Goal: Task Accomplishment & Management: Use online tool/utility

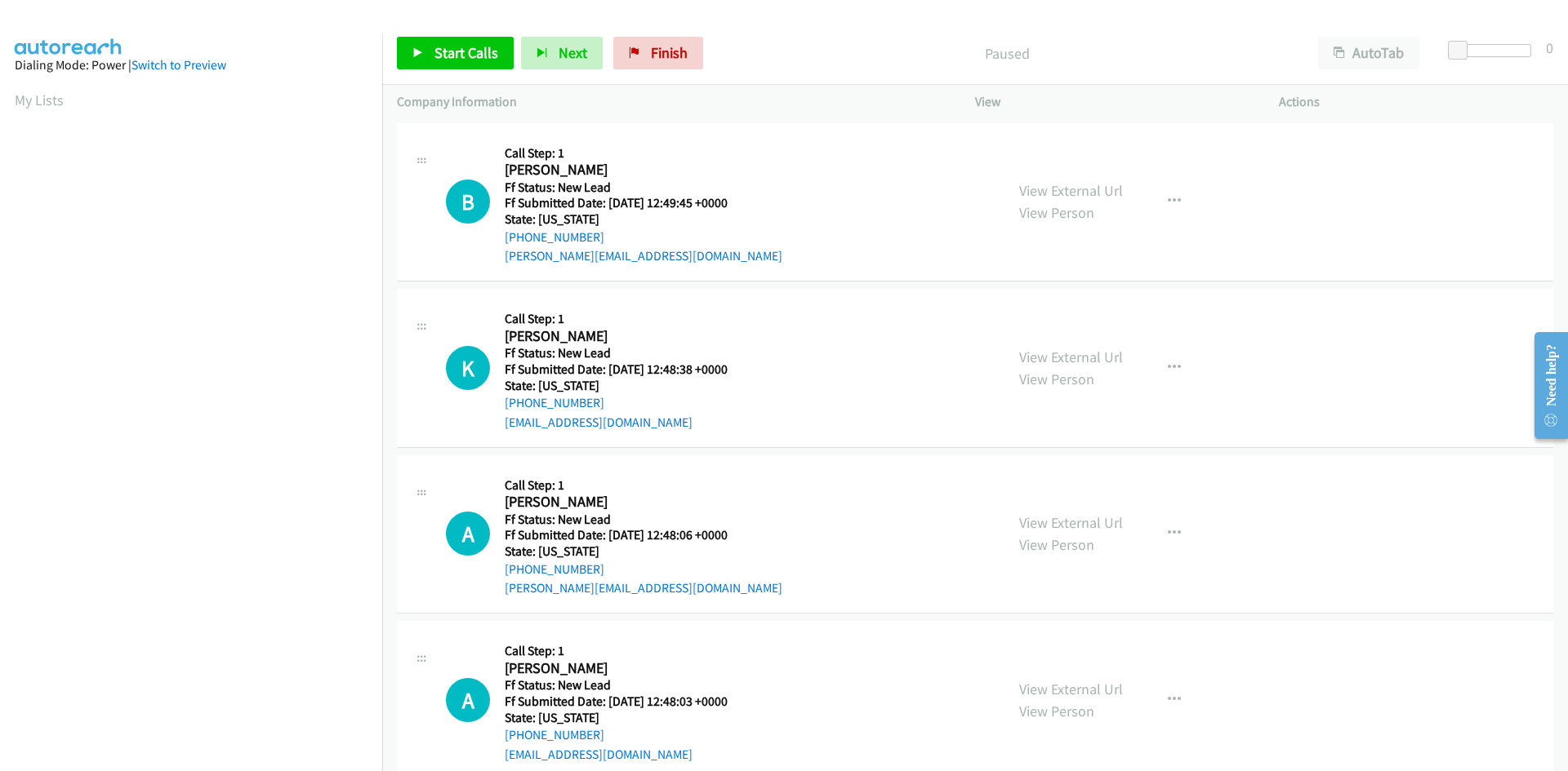
scroll to position [93, 0]
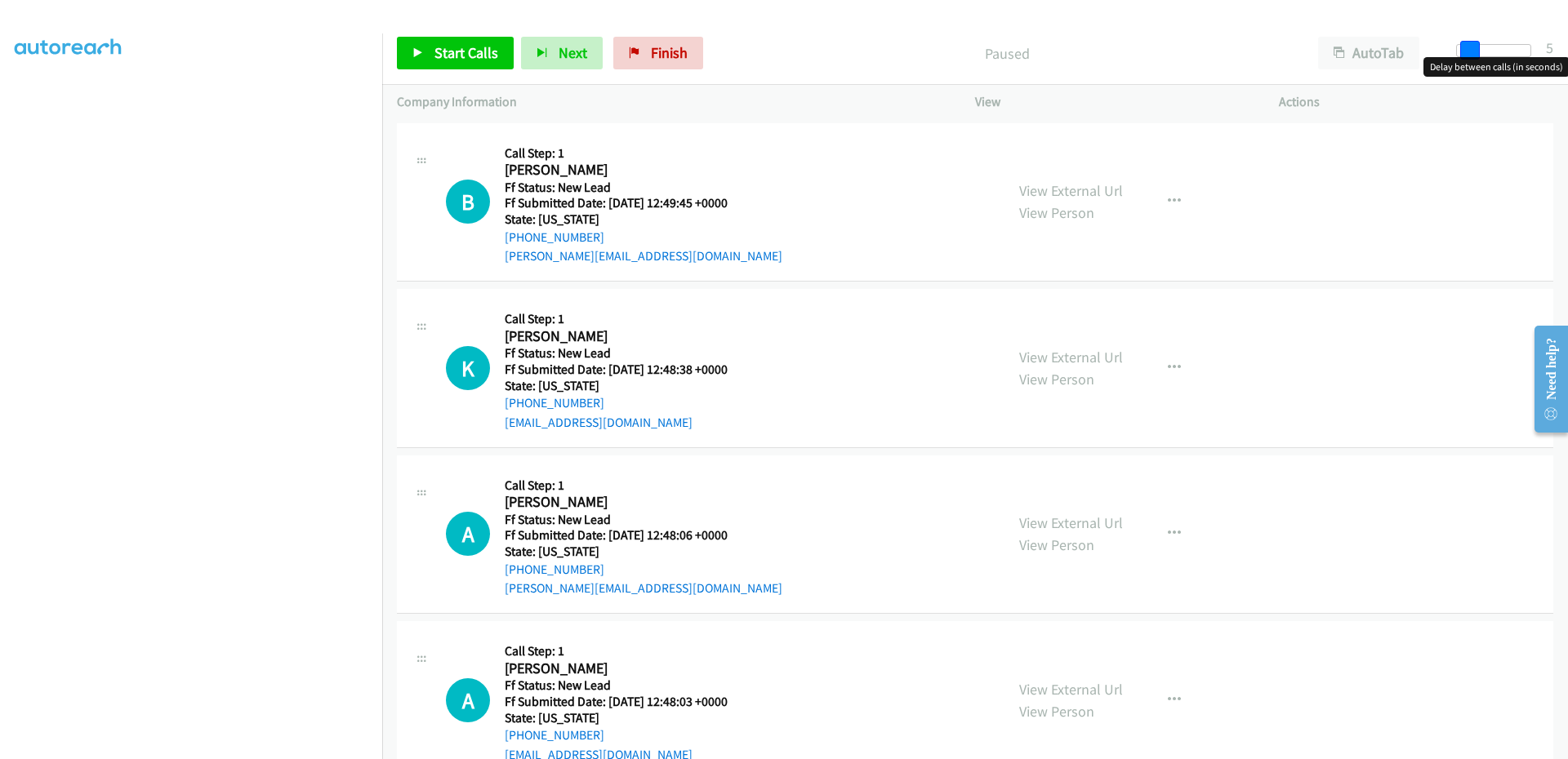
drag, startPoint x: 1459, startPoint y: 51, endPoint x: 1468, endPoint y: 51, distance: 9.0
click at [1468, 51] on span at bounding box center [1469, 50] width 20 height 20
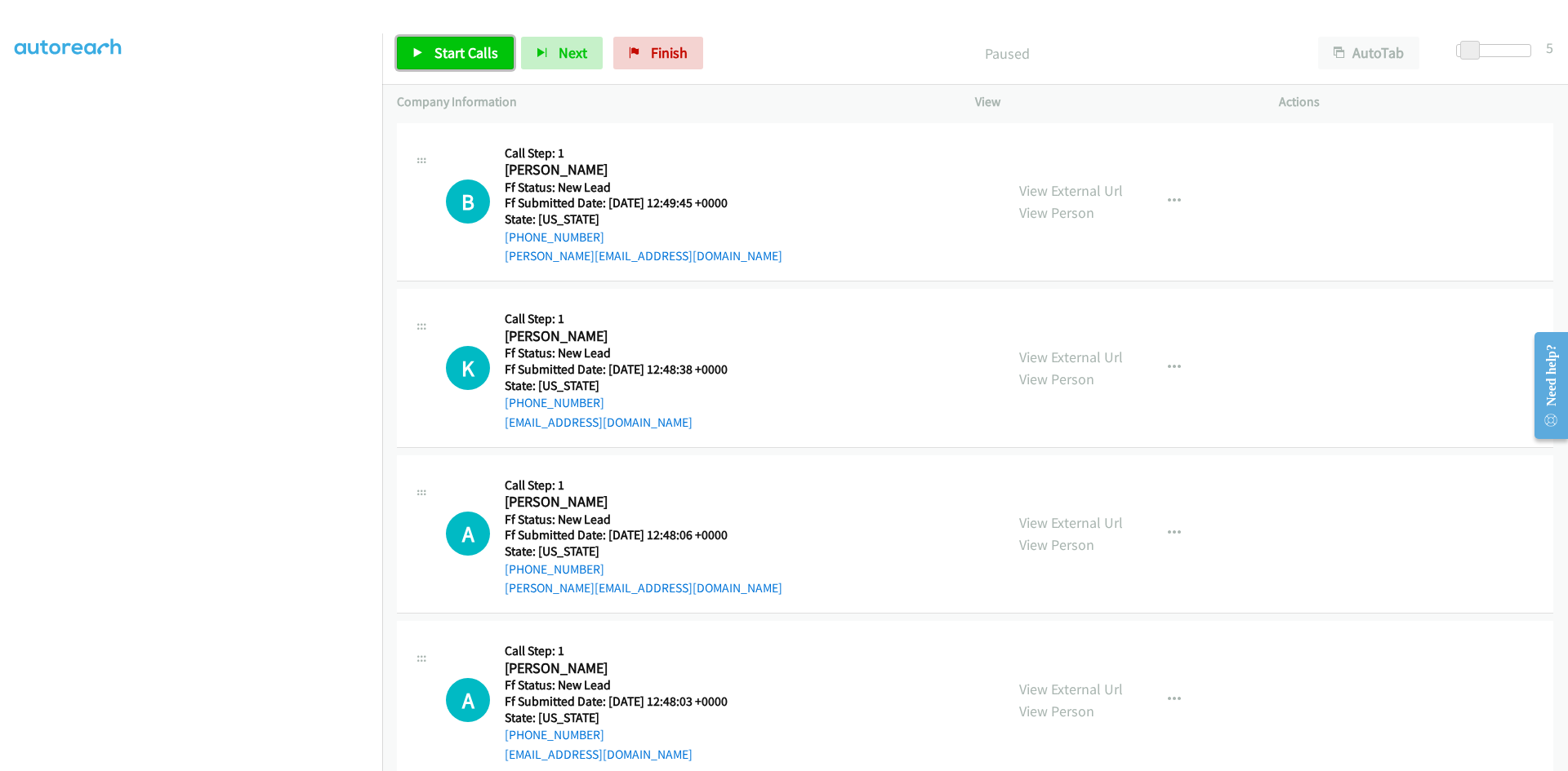
click at [438, 53] on span "Start Calls" at bounding box center [466, 52] width 63 height 19
click at [1101, 190] on link "View External Url" at bounding box center [1070, 191] width 103 height 19
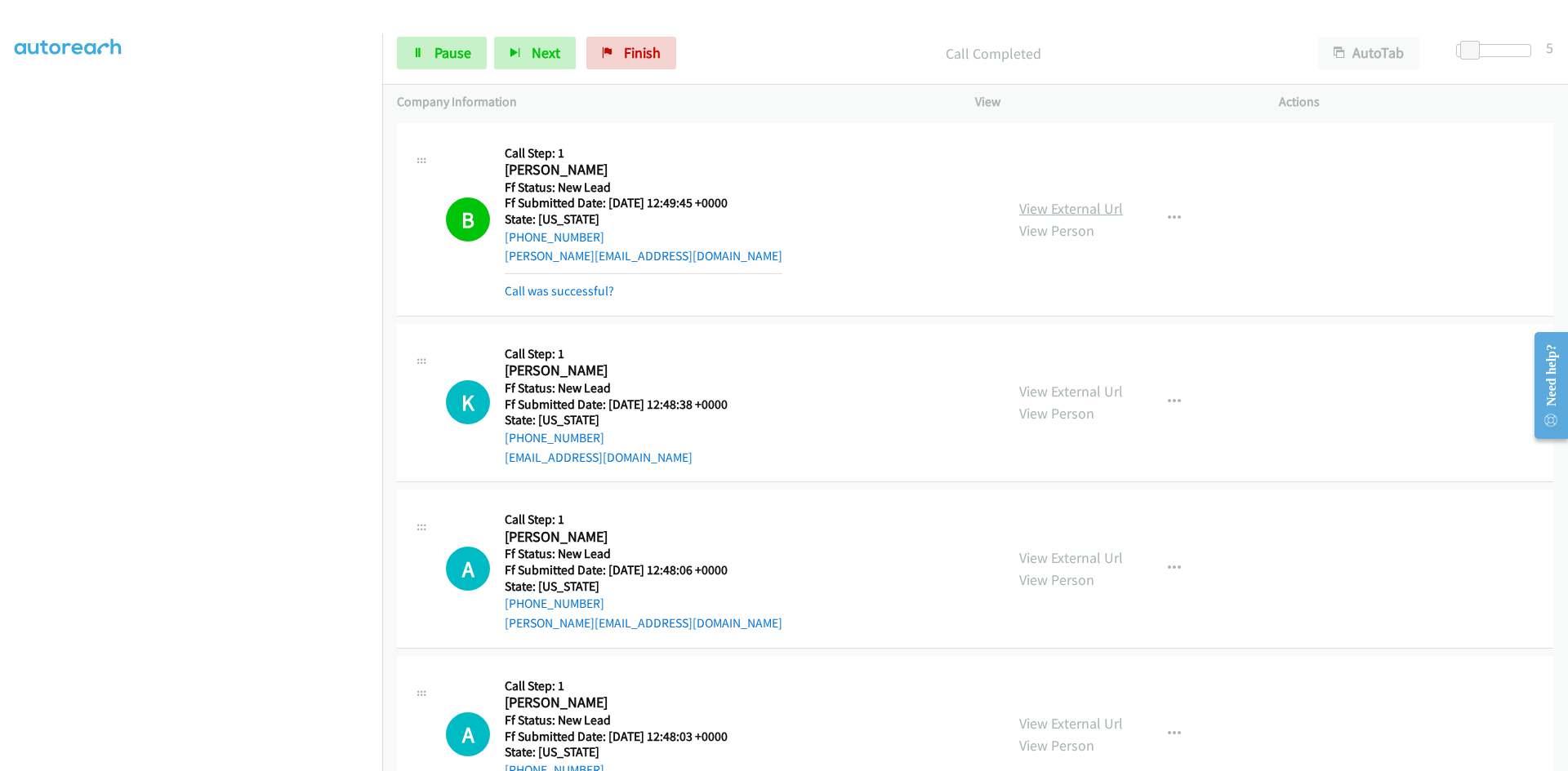
scroll to position [109, 0]
click at [592, 291] on link "Call was successful?" at bounding box center [559, 291] width 109 height 16
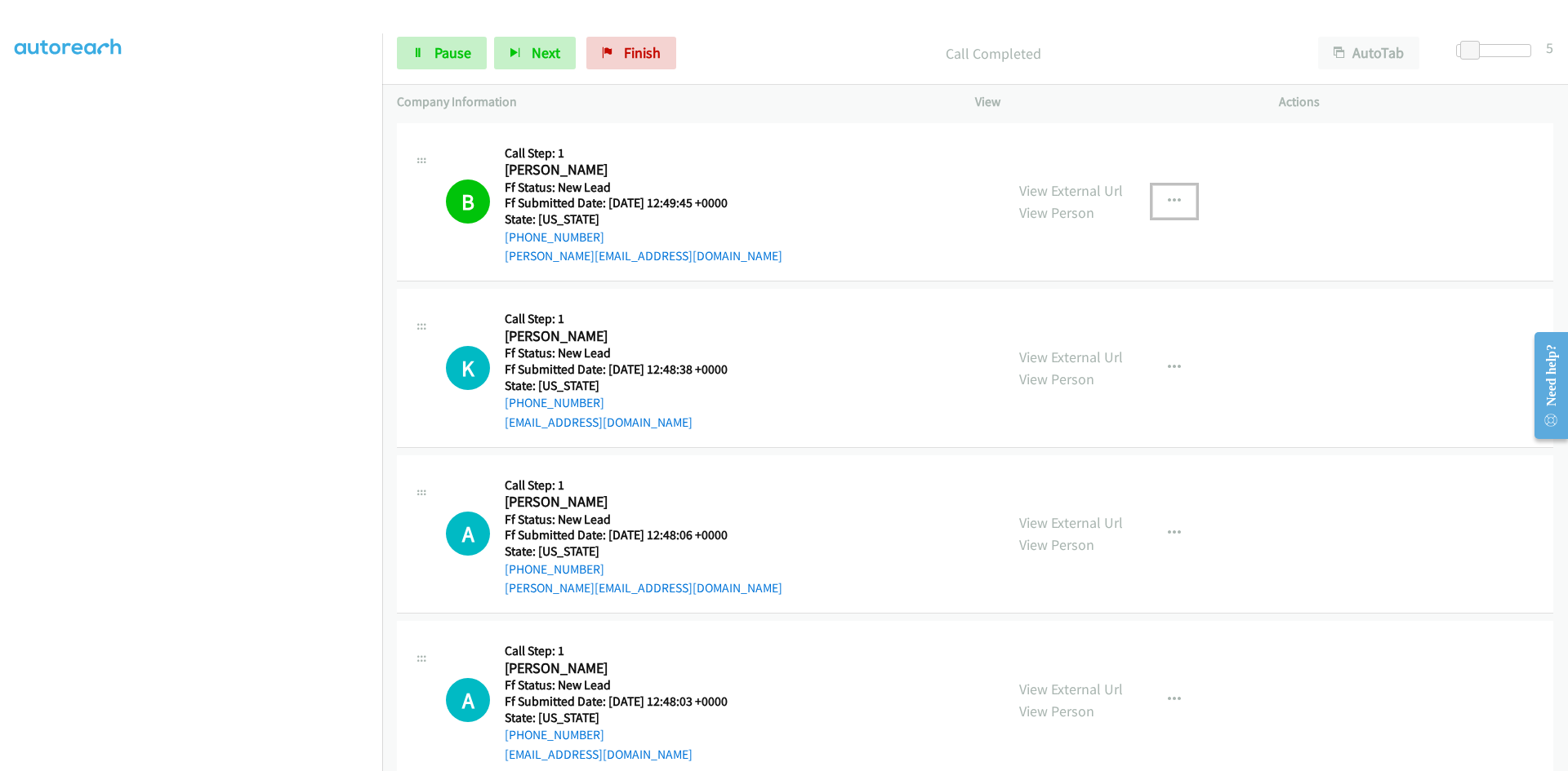
click at [1152, 193] on button "button" at bounding box center [1174, 201] width 44 height 33
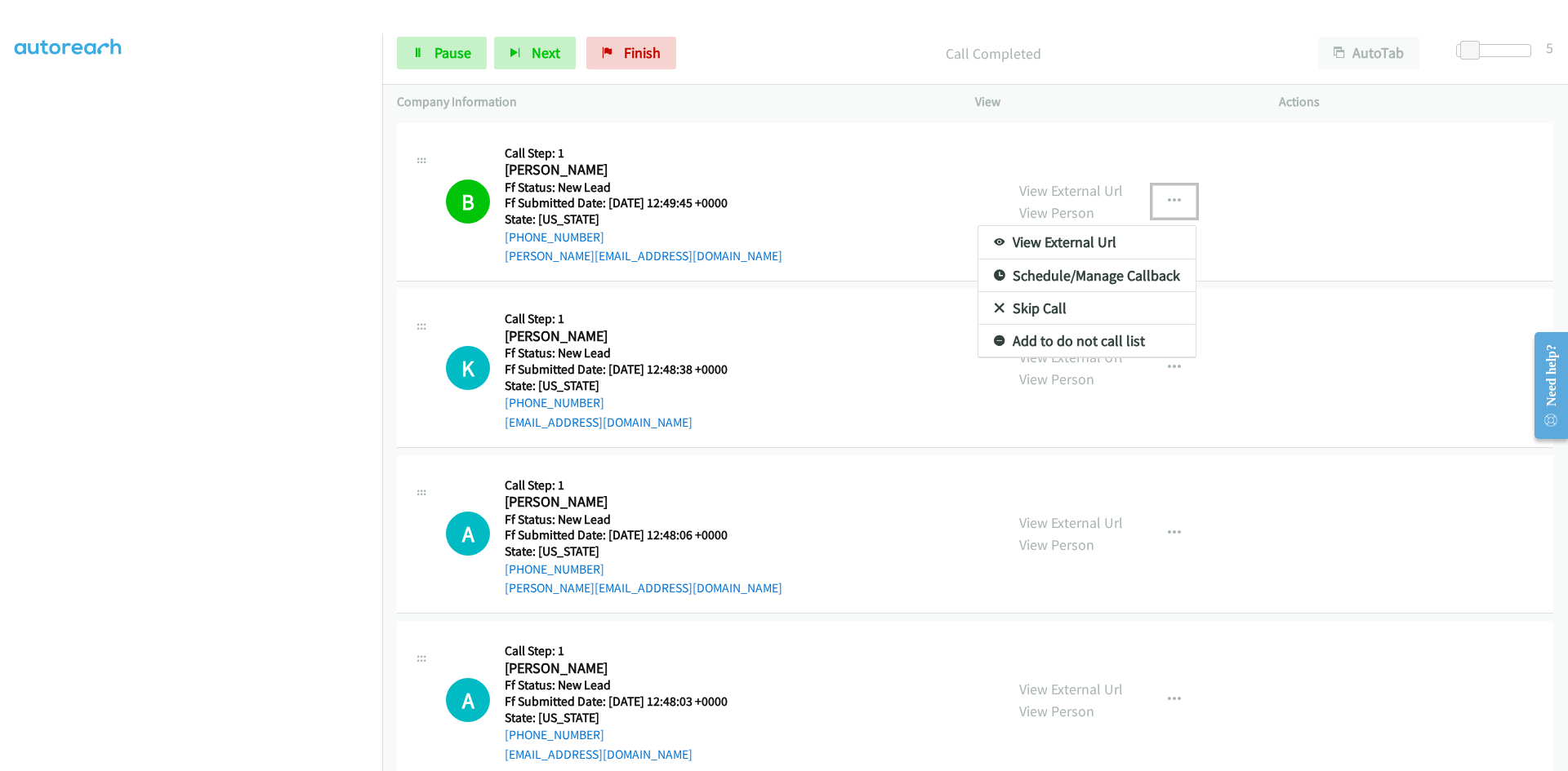
click at [1087, 340] on link "Add to do not call list" at bounding box center [1086, 341] width 217 height 33
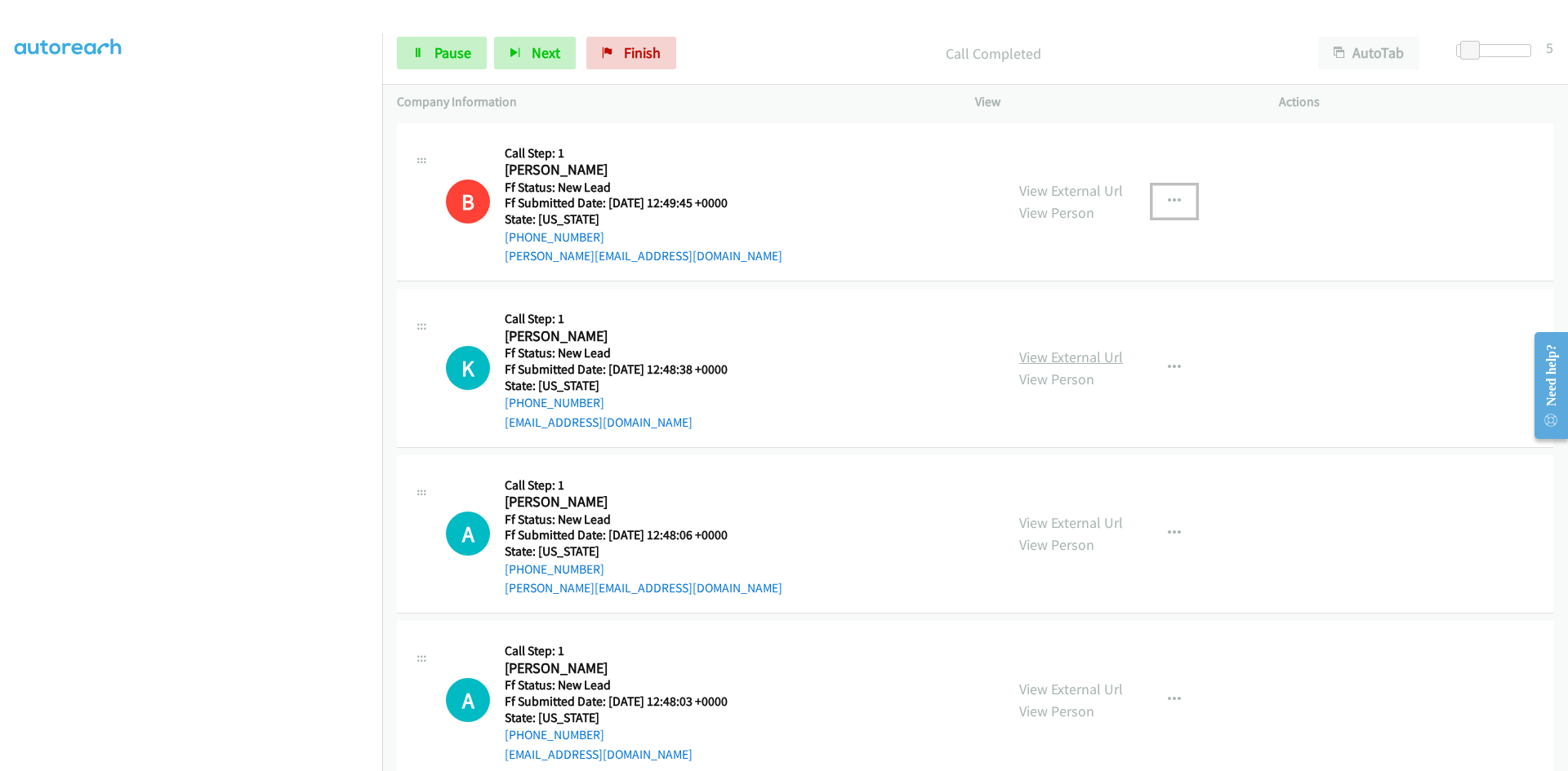
click at [1087, 362] on link "View External Url" at bounding box center [1070, 357] width 103 height 19
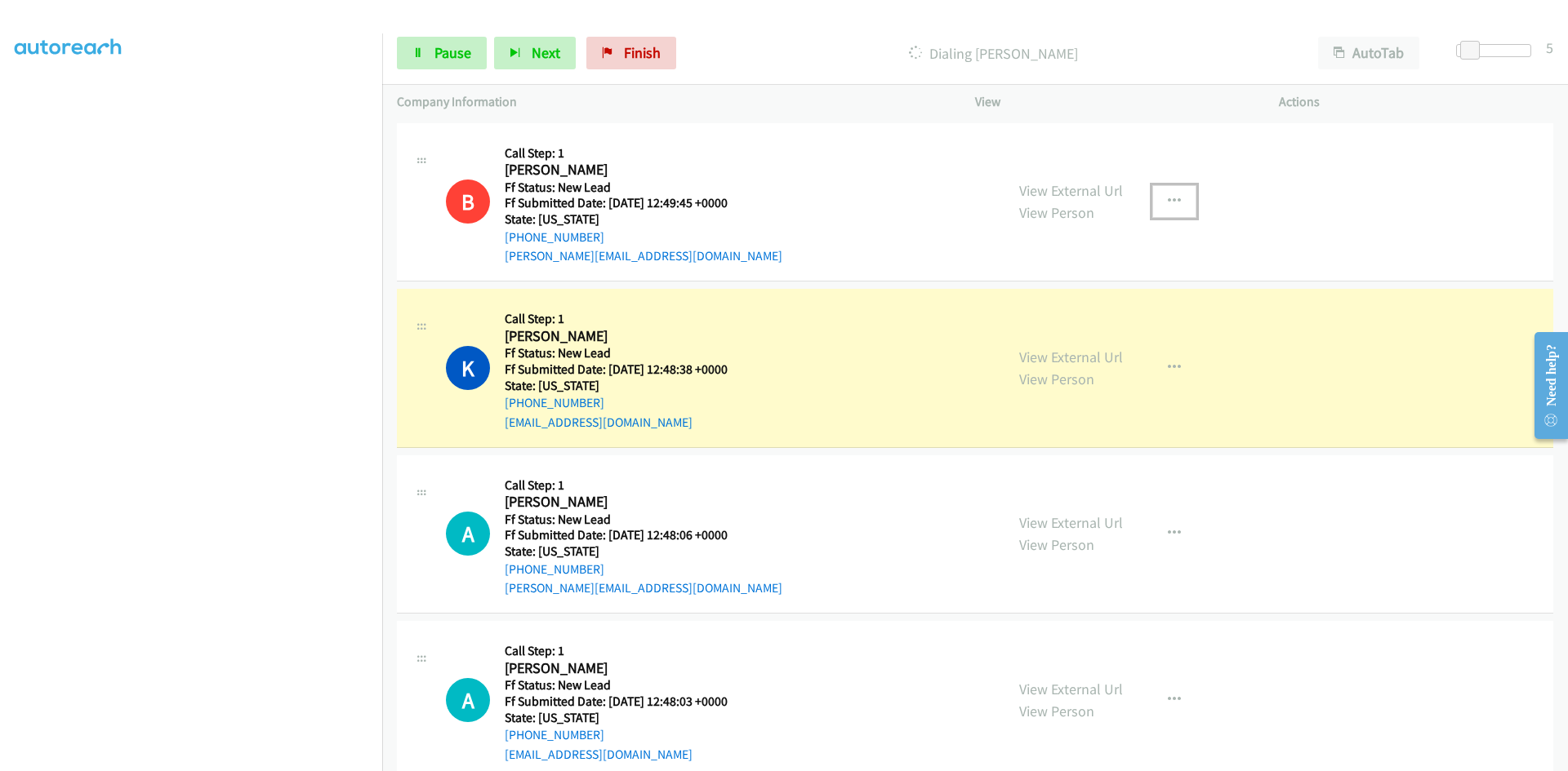
scroll to position [143, 0]
click at [1021, 354] on link "View External Url" at bounding box center [1070, 357] width 103 height 19
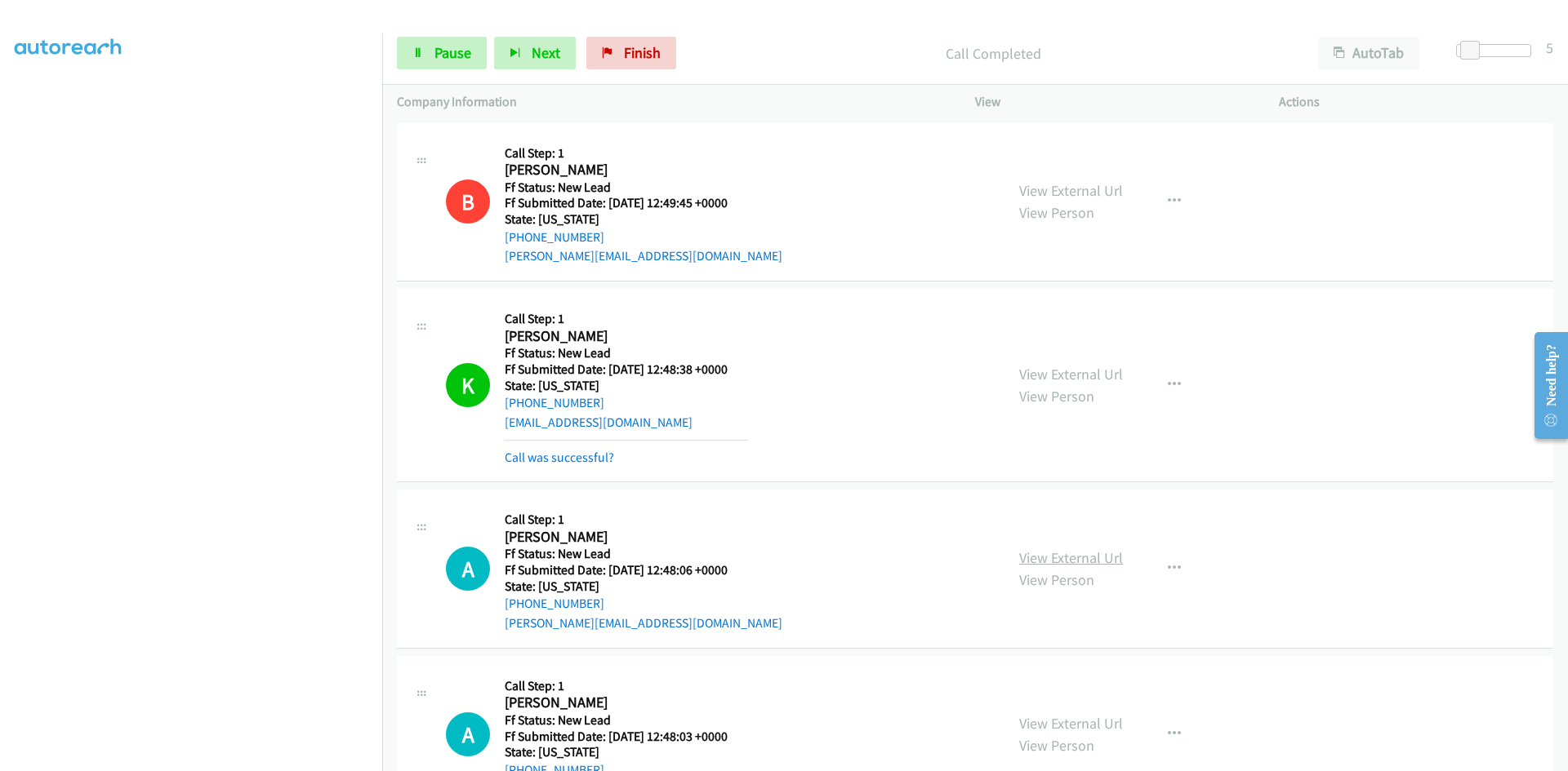
click at [1057, 556] on link "View External Url" at bounding box center [1070, 558] width 103 height 19
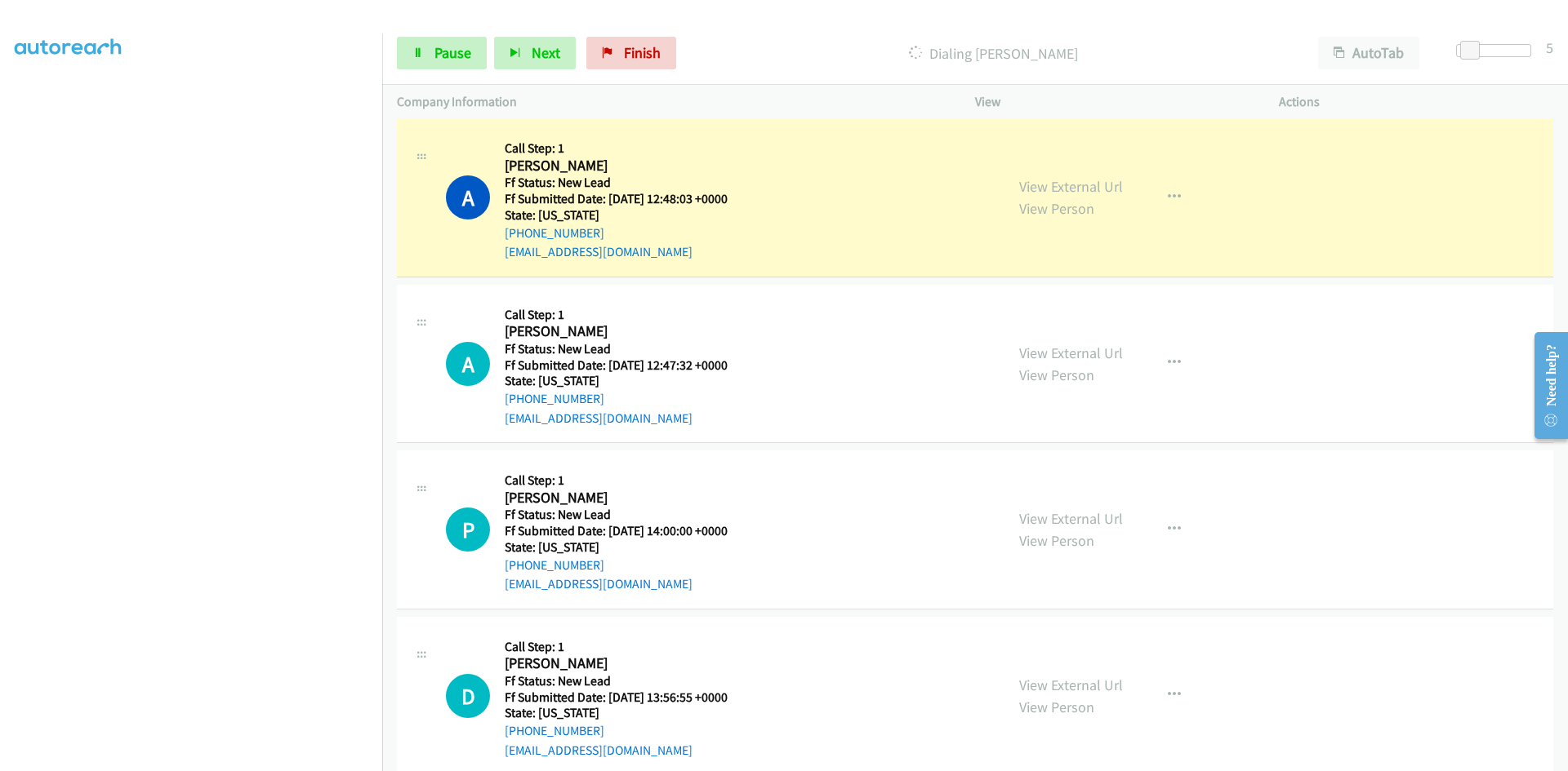
scroll to position [571, 0]
click at [1019, 186] on link "View External Url" at bounding box center [1070, 187] width 103 height 19
click at [1030, 353] on link "View External Url" at bounding box center [1070, 354] width 103 height 19
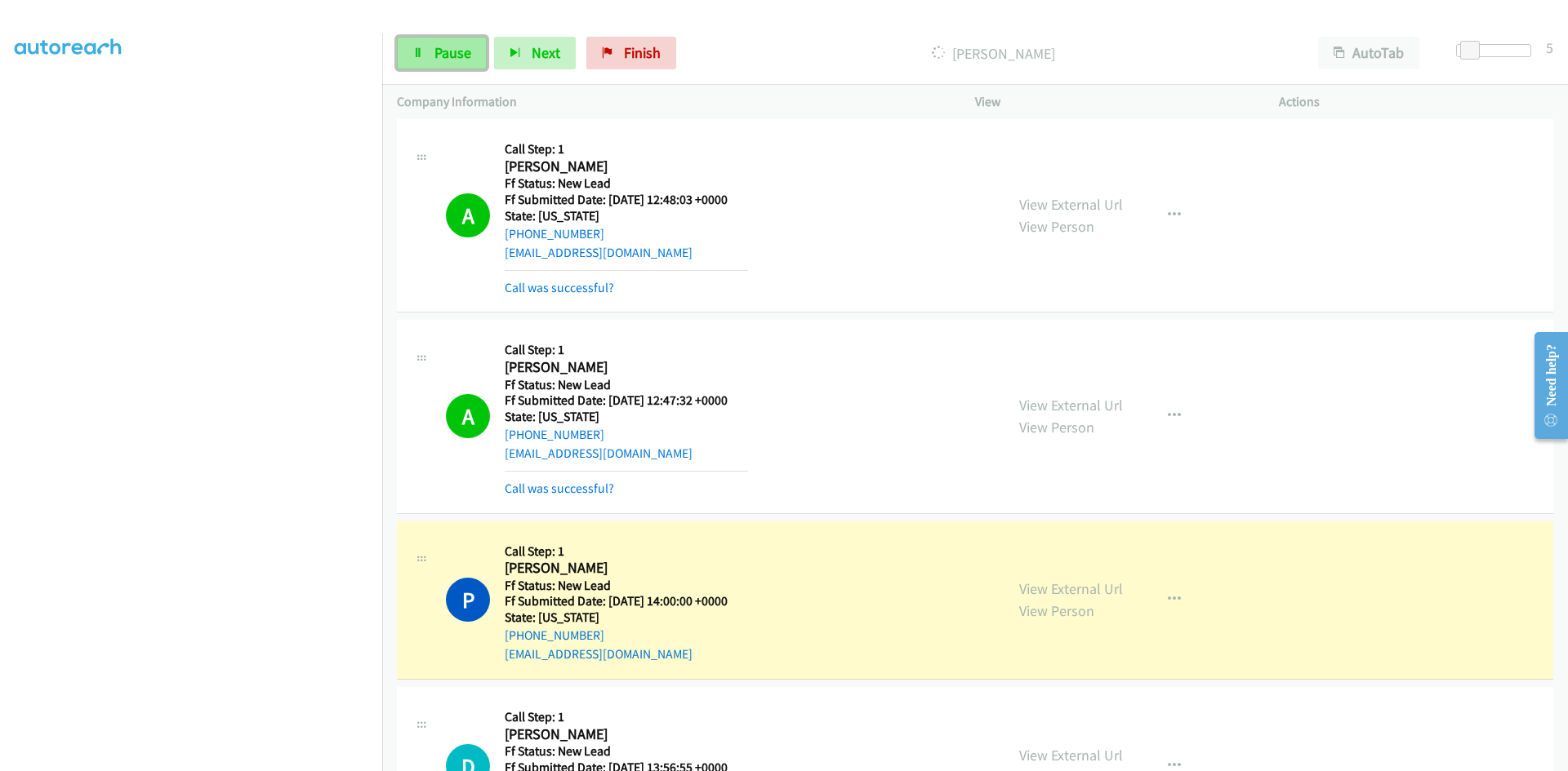
click at [438, 50] on span "Pause" at bounding box center [452, 52] width 36 height 19
click at [1029, 581] on link "View External Url" at bounding box center [1070, 588] width 103 height 19
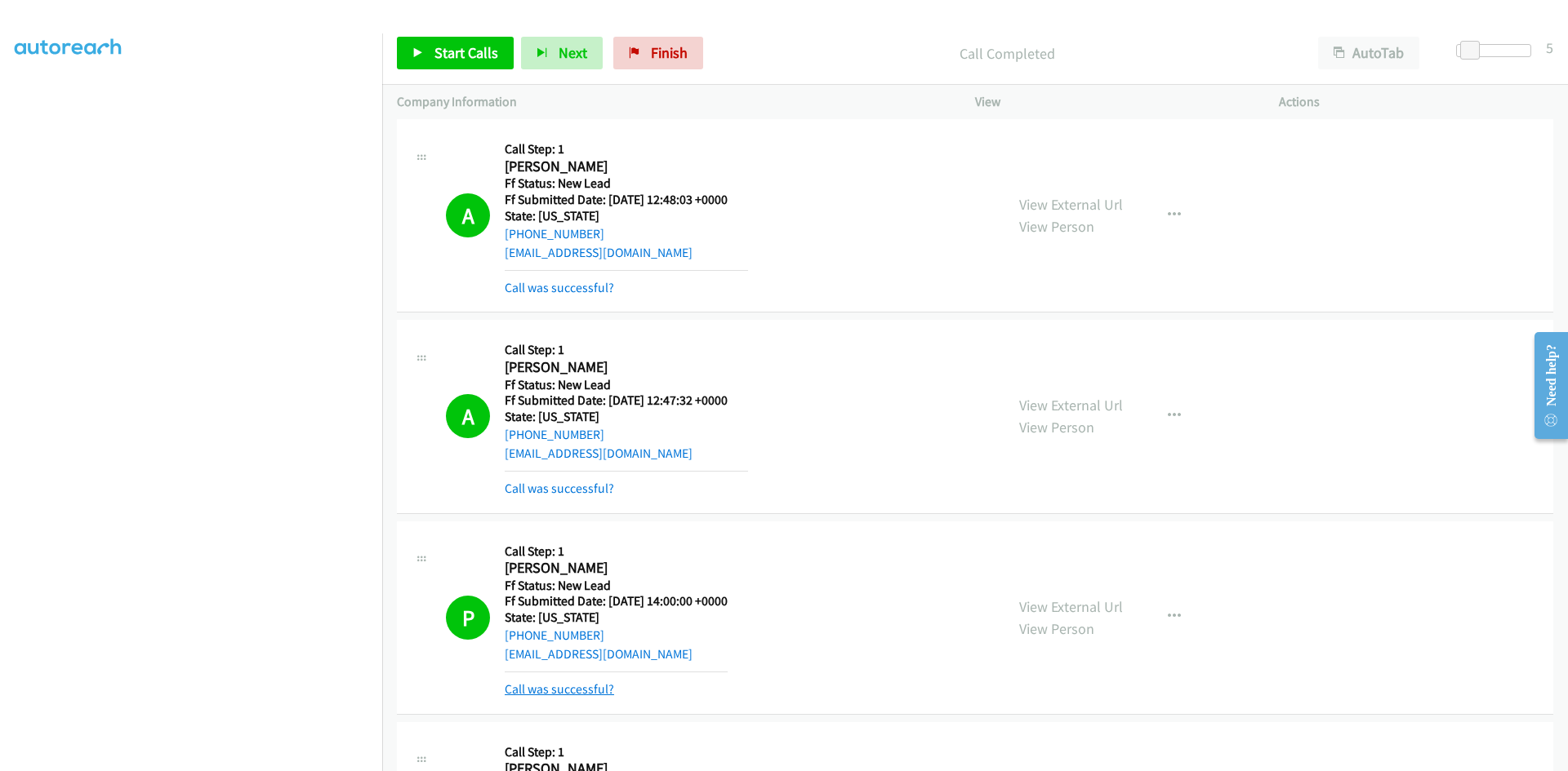
click at [519, 687] on link "Call was successful?" at bounding box center [559, 689] width 109 height 16
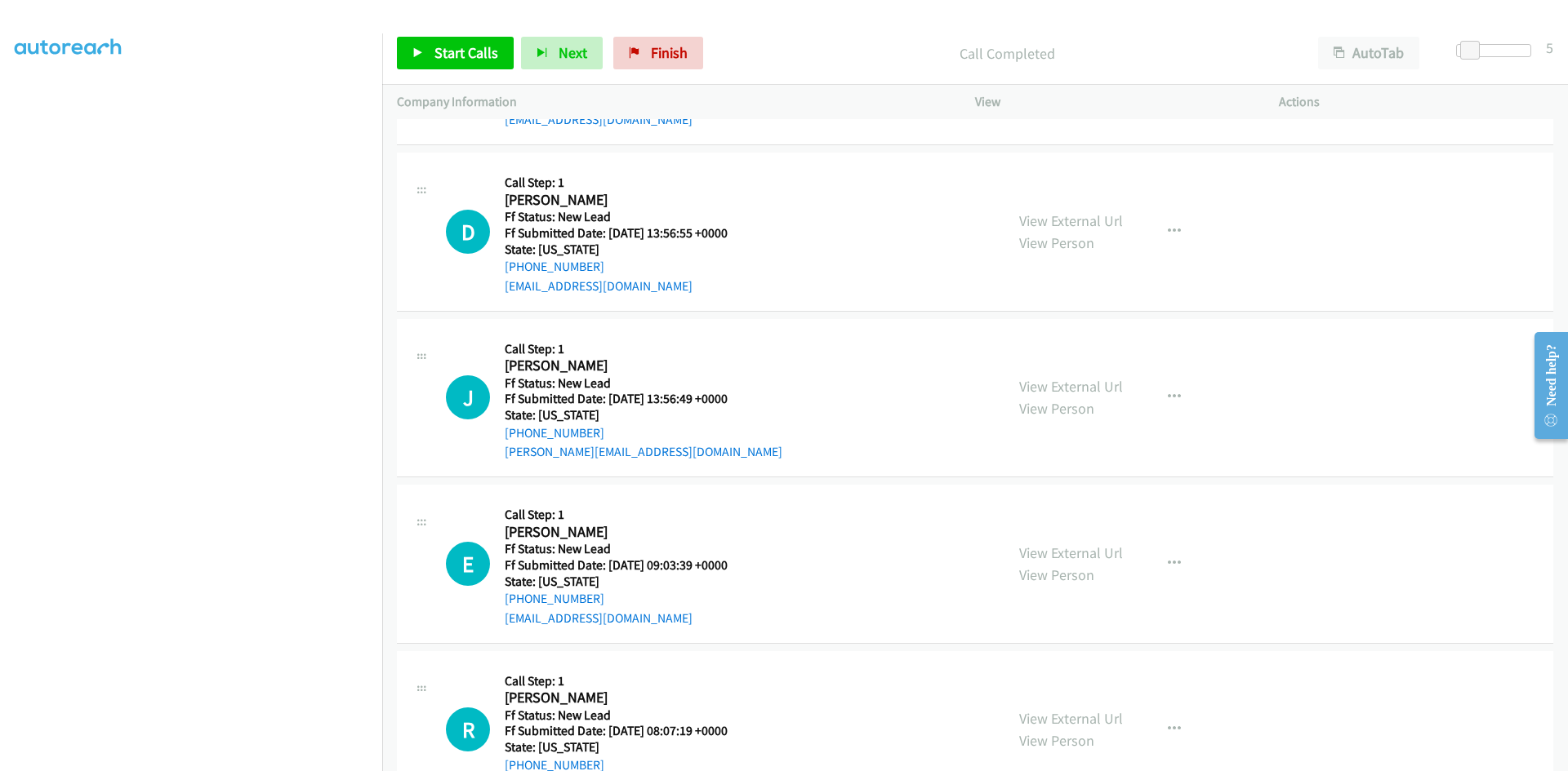
scroll to position [1143, 0]
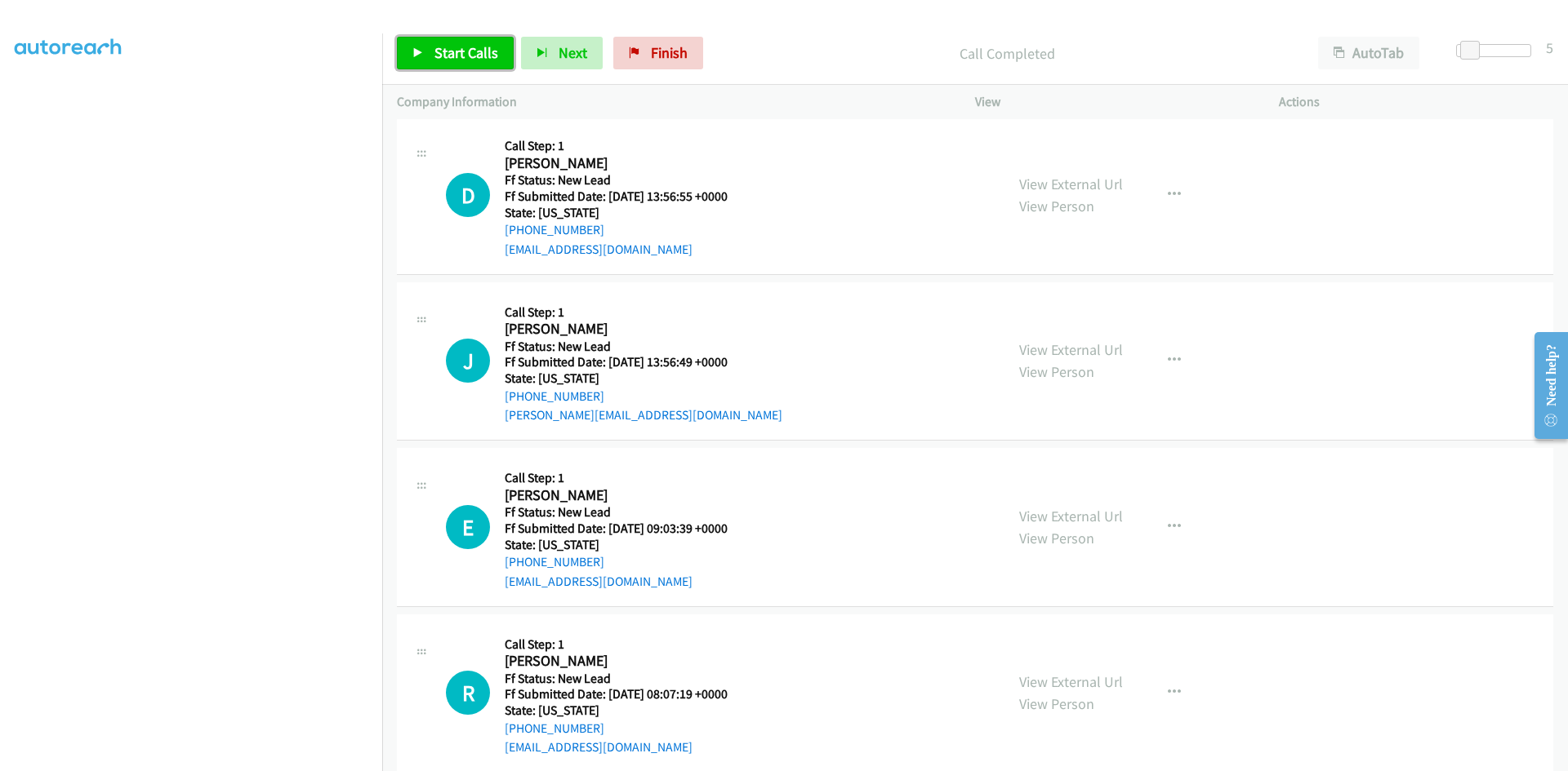
click at [445, 55] on span "Start Calls" at bounding box center [466, 52] width 63 height 19
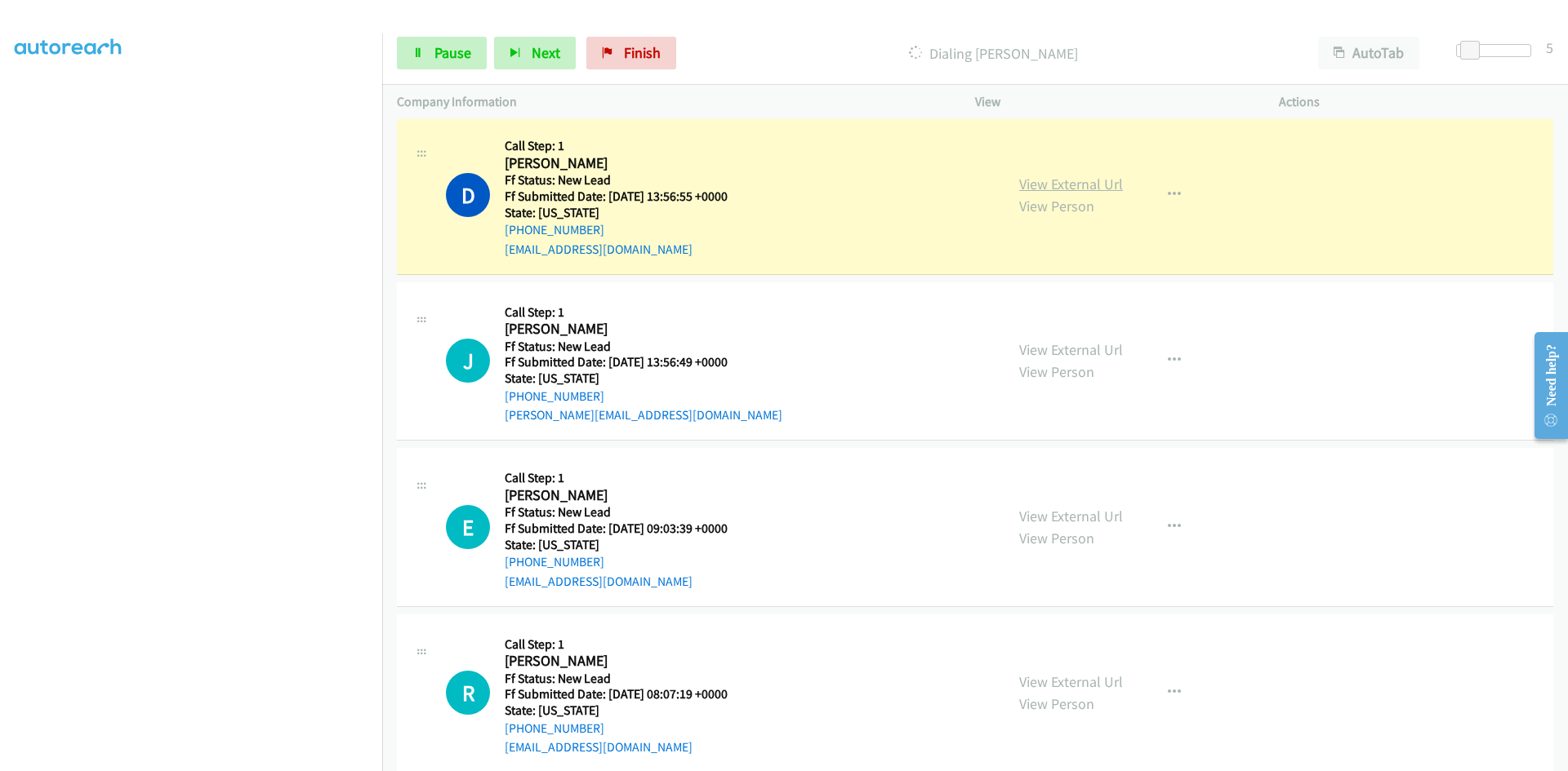
click at [1079, 182] on link "View External Url" at bounding box center [1070, 184] width 103 height 19
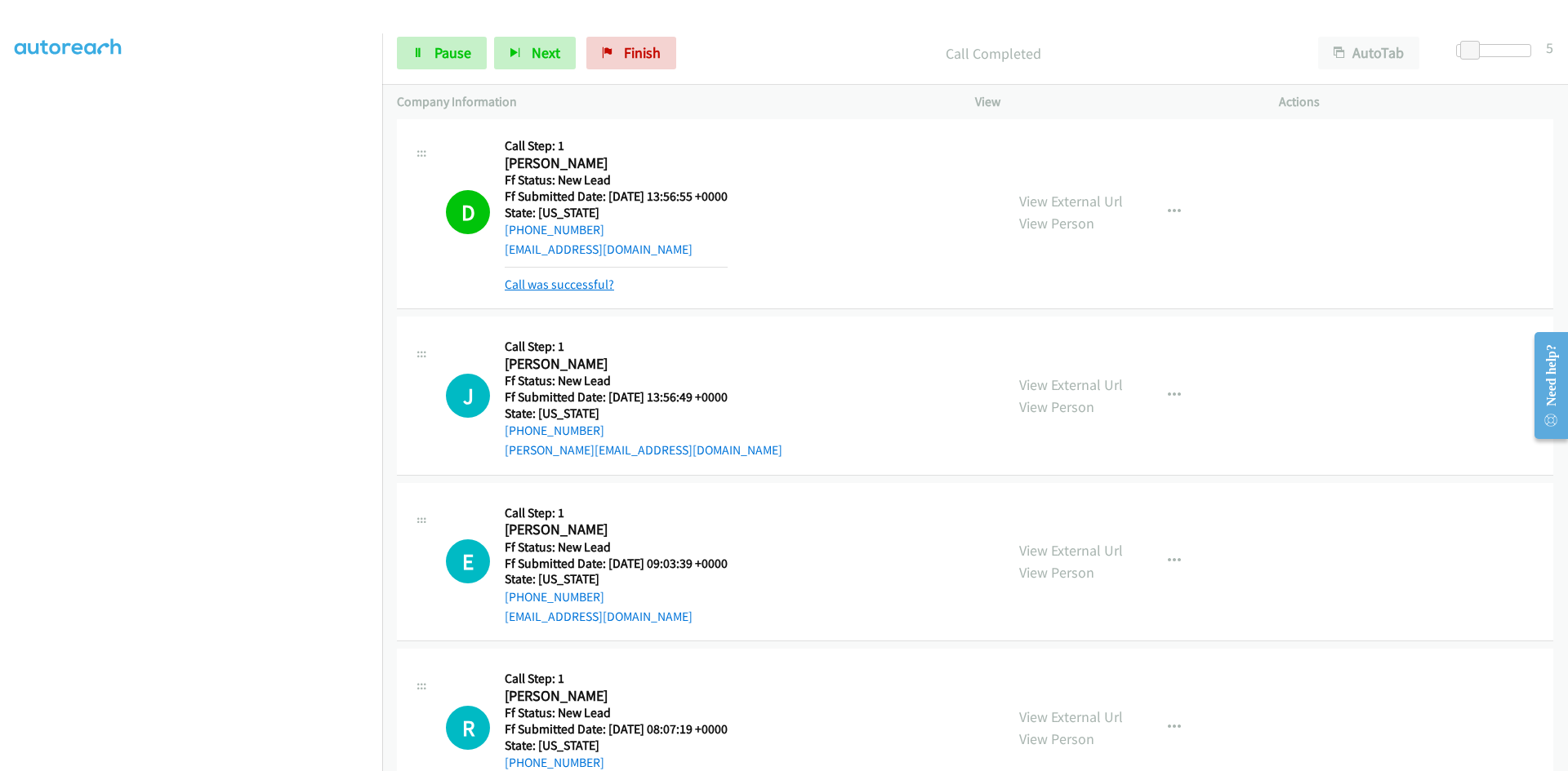
click at [596, 281] on link "Call was successful?" at bounding box center [559, 284] width 109 height 16
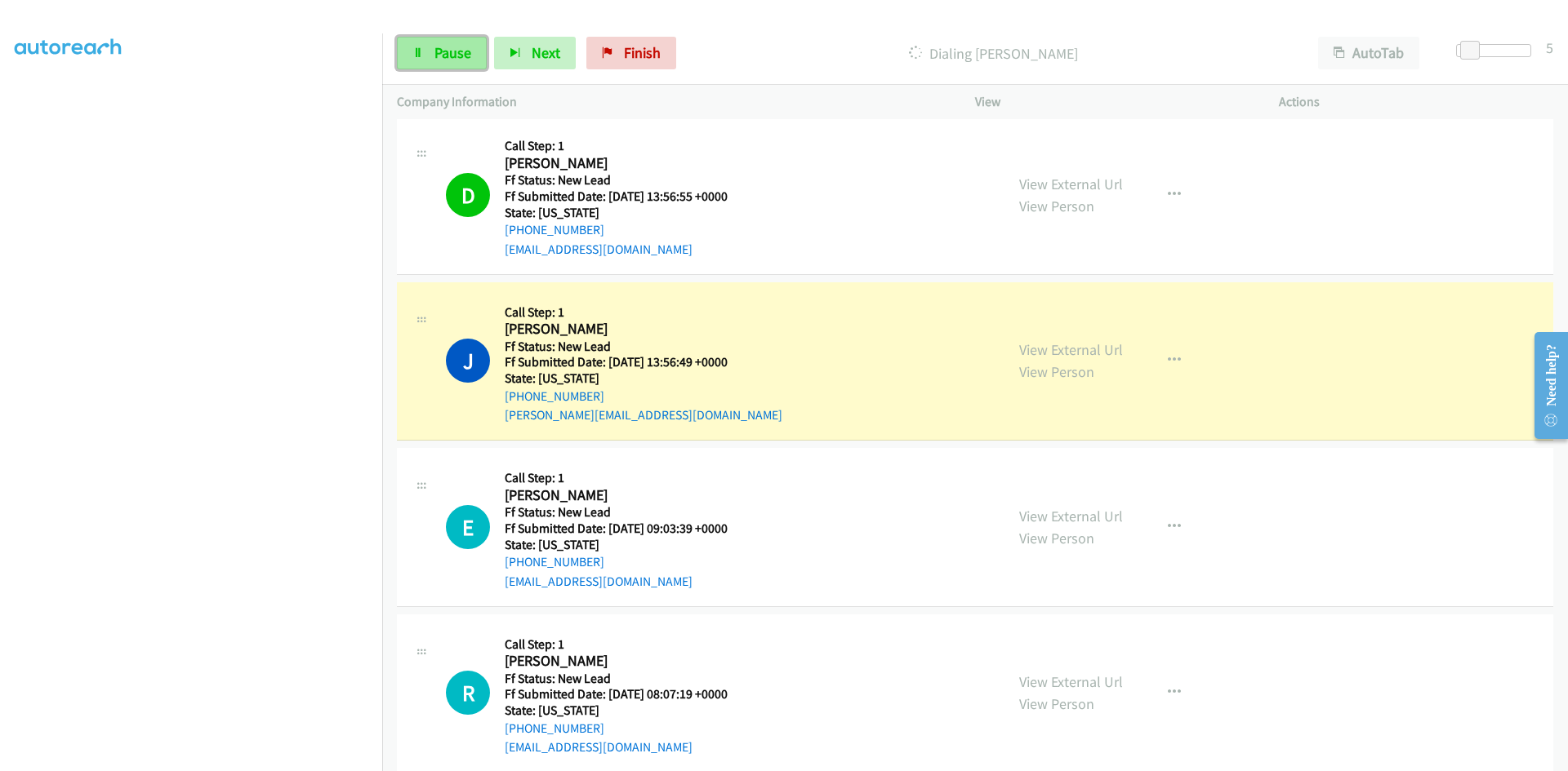
click at [453, 65] on link "Pause" at bounding box center [442, 52] width 89 height 33
click at [664, 48] on span "Finish" at bounding box center [669, 52] width 36 height 19
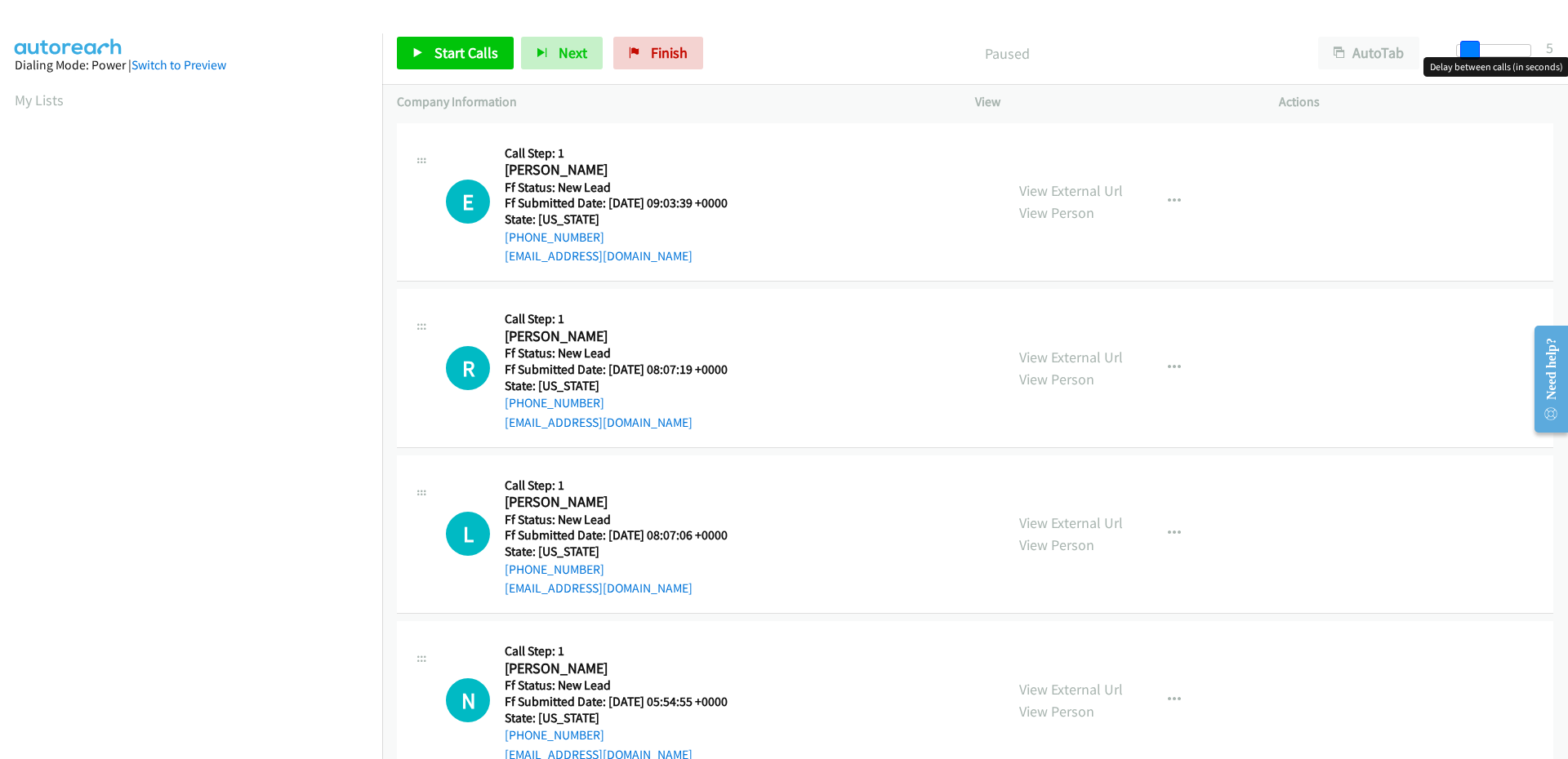
drag, startPoint x: 1457, startPoint y: 55, endPoint x: 1468, endPoint y: 55, distance: 11.0
click at [1468, 55] on span at bounding box center [1469, 50] width 20 height 20
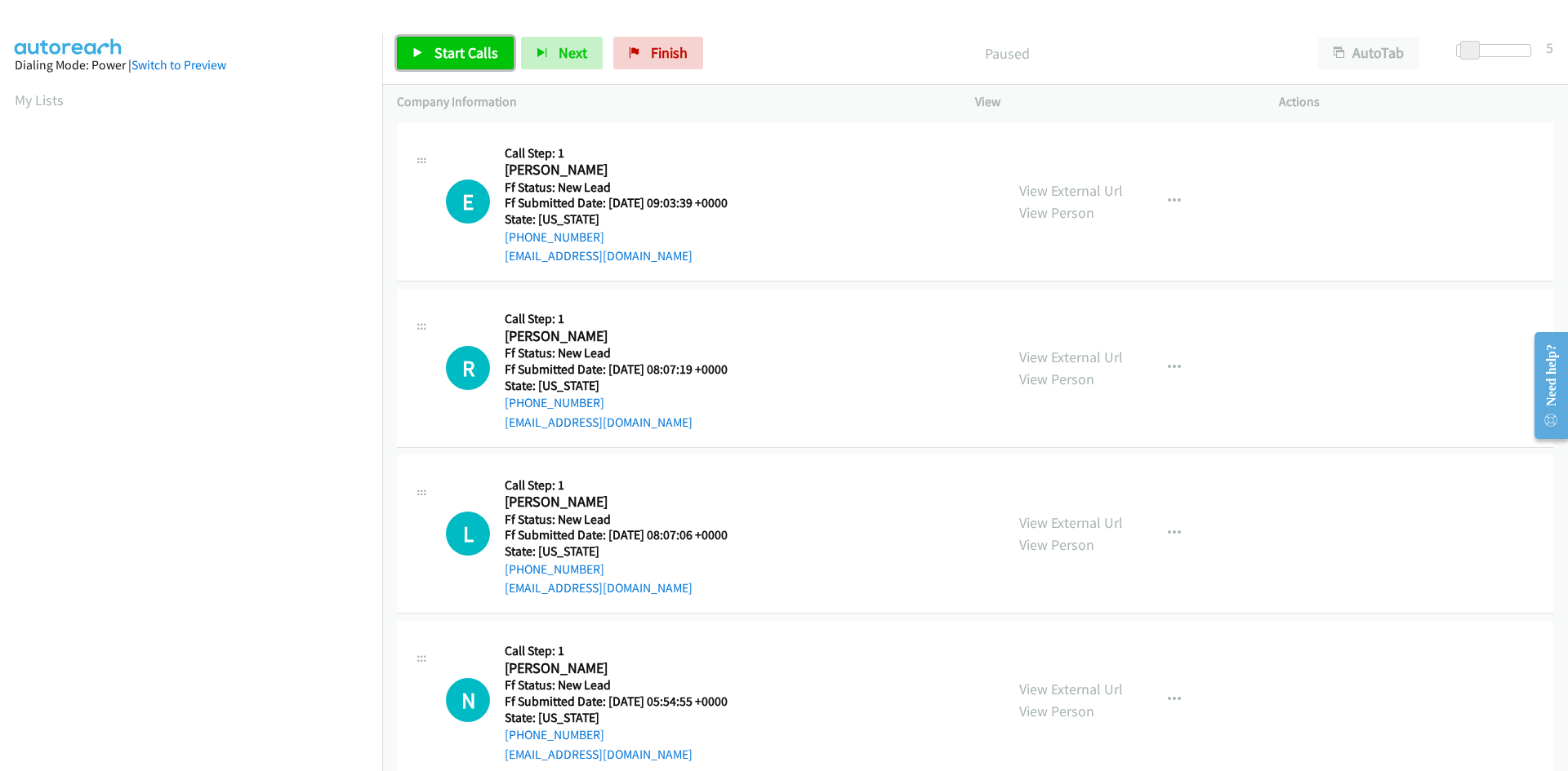
click at [472, 51] on span "Start Calls" at bounding box center [466, 52] width 63 height 19
click at [1070, 194] on link "View External Url" at bounding box center [1070, 191] width 103 height 19
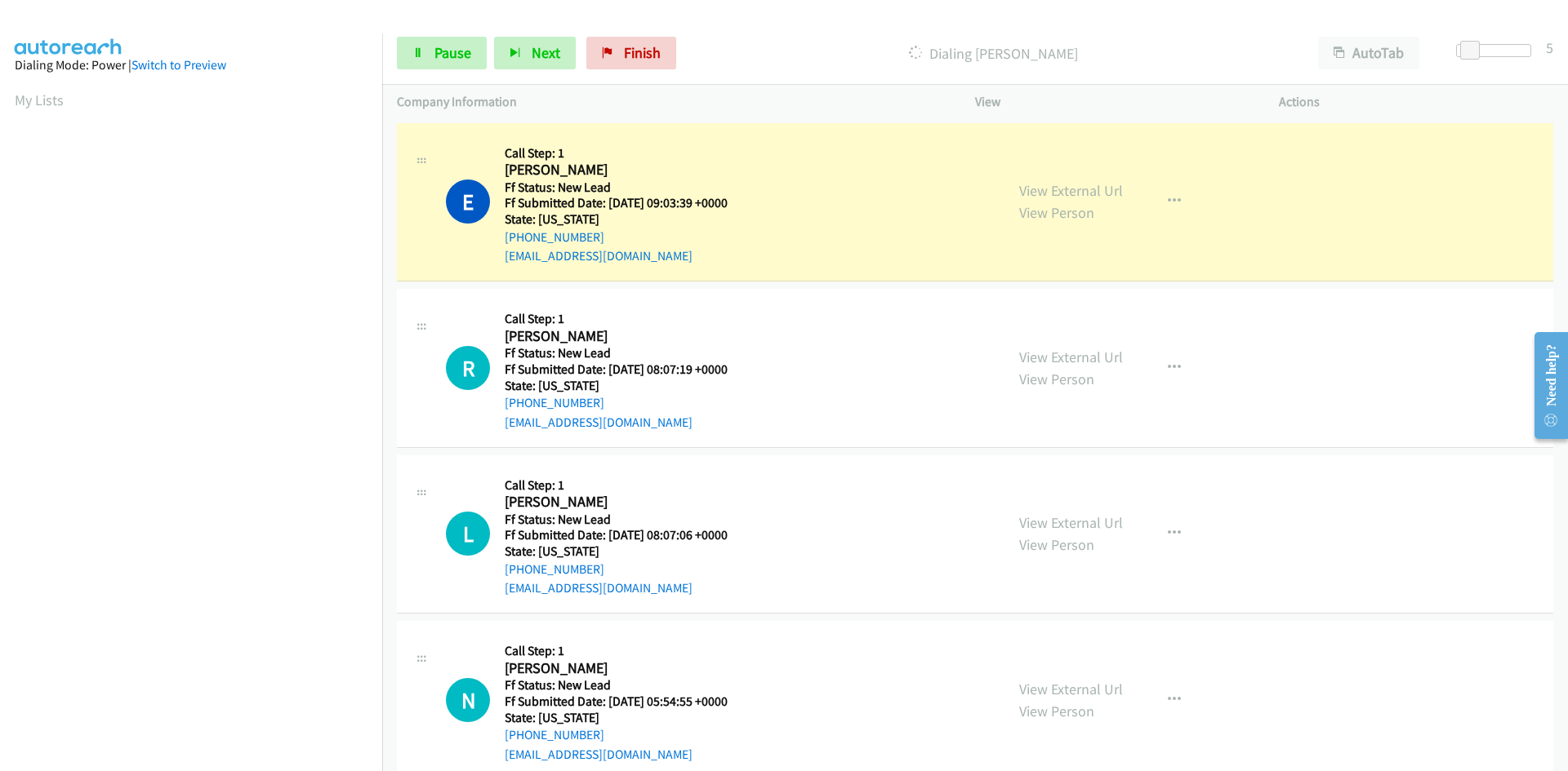
scroll to position [143, 0]
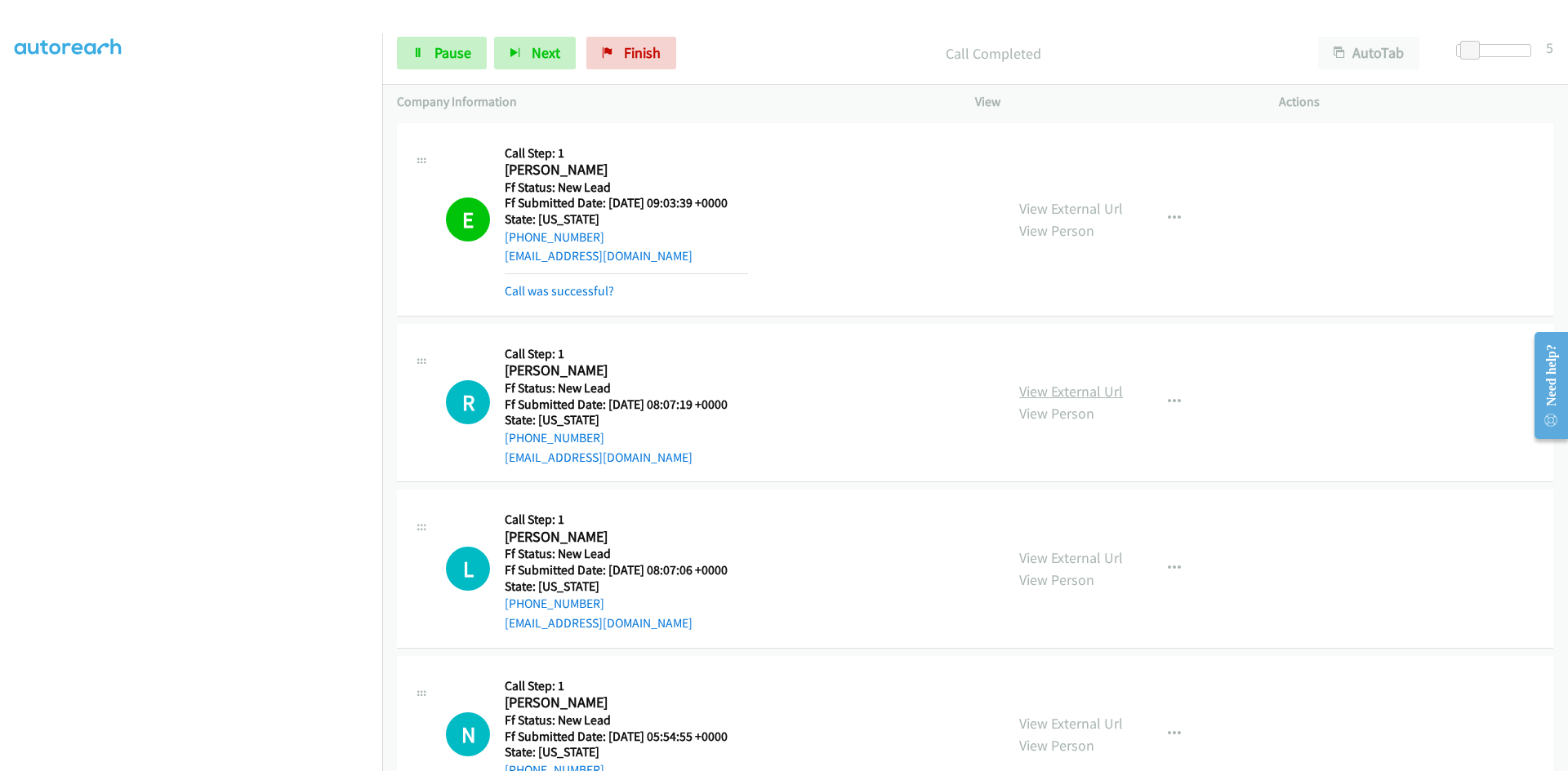
click at [1024, 392] on link "View External Url" at bounding box center [1070, 391] width 103 height 19
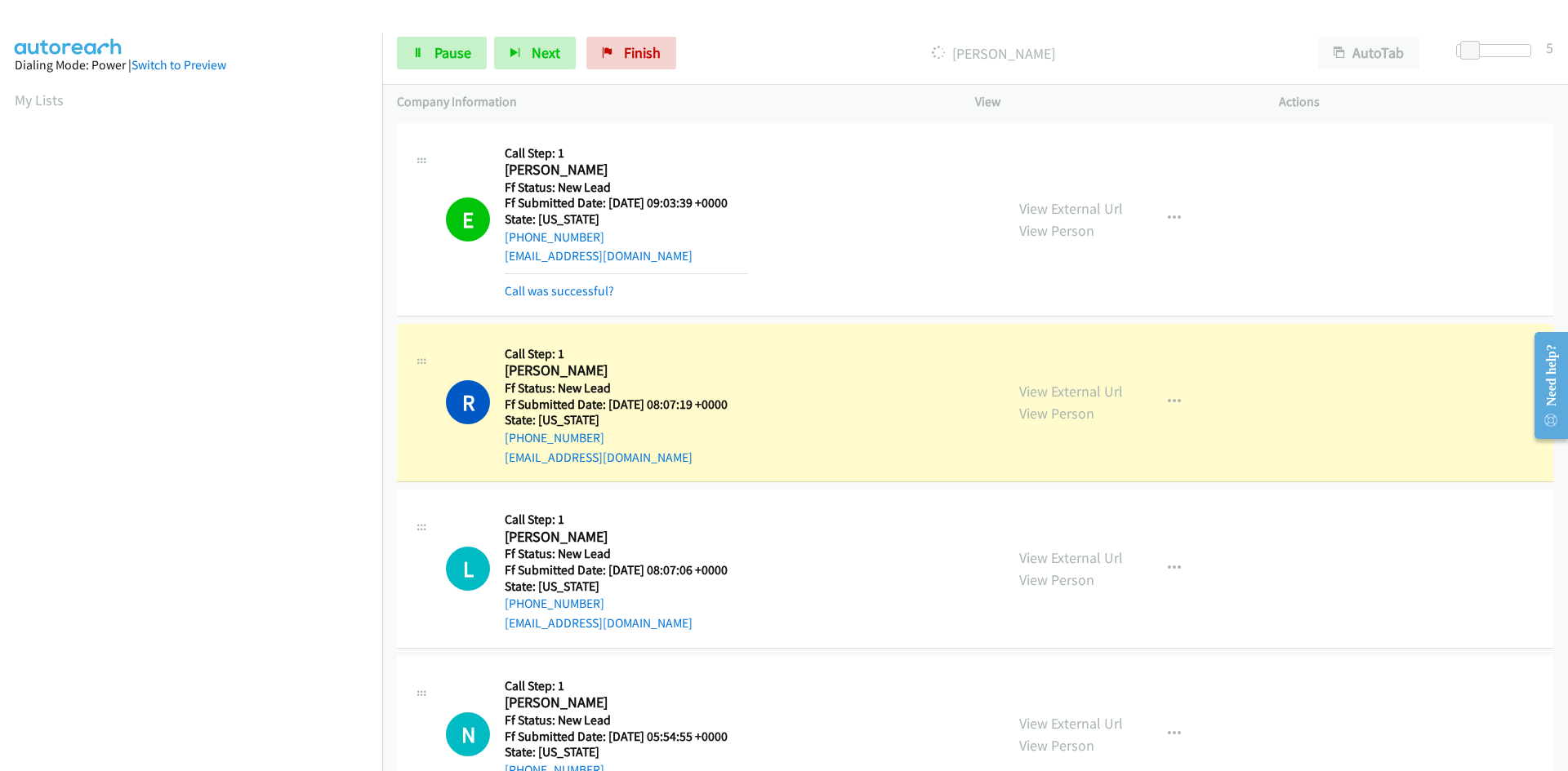
scroll to position [144, 0]
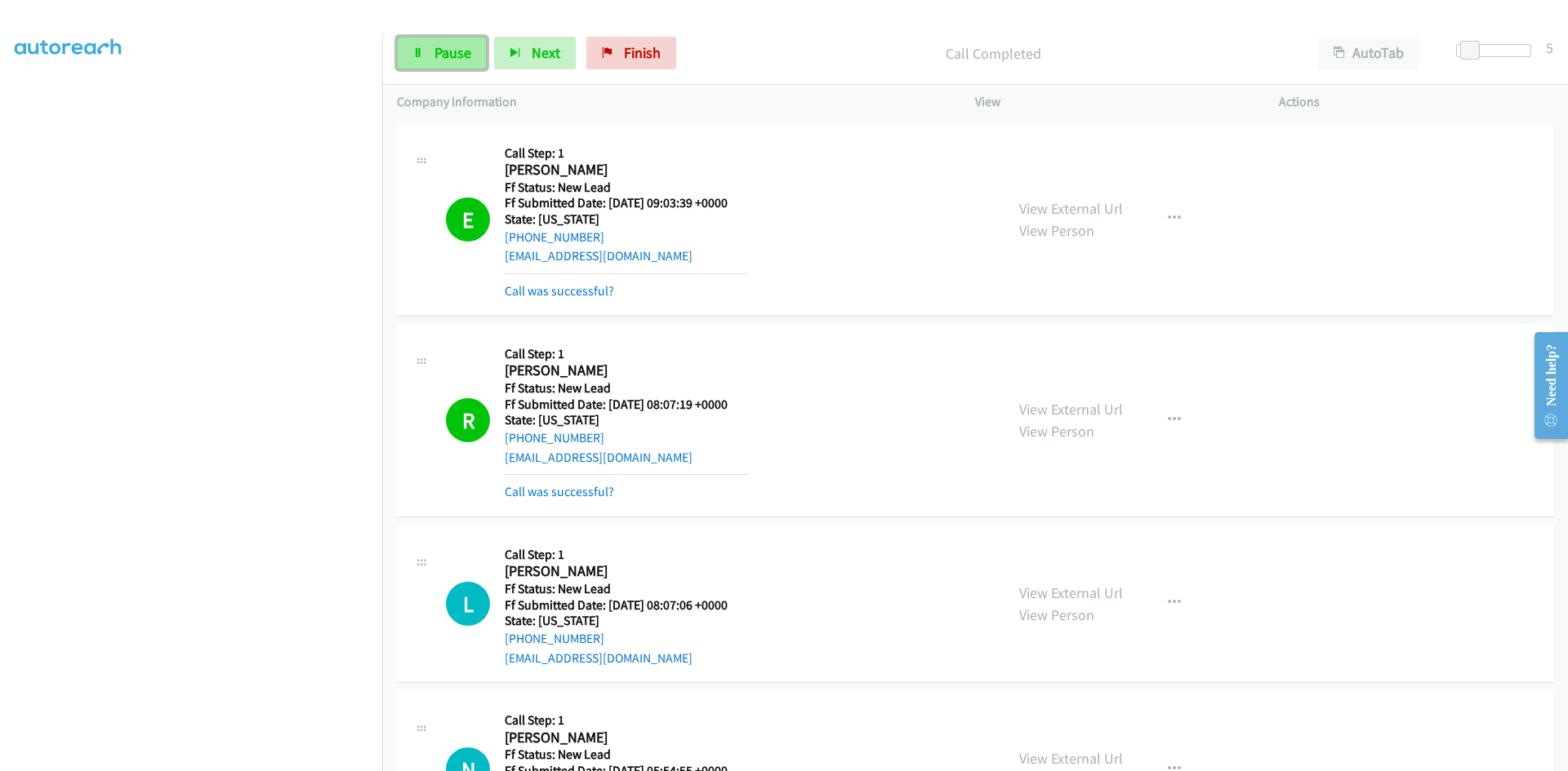
click at [417, 66] on link "Pause" at bounding box center [442, 52] width 89 height 33
click at [509, 494] on link "Call was successful?" at bounding box center [559, 492] width 109 height 16
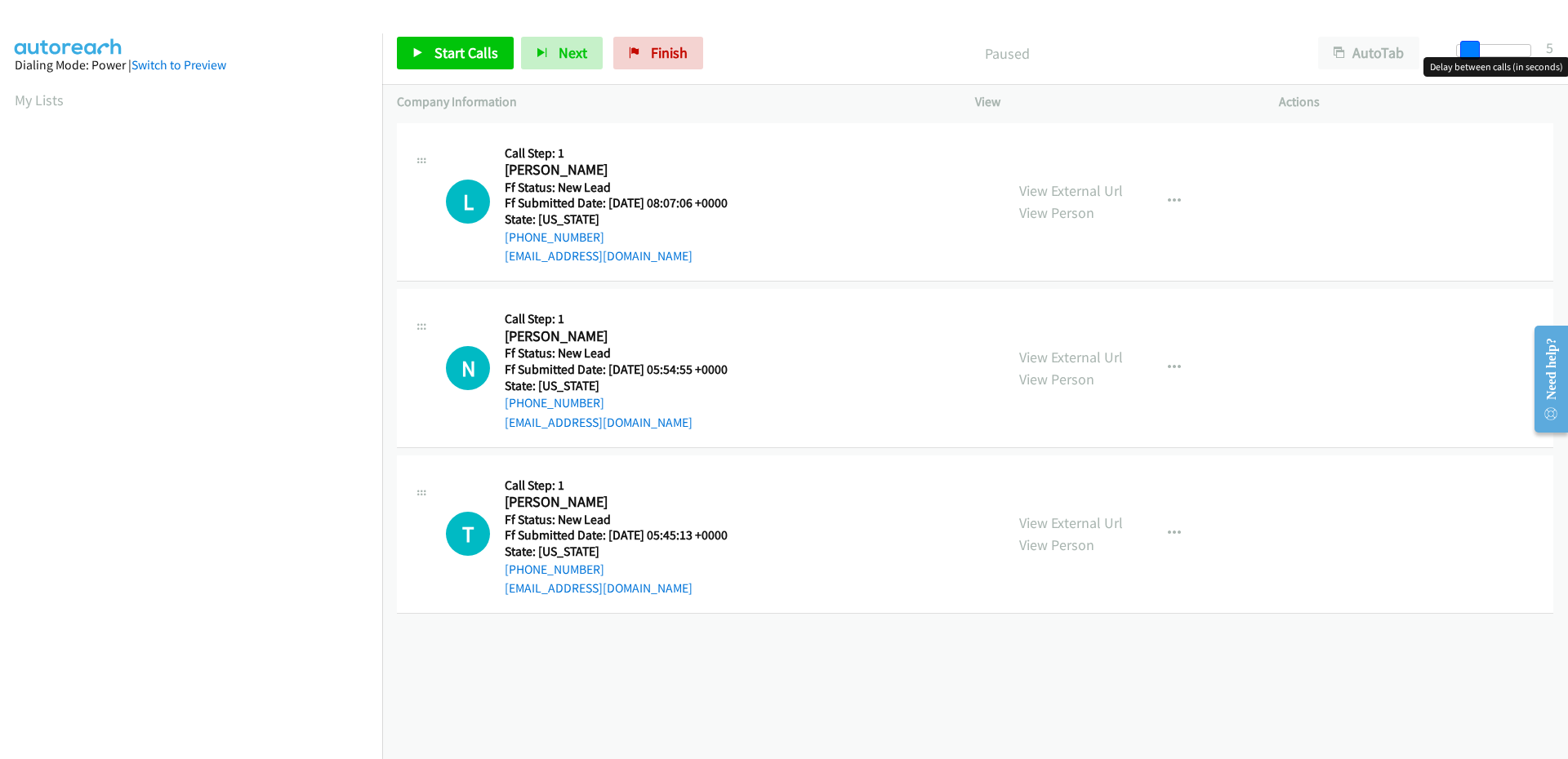
drag, startPoint x: 1460, startPoint y: 53, endPoint x: 1472, endPoint y: 53, distance: 12.0
click at [1472, 53] on span at bounding box center [1469, 50] width 20 height 20
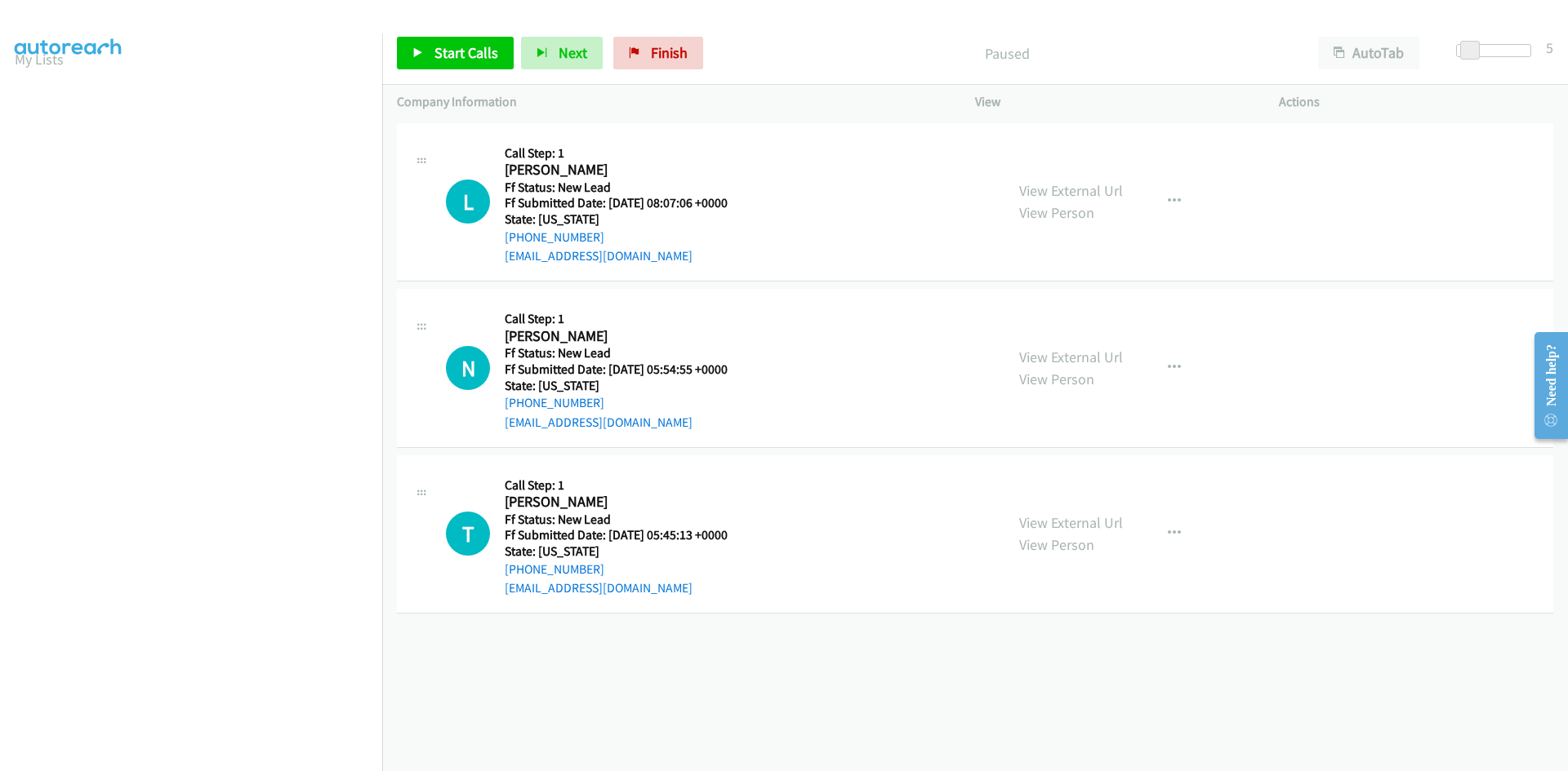
scroll to position [143, 0]
click at [449, 50] on span "Start Calls" at bounding box center [466, 52] width 63 height 19
click at [1031, 189] on link "View External Url" at bounding box center [1070, 191] width 103 height 19
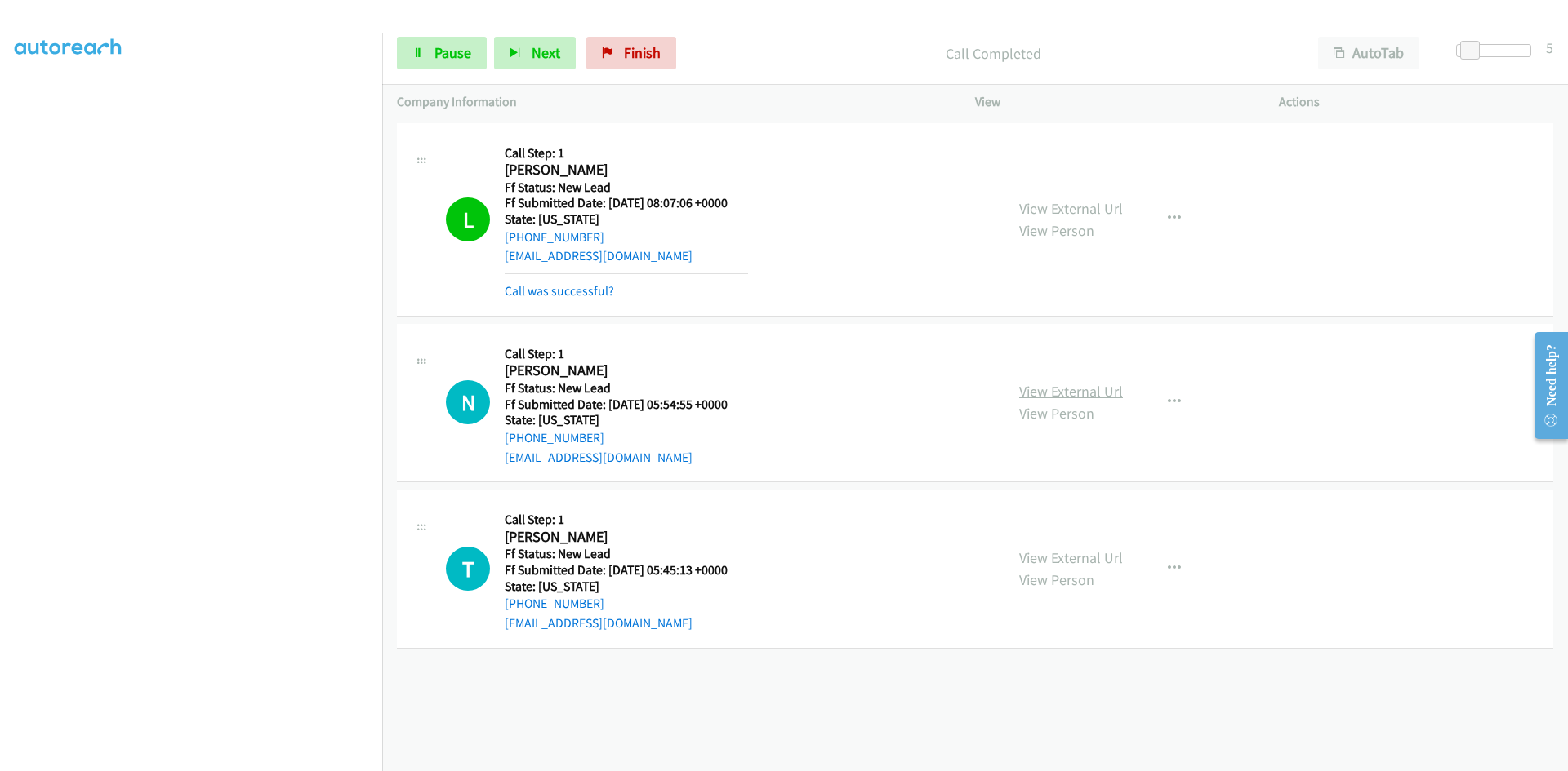
click at [1054, 399] on link "View External Url" at bounding box center [1070, 391] width 103 height 19
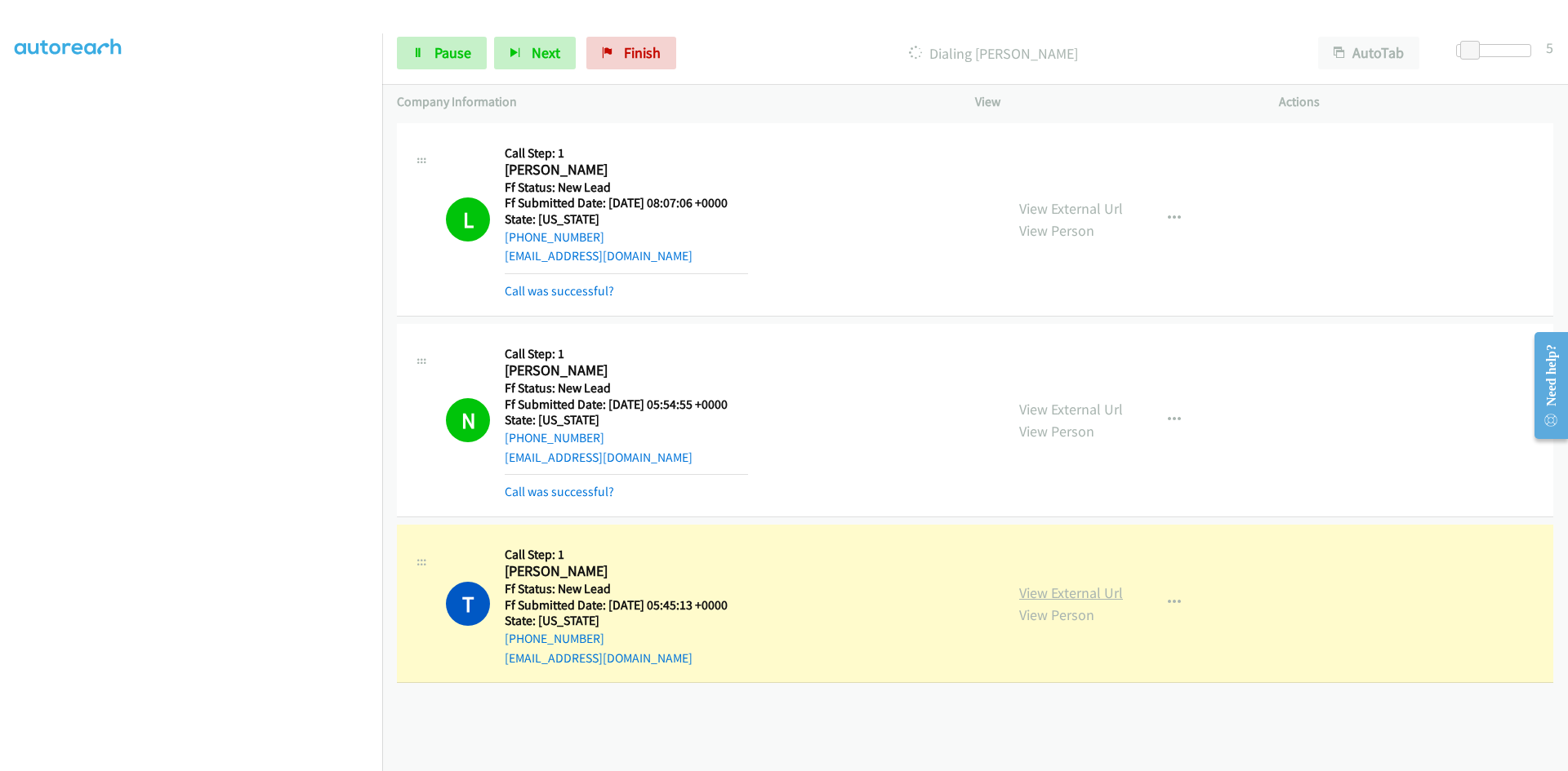
click at [1054, 590] on link "View External Url" at bounding box center [1070, 593] width 103 height 19
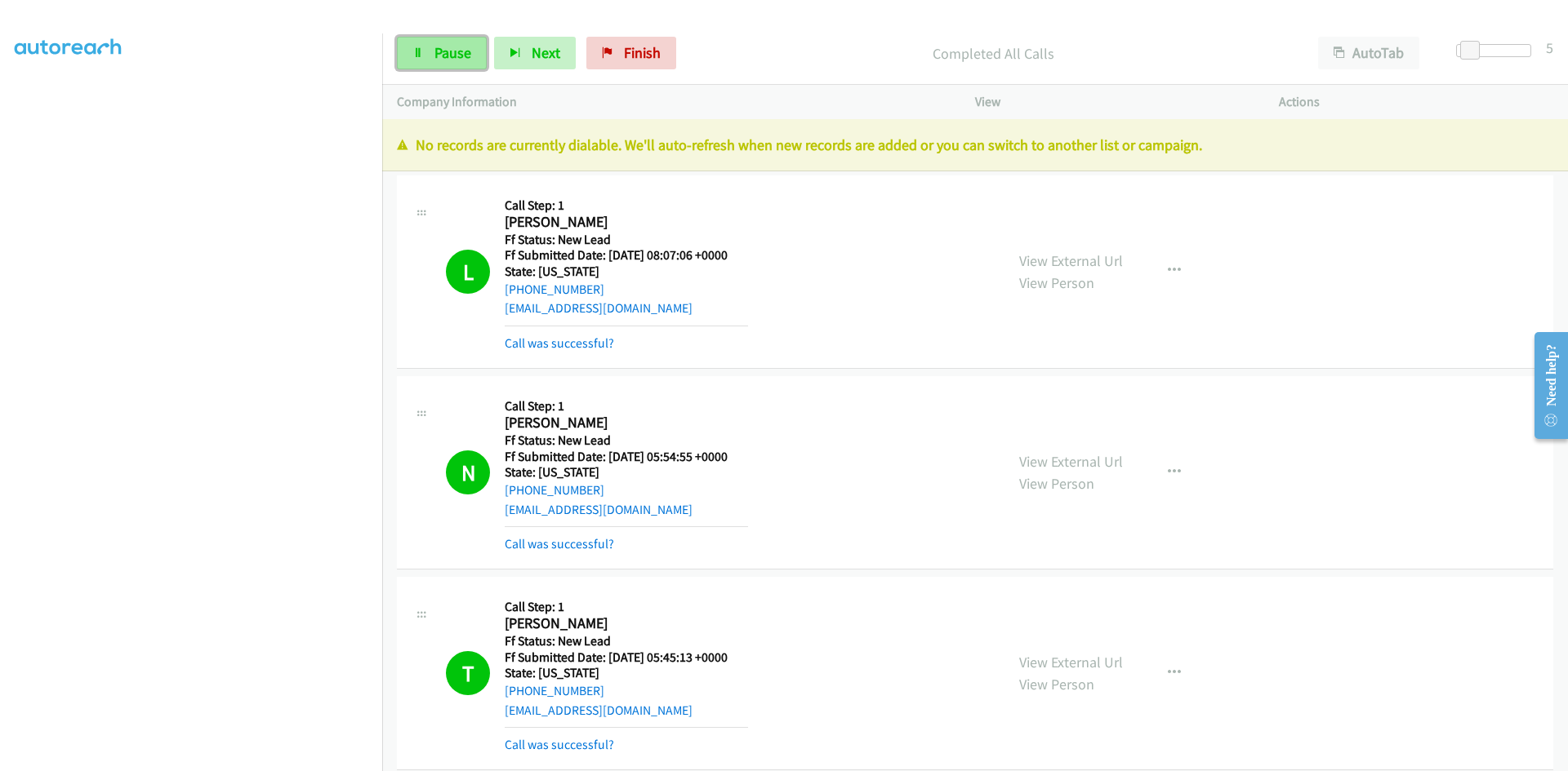
click at [456, 49] on span "Pause" at bounding box center [452, 52] width 36 height 19
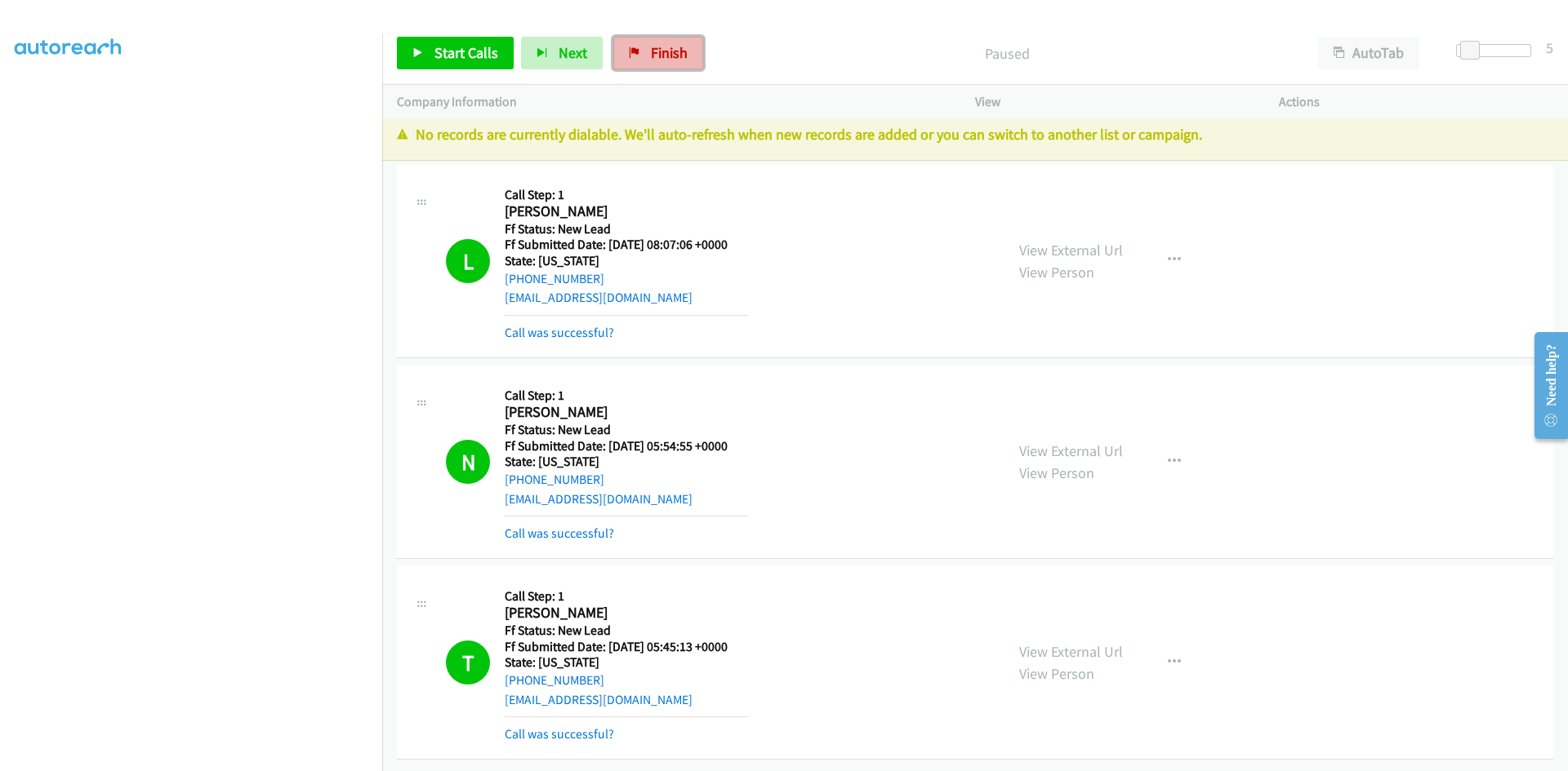
click at [637, 45] on link "Finish" at bounding box center [658, 52] width 89 height 33
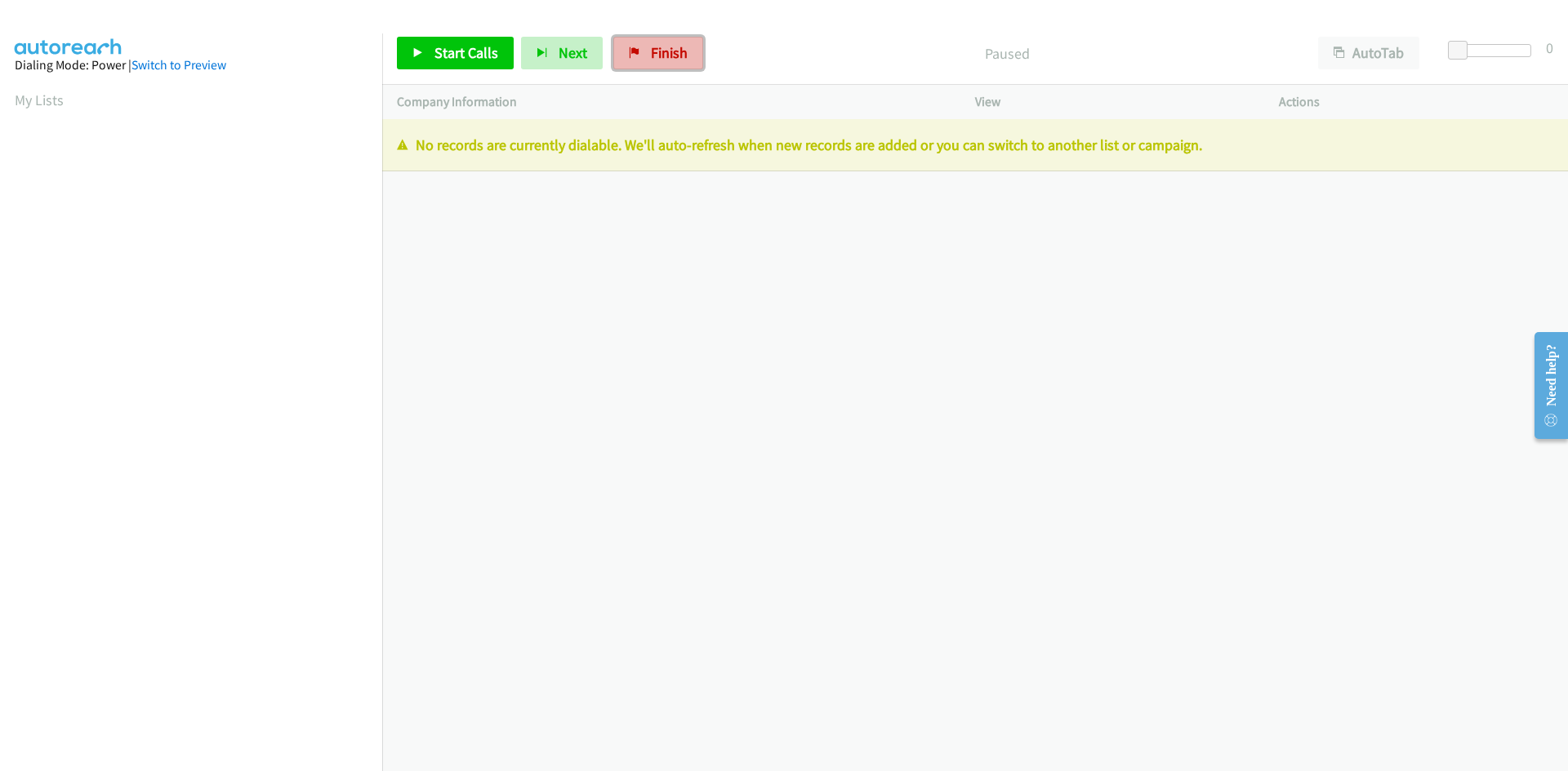
click at [671, 45] on span "Finish" at bounding box center [669, 52] width 36 height 19
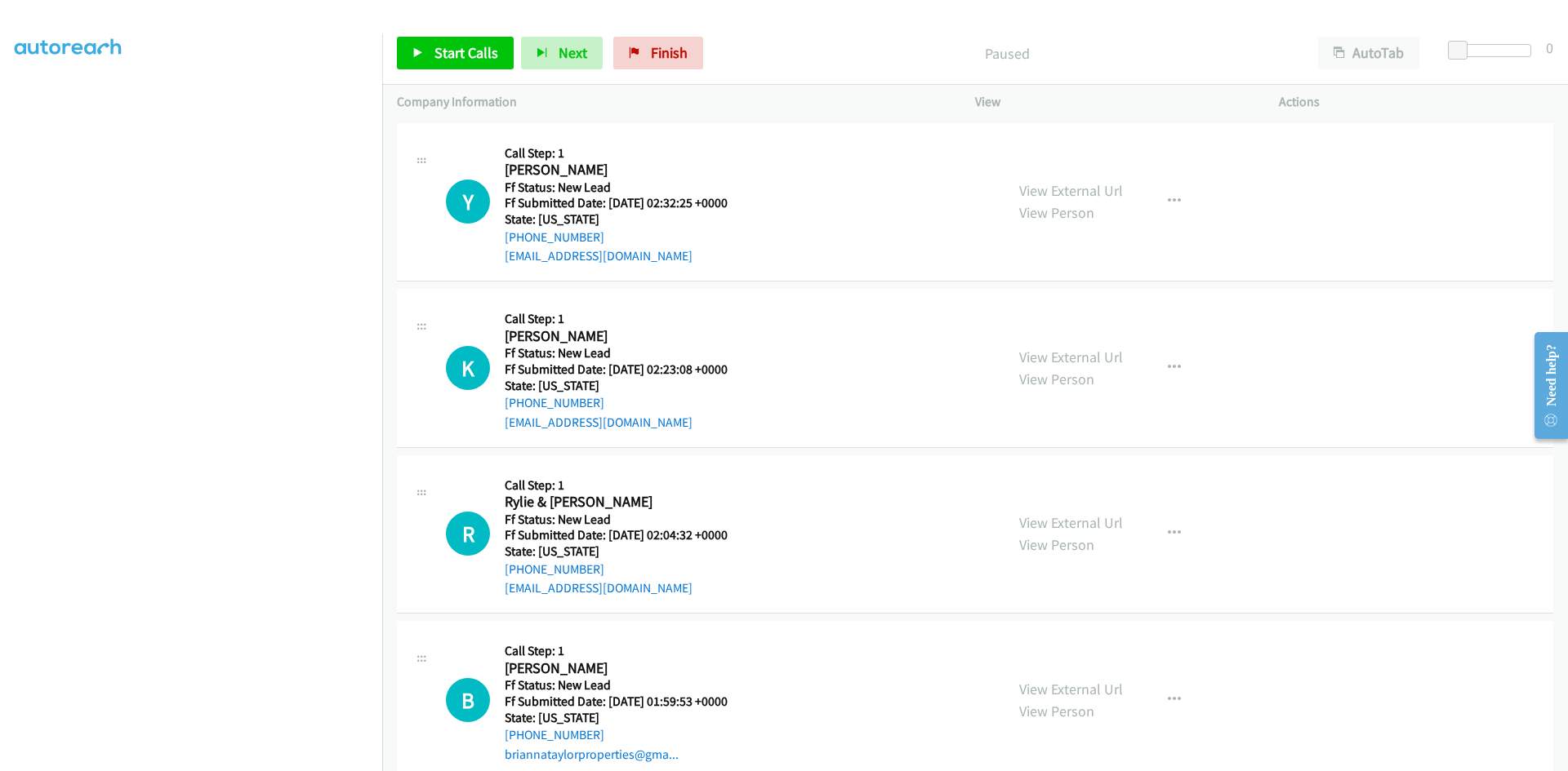
scroll to position [143, 0]
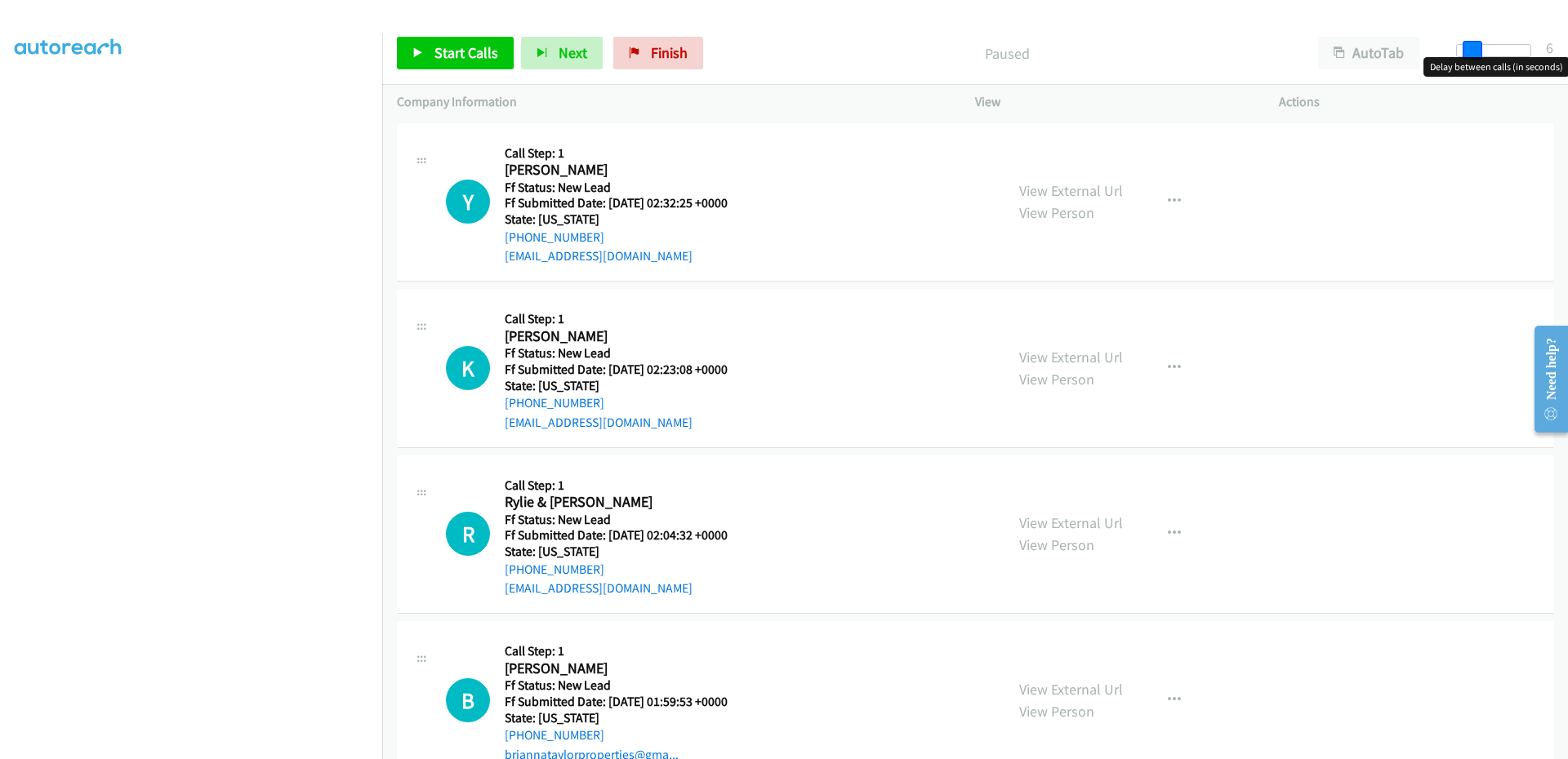
drag, startPoint x: 1457, startPoint y: 50, endPoint x: 1471, endPoint y: 49, distance: 14.0
click at [1471, 49] on span at bounding box center [1472, 50] width 20 height 20
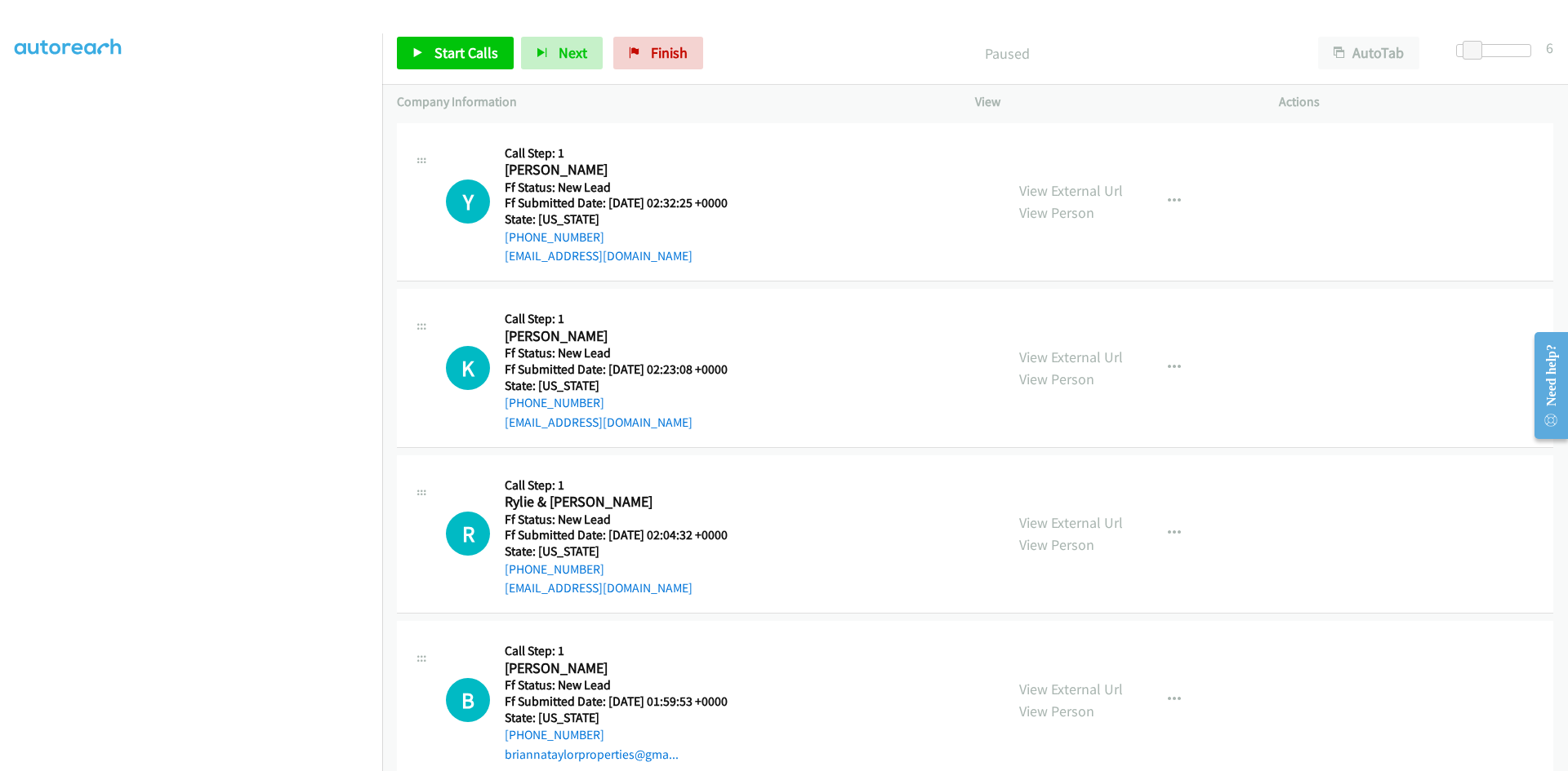
scroll to position [109, 0]
click at [482, 51] on span "Start Calls" at bounding box center [466, 52] width 63 height 19
click at [1100, 185] on link "View External Url" at bounding box center [1070, 191] width 103 height 19
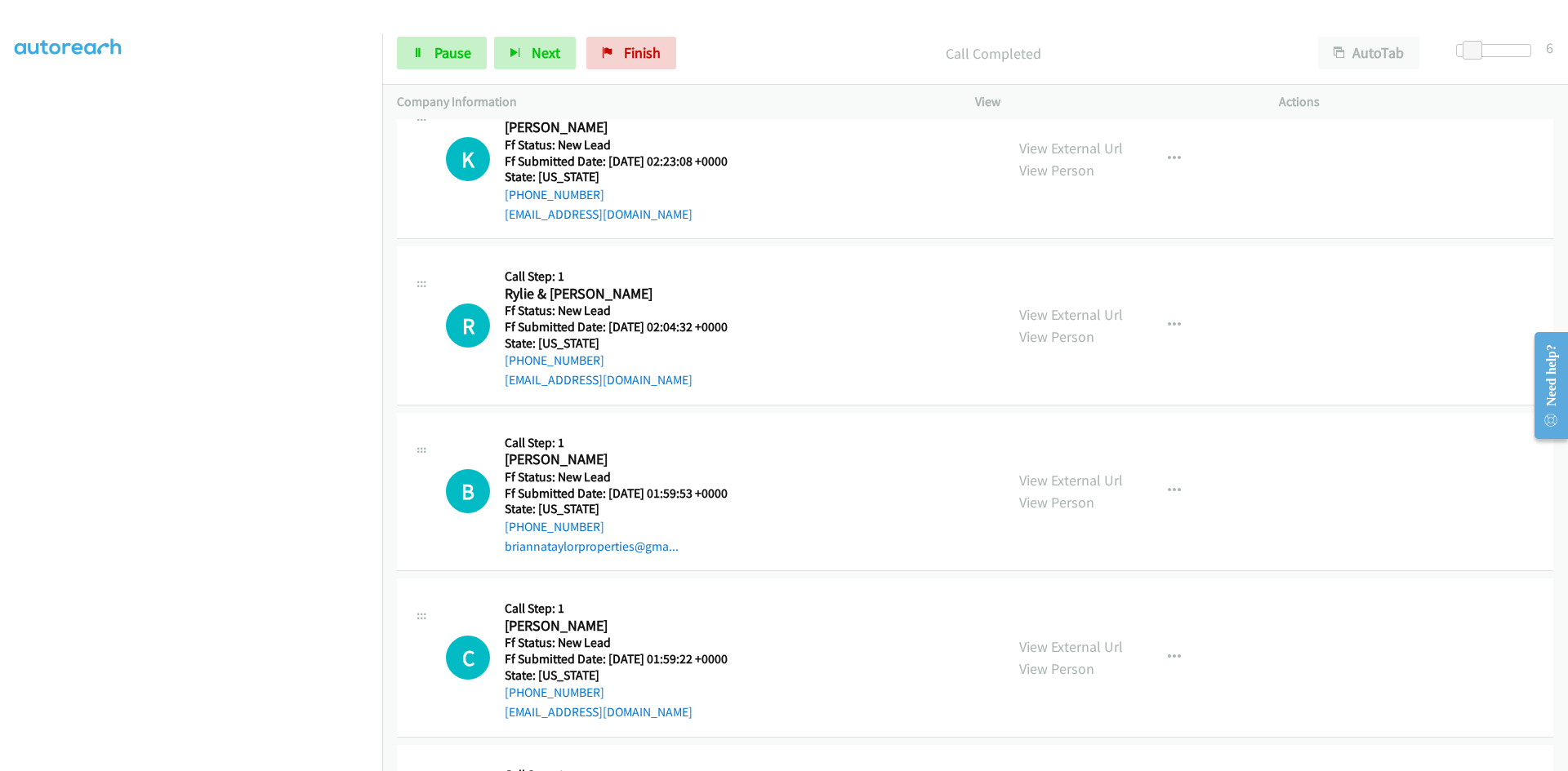
scroll to position [245, 0]
click at [1065, 142] on link "View External Url" at bounding box center [1070, 146] width 103 height 19
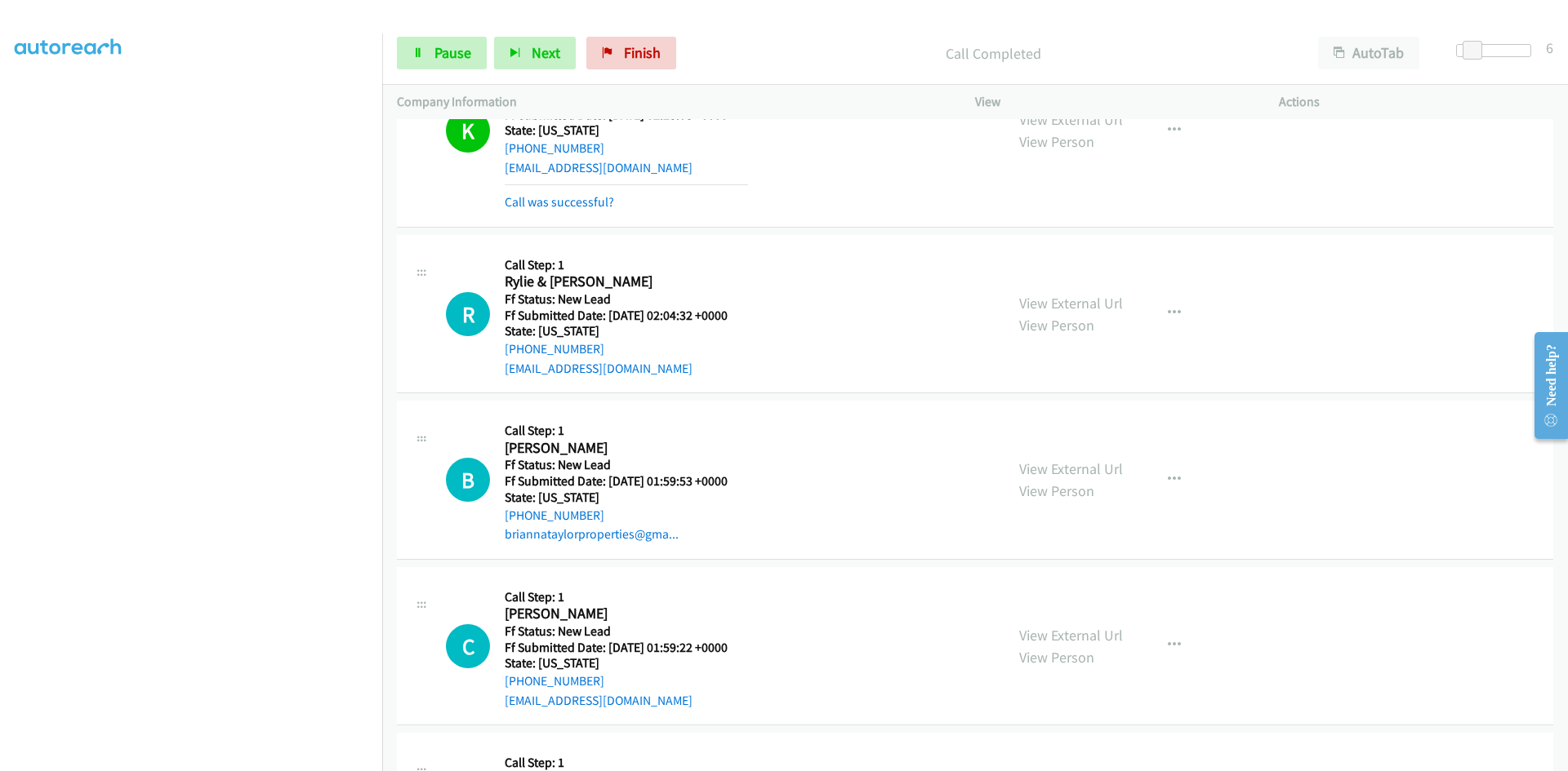
scroll to position [408, 0]
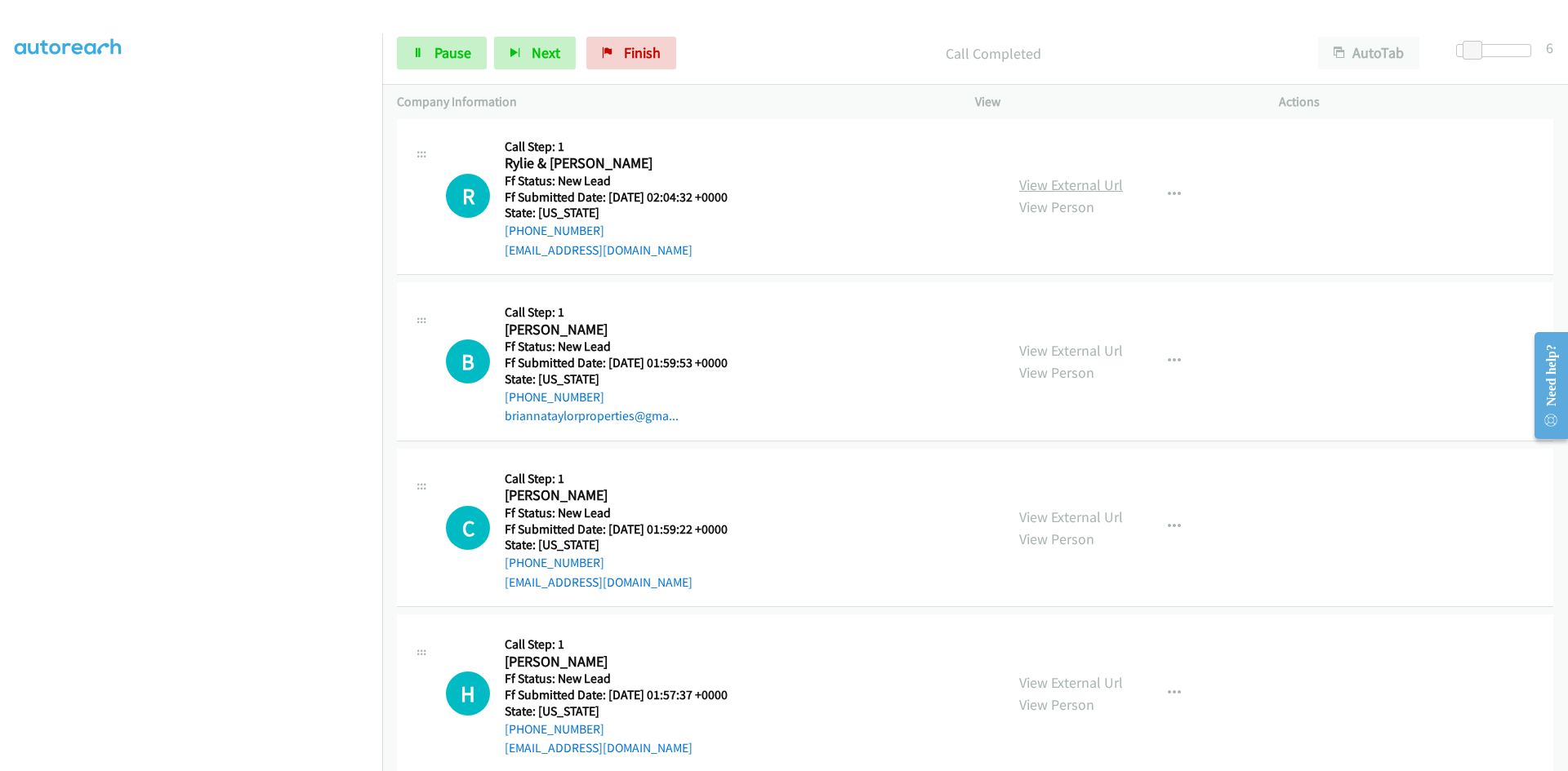
click at [1043, 183] on link "View External Url" at bounding box center [1070, 184] width 103 height 19
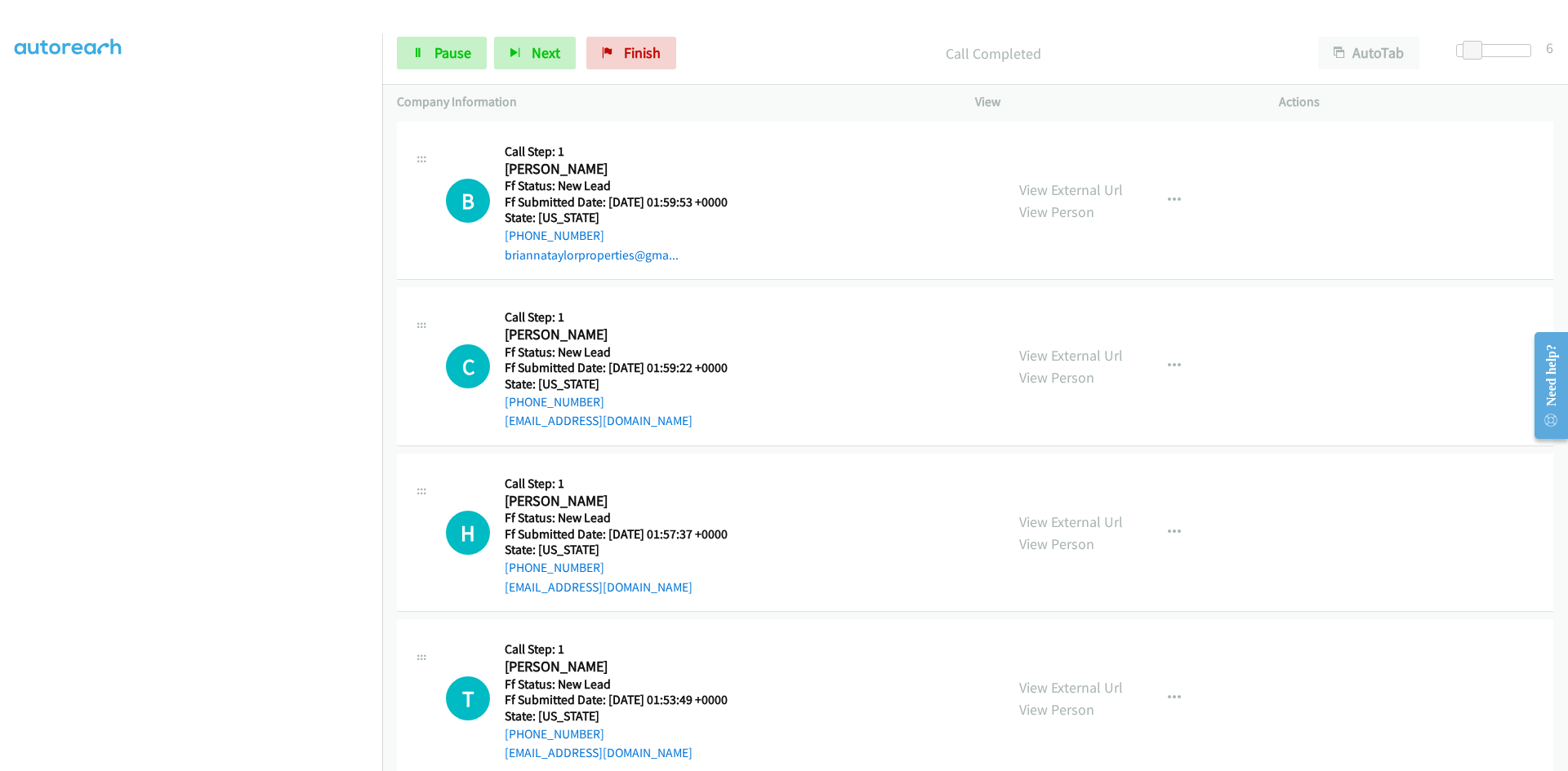
scroll to position [653, 0]
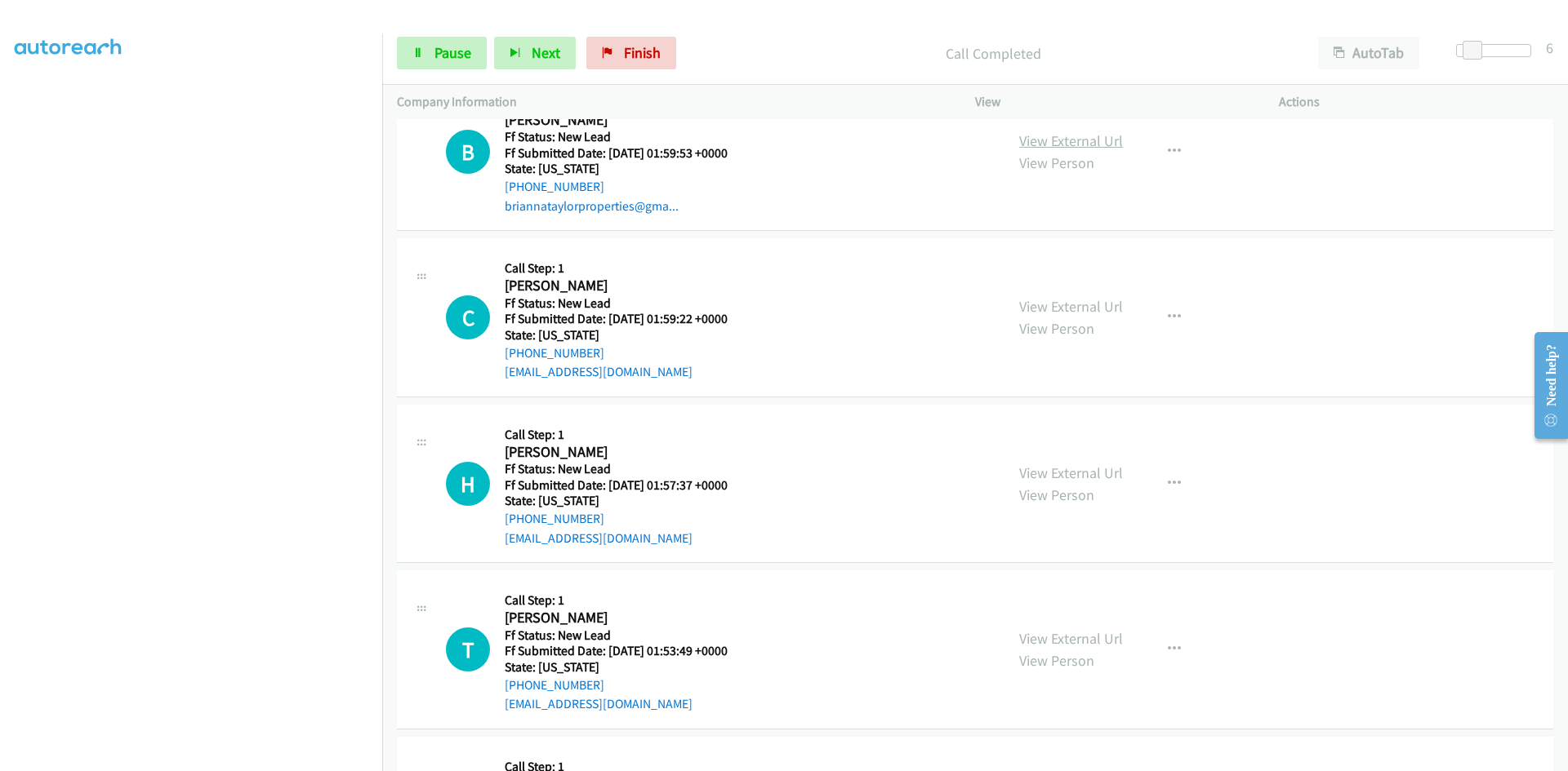
click at [1040, 142] on link "View External Url" at bounding box center [1070, 141] width 103 height 19
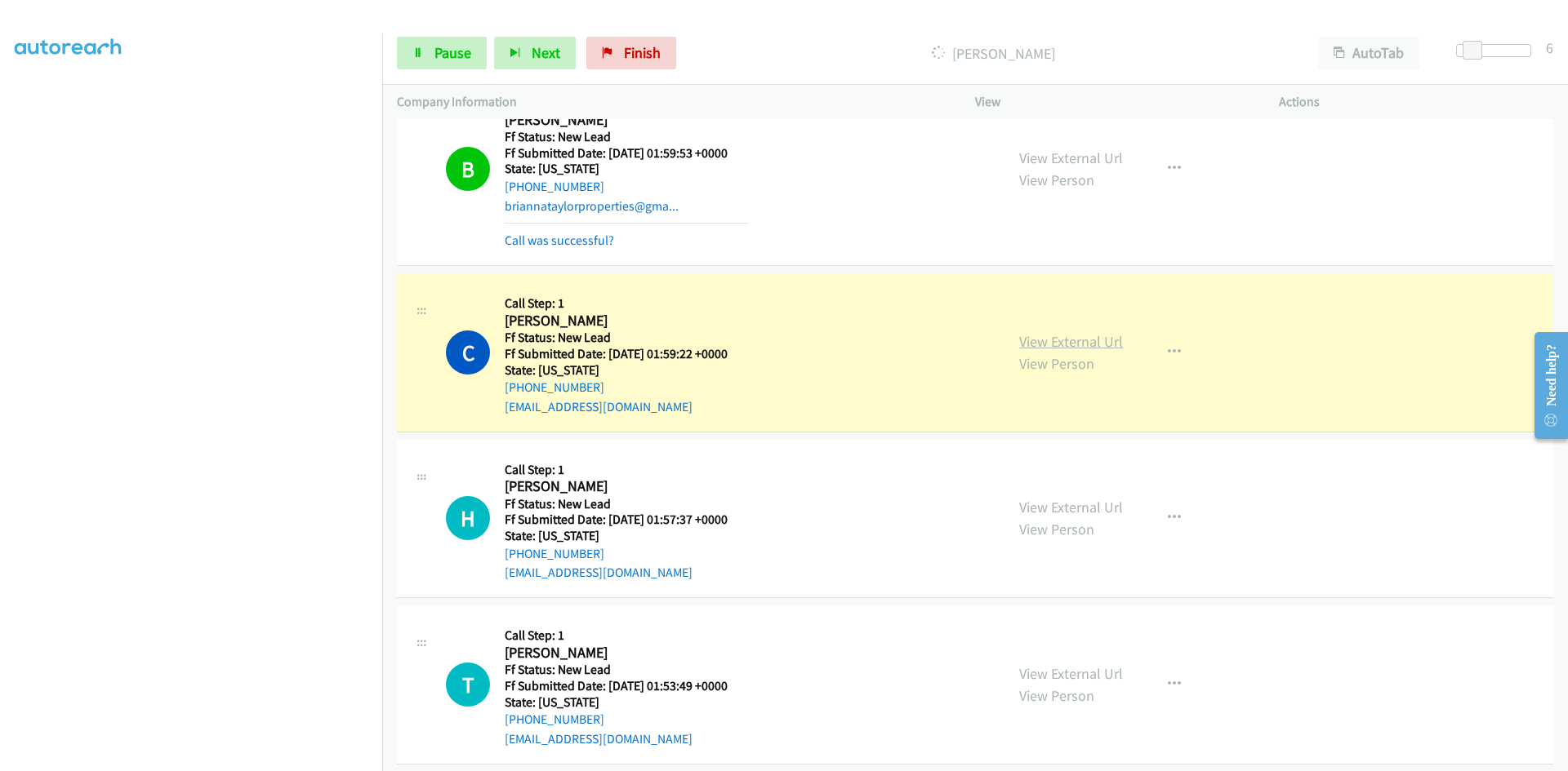
click at [1067, 346] on link "View External Url" at bounding box center [1070, 342] width 103 height 19
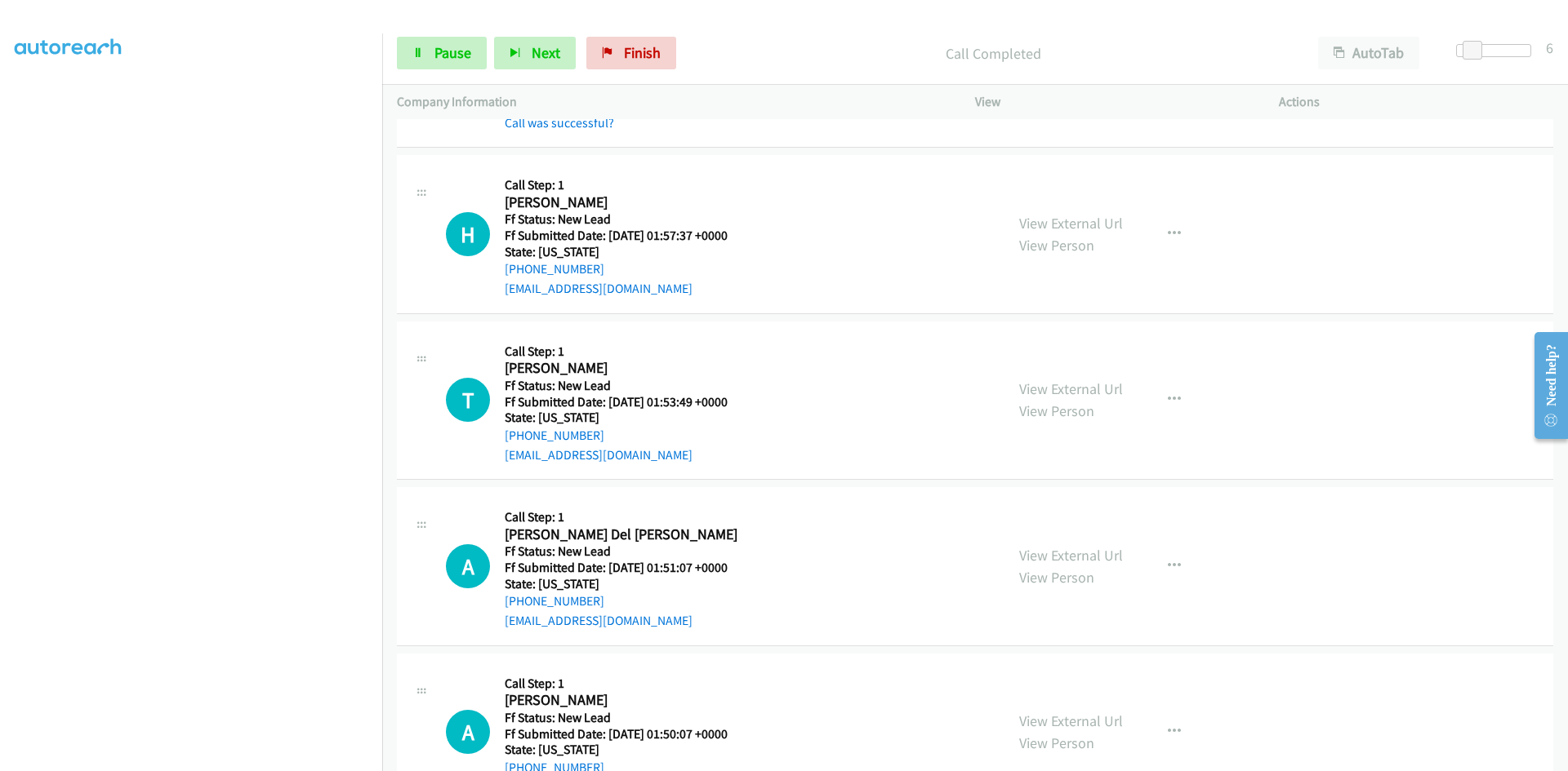
scroll to position [980, 0]
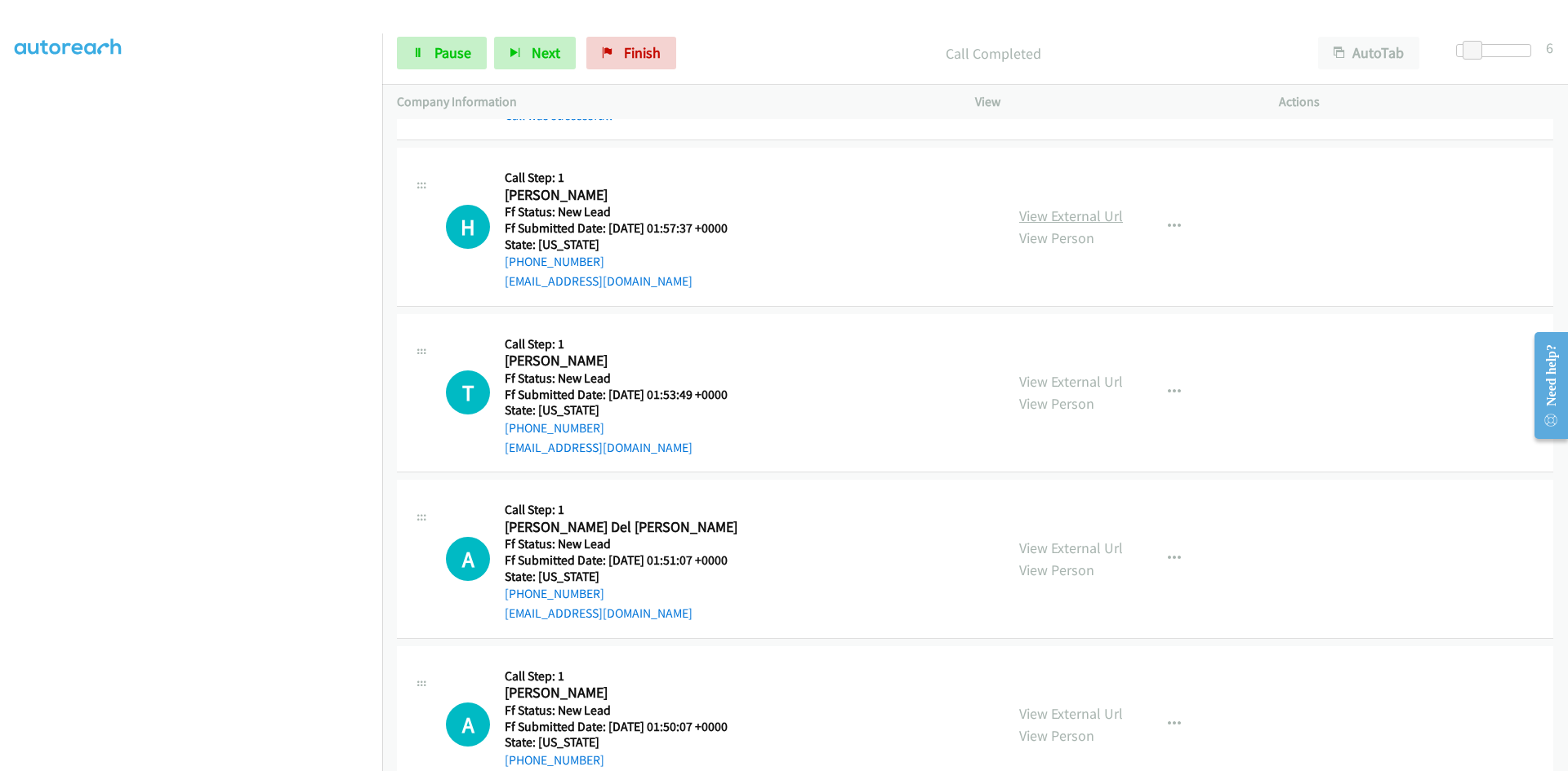
click at [1082, 211] on link "View External Url" at bounding box center [1070, 216] width 103 height 19
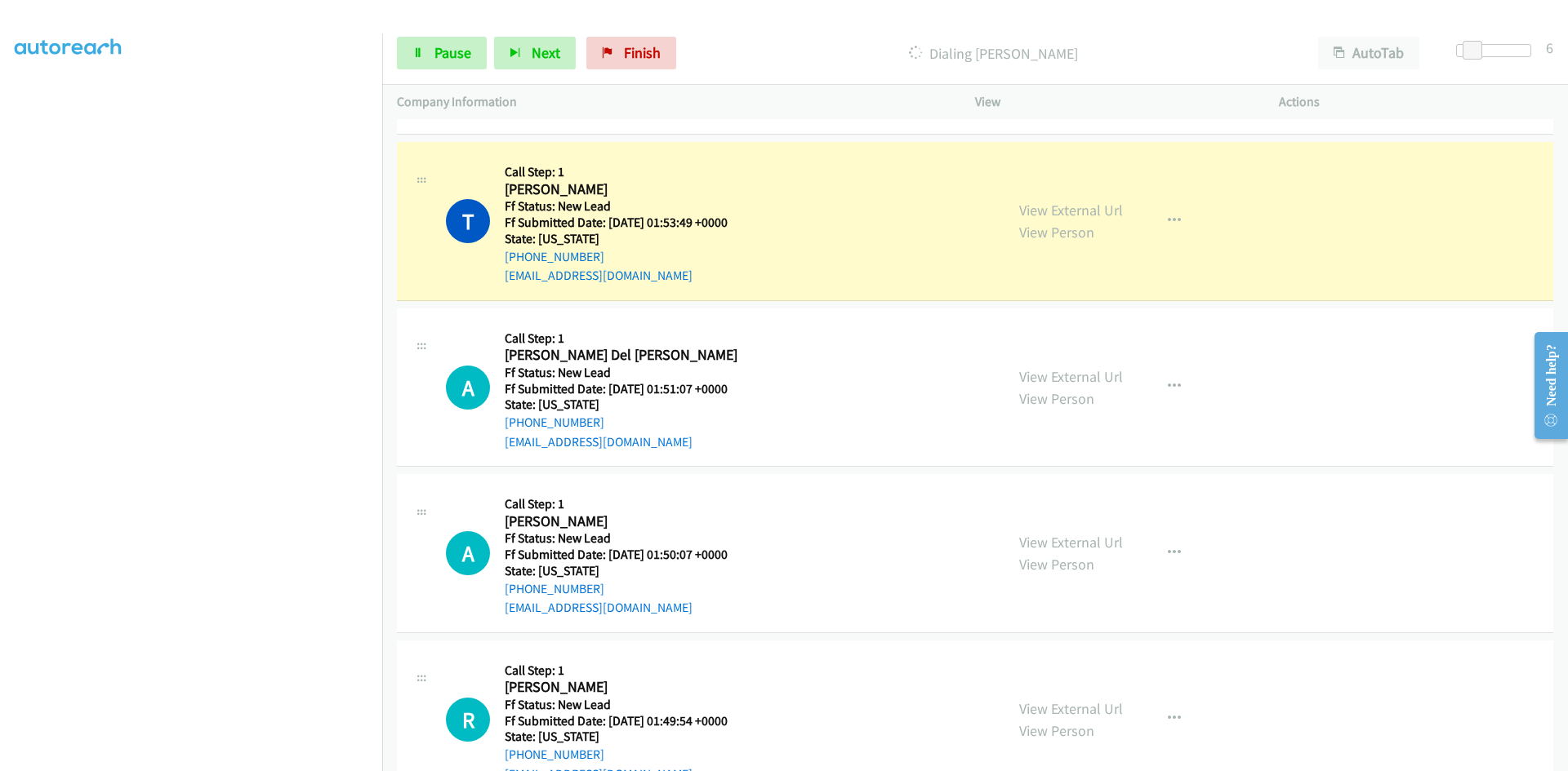
scroll to position [1224, 0]
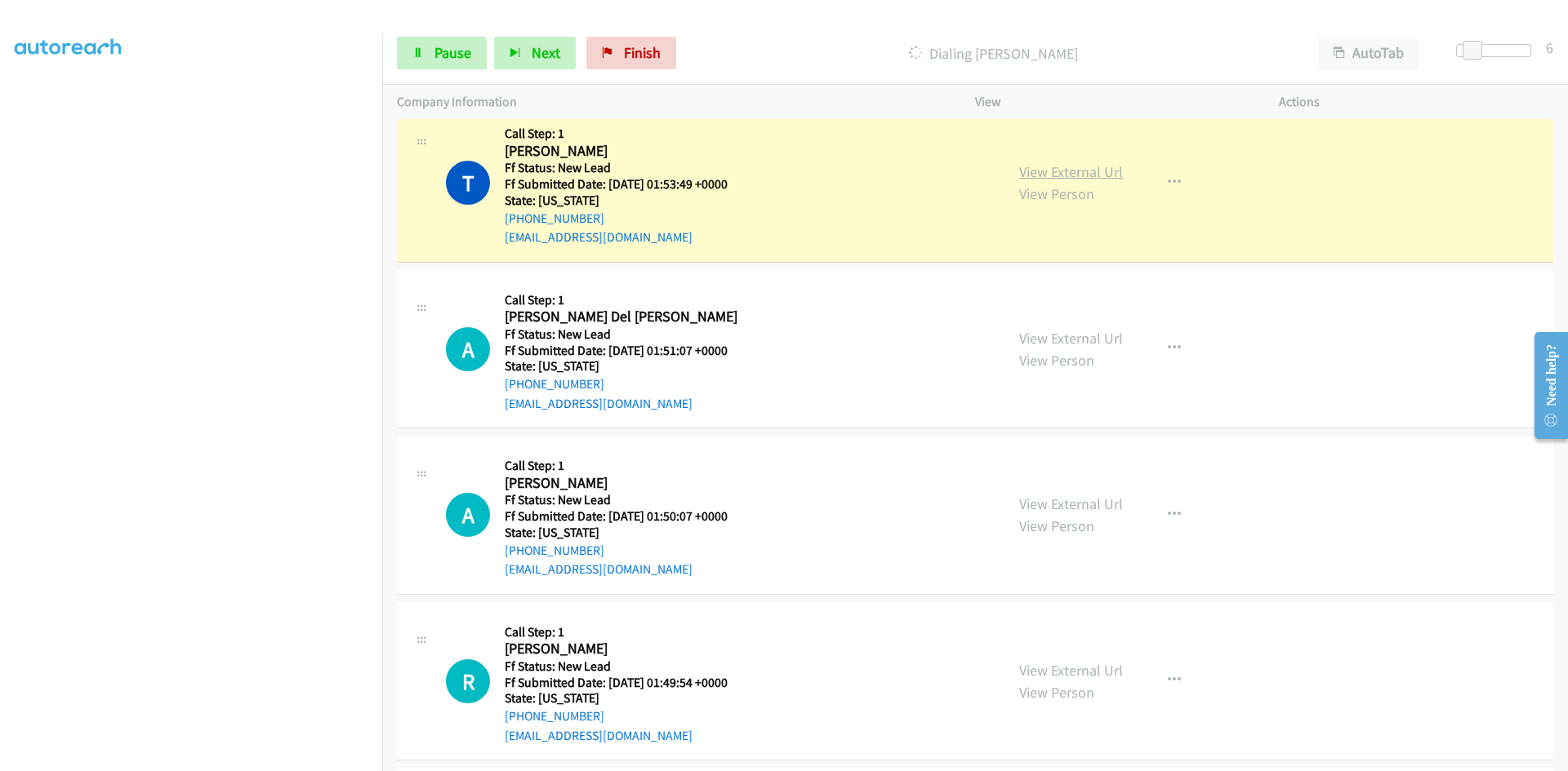
click at [1084, 174] on link "View External Url" at bounding box center [1070, 171] width 103 height 19
click at [416, 49] on icon at bounding box center [418, 54] width 11 height 11
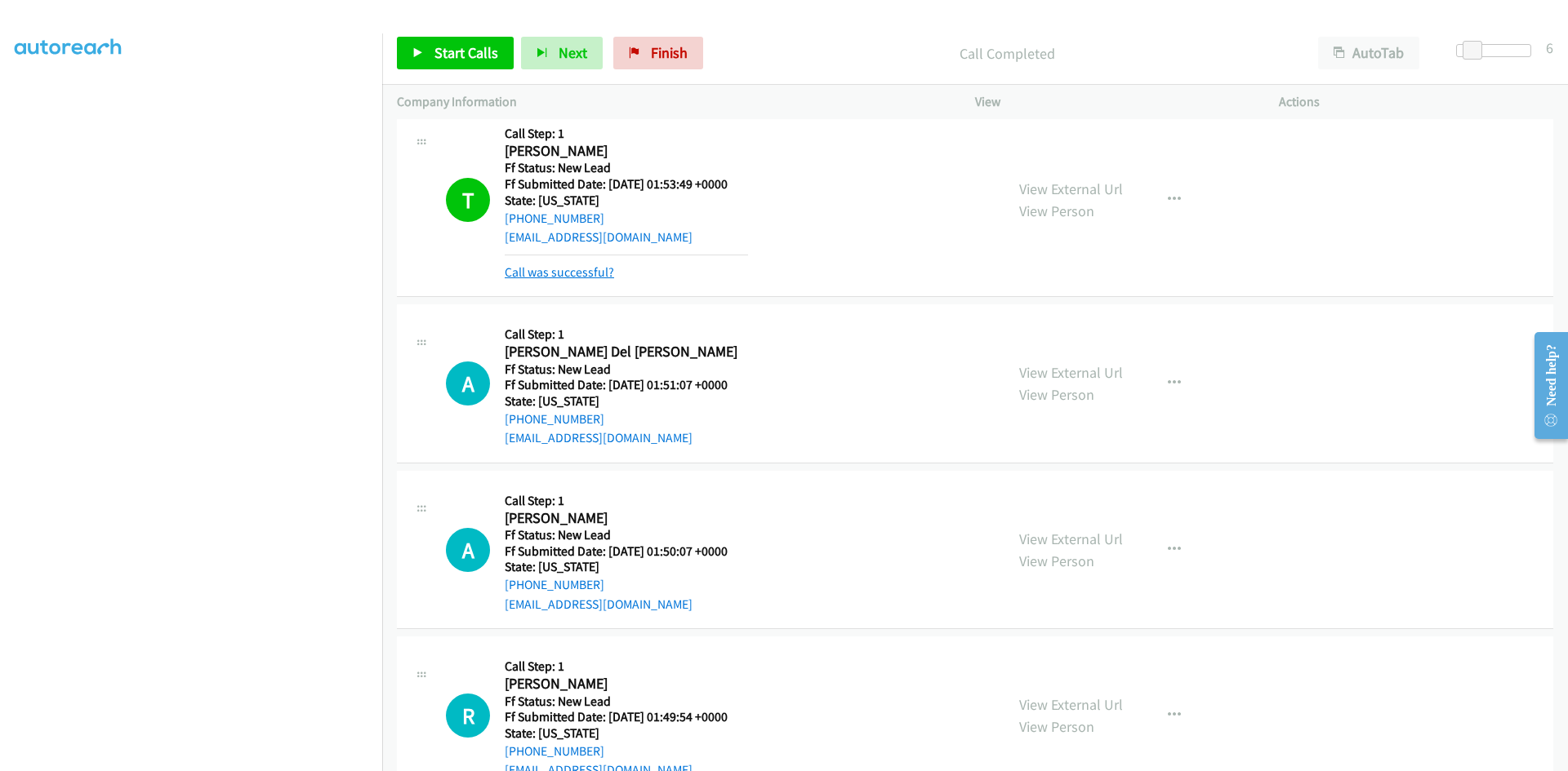
click at [533, 271] on link "Call was successful?" at bounding box center [559, 272] width 109 height 16
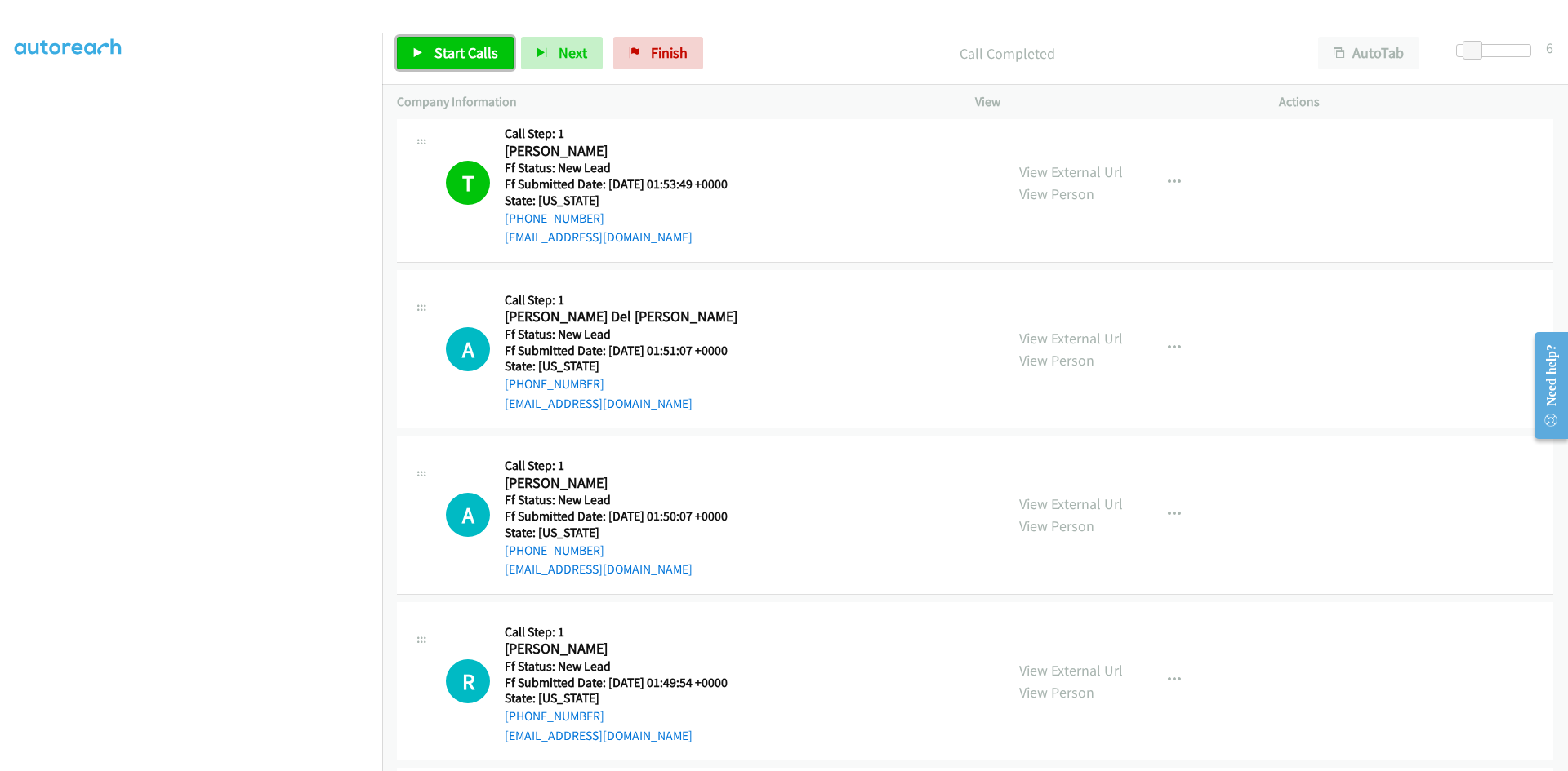
click at [451, 61] on span "Start Calls" at bounding box center [466, 52] width 63 height 19
click at [1058, 175] on link "View External Url" at bounding box center [1070, 171] width 103 height 19
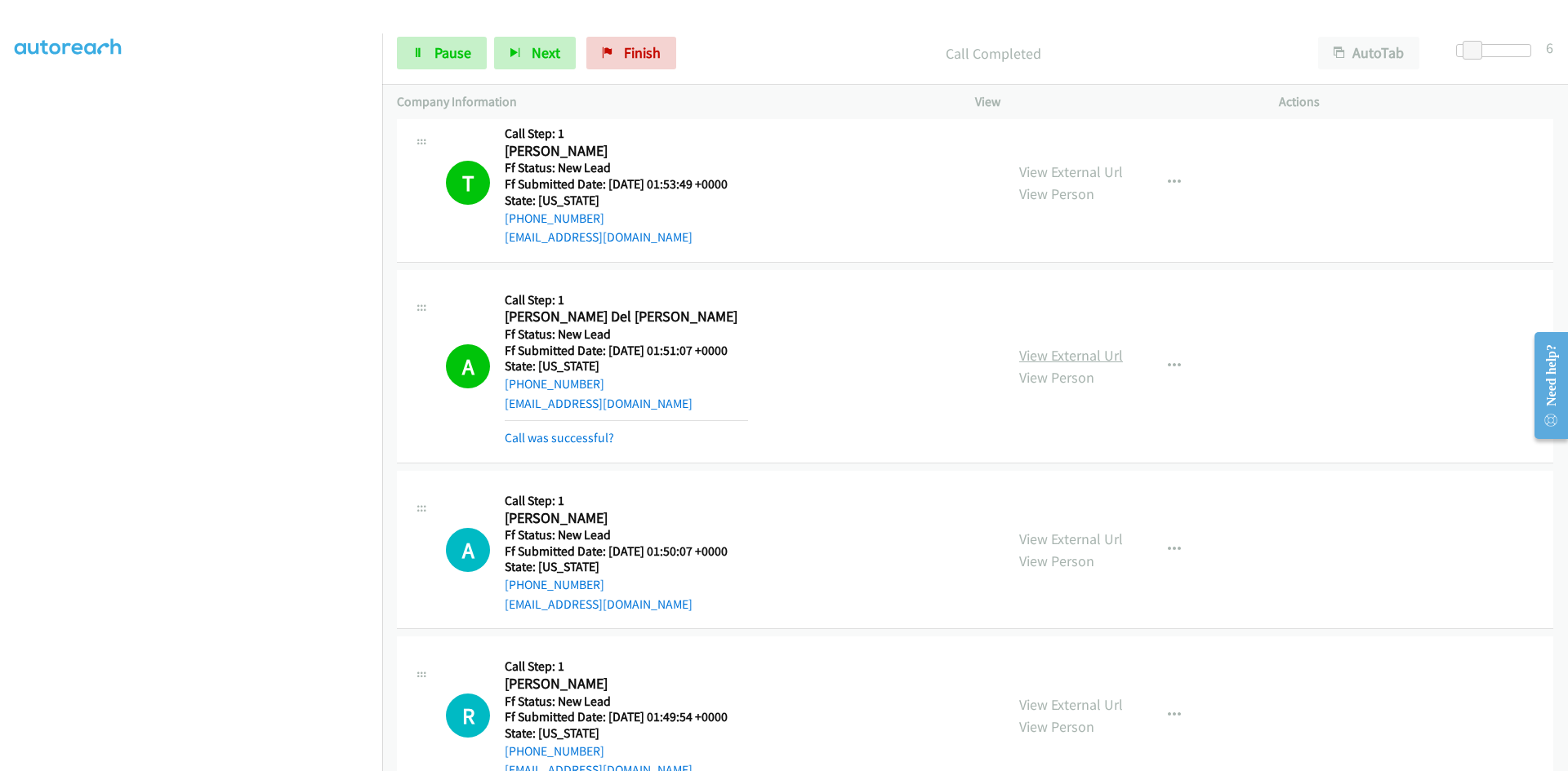
click at [1079, 356] on link "View External Url" at bounding box center [1070, 356] width 103 height 19
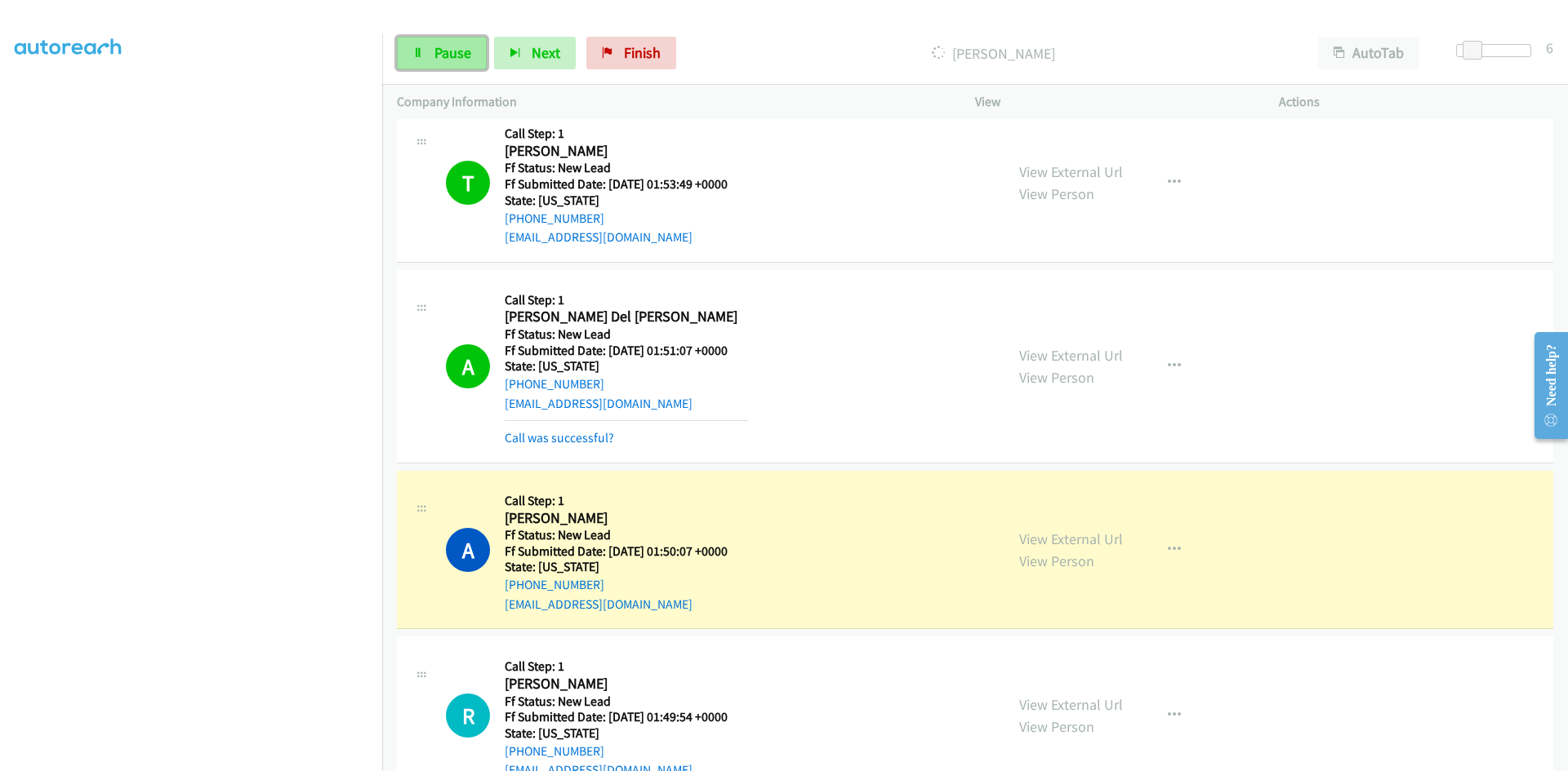
click at [465, 52] on span "Pause" at bounding box center [452, 52] width 36 height 19
click at [1029, 533] on link "View External Url" at bounding box center [1070, 539] width 103 height 19
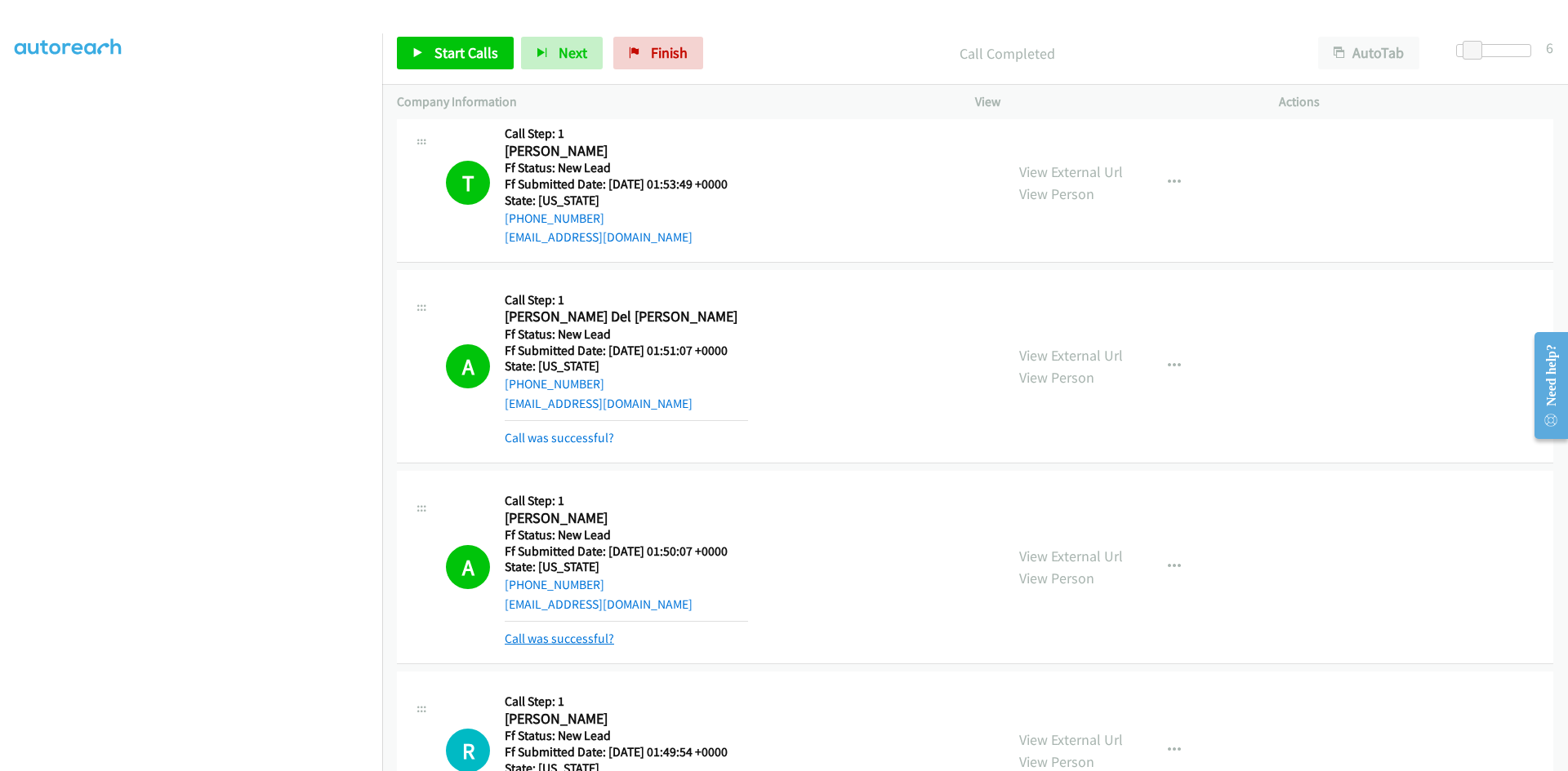
click at [587, 639] on link "Call was successful?" at bounding box center [559, 638] width 109 height 16
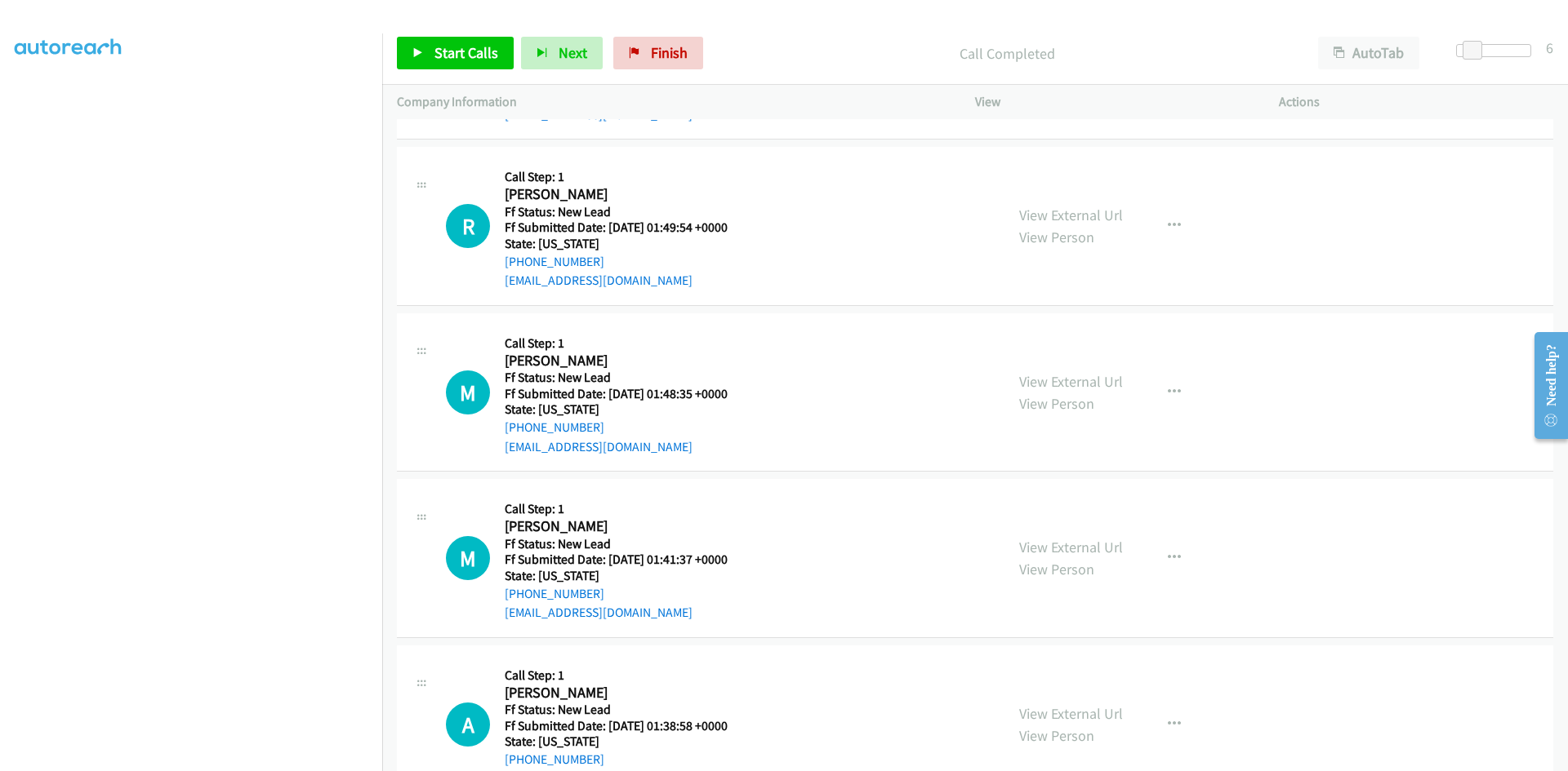
scroll to position [1795, 0]
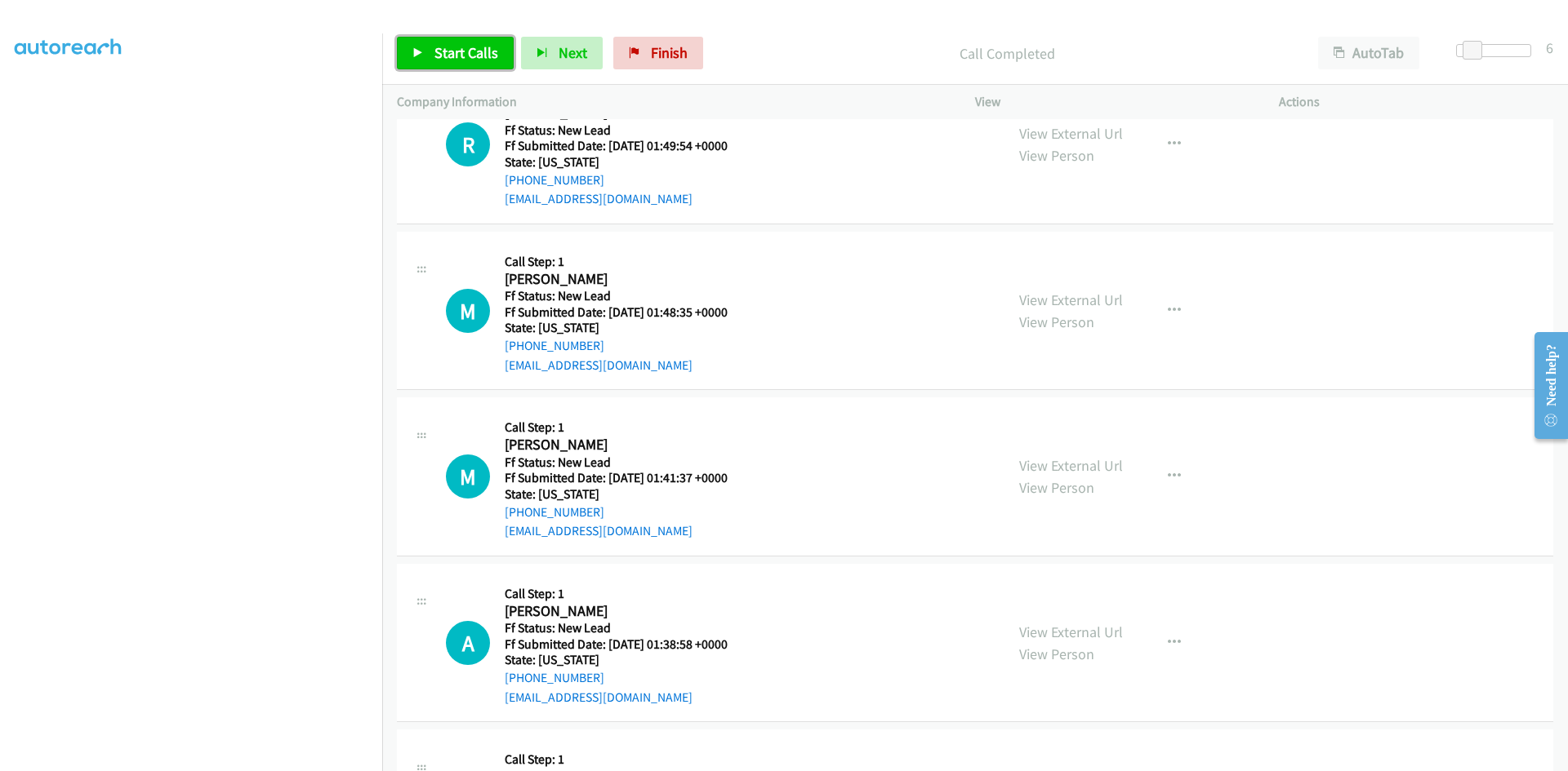
click at [455, 56] on span "Start Calls" at bounding box center [466, 52] width 63 height 19
click at [1055, 138] on link "View External Url" at bounding box center [1070, 133] width 103 height 19
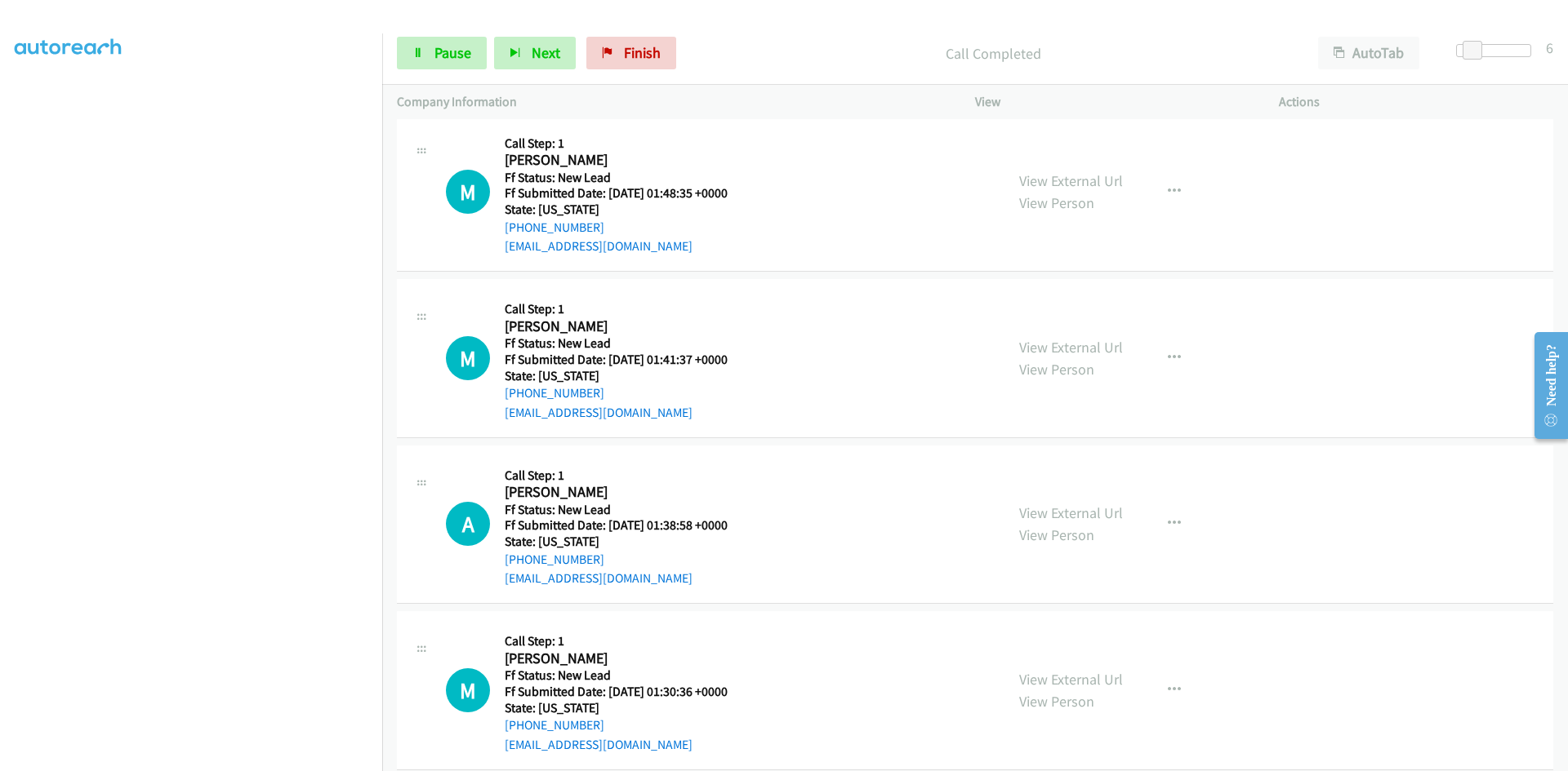
scroll to position [1958, 0]
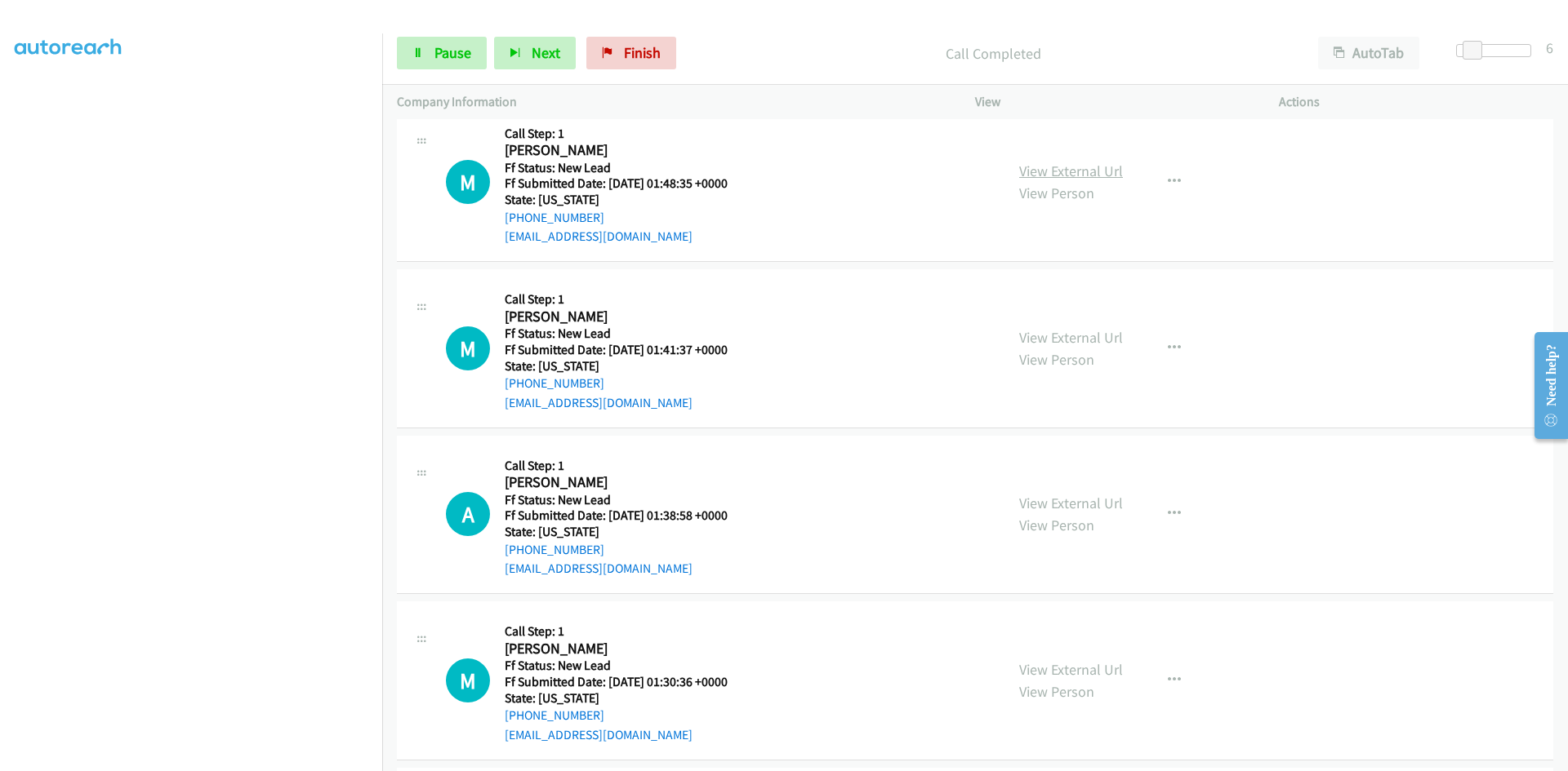
click at [1073, 172] on link "View External Url" at bounding box center [1070, 171] width 103 height 19
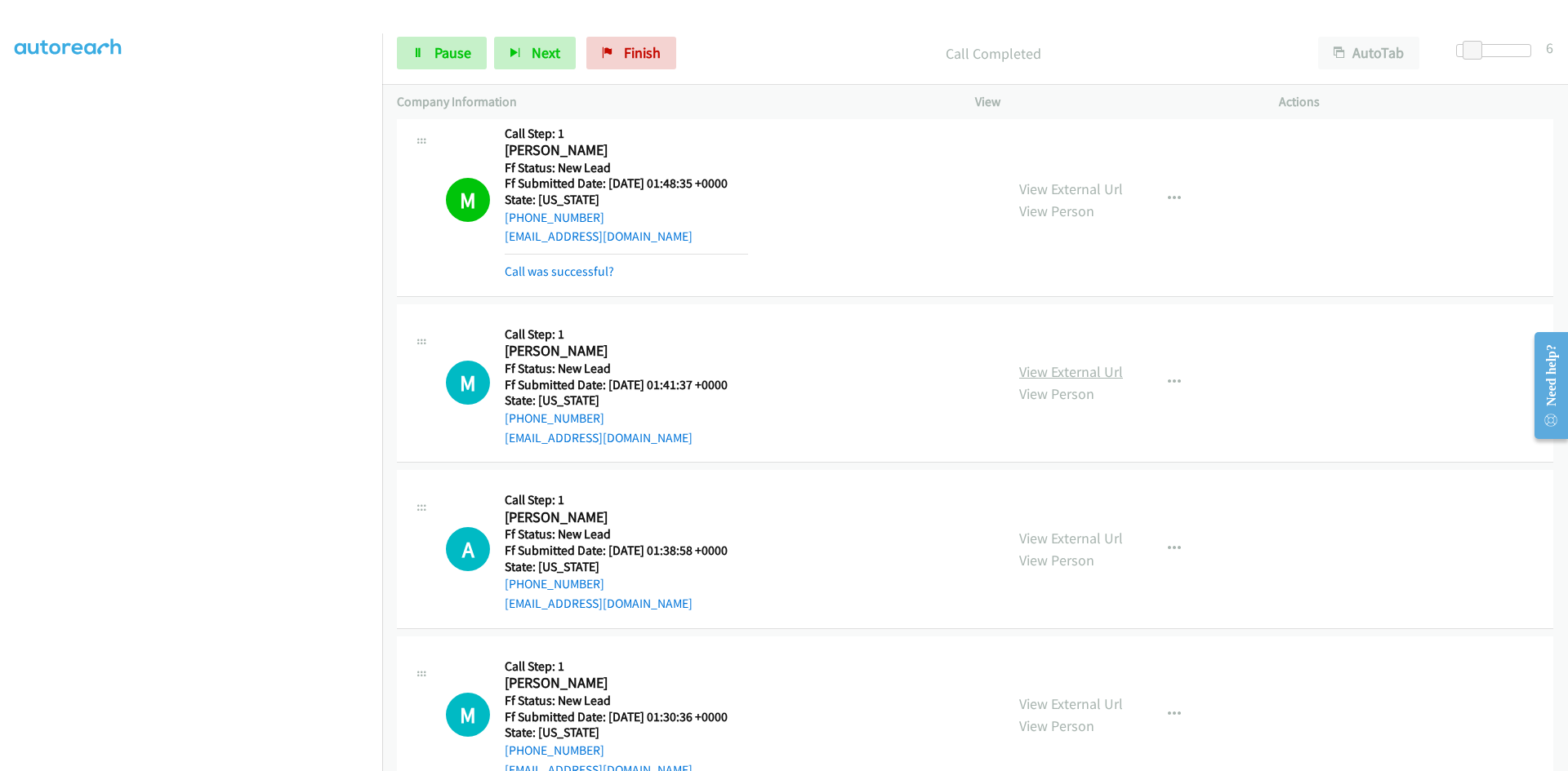
click at [1082, 367] on link "View External Url" at bounding box center [1070, 372] width 103 height 19
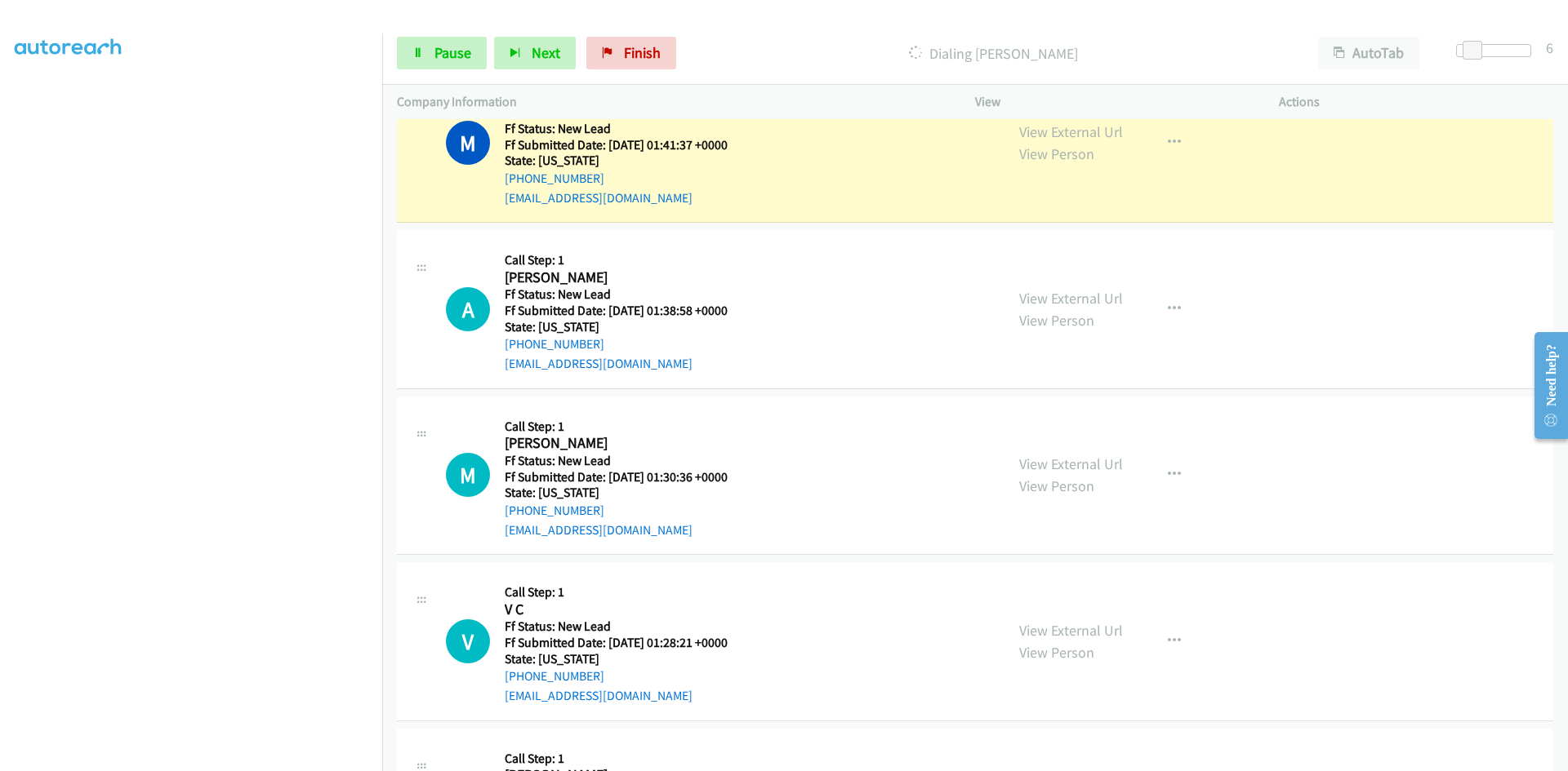
scroll to position [2285, 0]
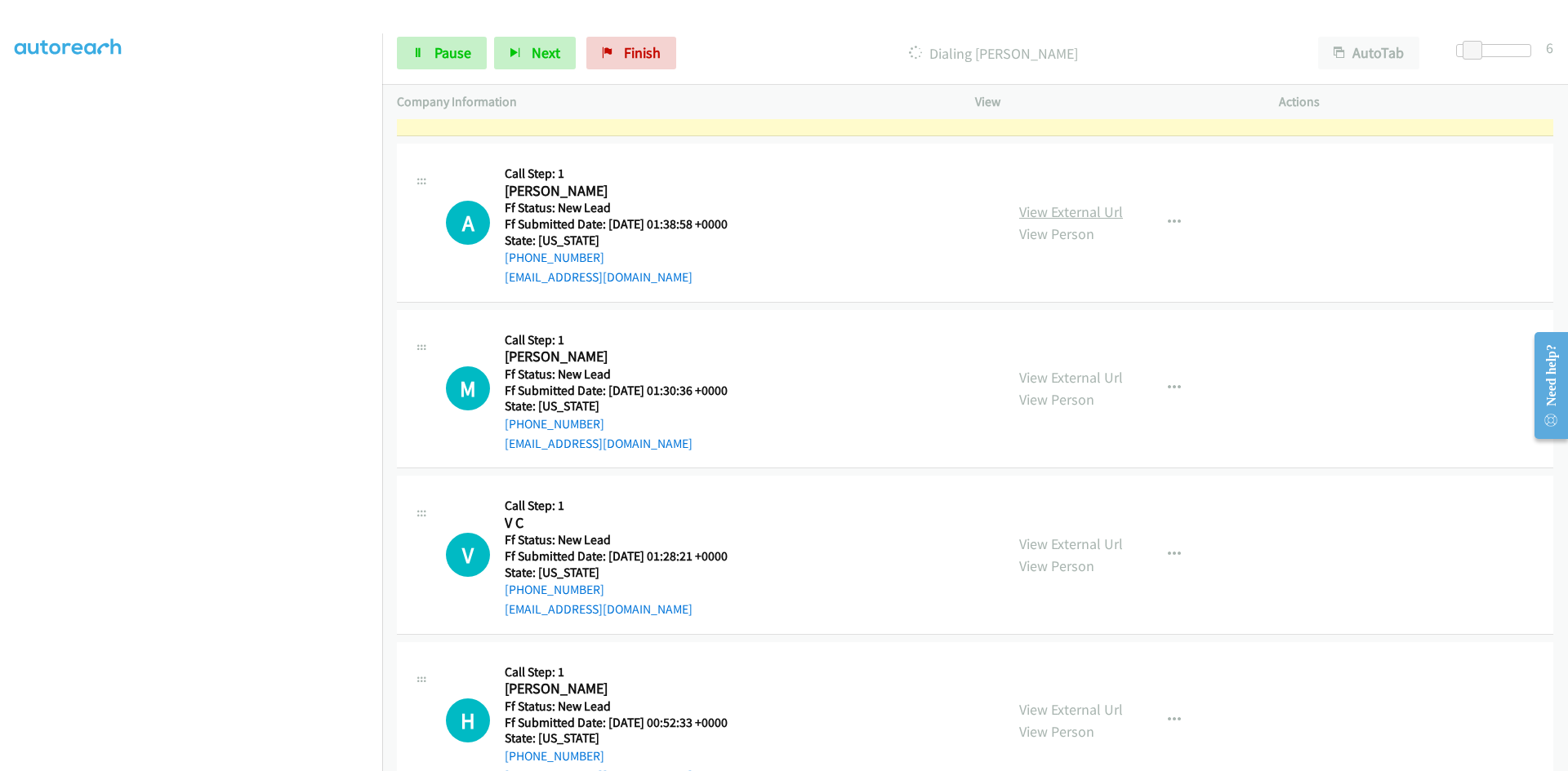
click at [1082, 214] on link "View External Url" at bounding box center [1070, 211] width 103 height 19
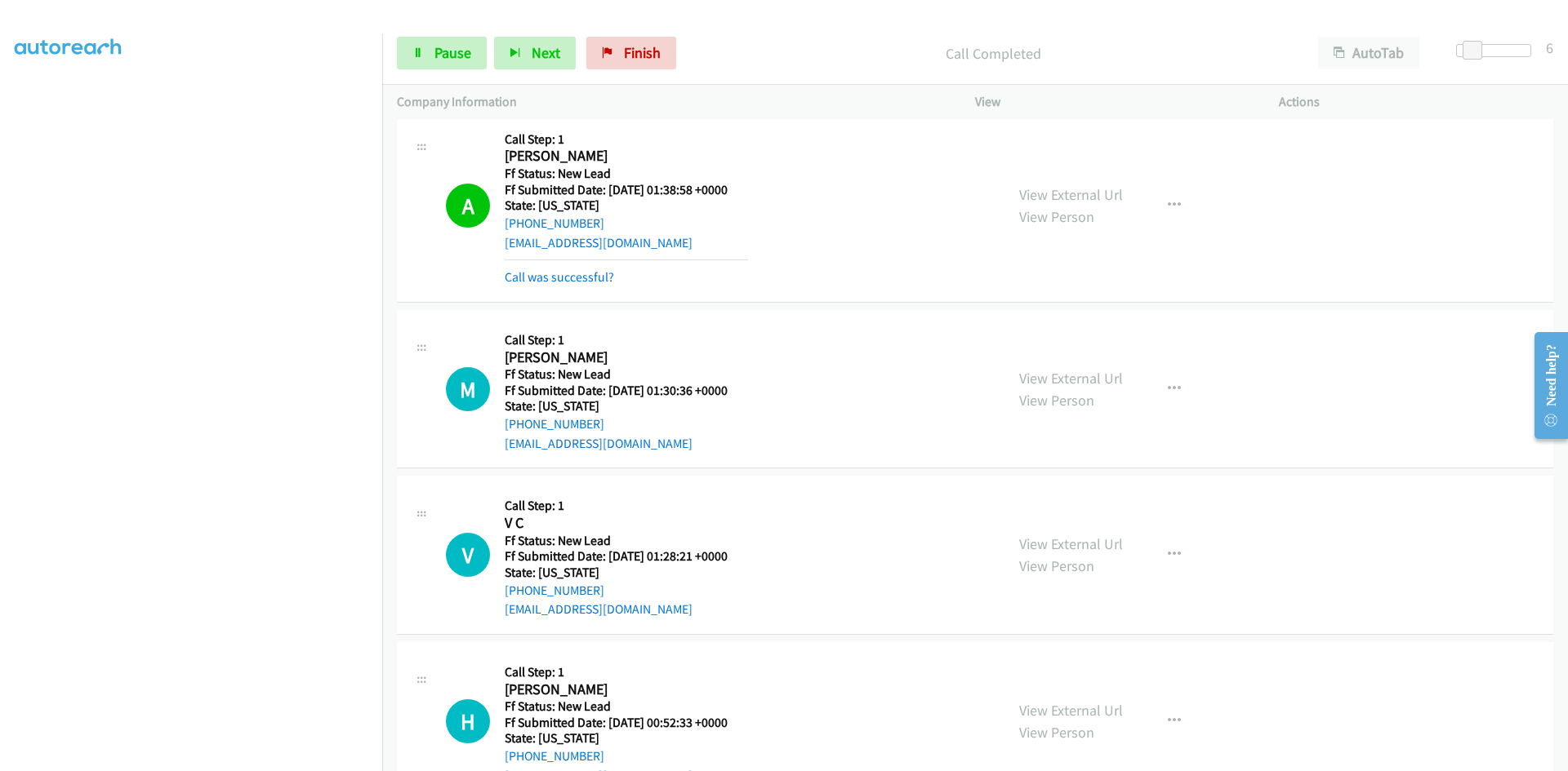
scroll to position [2448, 0]
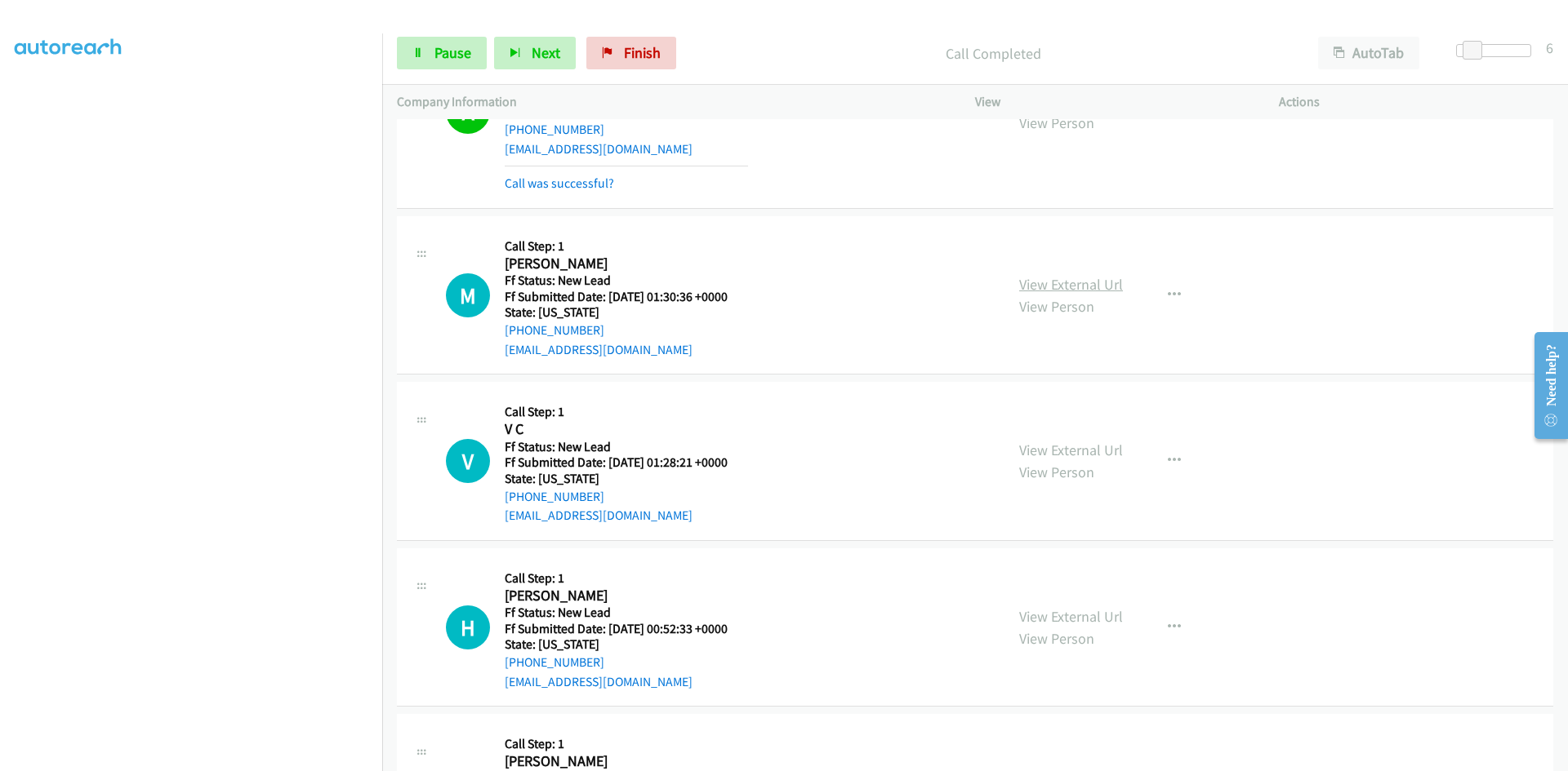
click at [1029, 280] on link "View External Url" at bounding box center [1070, 284] width 103 height 19
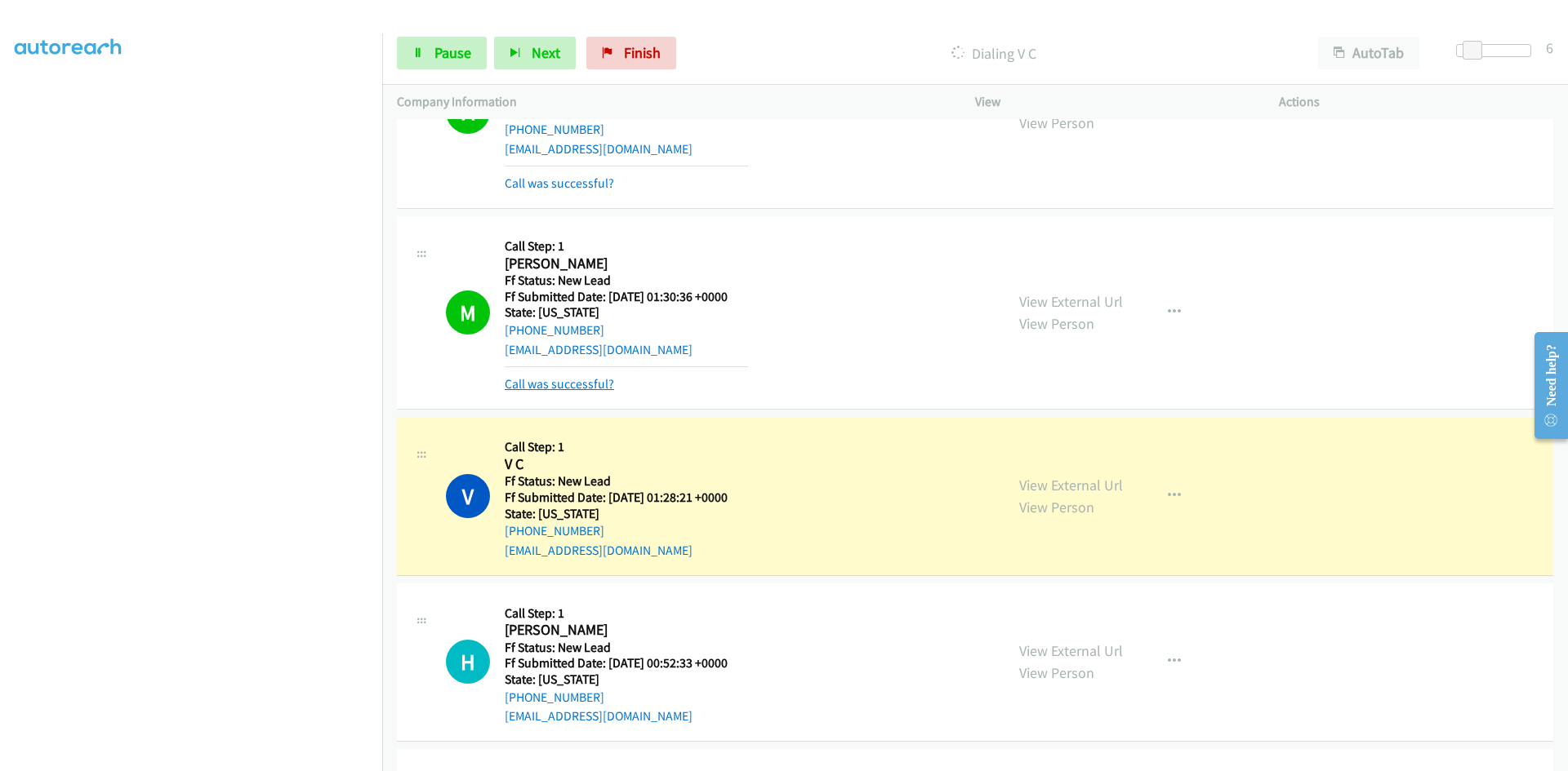
click at [581, 380] on link "Call was successful?" at bounding box center [559, 384] width 109 height 16
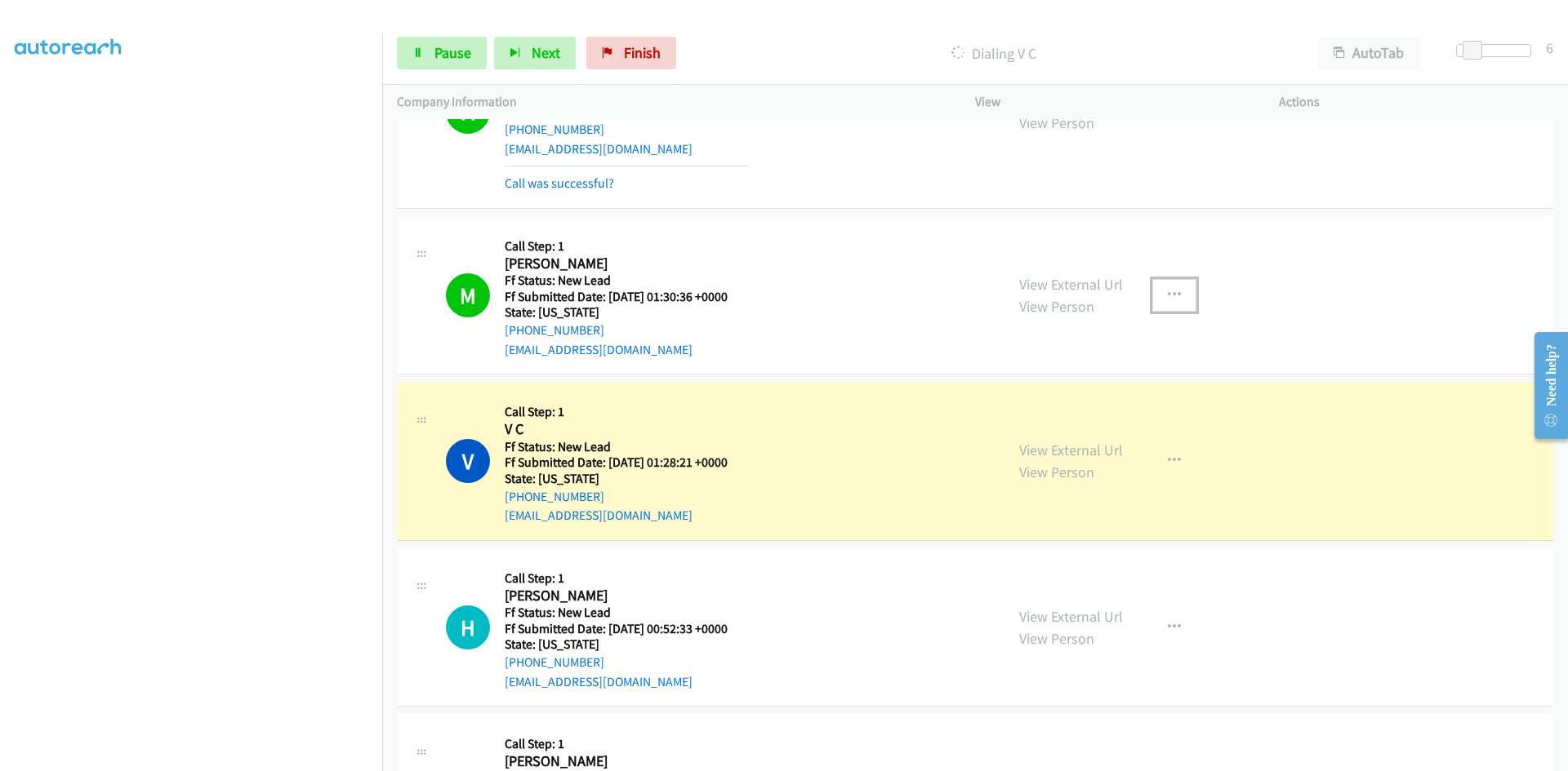
click at [1158, 293] on button "button" at bounding box center [1174, 295] width 44 height 33
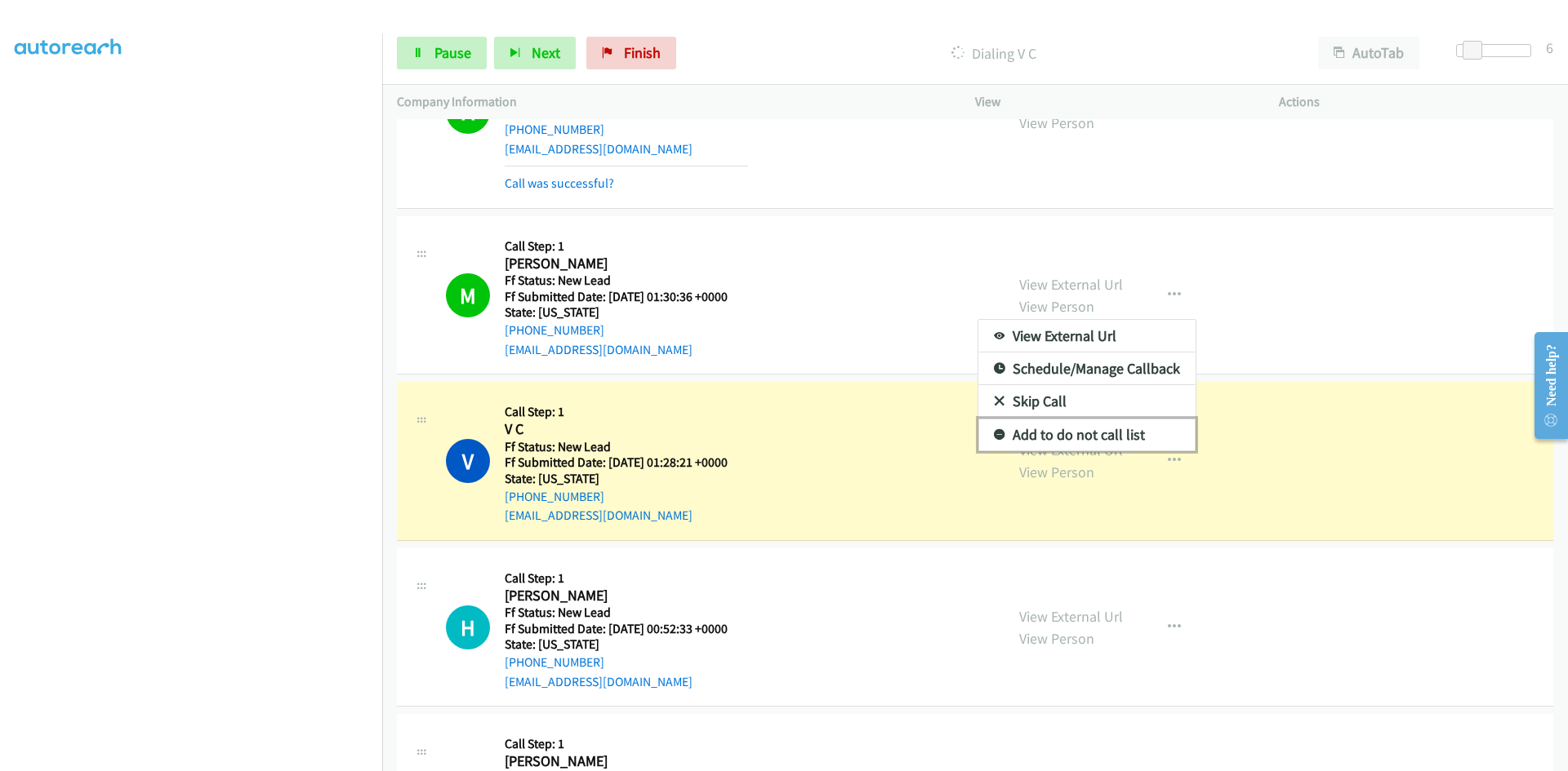
click at [1087, 440] on link "Add to do not call list" at bounding box center [1086, 435] width 217 height 33
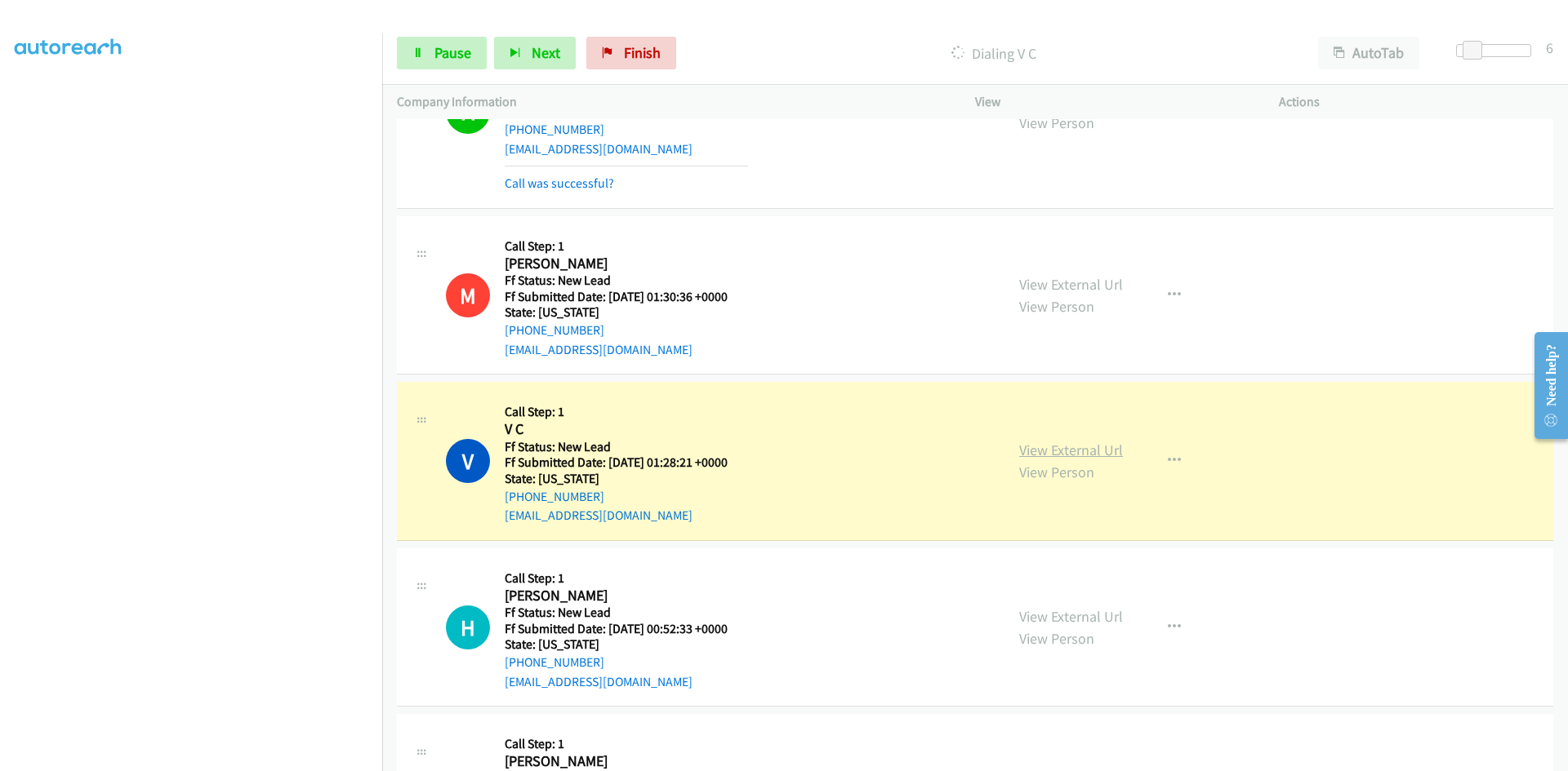
click at [1077, 454] on link "View External Url" at bounding box center [1070, 450] width 103 height 19
click at [446, 57] on span "Pause" at bounding box center [452, 52] width 36 height 19
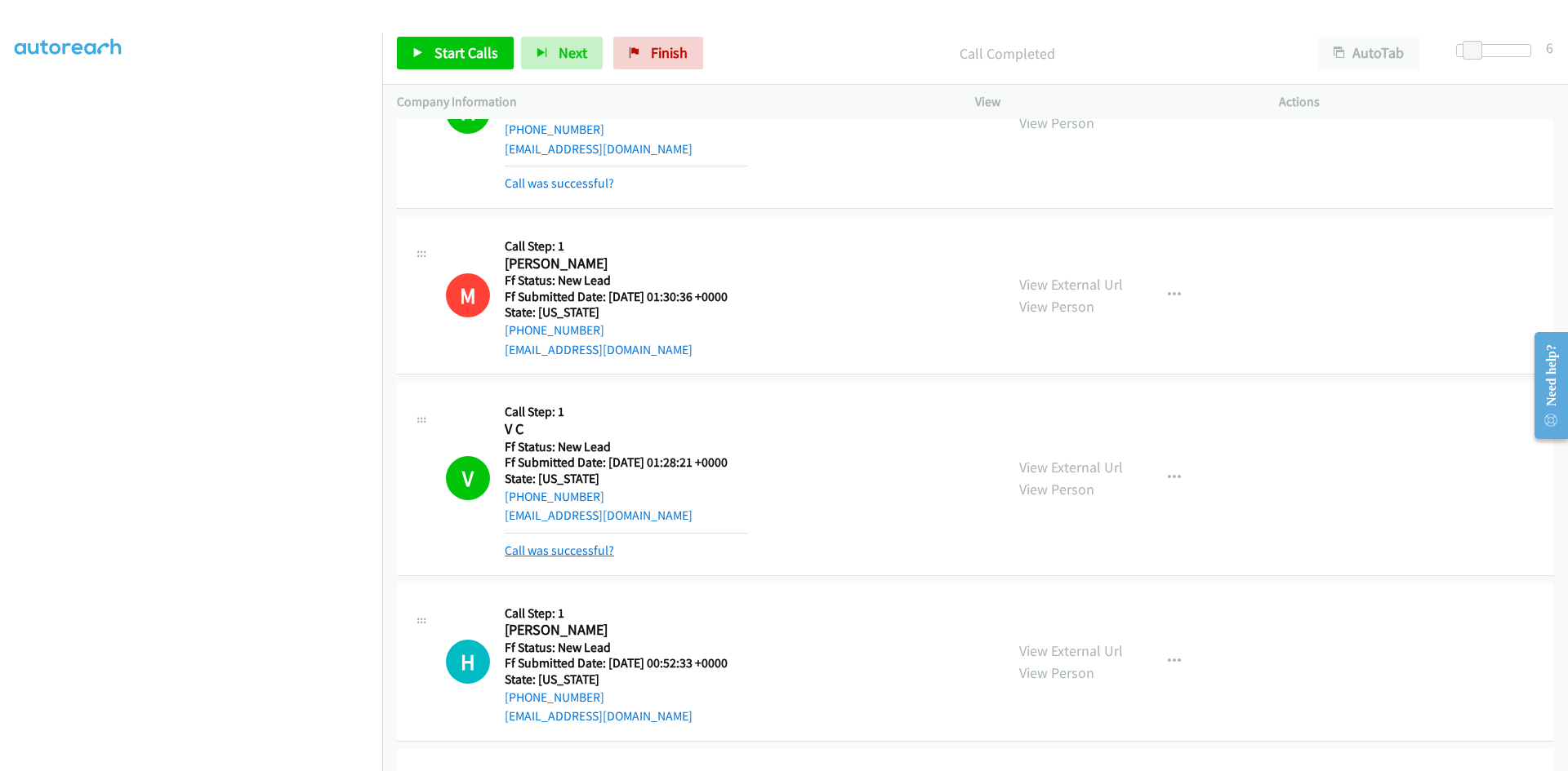
click at [582, 551] on link "Call was successful?" at bounding box center [559, 550] width 109 height 16
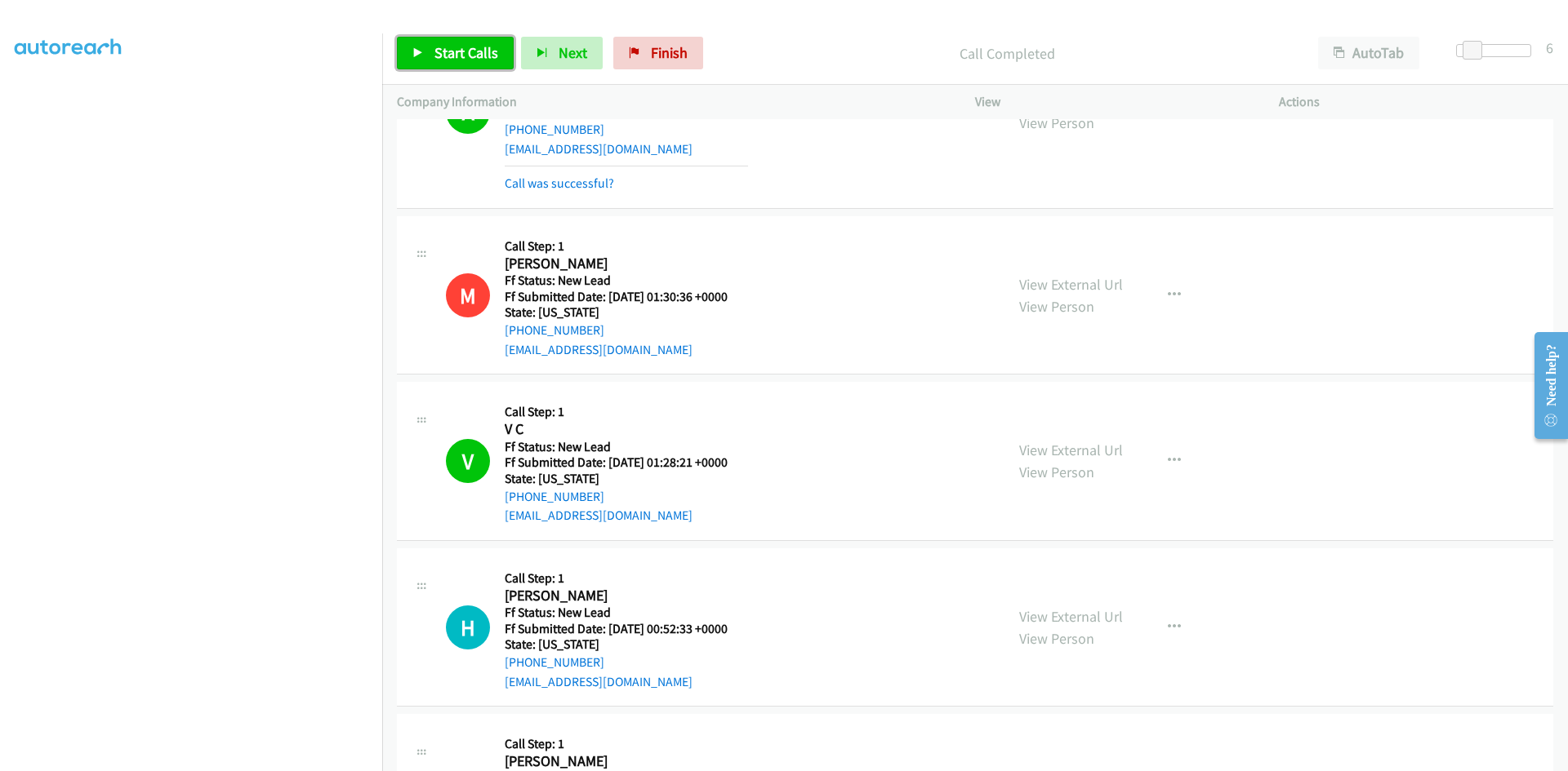
click at [484, 61] on span "Start Calls" at bounding box center [466, 52] width 63 height 19
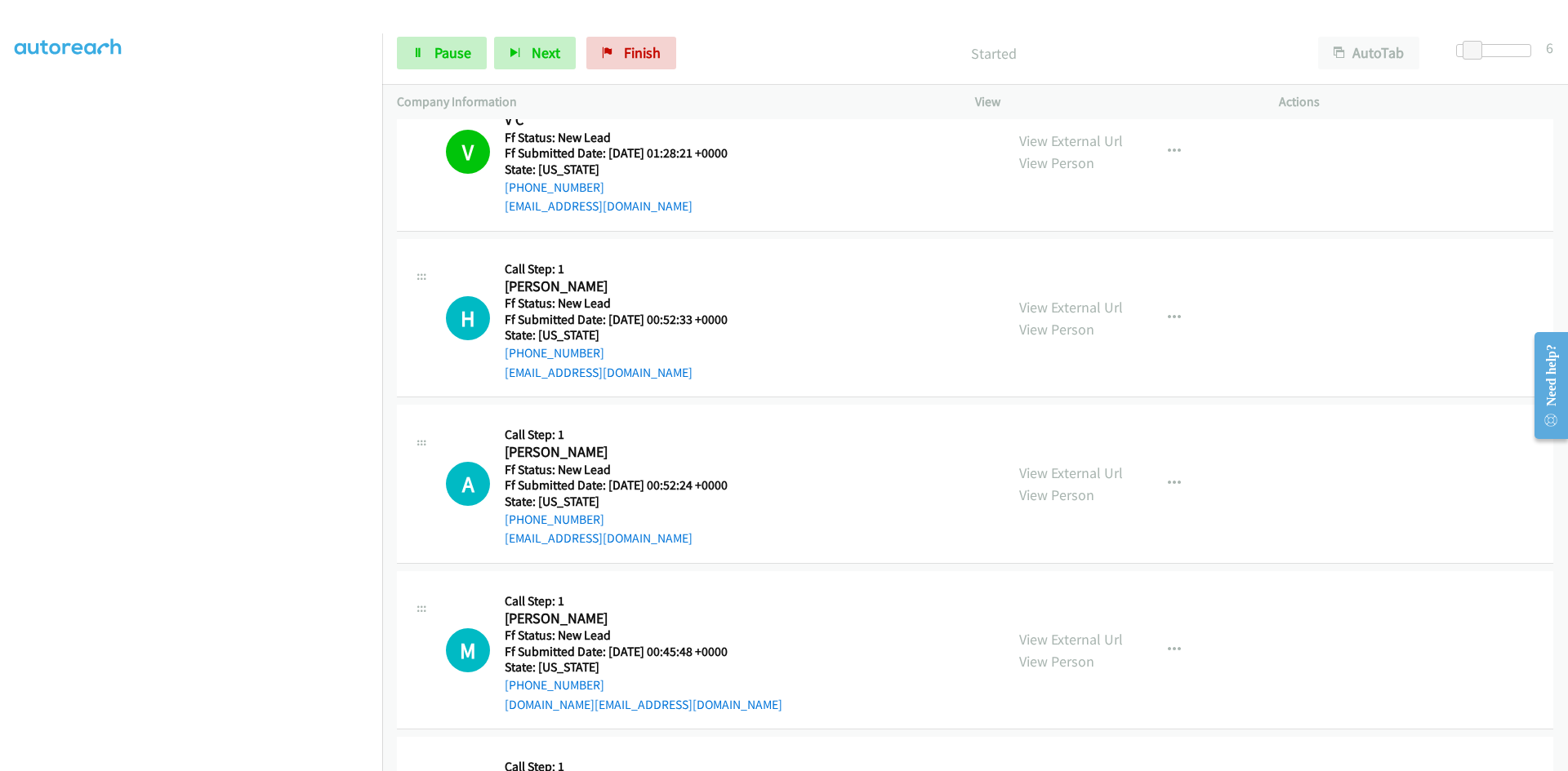
scroll to position [2856, 0]
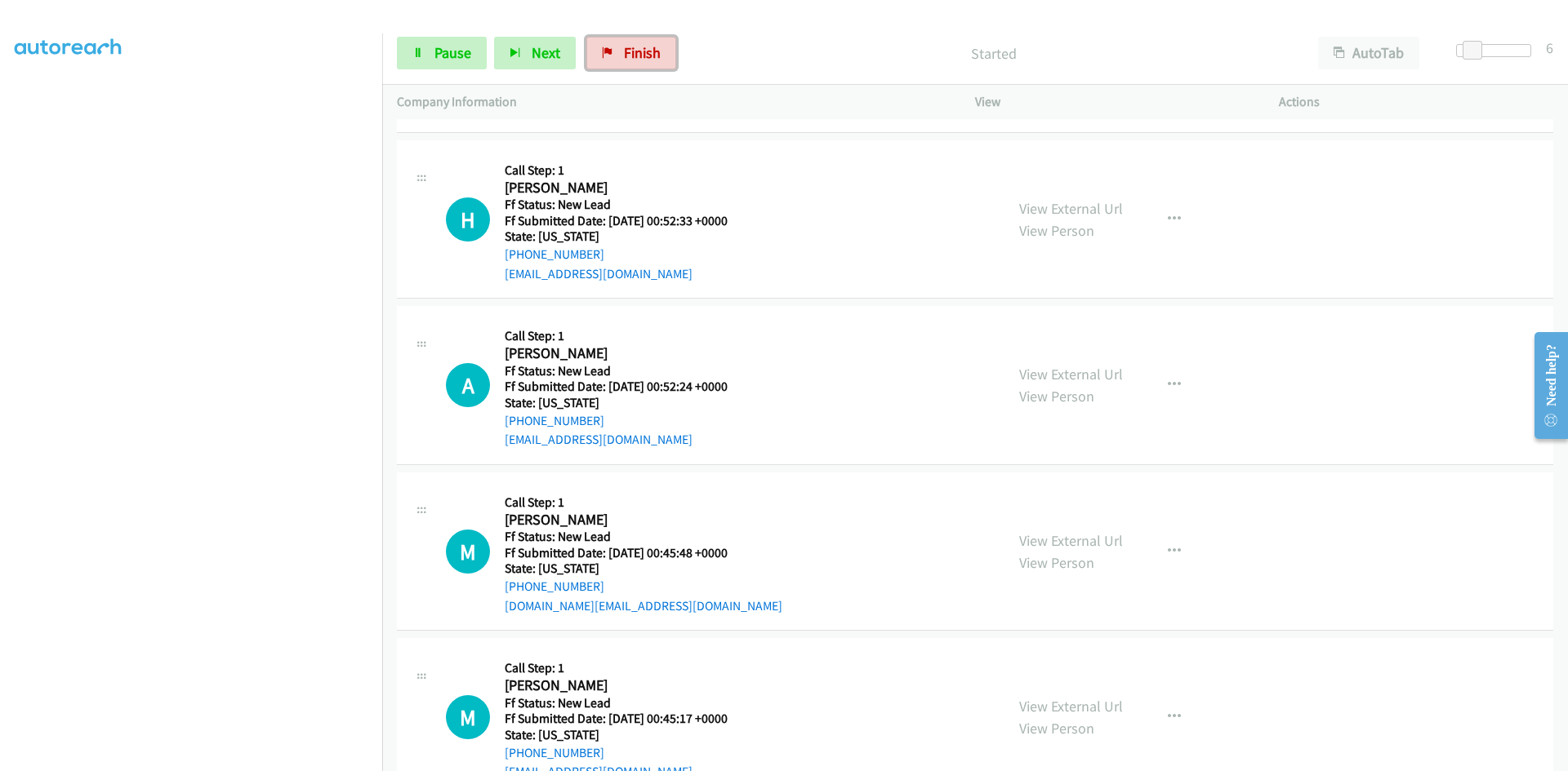
drag, startPoint x: 631, startPoint y: 56, endPoint x: 855, endPoint y: 88, distance: 226.3
click at [633, 55] on span "Finish" at bounding box center [642, 52] width 36 height 19
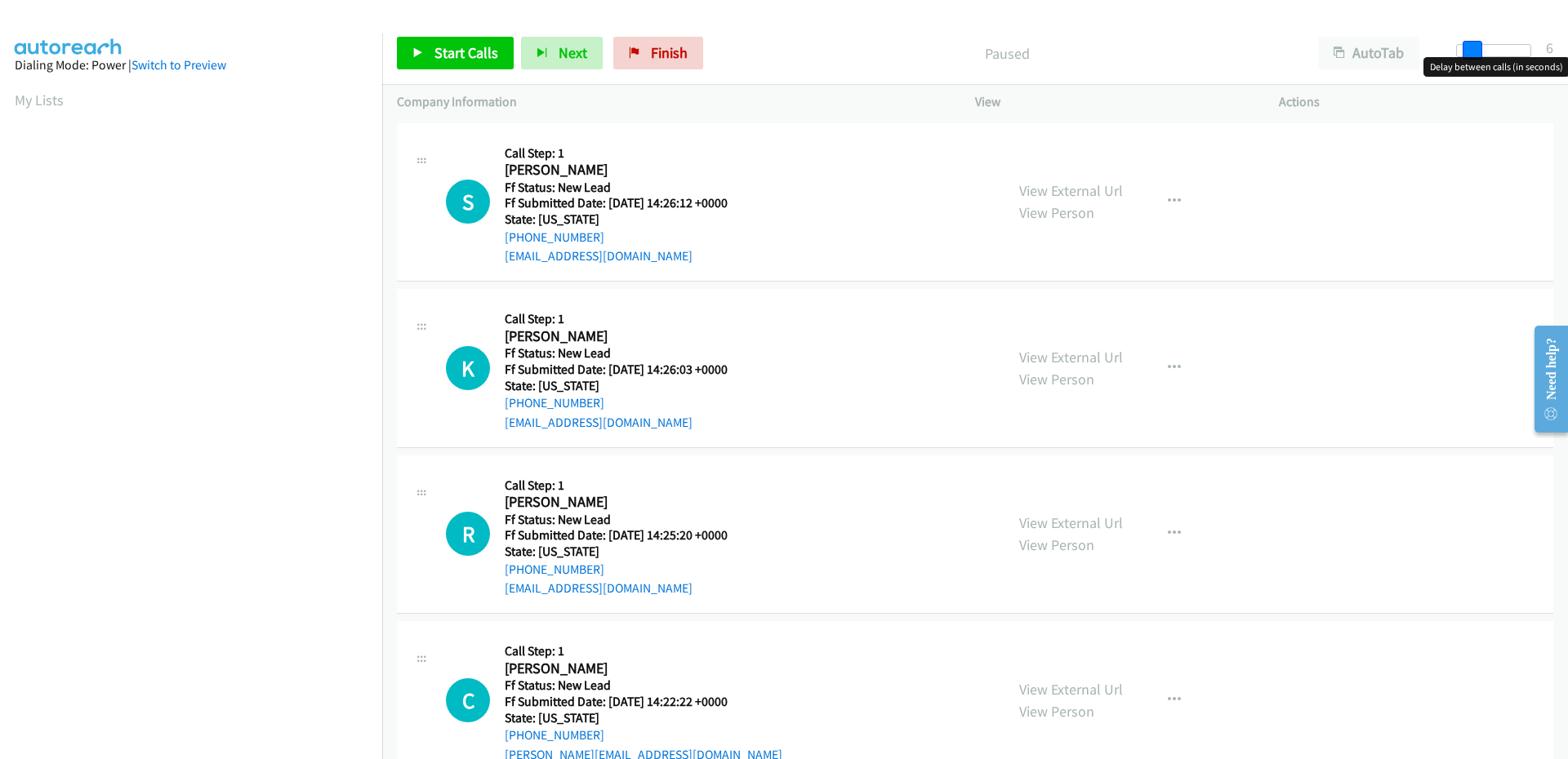
drag, startPoint x: 1462, startPoint y: 45, endPoint x: 1477, endPoint y: 45, distance: 15.0
click at [1477, 45] on span at bounding box center [1472, 50] width 20 height 20
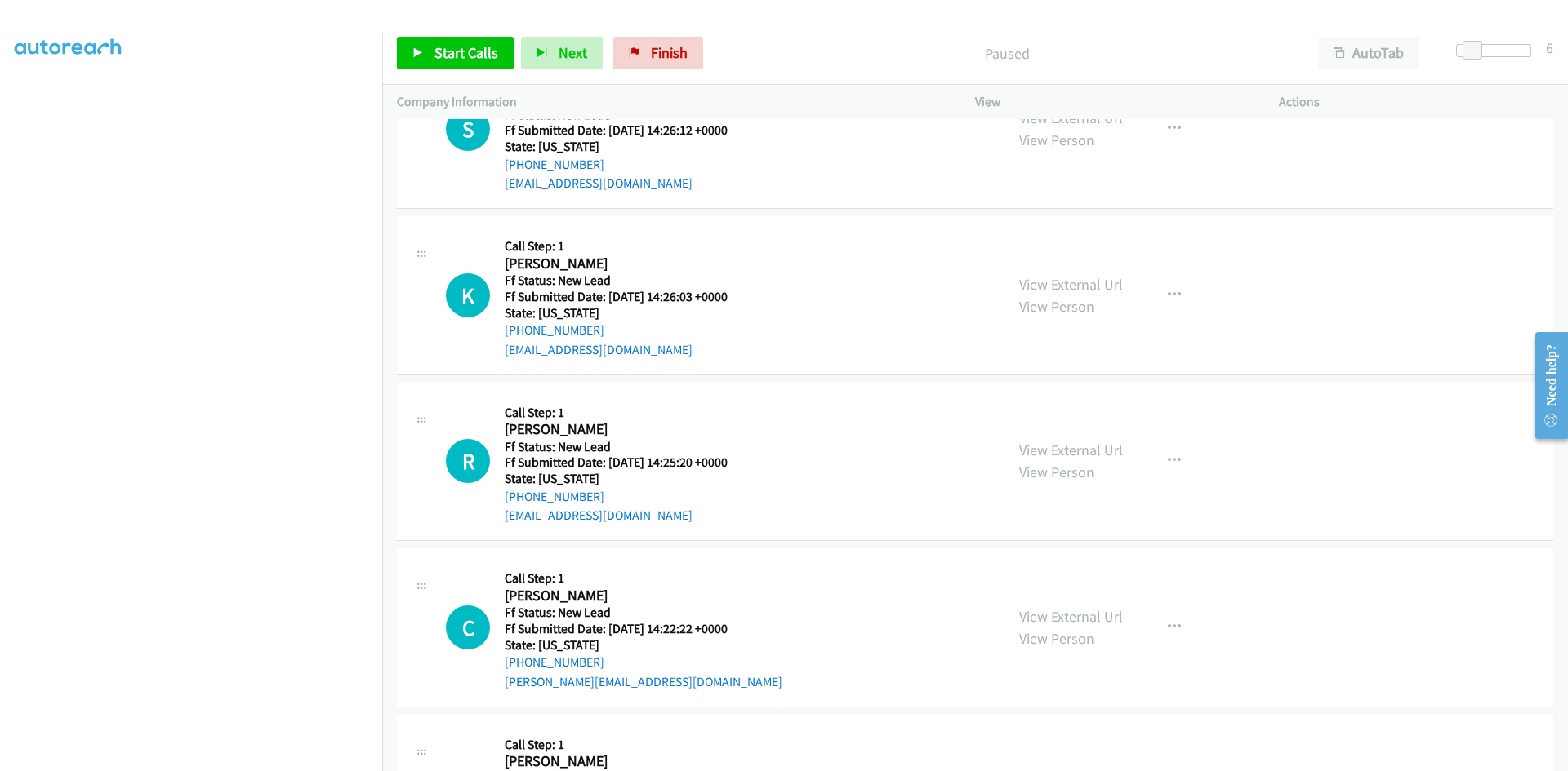
scroll to position [199, 0]
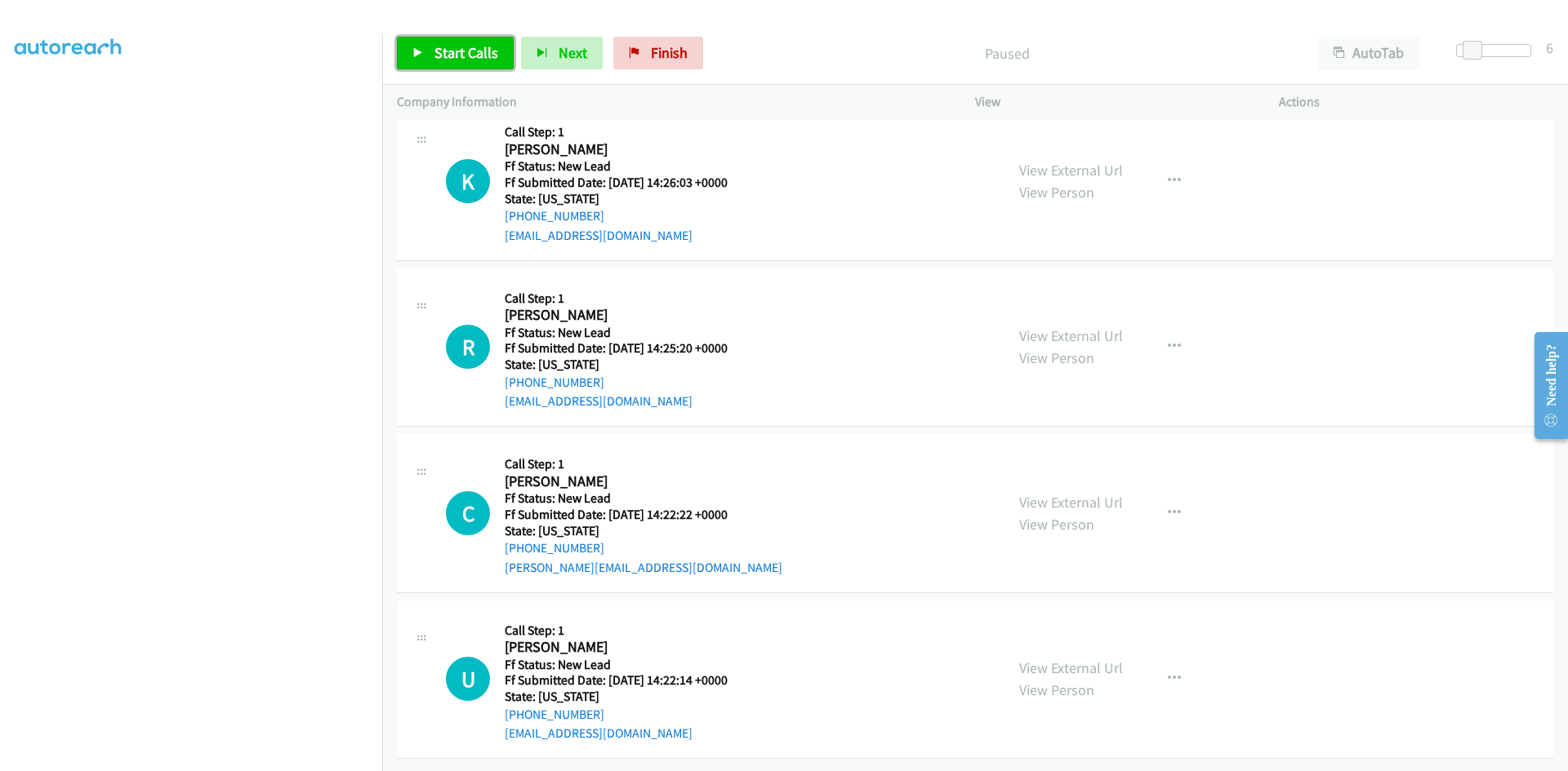
click at [472, 57] on span "Start Calls" at bounding box center [466, 52] width 63 height 19
click at [1102, 161] on link "View External Url" at bounding box center [1070, 170] width 103 height 19
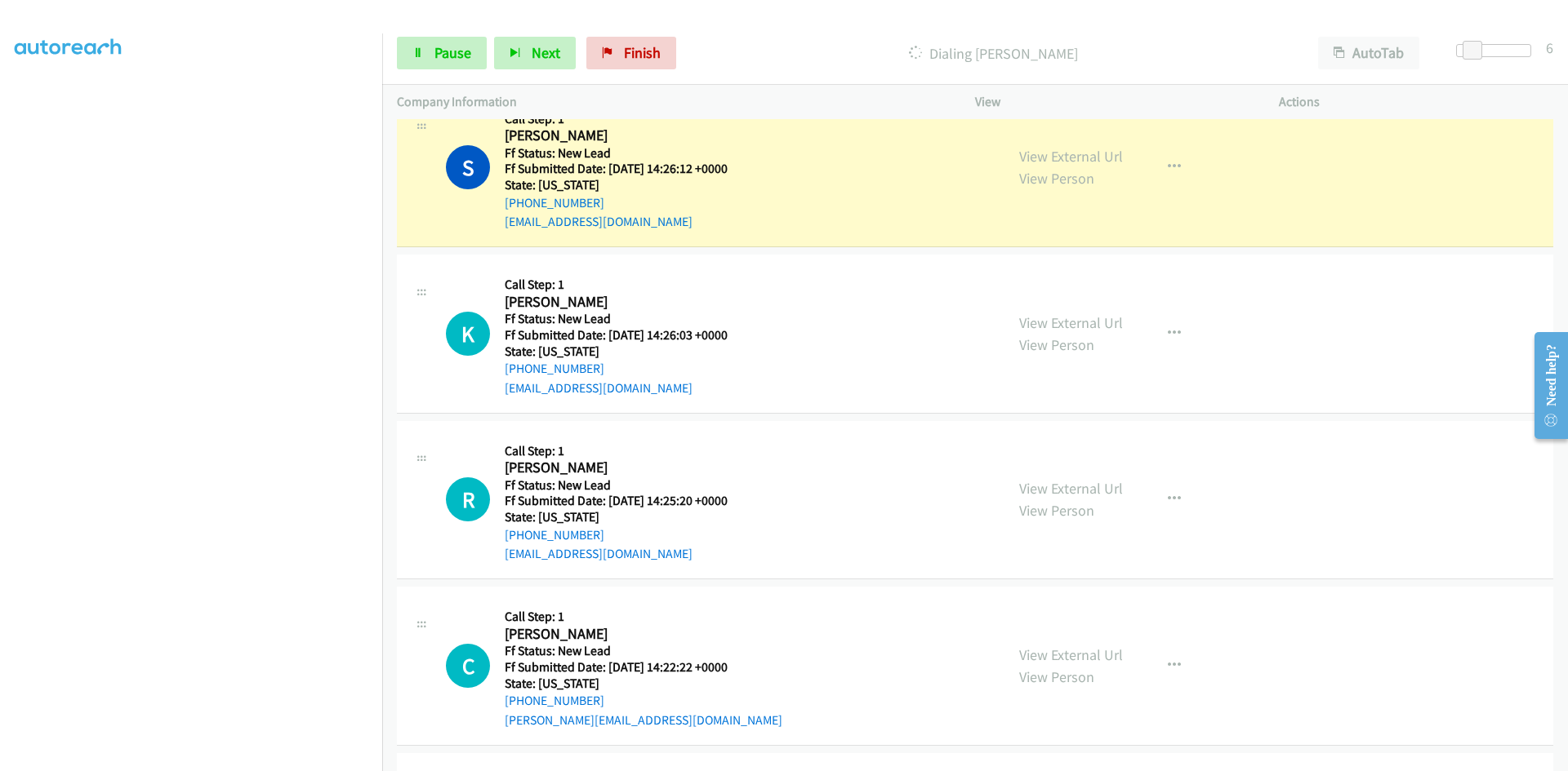
scroll to position [0, 0]
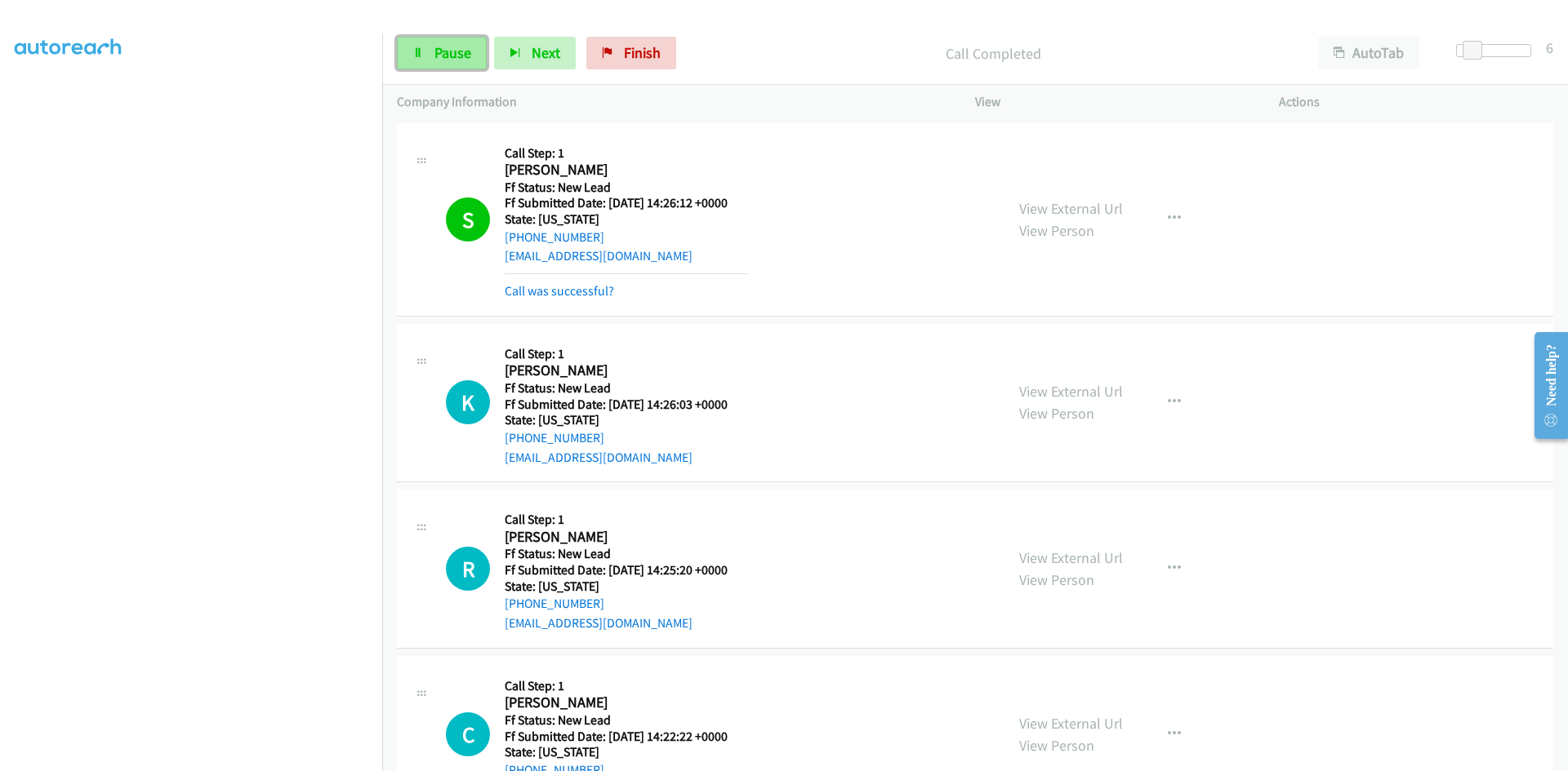
click at [429, 56] on link "Pause" at bounding box center [442, 52] width 89 height 33
click at [1039, 201] on link "View External Url" at bounding box center [1070, 209] width 103 height 19
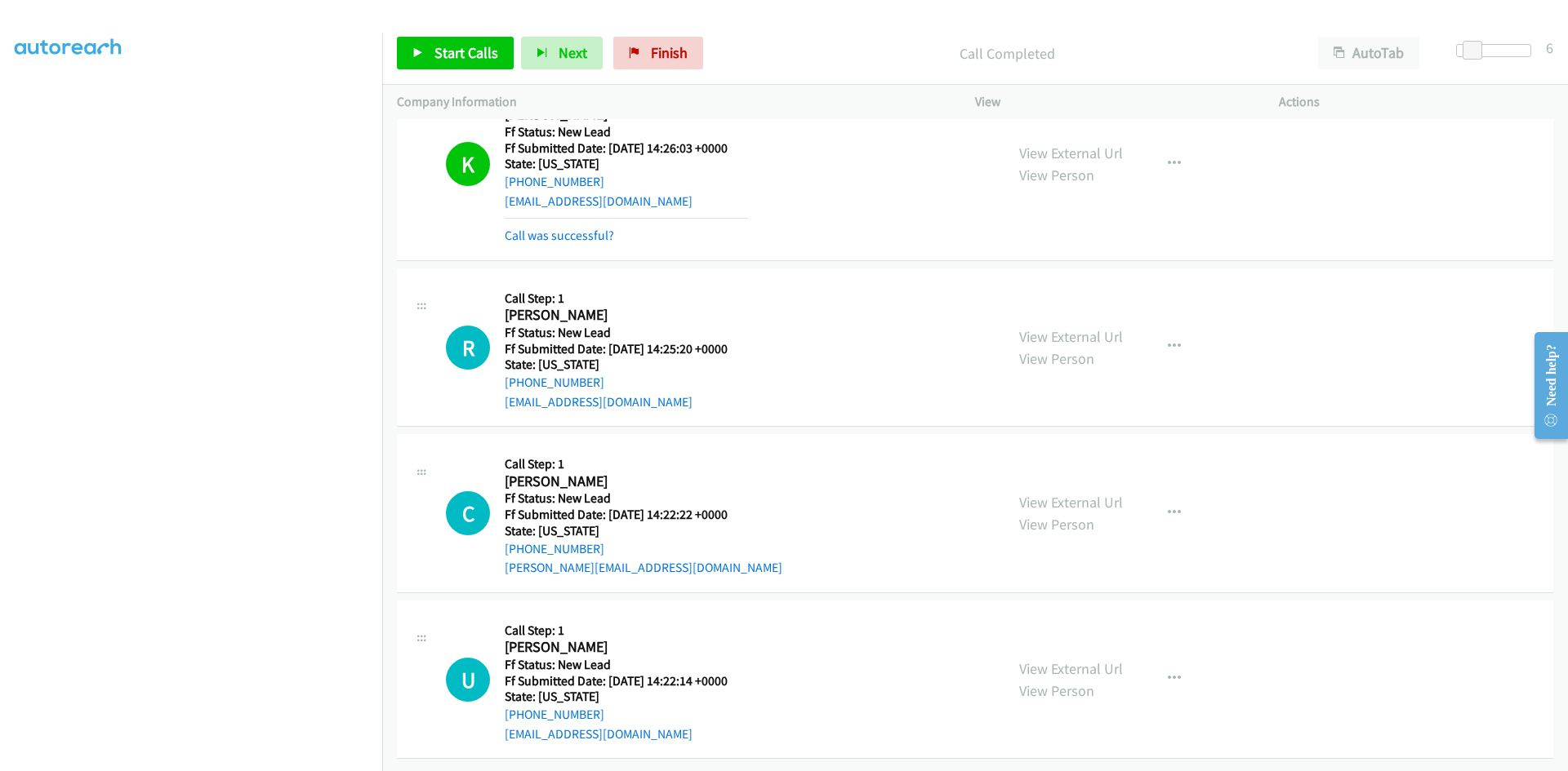
scroll to position [268, 0]
click at [429, 49] on link "Start Calls" at bounding box center [455, 52] width 116 height 33
click at [1024, 327] on link "View External Url" at bounding box center [1070, 336] width 103 height 19
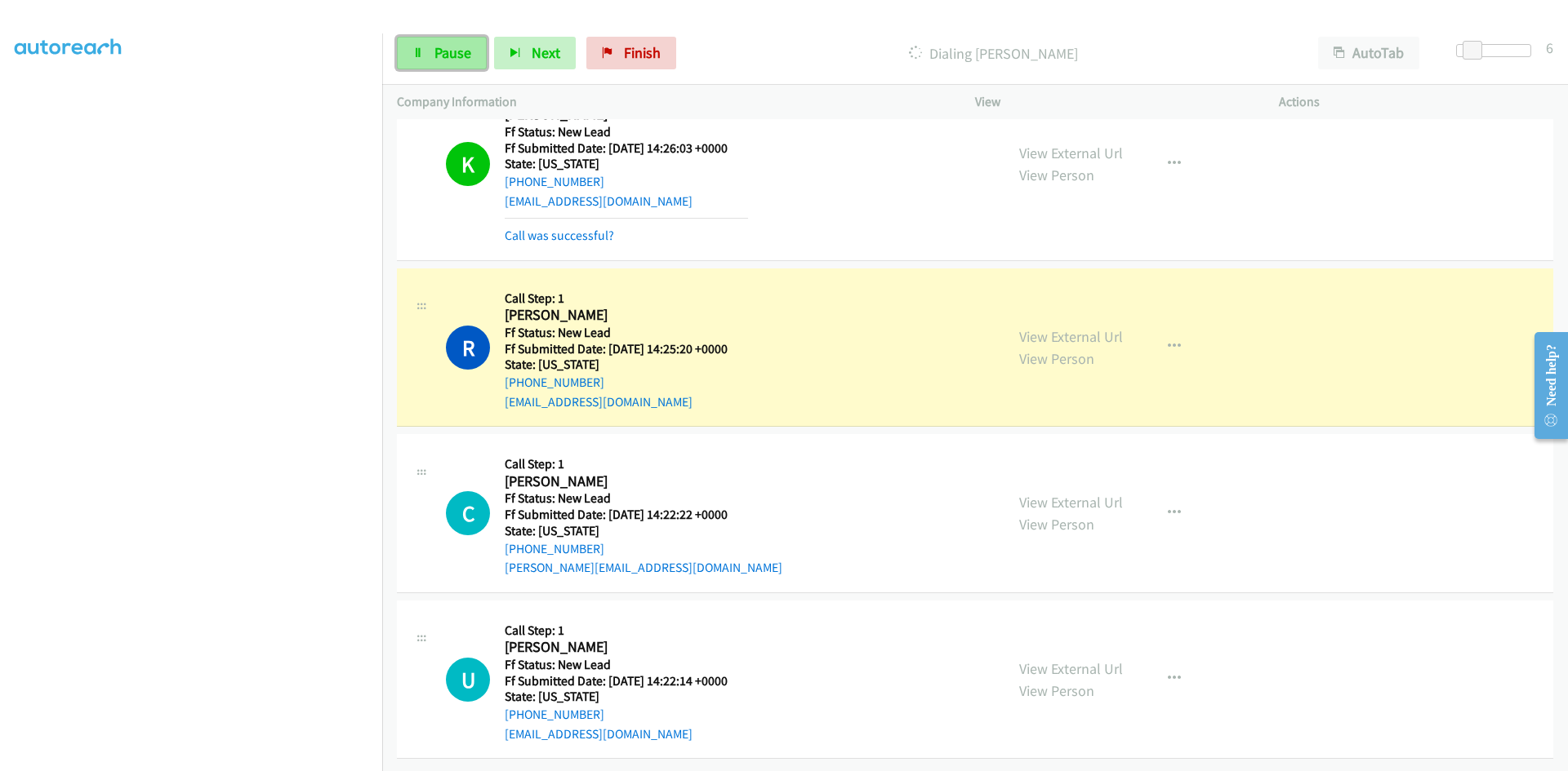
click at [465, 55] on span "Pause" at bounding box center [452, 52] width 36 height 19
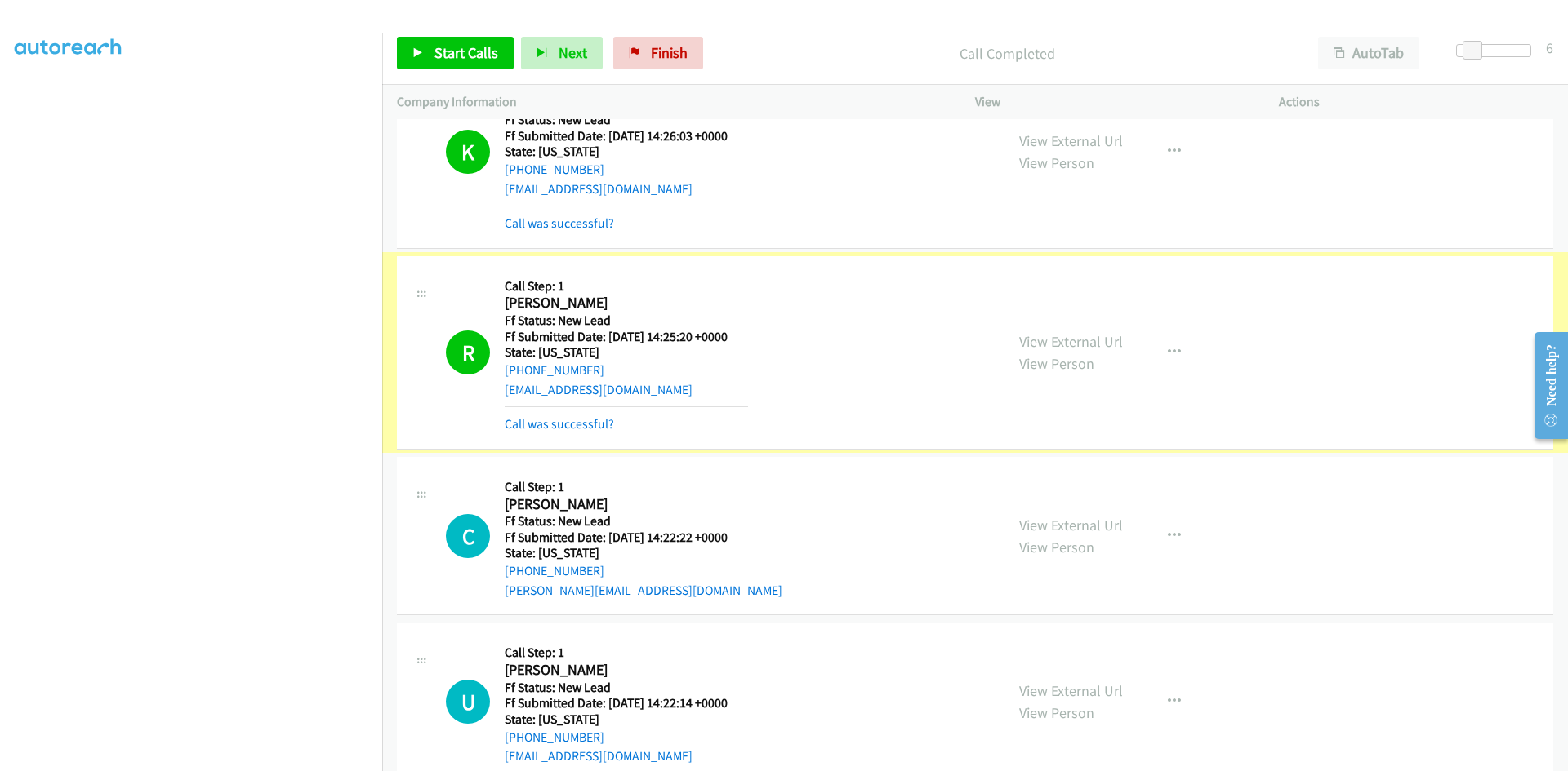
click at [537, 426] on link "Call was successful?" at bounding box center [559, 424] width 109 height 16
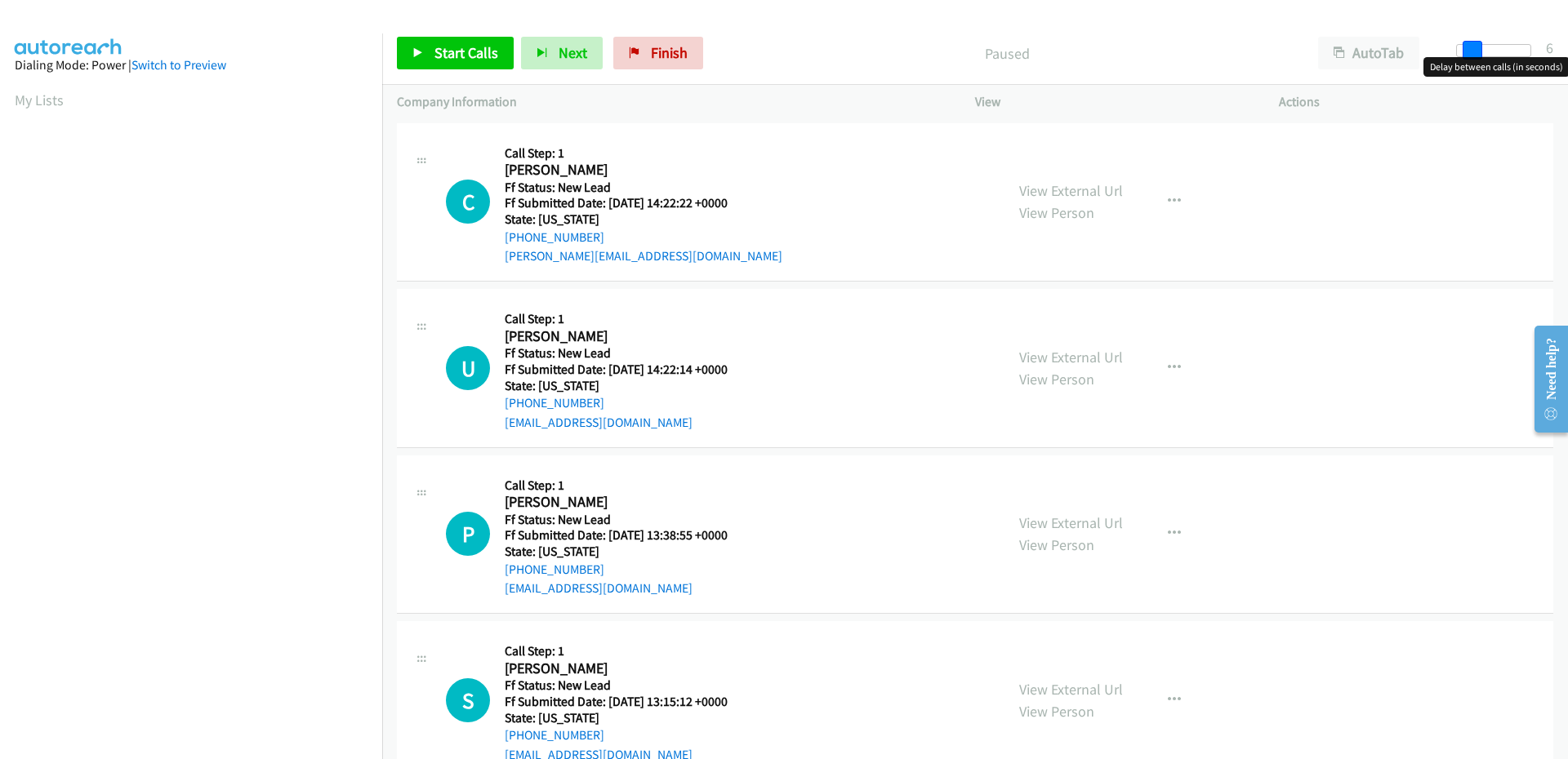
drag, startPoint x: 1461, startPoint y: 55, endPoint x: 1470, endPoint y: 57, distance: 9.2
click at [1470, 57] on body "Start Calls Pause Next Finish Paused AutoTab AutoTab 6 Company Information Info…" at bounding box center [784, 38] width 1568 height 77
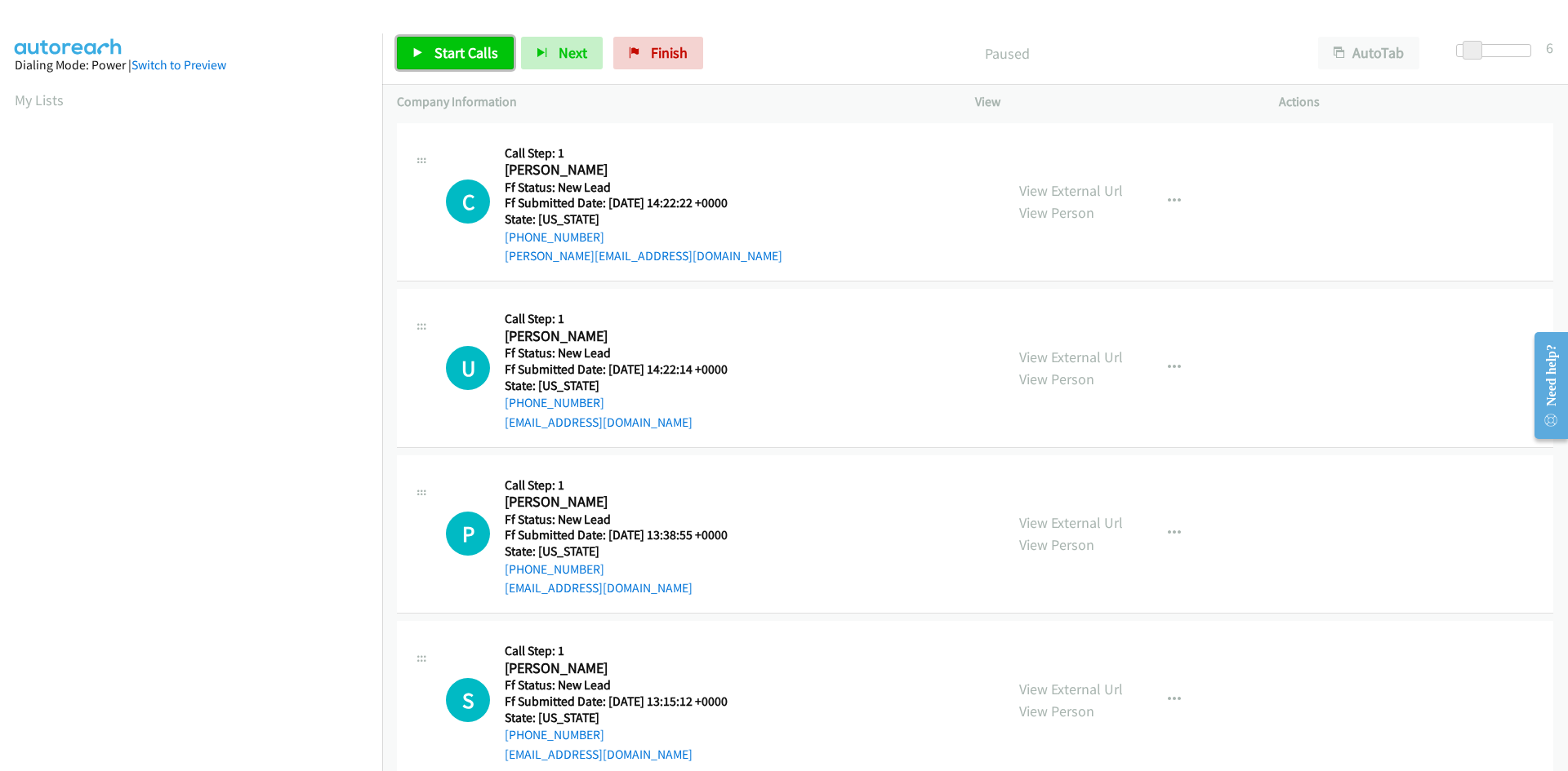
click at [460, 49] on span "Start Calls" at bounding box center [466, 52] width 63 height 19
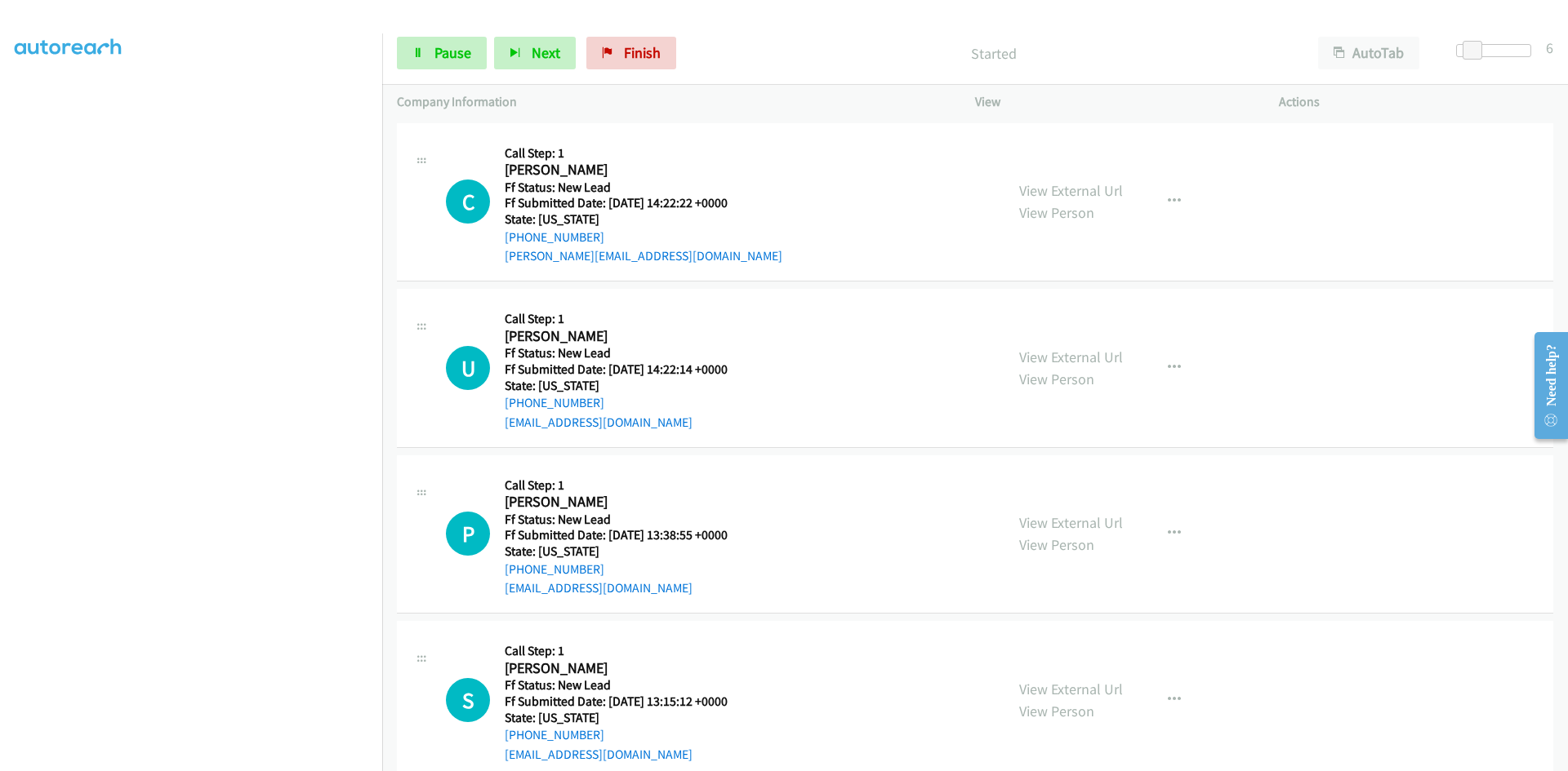
scroll to position [143, 0]
click at [1062, 186] on link "View External Url" at bounding box center [1070, 191] width 103 height 19
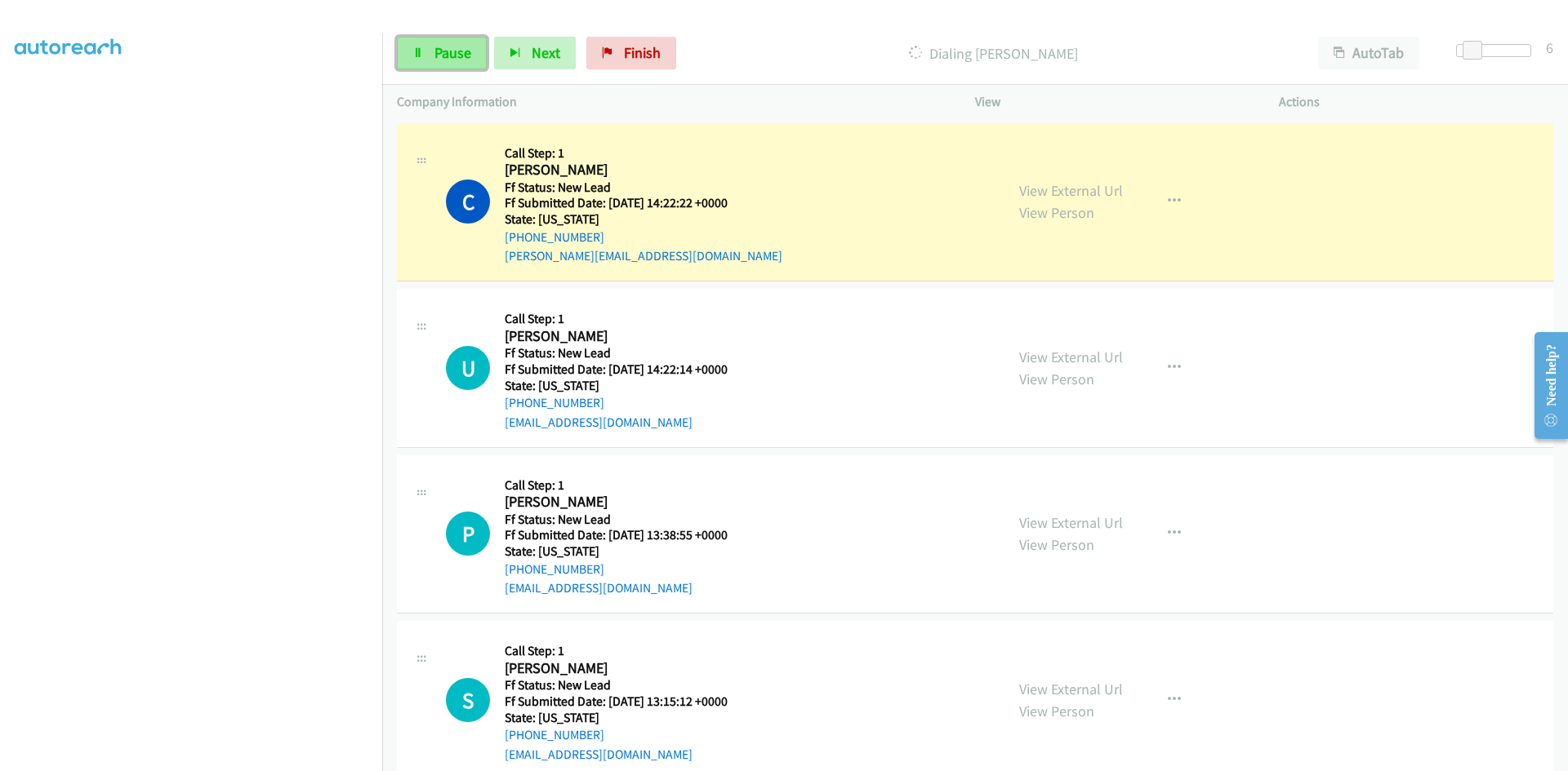
click at [422, 60] on link "Pause" at bounding box center [442, 52] width 89 height 33
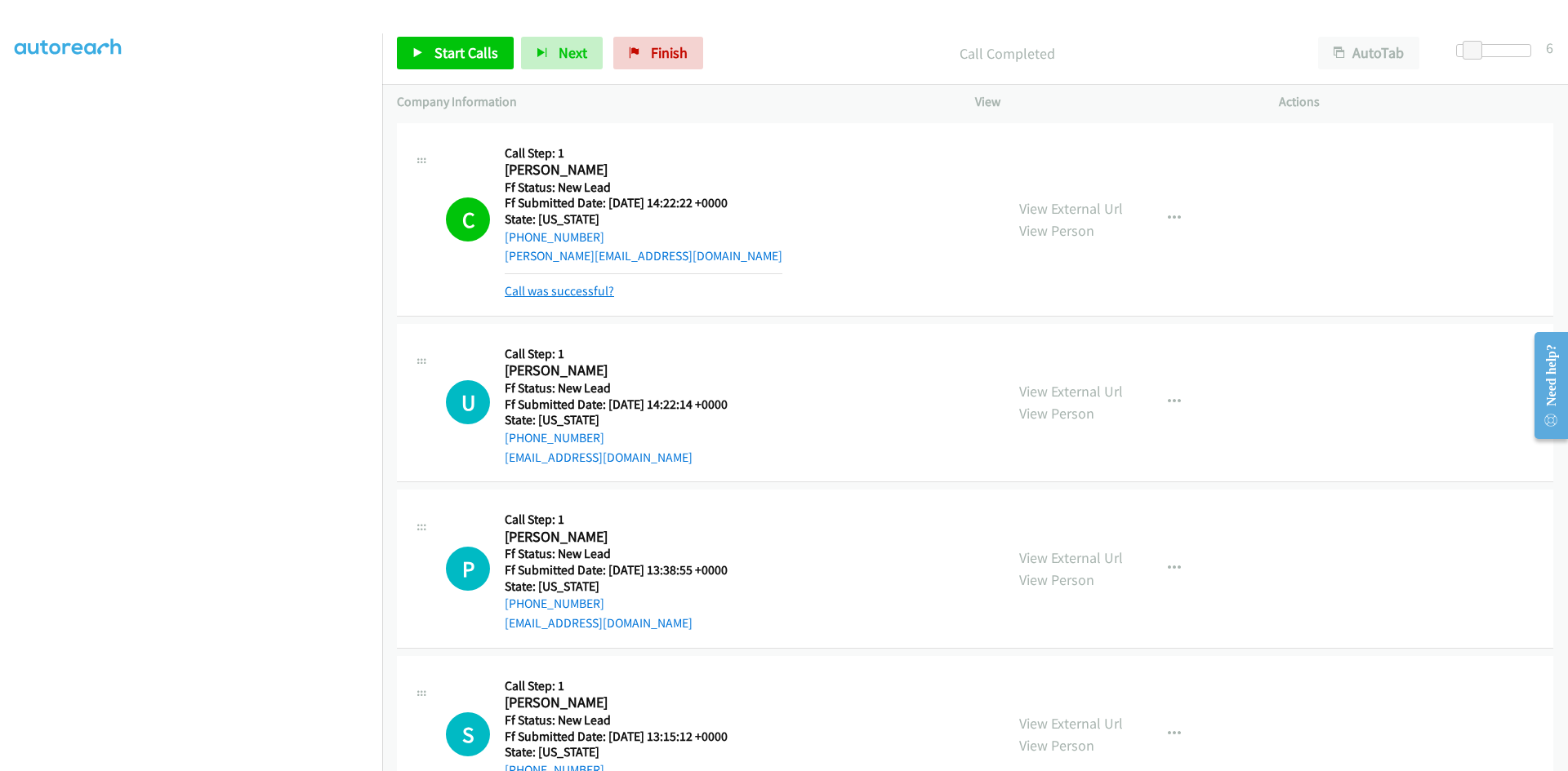
click at [587, 294] on link "Call was successful?" at bounding box center [559, 291] width 109 height 16
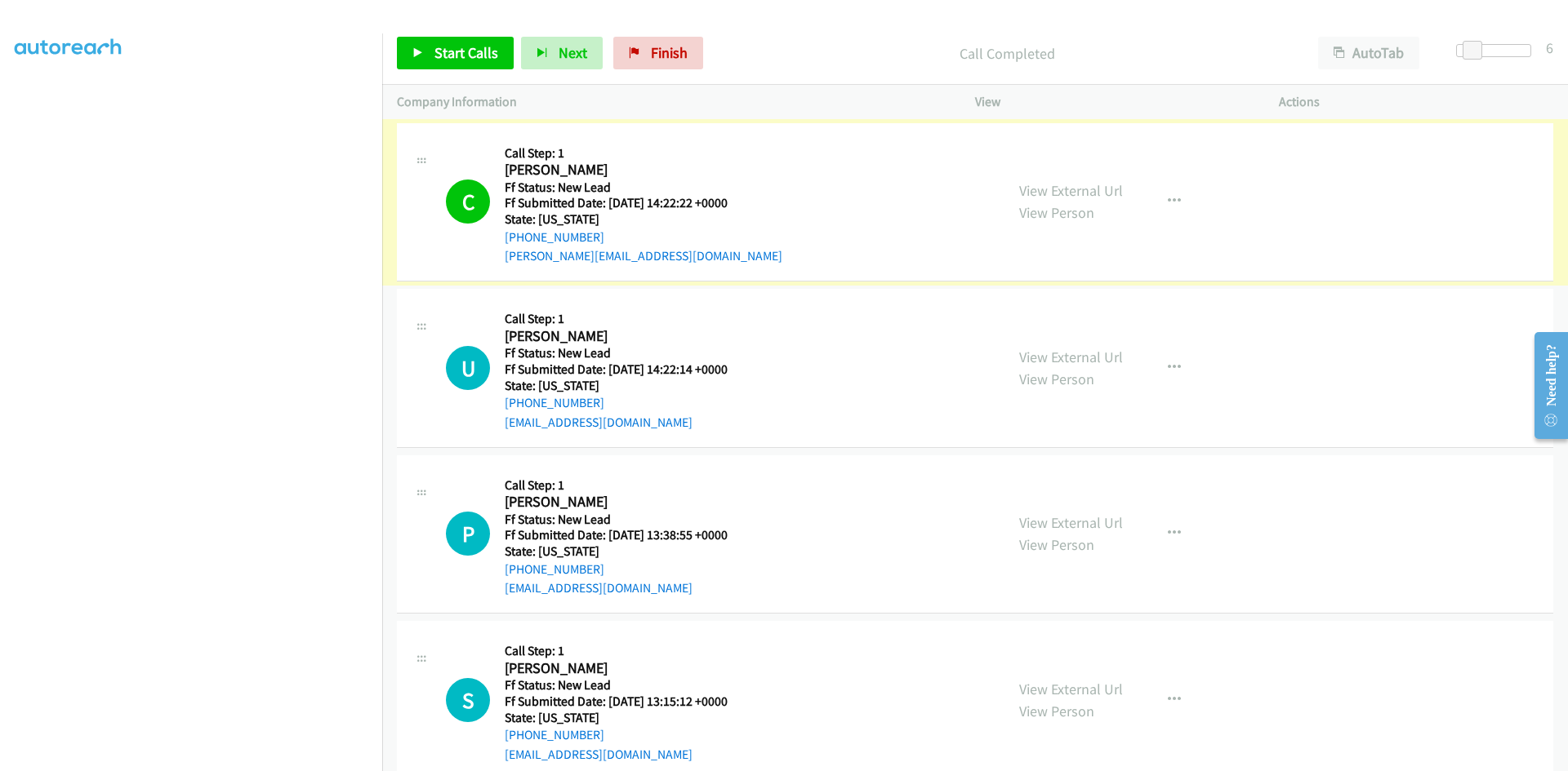
click at [1059, 191] on link "View External Url" at bounding box center [1070, 191] width 103 height 19
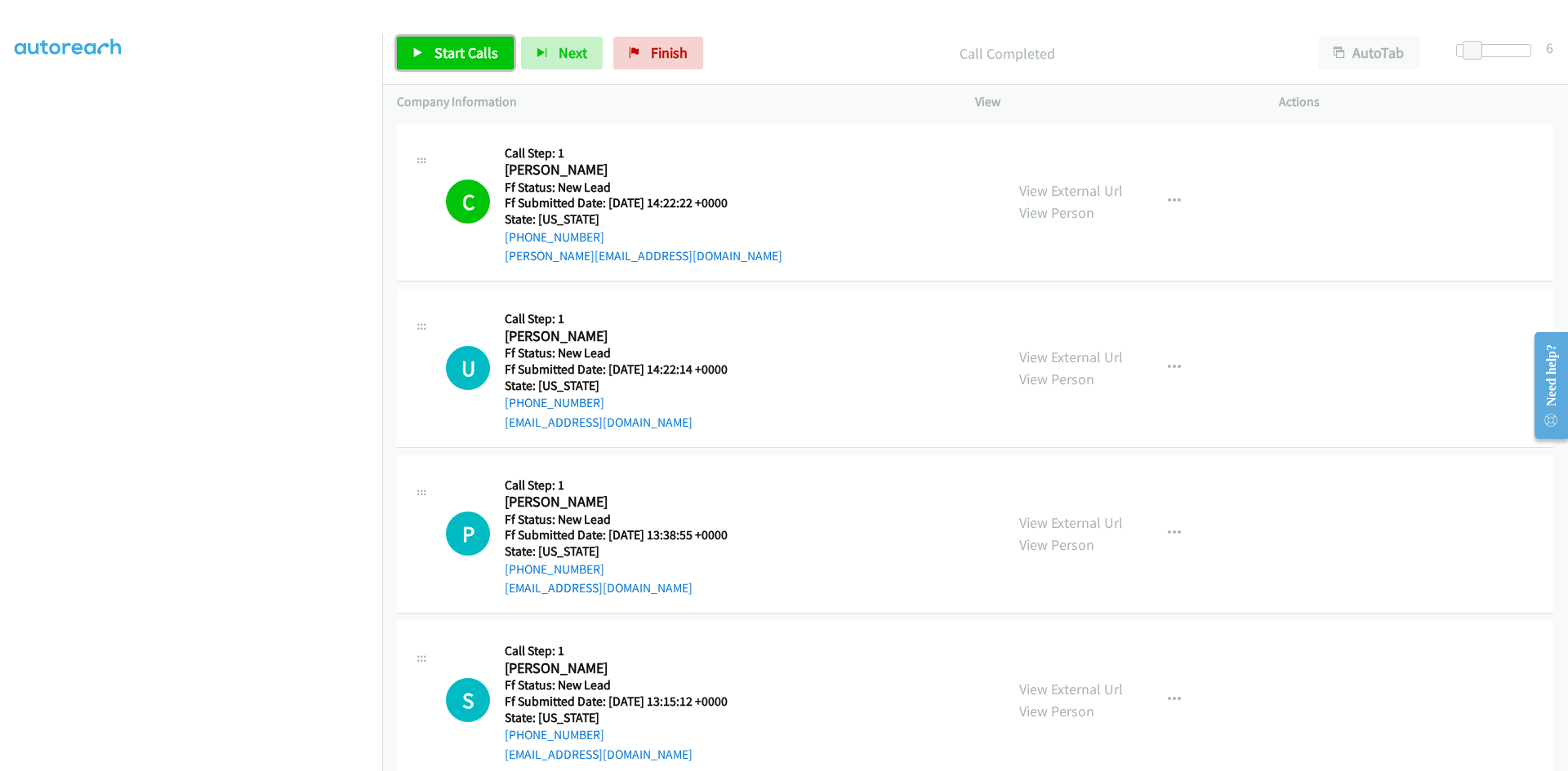
click at [475, 55] on span "Start Calls" at bounding box center [466, 52] width 63 height 19
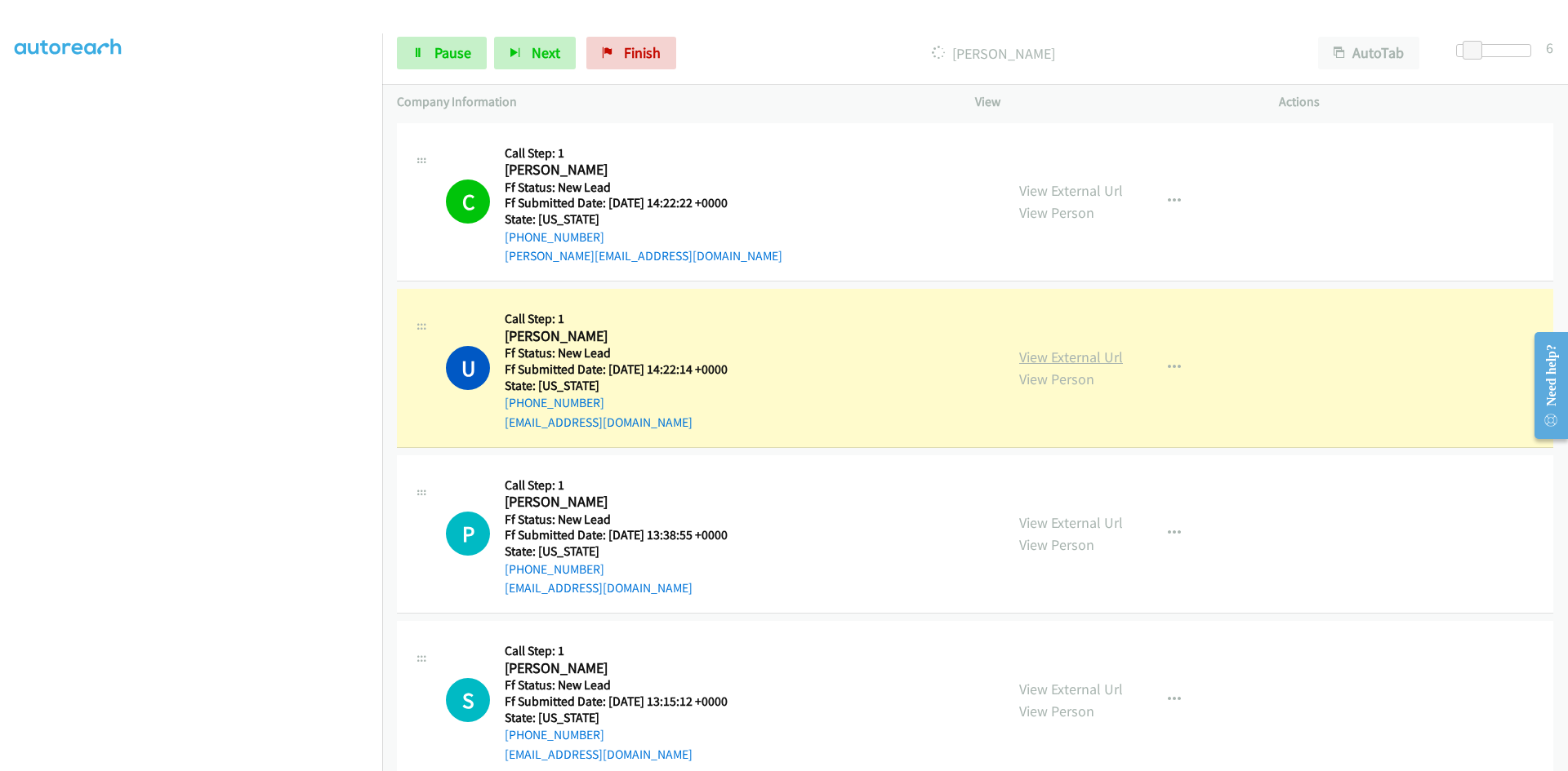
click at [1025, 358] on link "View External Url" at bounding box center [1070, 357] width 103 height 19
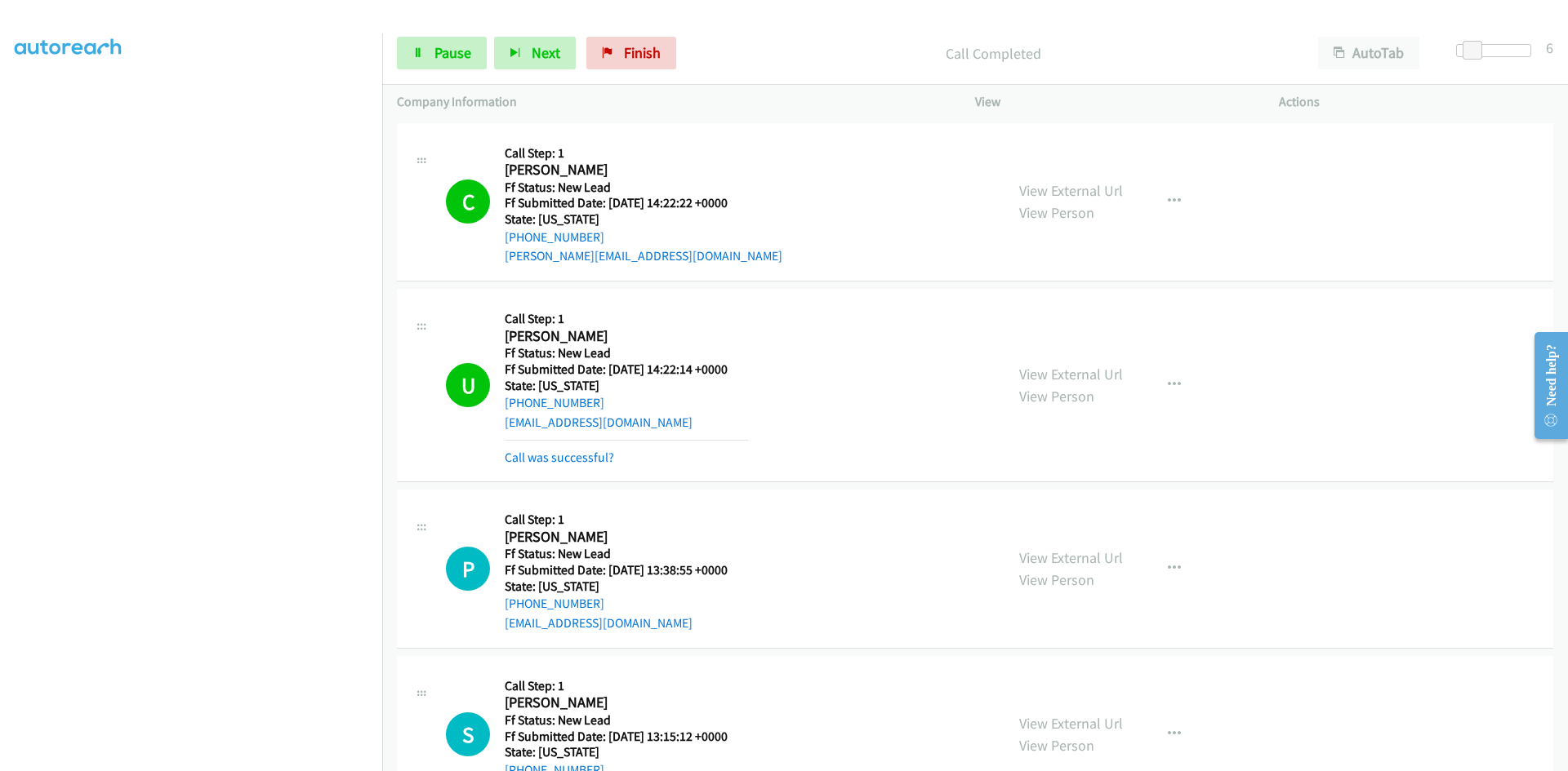
scroll to position [234, 0]
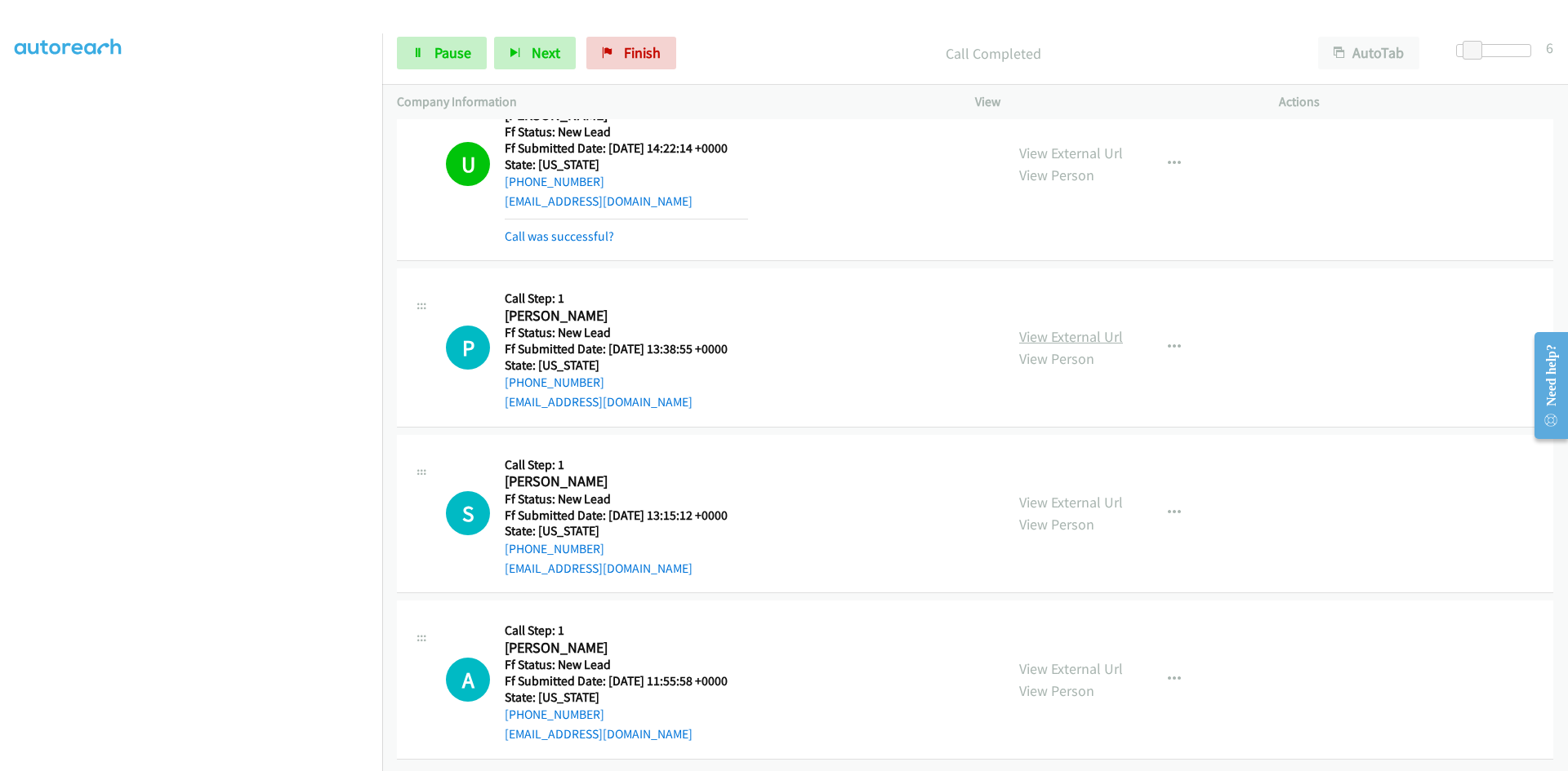
click at [1098, 327] on link "View External Url" at bounding box center [1070, 336] width 103 height 19
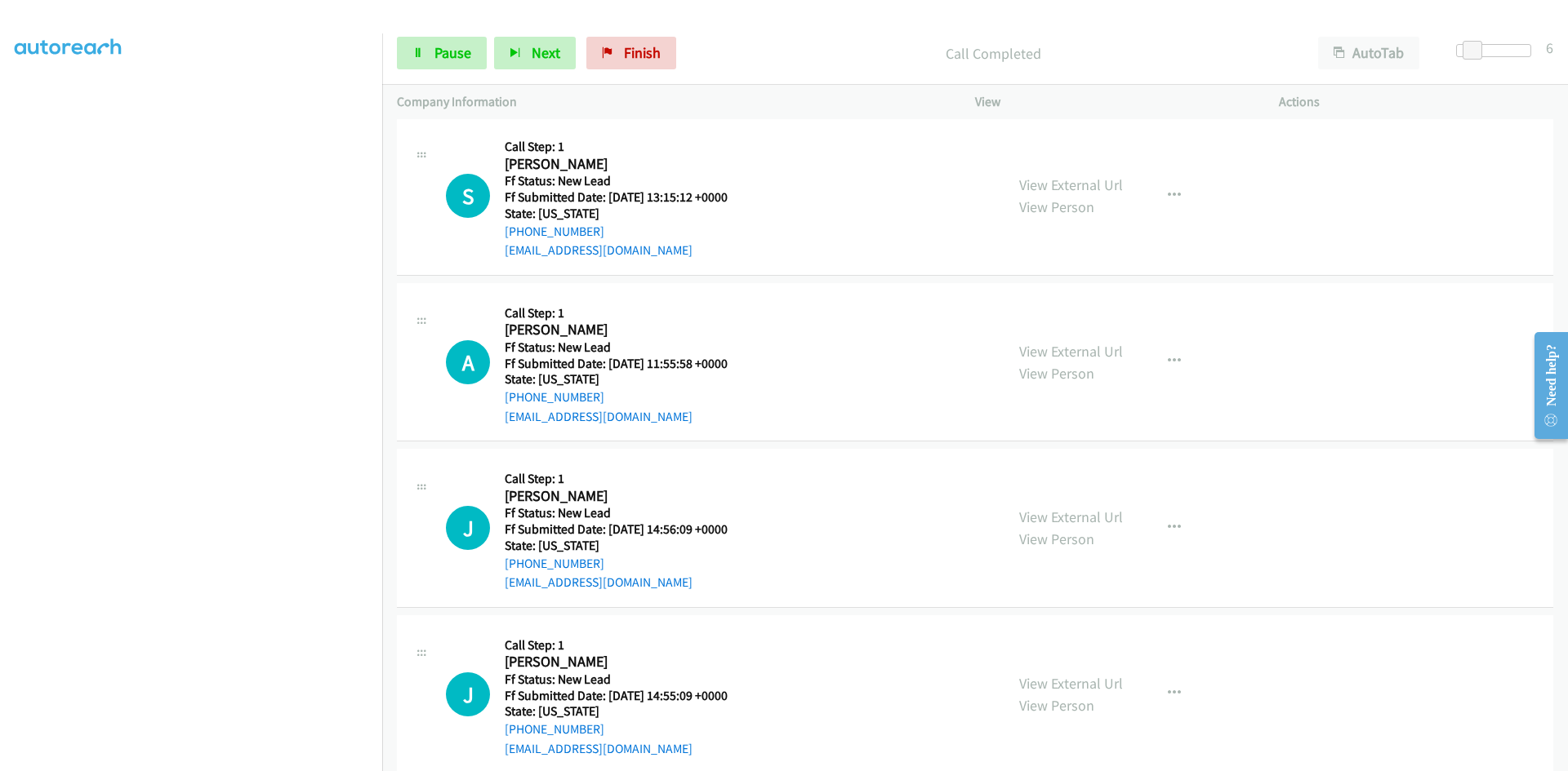
scroll to position [642, 0]
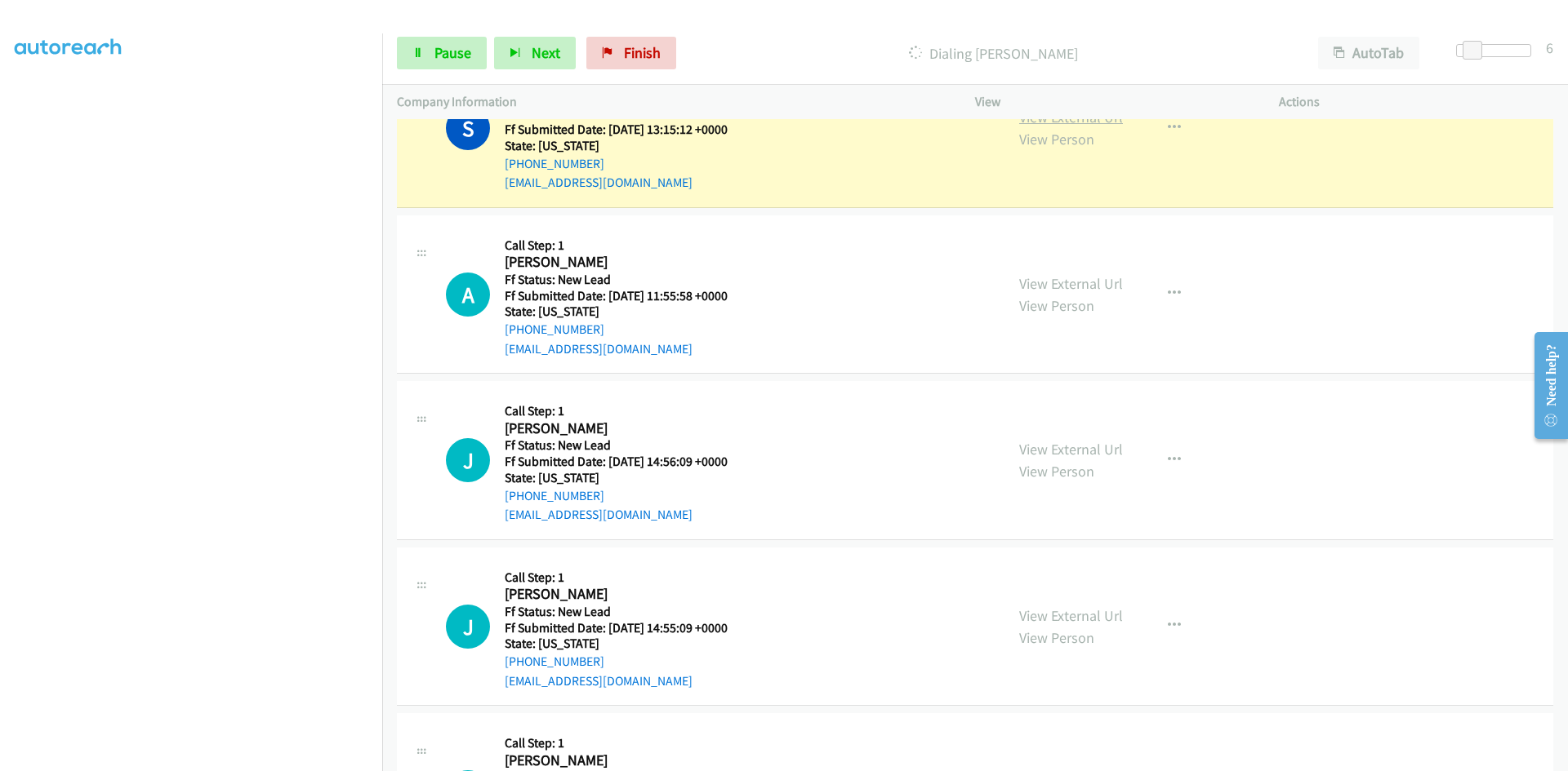
click at [1103, 122] on link "View External Url" at bounding box center [1070, 117] width 103 height 19
click at [443, 49] on span "Pause" at bounding box center [452, 52] width 36 height 19
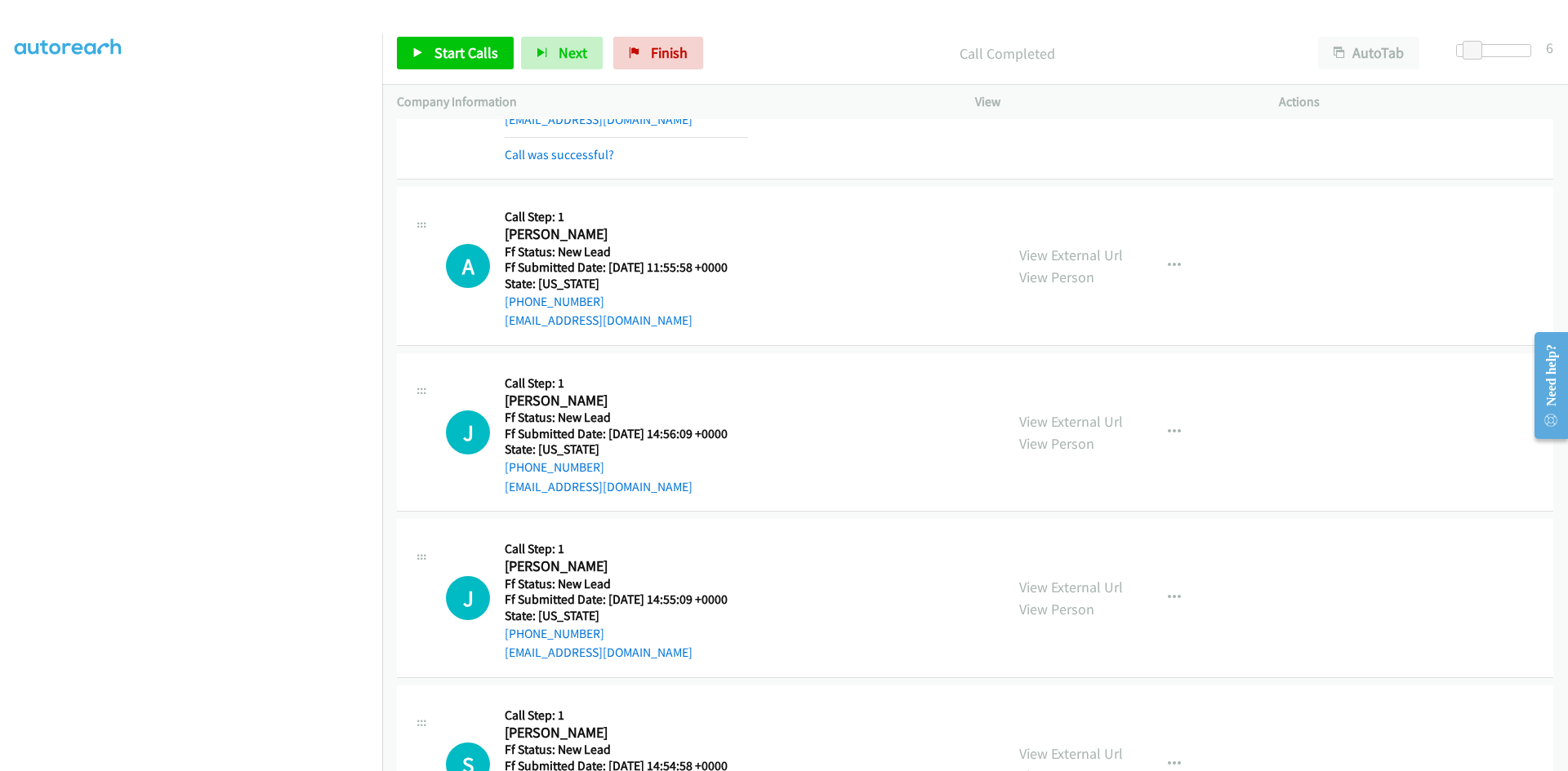
scroll to position [740, 0]
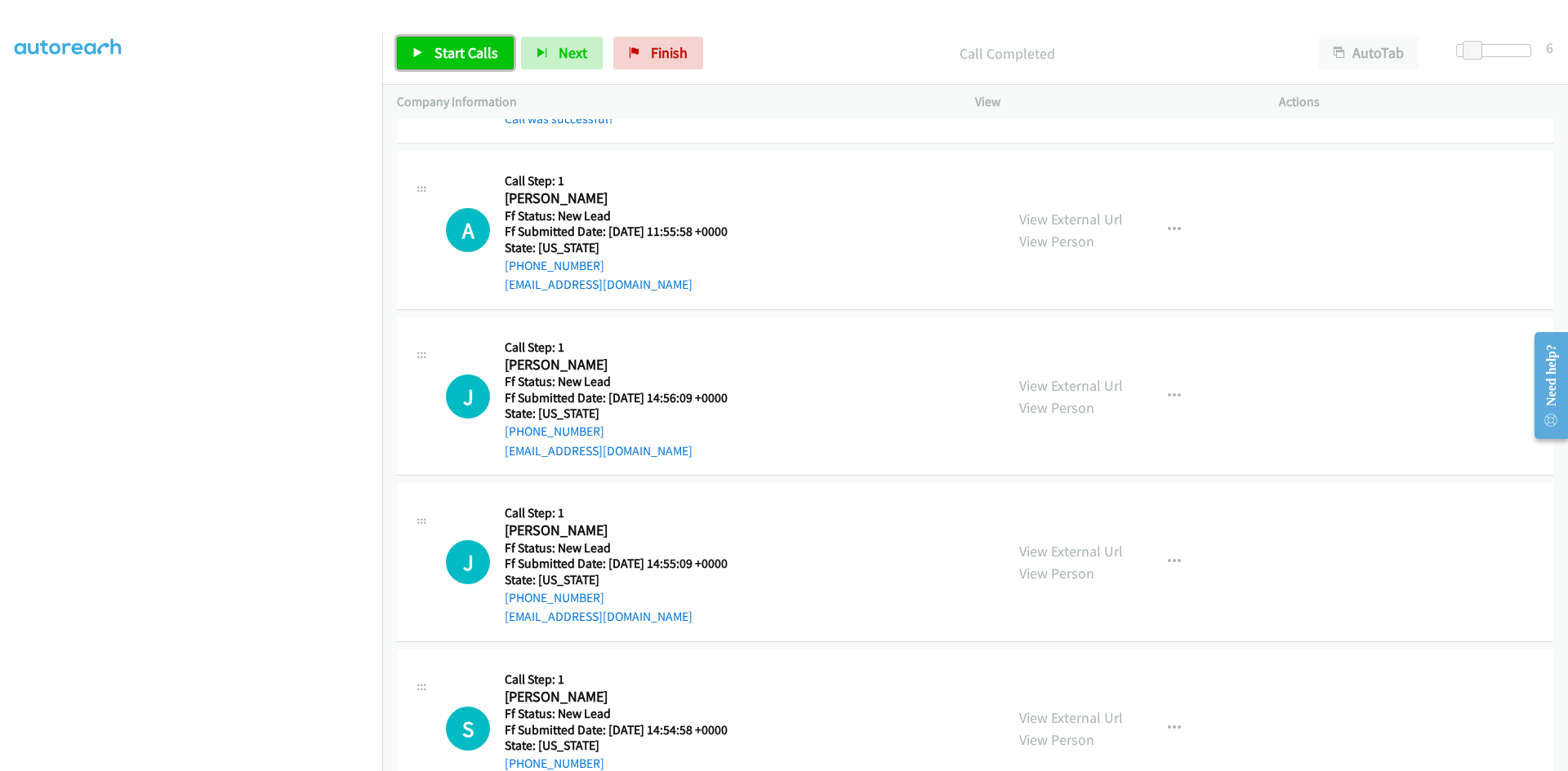
click at [463, 43] on span "Start Calls" at bounding box center [466, 52] width 63 height 19
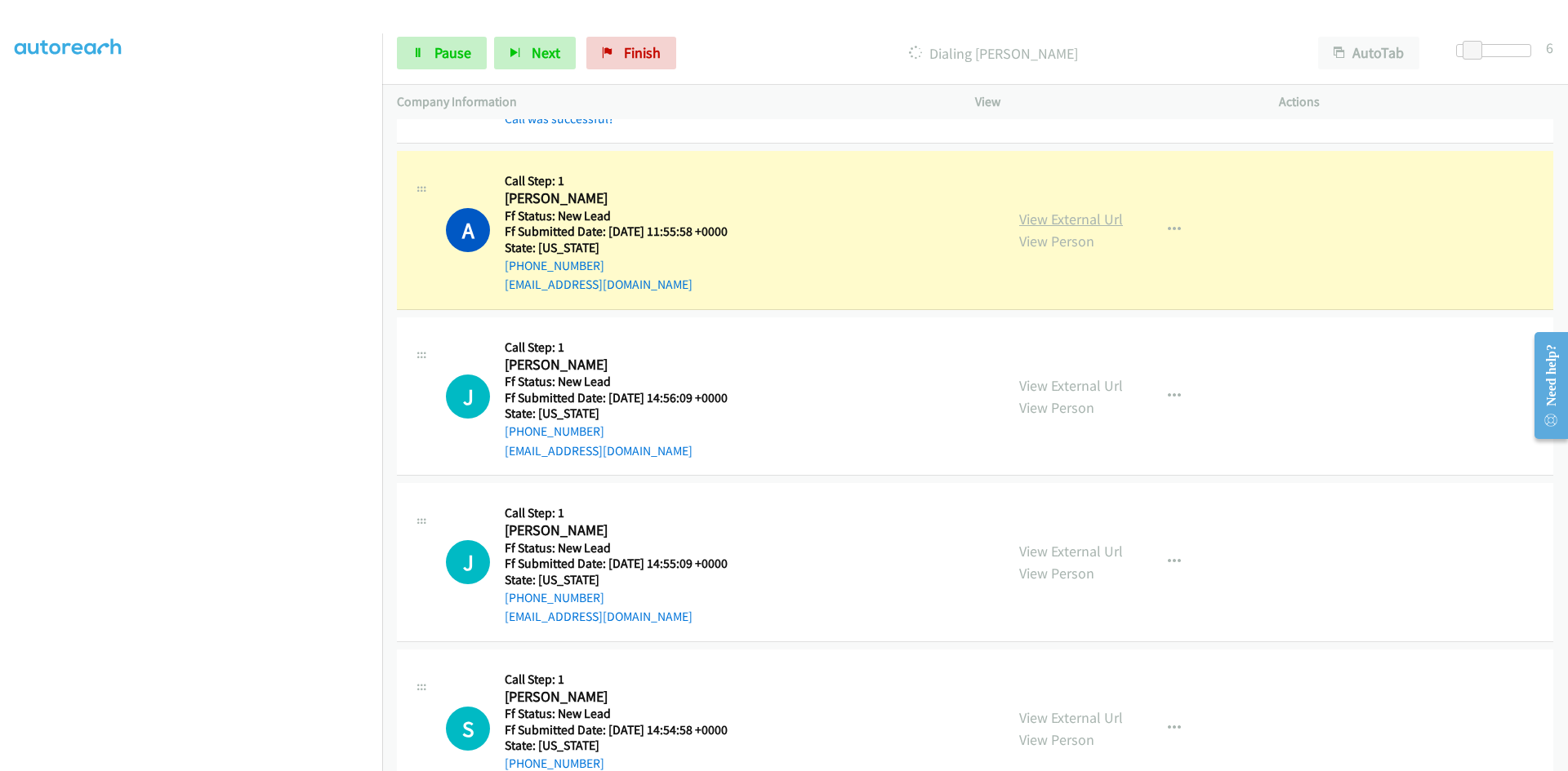
click at [1054, 222] on link "View External Url" at bounding box center [1070, 219] width 103 height 19
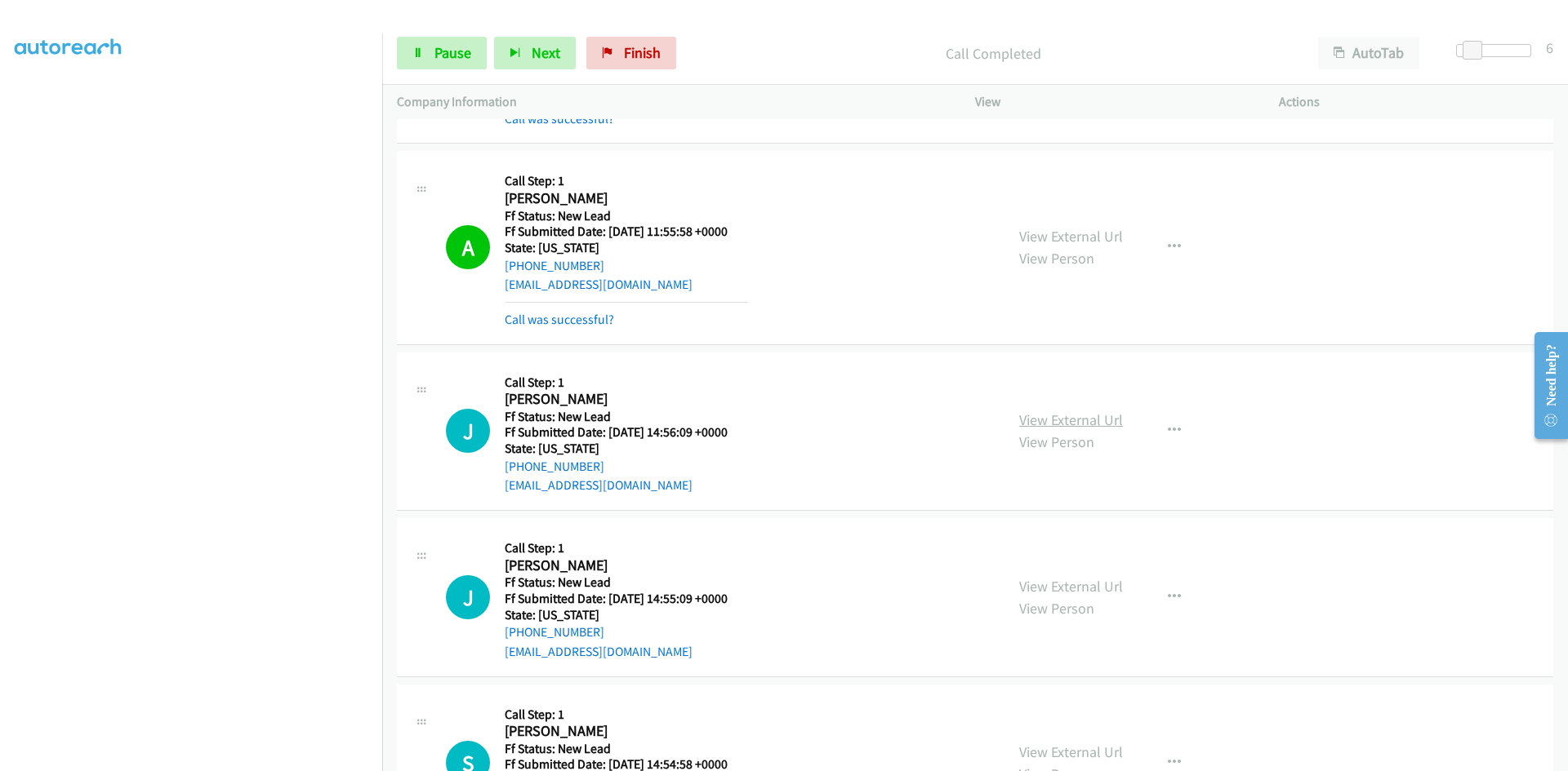
click at [1047, 422] on link "View External Url" at bounding box center [1070, 420] width 103 height 19
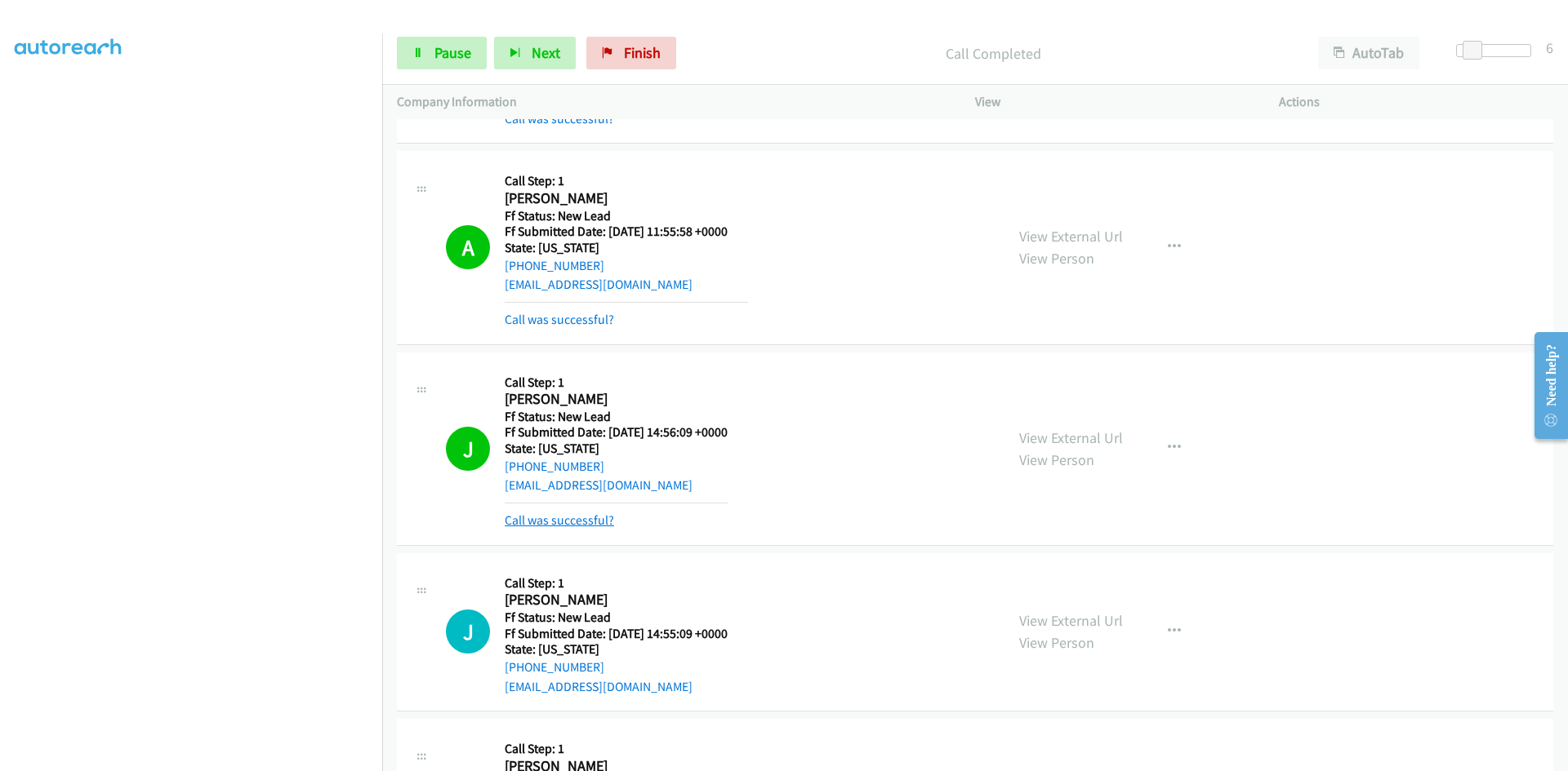
click at [533, 518] on link "Call was successful?" at bounding box center [559, 520] width 109 height 16
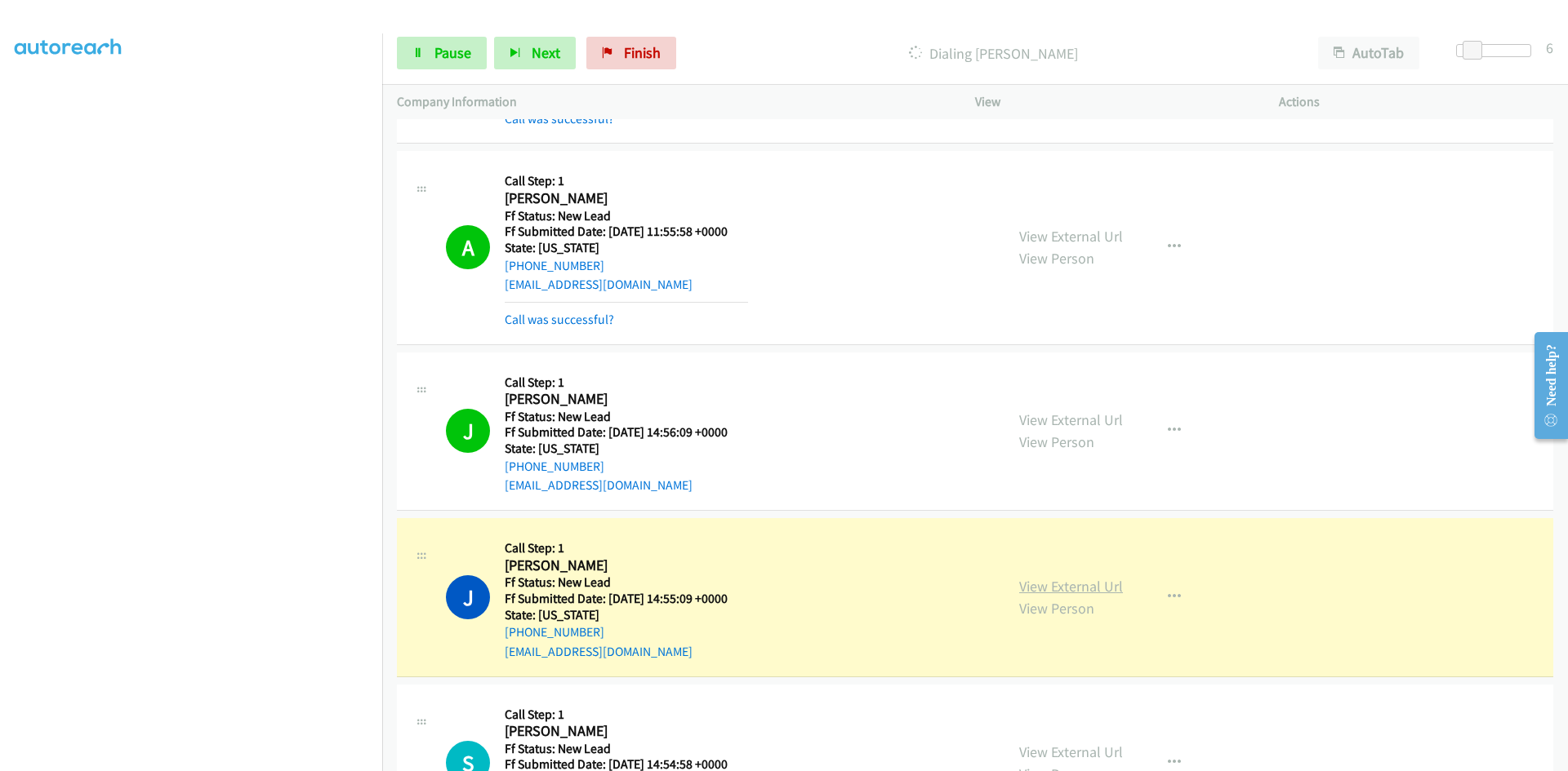
click at [1027, 586] on link "View External Url" at bounding box center [1070, 587] width 103 height 19
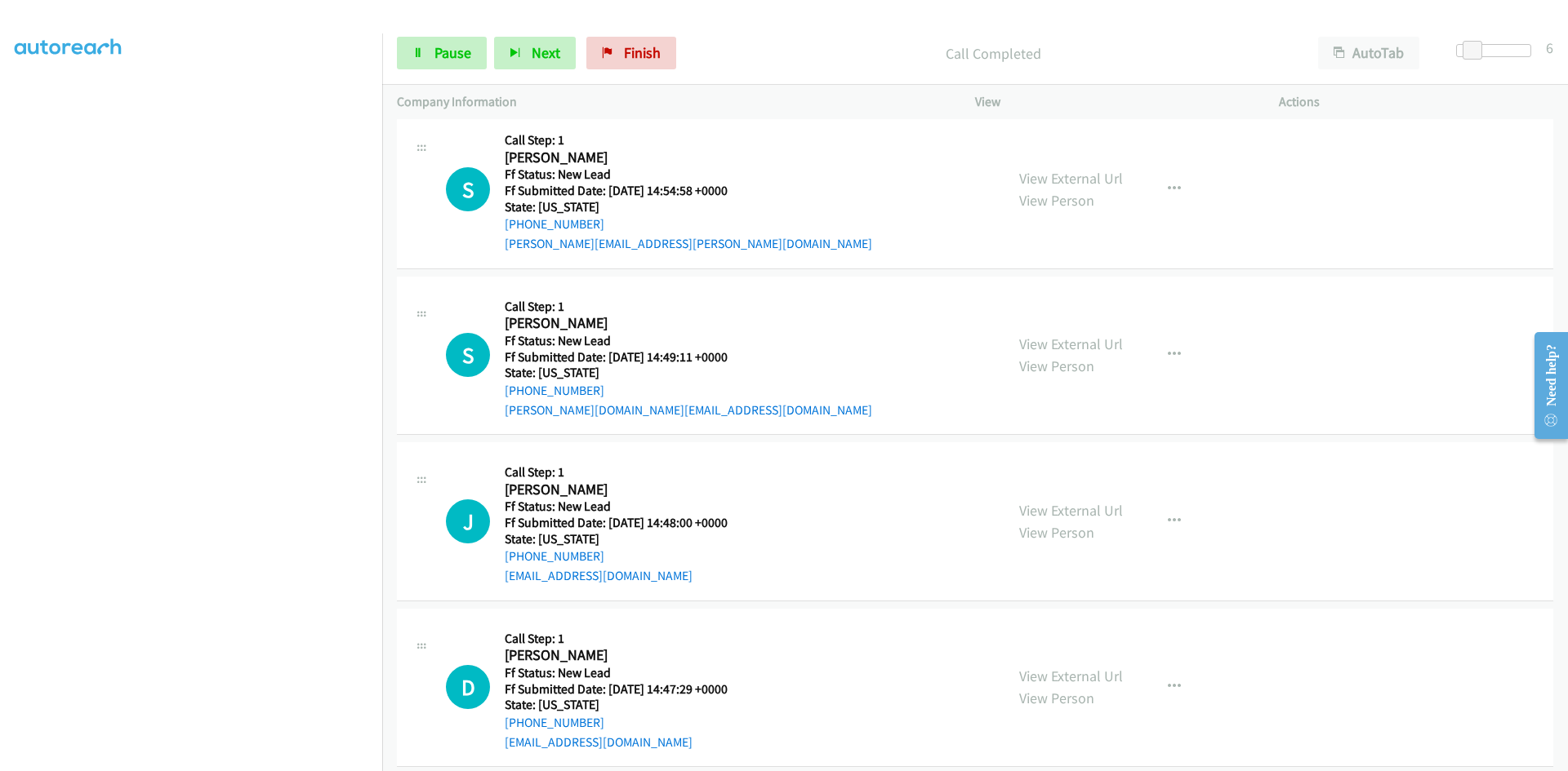
scroll to position [1370, 0]
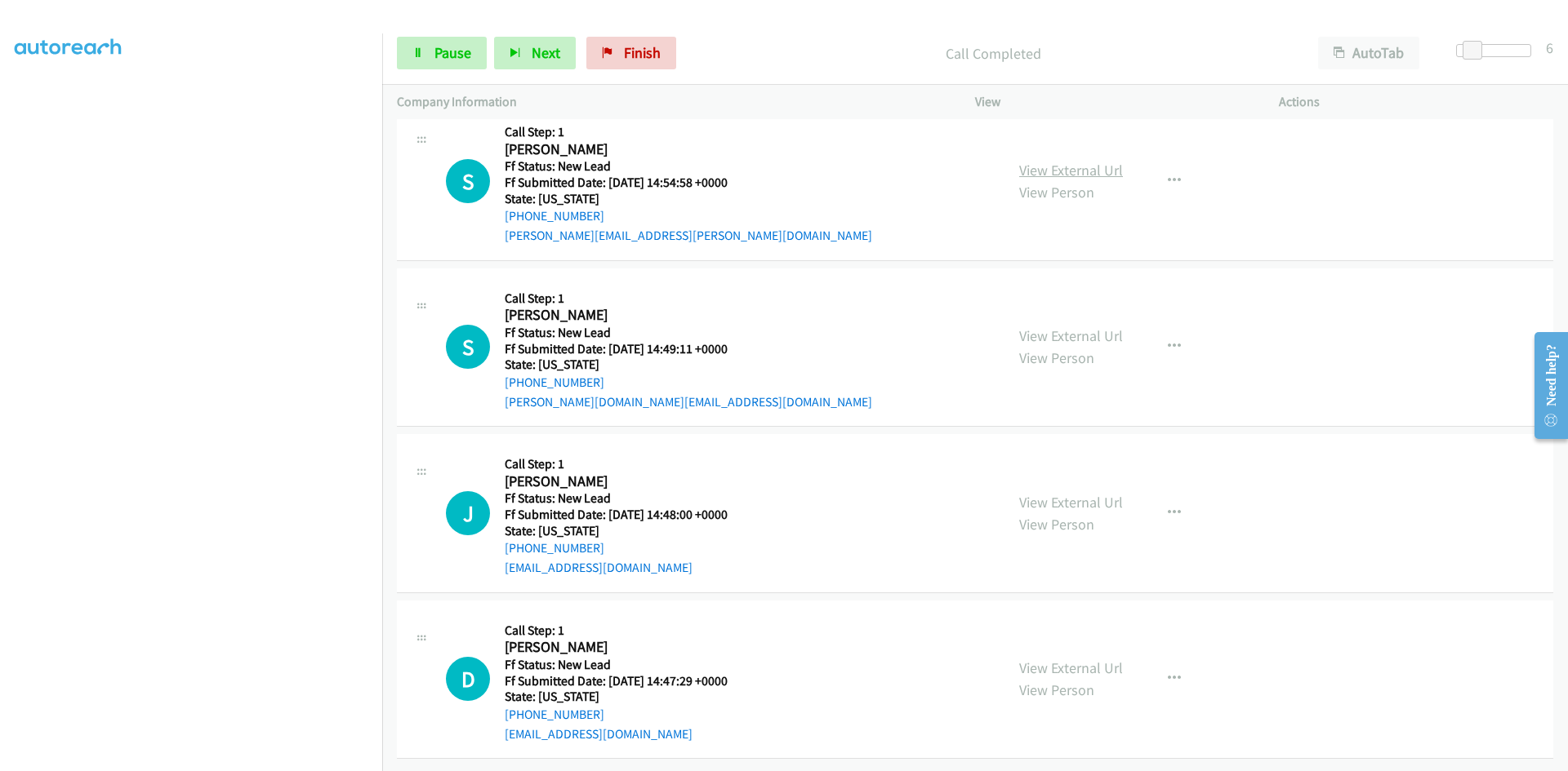
click at [1054, 161] on link "View External Url" at bounding box center [1070, 170] width 103 height 19
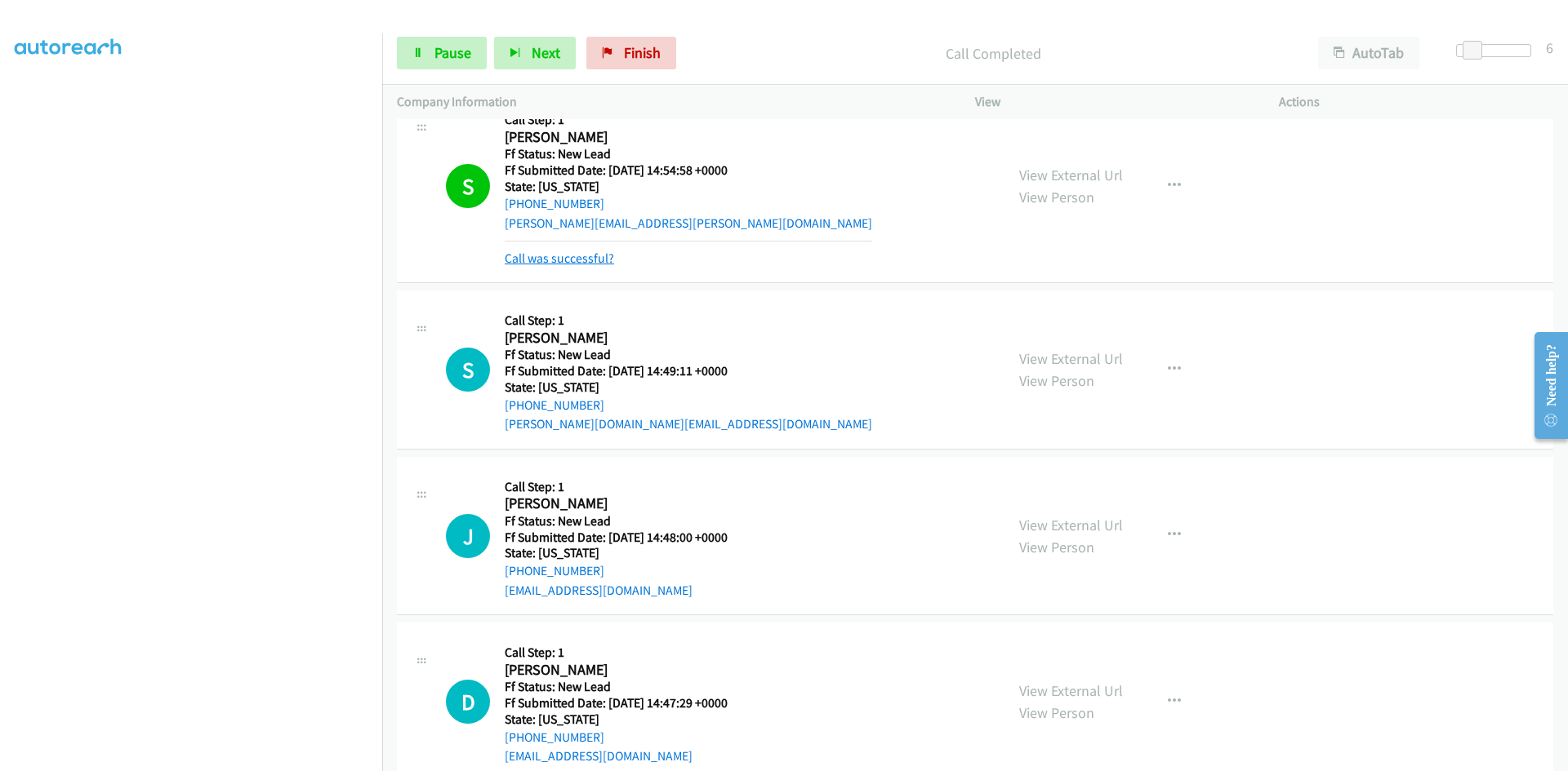
click at [573, 250] on link "Call was successful?" at bounding box center [559, 258] width 109 height 16
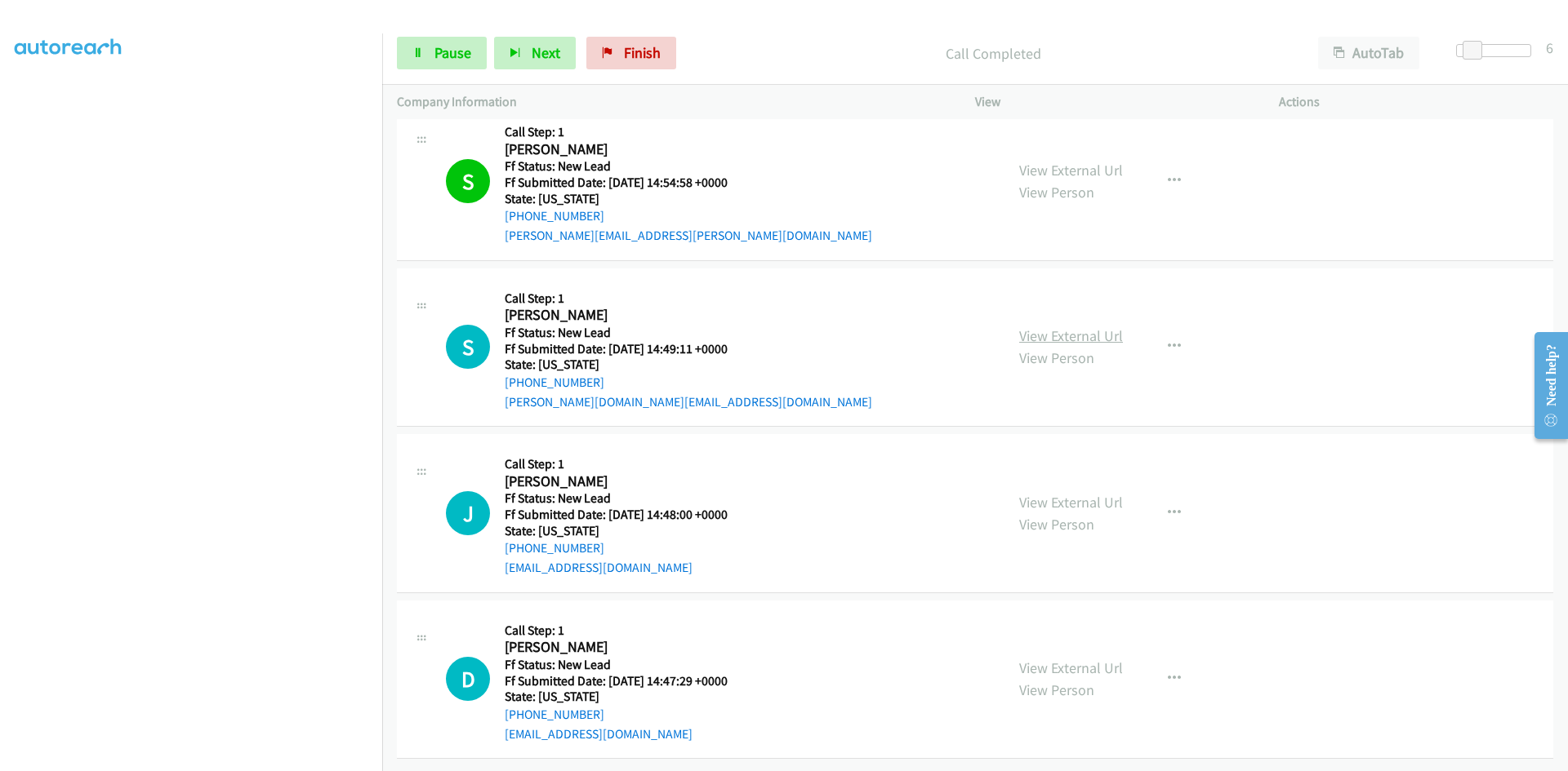
click at [1060, 327] on link "View External Url" at bounding box center [1070, 336] width 103 height 19
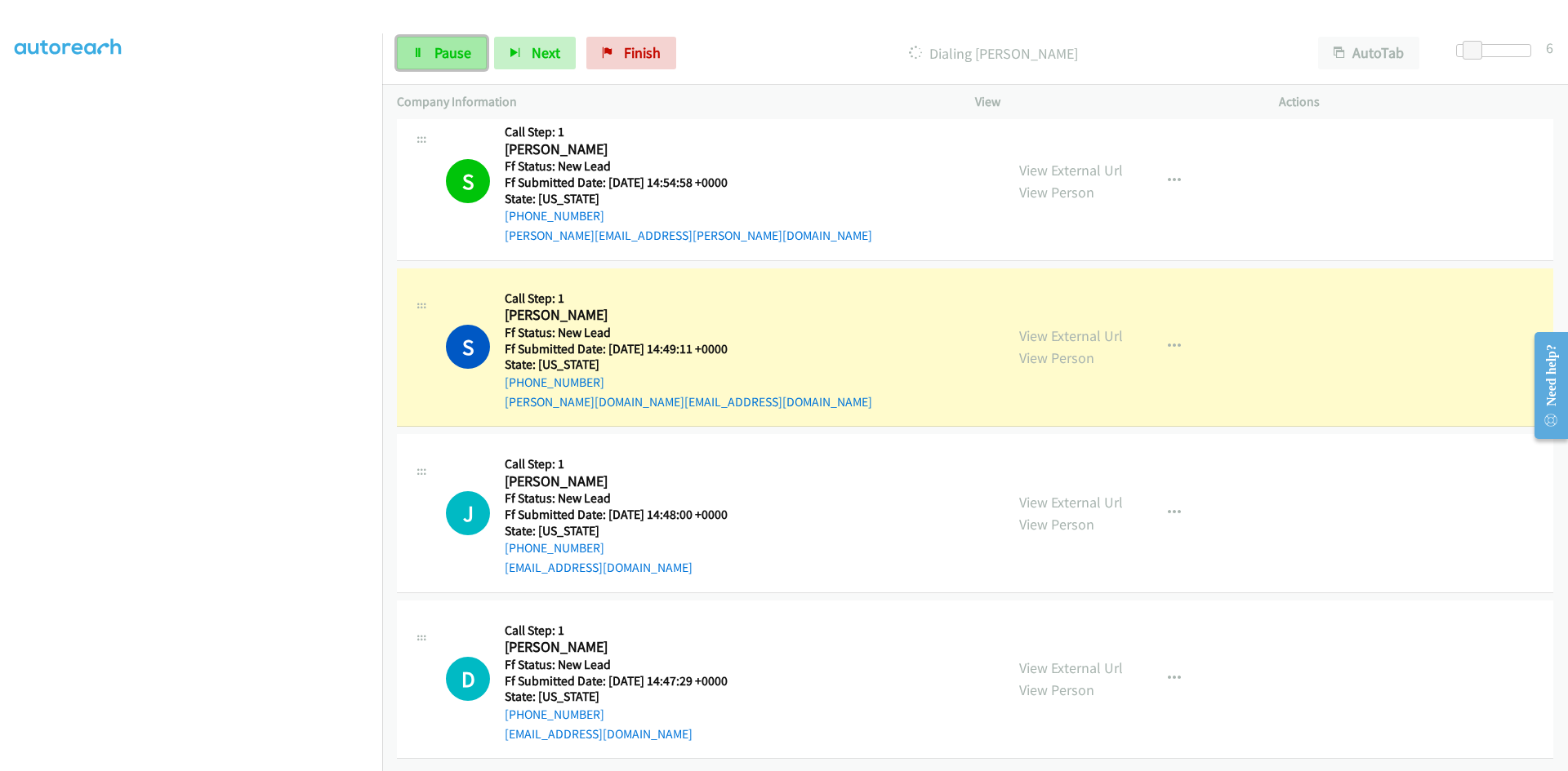
click at [436, 47] on span "Pause" at bounding box center [452, 52] width 36 height 19
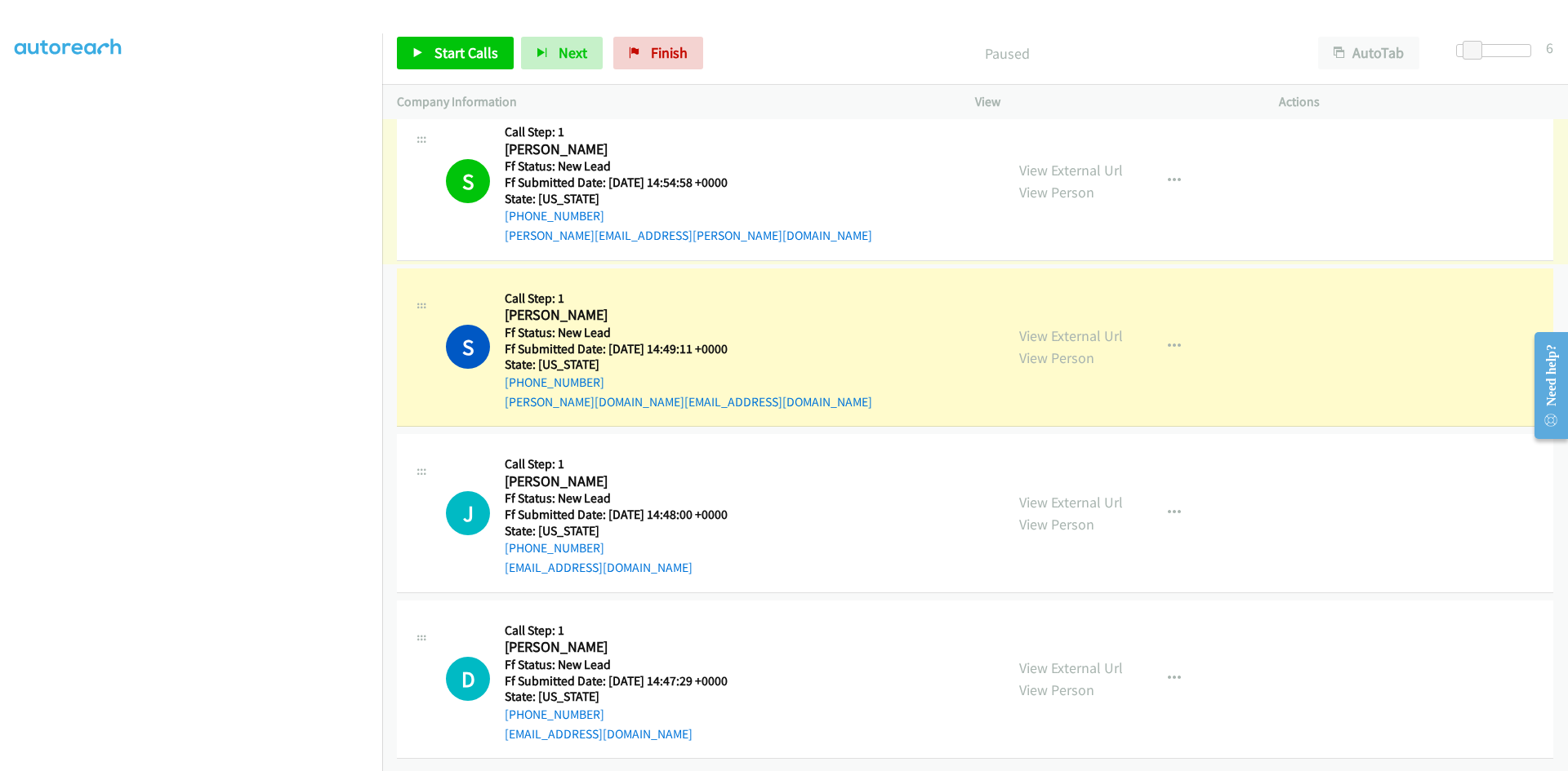
click at [1064, 161] on link "View External Url" at bounding box center [1070, 170] width 103 height 19
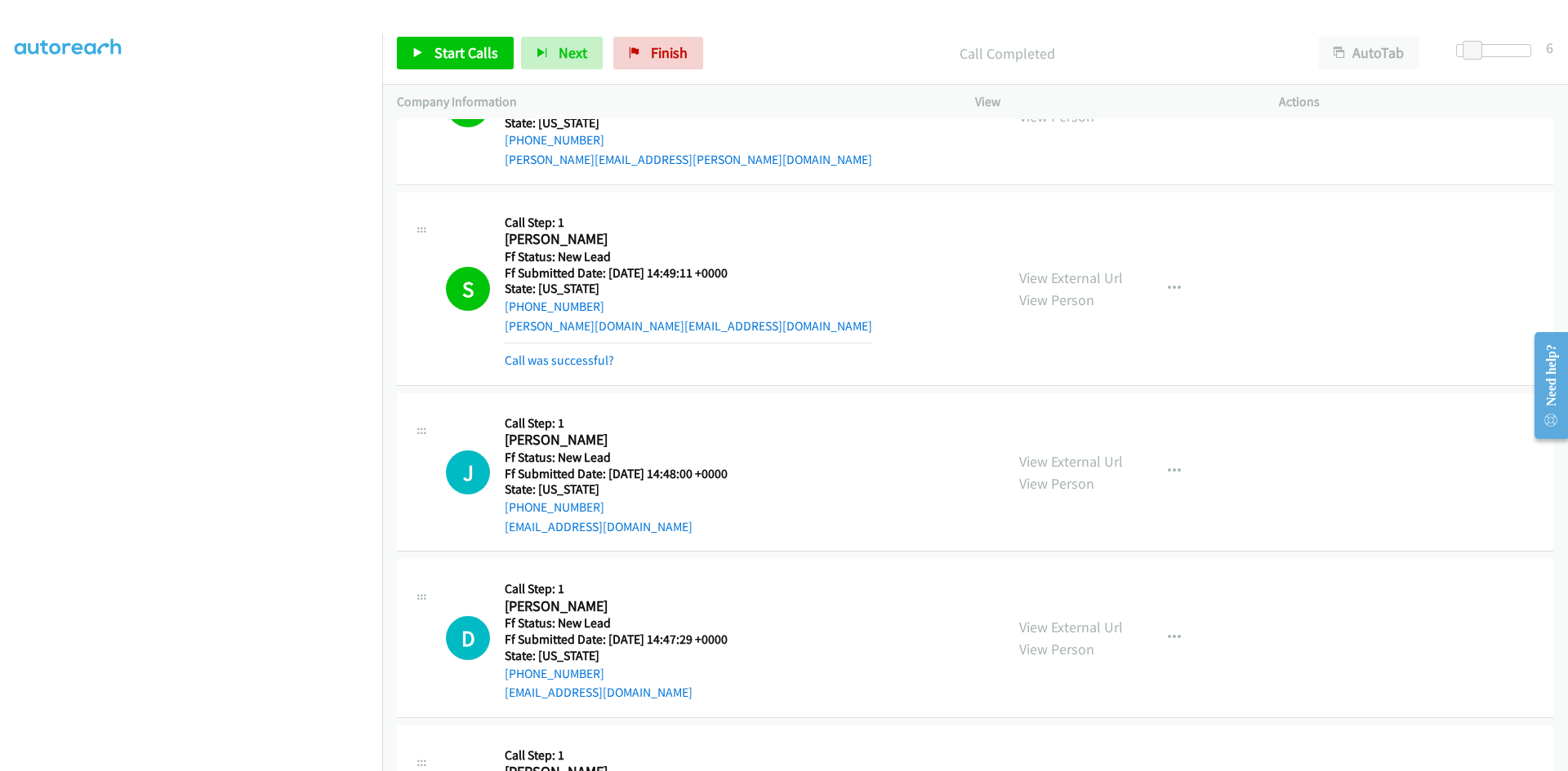
scroll to position [1533, 0]
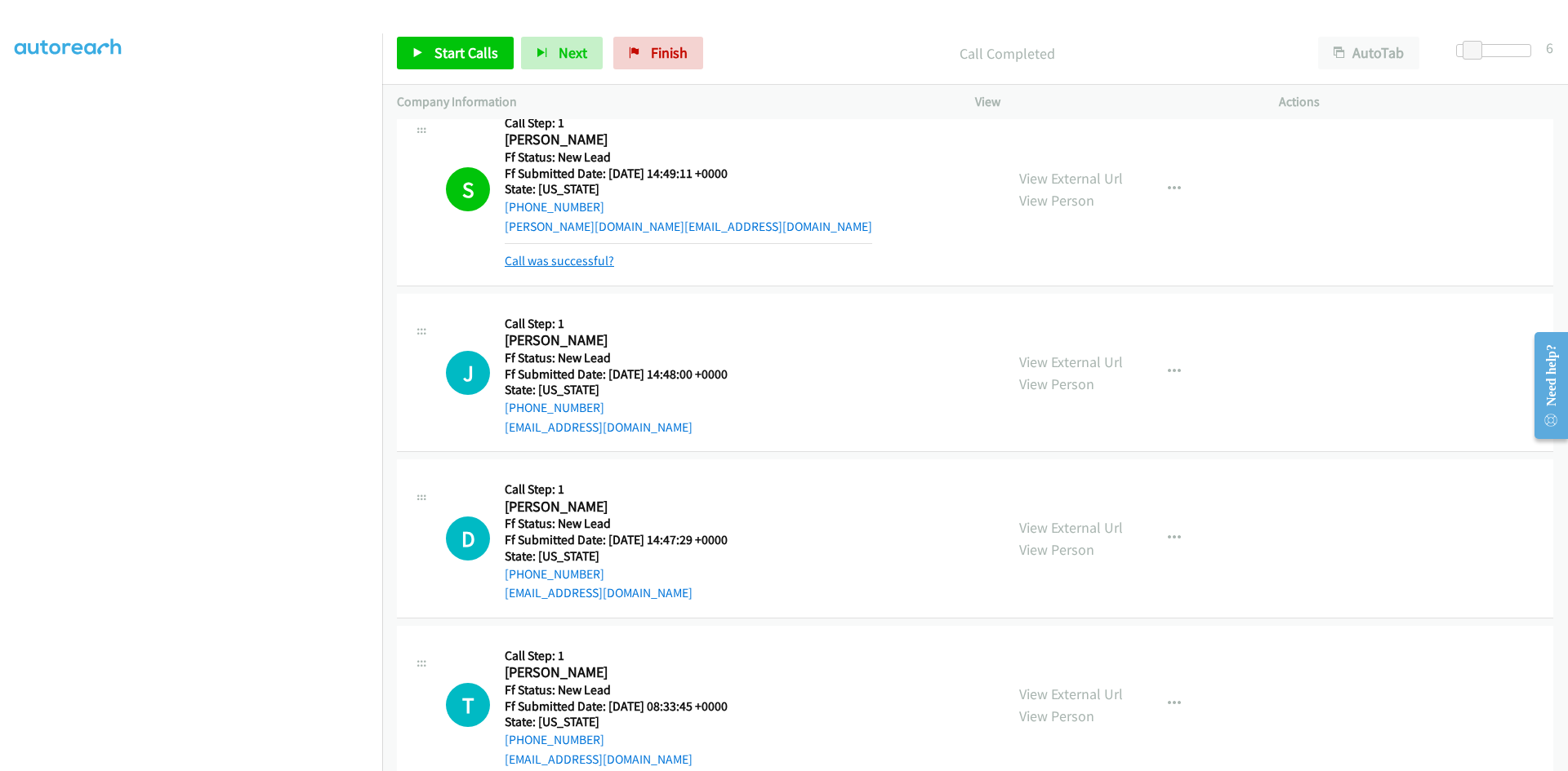
click at [609, 264] on link "Call was successful?" at bounding box center [559, 261] width 109 height 16
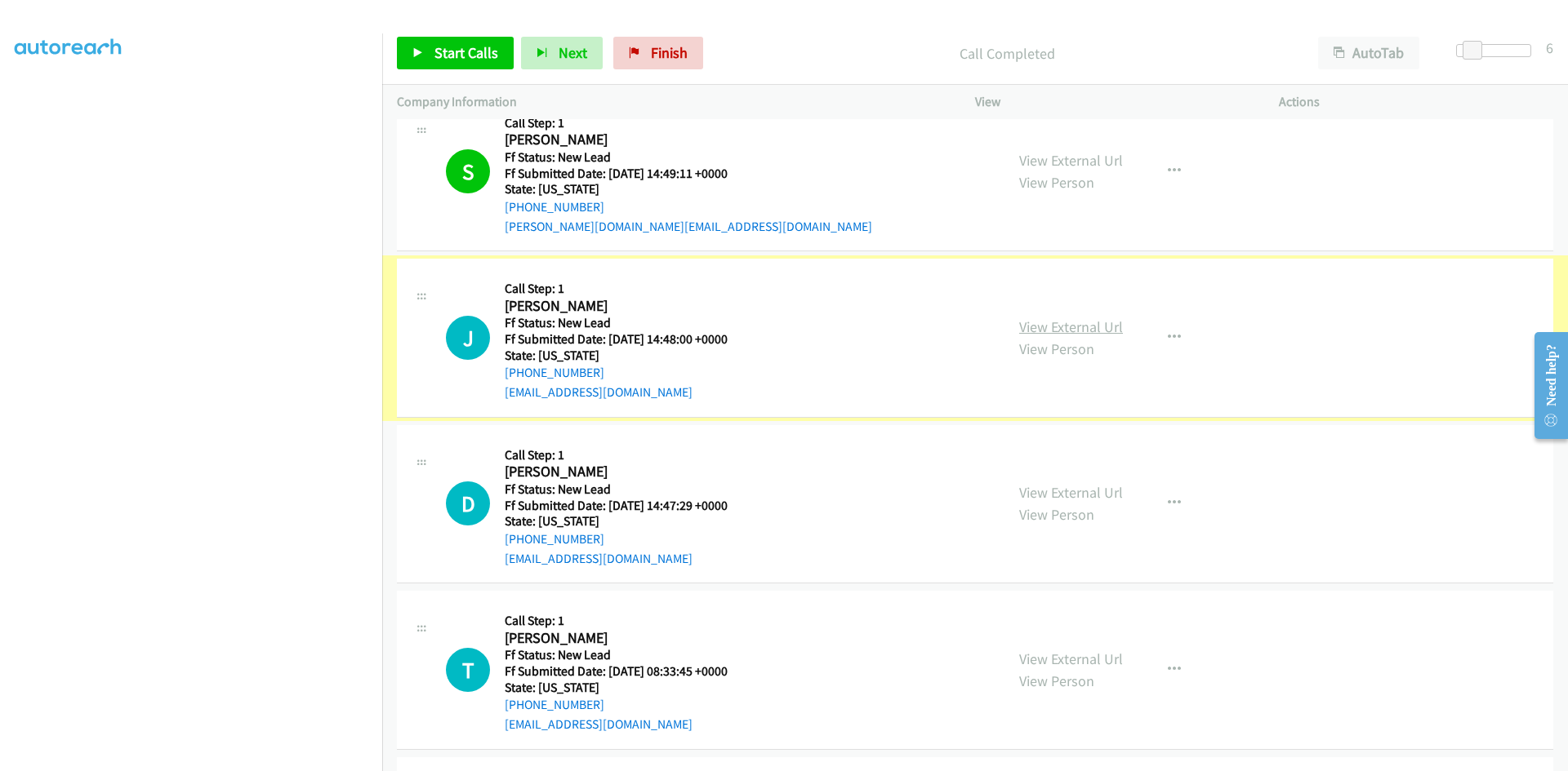
click at [1057, 328] on link "View External Url" at bounding box center [1070, 327] width 103 height 19
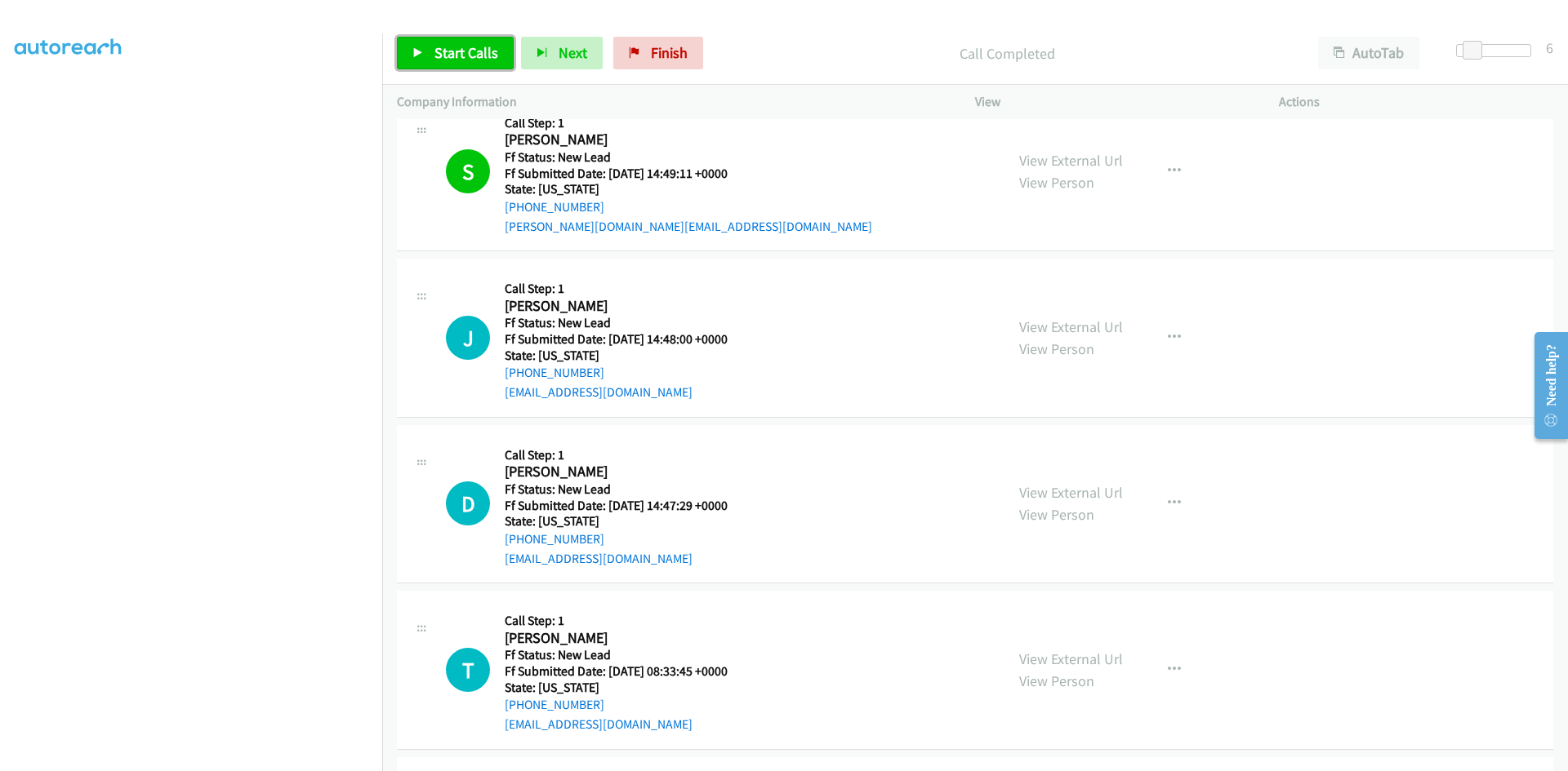
click at [480, 49] on span "Start Calls" at bounding box center [466, 52] width 63 height 19
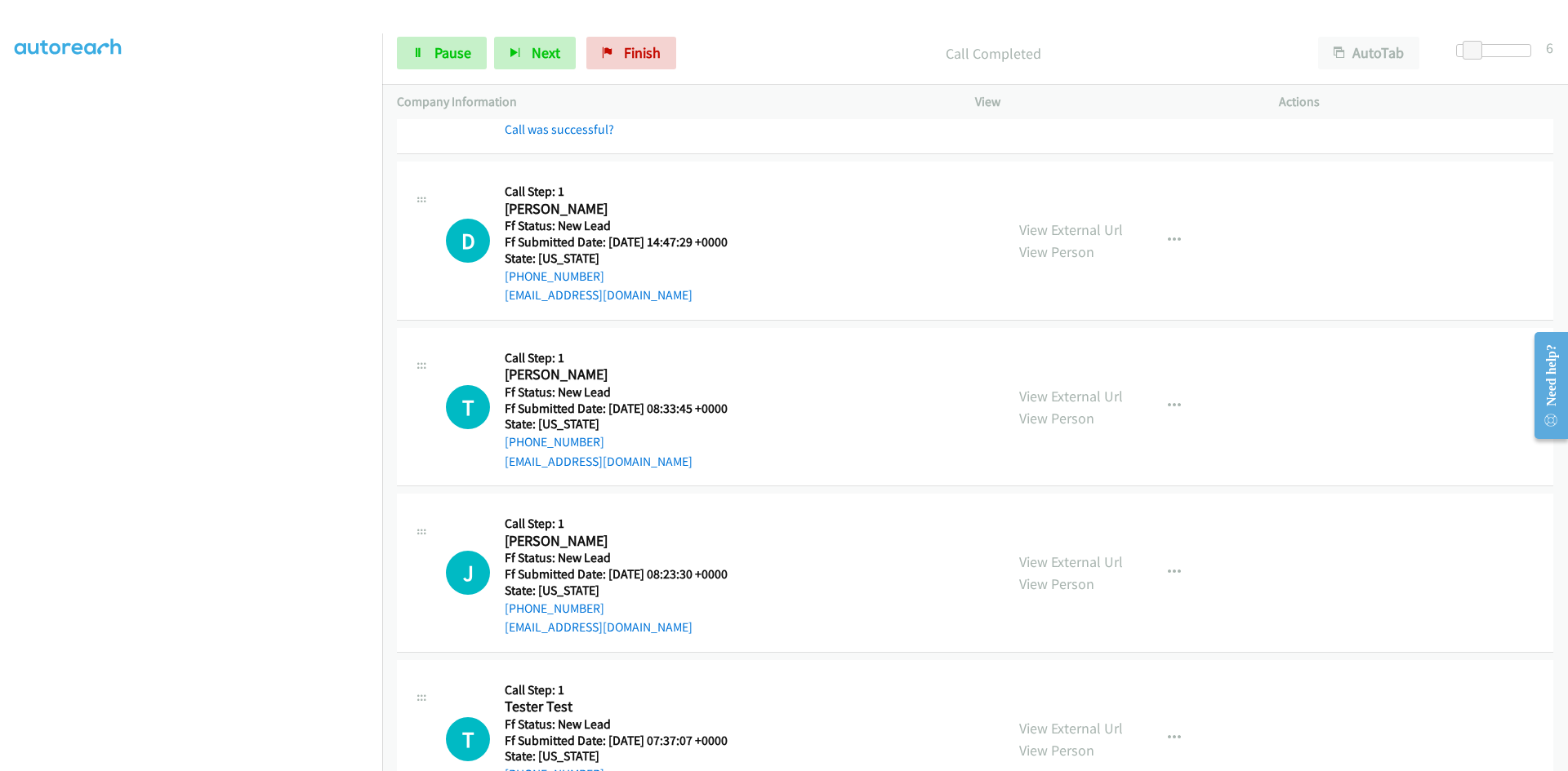
scroll to position [1859, 0]
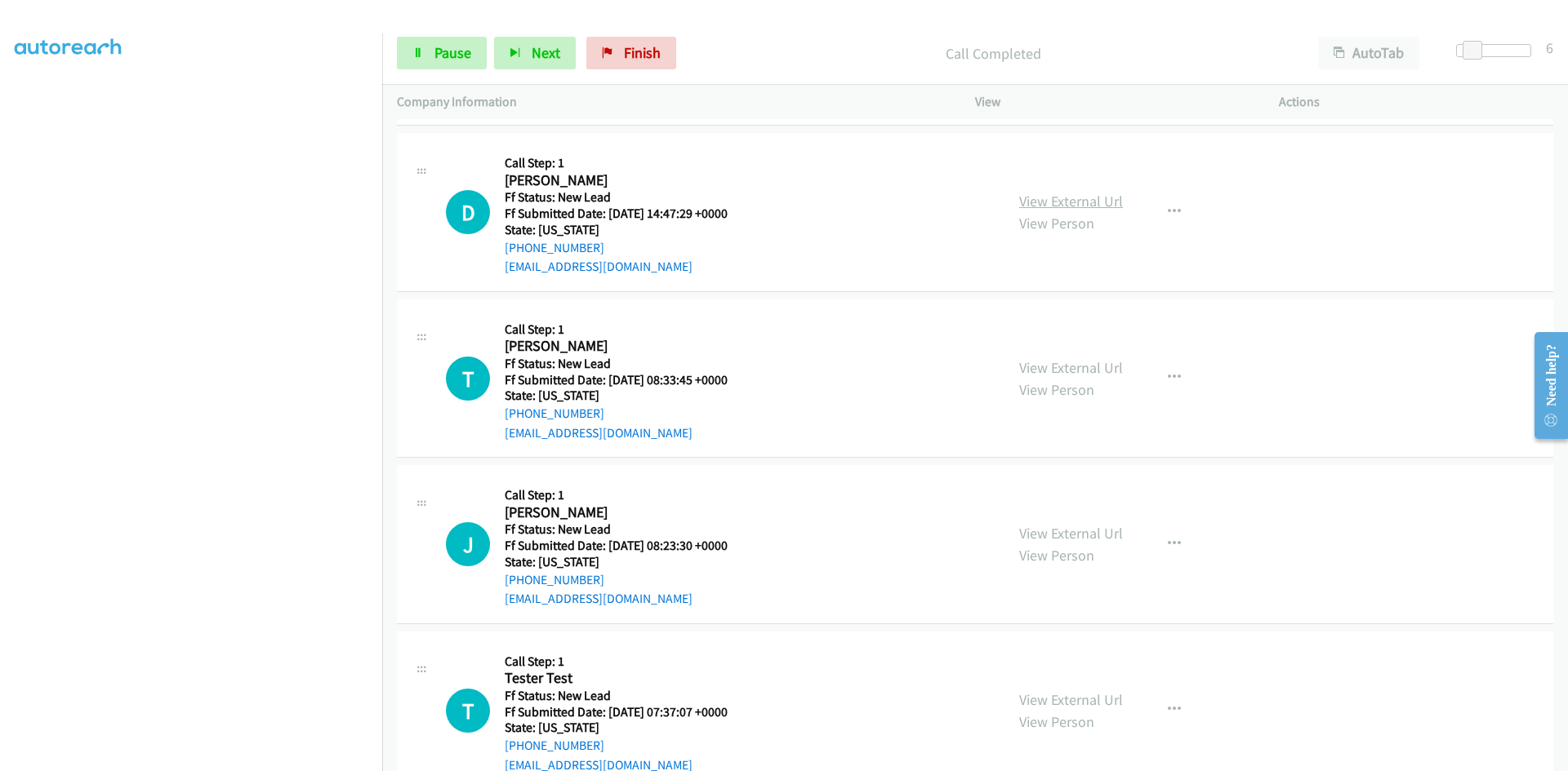
click at [1071, 208] on link "View External Url" at bounding box center [1070, 201] width 103 height 19
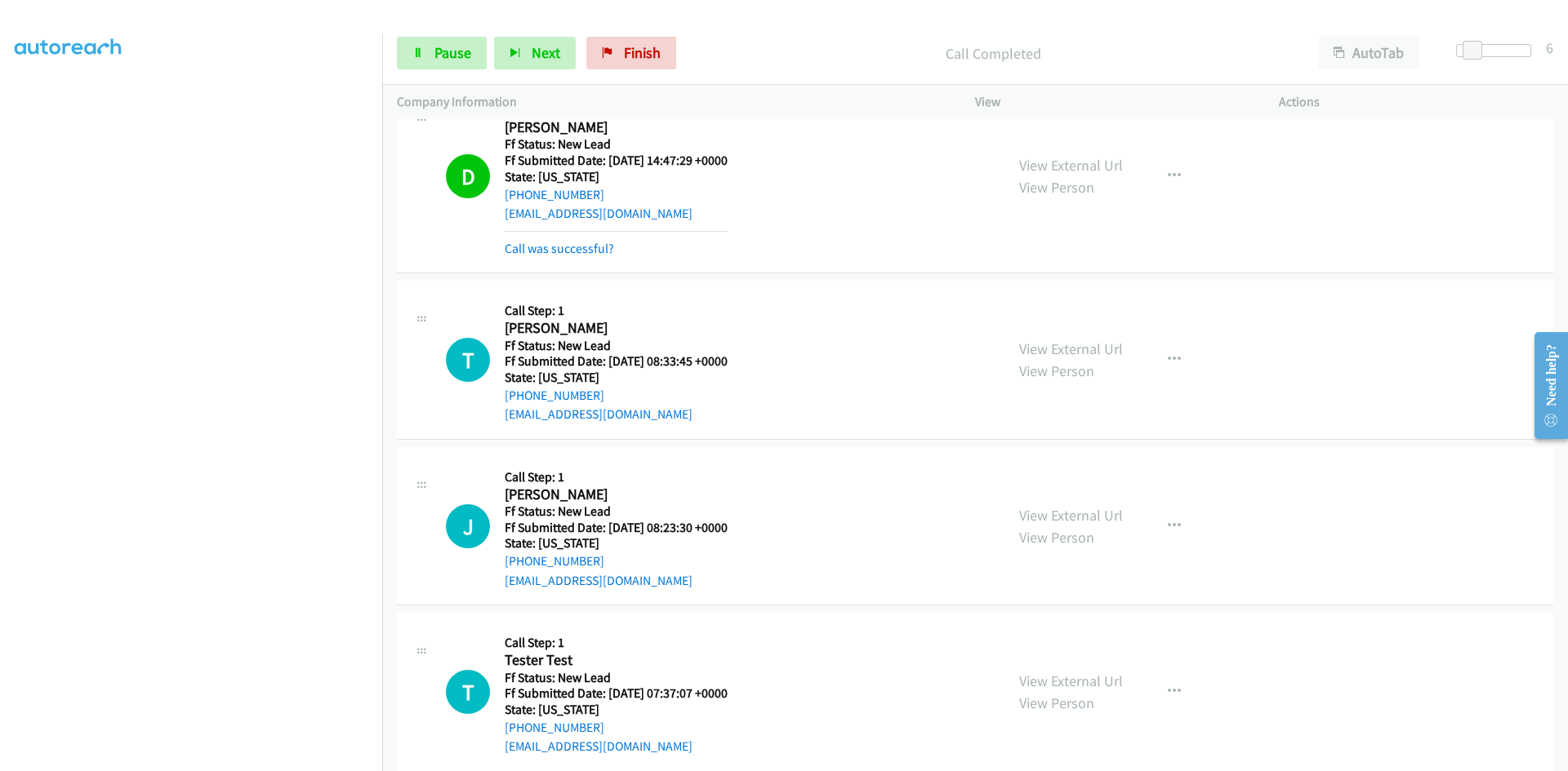
scroll to position [1937, 0]
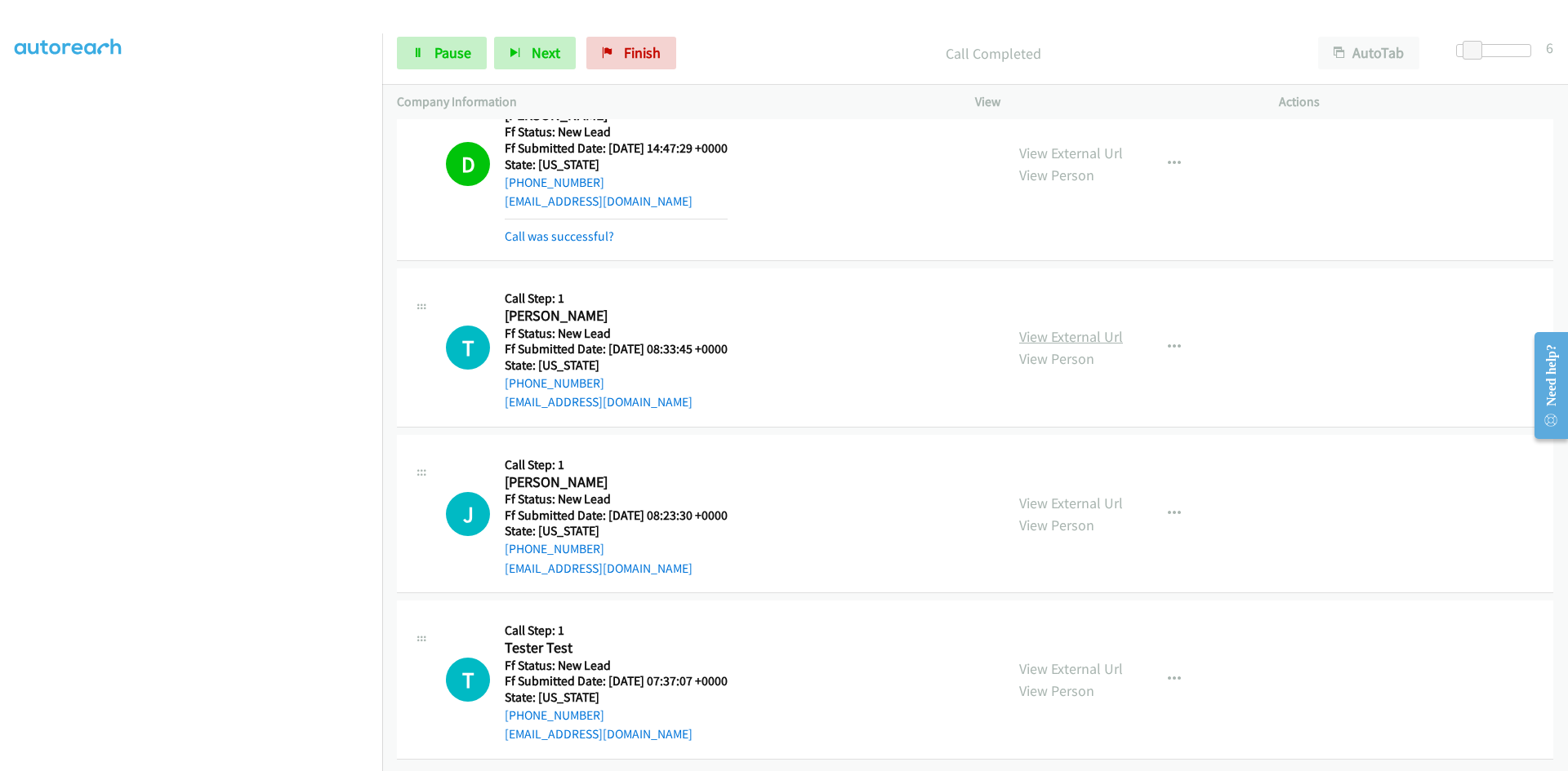
click at [1049, 327] on link "View External Url" at bounding box center [1070, 336] width 103 height 19
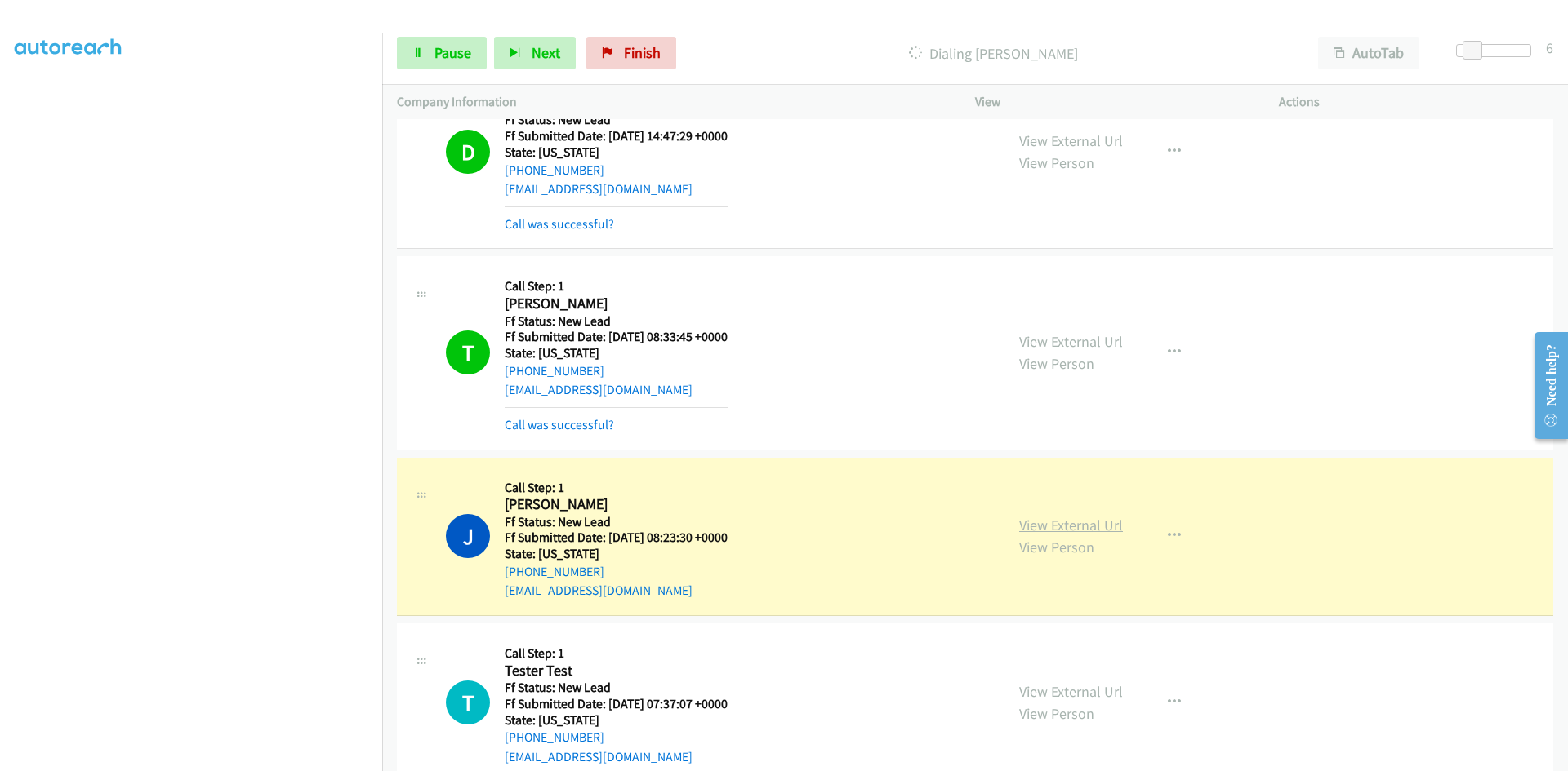
click at [1021, 523] on link "View External Url" at bounding box center [1070, 525] width 103 height 19
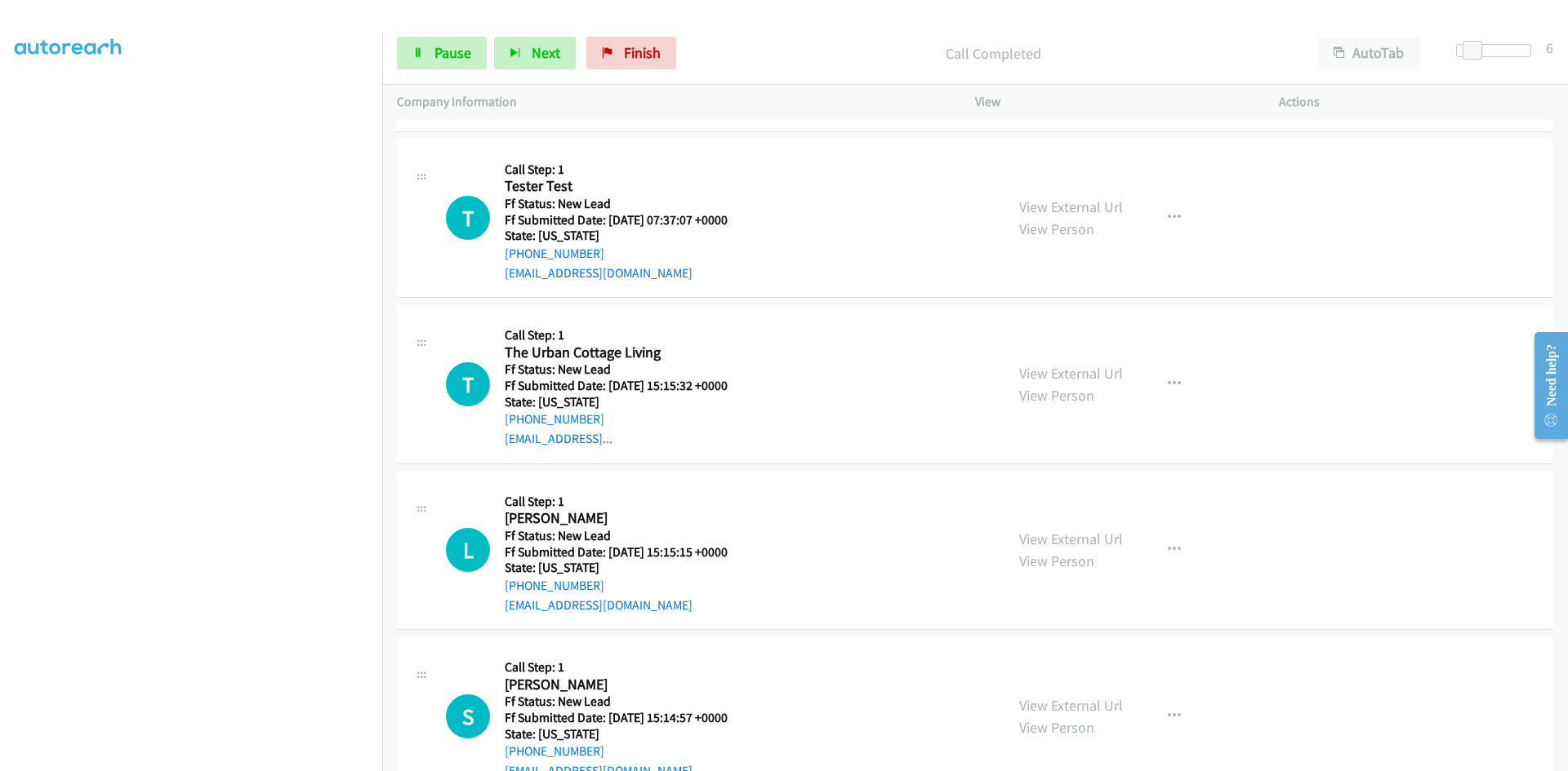
scroll to position [2505, 0]
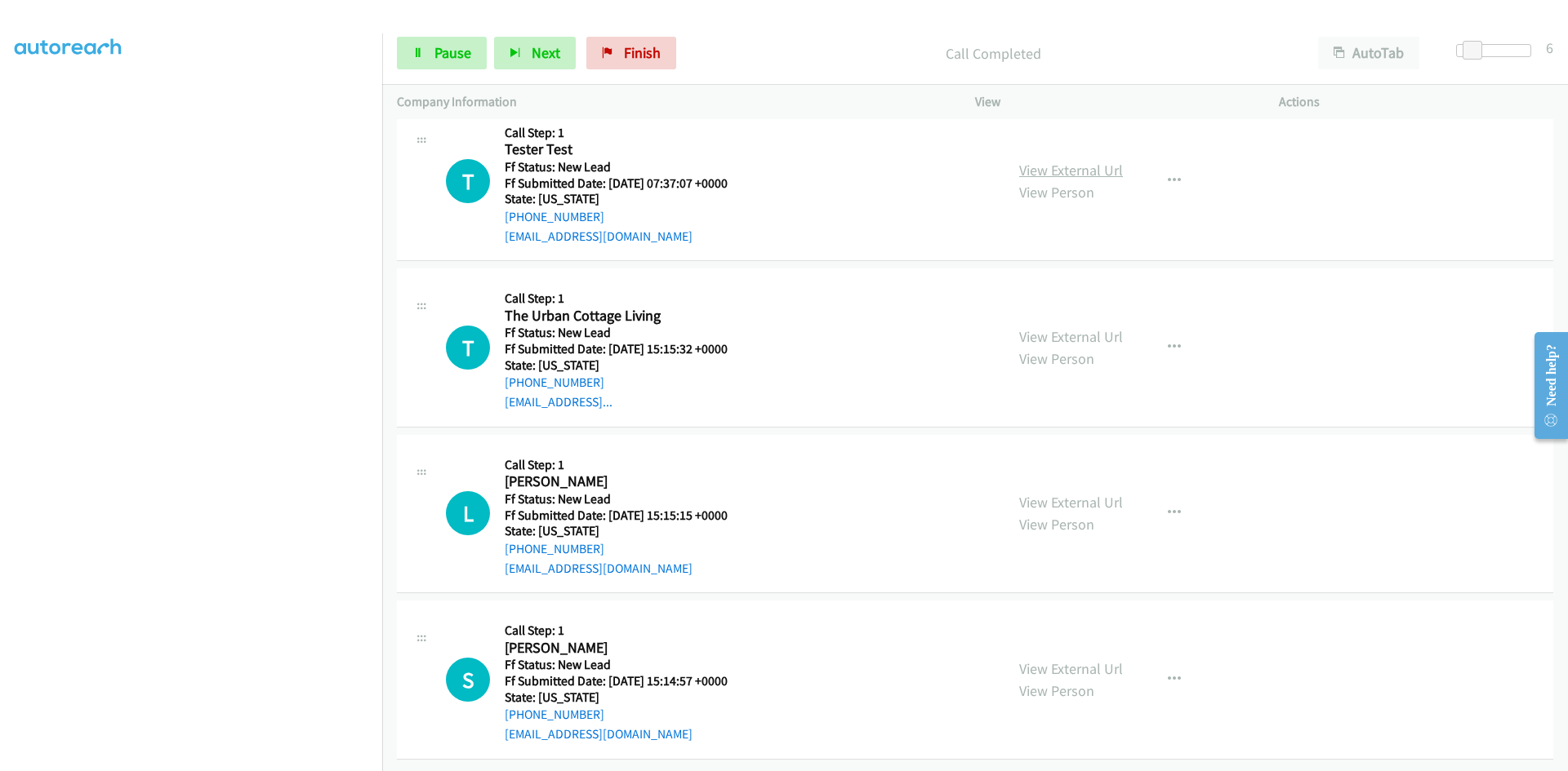
click at [1066, 162] on link "View External Url" at bounding box center [1070, 170] width 103 height 19
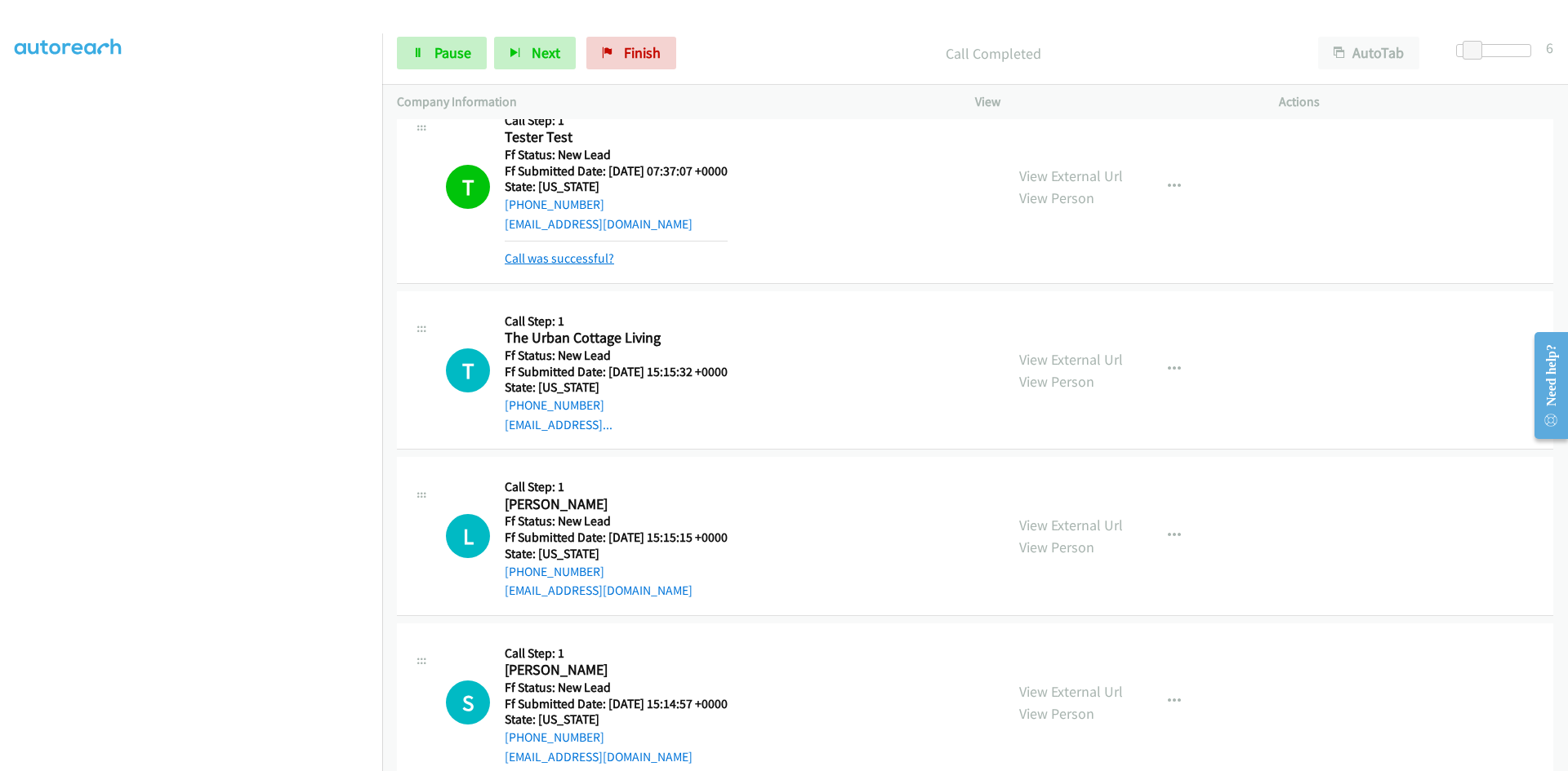
click at [575, 260] on link "Call was successful?" at bounding box center [559, 258] width 109 height 16
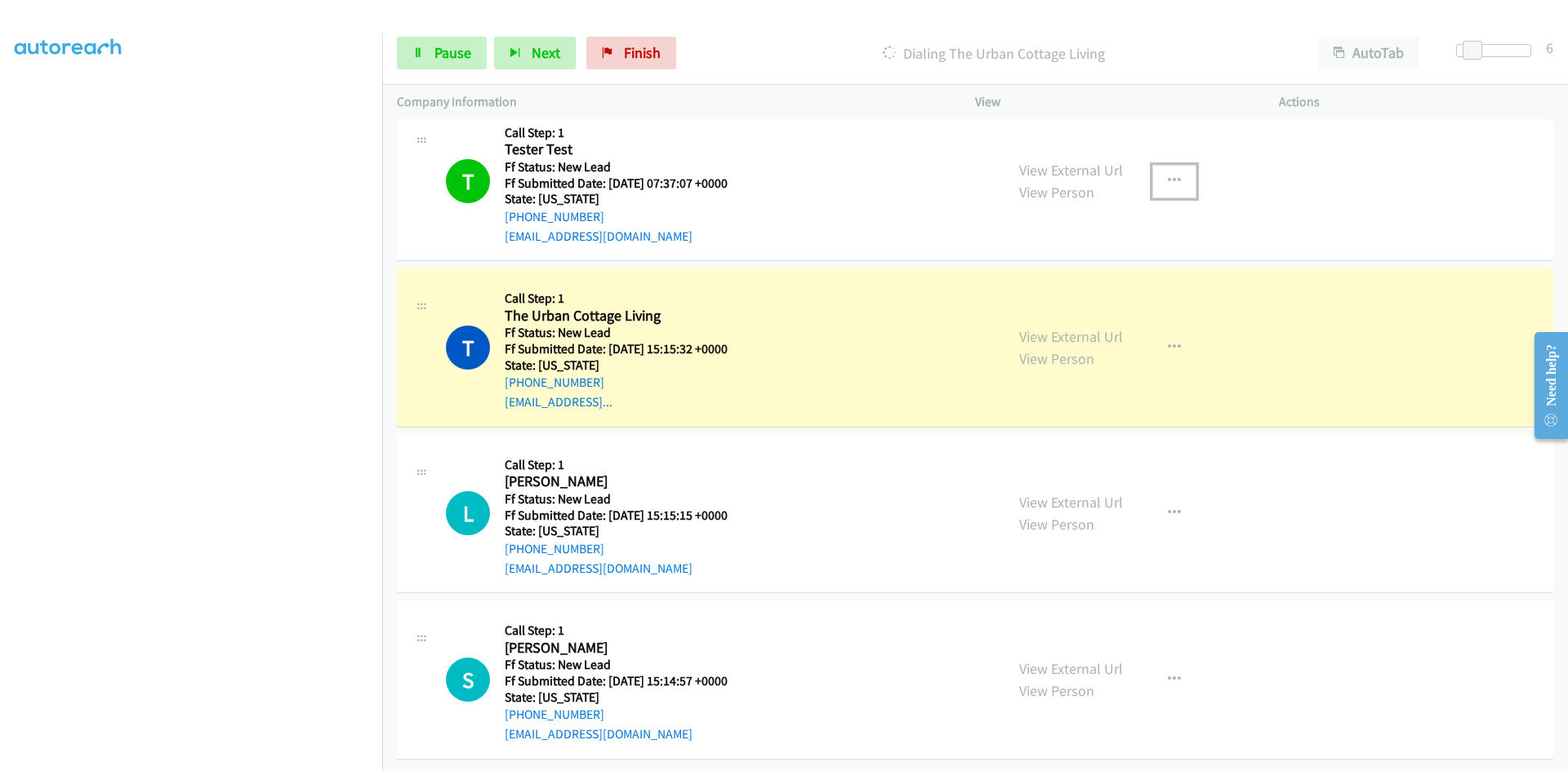
click at [1168, 165] on button "button" at bounding box center [1174, 181] width 44 height 33
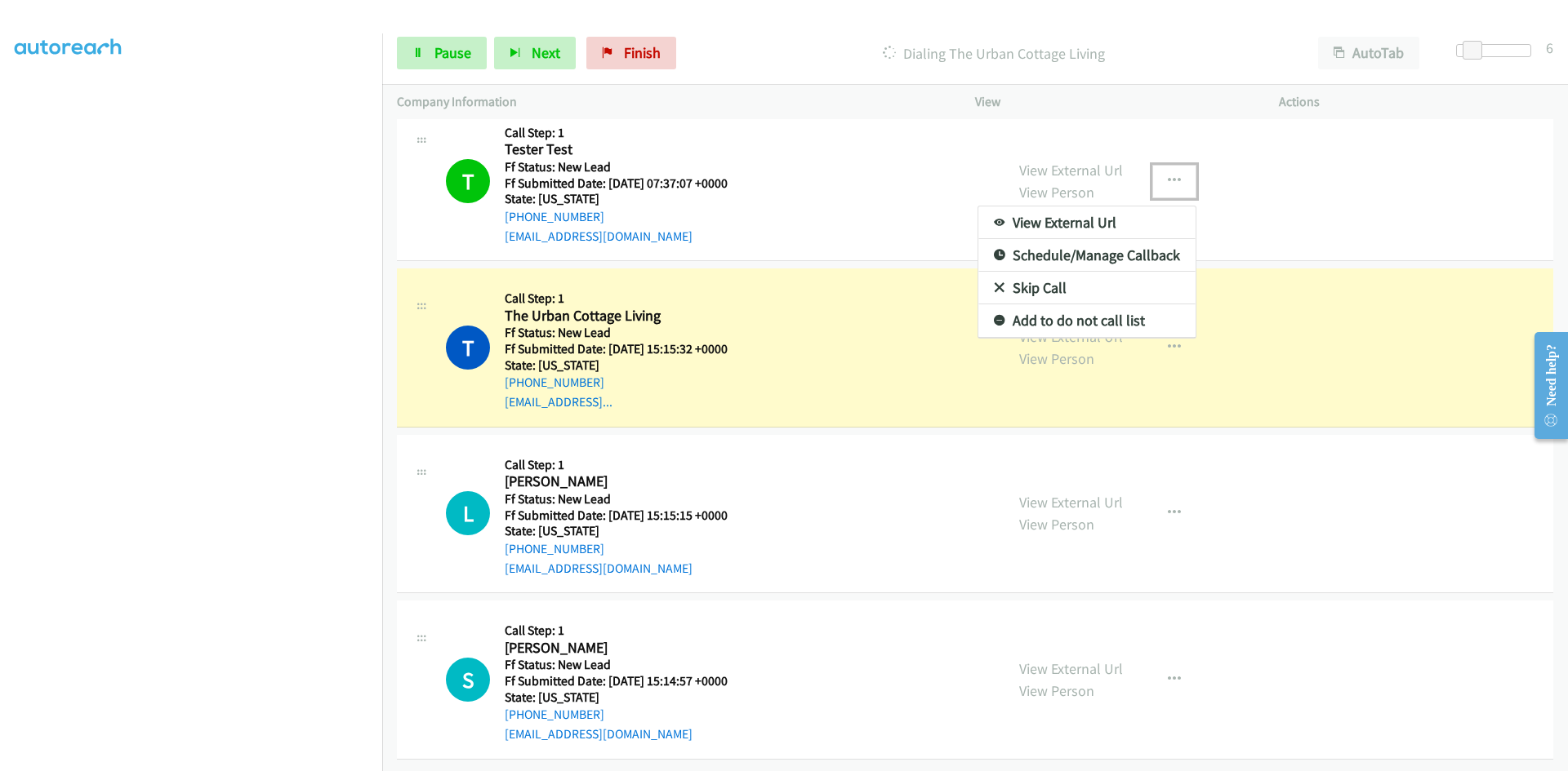
click at [1050, 305] on link "Add to do not call list" at bounding box center [1086, 320] width 217 height 33
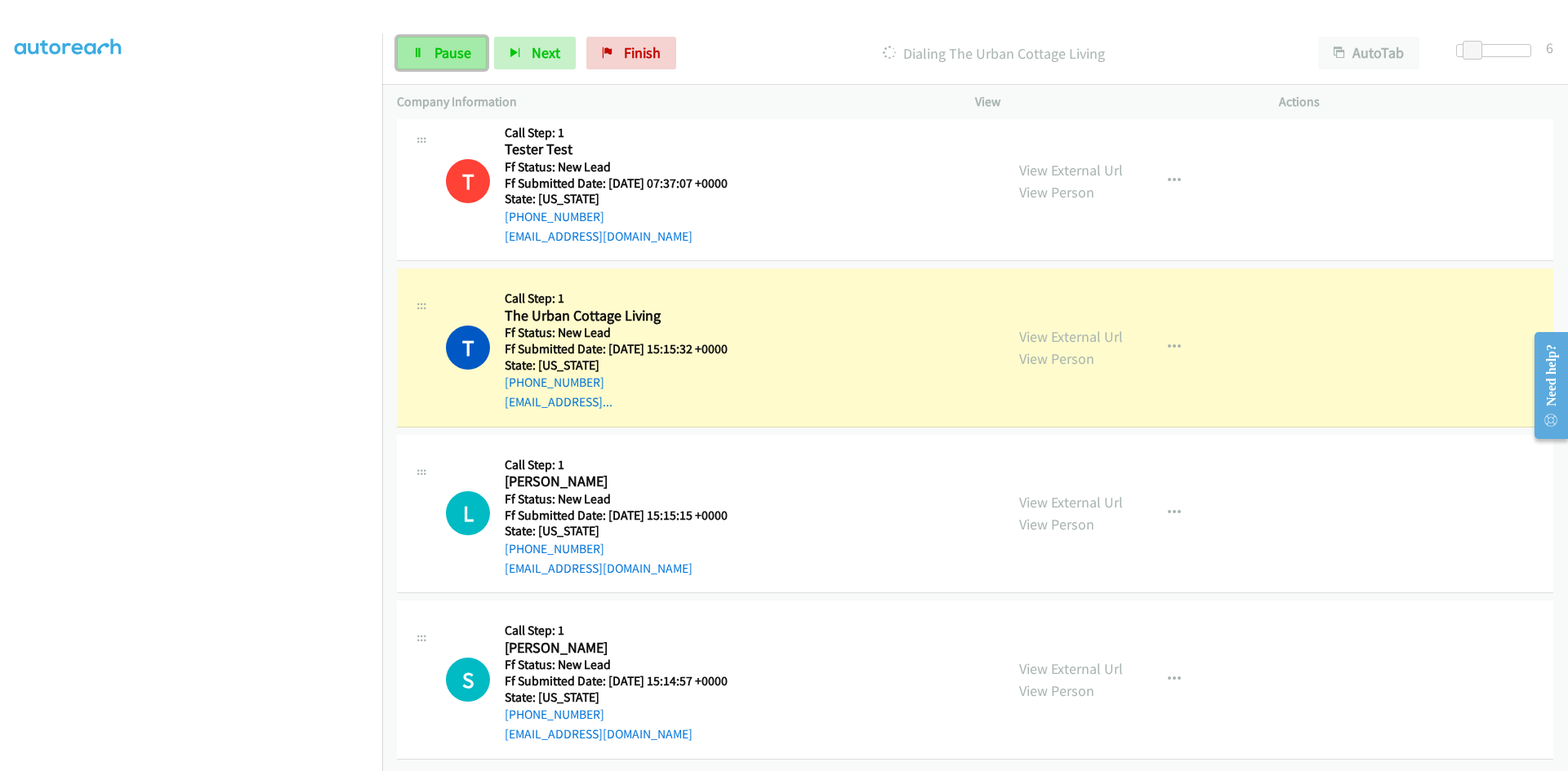
click at [442, 47] on span "Pause" at bounding box center [452, 52] width 36 height 19
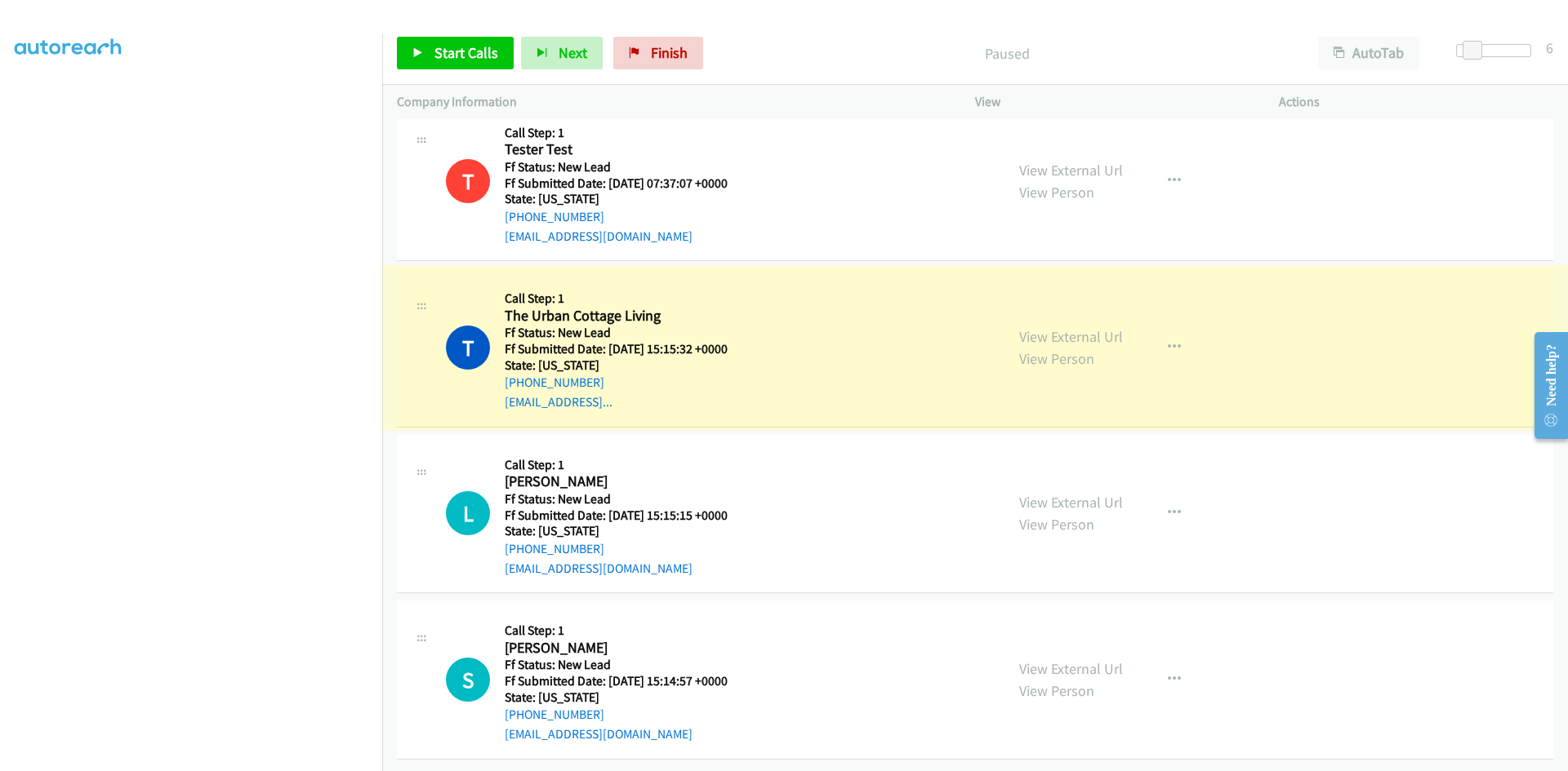
click at [1030, 327] on link "View External Url" at bounding box center [1070, 336] width 103 height 19
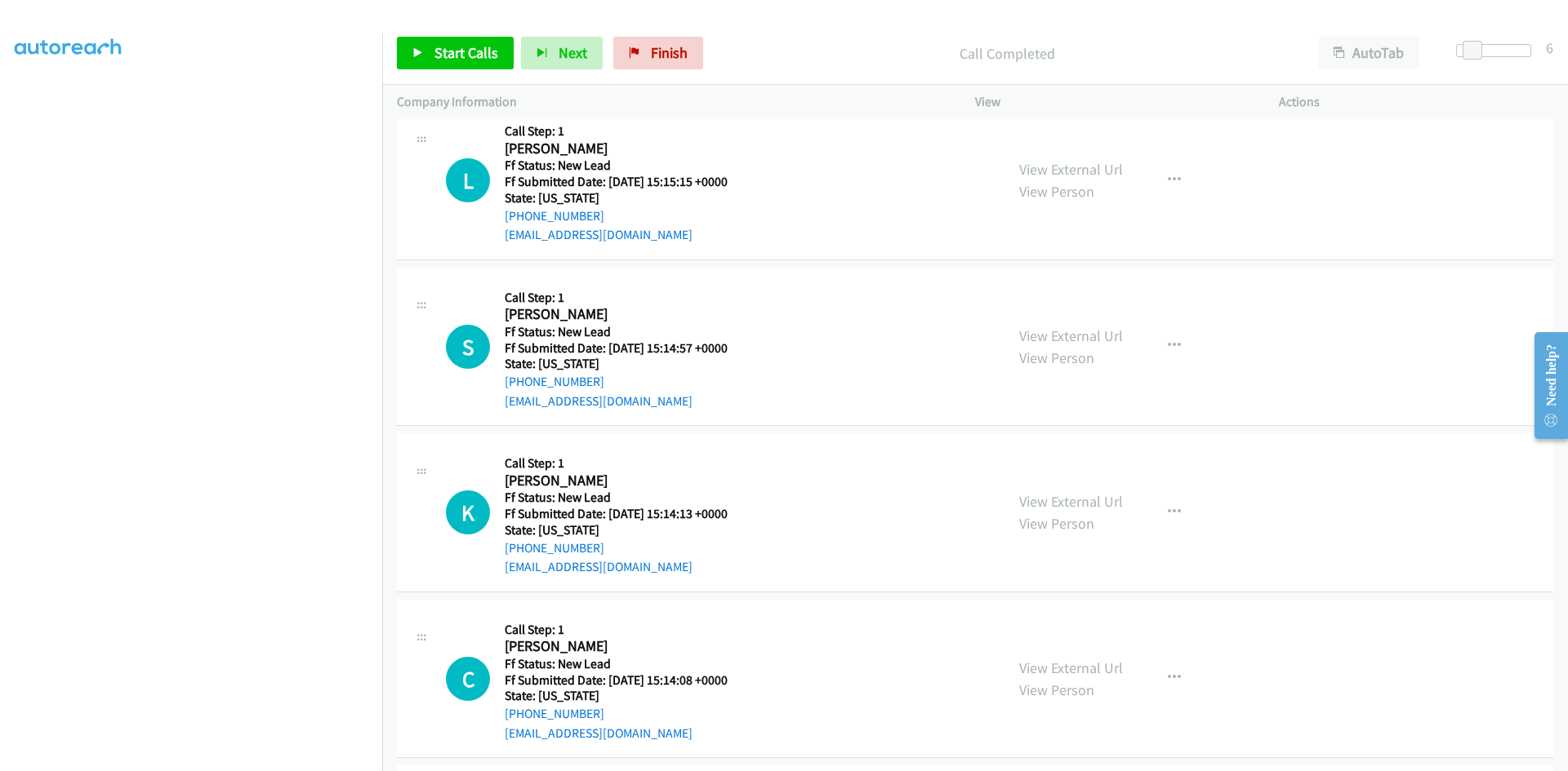
scroll to position [2831, 0]
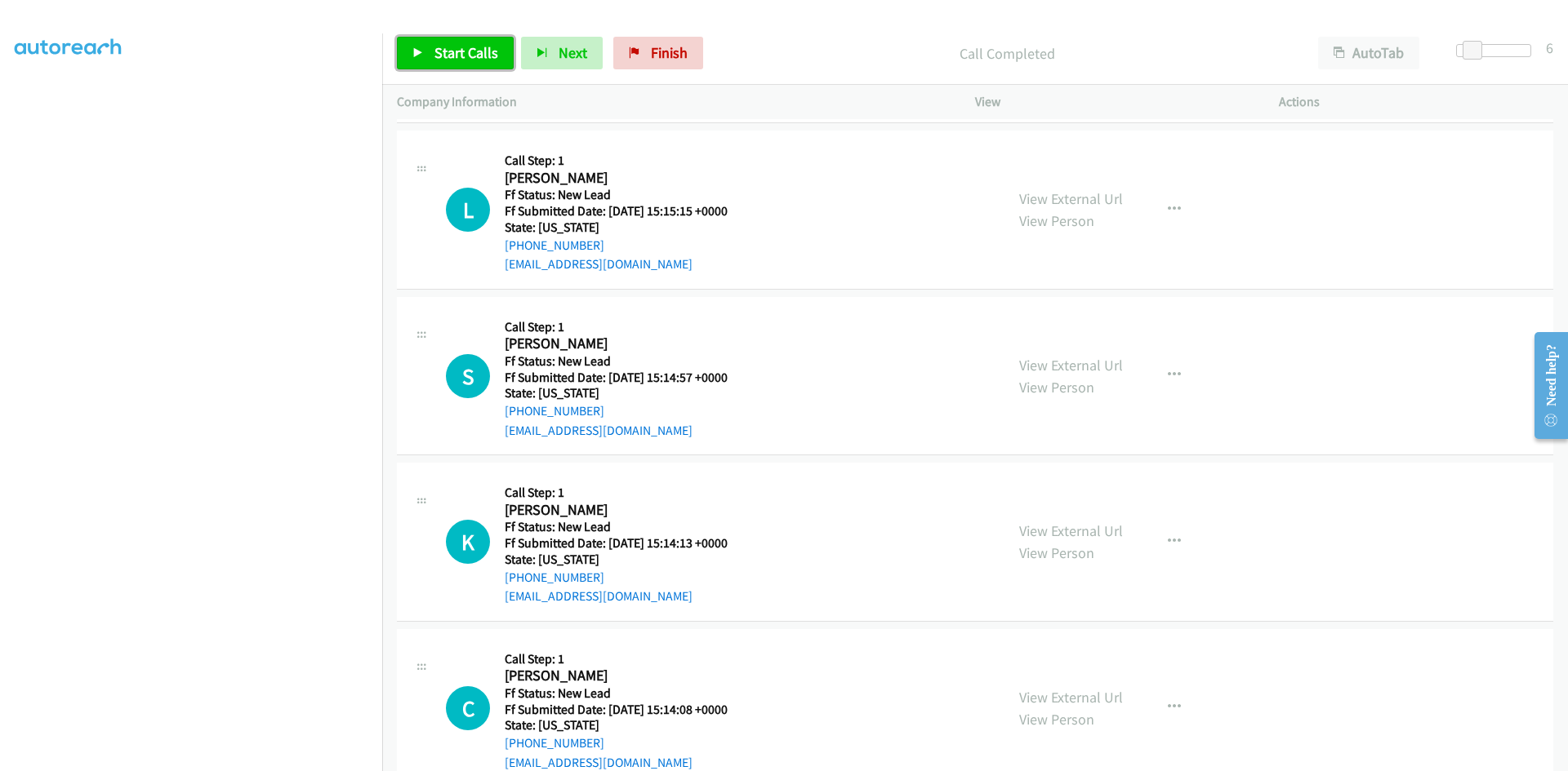
click at [458, 48] on span "Start Calls" at bounding box center [466, 52] width 63 height 19
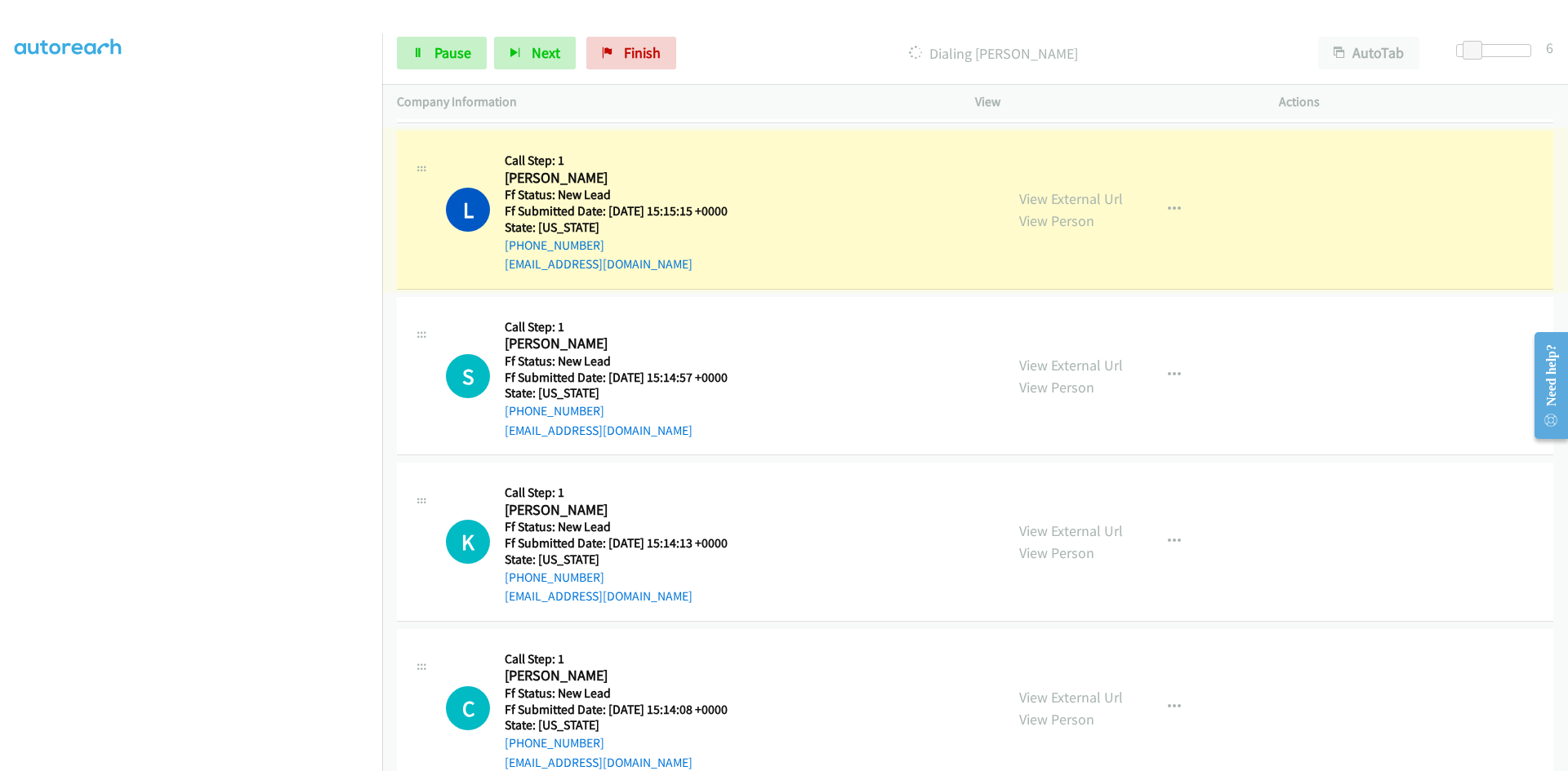
click at [1078, 194] on link "View External Url" at bounding box center [1070, 198] width 103 height 19
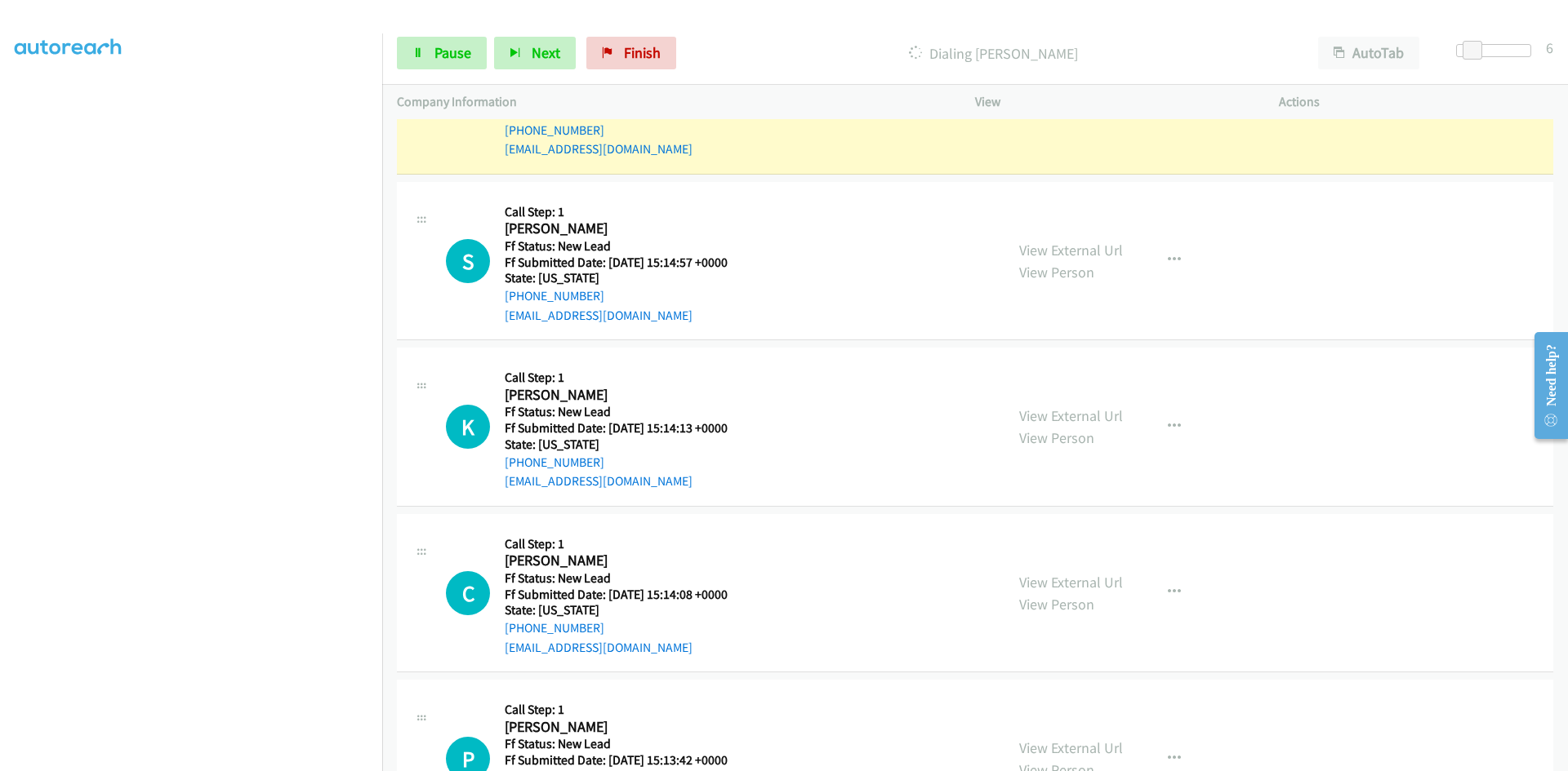
scroll to position [2995, 0]
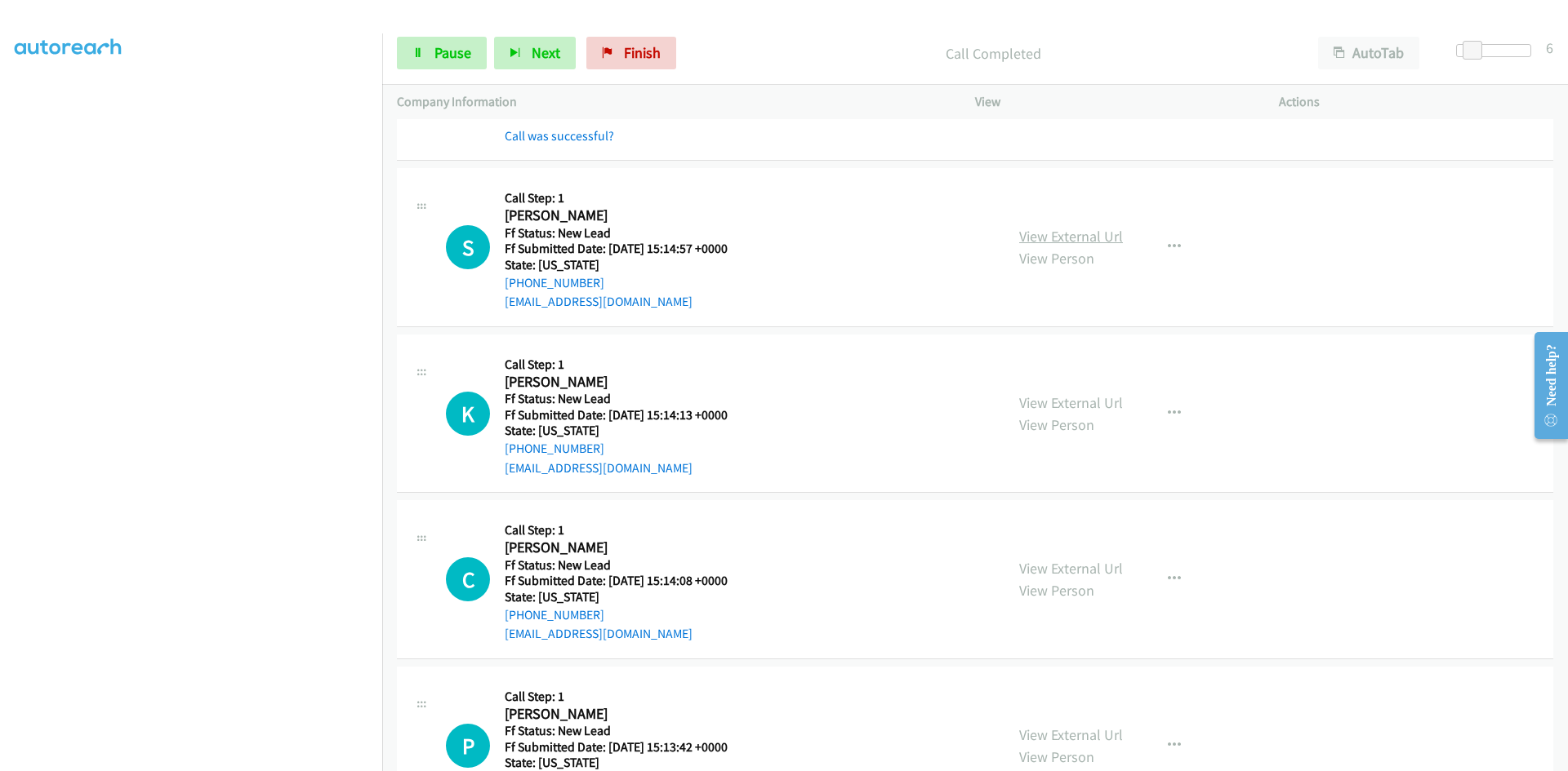
click at [1060, 238] on link "View External Url" at bounding box center [1070, 237] width 103 height 19
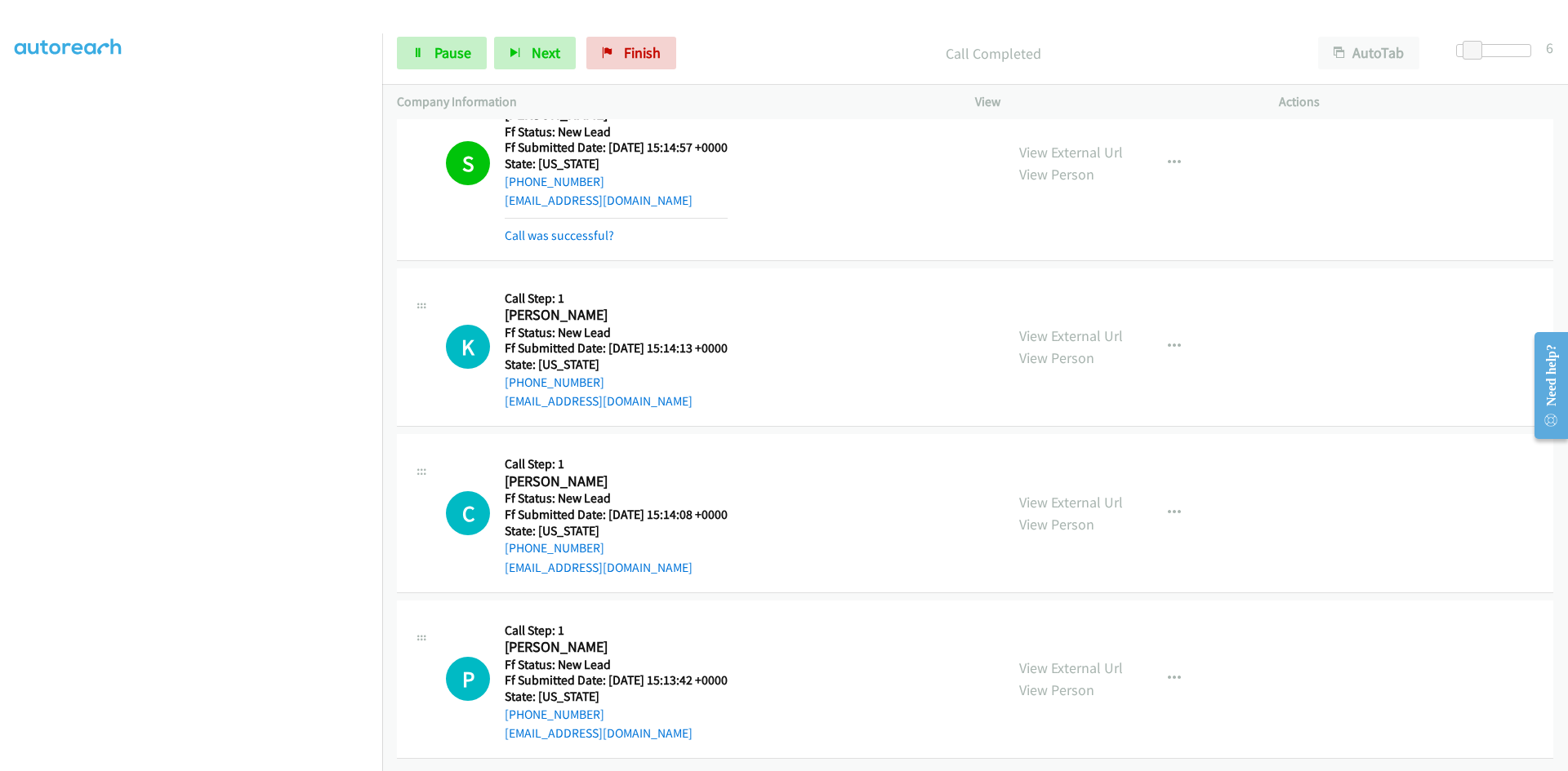
scroll to position [3107, 0]
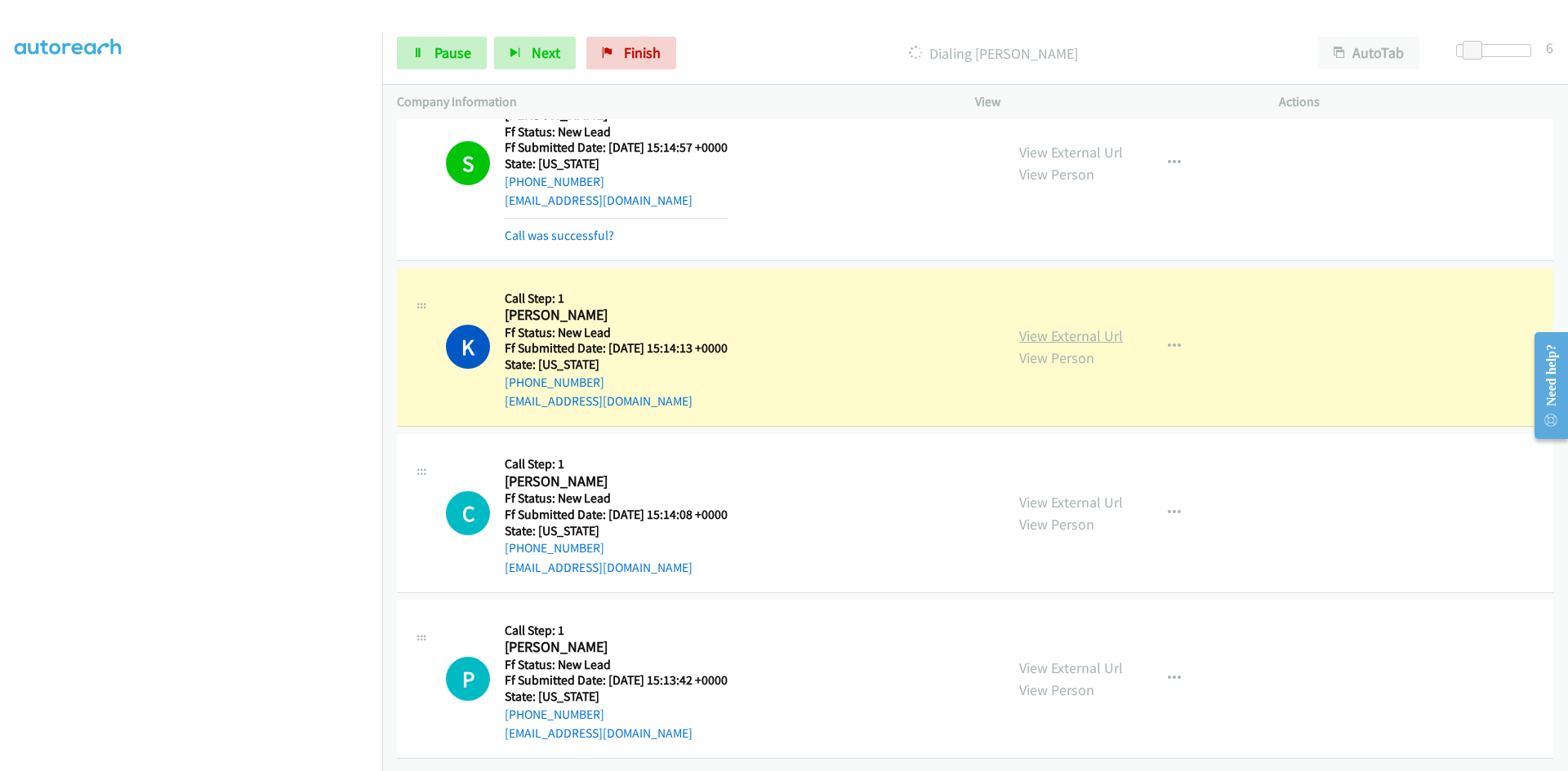
click at [1094, 327] on link "View External Url" at bounding box center [1070, 336] width 103 height 19
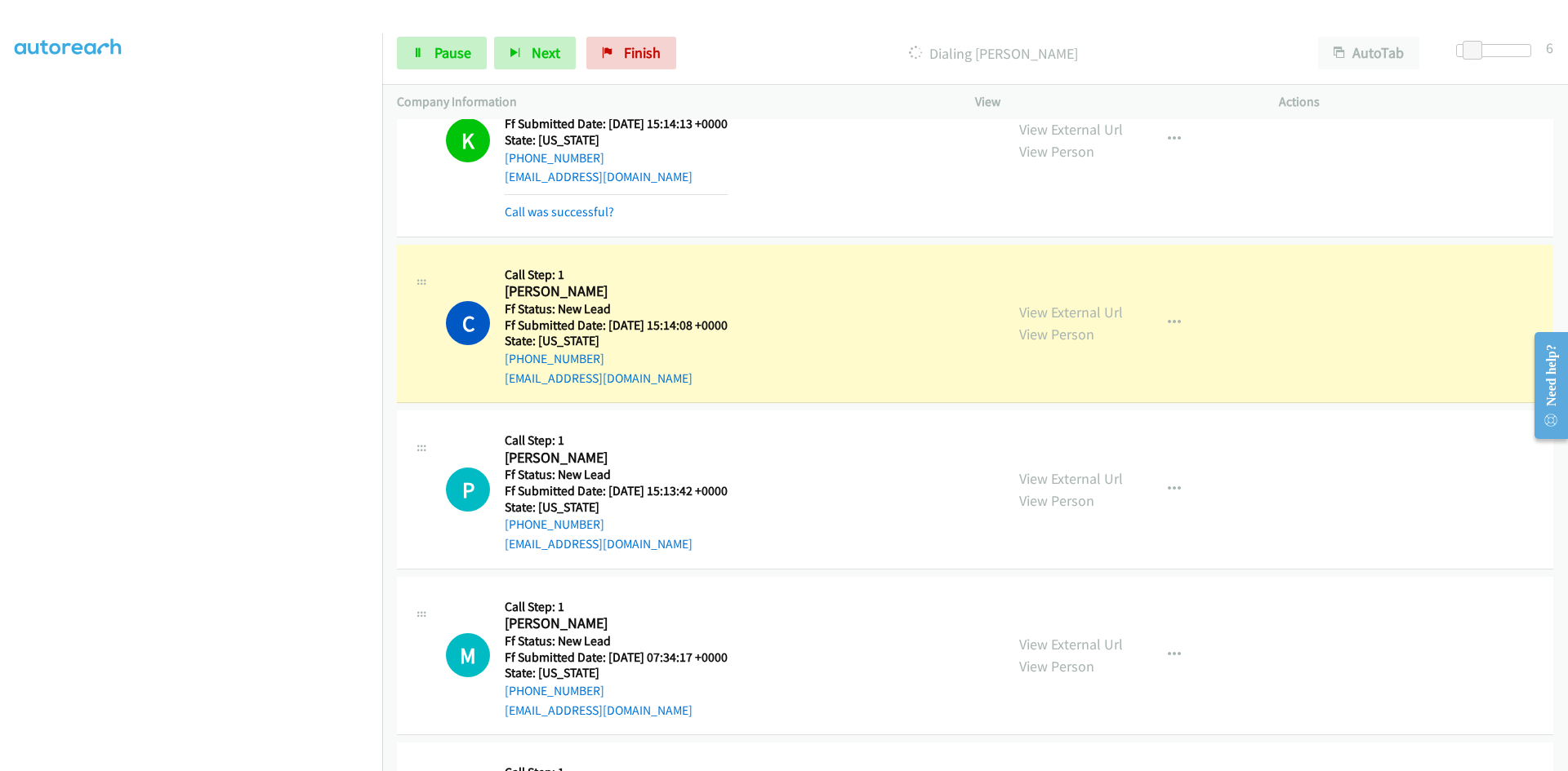
scroll to position [3434, 0]
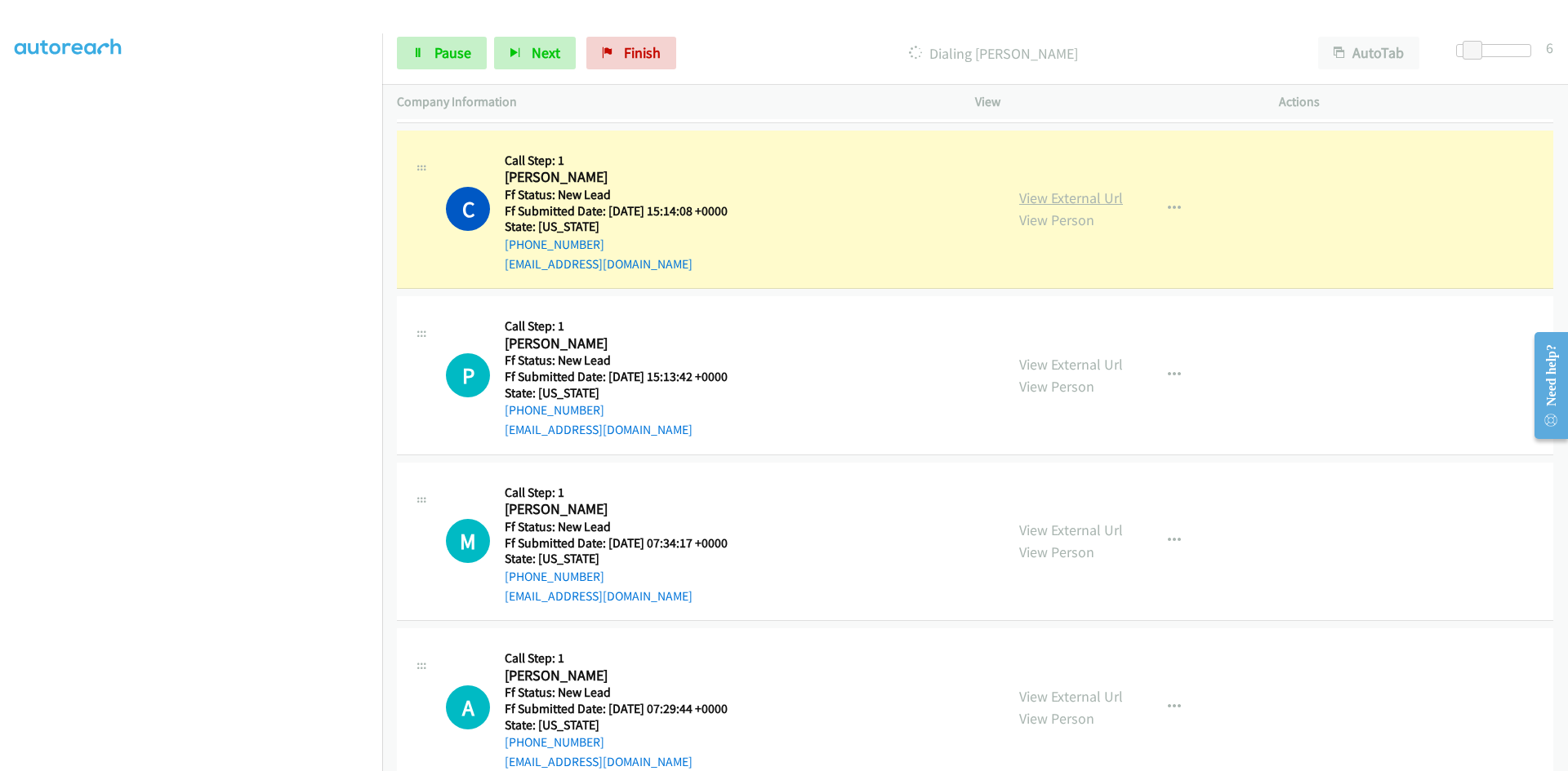
click at [1082, 195] on link "View External Url" at bounding box center [1070, 197] width 103 height 19
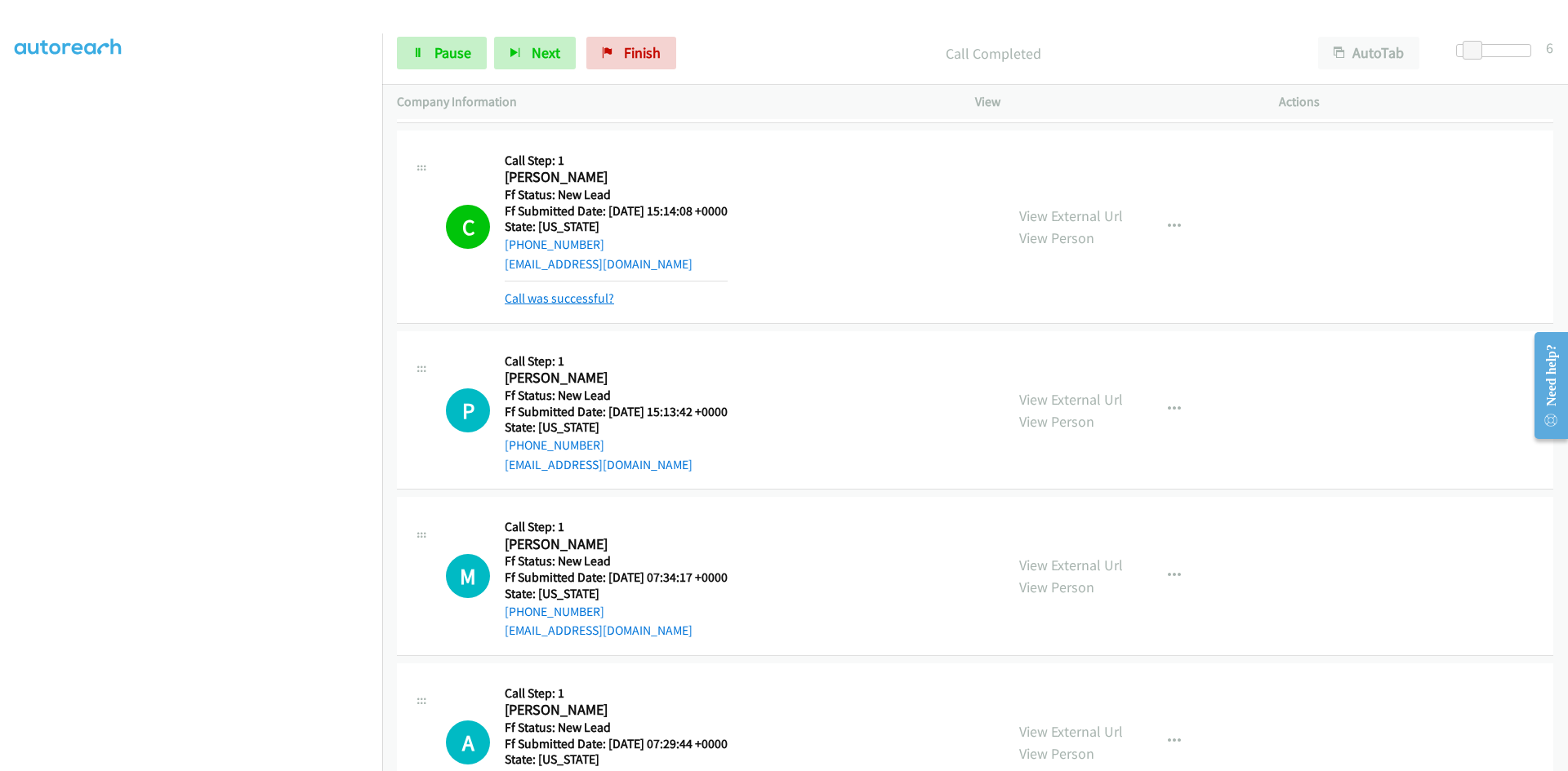
click at [579, 299] on link "Call was successful?" at bounding box center [559, 298] width 109 height 16
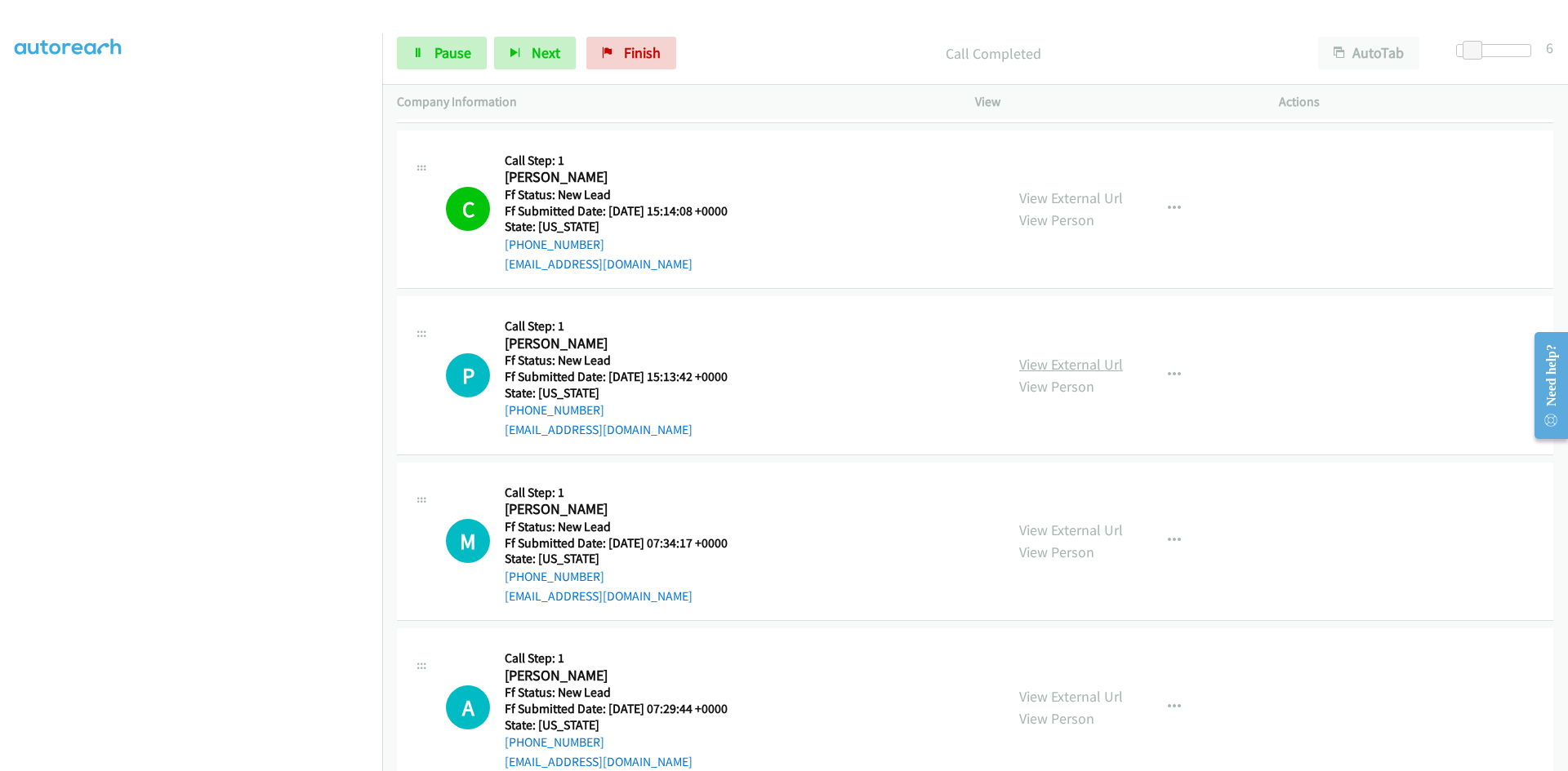
click at [1034, 372] on link "View External Url" at bounding box center [1070, 364] width 103 height 19
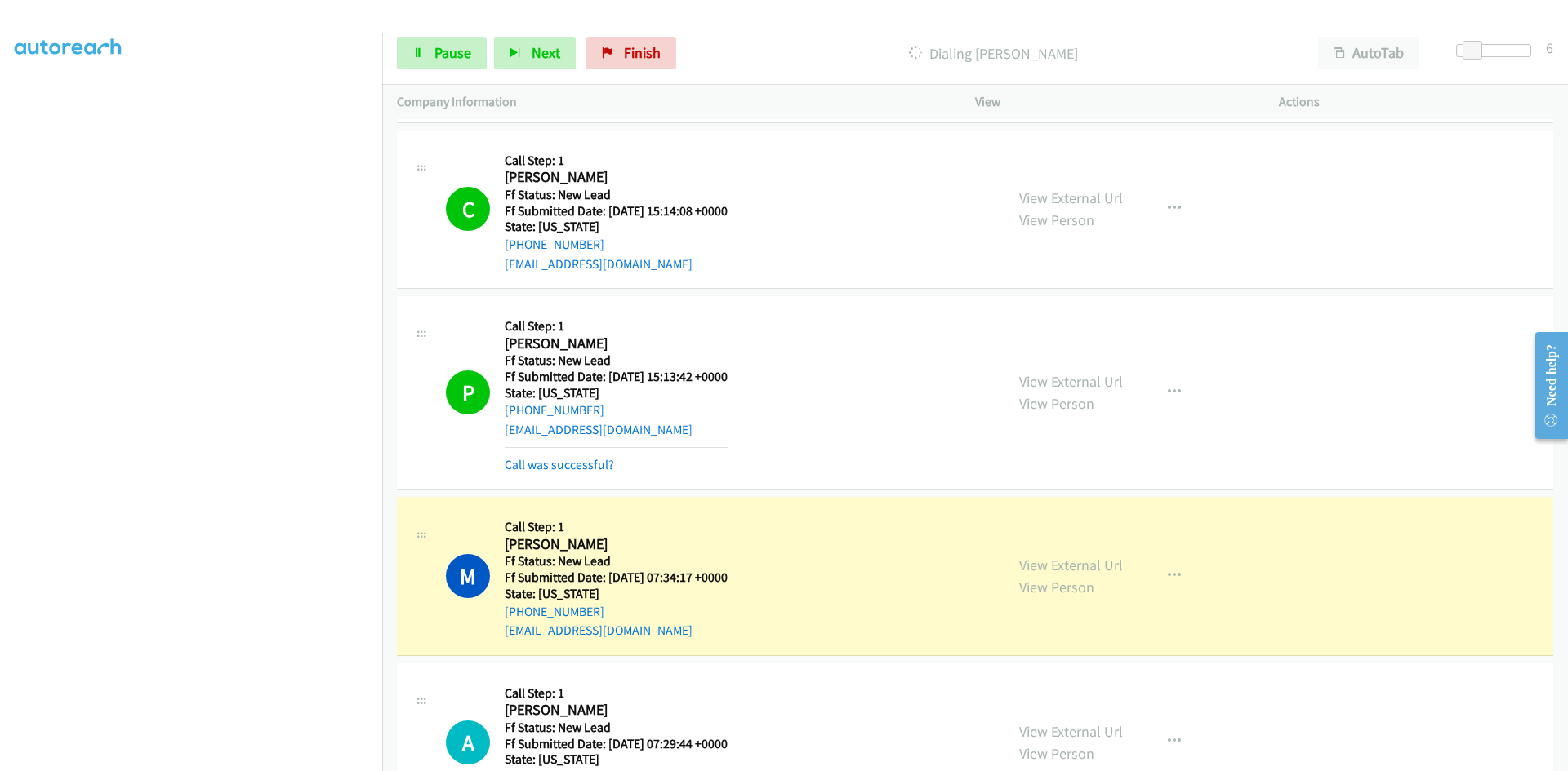
scroll to position [3679, 0]
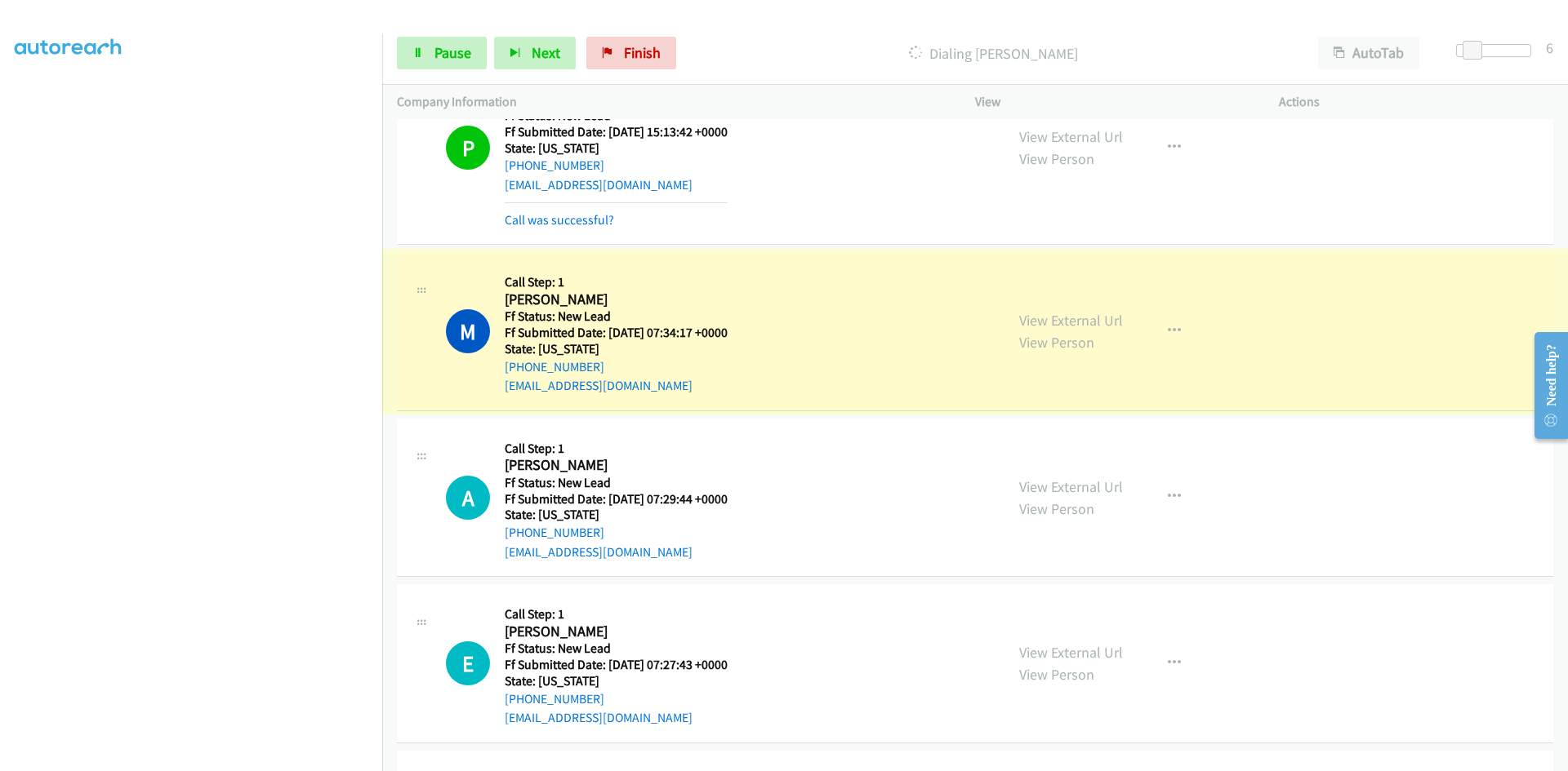
click at [1045, 323] on link "View External Url" at bounding box center [1070, 320] width 103 height 19
click at [466, 58] on span "Pause" at bounding box center [452, 52] width 36 height 19
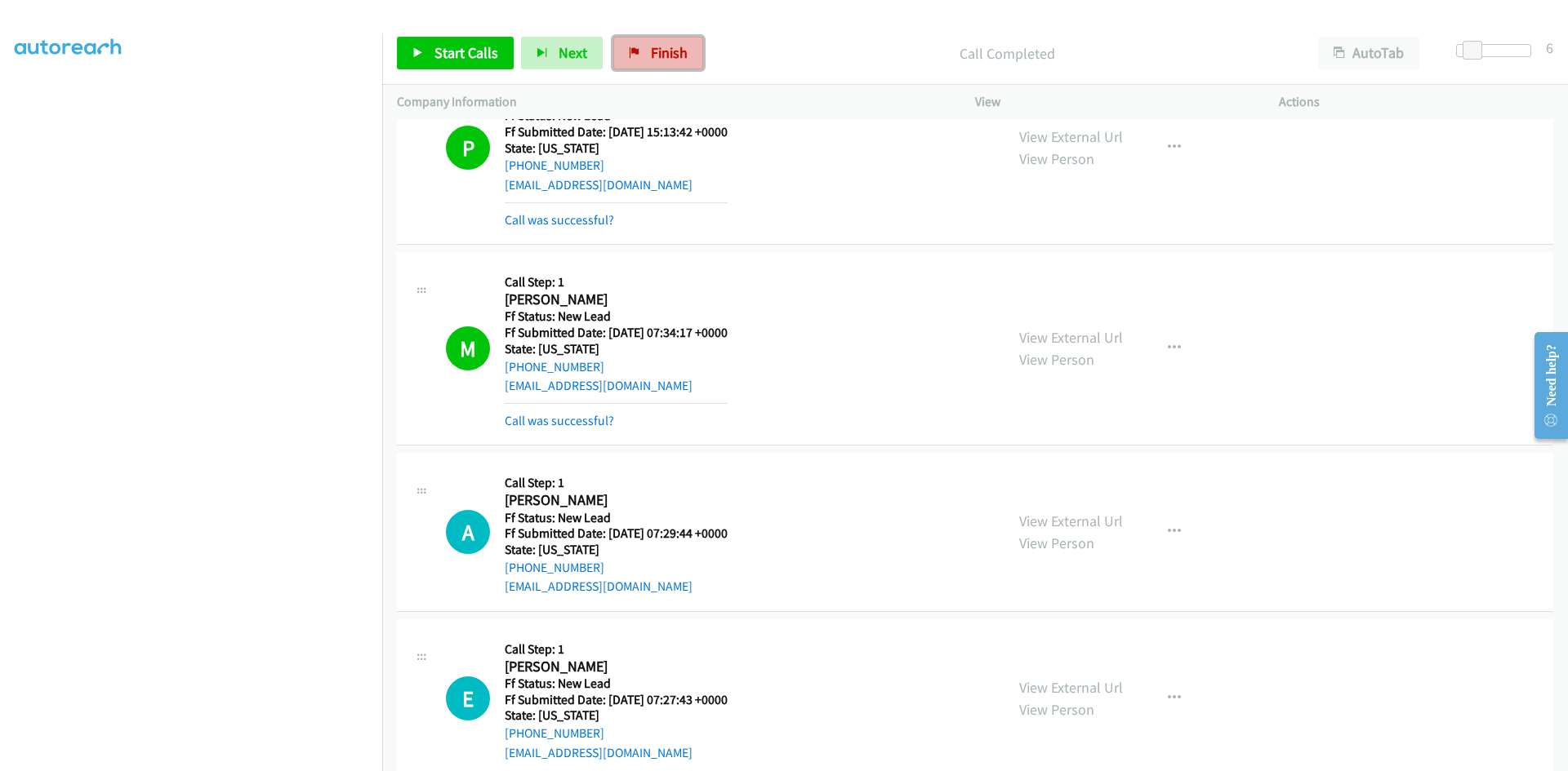
click at [671, 64] on link "Finish" at bounding box center [658, 52] width 89 height 33
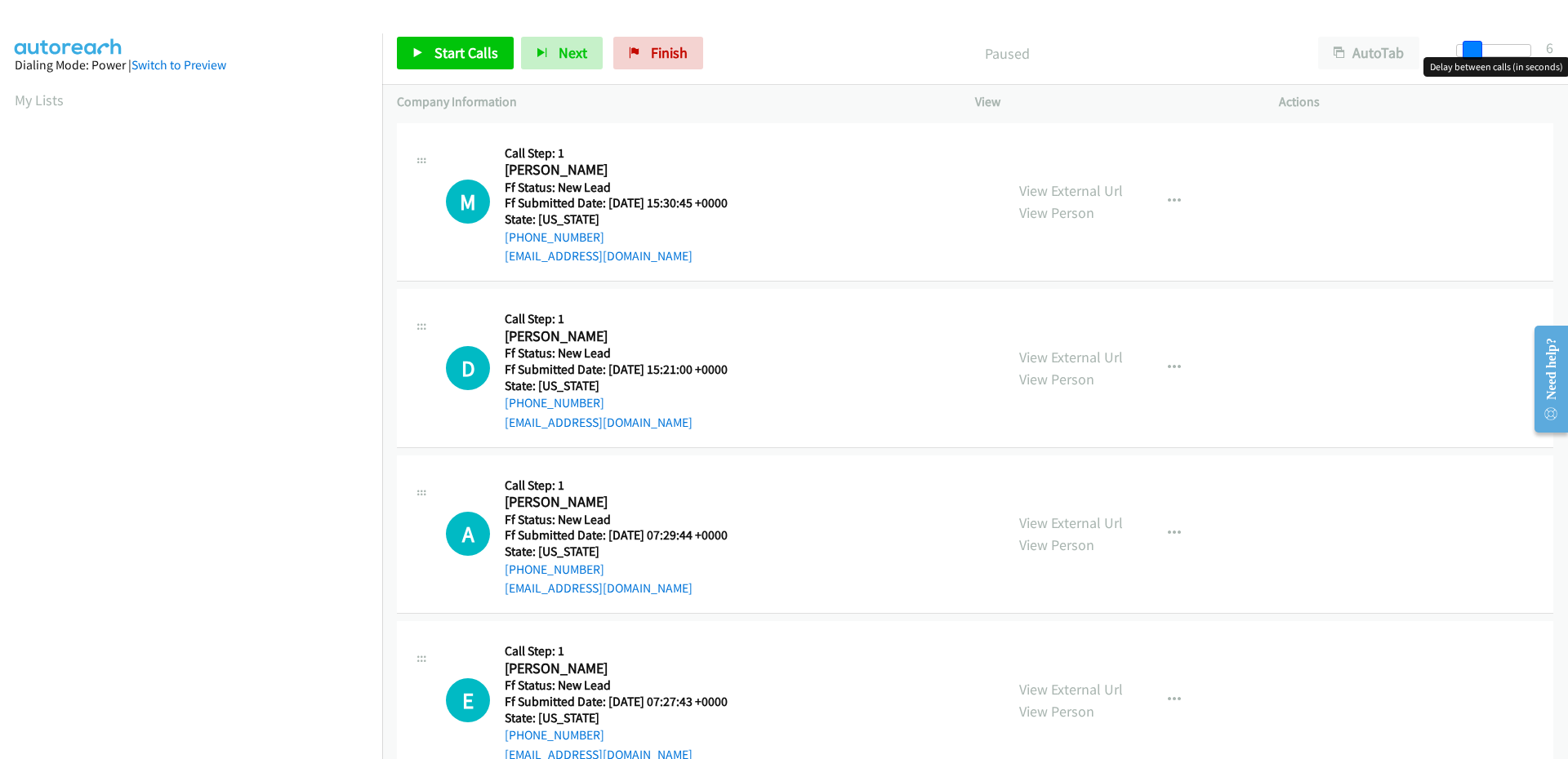
drag, startPoint x: 1463, startPoint y: 51, endPoint x: 1477, endPoint y: 54, distance: 14.3
click at [1477, 54] on span at bounding box center [1472, 50] width 20 height 20
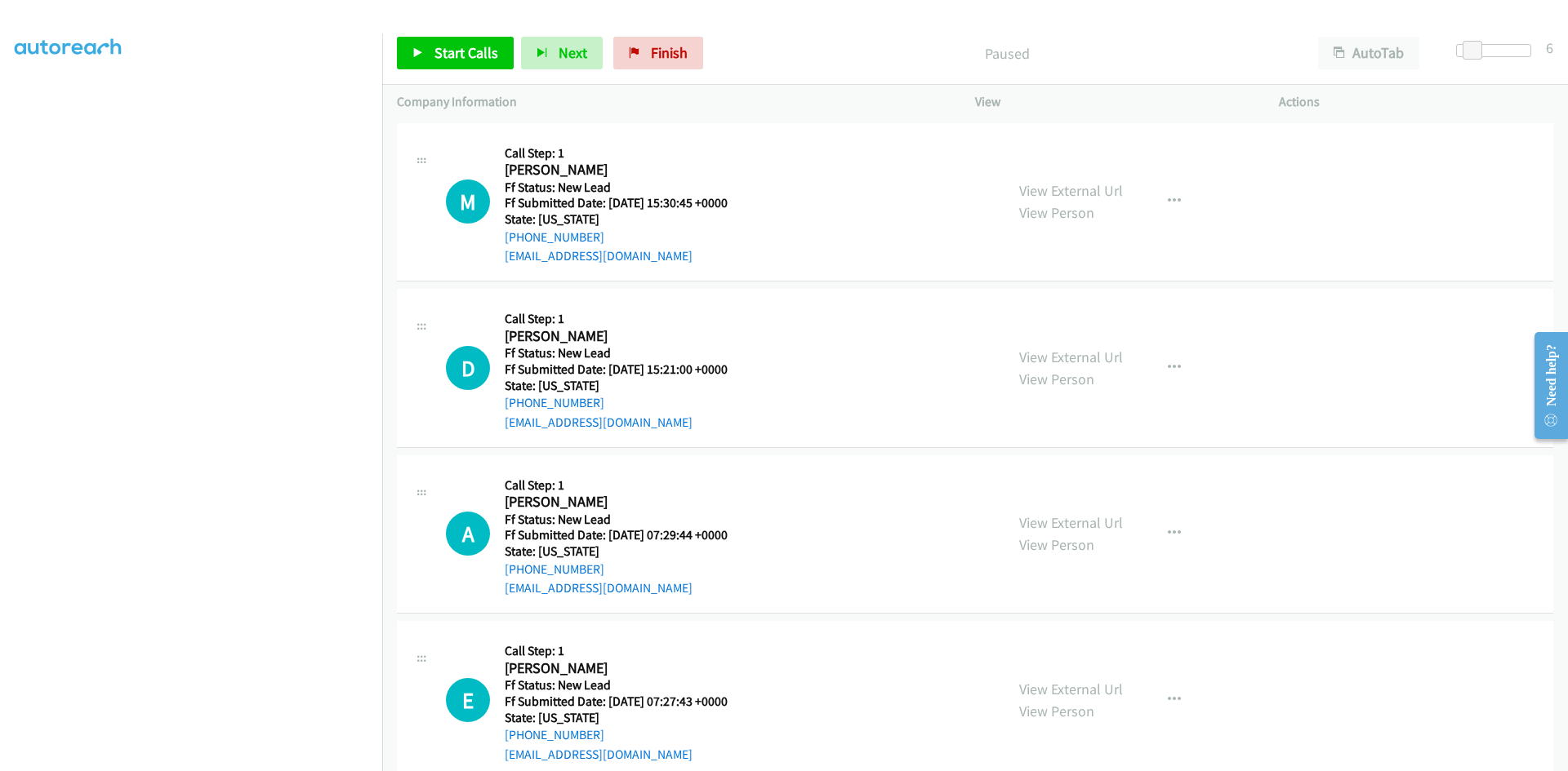
scroll to position [143, 0]
click at [472, 50] on span "Start Calls" at bounding box center [466, 52] width 63 height 19
click at [1019, 188] on link "View External Url" at bounding box center [1070, 191] width 103 height 19
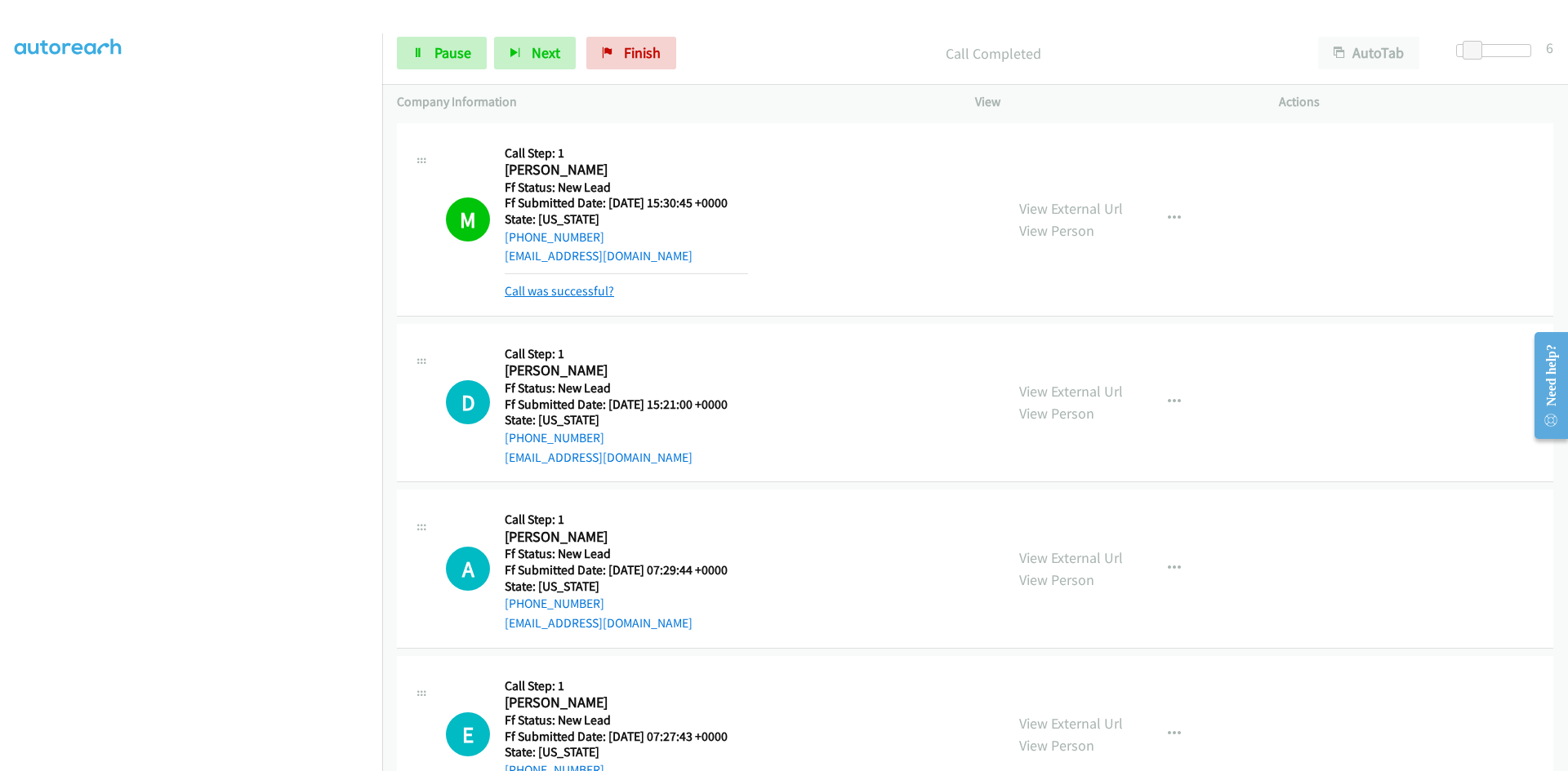
click at [558, 291] on link "Call was successful?" at bounding box center [559, 291] width 109 height 16
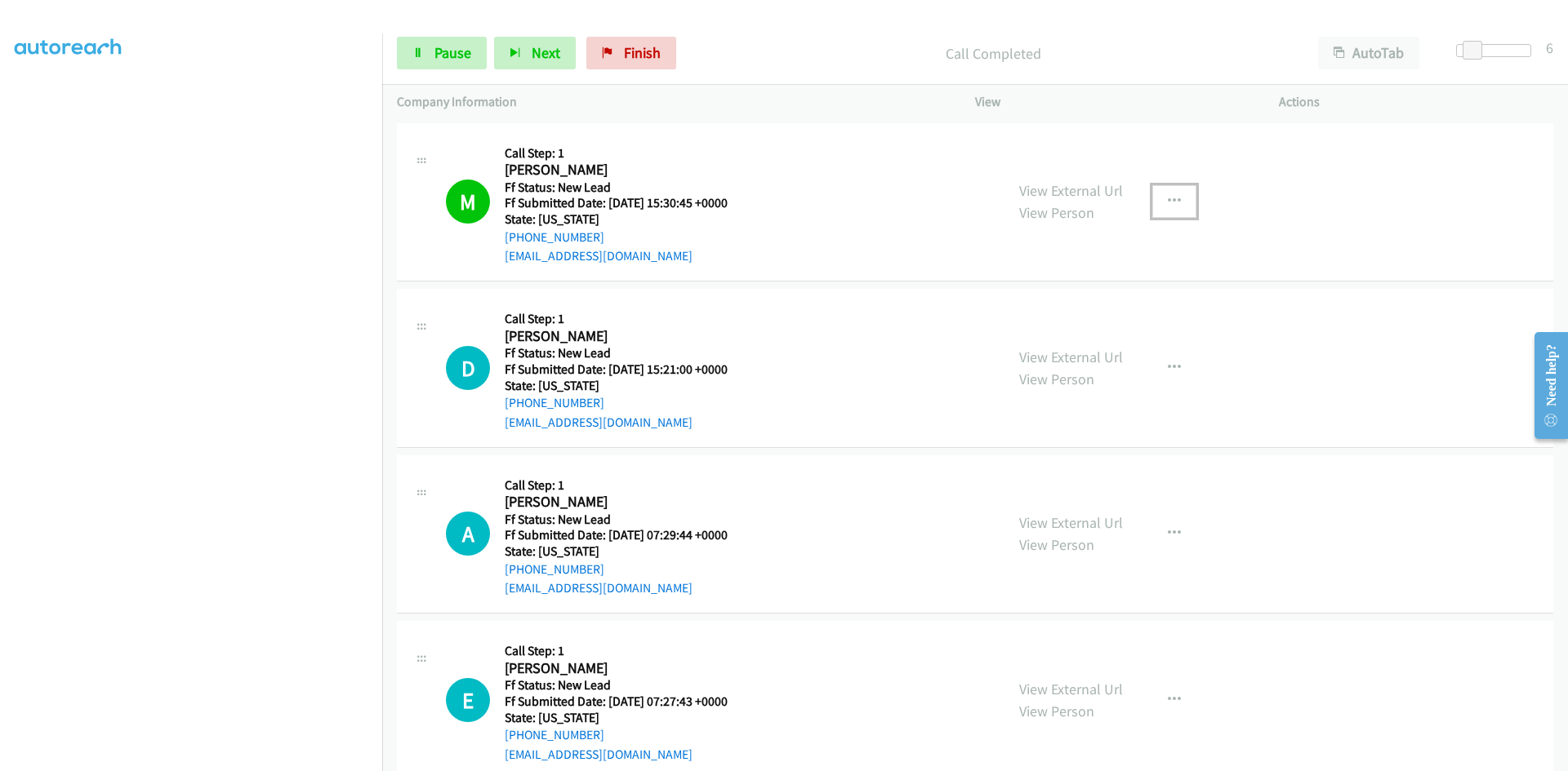
click at [1167, 201] on icon "button" at bounding box center [1174, 201] width 13 height 13
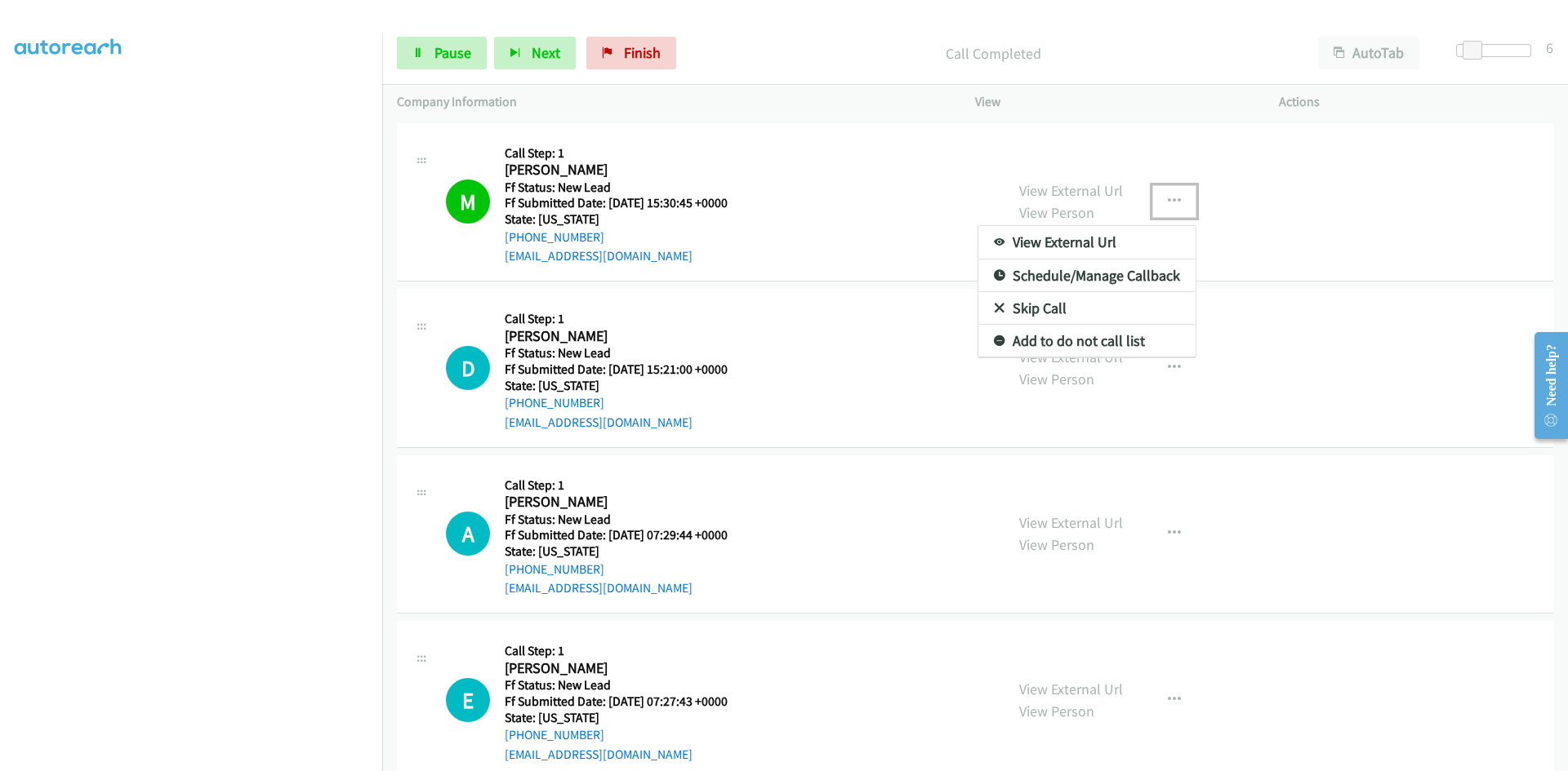
click at [1074, 341] on link "Add to do not call list" at bounding box center [1086, 341] width 217 height 33
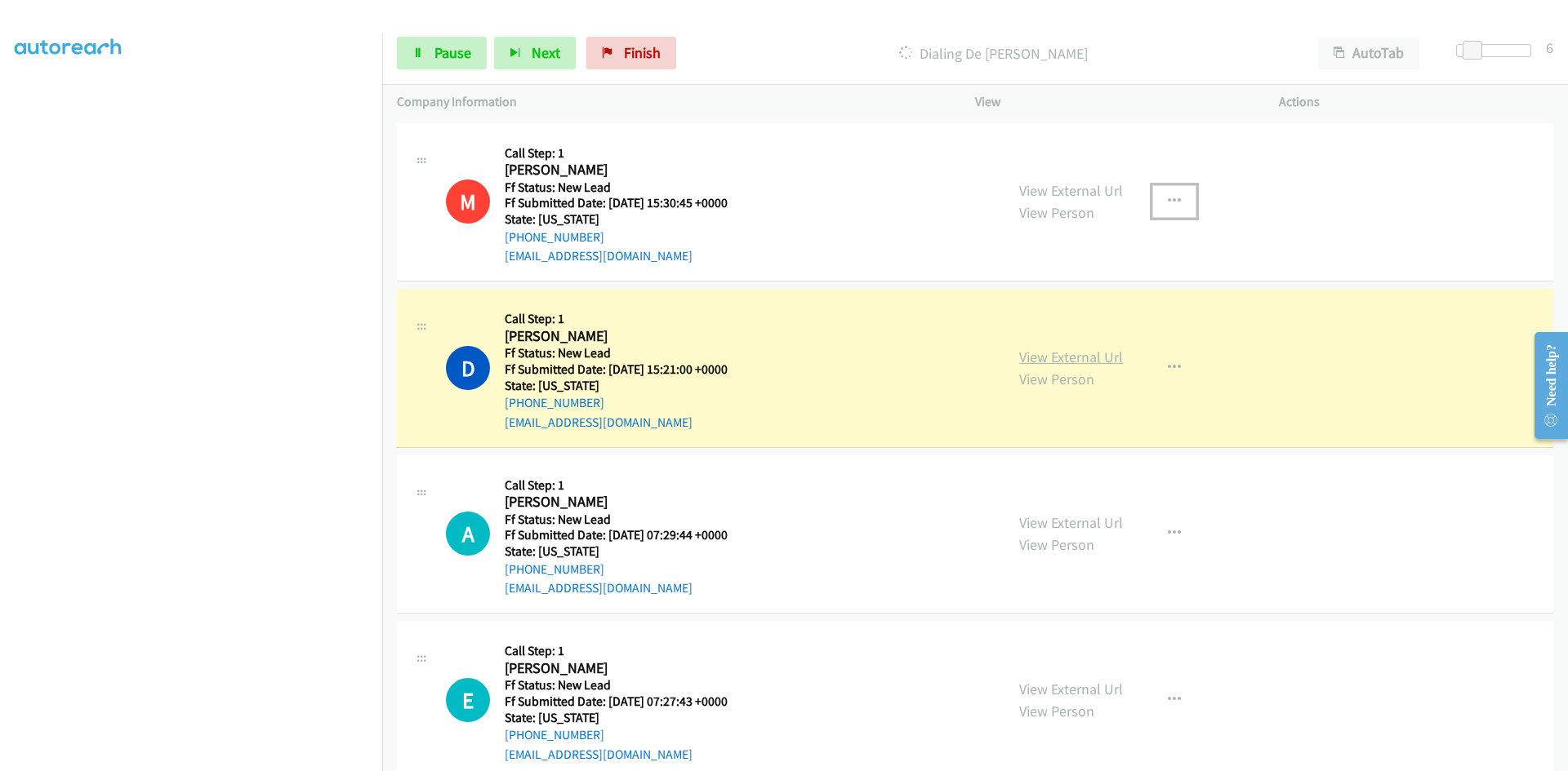
click at [1064, 349] on link "View External Url" at bounding box center [1070, 357] width 103 height 19
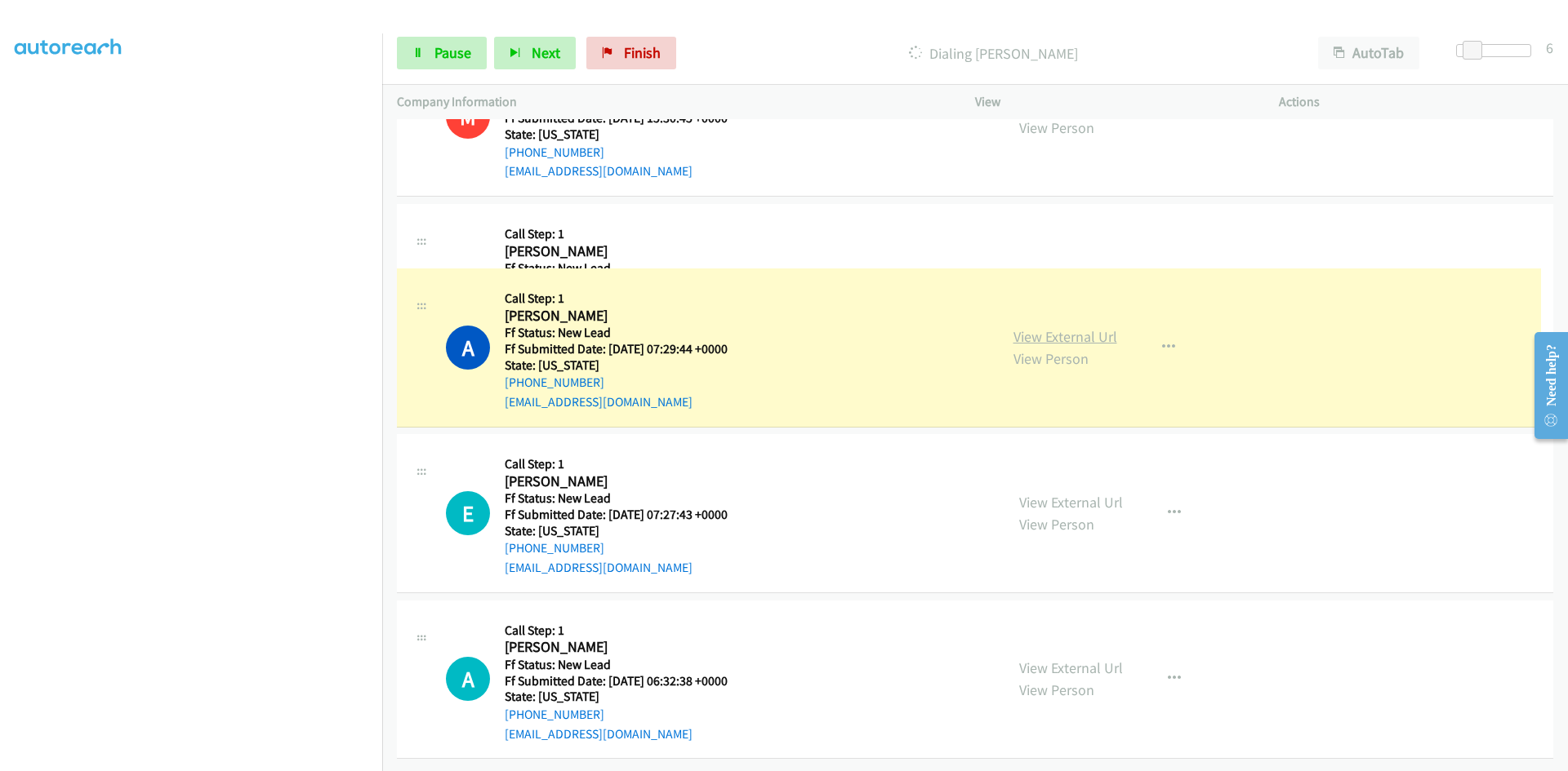
scroll to position [234, 0]
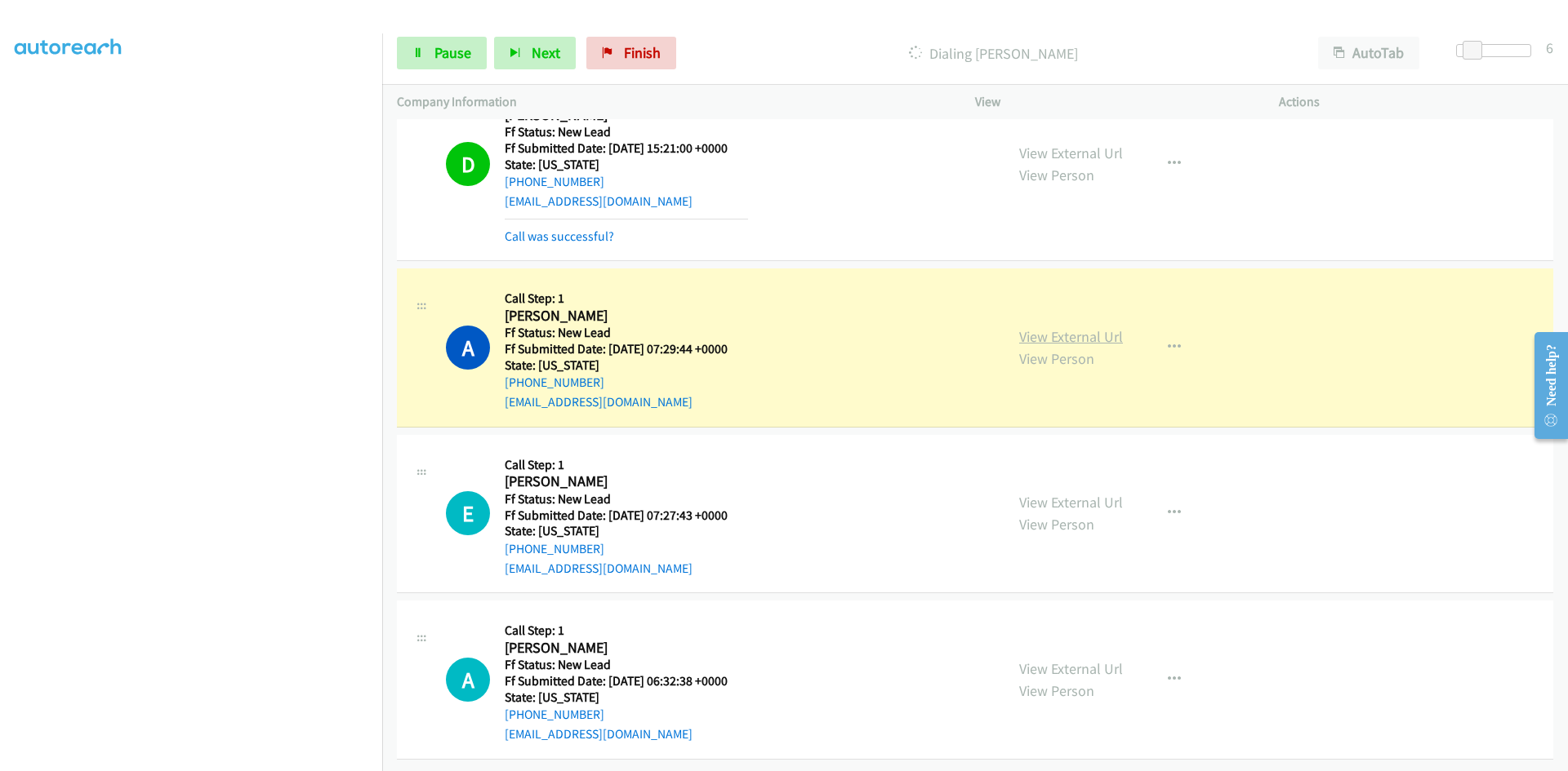
click at [1046, 327] on link "View External Url" at bounding box center [1070, 336] width 103 height 19
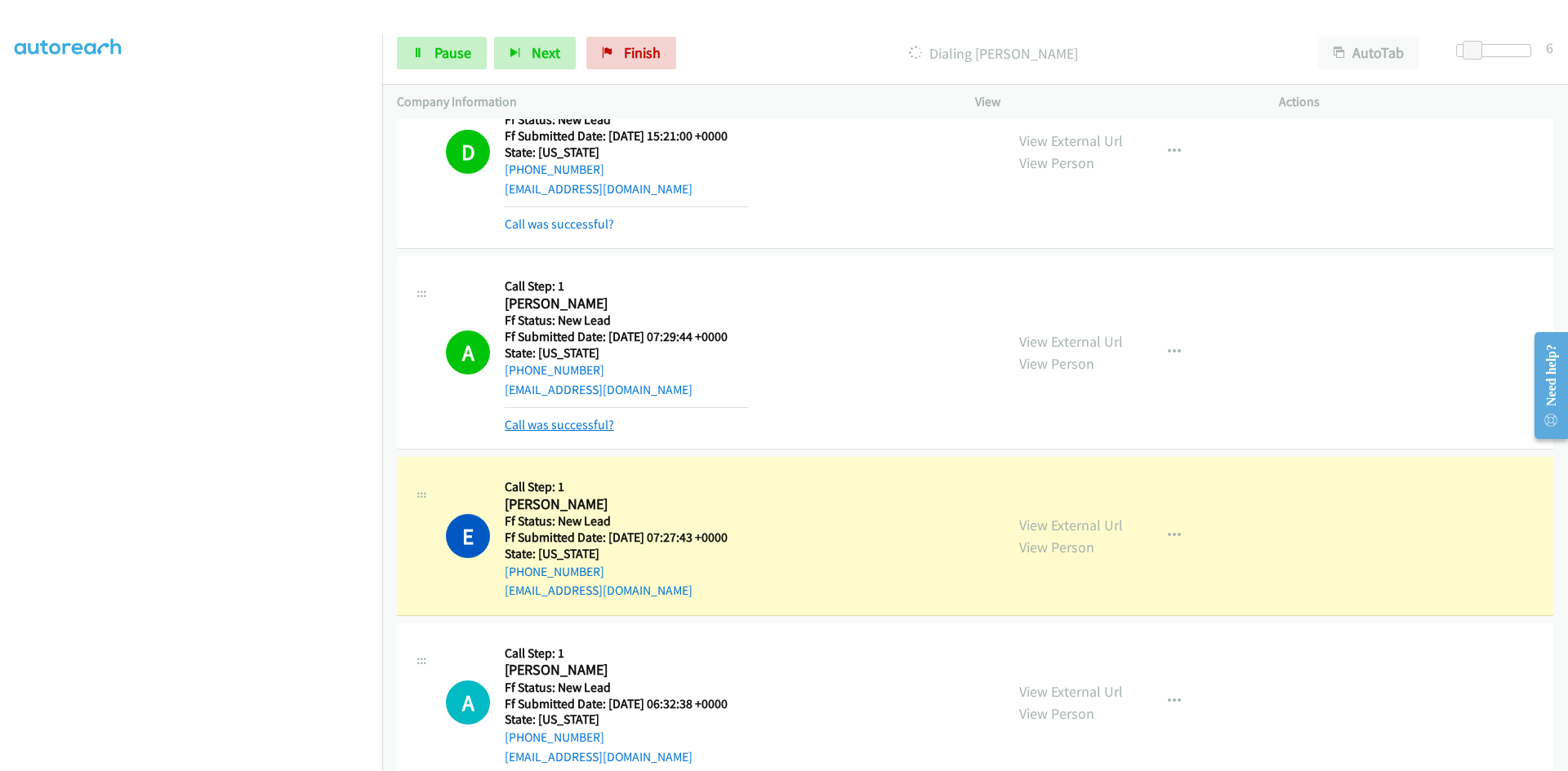
click at [587, 425] on link "Call was successful?" at bounding box center [559, 425] width 109 height 16
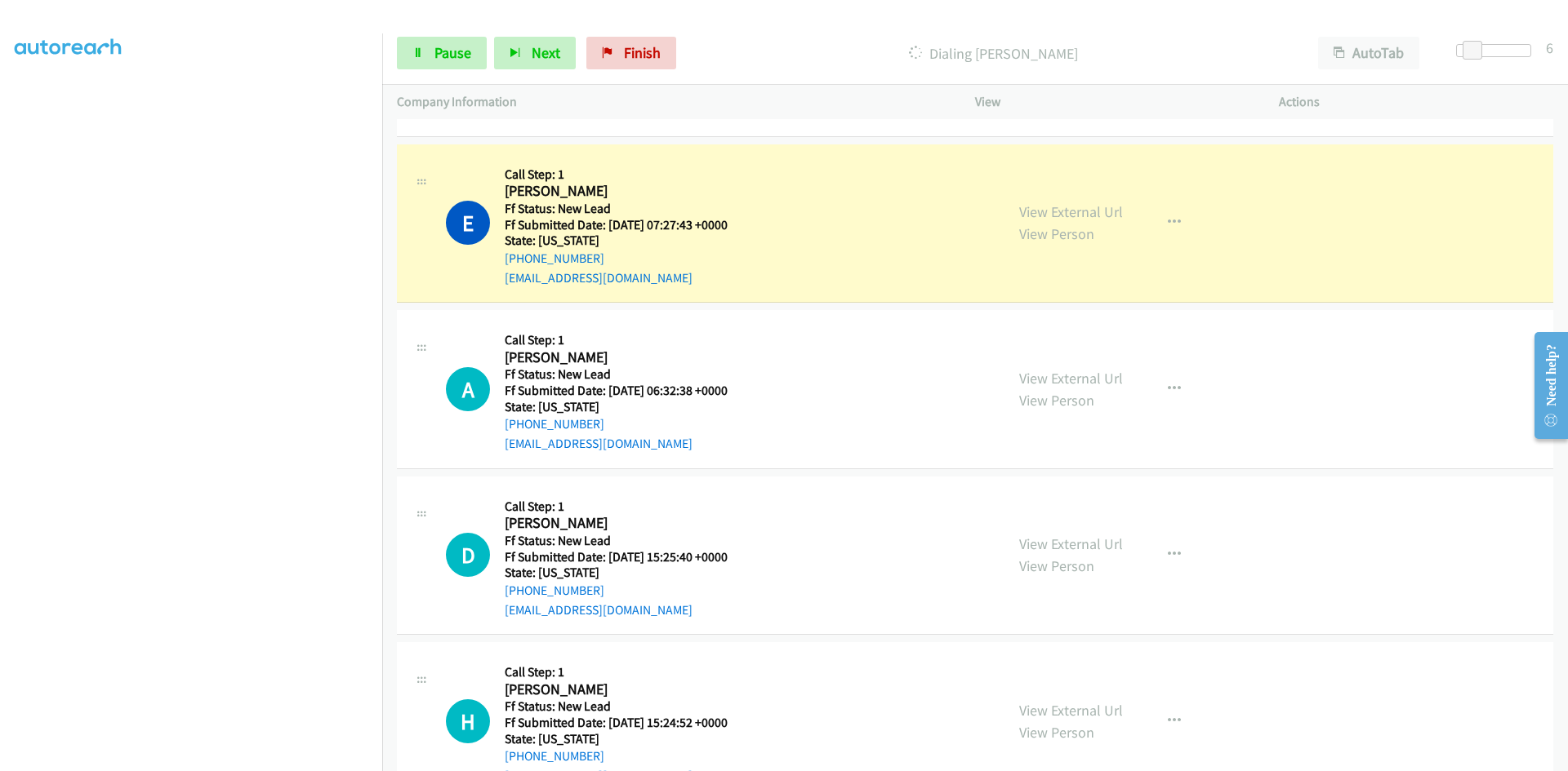
scroll to position [560, 0]
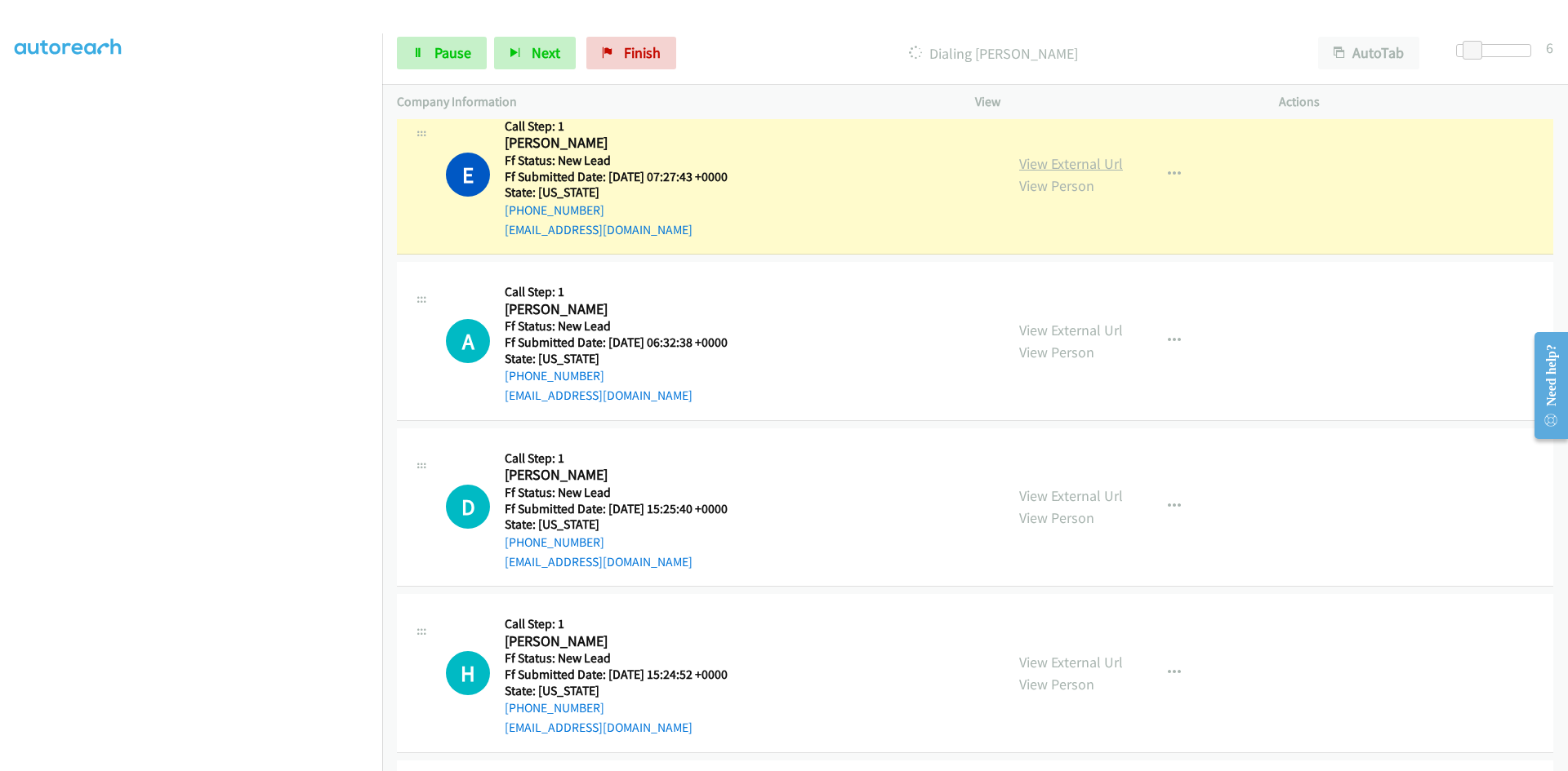
click at [1054, 166] on link "View External Url" at bounding box center [1070, 164] width 103 height 19
click at [444, 58] on span "Pause" at bounding box center [452, 52] width 36 height 19
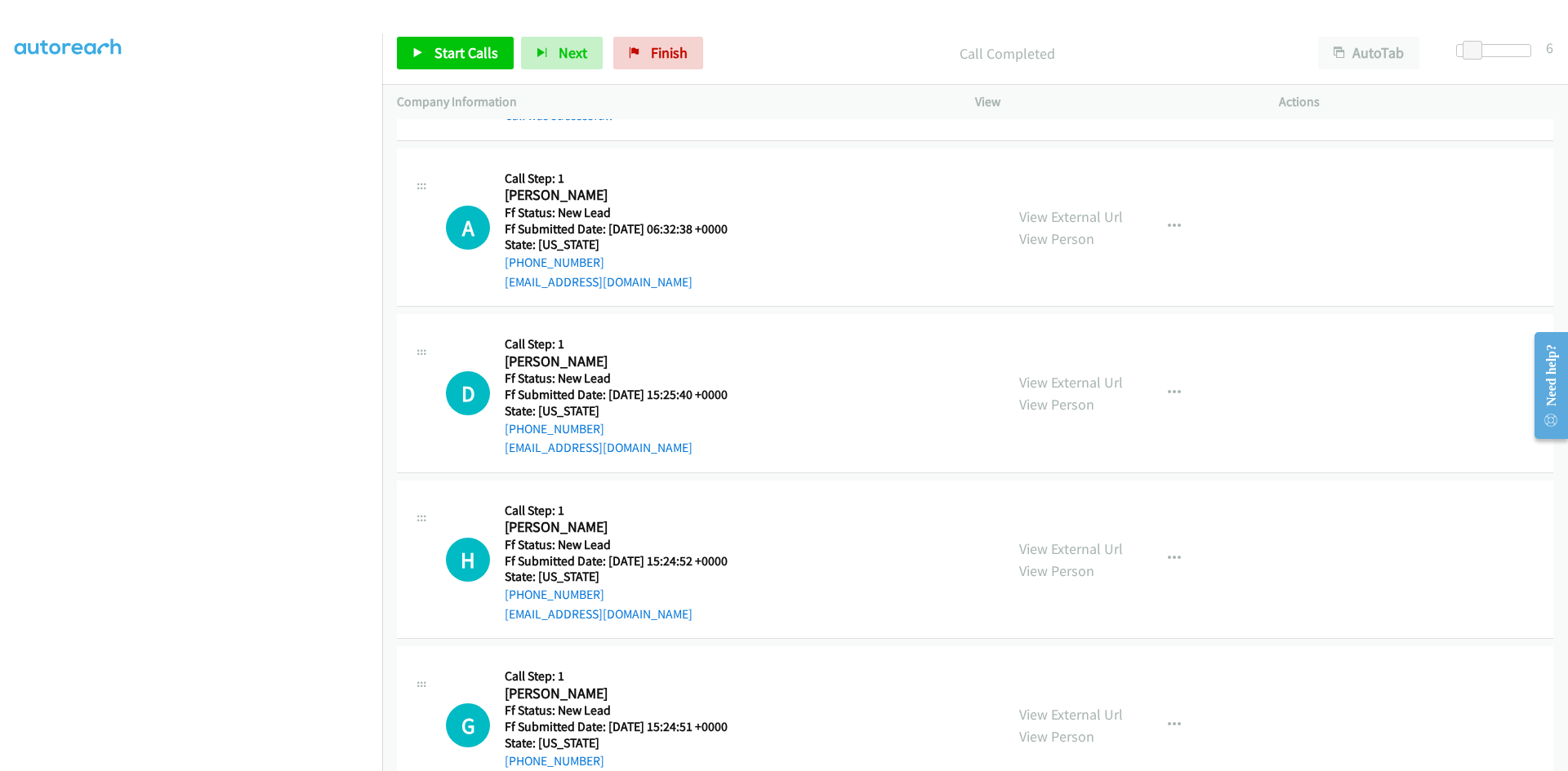
scroll to position [724, 0]
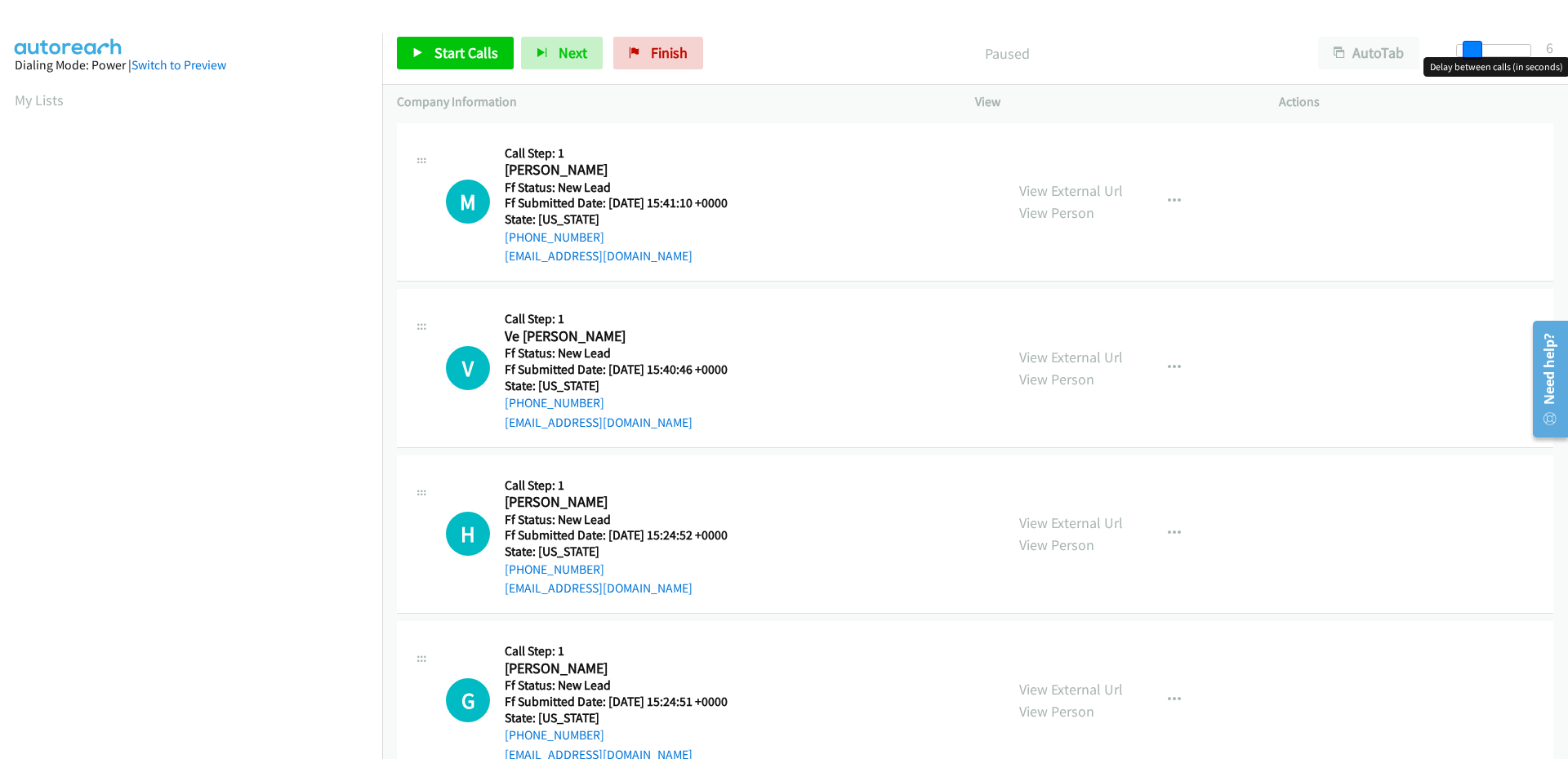
drag, startPoint x: 1468, startPoint y: 52, endPoint x: 1477, endPoint y: 52, distance: 9.0
click at [1477, 52] on span at bounding box center [1472, 50] width 20 height 20
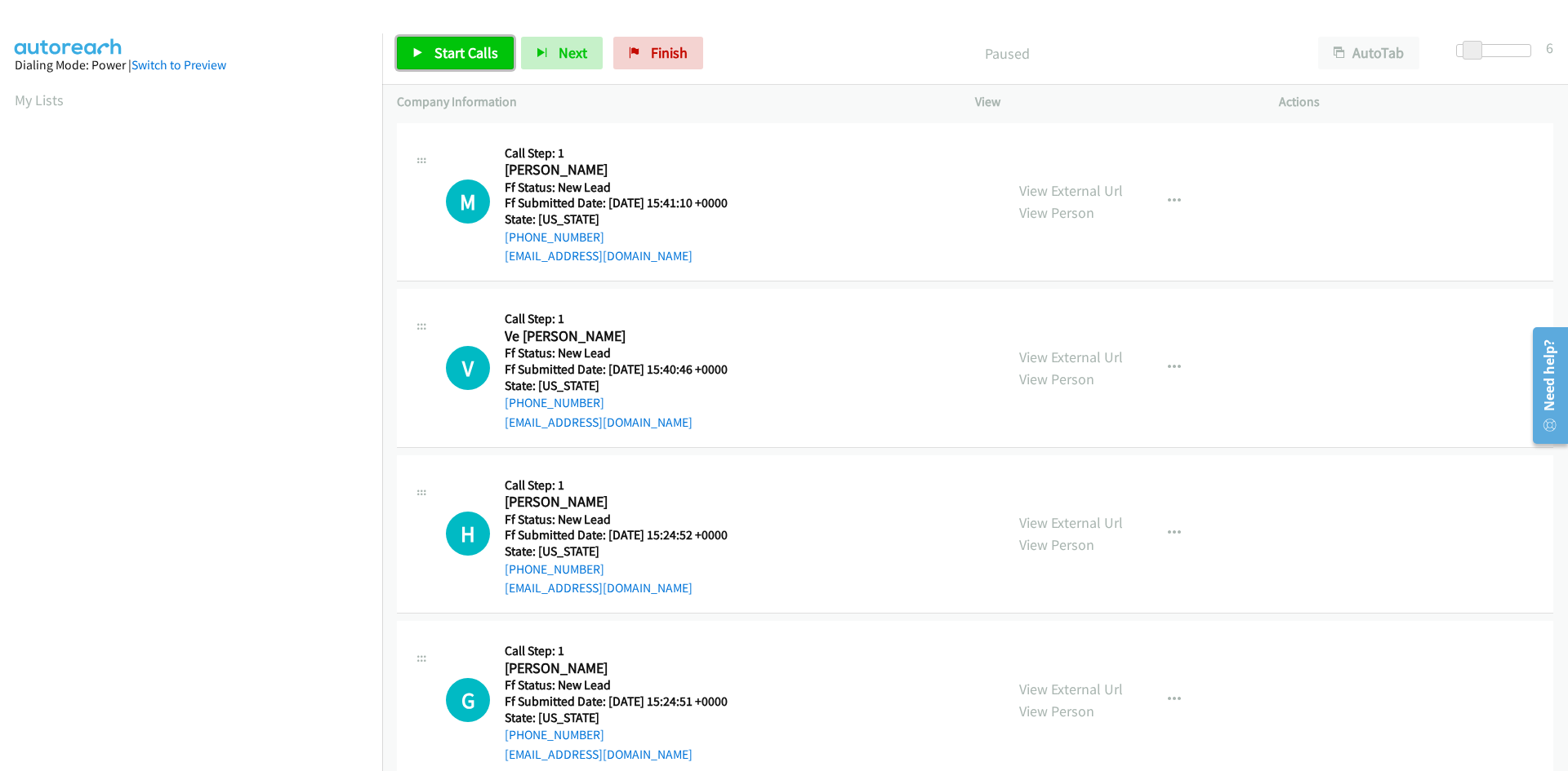
click at [422, 56] on icon at bounding box center [418, 54] width 11 height 11
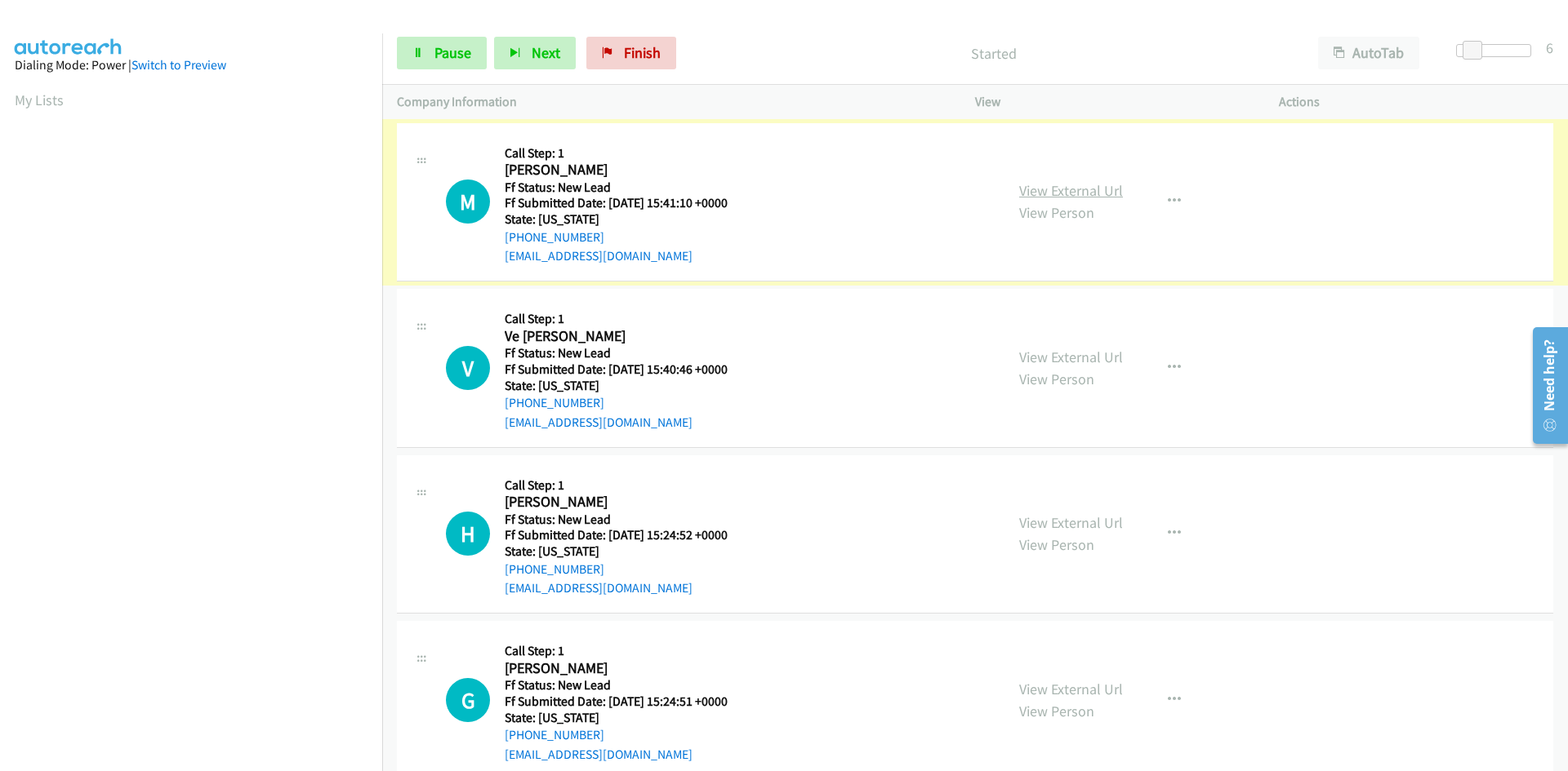
click at [1048, 188] on link "View External Url" at bounding box center [1070, 191] width 103 height 19
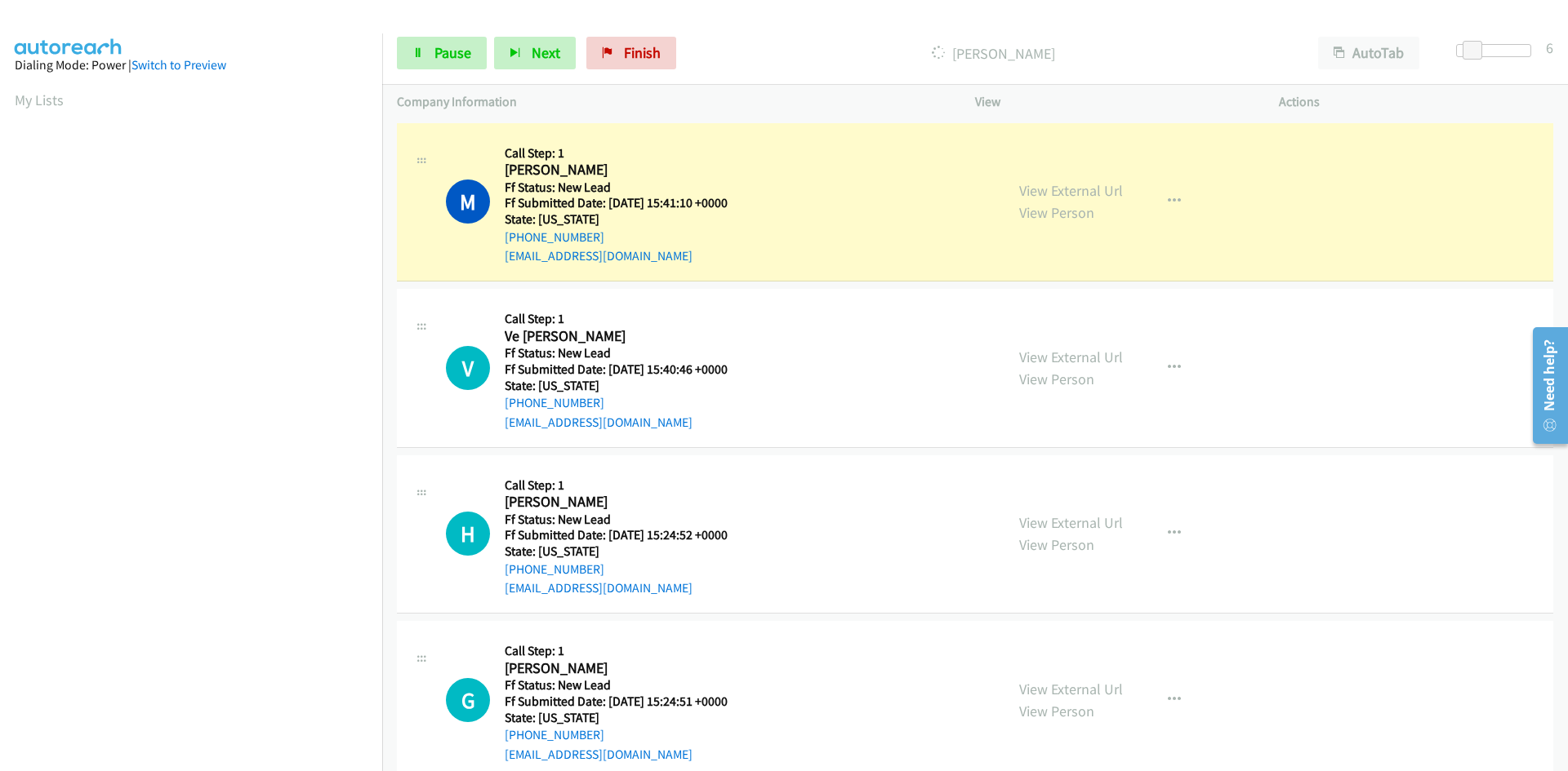
scroll to position [143, 0]
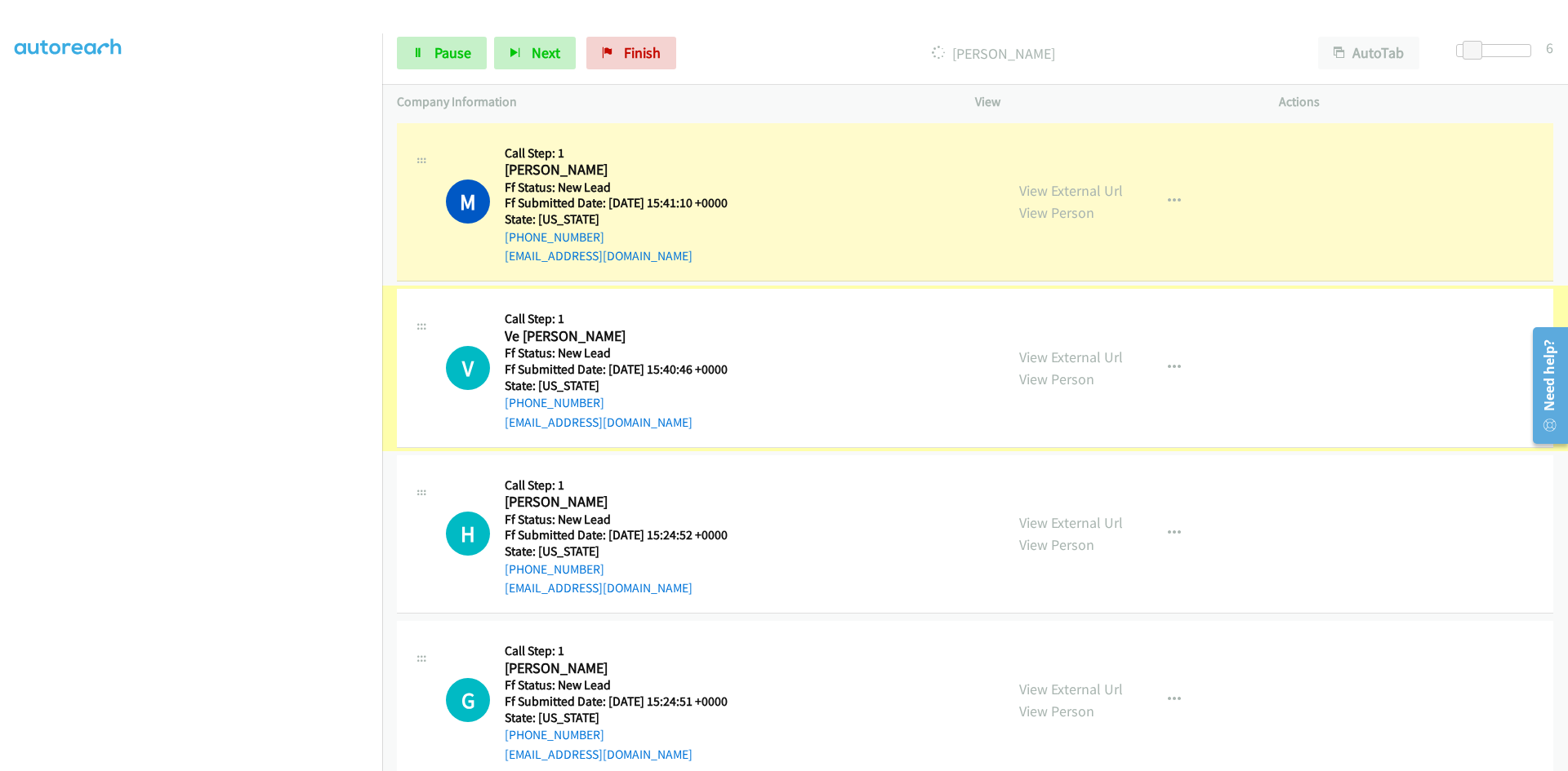
click at [1057, 356] on link "View External Url" at bounding box center [1070, 357] width 103 height 19
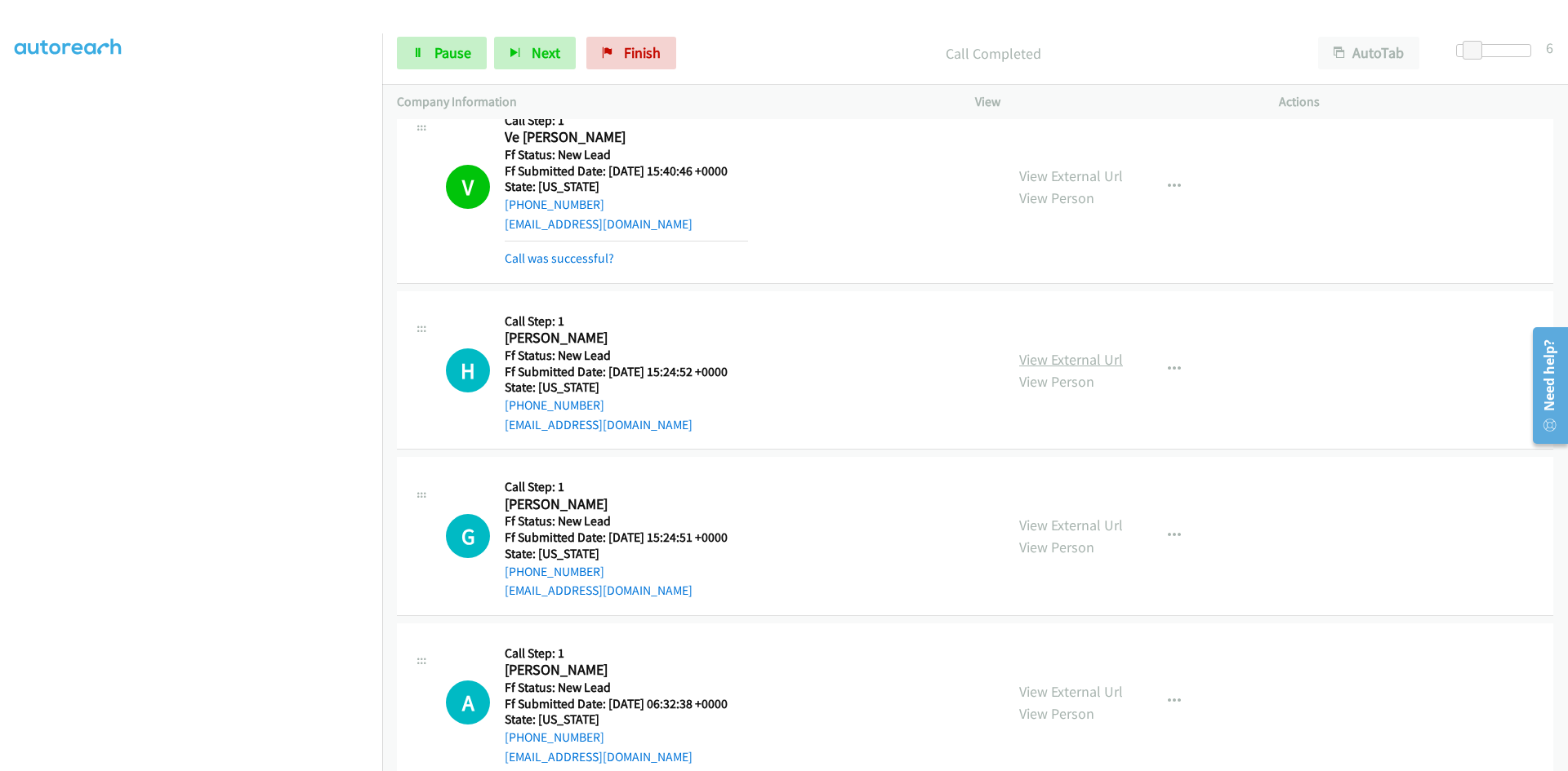
scroll to position [234, 0]
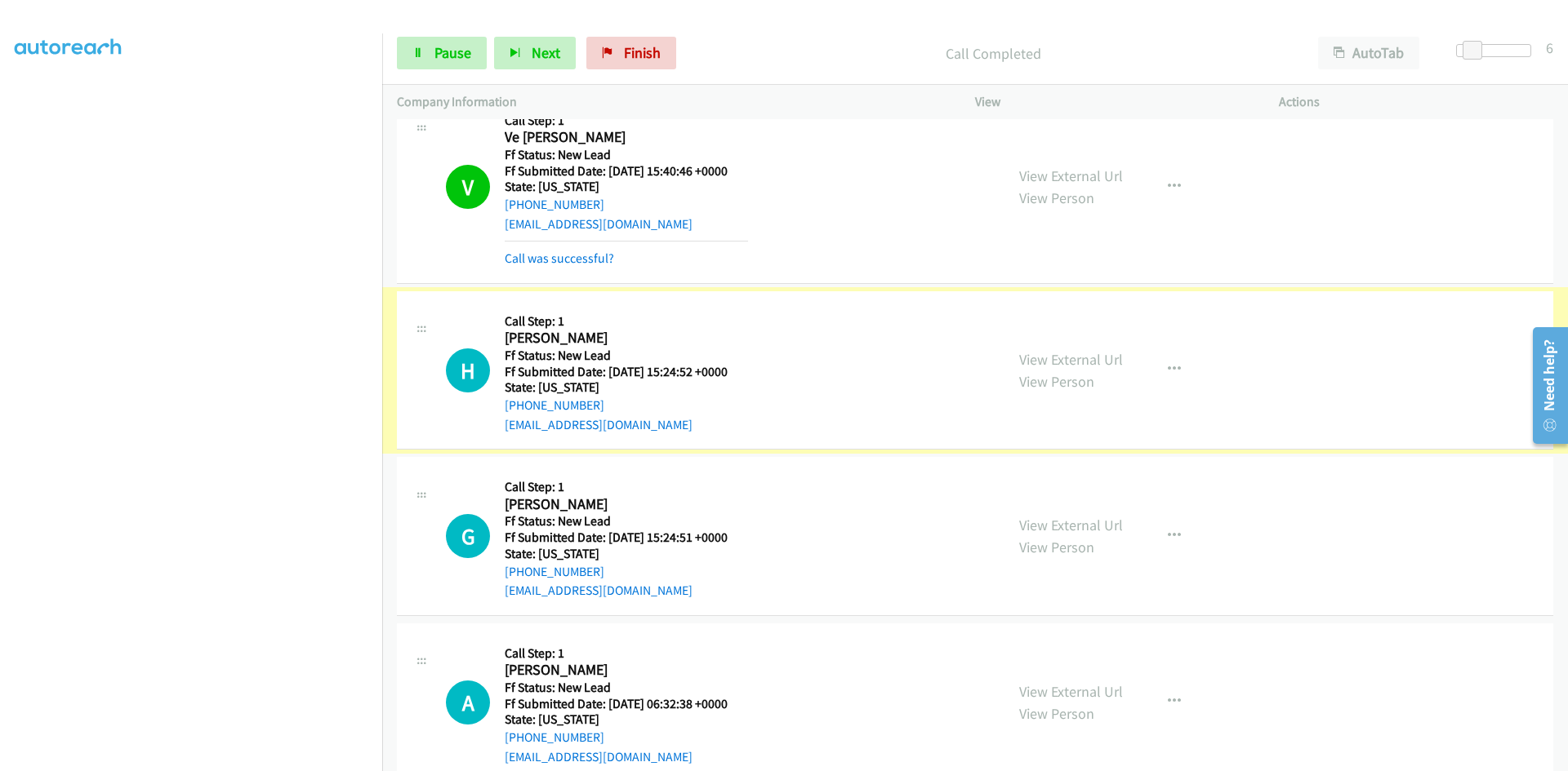
click at [1053, 358] on link "View External Url" at bounding box center [1070, 359] width 103 height 19
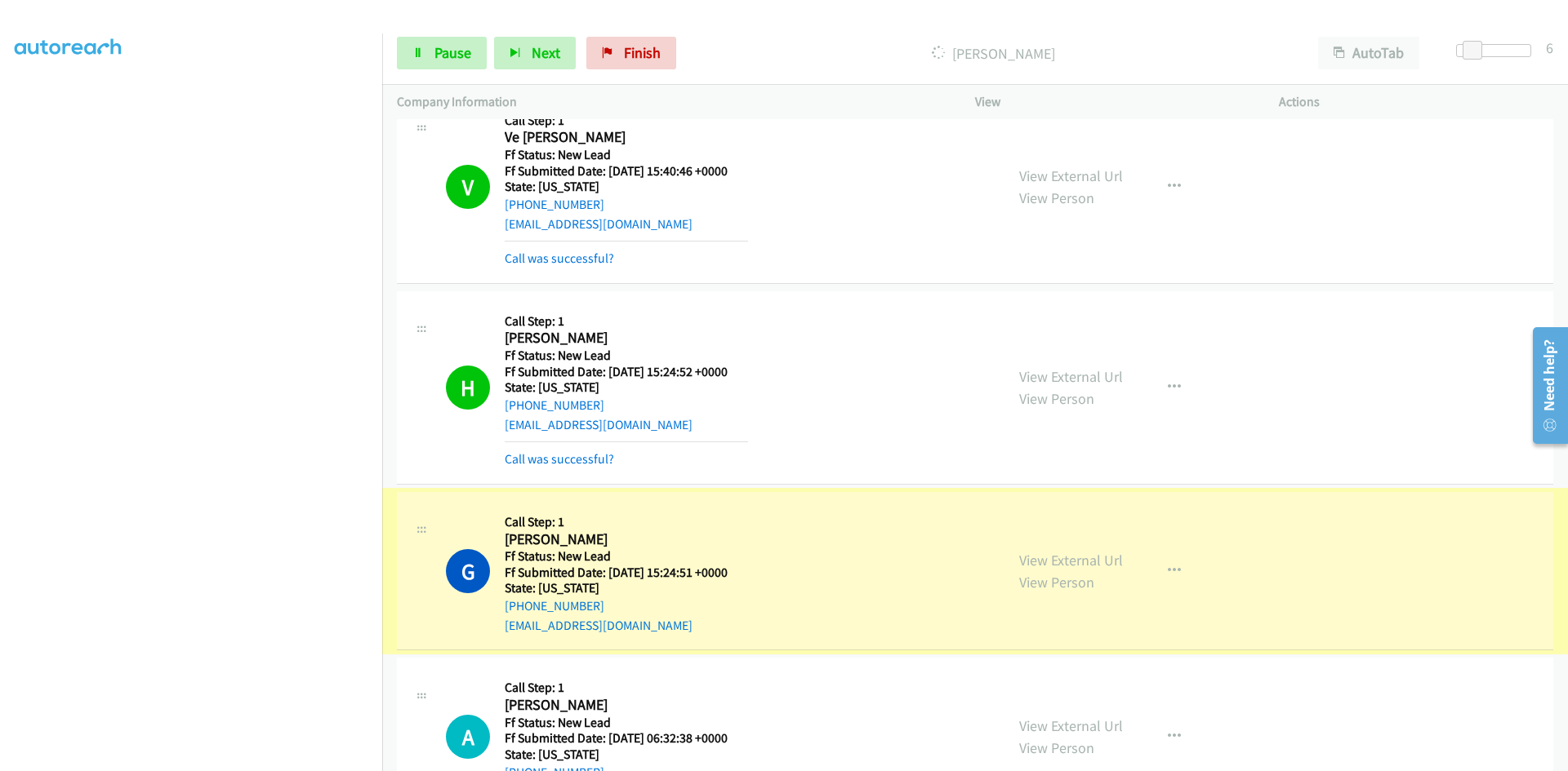
click at [1034, 558] on link "View External Url" at bounding box center [1070, 561] width 103 height 19
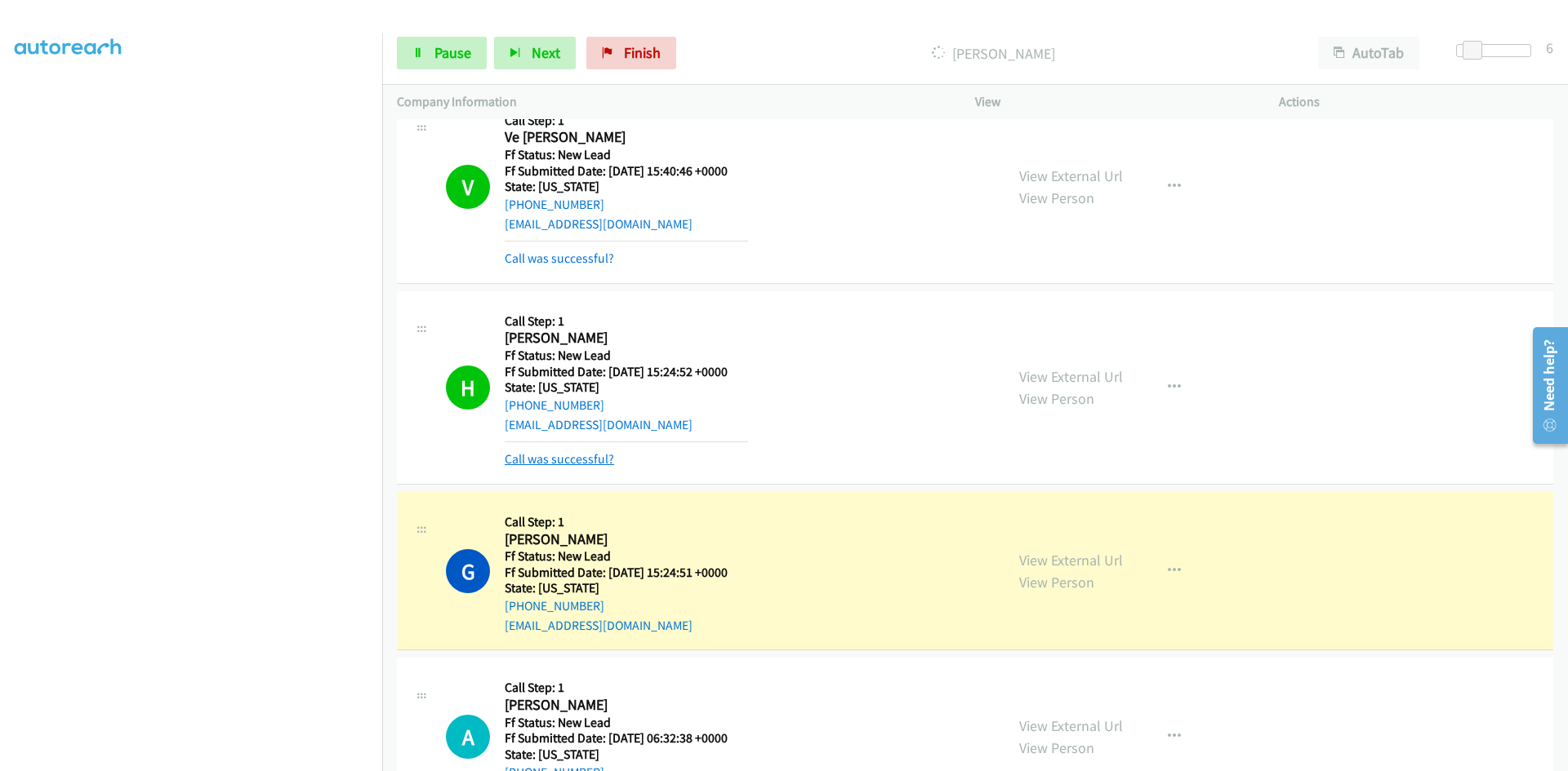
click at [538, 462] on link "Call was successful?" at bounding box center [559, 459] width 109 height 16
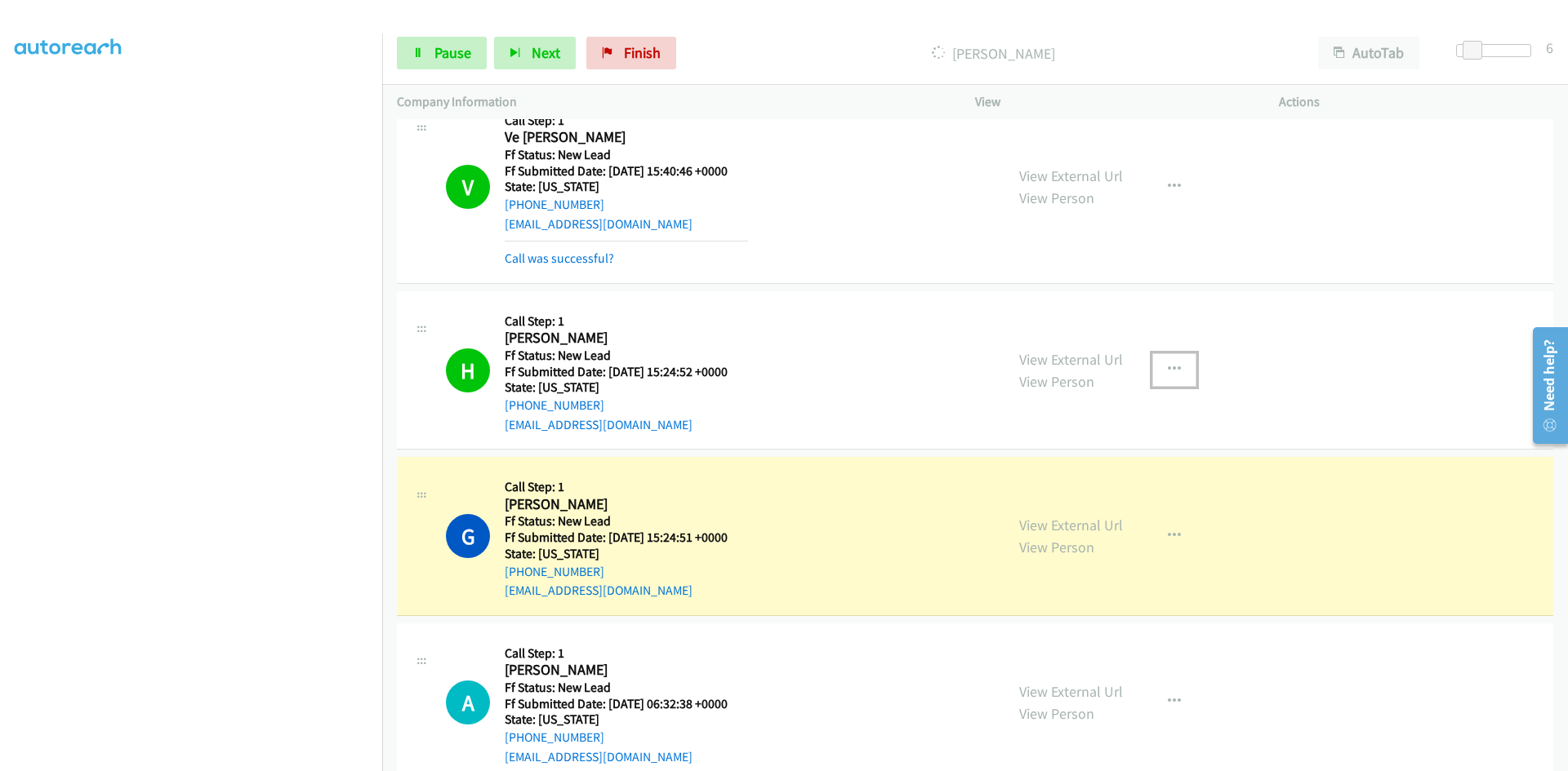
click at [1168, 367] on icon "button" at bounding box center [1174, 370] width 13 height 13
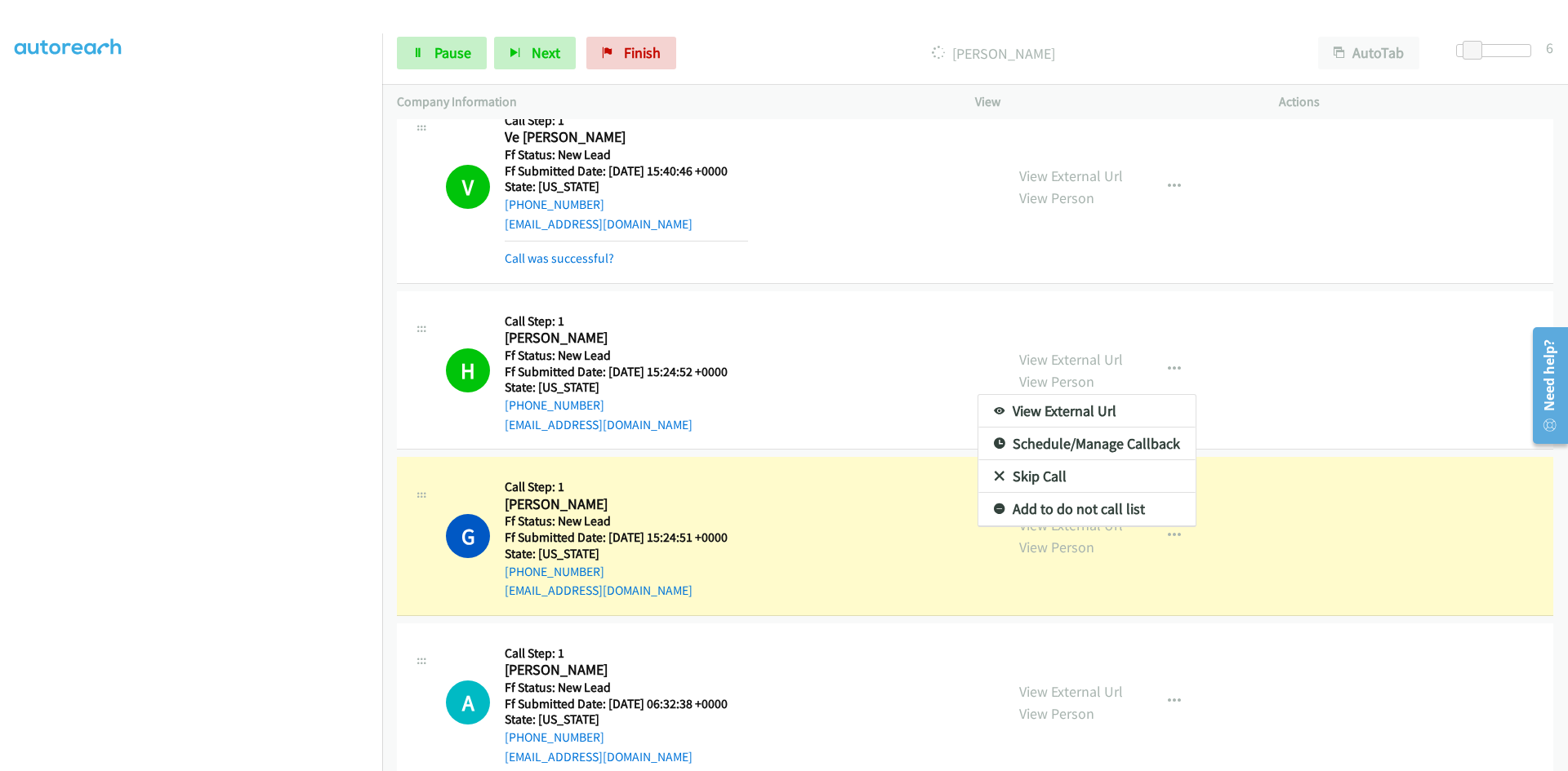
scroll to position [131, 0]
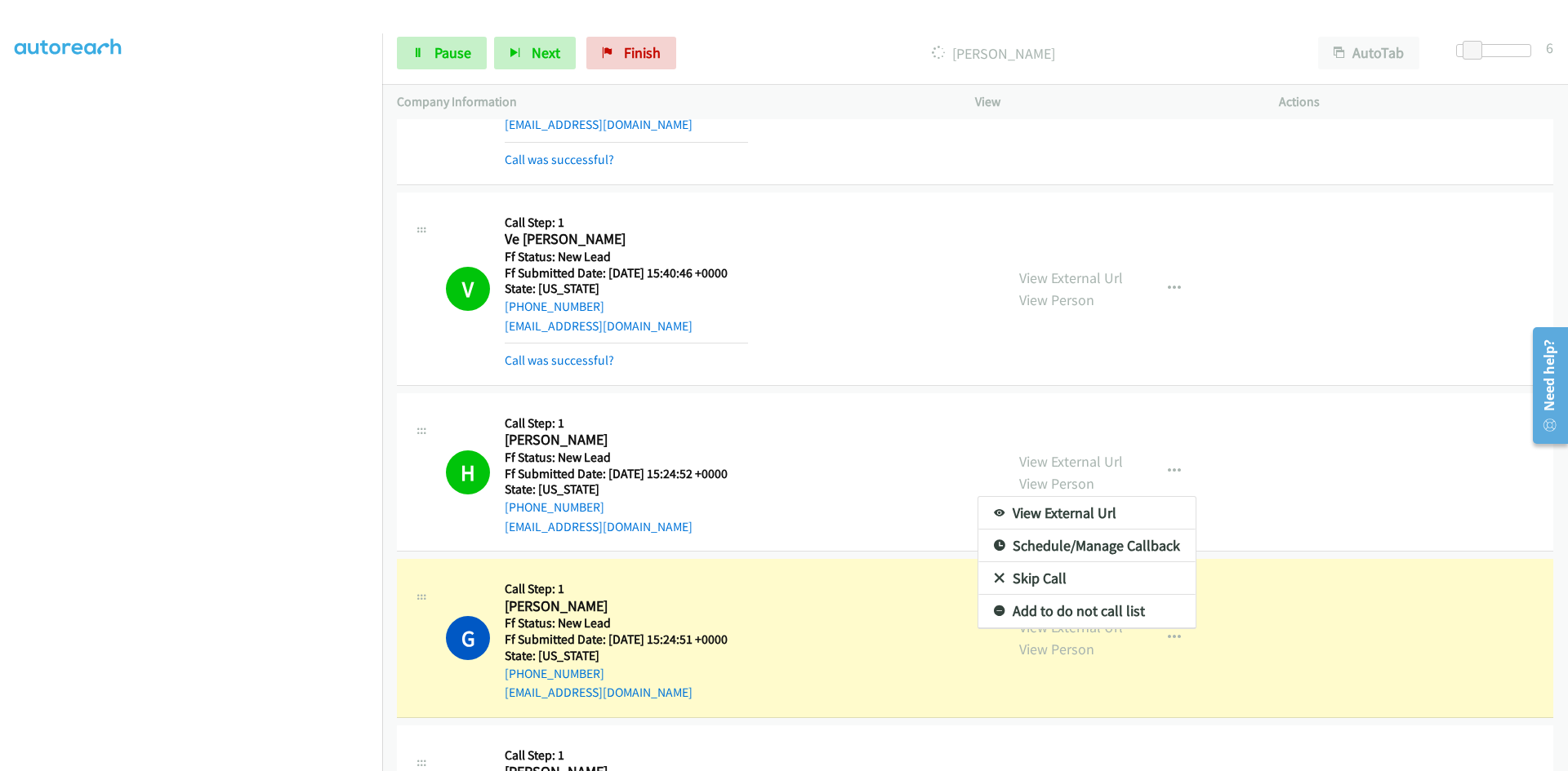
click at [1019, 611] on link "Add to do not call list" at bounding box center [1086, 611] width 217 height 33
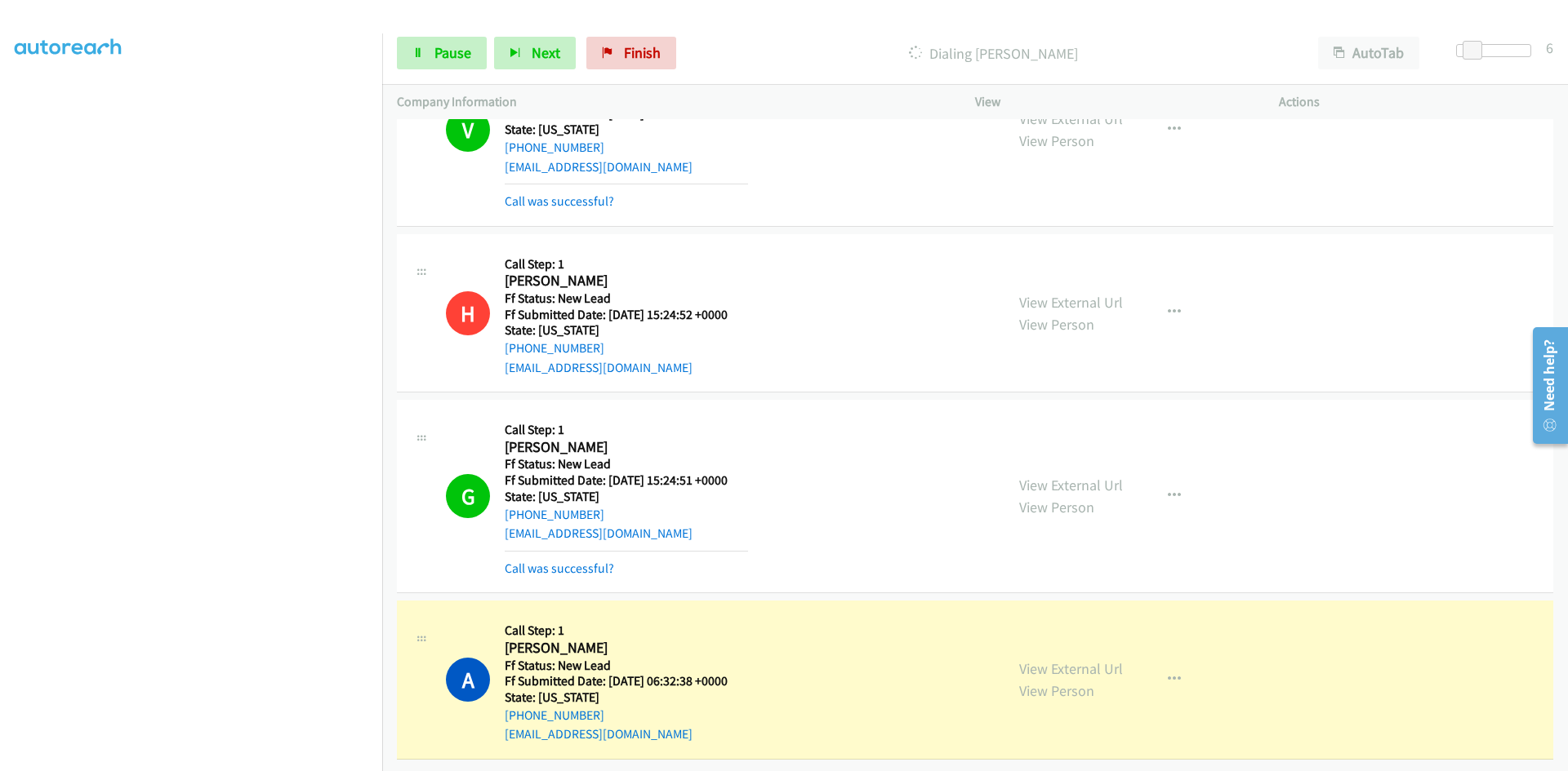
scroll to position [303, 0]
click at [1046, 659] on link "View External Url" at bounding box center [1070, 669] width 103 height 19
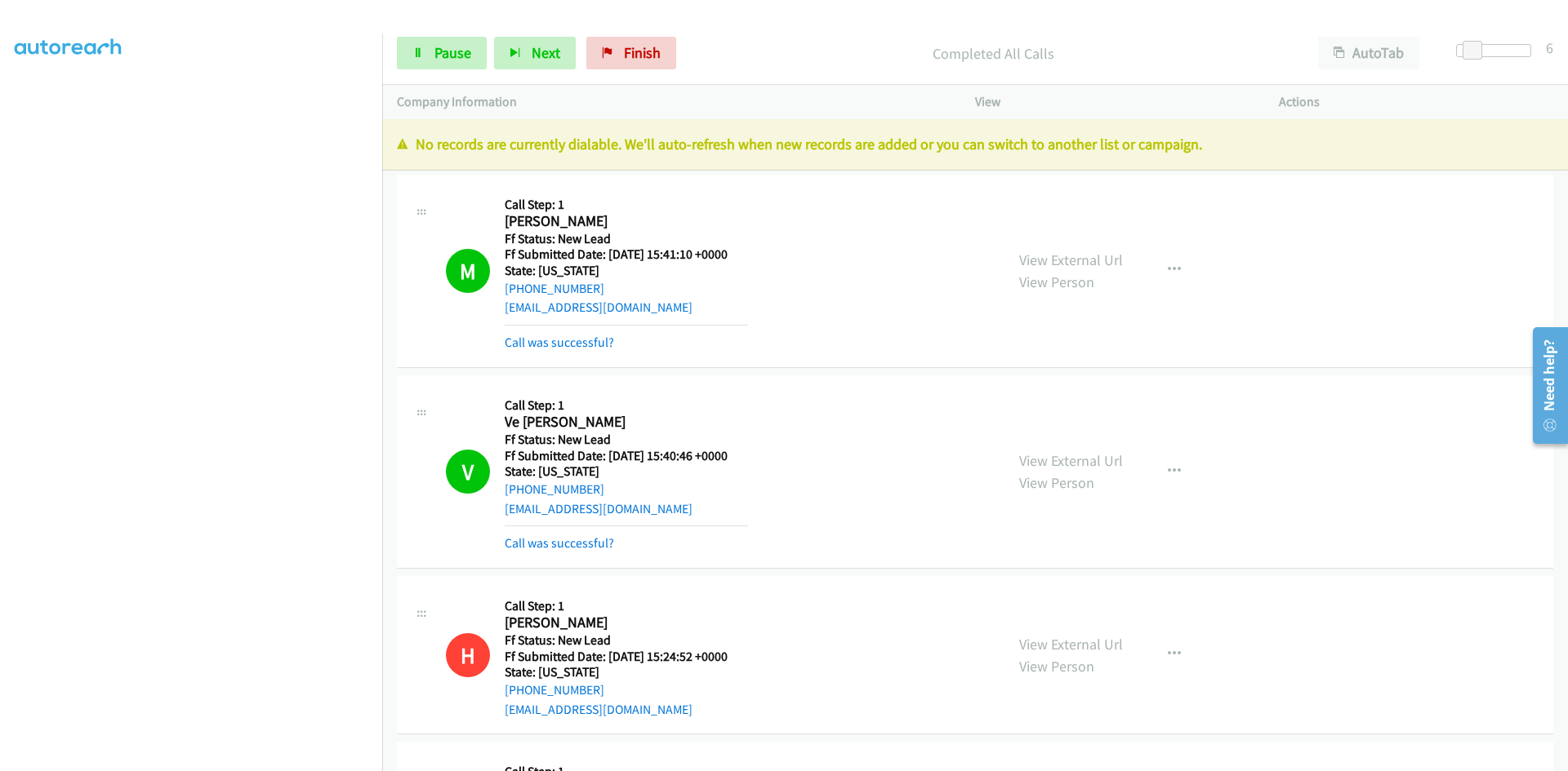
scroll to position [0, 0]
click at [637, 54] on span "Finish" at bounding box center [642, 52] width 36 height 19
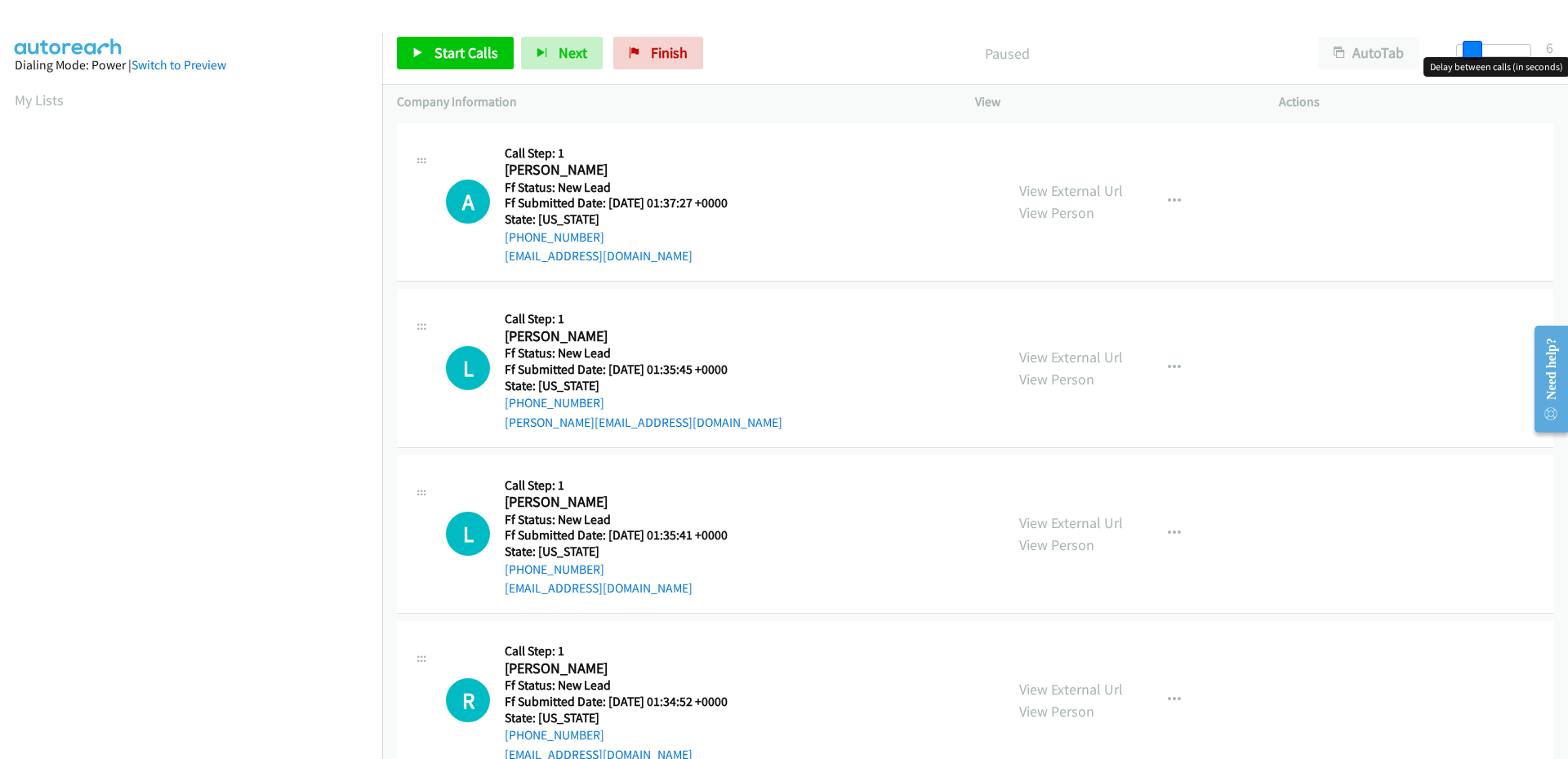
drag, startPoint x: 1457, startPoint y: 50, endPoint x: 1470, endPoint y: 50, distance: 13.0
click at [1470, 50] on span at bounding box center [1472, 50] width 20 height 20
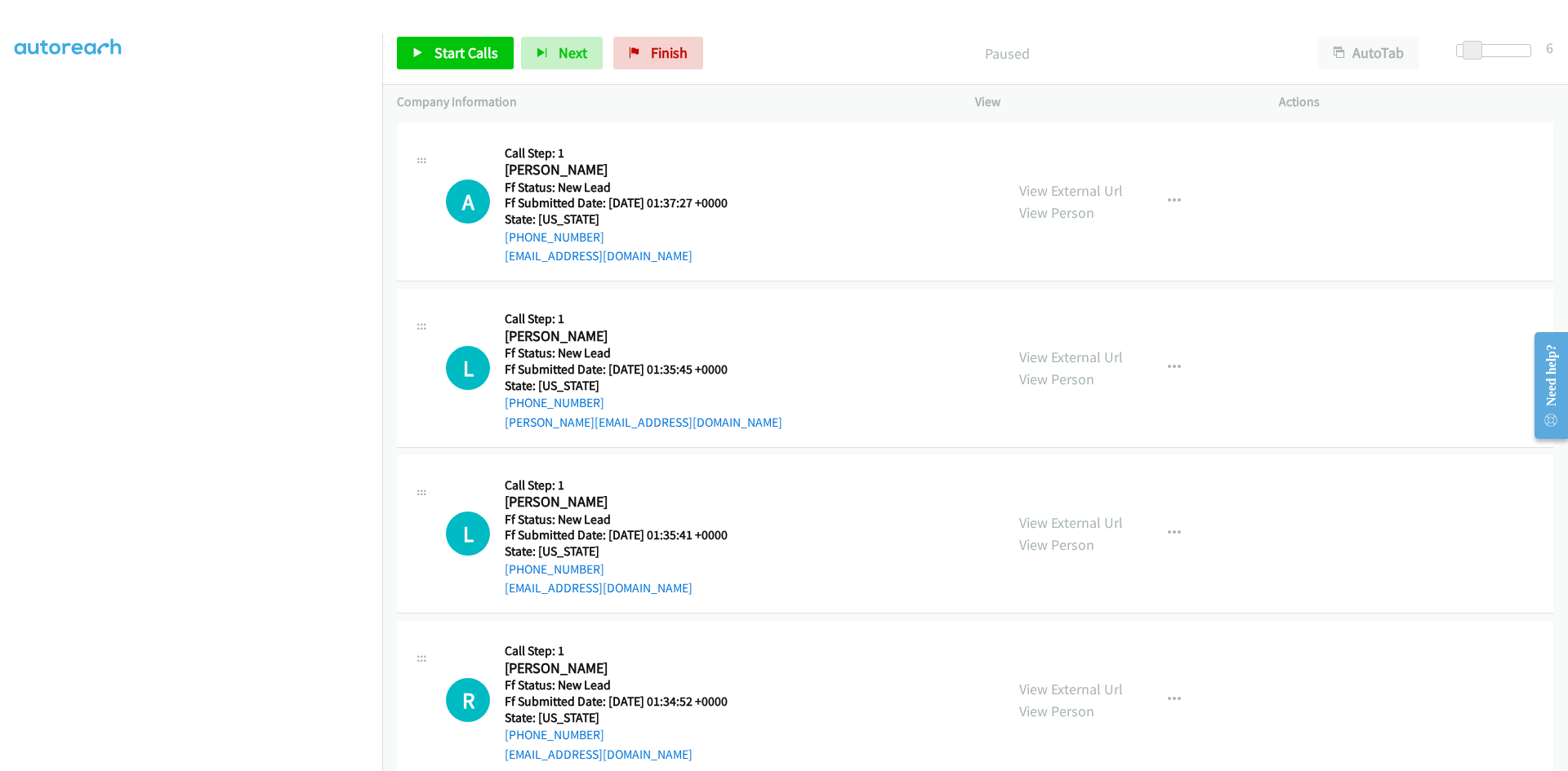
scroll to position [143, 0]
click at [479, 55] on span "Start Calls" at bounding box center [466, 52] width 63 height 19
click at [1027, 190] on link "View External Url" at bounding box center [1070, 191] width 103 height 19
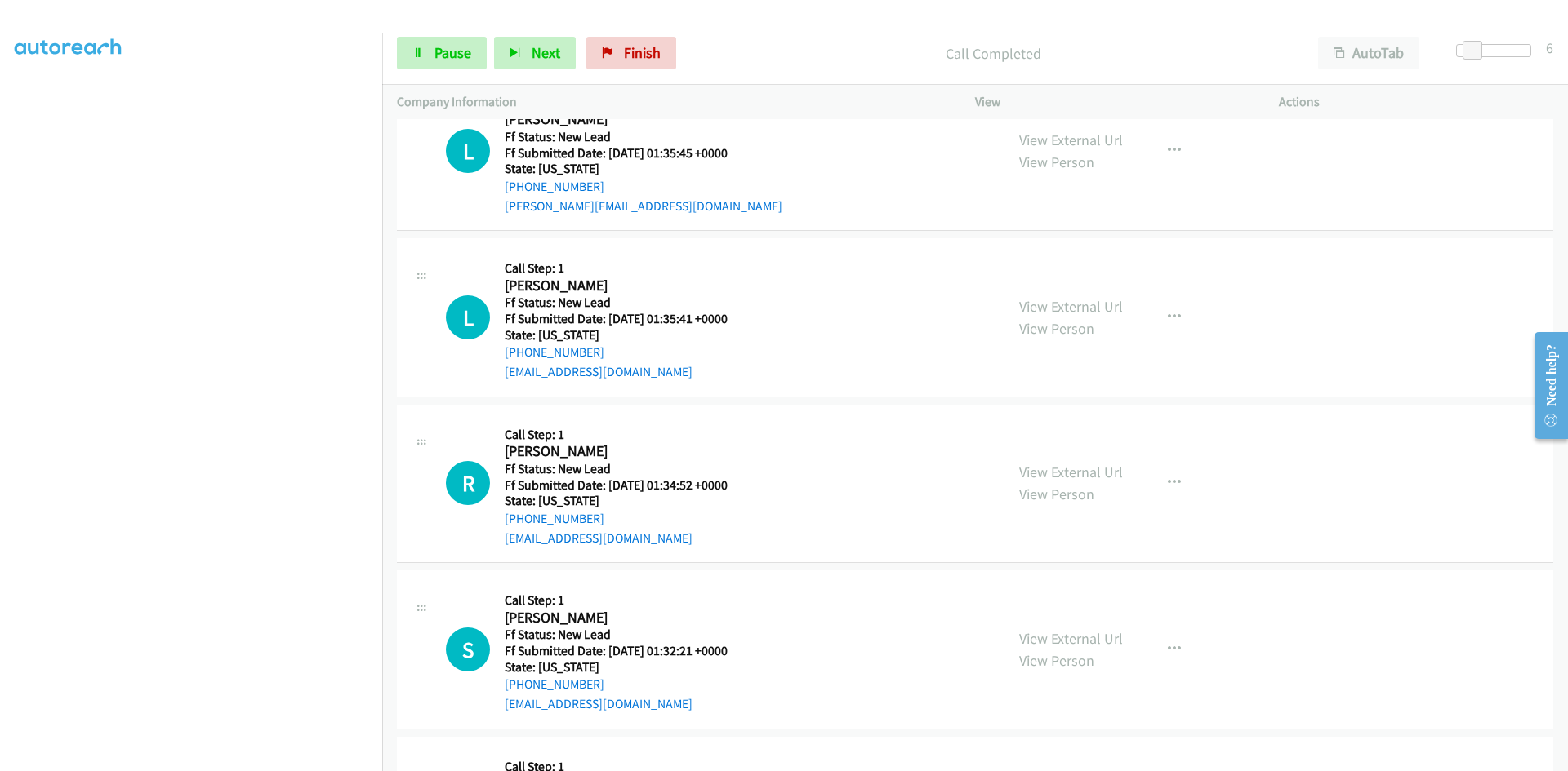
scroll to position [198, 0]
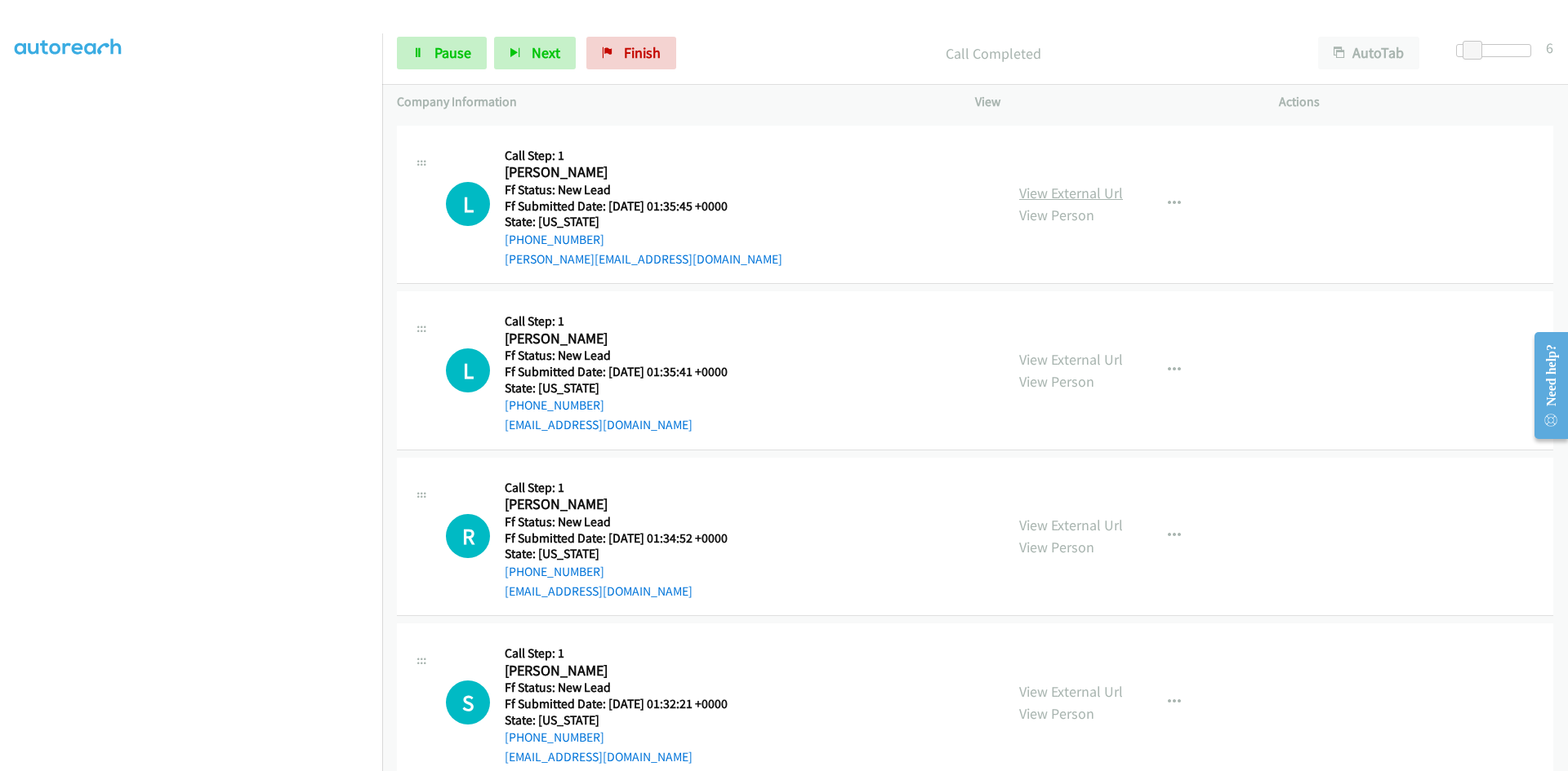
click at [1079, 193] on link "View External Url" at bounding box center [1070, 193] width 103 height 19
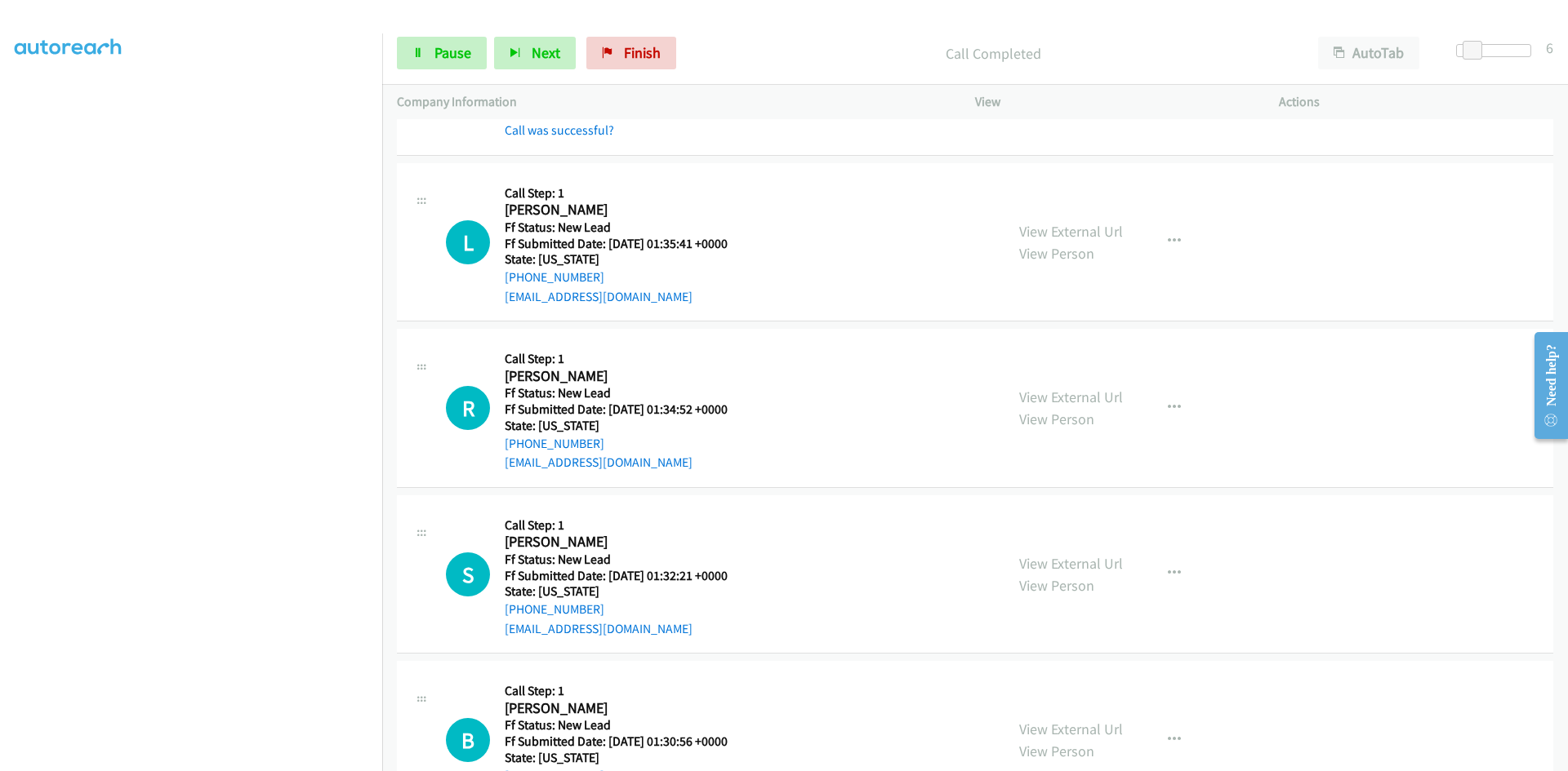
scroll to position [443, 0]
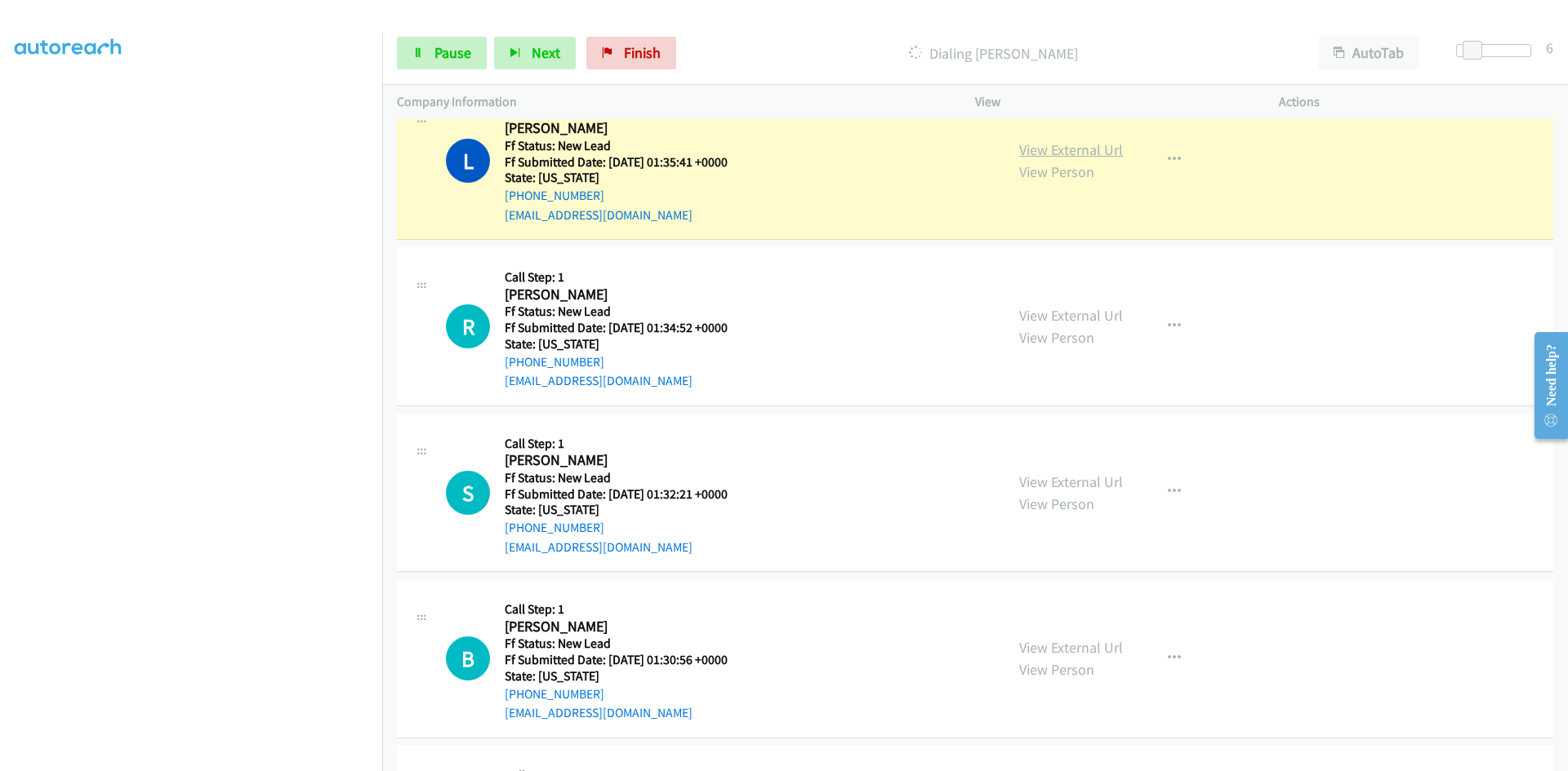
click at [1048, 154] on link "View External Url" at bounding box center [1070, 150] width 103 height 19
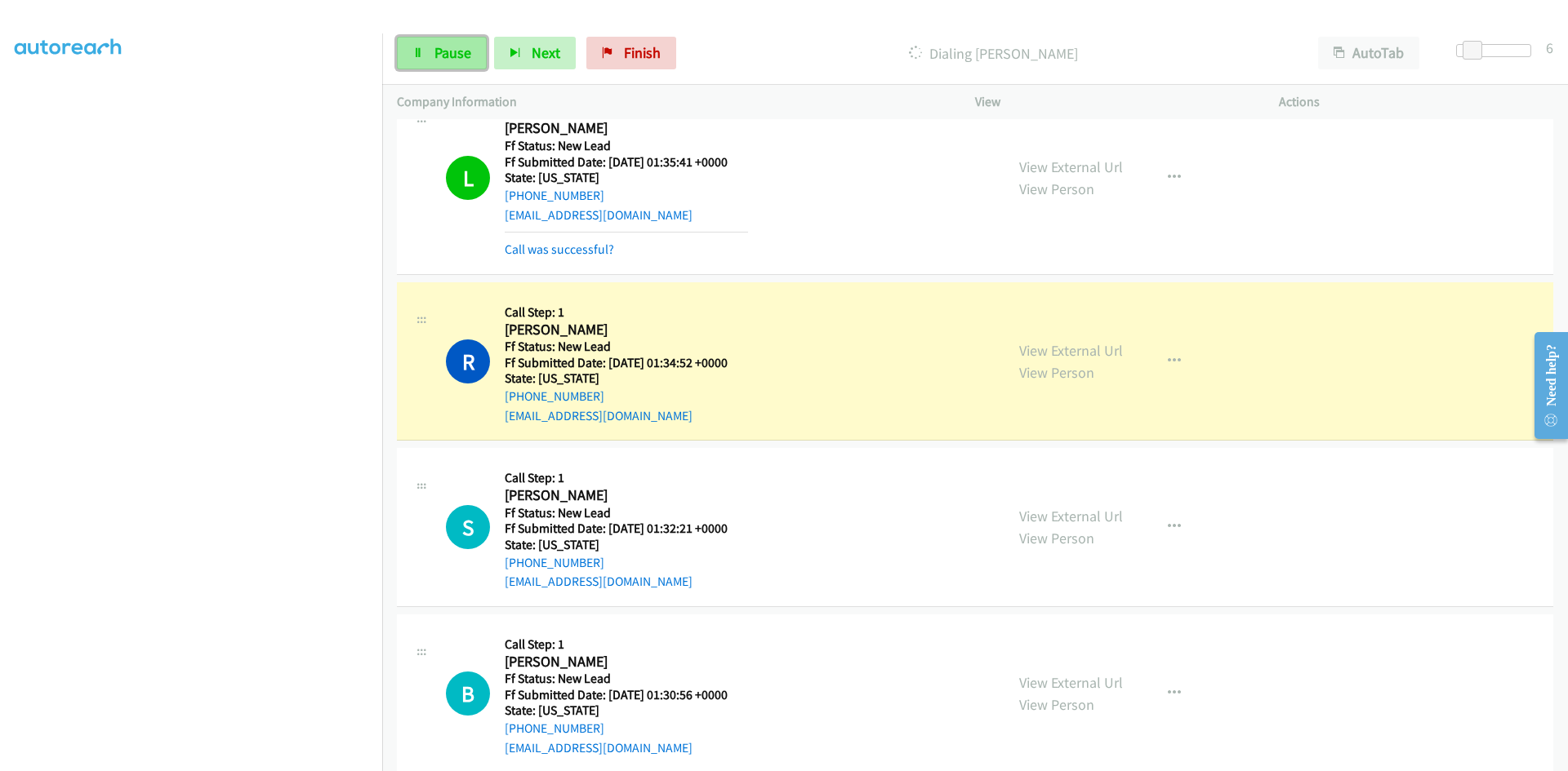
click at [438, 47] on span "Pause" at bounding box center [452, 52] width 36 height 19
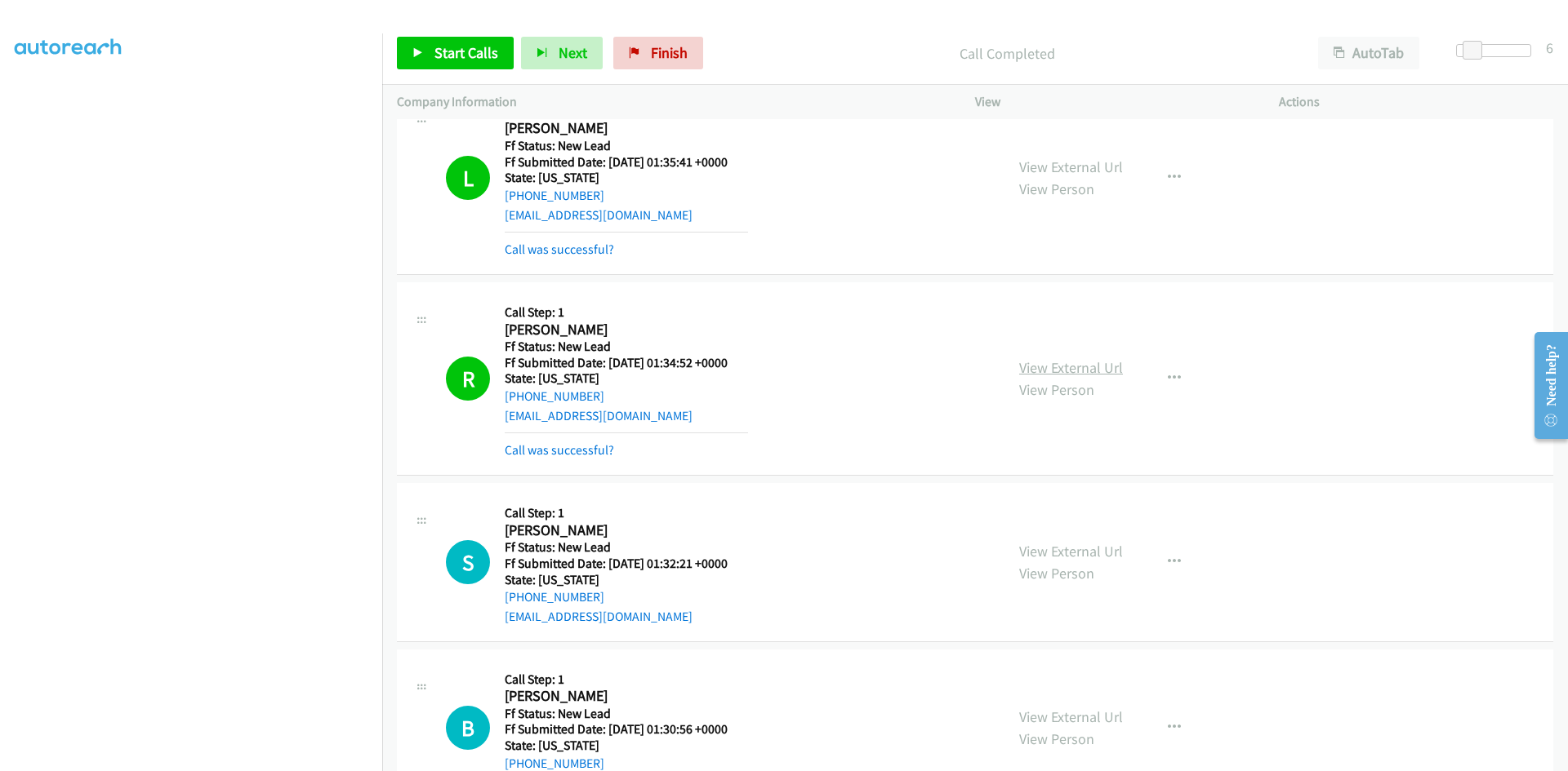
click at [1087, 364] on link "View External Url" at bounding box center [1070, 368] width 103 height 19
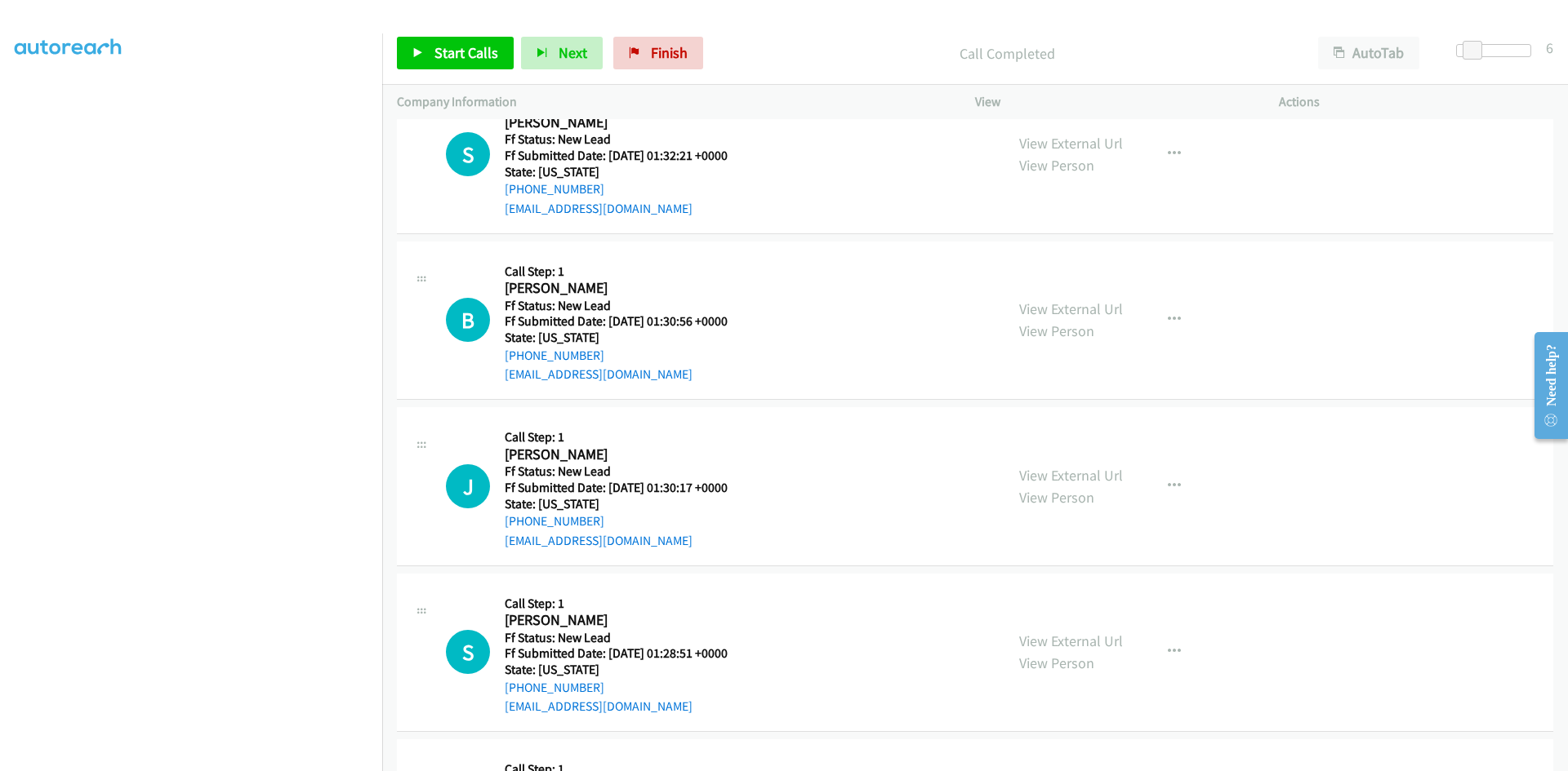
scroll to position [769, 0]
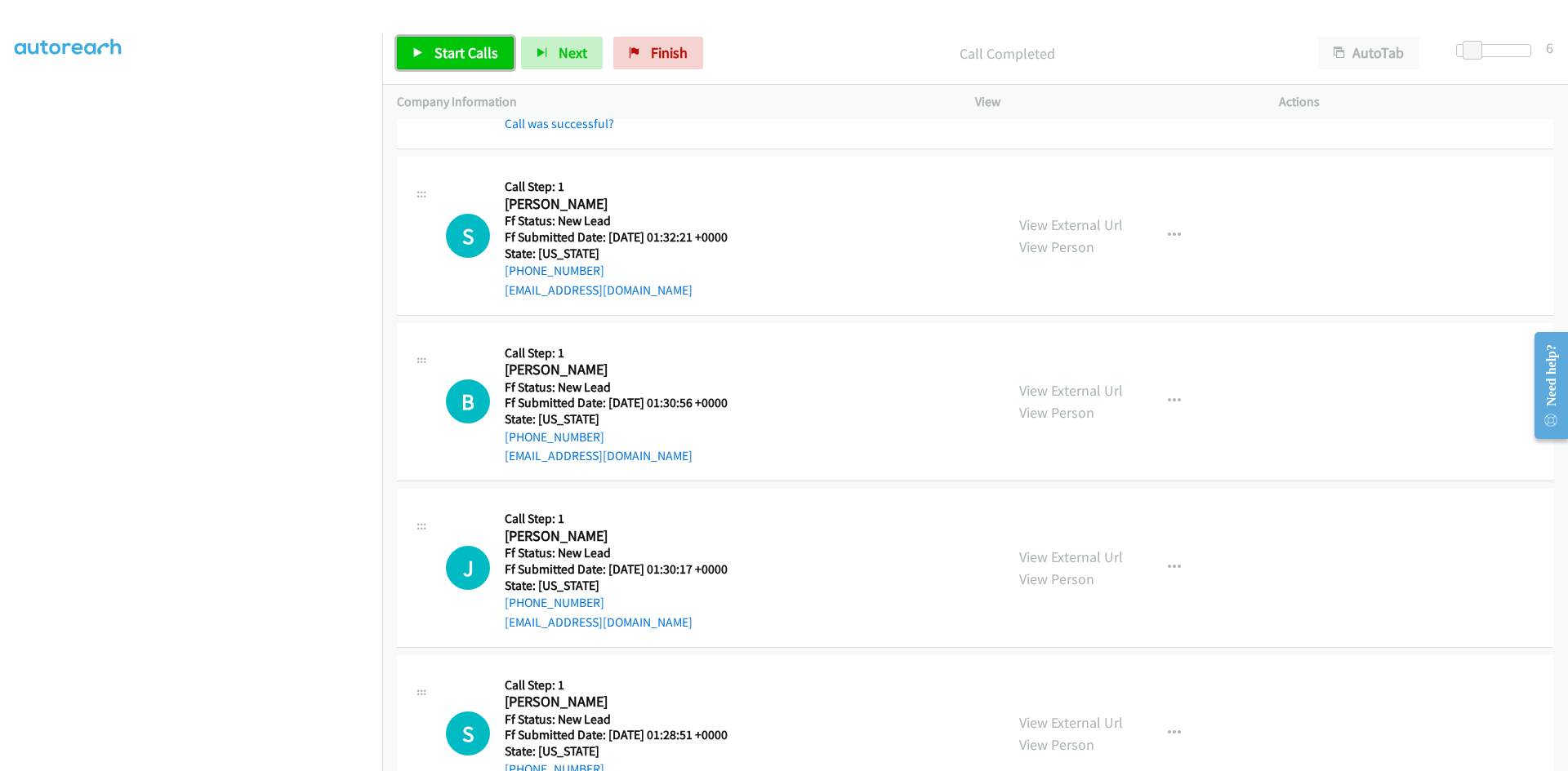
click at [428, 56] on link "Start Calls" at bounding box center [455, 52] width 116 height 33
click at [1075, 223] on link "View External Url" at bounding box center [1070, 224] width 103 height 19
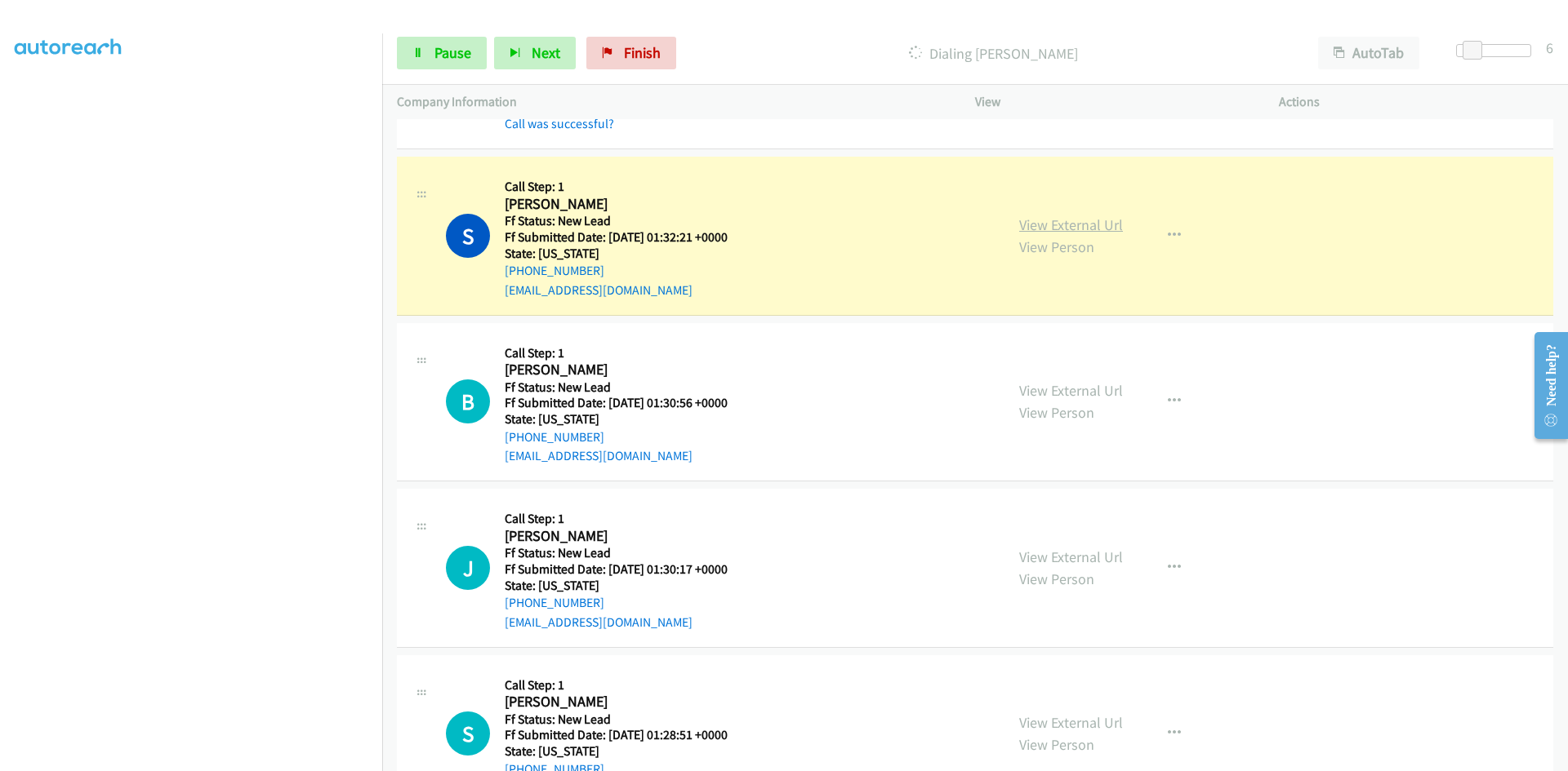
click at [1057, 228] on link "View External Url" at bounding box center [1070, 224] width 103 height 19
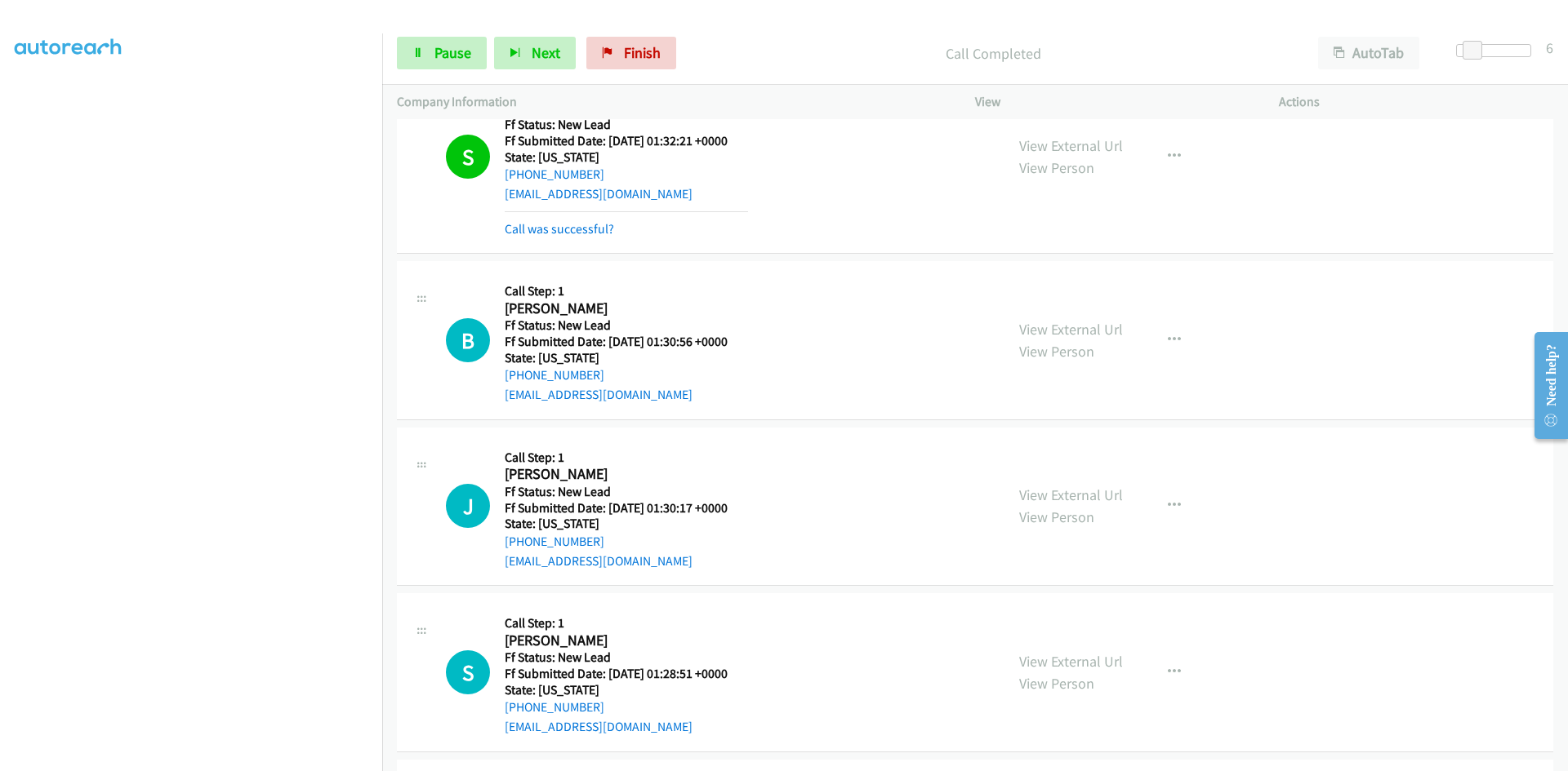
scroll to position [851, 0]
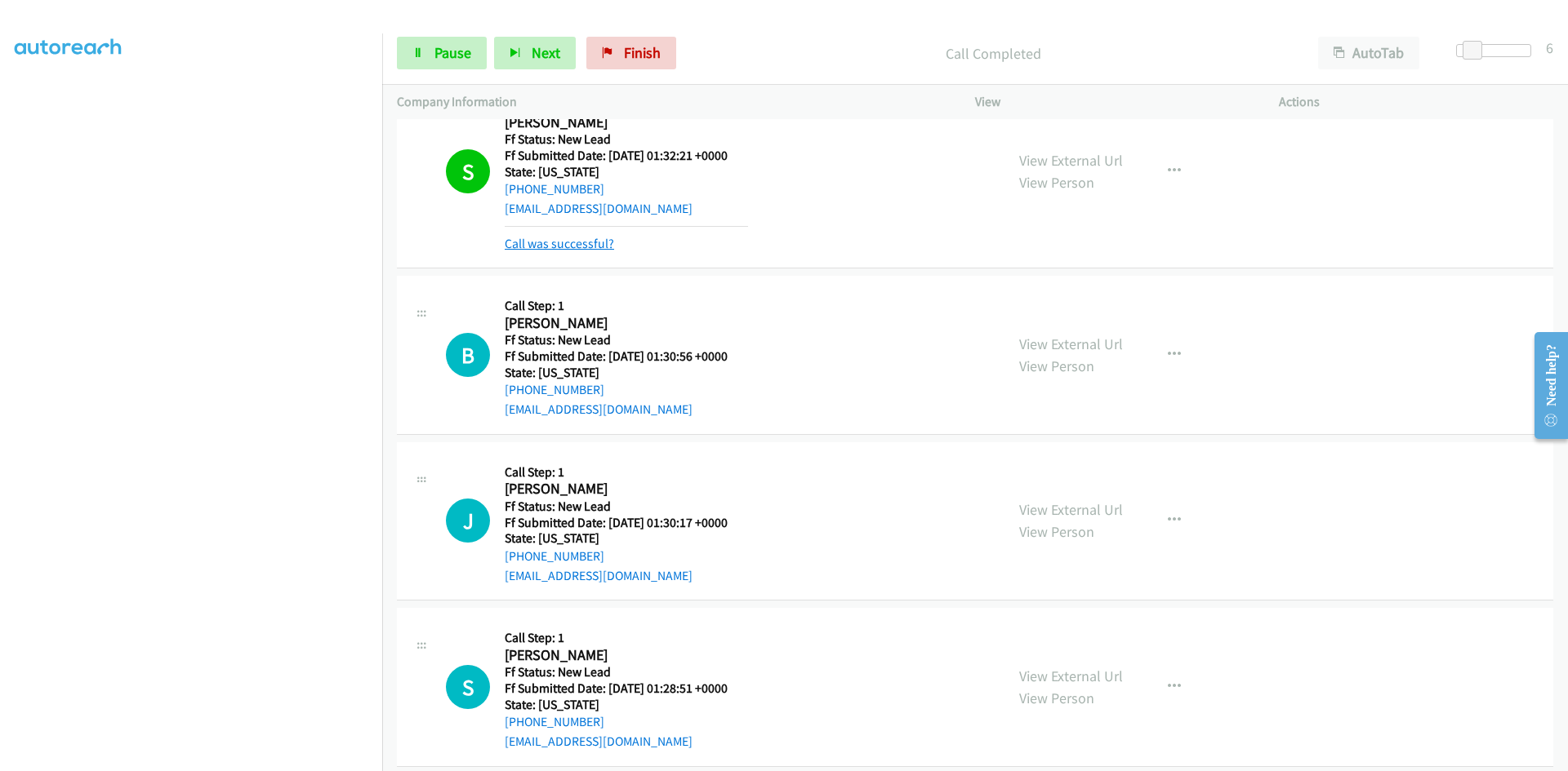
click at [586, 238] on link "Call was successful?" at bounding box center [559, 243] width 109 height 16
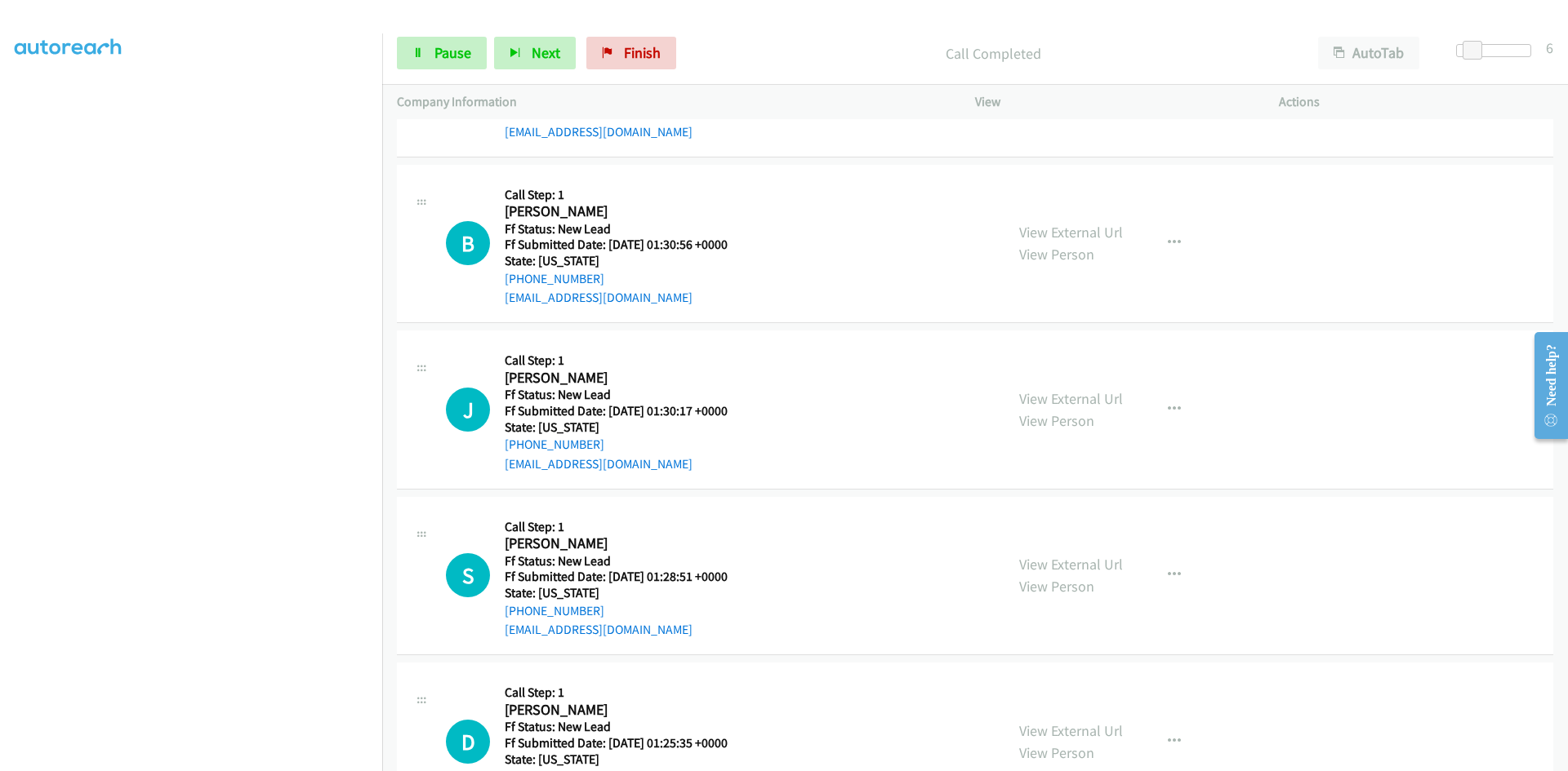
scroll to position [1014, 0]
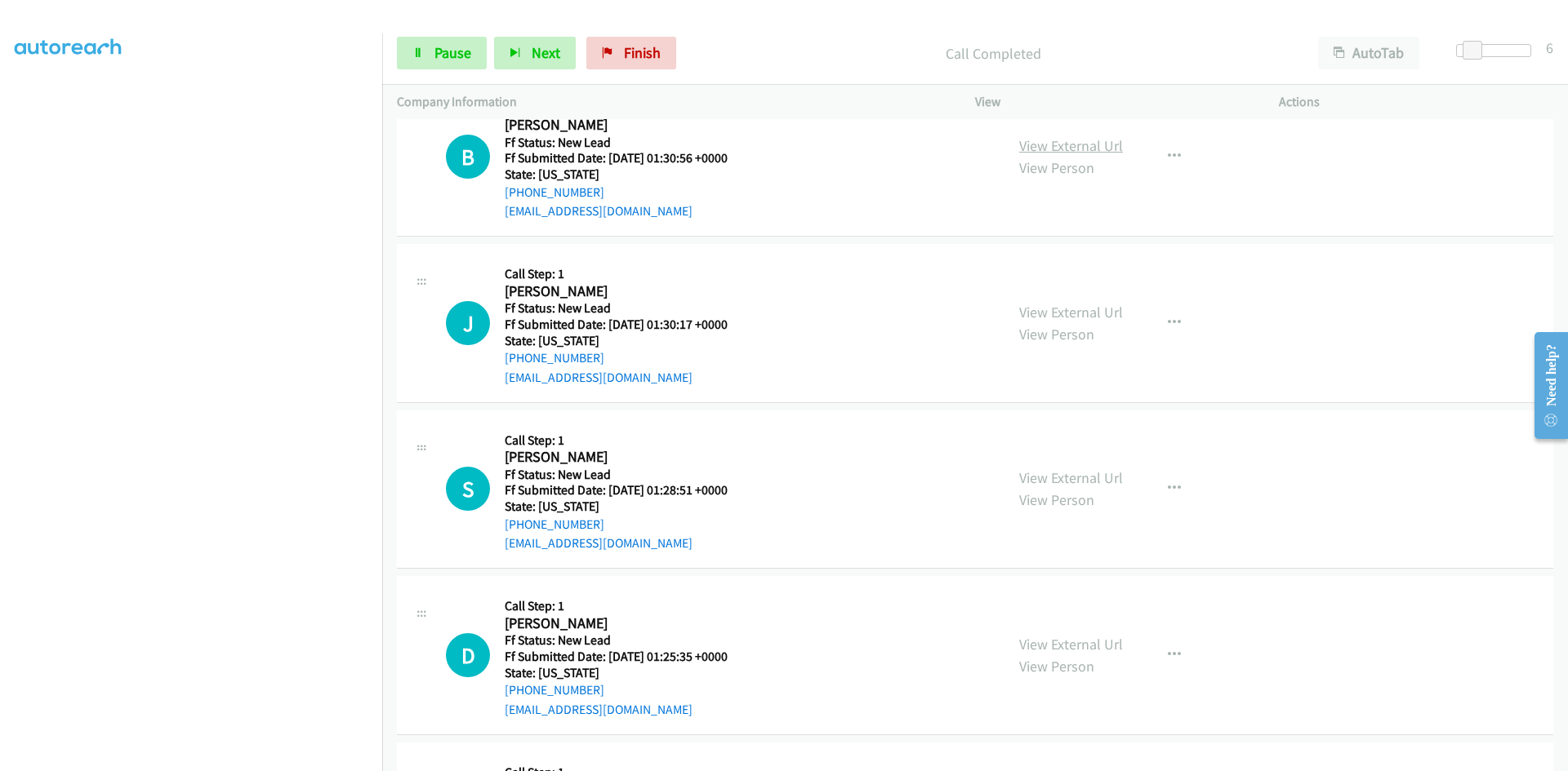
click at [1031, 147] on link "View External Url" at bounding box center [1070, 145] width 103 height 19
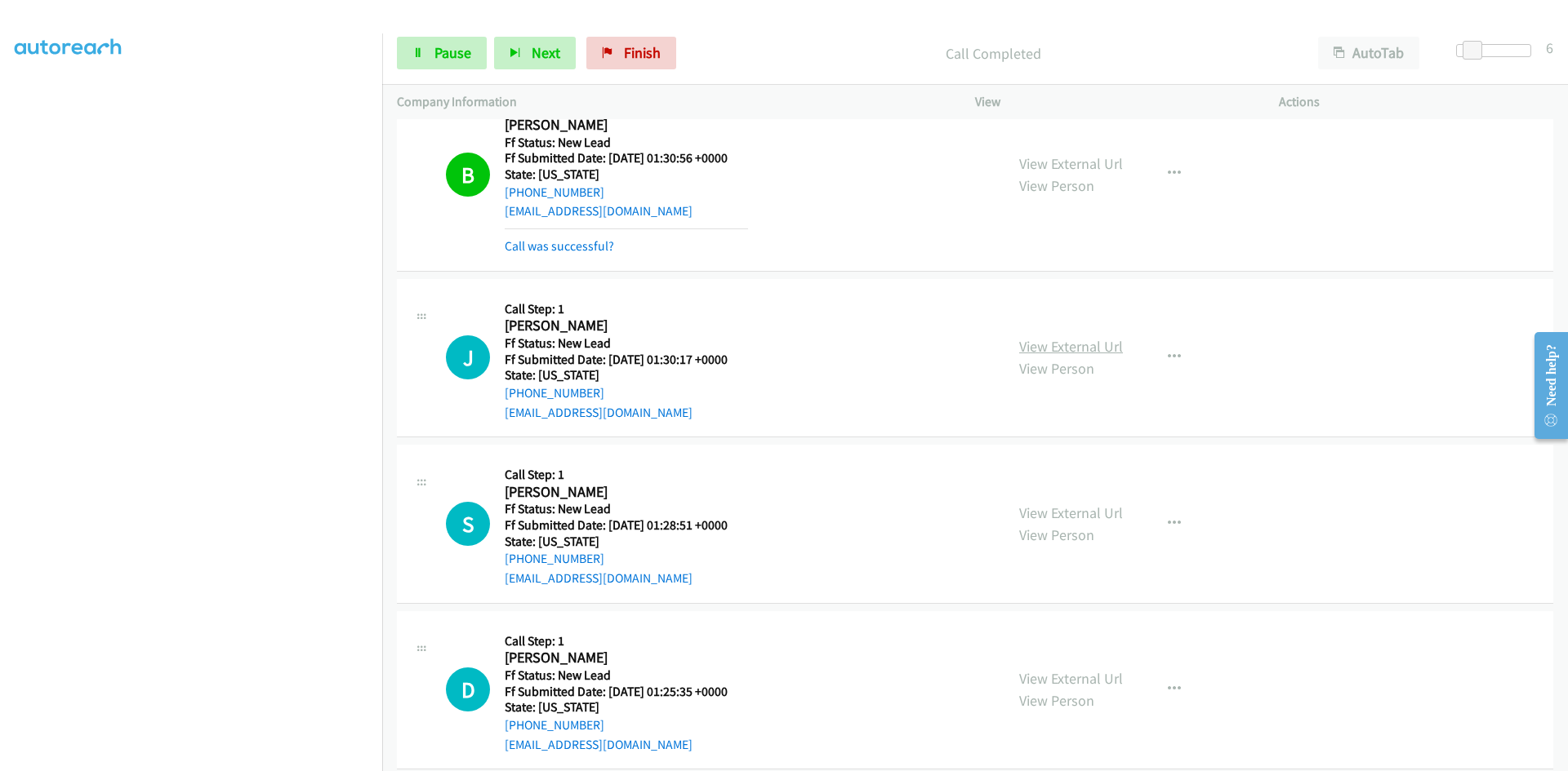
click at [1070, 349] on link "View External Url" at bounding box center [1070, 346] width 103 height 19
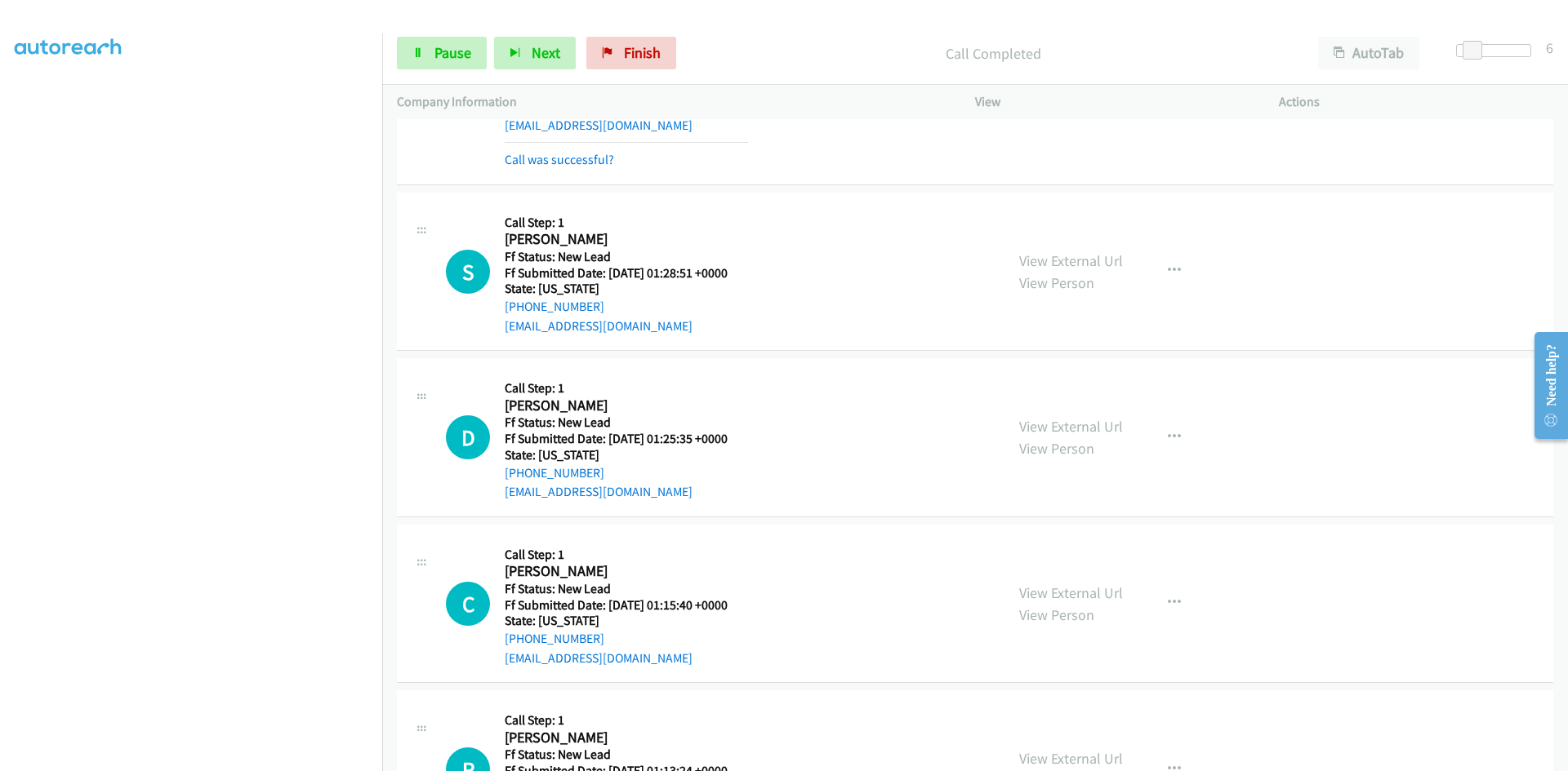
scroll to position [1341, 0]
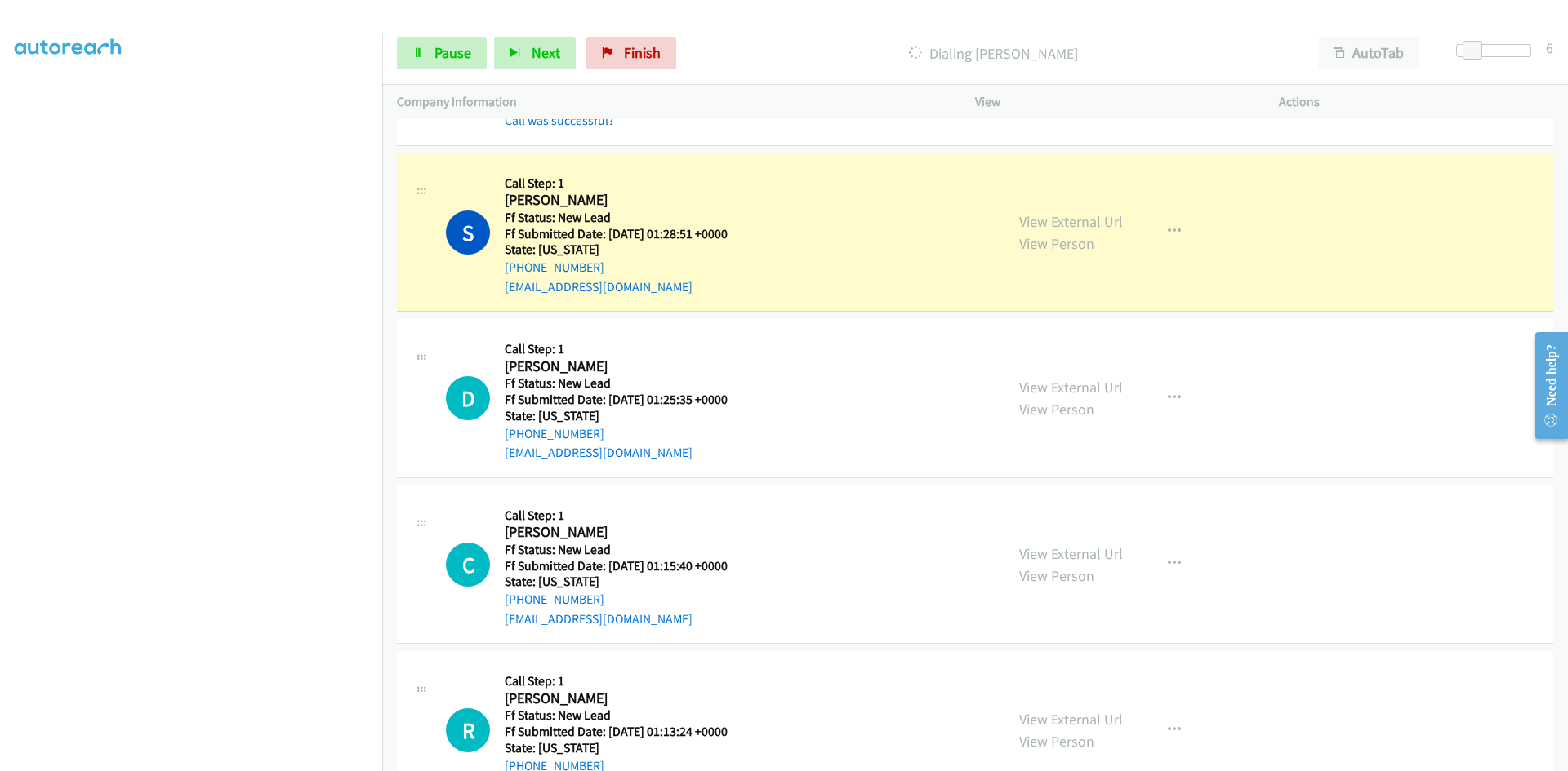
click at [1089, 222] on link "View External Url" at bounding box center [1070, 222] width 103 height 19
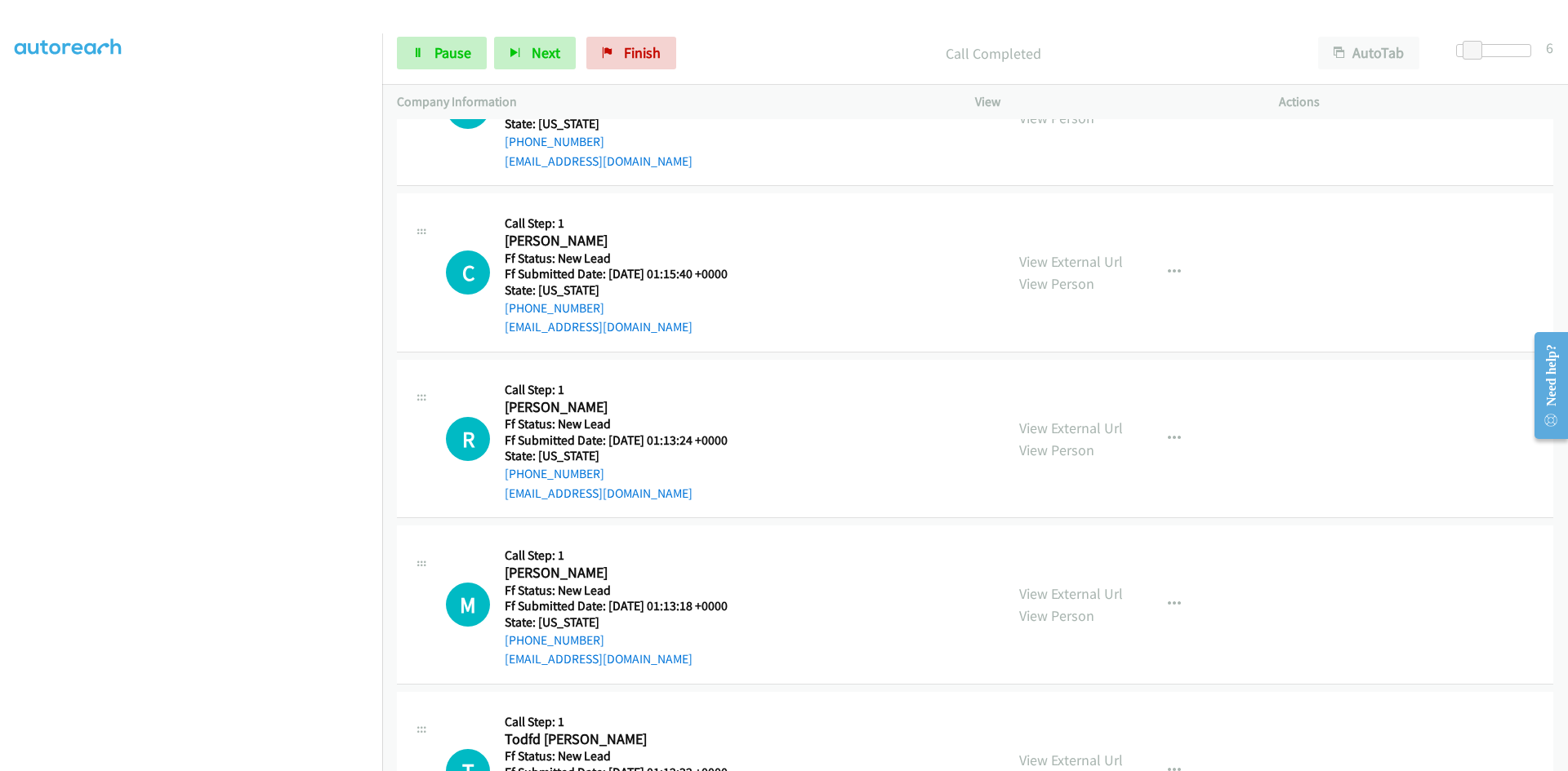
scroll to position [1586, 0]
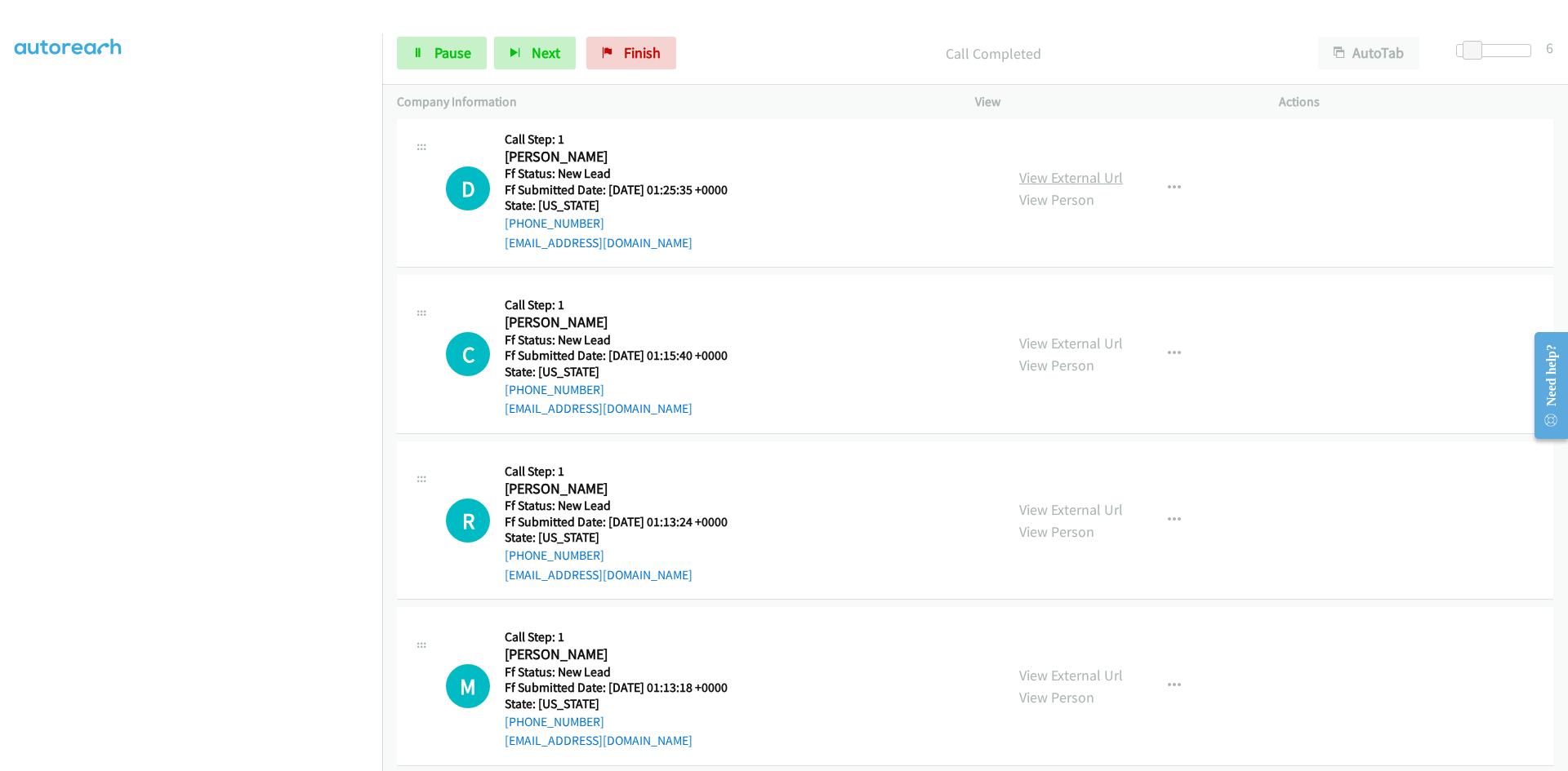
click at [1080, 177] on link "View External Url" at bounding box center [1070, 178] width 103 height 19
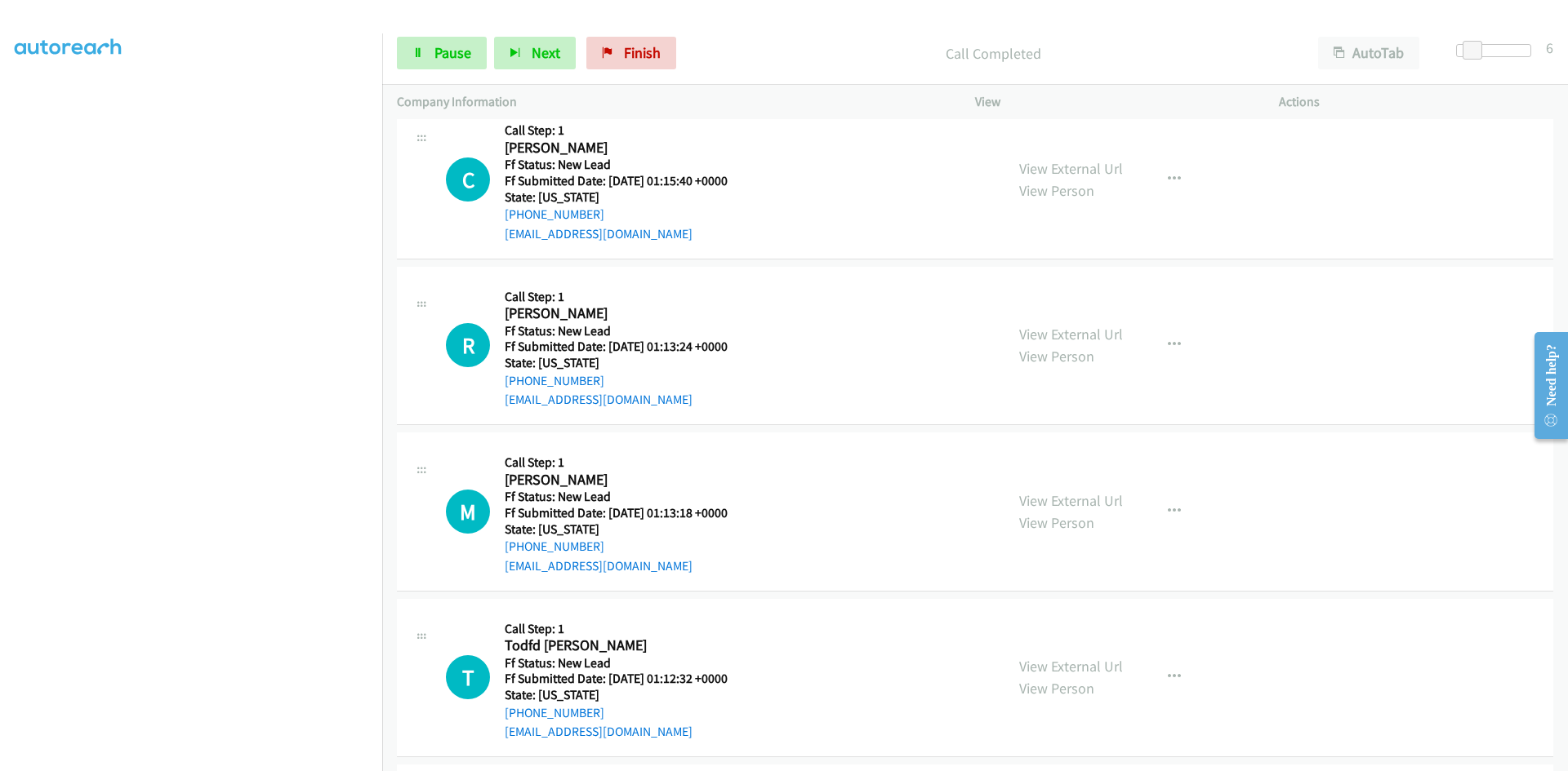
scroll to position [1831, 0]
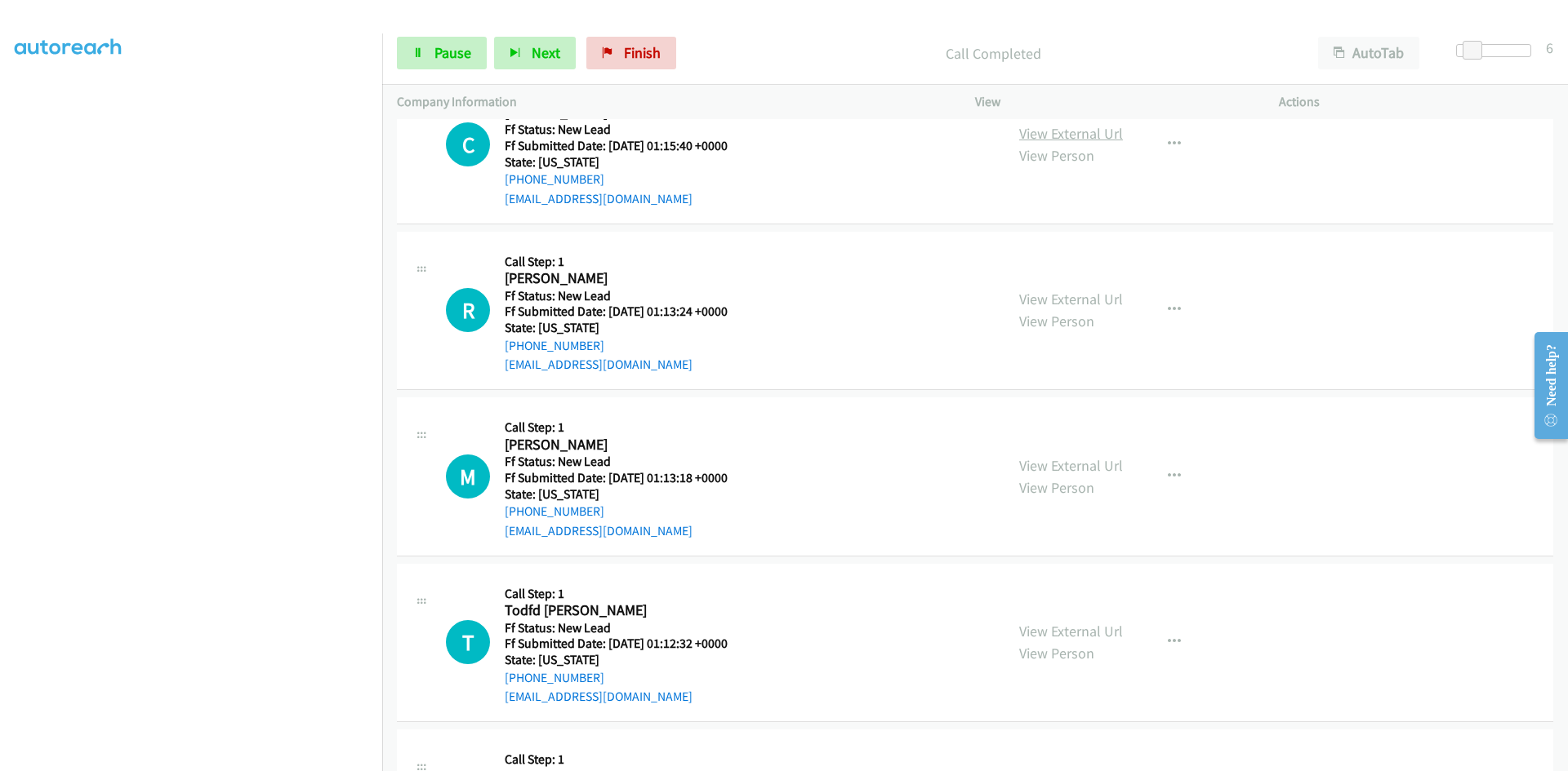
click at [1045, 135] on link "View External Url" at bounding box center [1070, 133] width 103 height 19
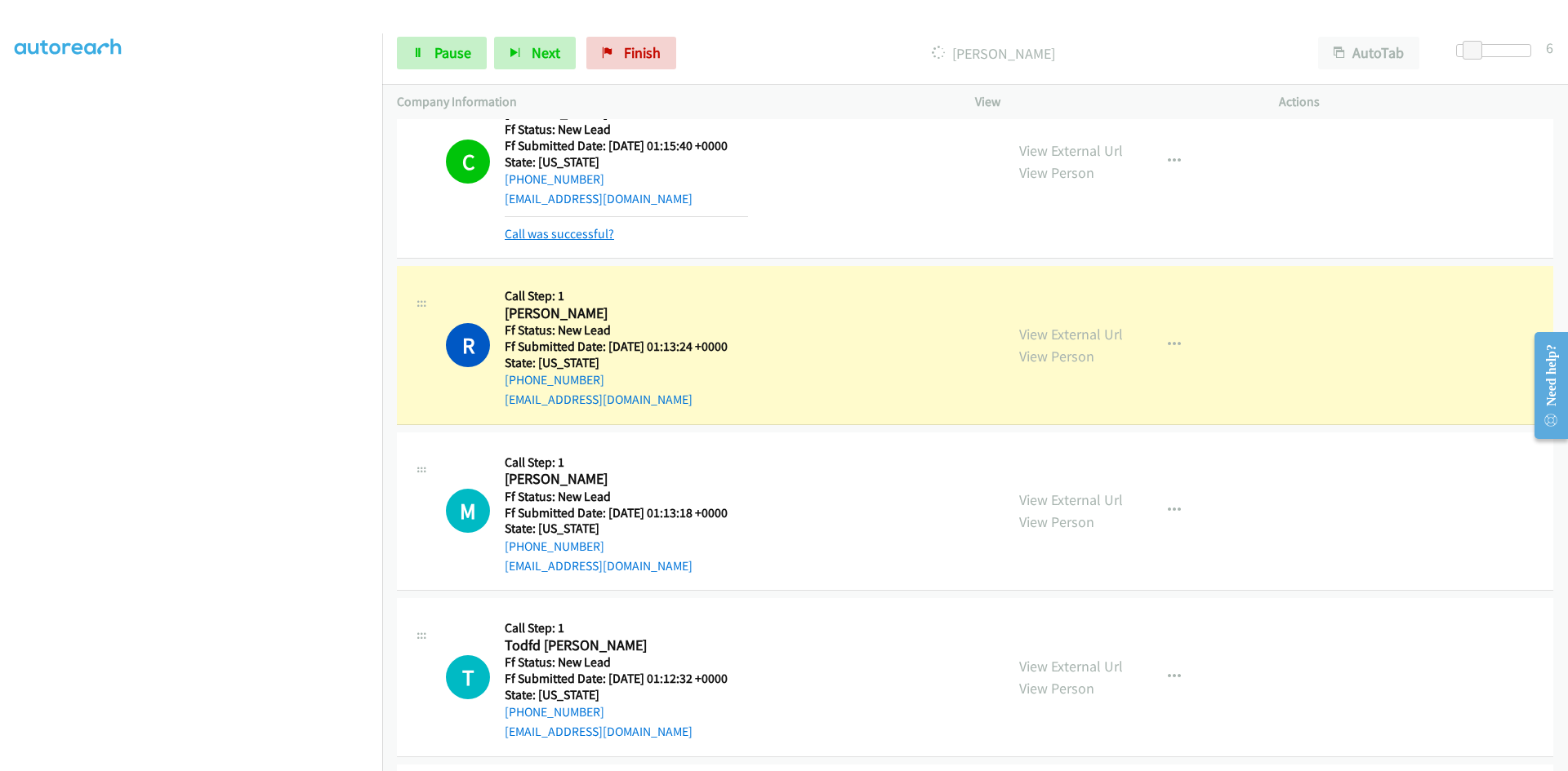
click at [599, 234] on link "Call was successful?" at bounding box center [559, 234] width 109 height 16
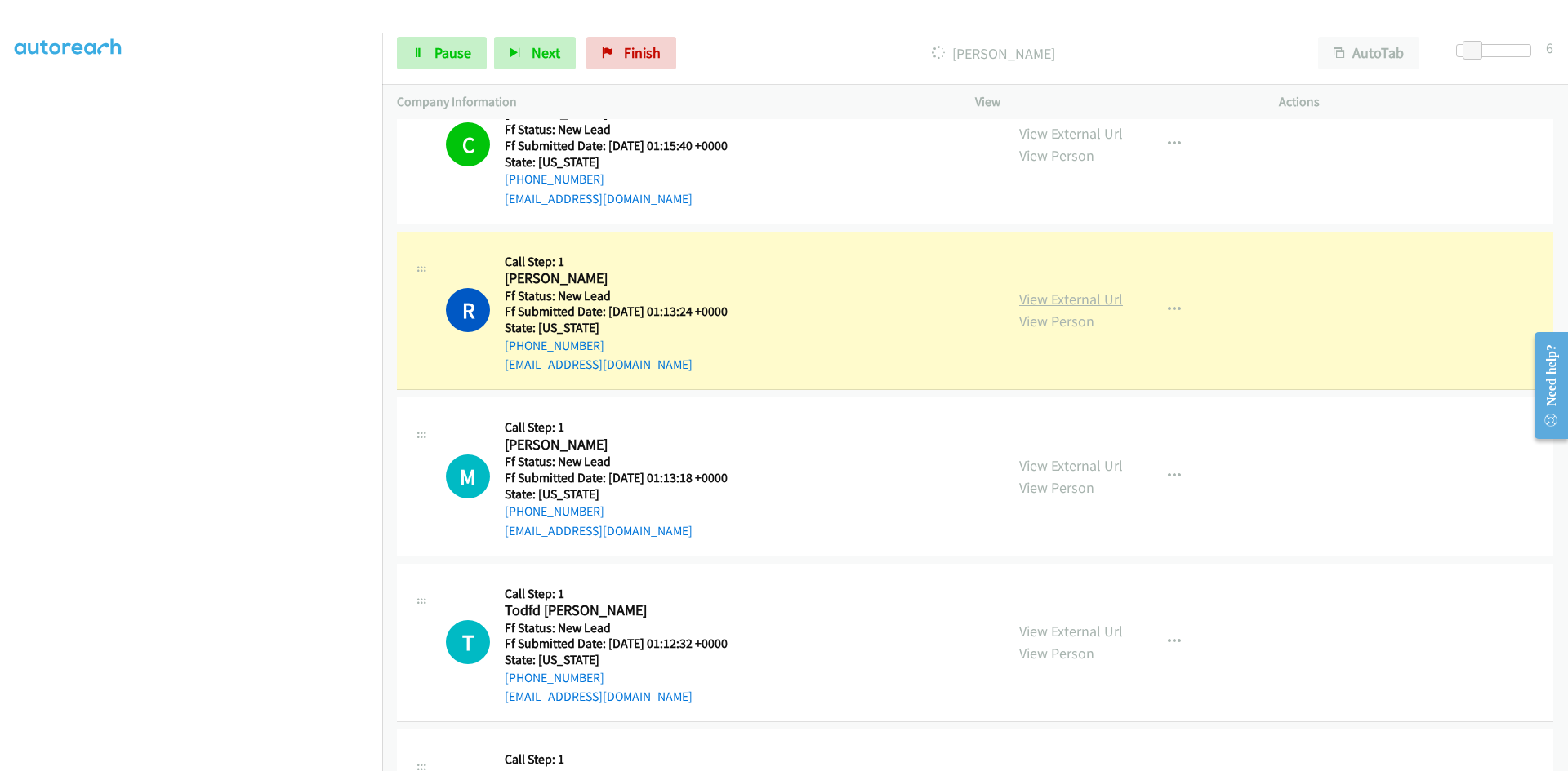
click at [1044, 296] on link "View External Url" at bounding box center [1070, 299] width 103 height 19
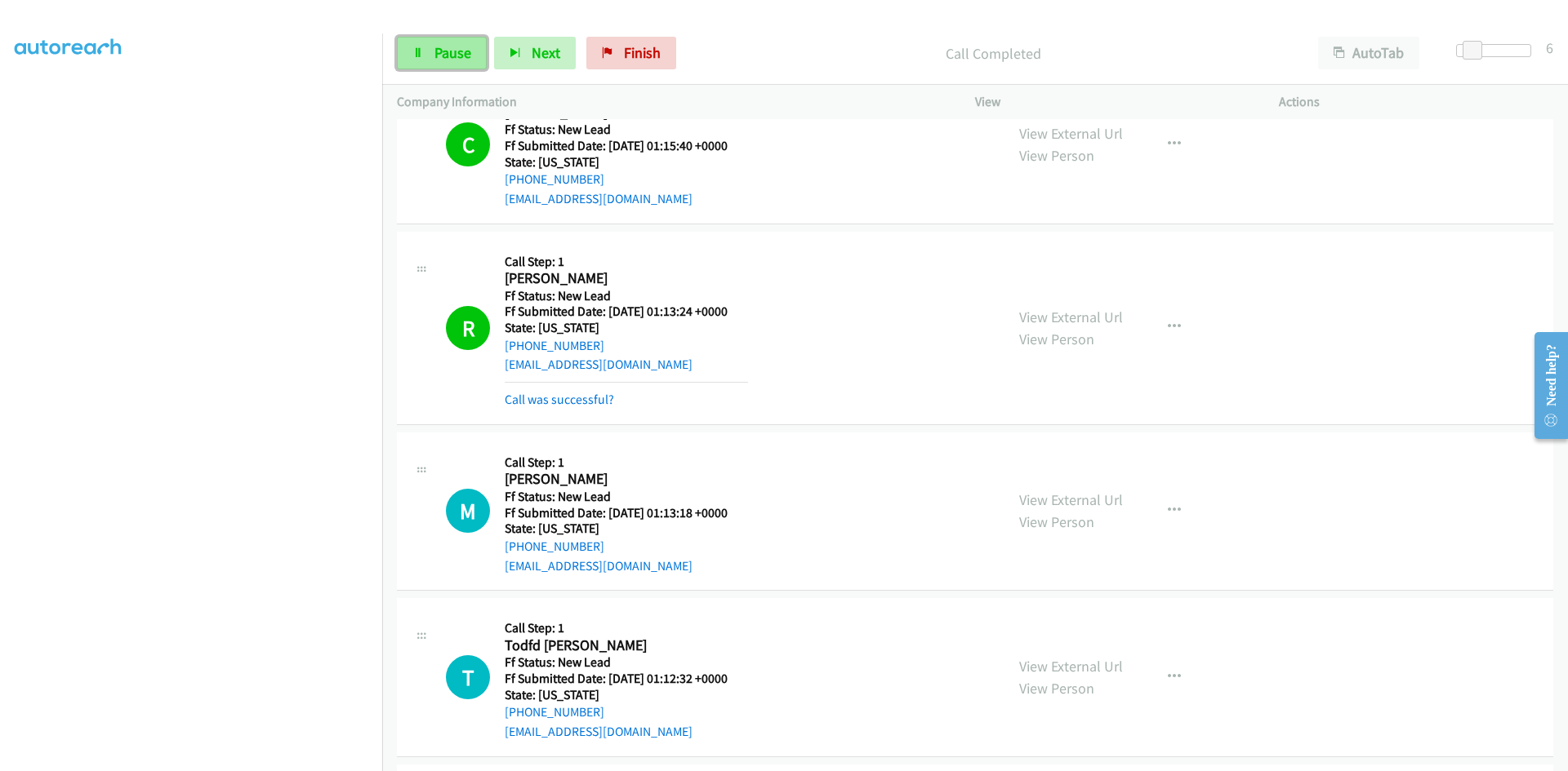
click at [413, 56] on icon at bounding box center [418, 54] width 11 height 11
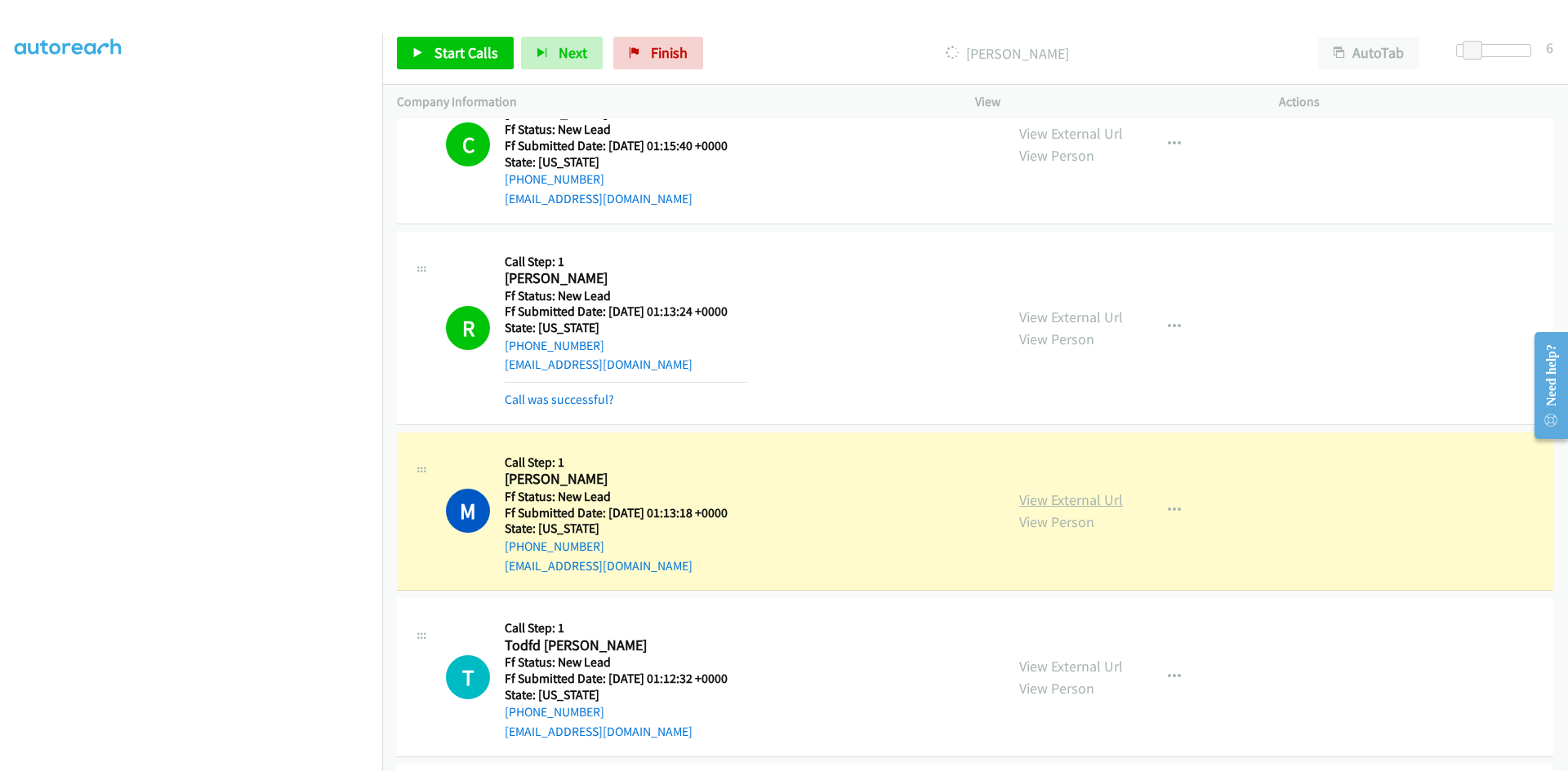
click at [1058, 501] on link "View External Url" at bounding box center [1070, 500] width 103 height 19
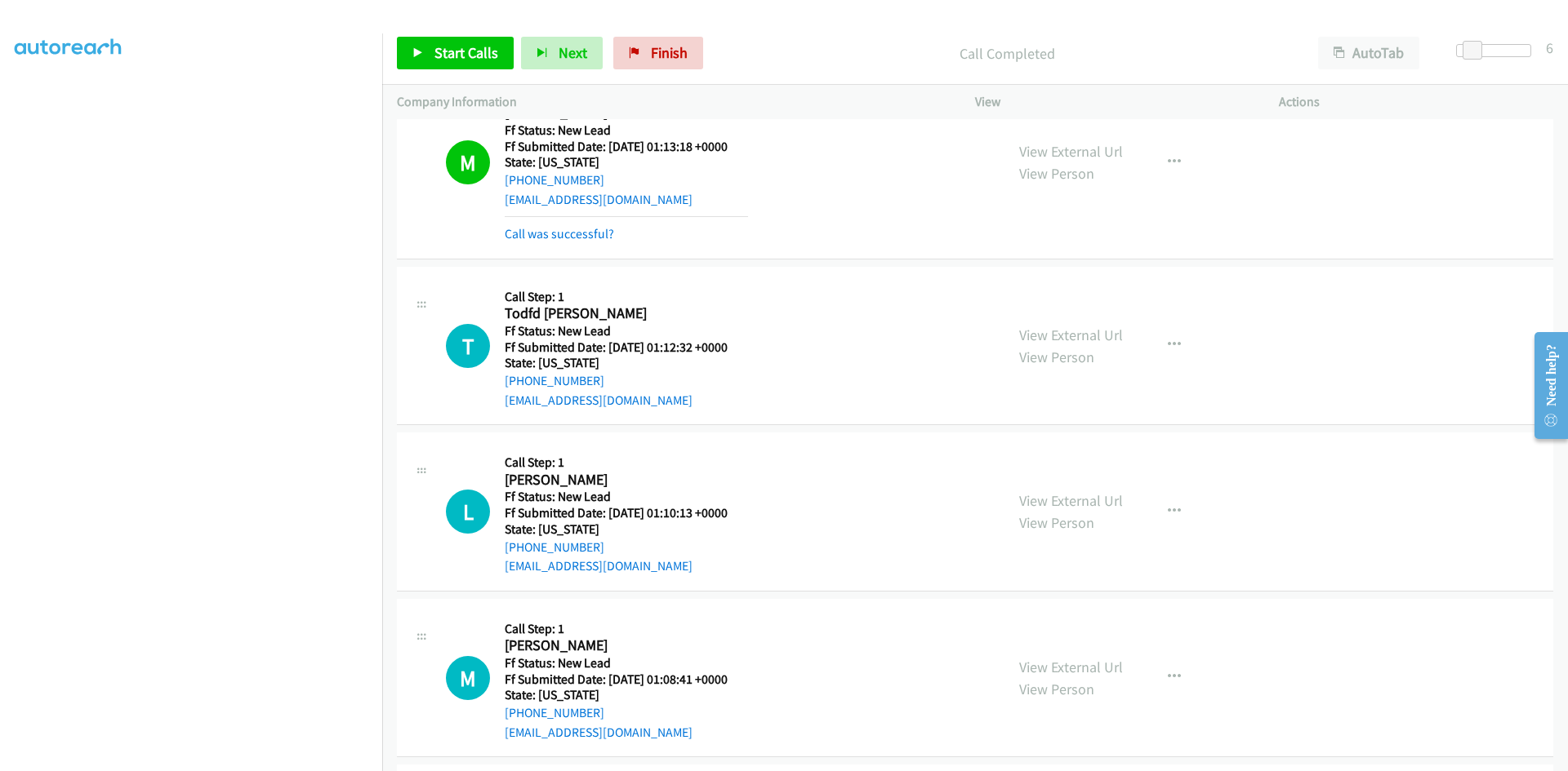
scroll to position [2320, 0]
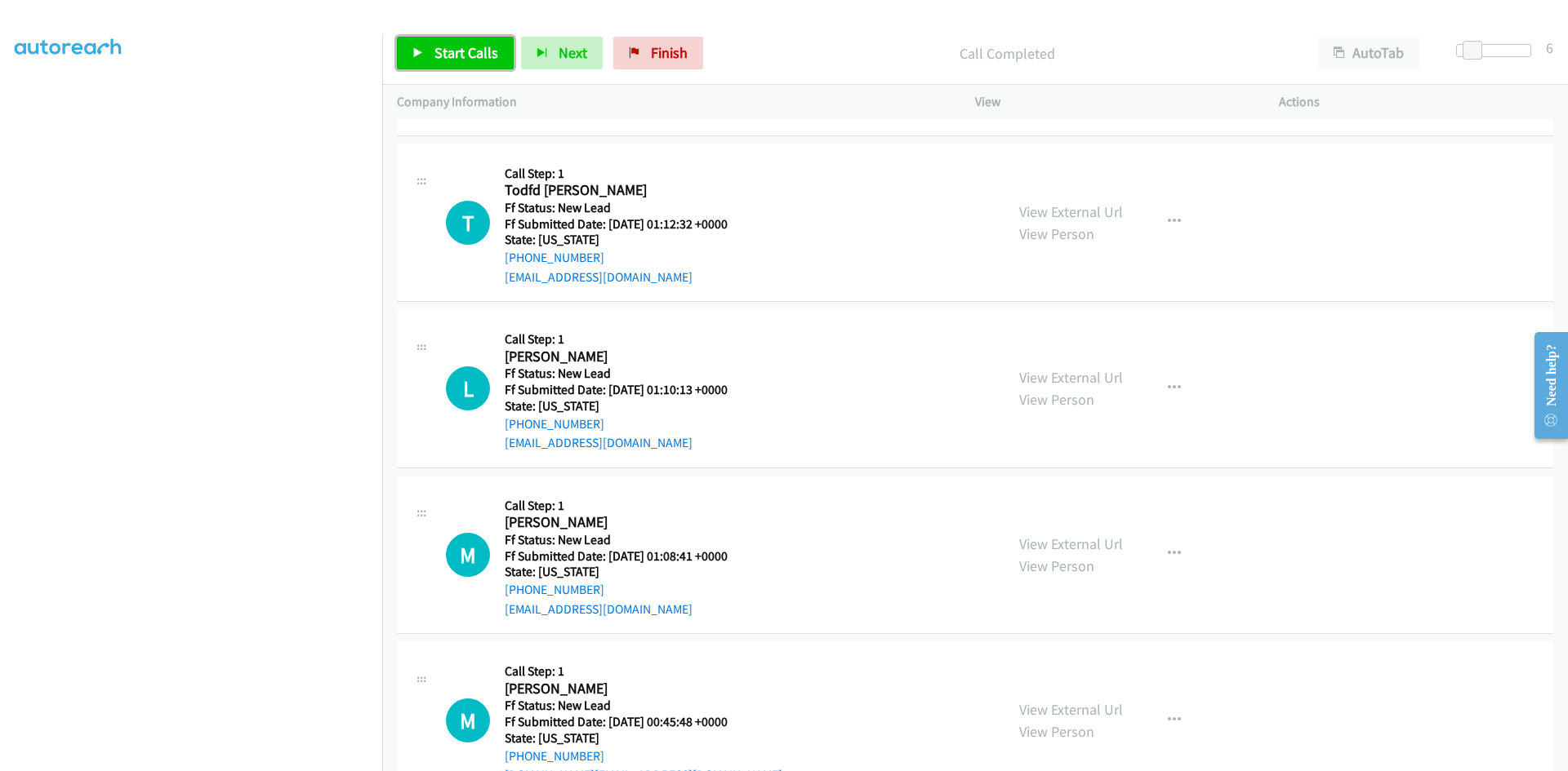
click at [451, 54] on span "Start Calls" at bounding box center [466, 52] width 63 height 19
click at [1071, 208] on link "View External Url" at bounding box center [1070, 211] width 103 height 19
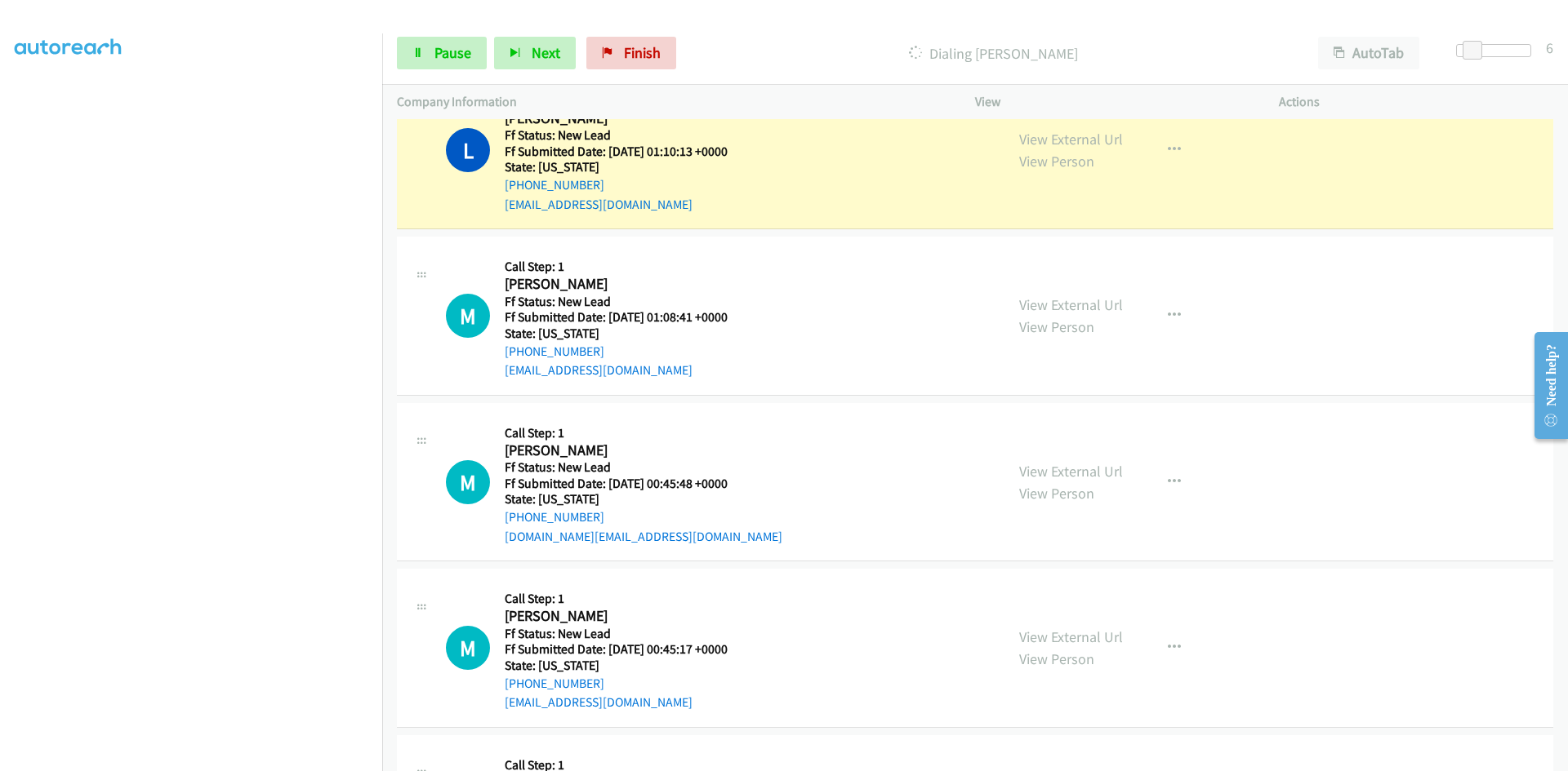
scroll to position [2565, 0]
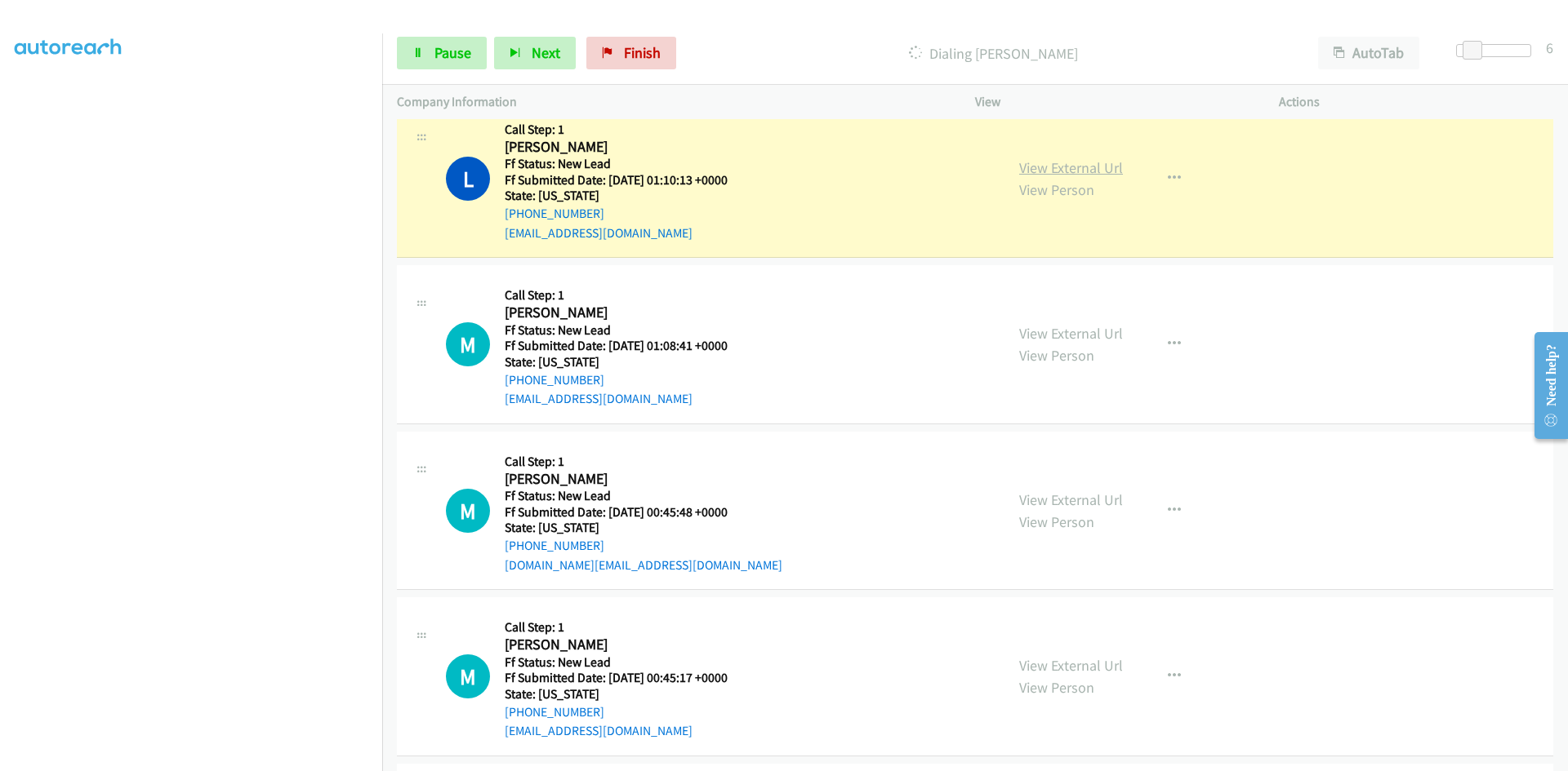
click at [1038, 170] on link "View External Url" at bounding box center [1070, 168] width 103 height 19
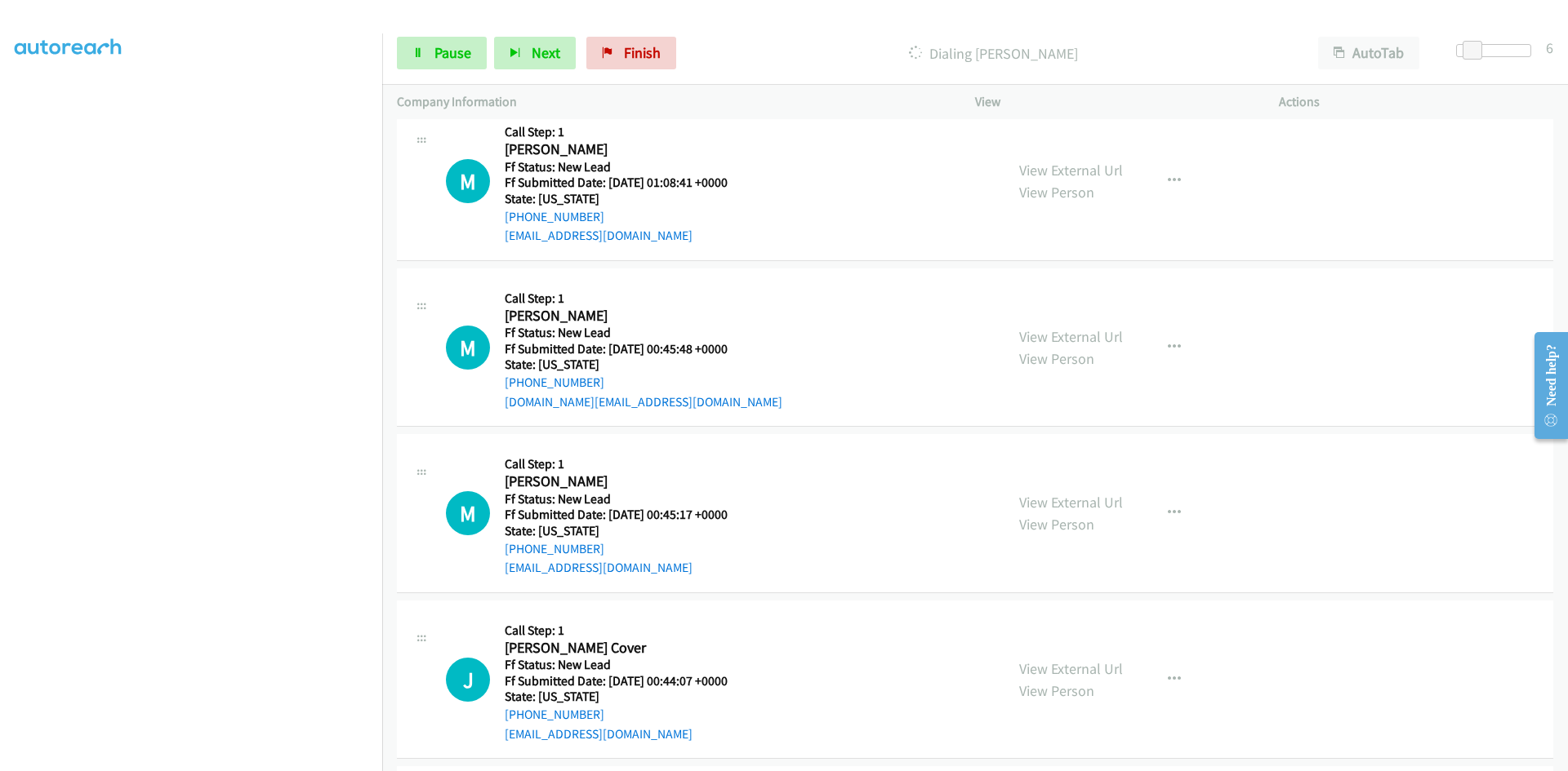
scroll to position [2763, 0]
click at [1044, 173] on link "View External Url" at bounding box center [1070, 171] width 103 height 19
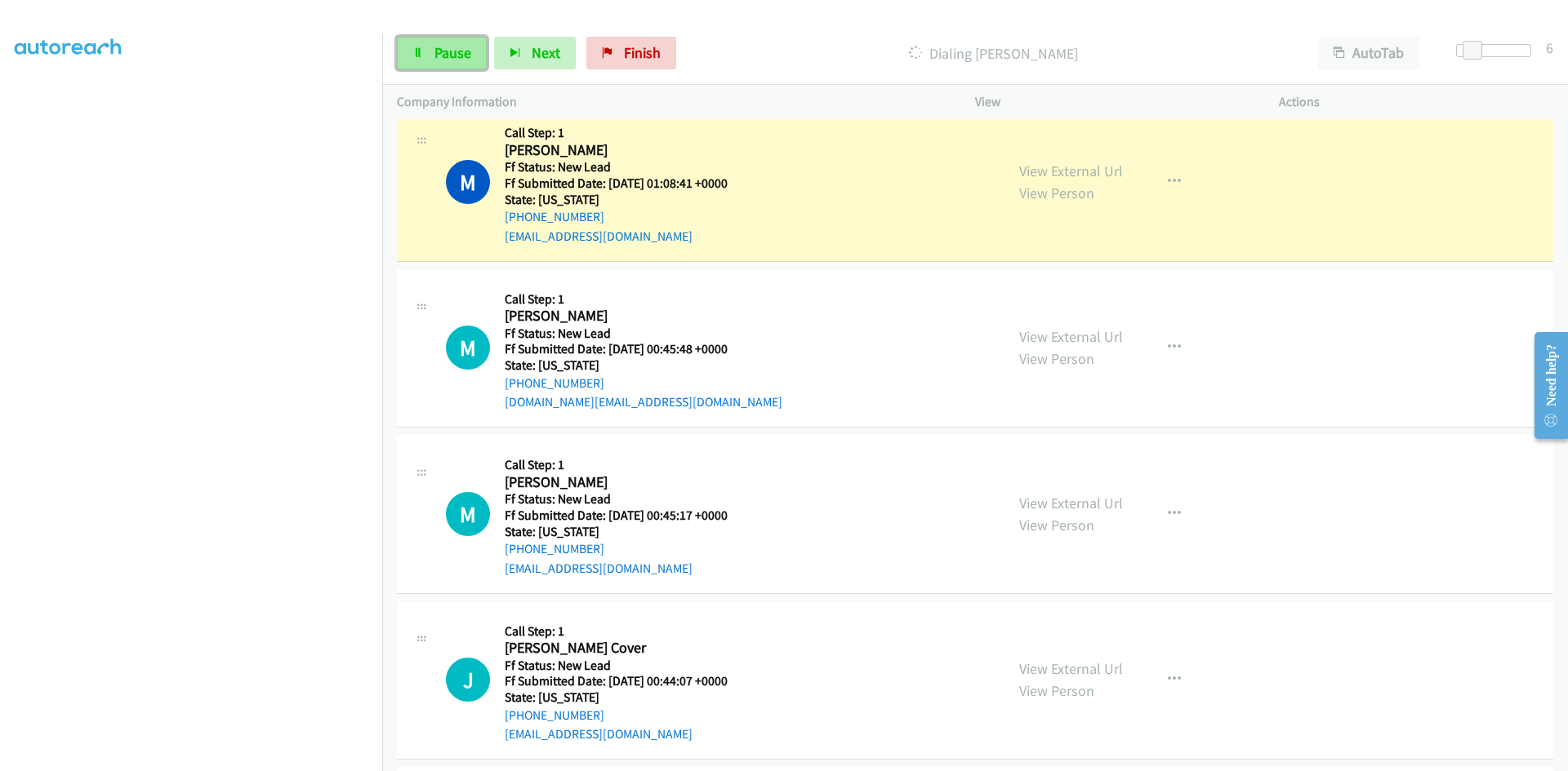
click at [440, 60] on span "Pause" at bounding box center [452, 52] width 36 height 19
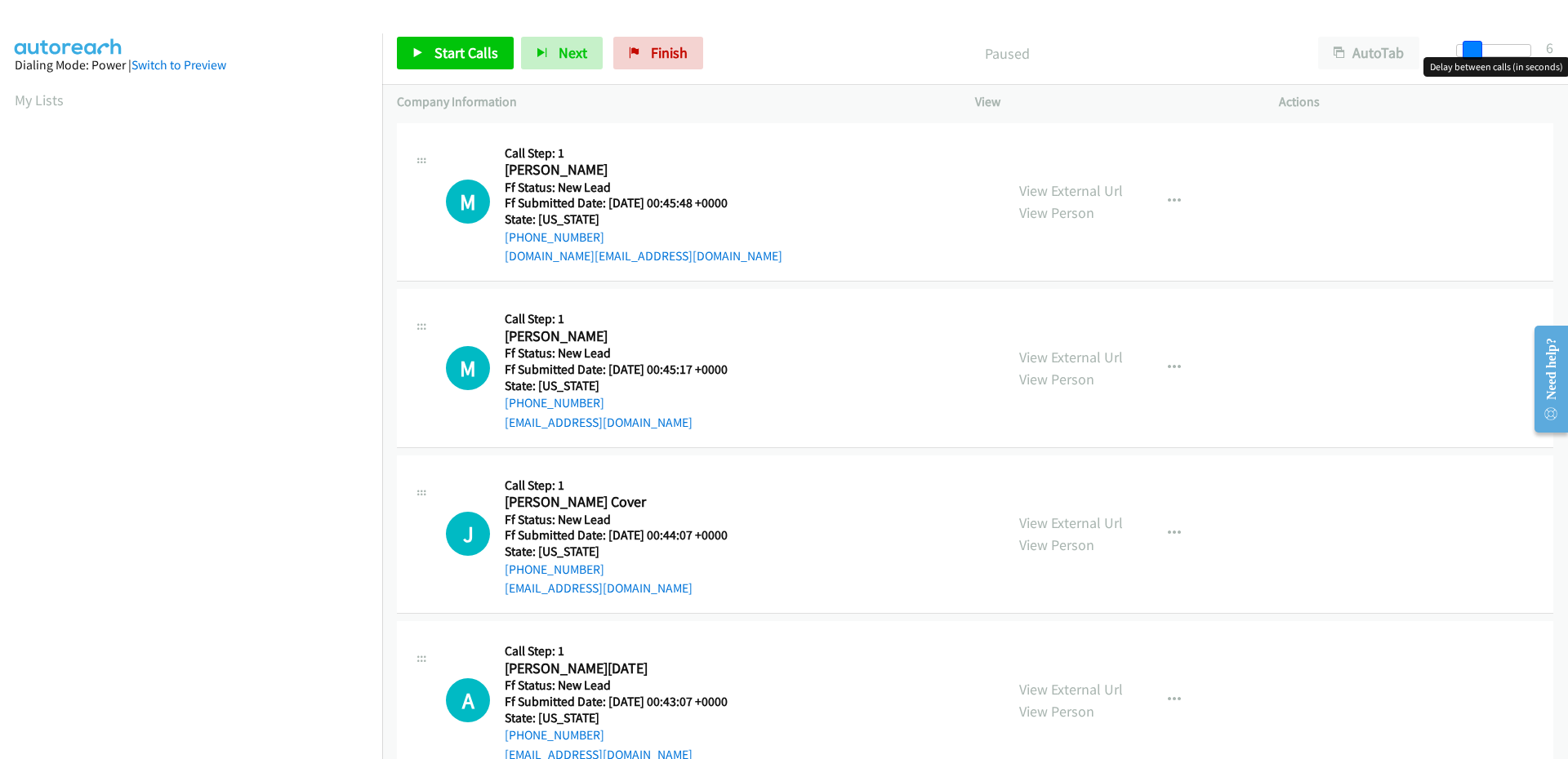
drag, startPoint x: 1470, startPoint y: 50, endPoint x: 1479, endPoint y: 50, distance: 9.0
click at [1479, 50] on span at bounding box center [1472, 50] width 20 height 20
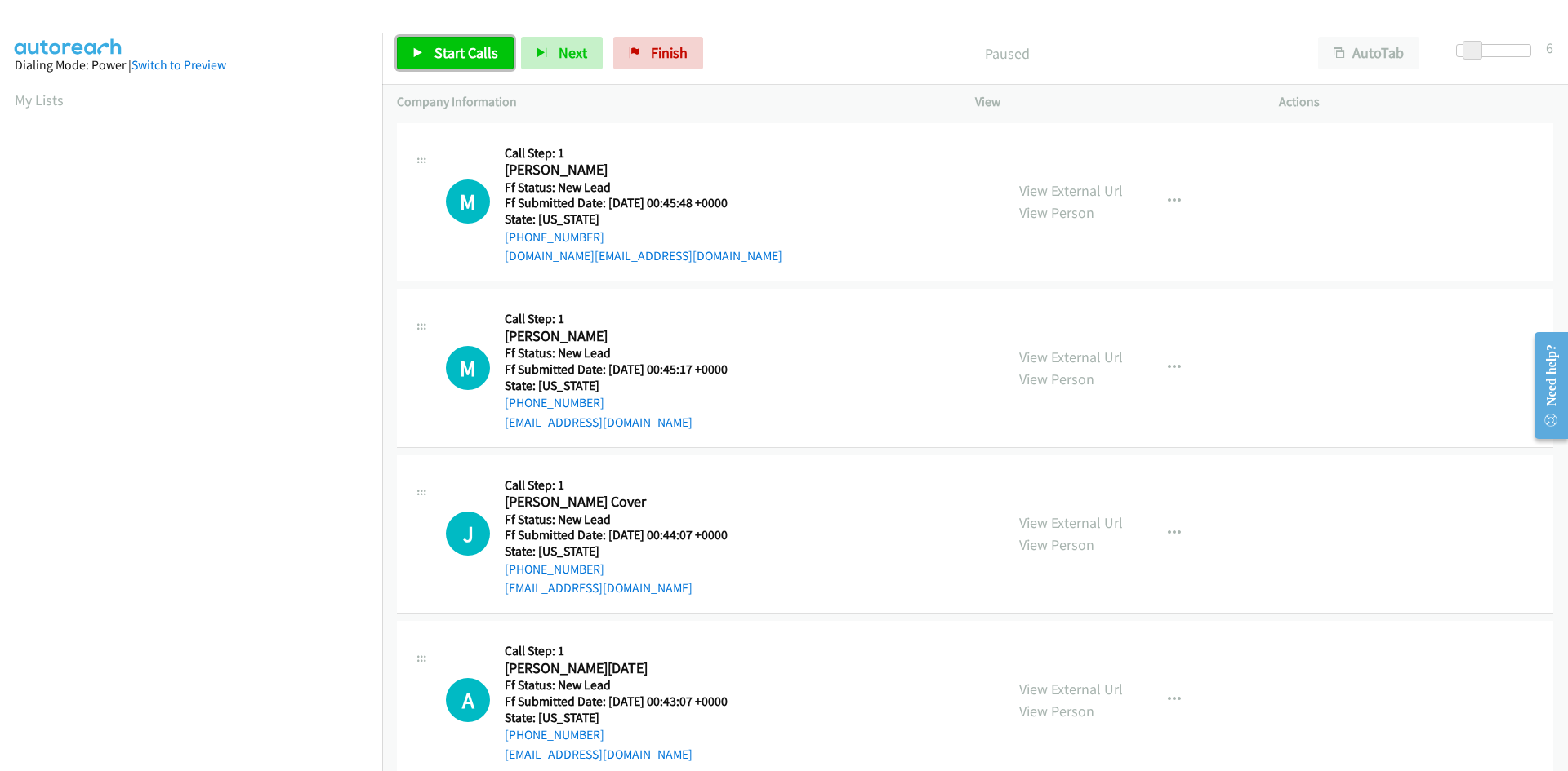
click at [440, 52] on span "Start Calls" at bounding box center [466, 52] width 63 height 19
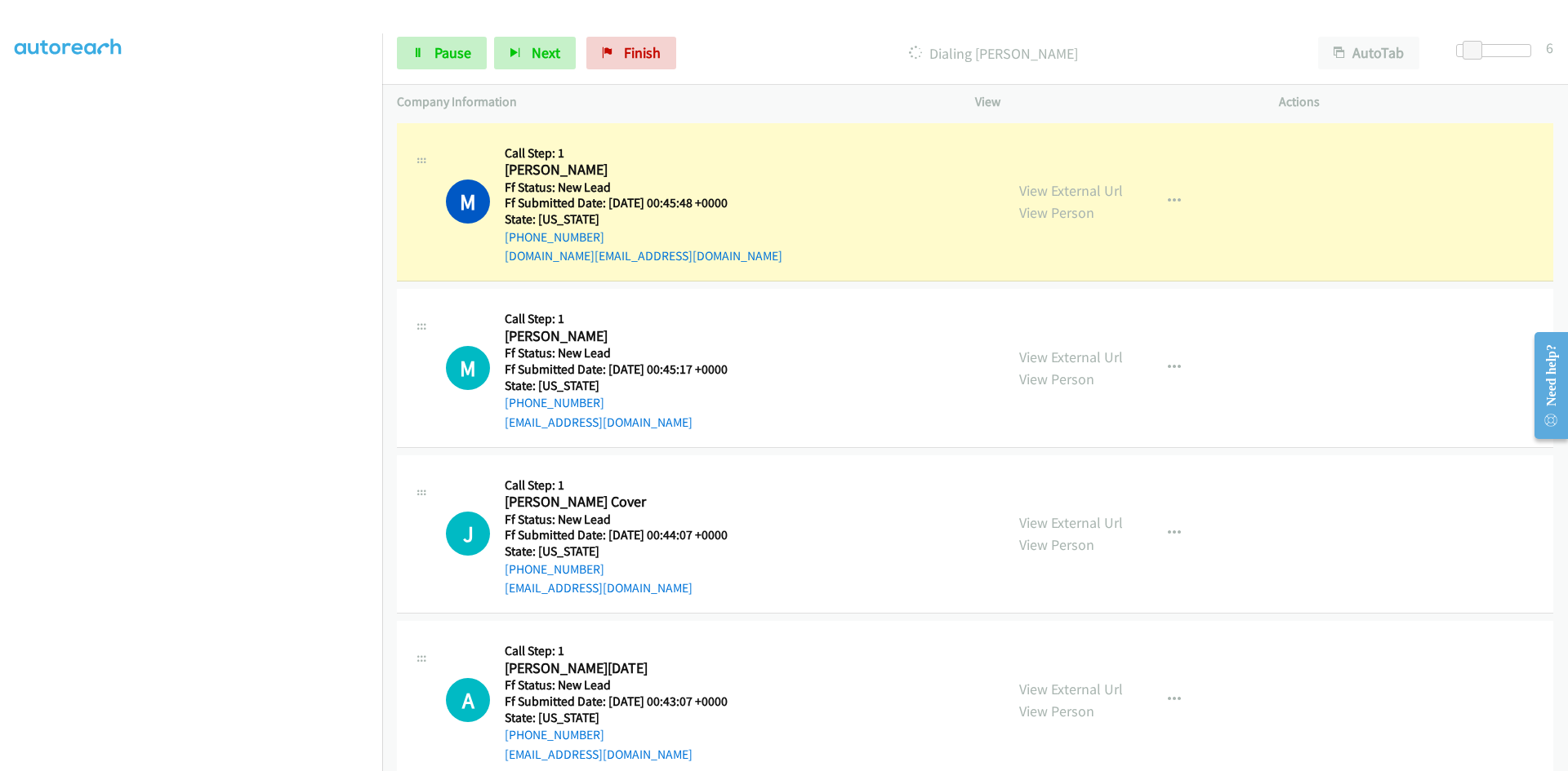
scroll to position [143, 0]
click at [1098, 185] on link "View External Url" at bounding box center [1070, 191] width 103 height 19
drag, startPoint x: 618, startPoint y: 50, endPoint x: 867, endPoint y: 77, distance: 250.5
click at [620, 51] on link "Finish" at bounding box center [631, 52] width 89 height 33
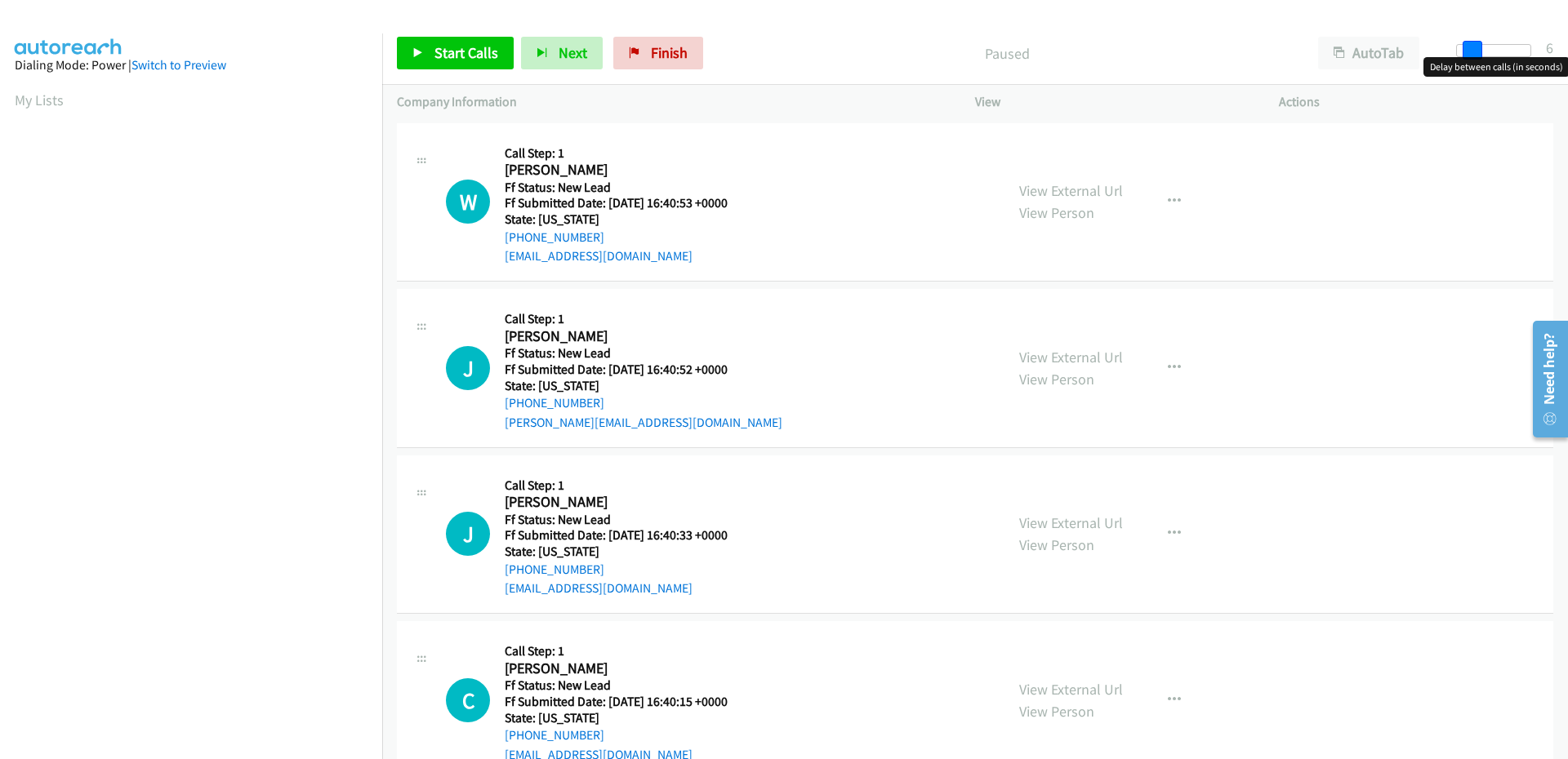
drag, startPoint x: 1456, startPoint y: 51, endPoint x: 1470, endPoint y: 54, distance: 14.3
click at [1470, 54] on span at bounding box center [1472, 50] width 20 height 20
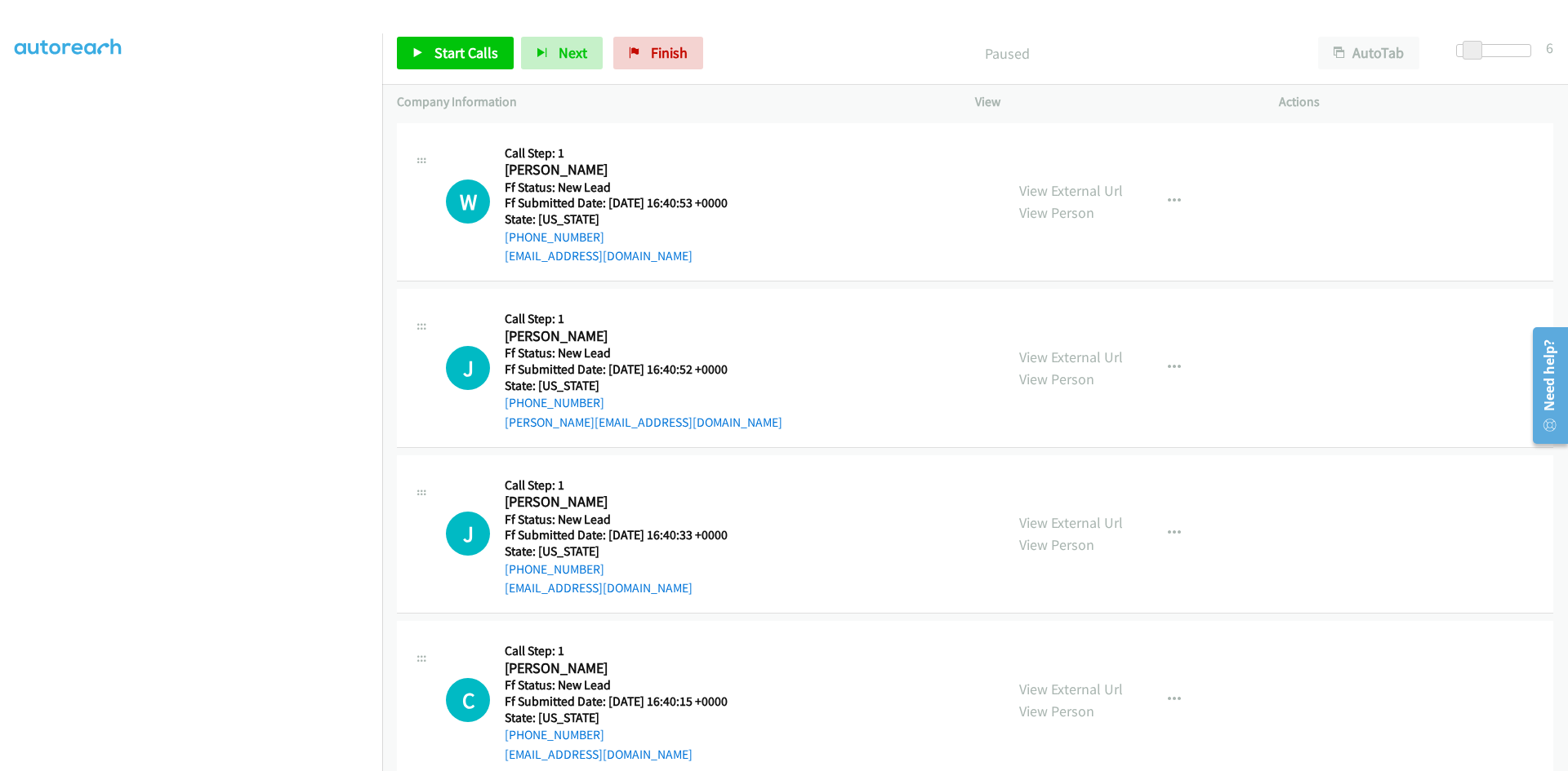
scroll to position [143, 0]
click at [889, 40] on div "Paused" at bounding box center [1006, 52] width 593 height 33
click at [422, 56] on icon at bounding box center [418, 54] width 11 height 11
click at [1029, 192] on link "View External Url" at bounding box center [1070, 191] width 103 height 19
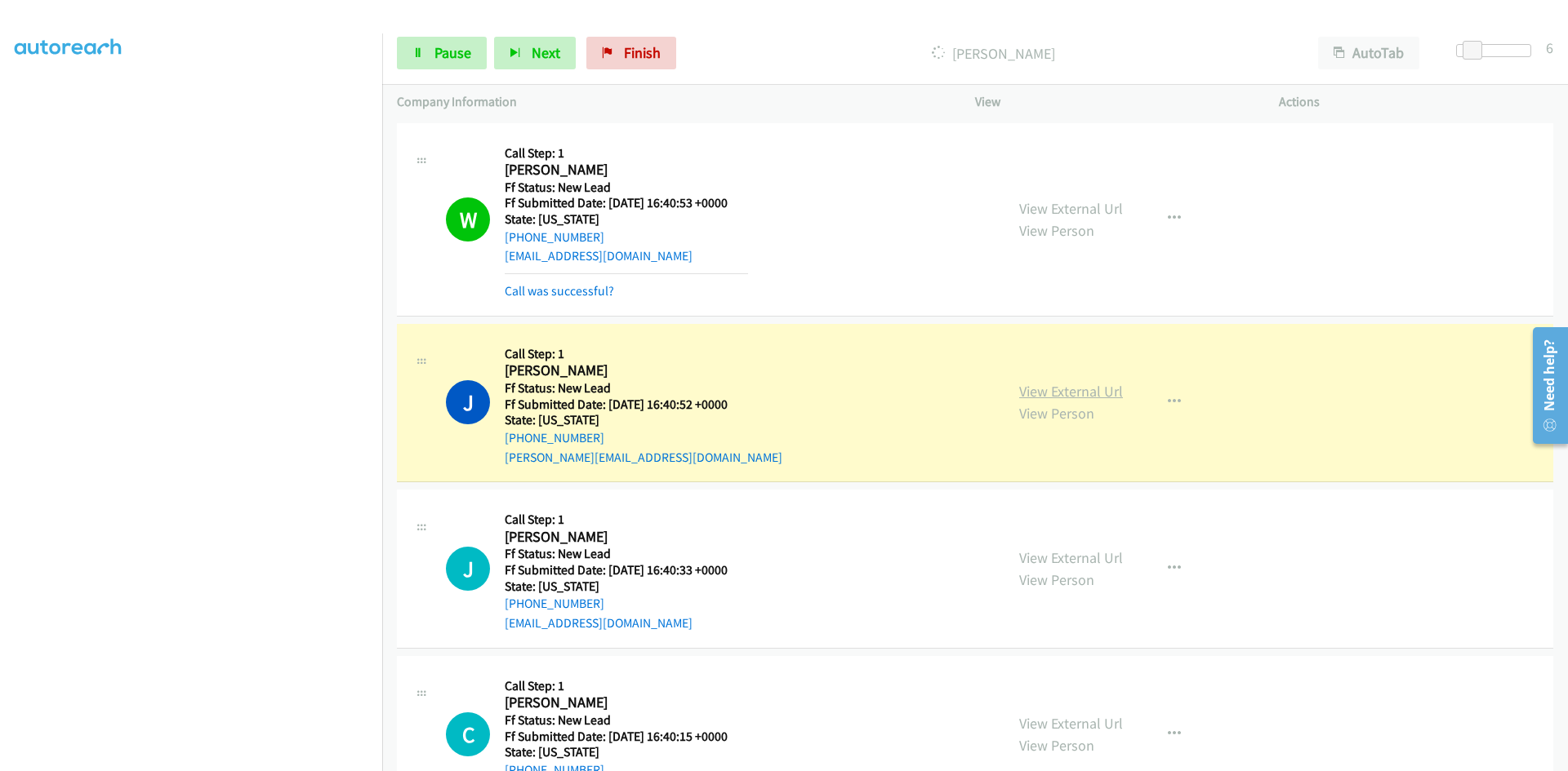
click at [1021, 390] on link "View External Url" at bounding box center [1070, 391] width 103 height 19
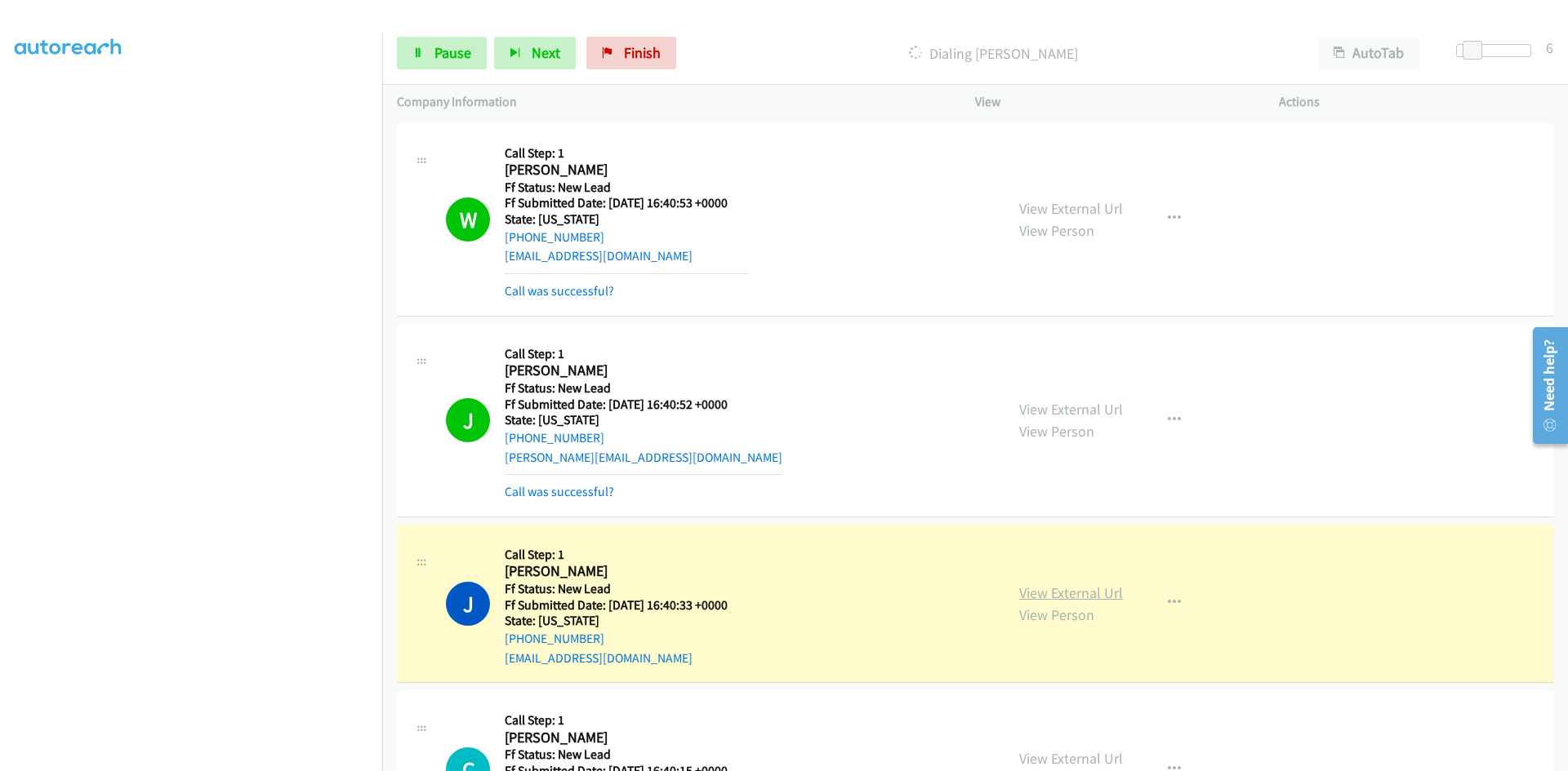
click at [1101, 593] on link "View External Url" at bounding box center [1070, 593] width 103 height 19
click at [584, 294] on link "Call was successful?" at bounding box center [559, 291] width 109 height 16
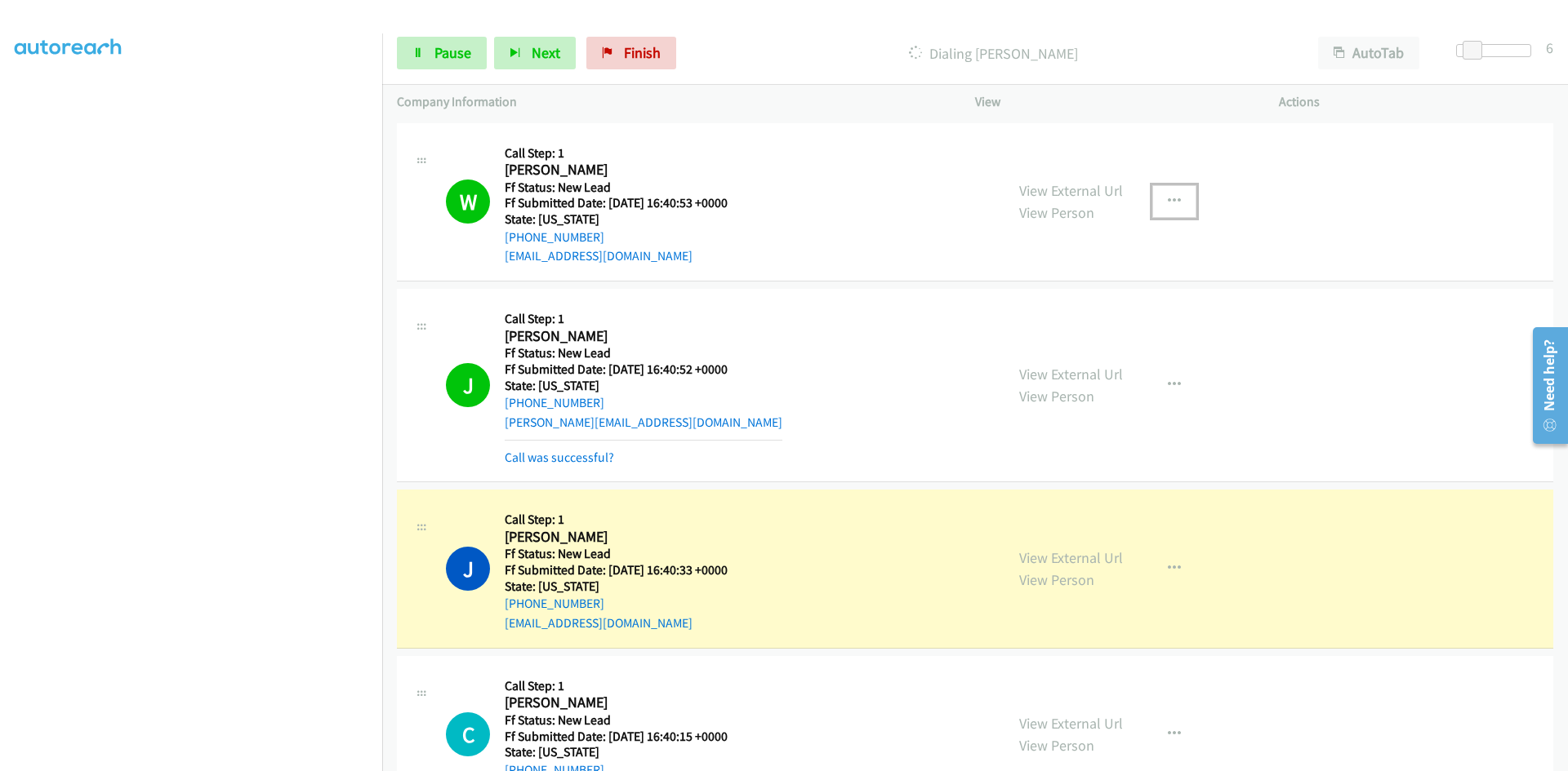
click at [1167, 196] on icon "button" at bounding box center [1174, 201] width 13 height 13
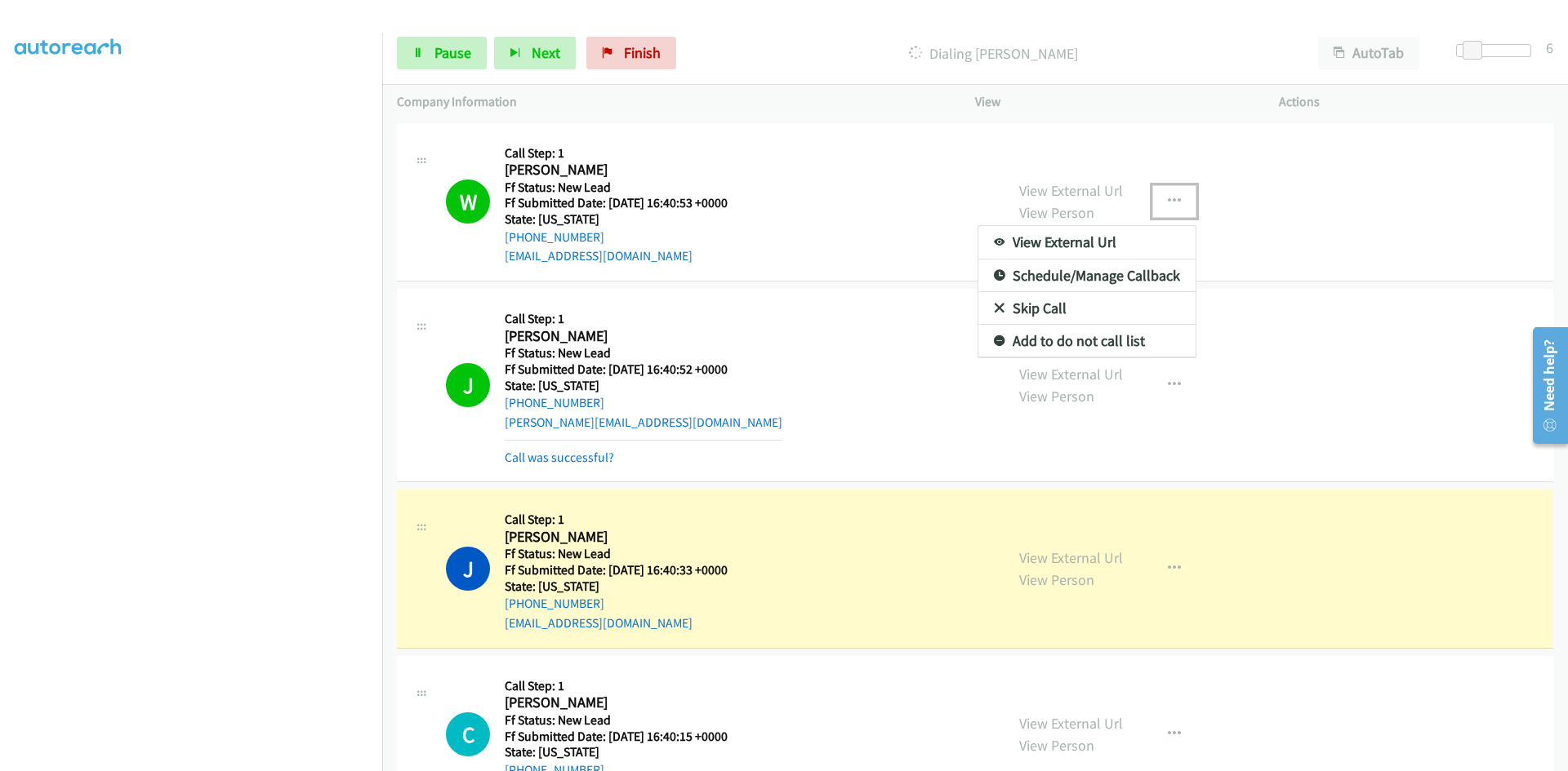
click at [1084, 340] on link "Add to do not call list" at bounding box center [1086, 341] width 217 height 33
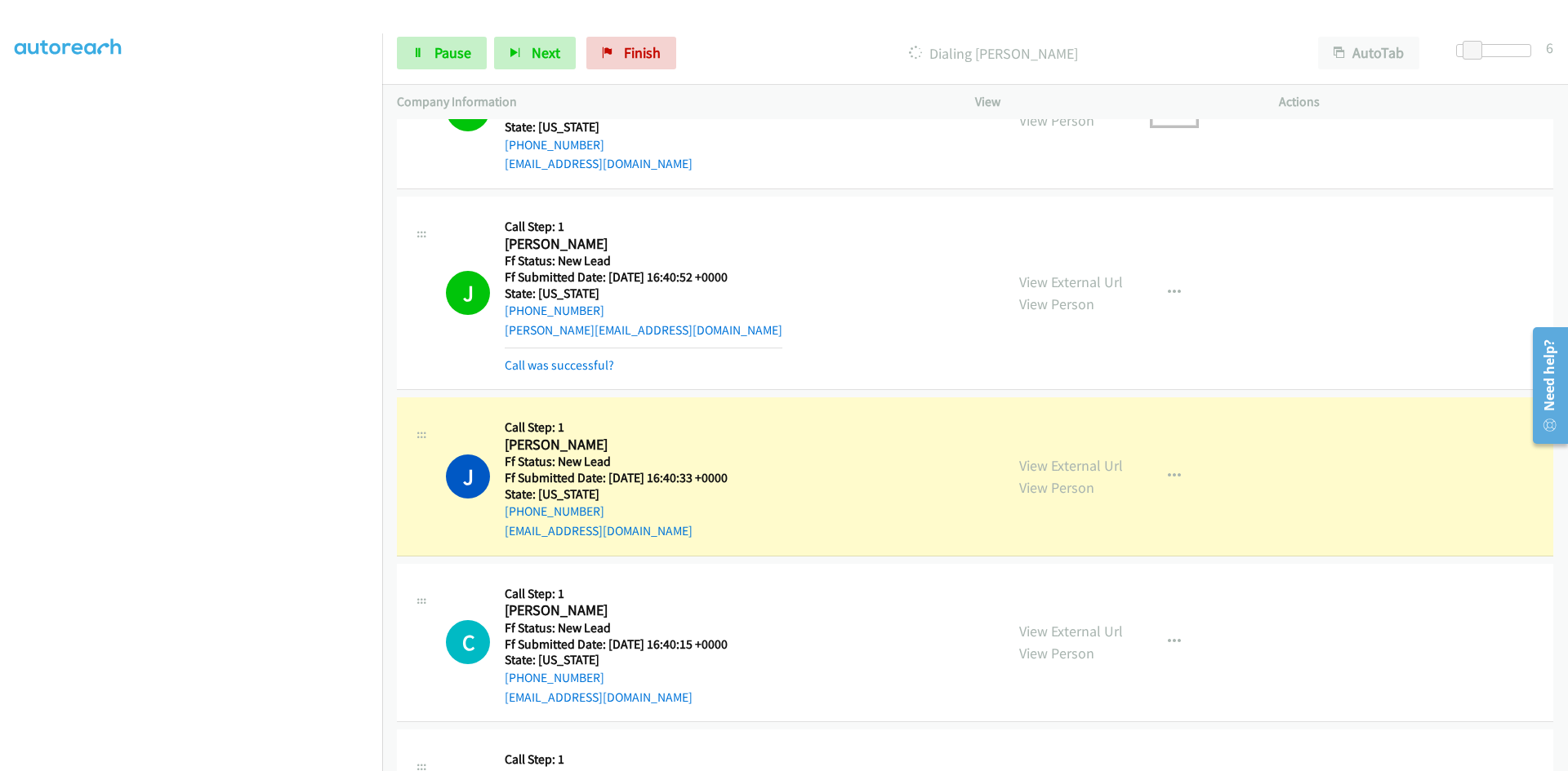
scroll to position [234, 0]
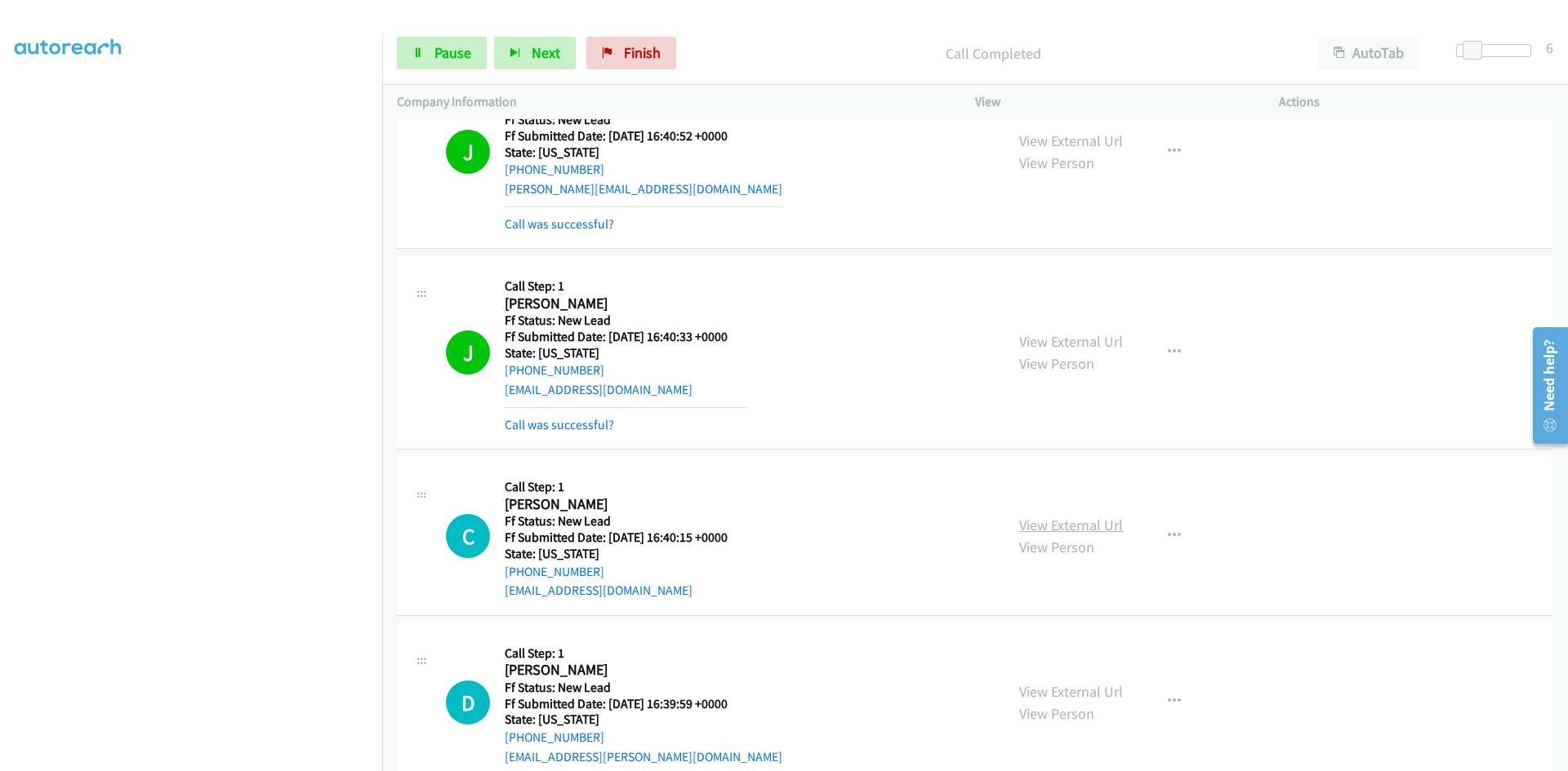
click at [1030, 518] on link "View External Url" at bounding box center [1070, 525] width 103 height 19
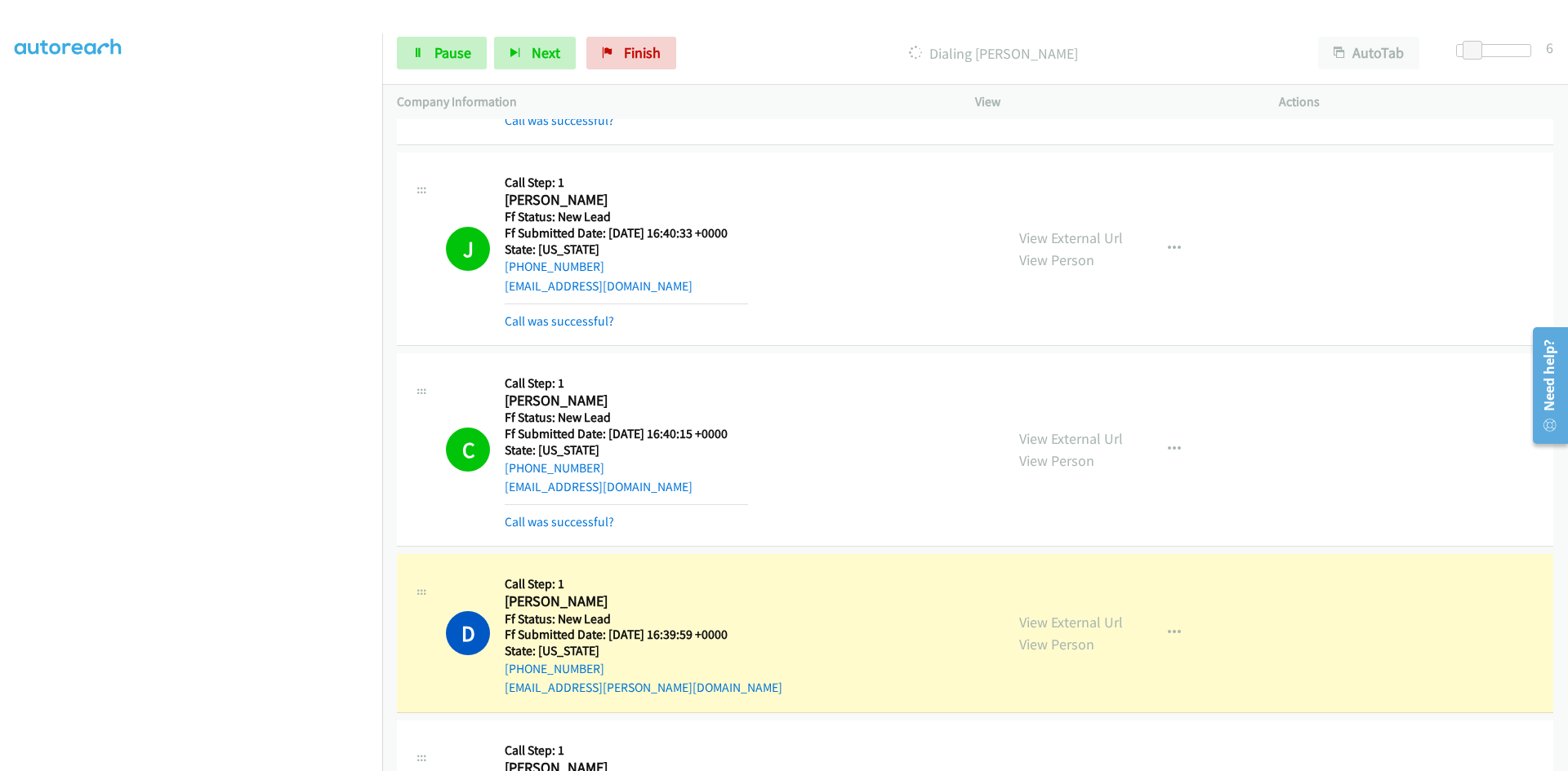
scroll to position [560, 0]
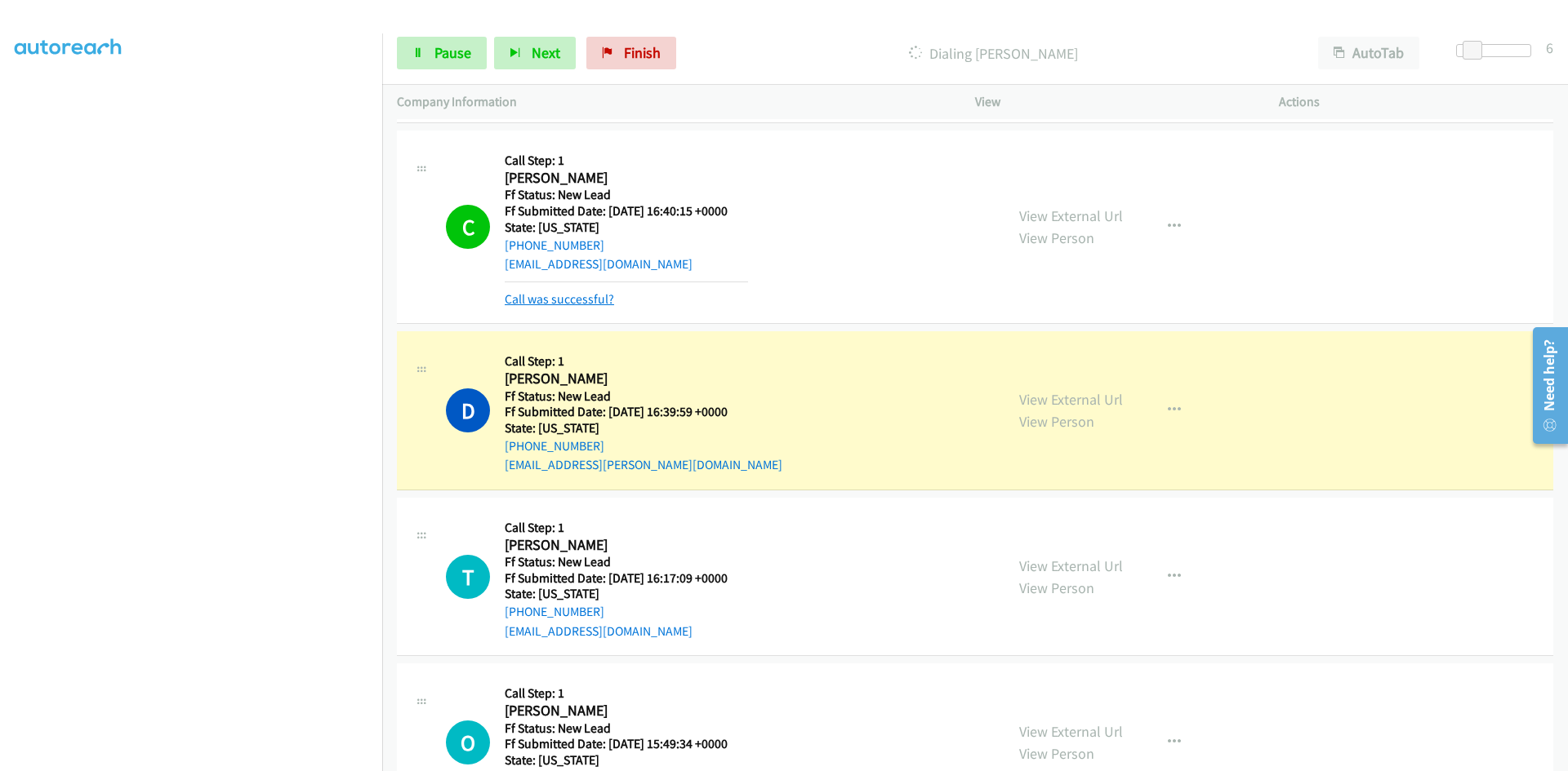
click at [583, 294] on link "Call was successful?" at bounding box center [559, 299] width 109 height 16
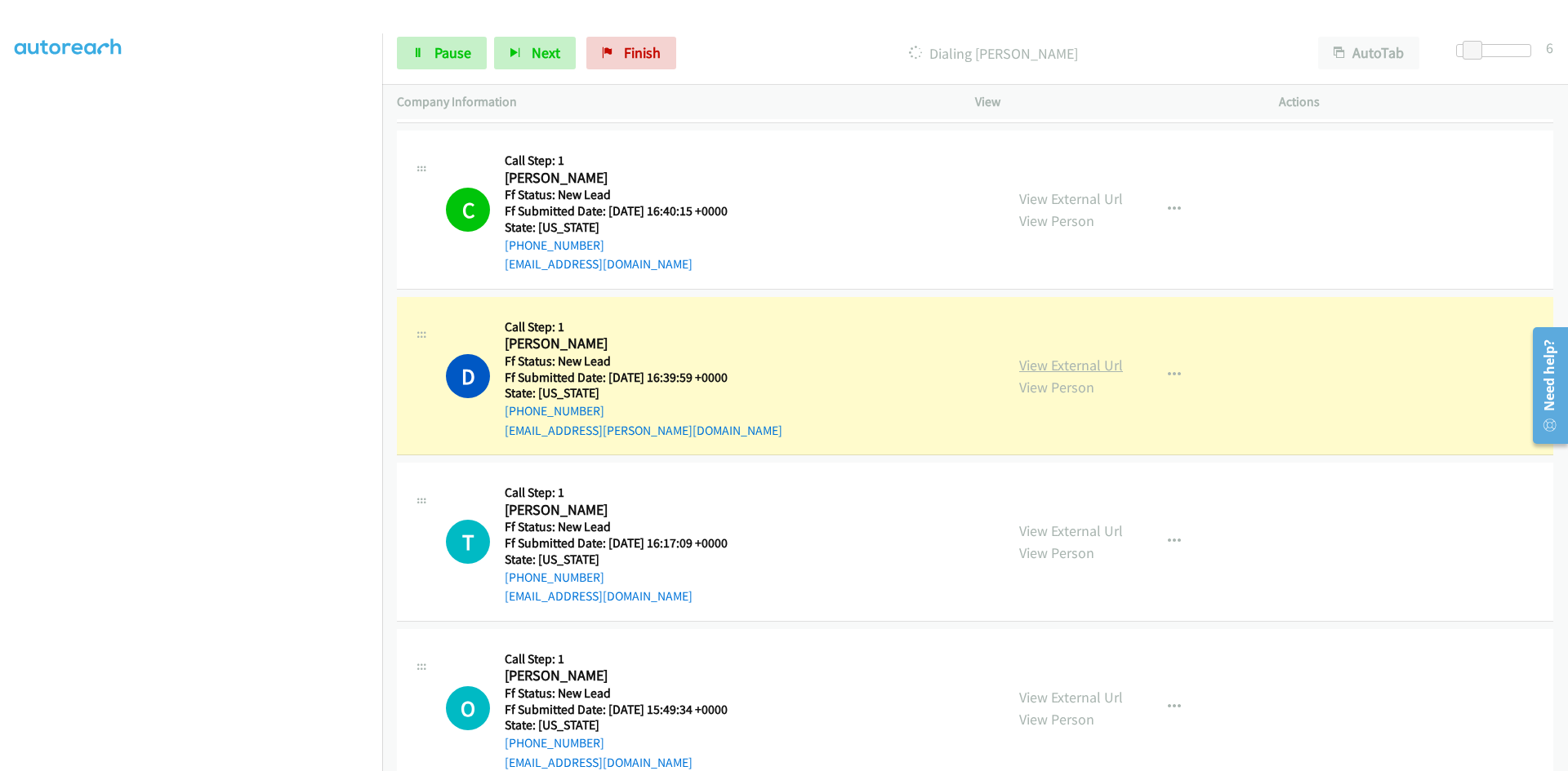
click at [1111, 362] on link "View External Url" at bounding box center [1070, 365] width 103 height 19
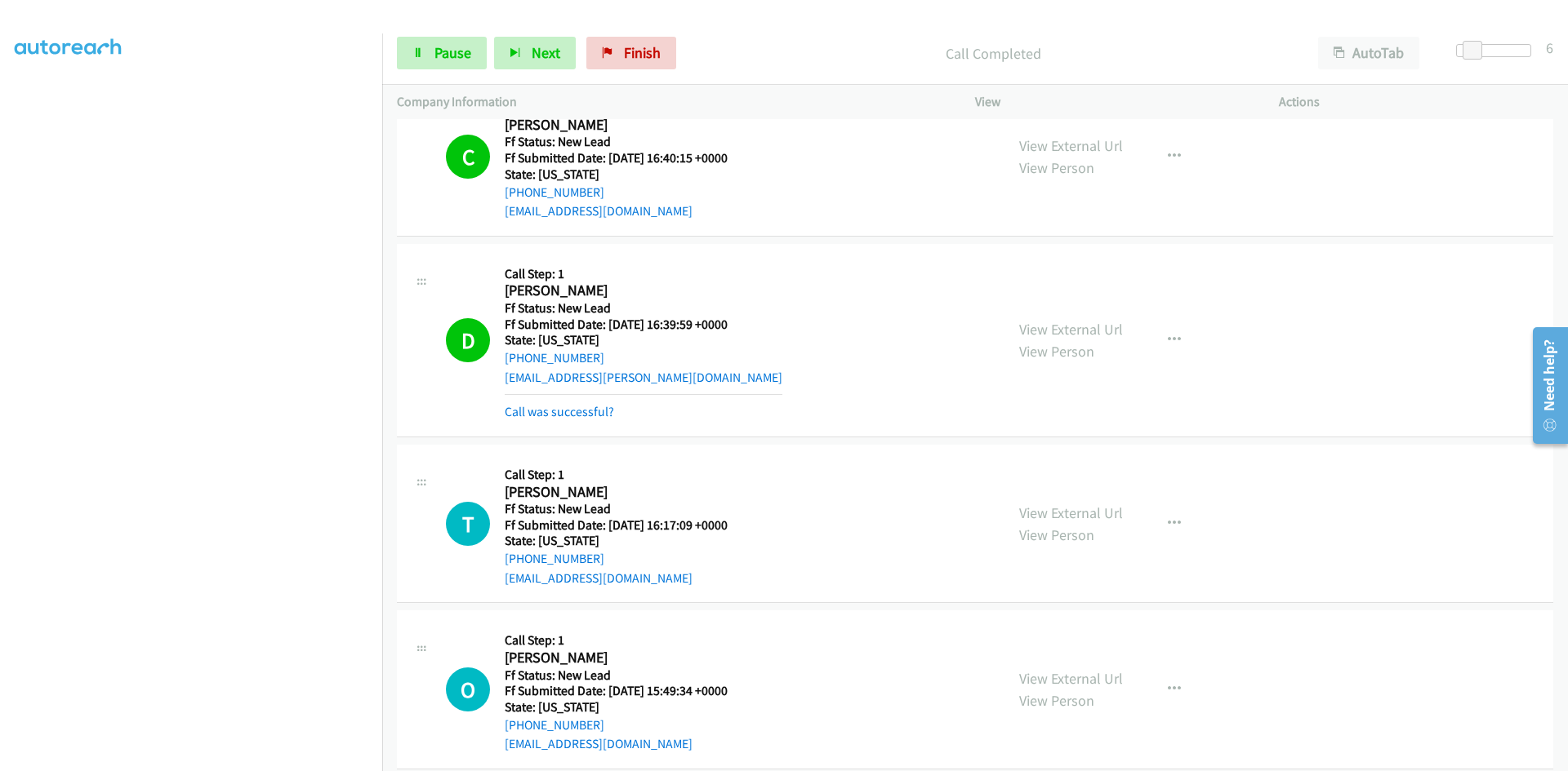
scroll to position [802, 0]
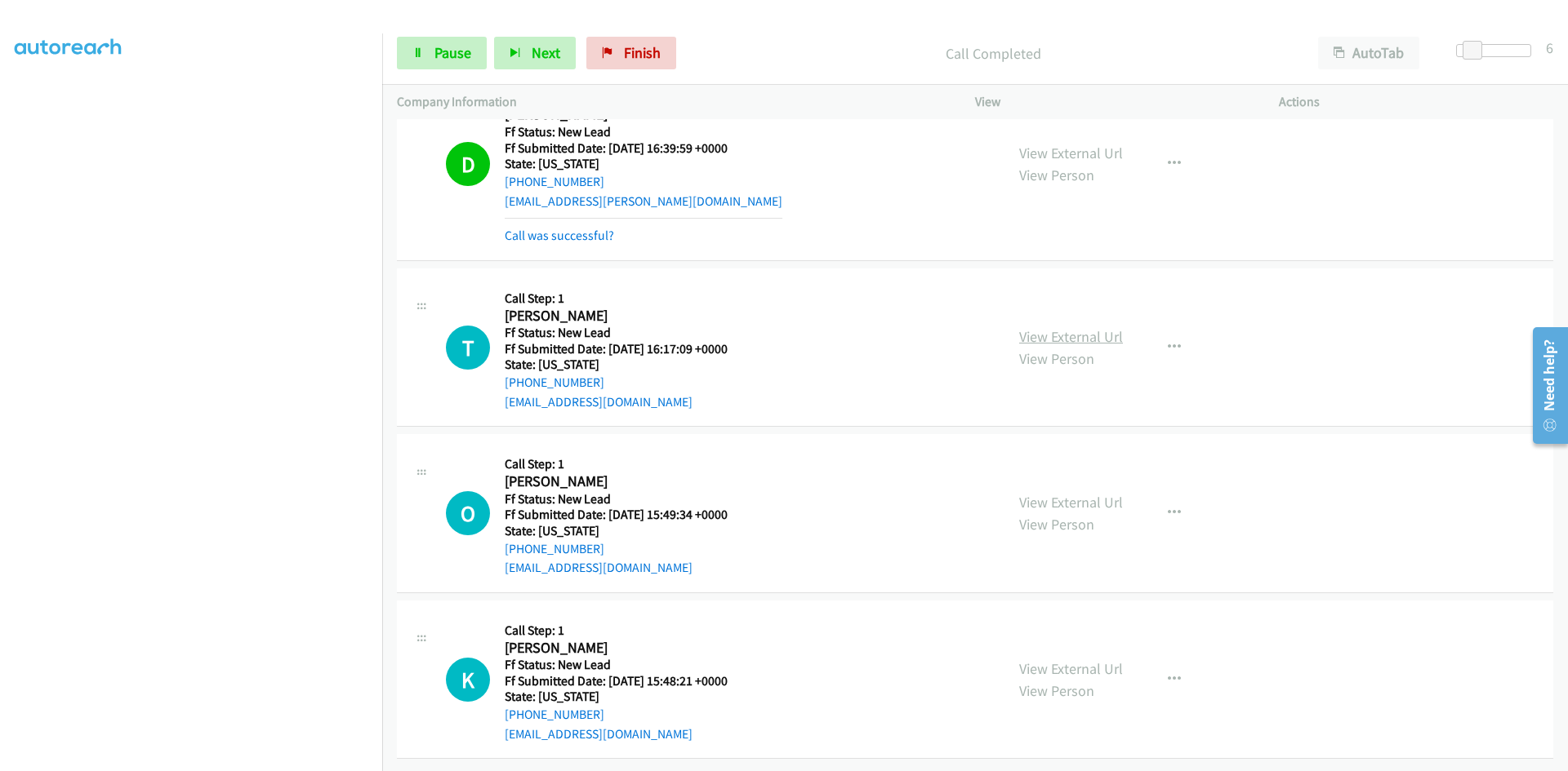
click at [1109, 328] on link "View External Url" at bounding box center [1070, 336] width 103 height 19
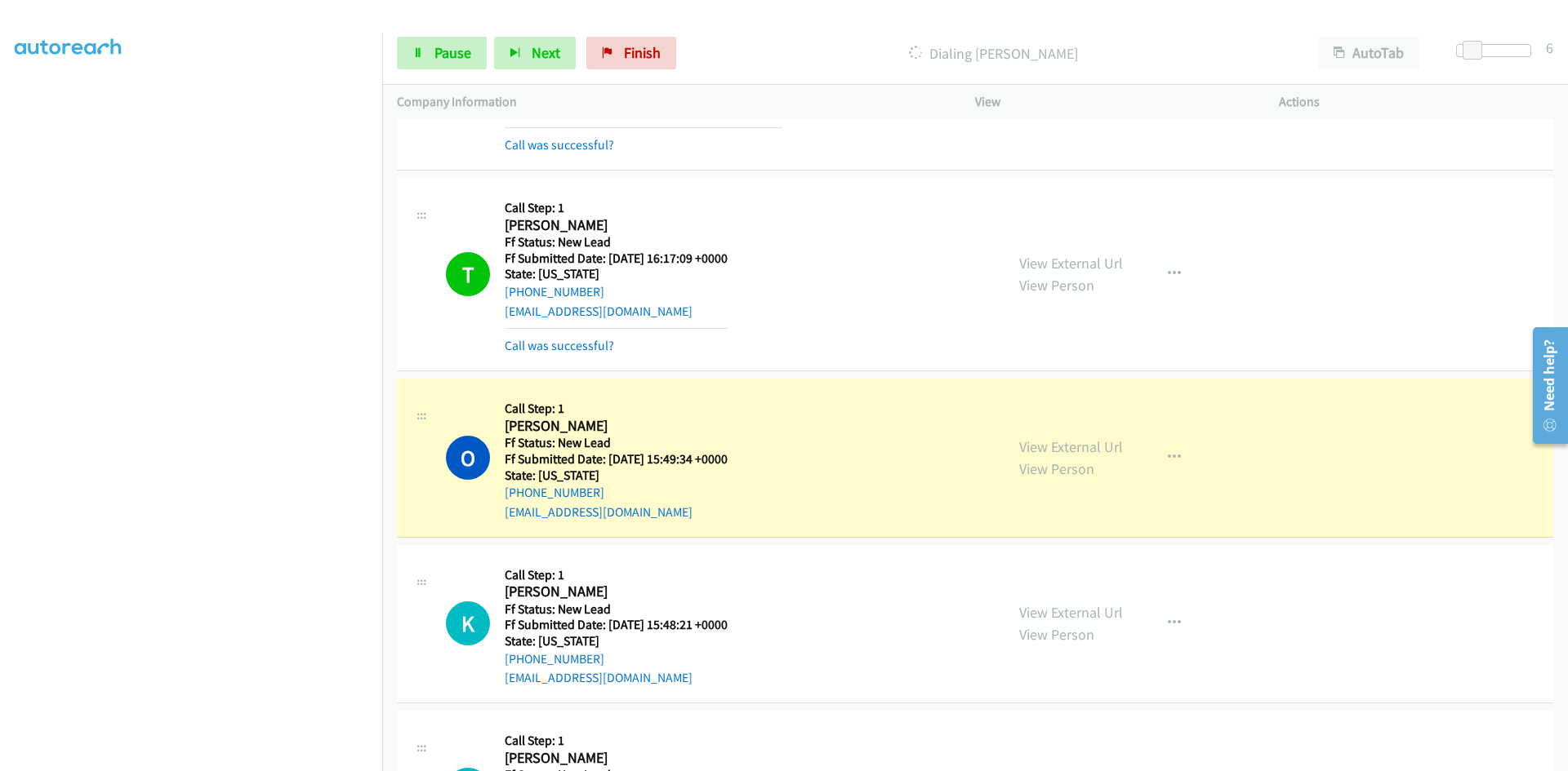
scroll to position [1128, 0]
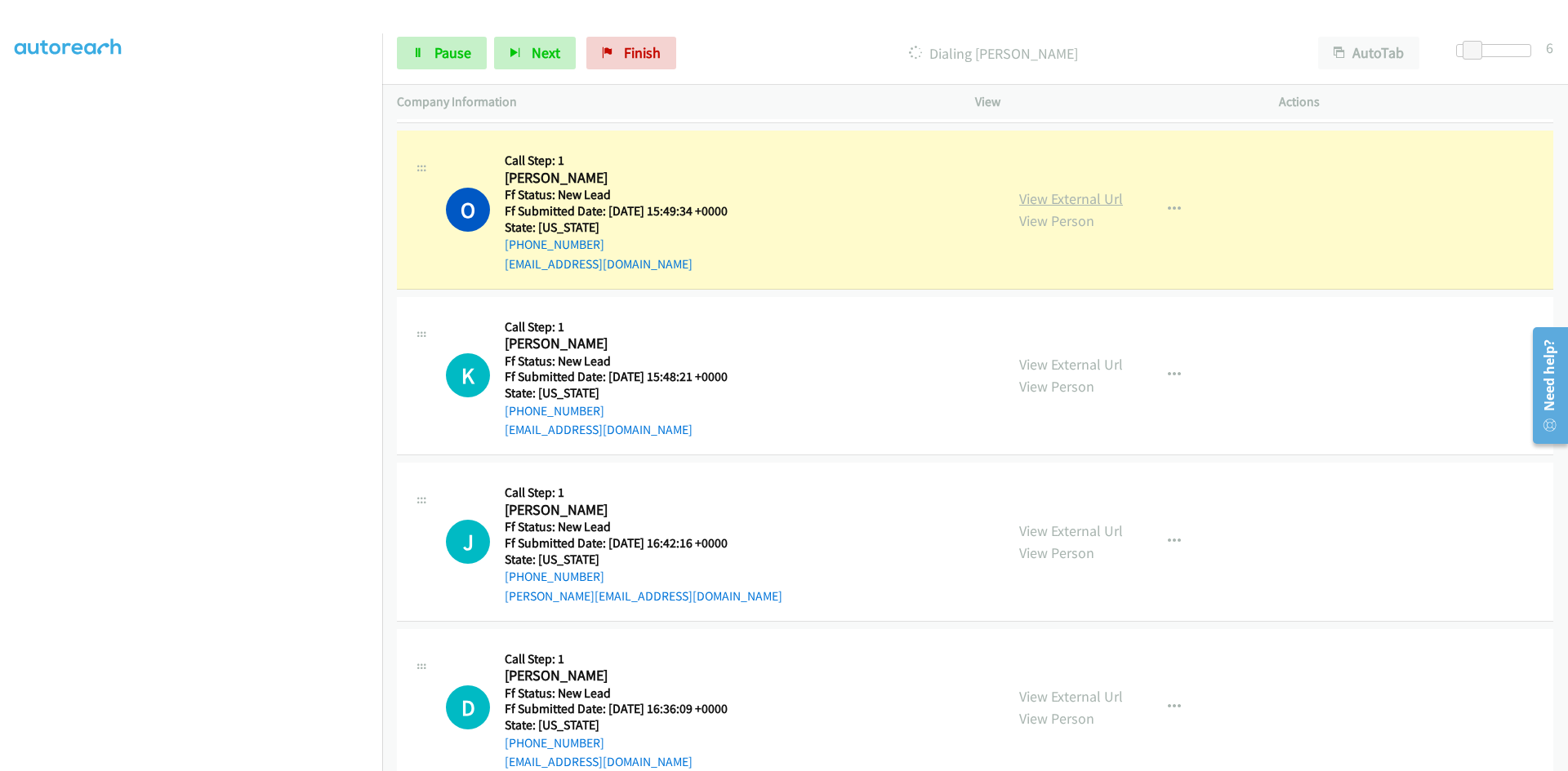
click at [1069, 192] on link "View External Url" at bounding box center [1070, 198] width 103 height 19
click at [458, 56] on span "Pause" at bounding box center [452, 52] width 36 height 19
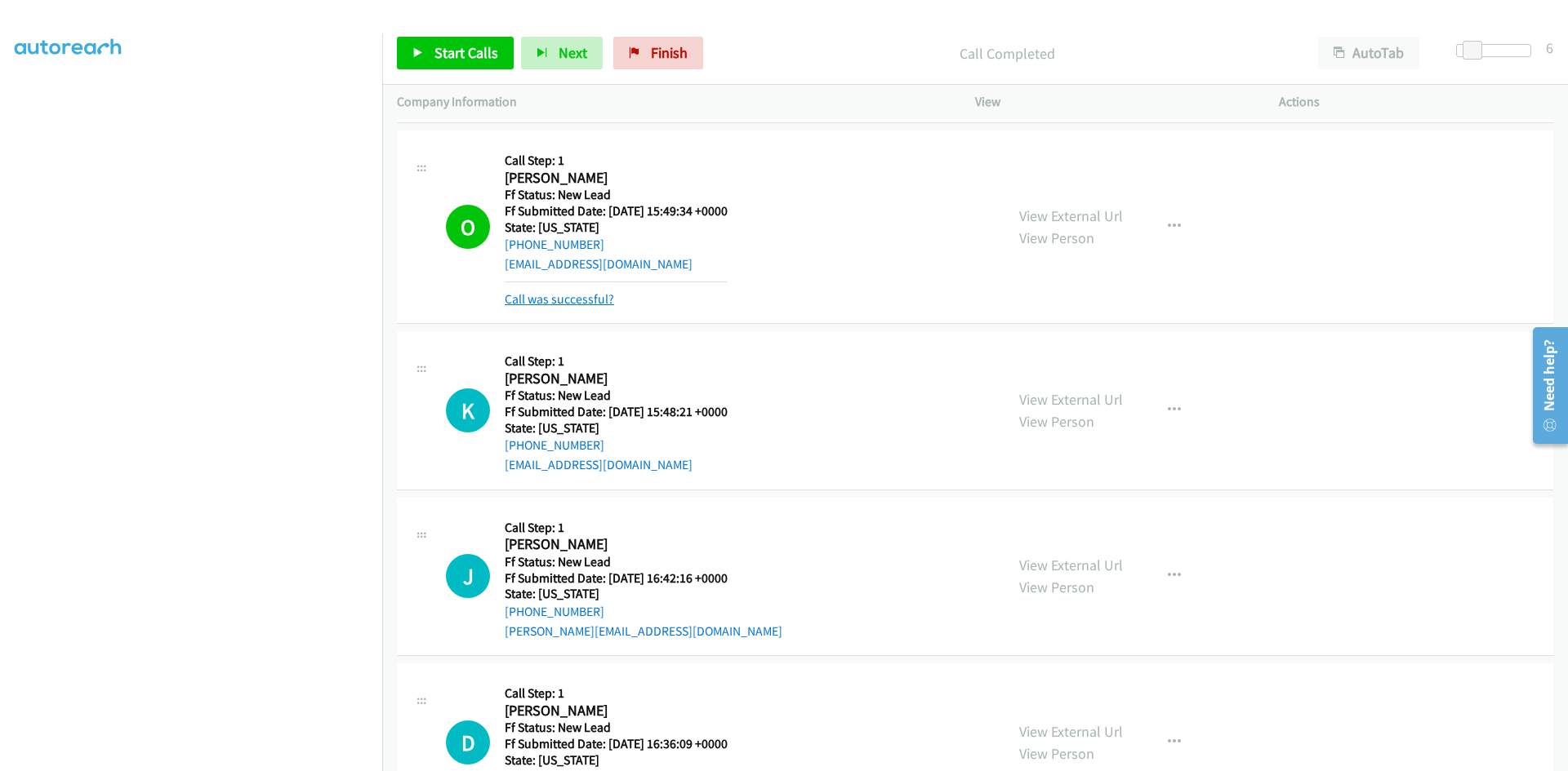
click at [585, 298] on link "Call was successful?" at bounding box center [559, 299] width 109 height 16
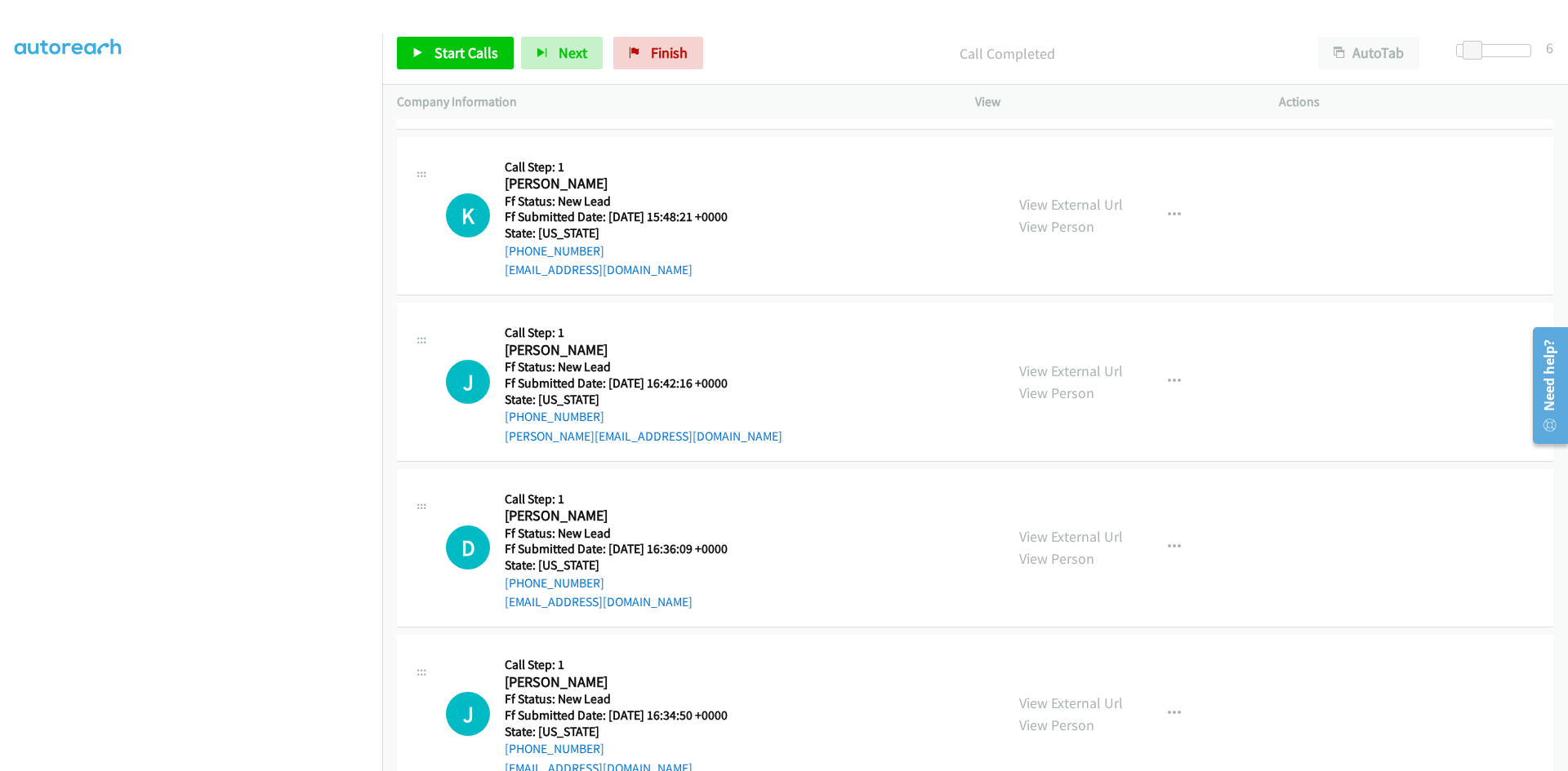
scroll to position [1291, 0]
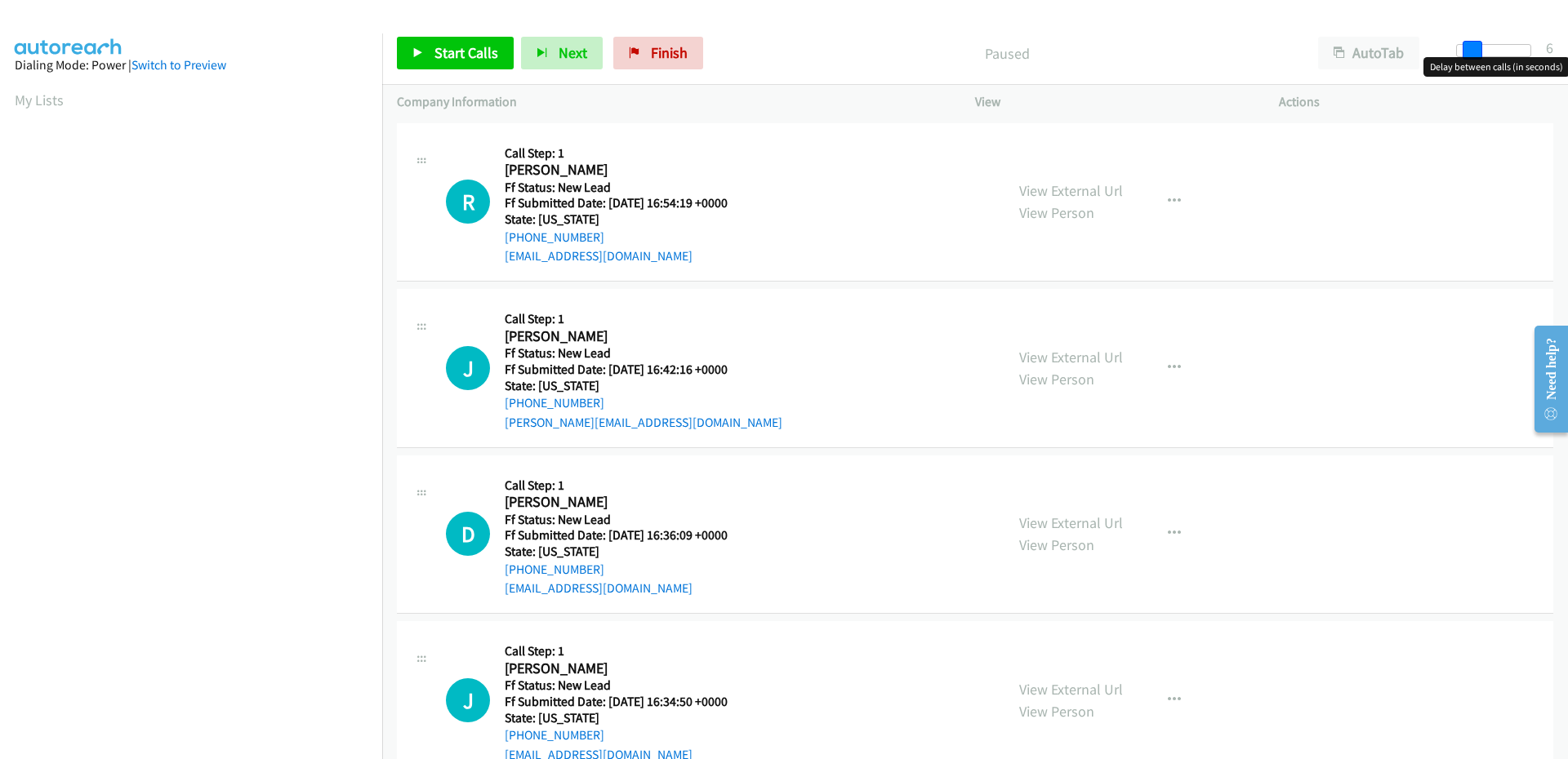
drag, startPoint x: 1457, startPoint y: 53, endPoint x: 1469, endPoint y: 53, distance: 12.0
click at [1469, 53] on span at bounding box center [1472, 50] width 20 height 20
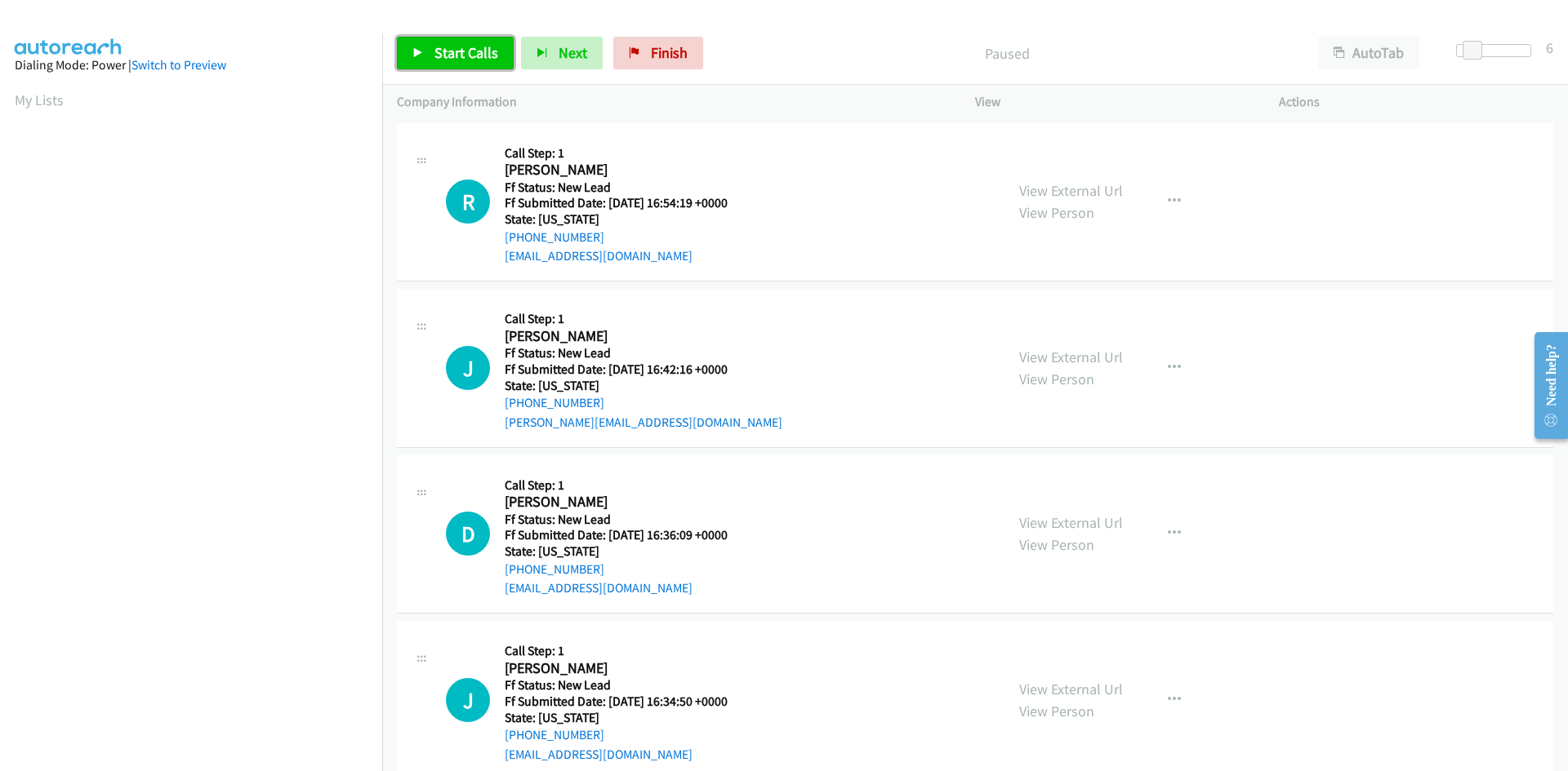
click at [471, 37] on link "Start Calls" at bounding box center [455, 52] width 116 height 33
click at [1076, 186] on link "View External Url" at bounding box center [1070, 191] width 103 height 19
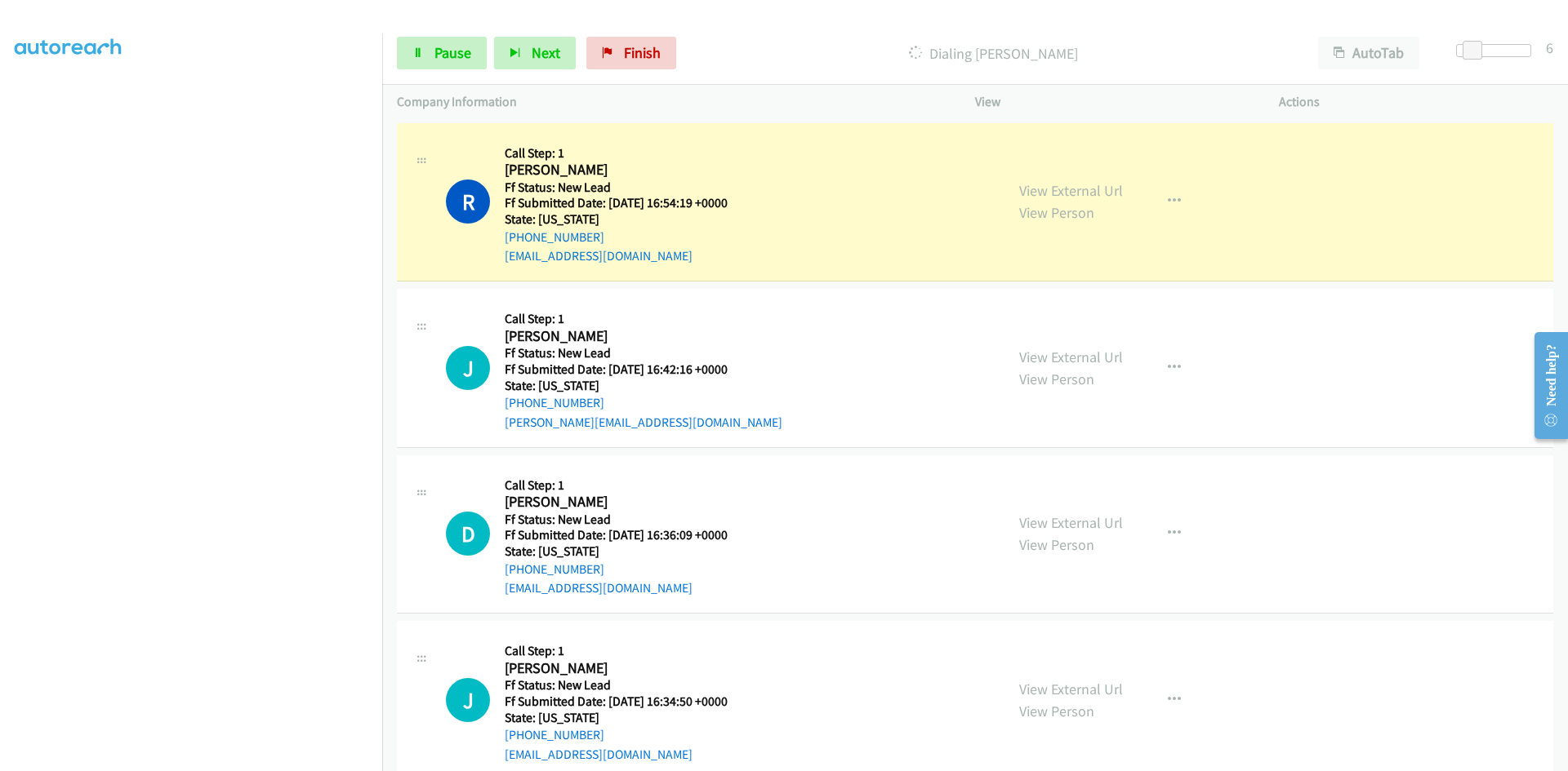
scroll to position [143, 0]
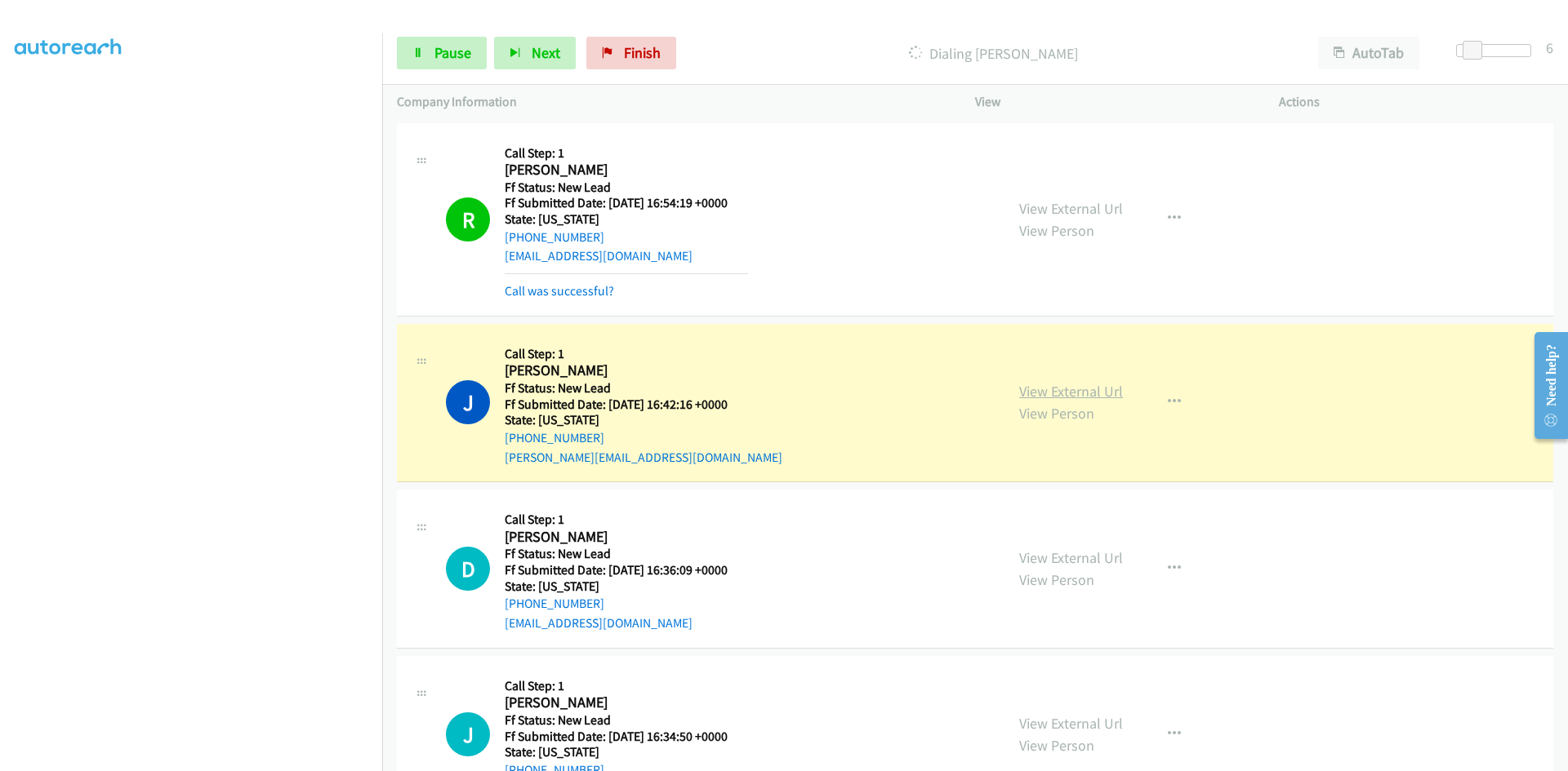
click at [1106, 394] on link "View External Url" at bounding box center [1070, 391] width 103 height 19
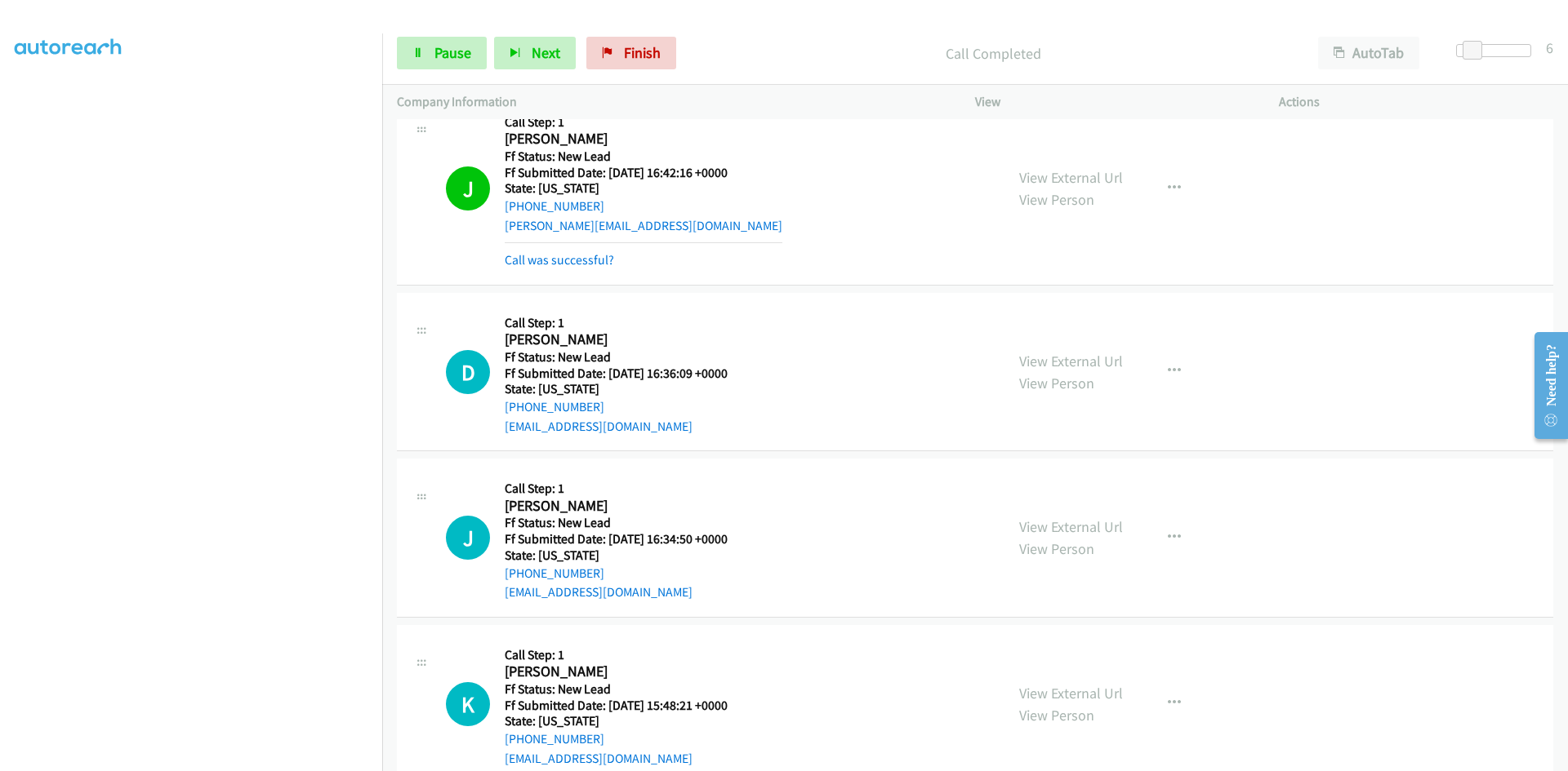
scroll to position [268, 0]
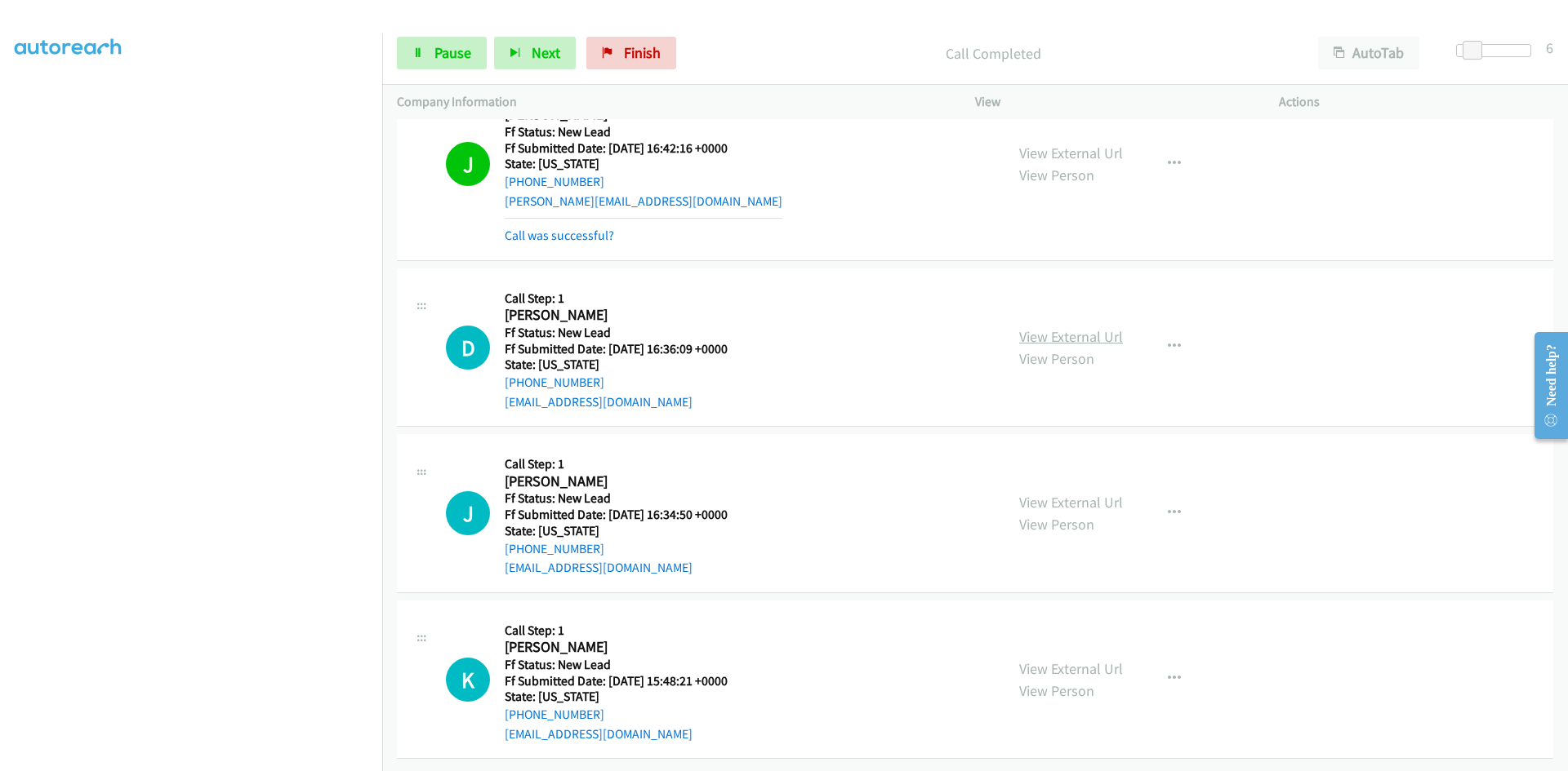
click at [1057, 327] on link "View External Url" at bounding box center [1070, 336] width 103 height 19
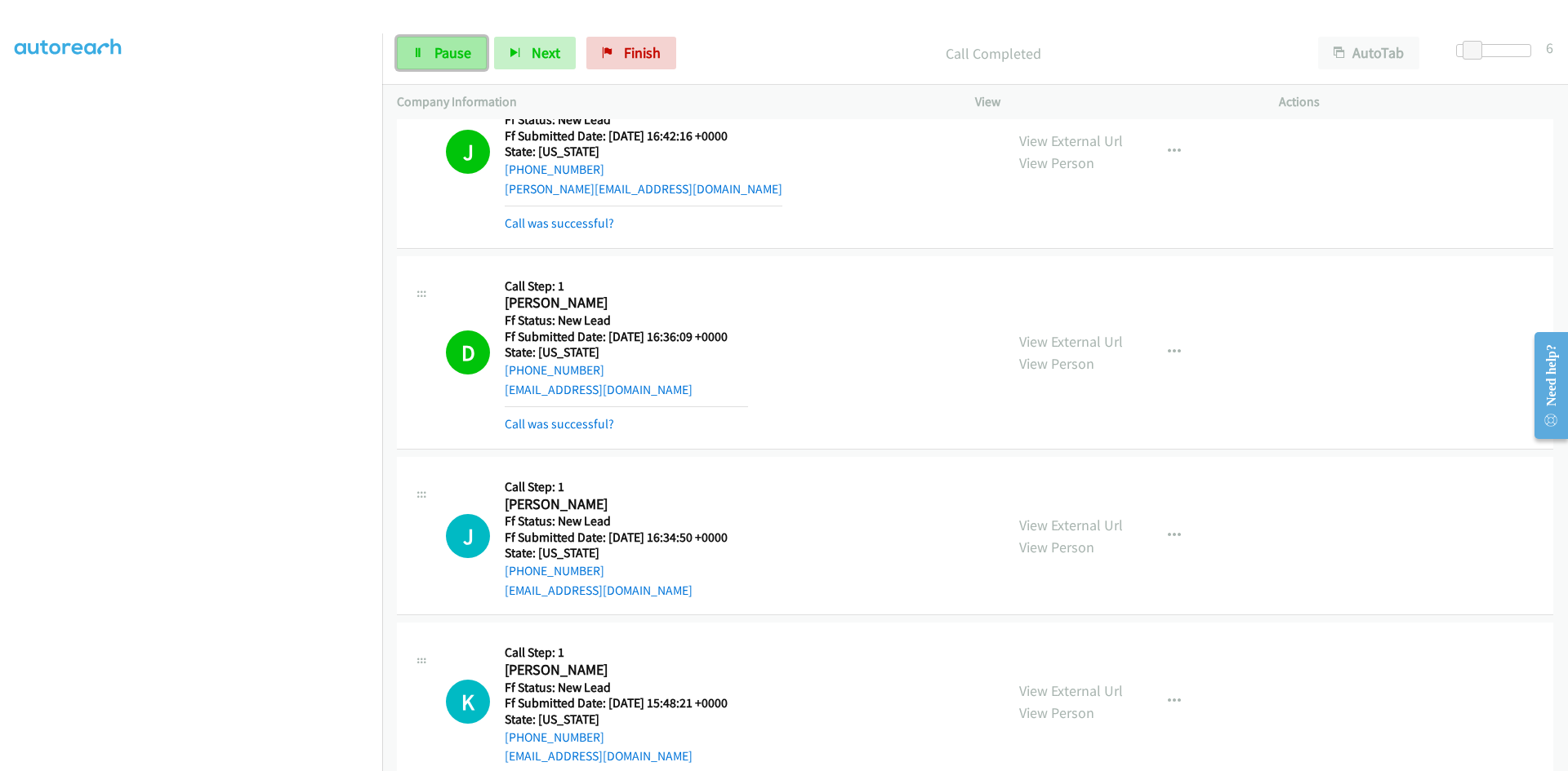
click at [429, 52] on link "Pause" at bounding box center [442, 52] width 89 height 33
click at [520, 423] on link "Call was successful?" at bounding box center [559, 424] width 109 height 16
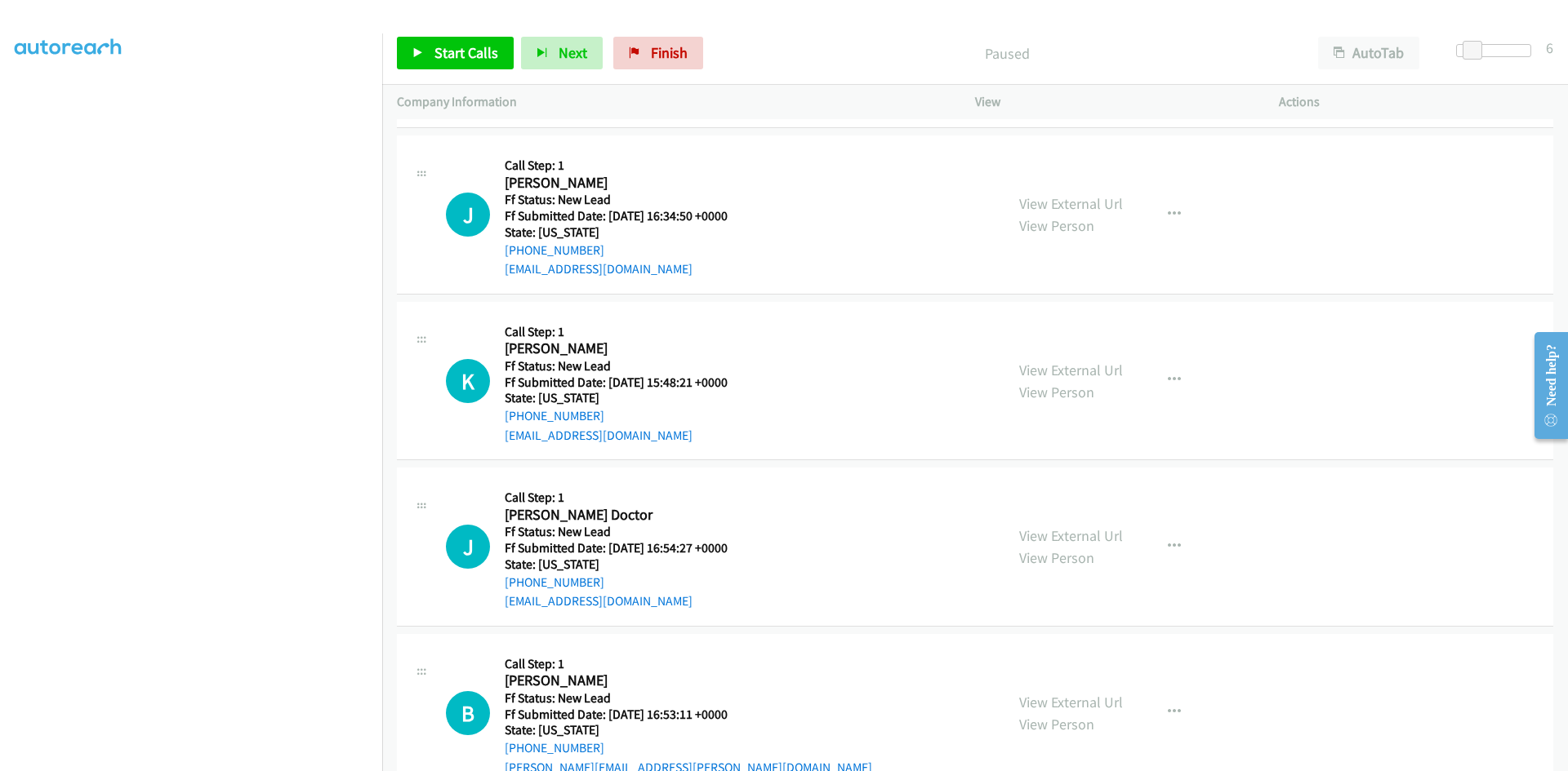
scroll to position [595, 0]
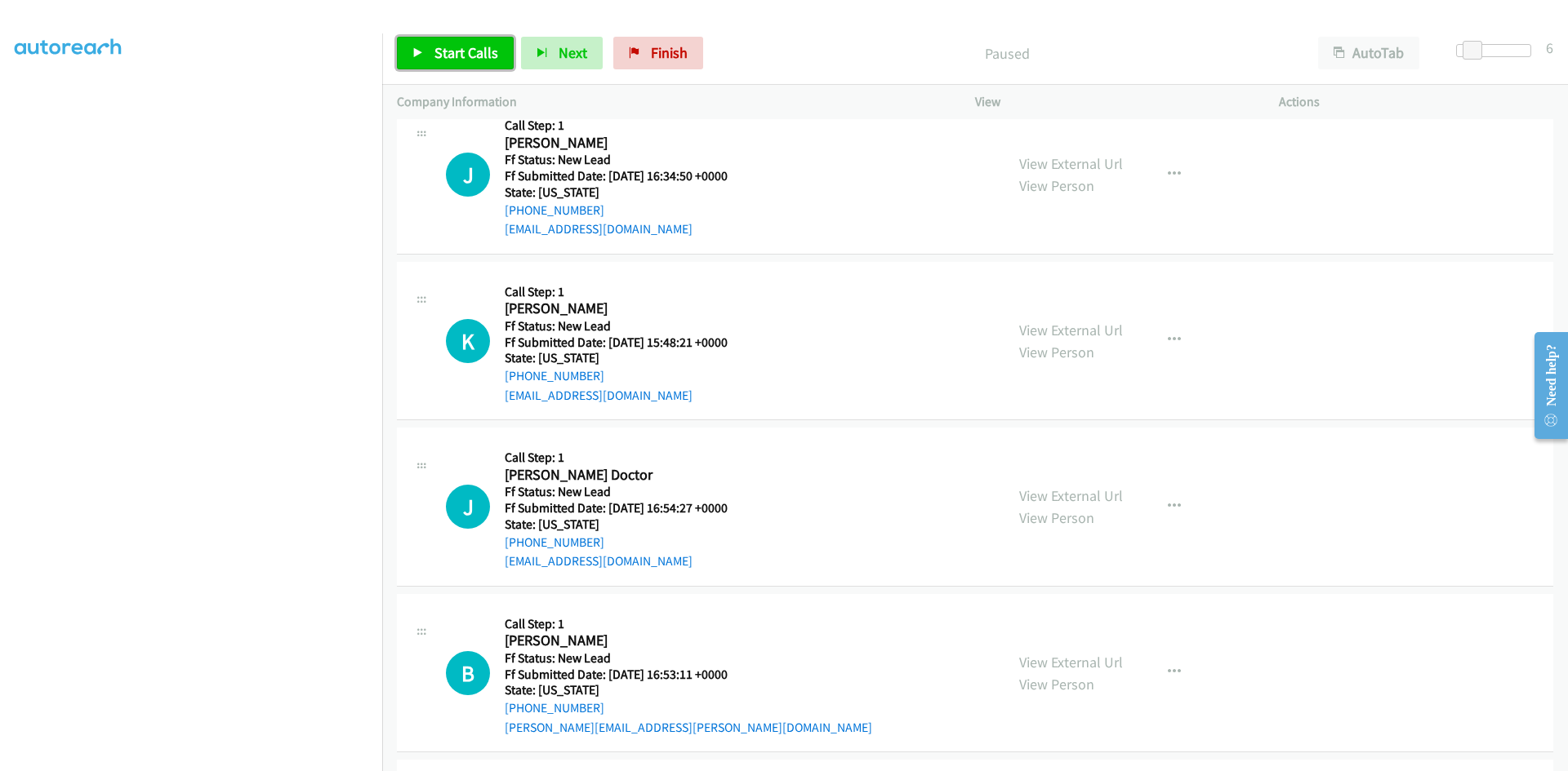
click at [461, 54] on span "Start Calls" at bounding box center [466, 52] width 63 height 19
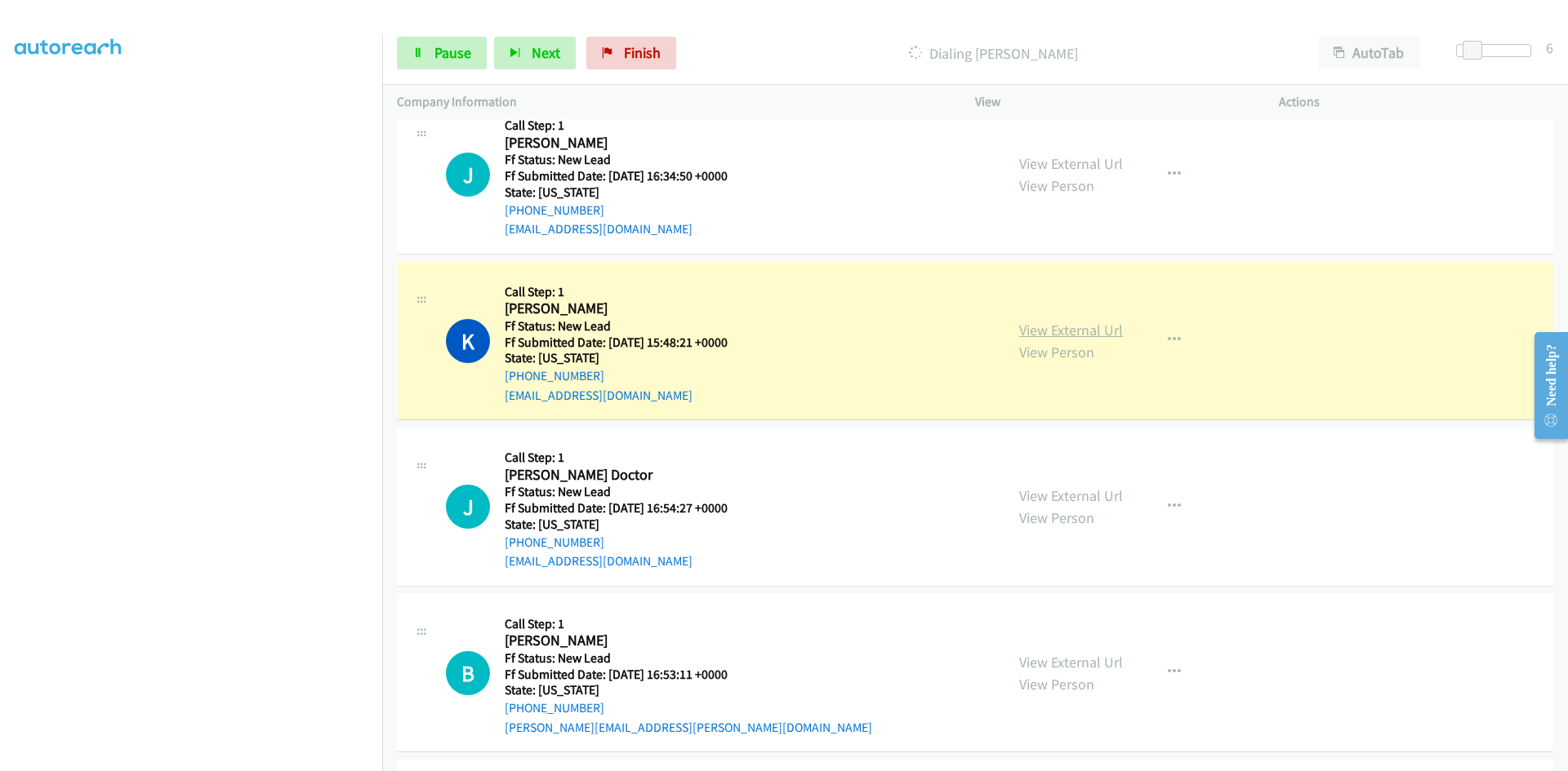
click at [1111, 331] on link "View External Url" at bounding box center [1070, 330] width 103 height 19
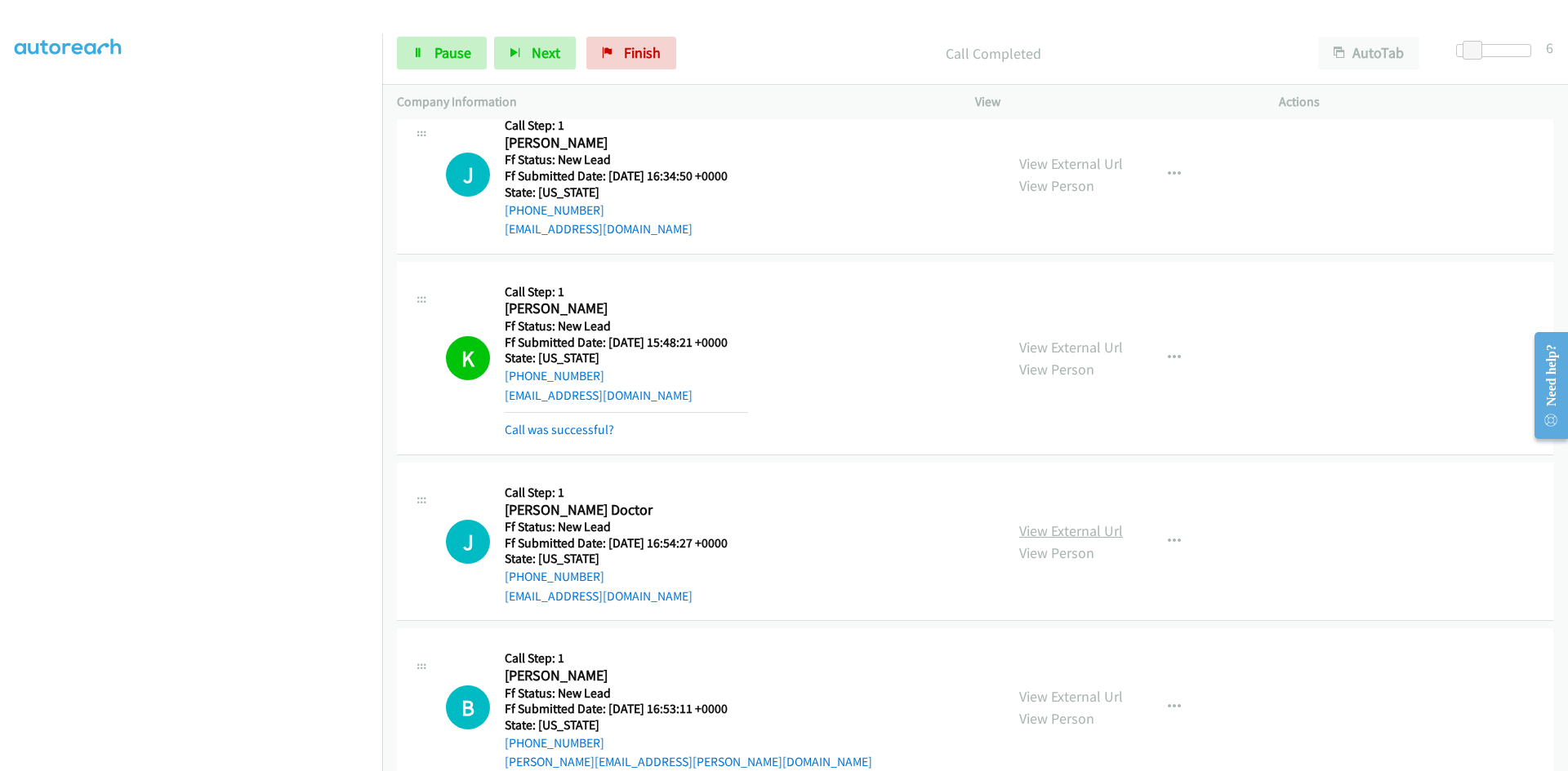
click at [1071, 532] on link "View External Url" at bounding box center [1070, 531] width 103 height 19
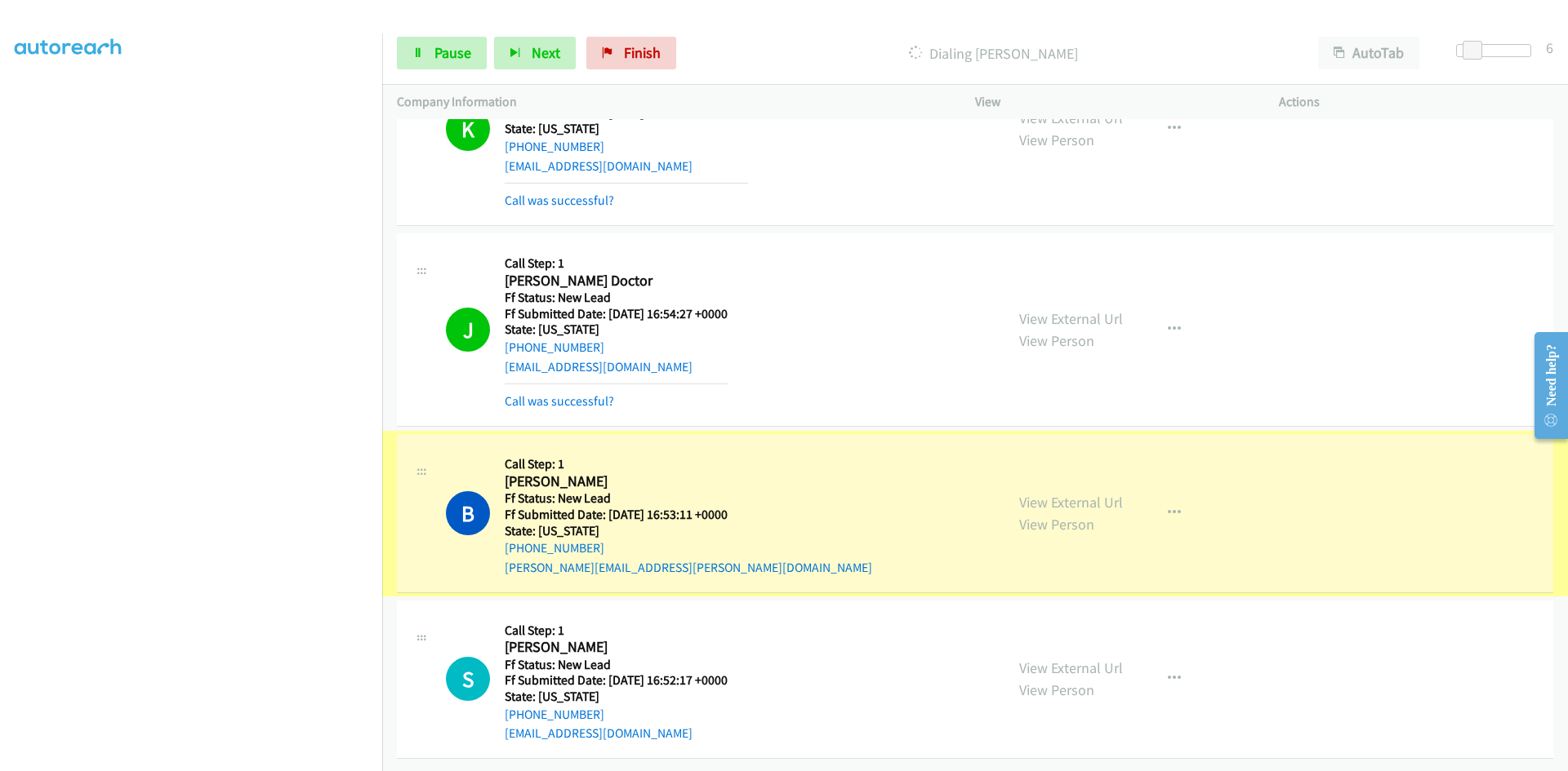
scroll to position [836, 0]
click at [1092, 494] on link "View External Url" at bounding box center [1070, 502] width 103 height 19
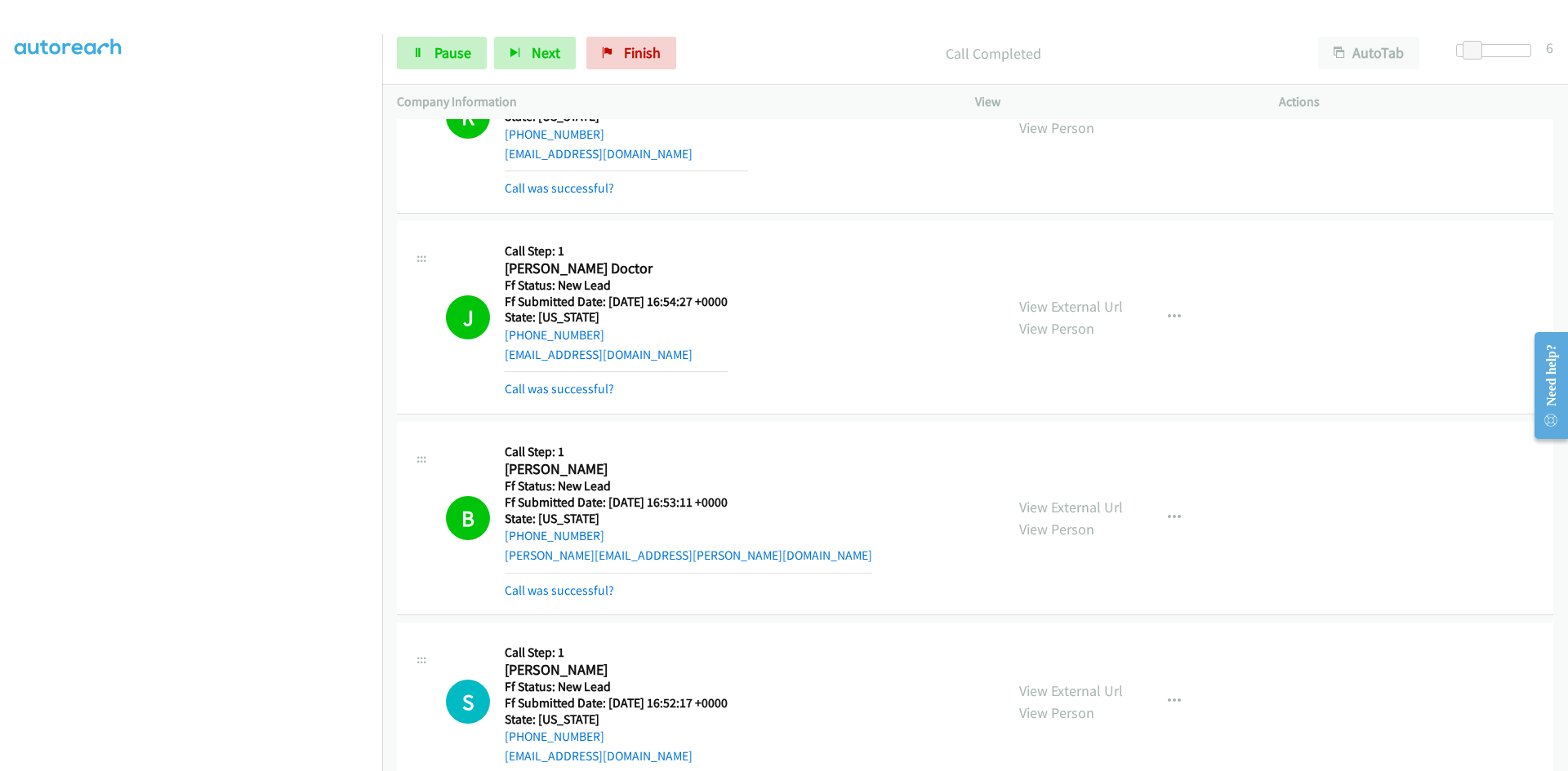
scroll to position [871, 0]
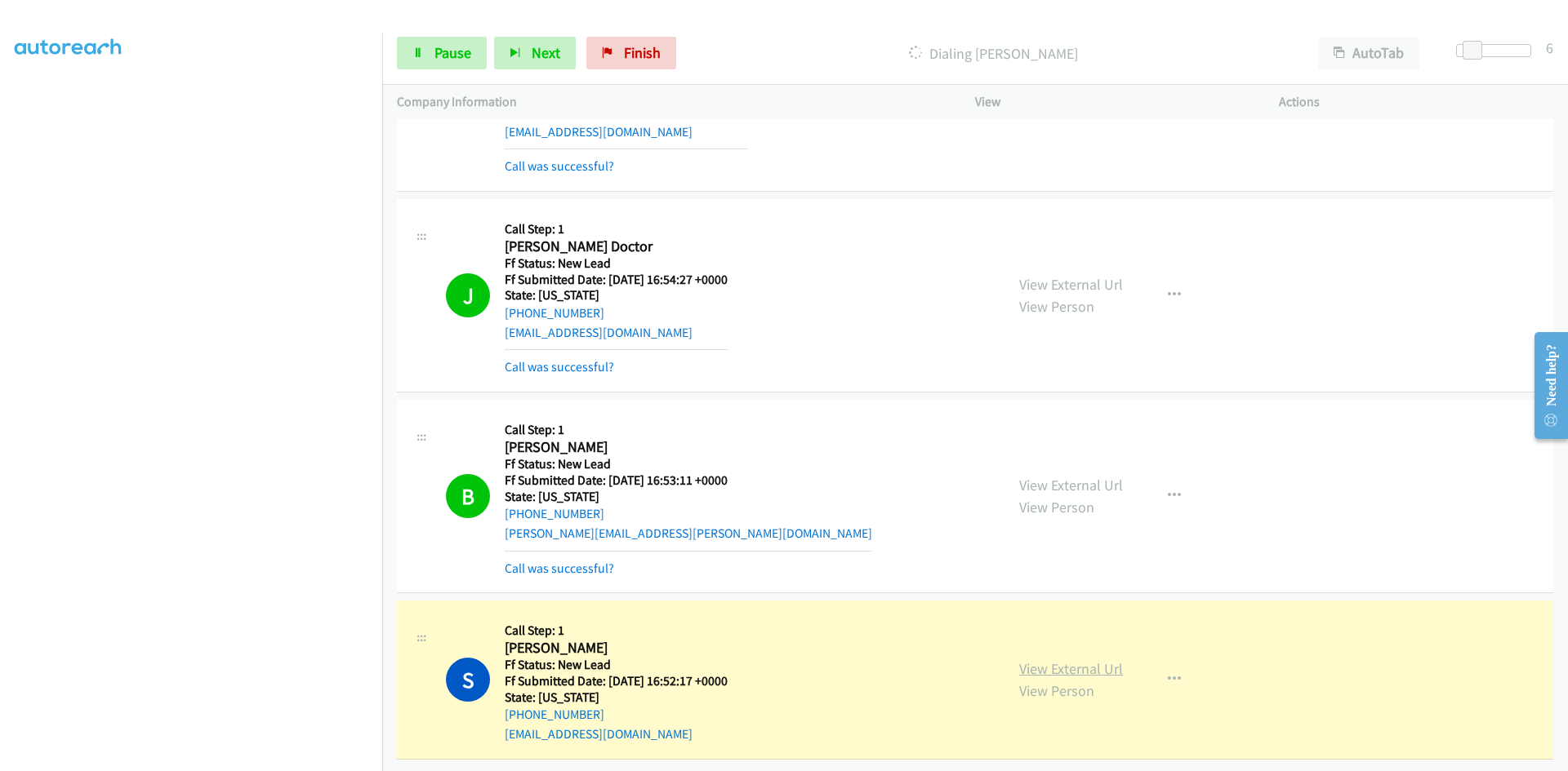
click at [1060, 659] on link "View External Url" at bounding box center [1070, 669] width 103 height 19
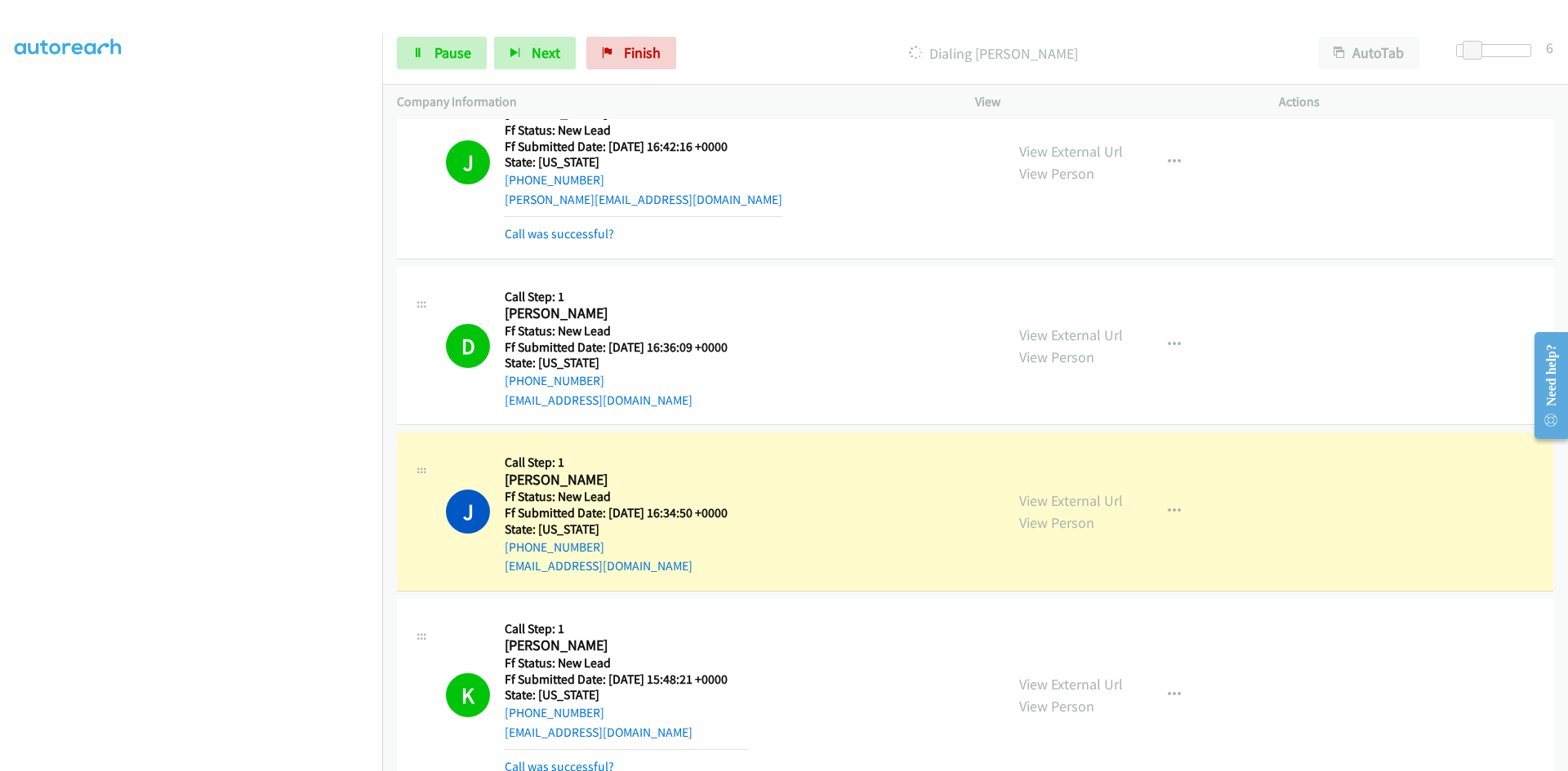
scroll to position [408, 0]
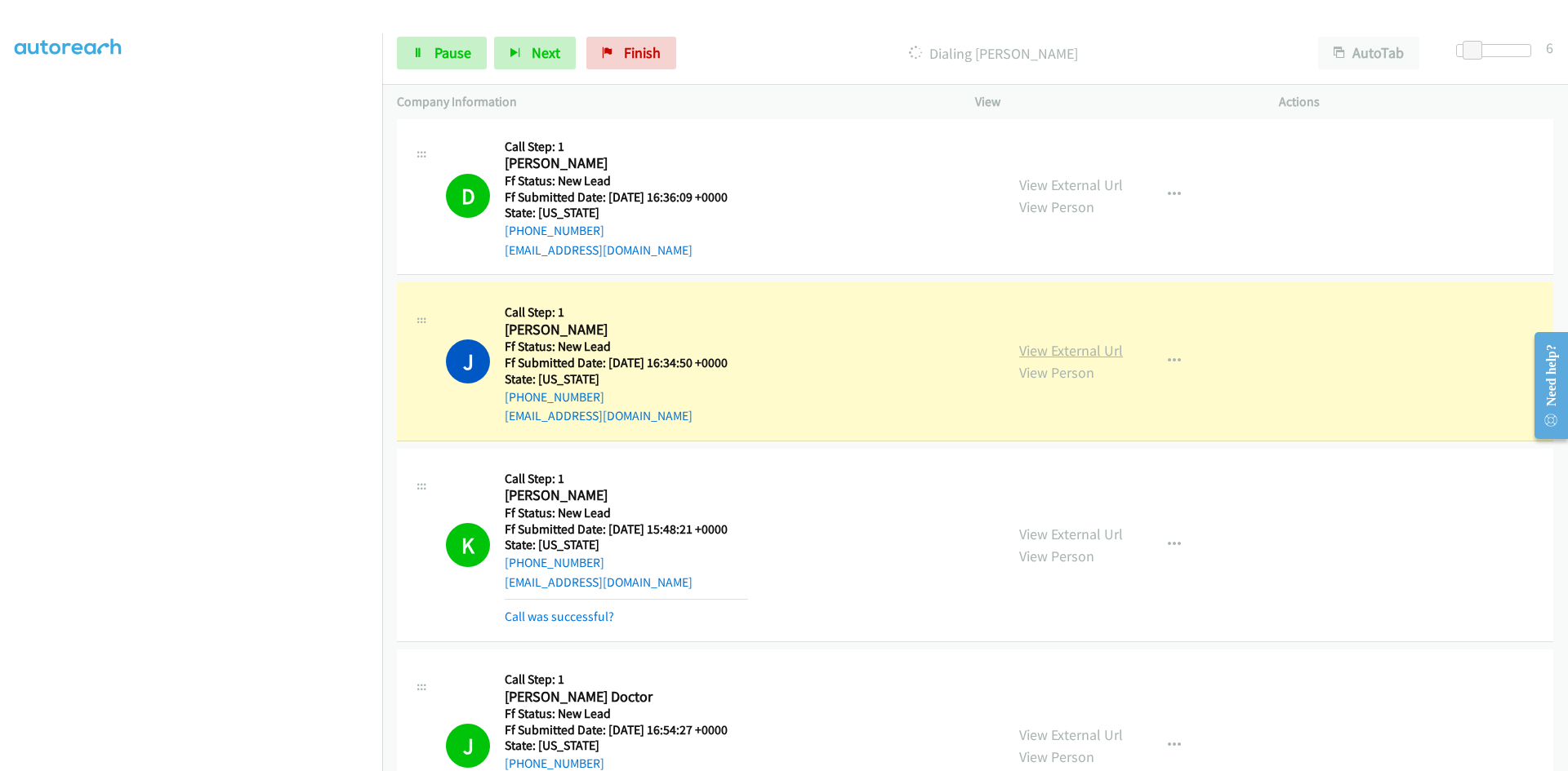
click at [1056, 347] on link "View External Url" at bounding box center [1070, 350] width 103 height 19
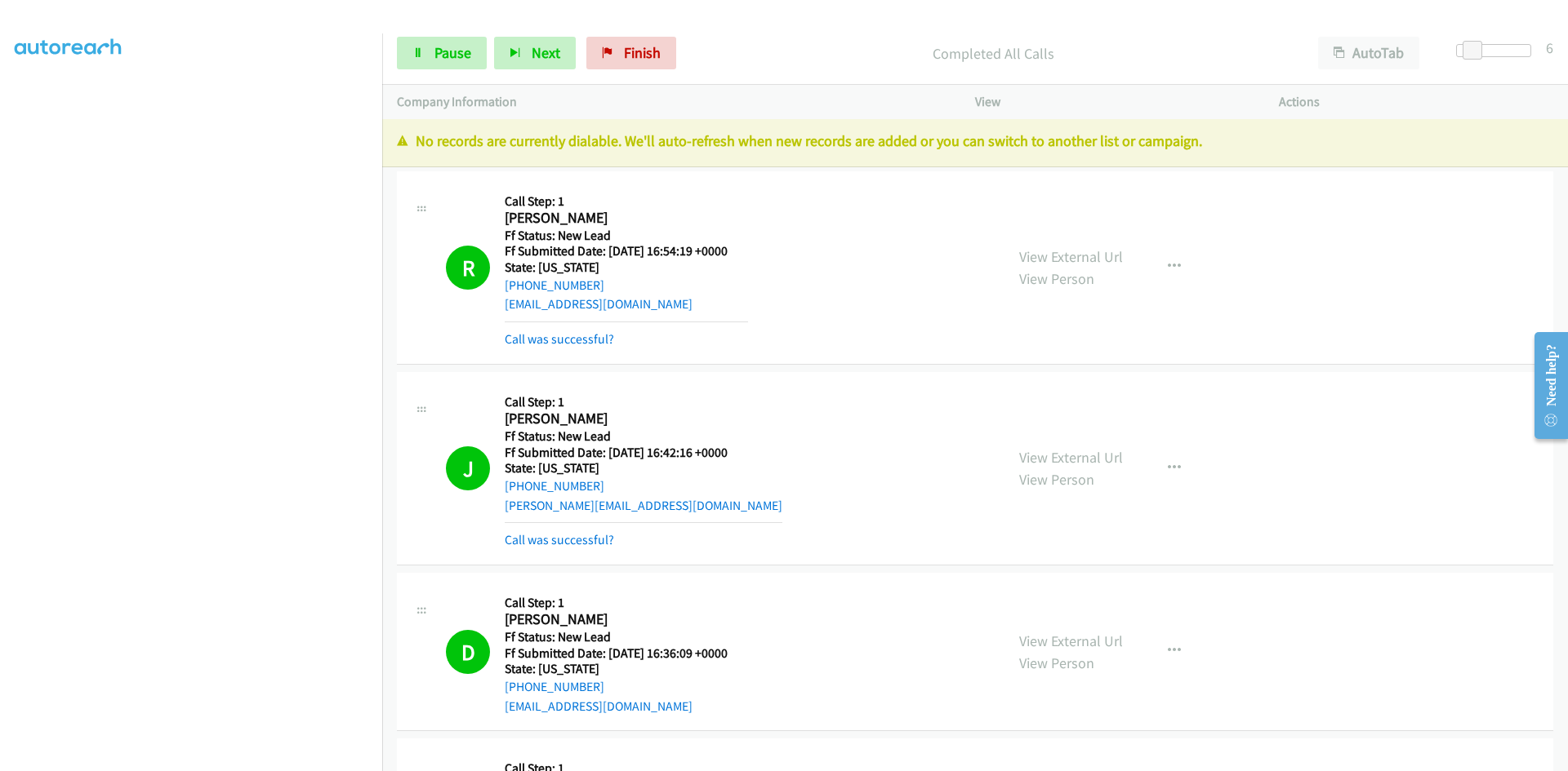
scroll to position [0, 0]
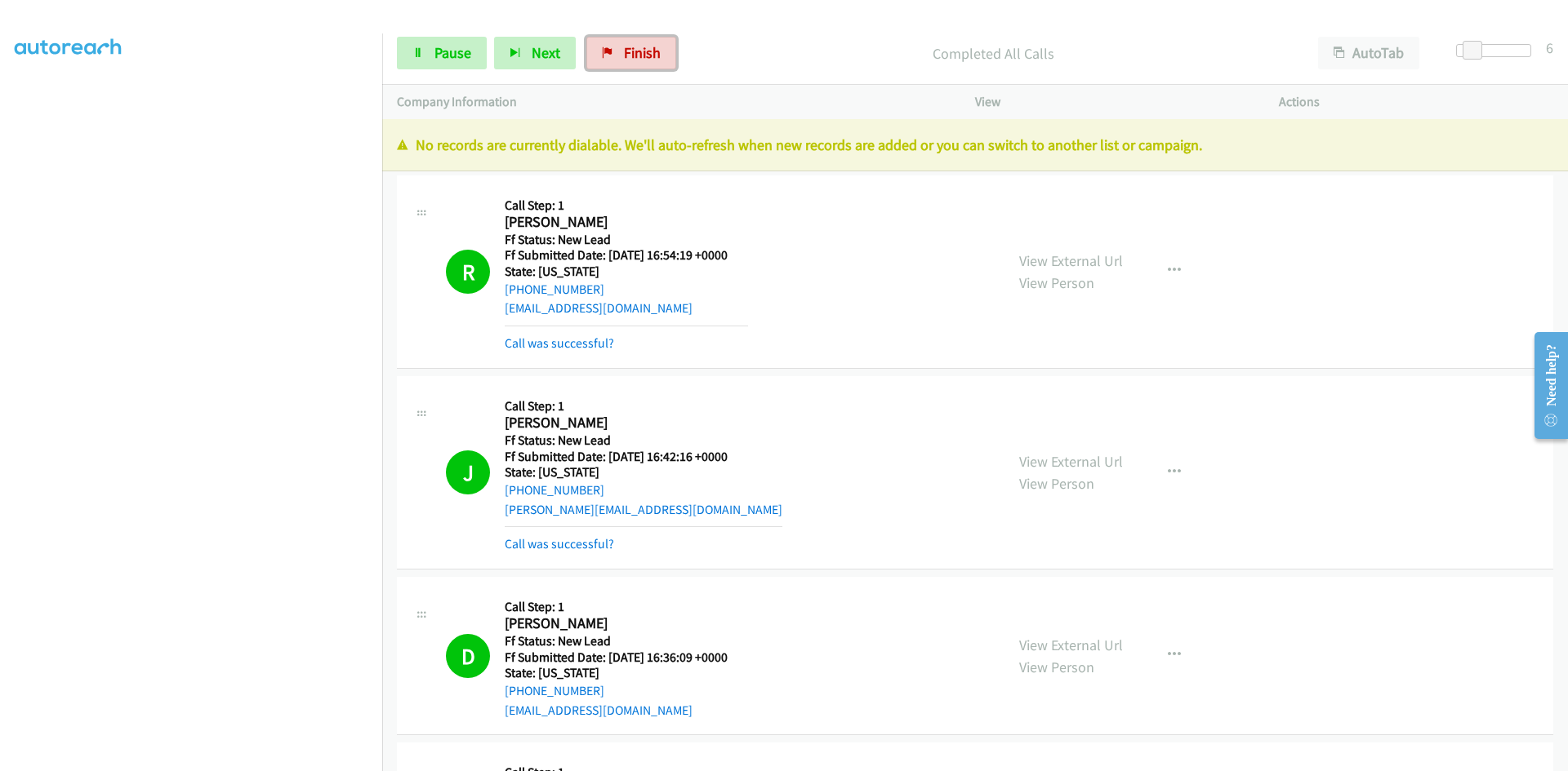
drag, startPoint x: 611, startPoint y: 57, endPoint x: 849, endPoint y: 94, distance: 240.9
click at [612, 57] on link "Finish" at bounding box center [631, 52] width 89 height 33
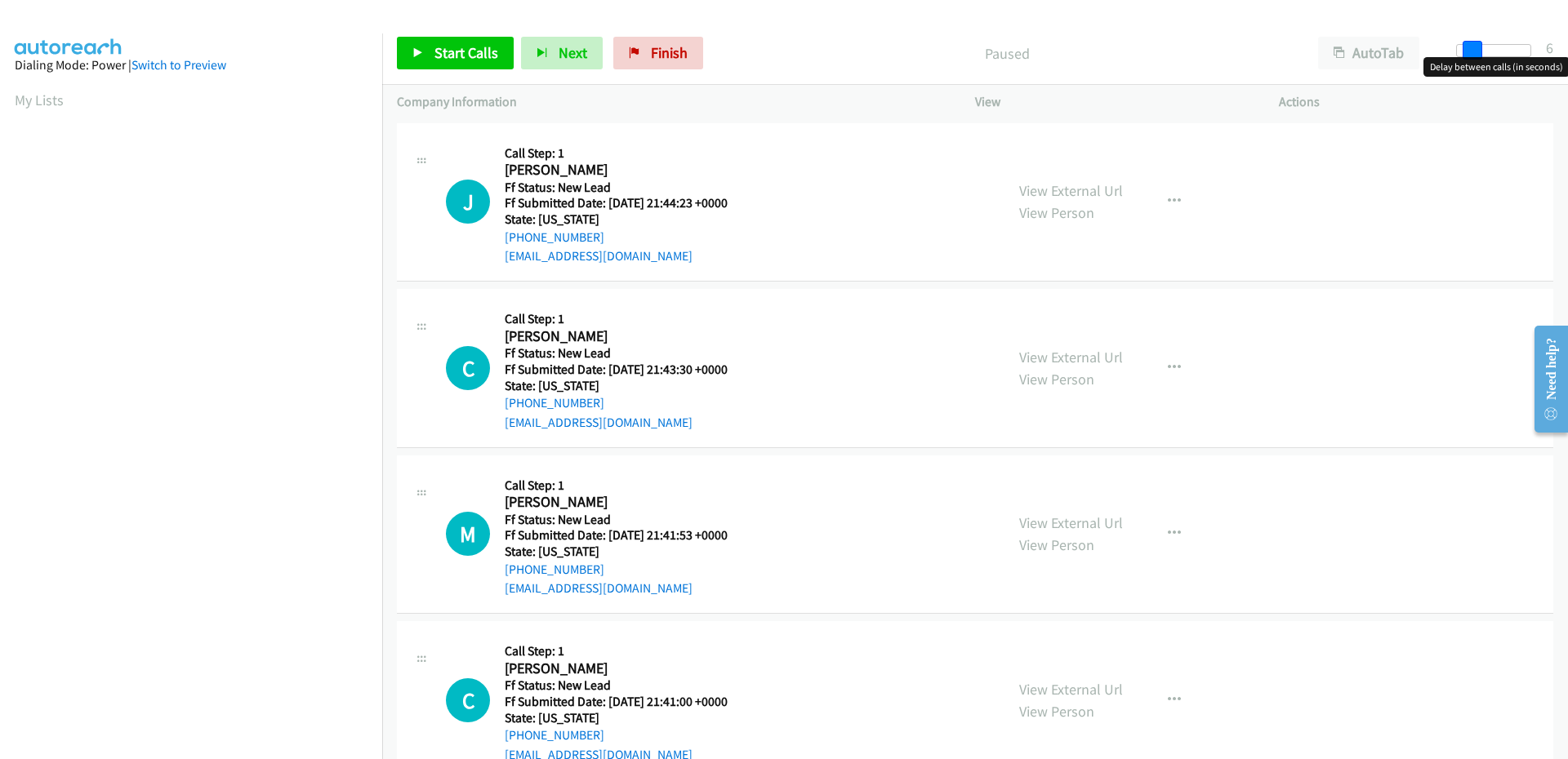
drag, startPoint x: 1452, startPoint y: 52, endPoint x: 1466, endPoint y: 49, distance: 14.3
click at [1466, 49] on span at bounding box center [1472, 50] width 20 height 20
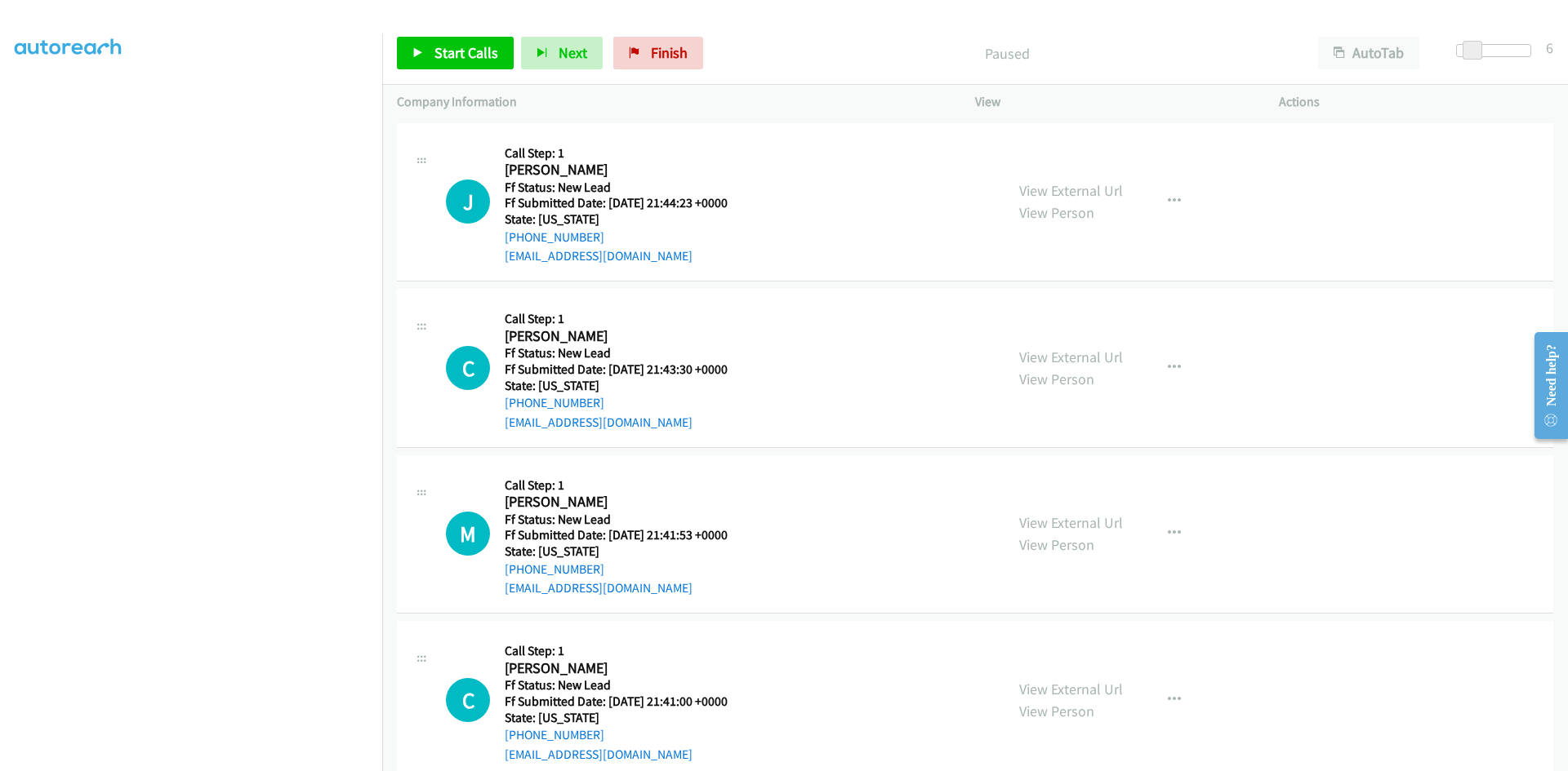
scroll to position [143, 0]
click at [459, 64] on link "Start Calls" at bounding box center [455, 52] width 116 height 33
click at [1070, 191] on link "View External Url" at bounding box center [1070, 191] width 103 height 19
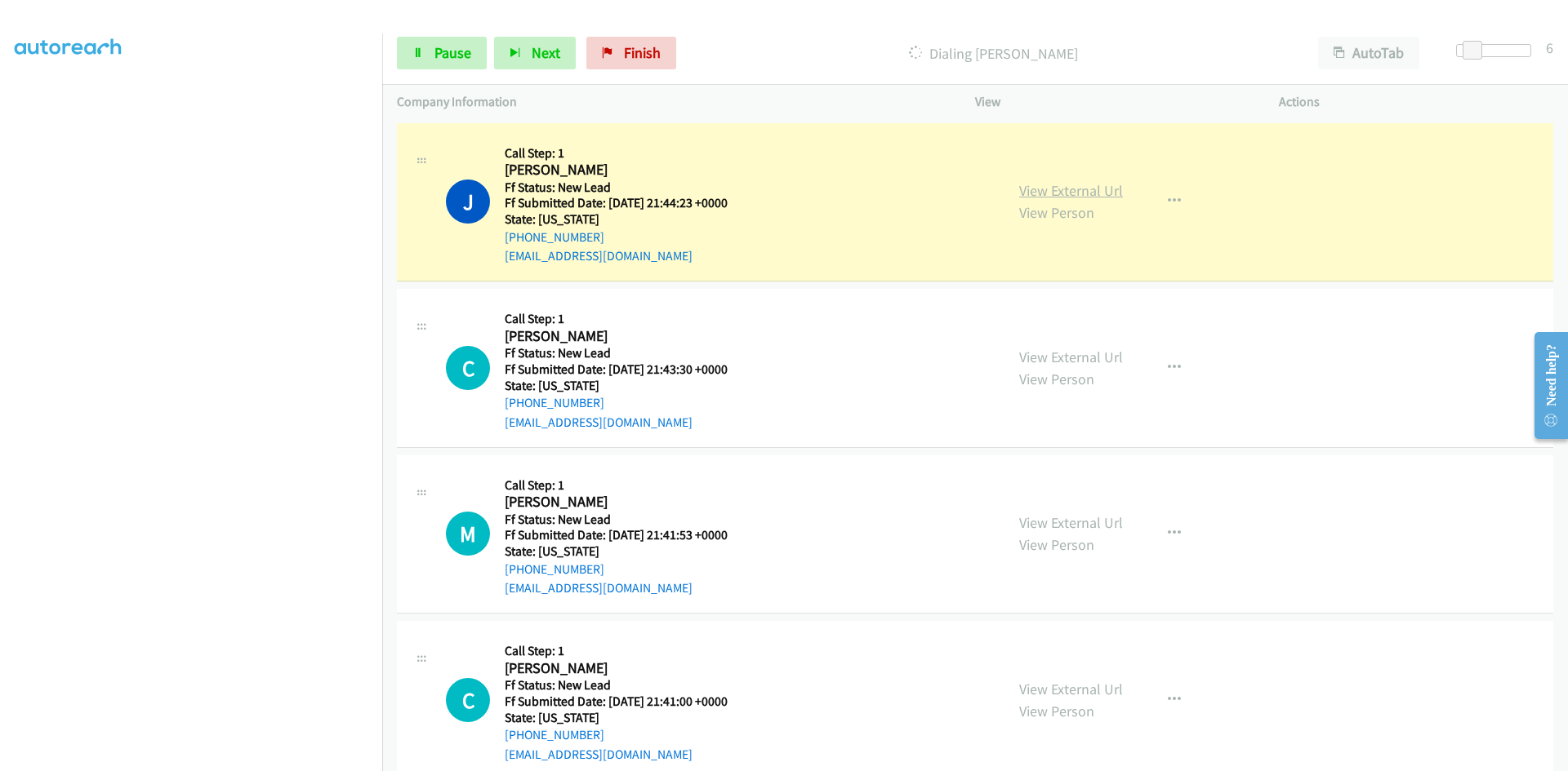
click at [1092, 188] on link "View External Url" at bounding box center [1070, 191] width 103 height 19
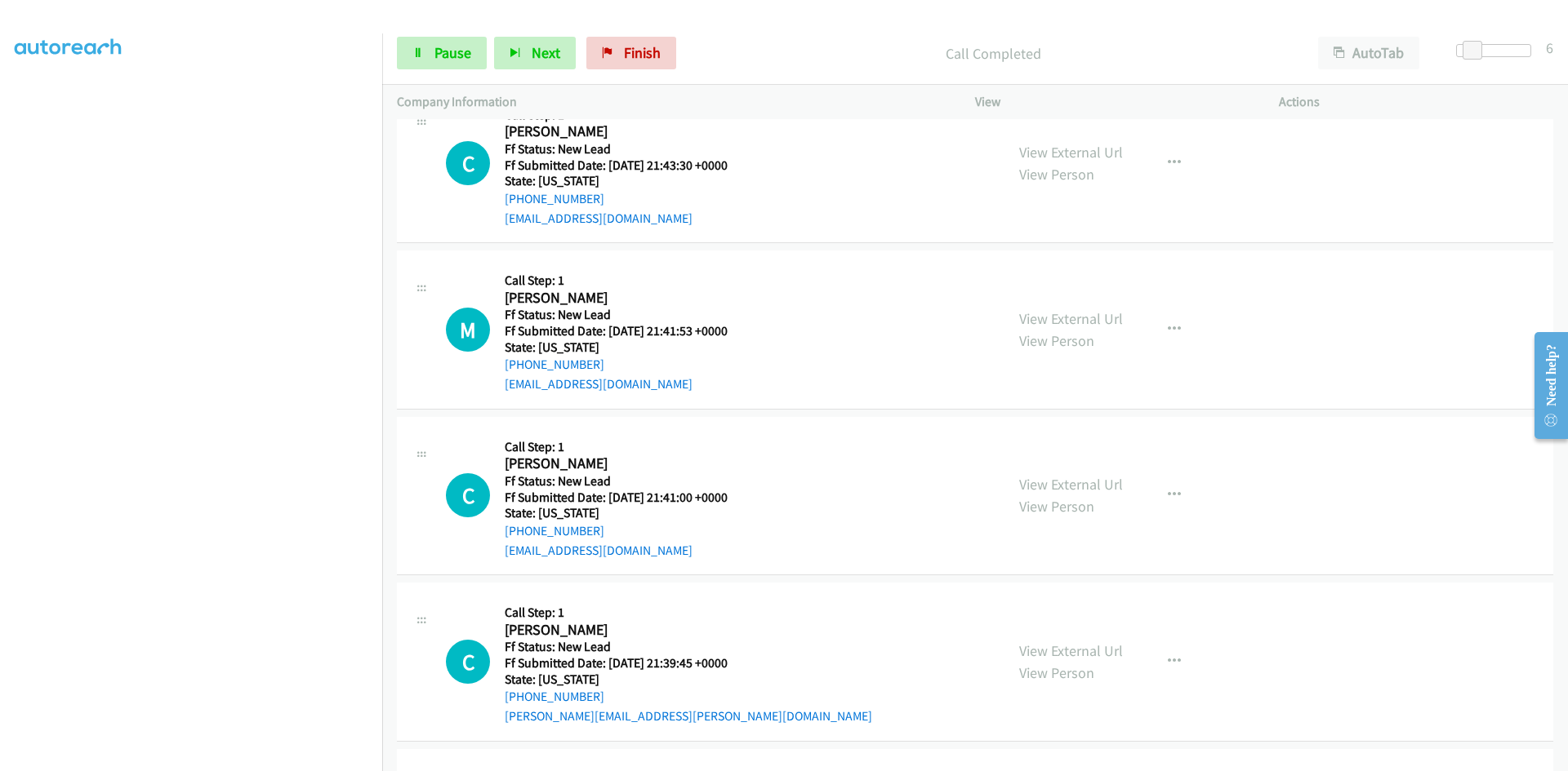
scroll to position [245, 0]
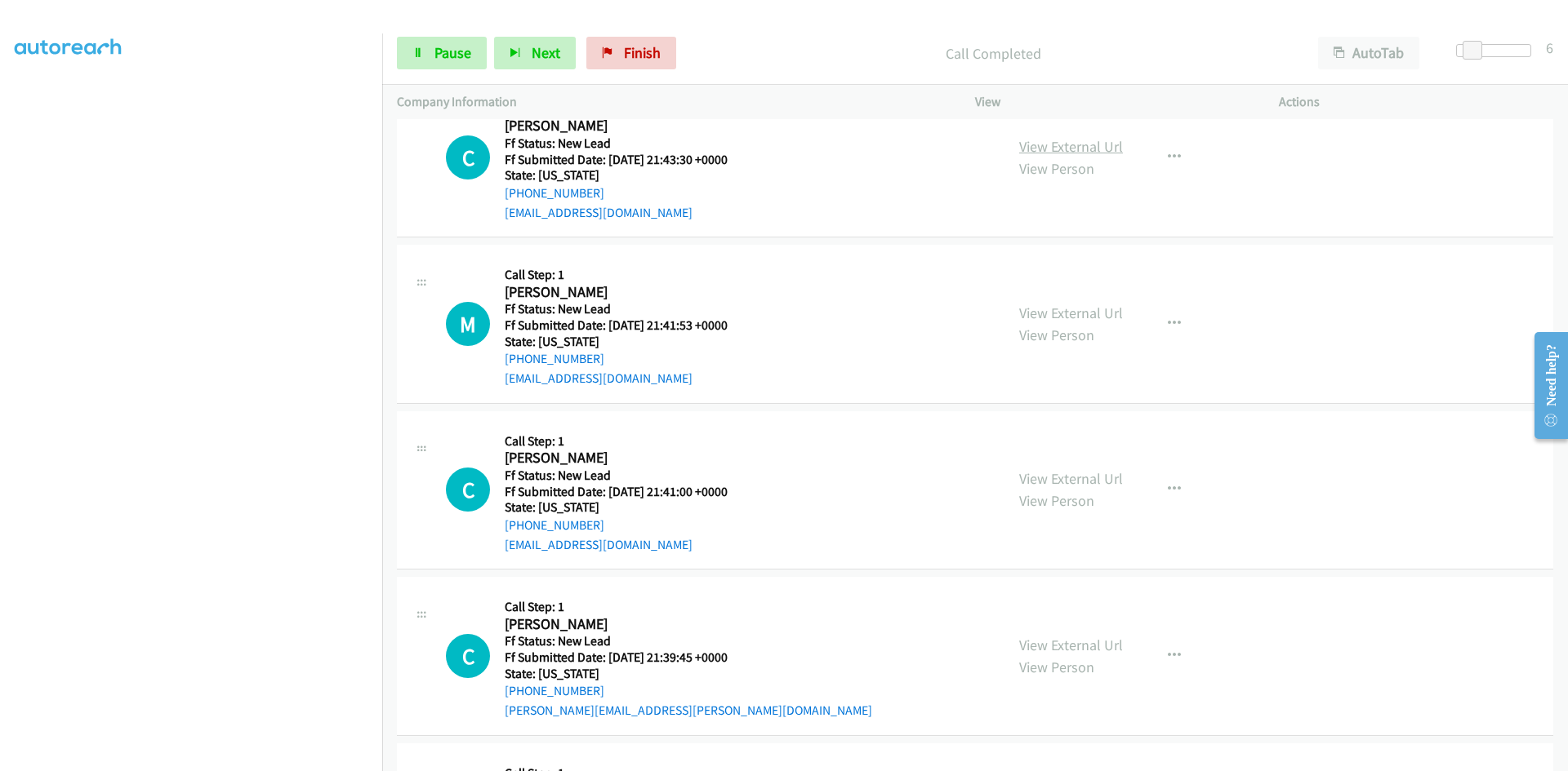
click at [1073, 143] on link "View External Url" at bounding box center [1070, 146] width 103 height 19
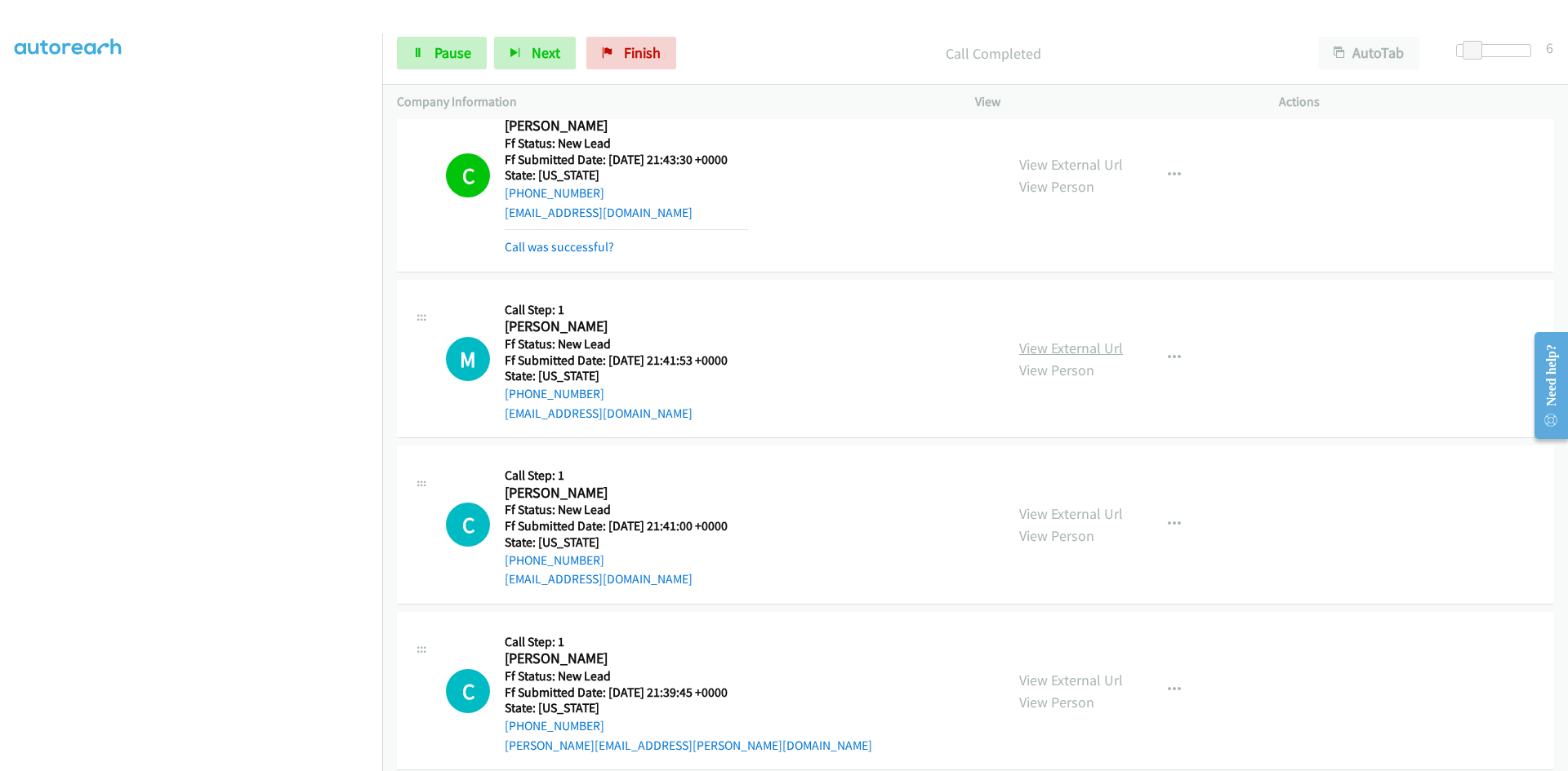
click at [1099, 345] on link "View External Url" at bounding box center [1070, 348] width 103 height 19
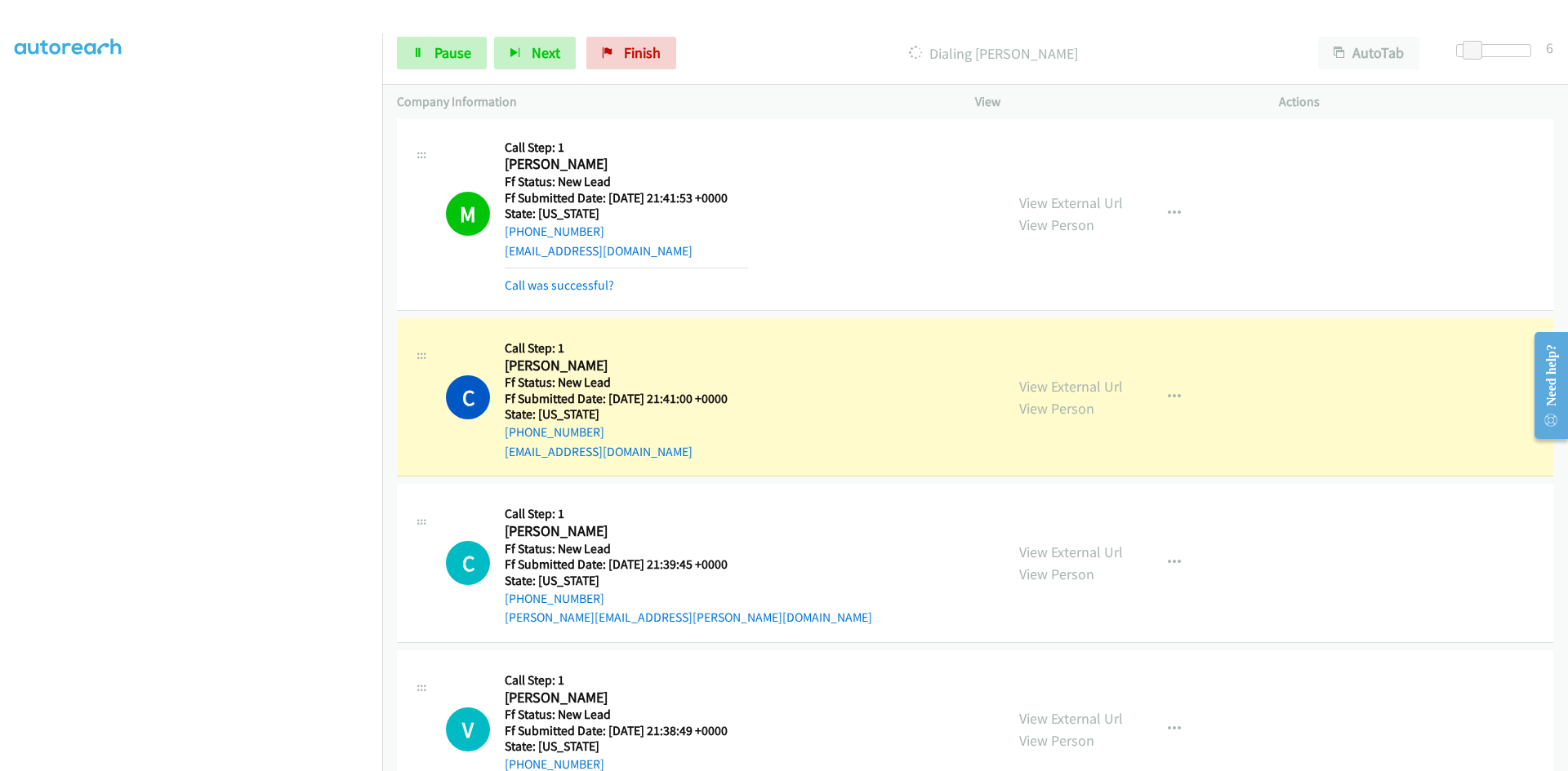
scroll to position [408, 0]
click at [560, 285] on link "Call was successful?" at bounding box center [559, 284] width 109 height 16
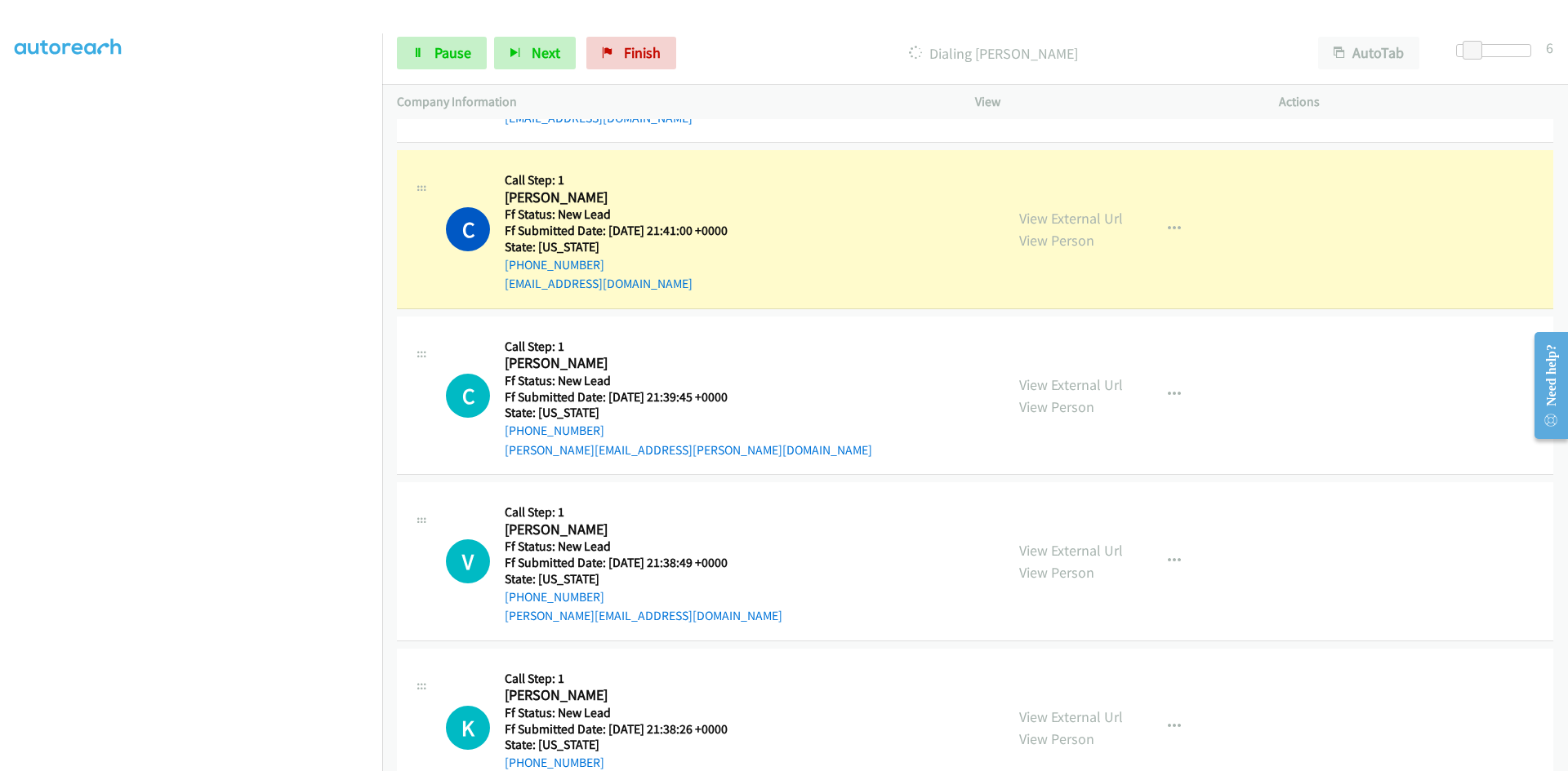
scroll to position [490, 0]
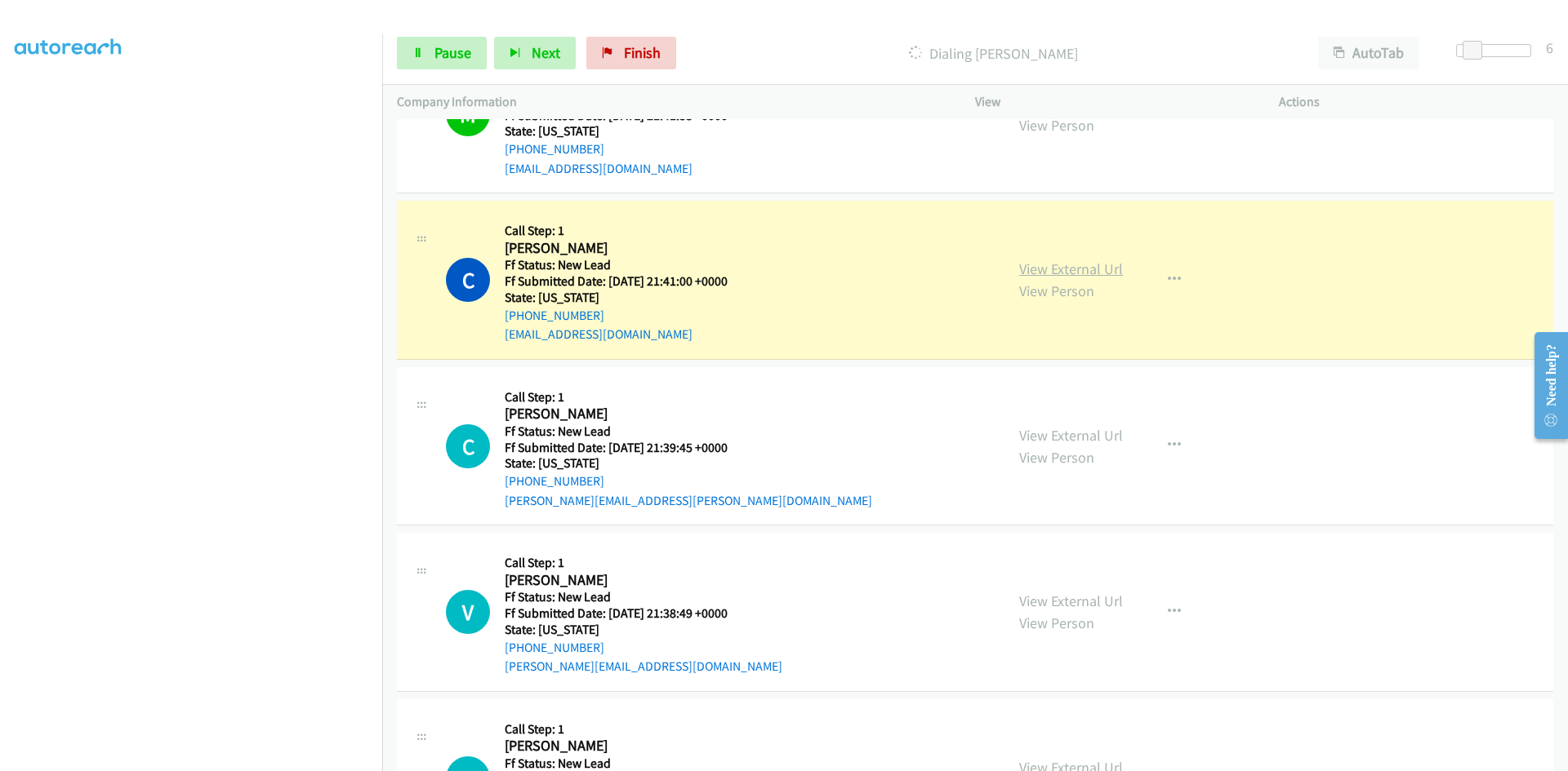
click at [1055, 269] on link "View External Url" at bounding box center [1070, 269] width 103 height 19
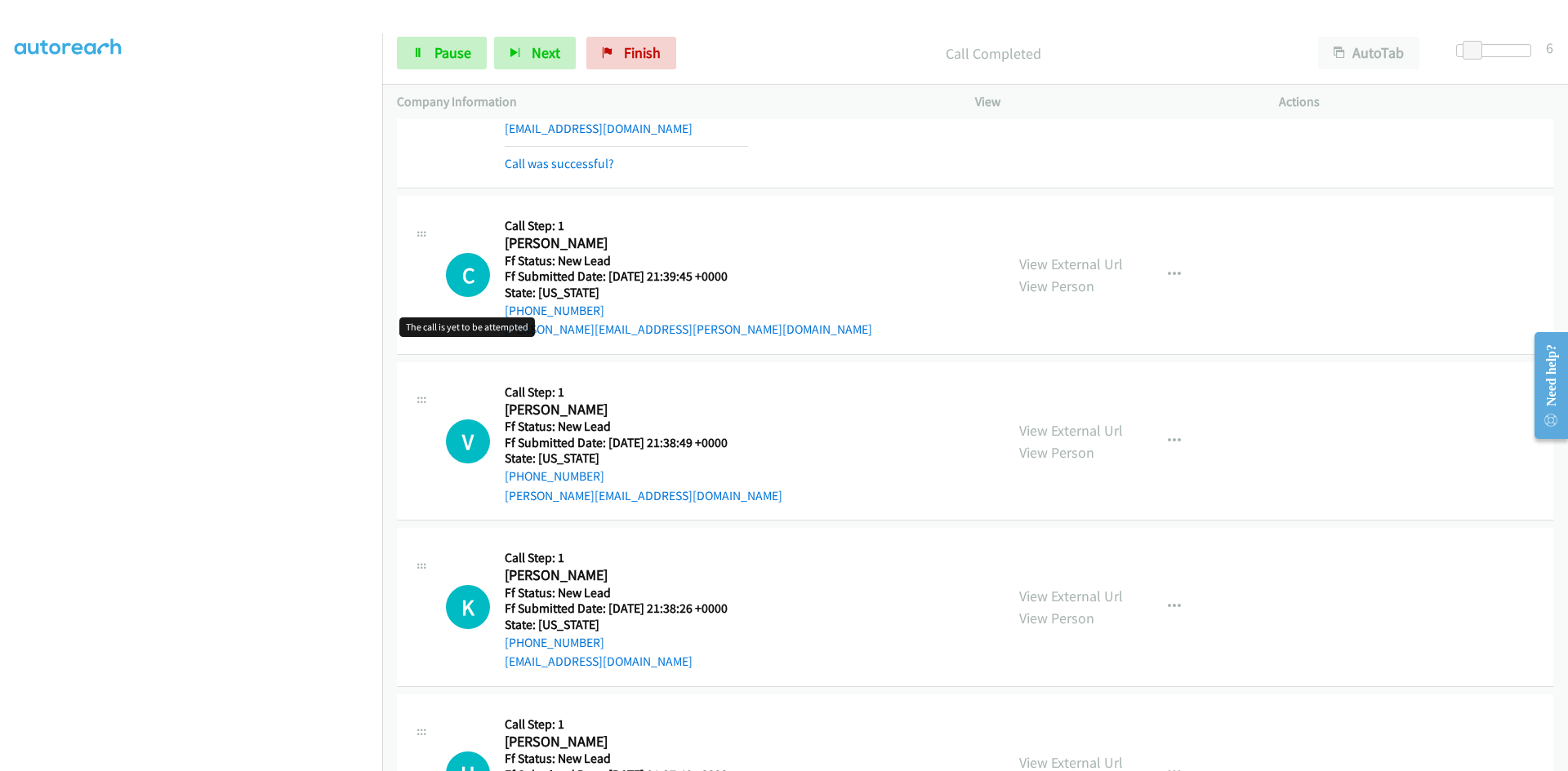
scroll to position [735, 0]
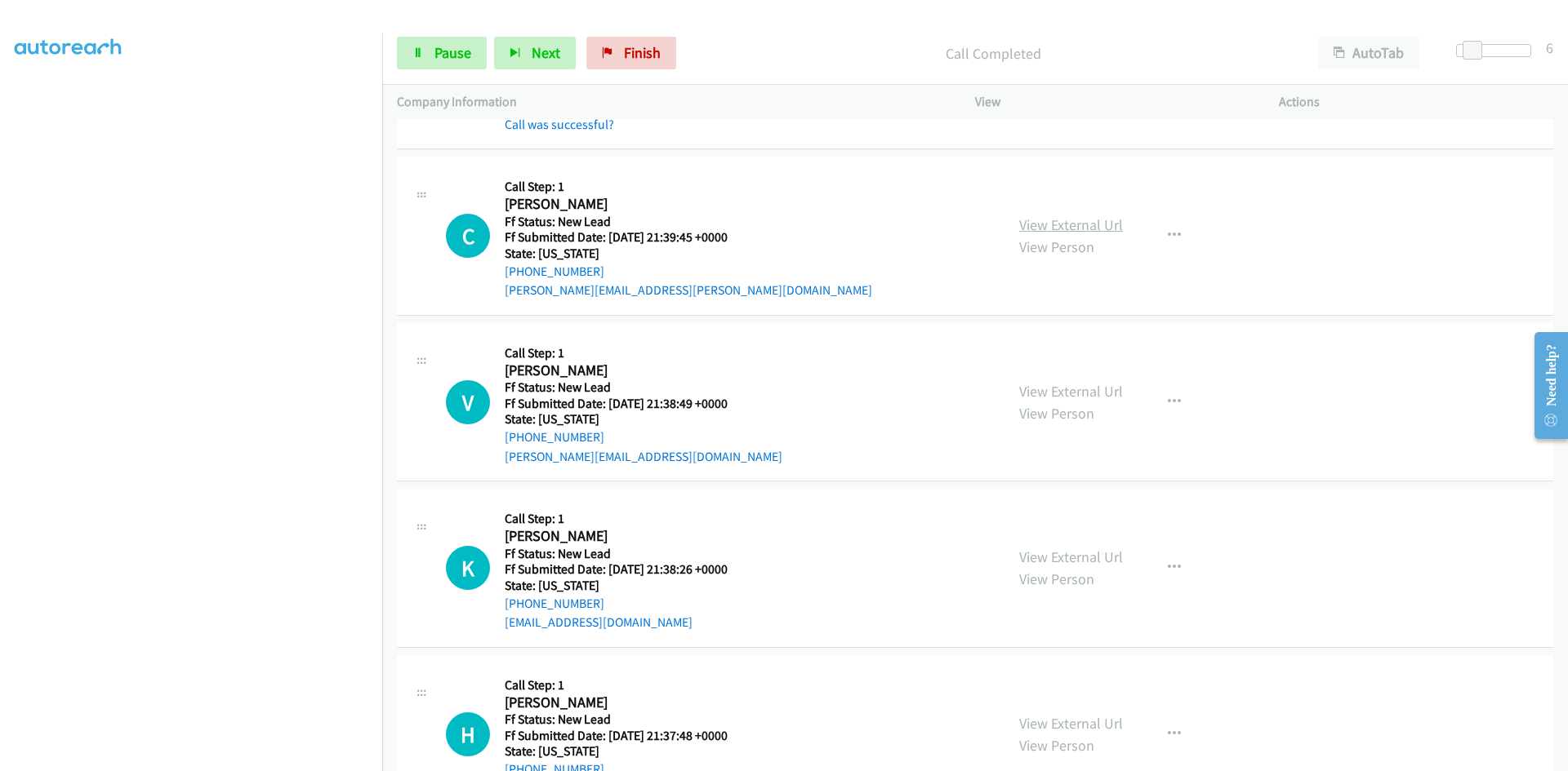
click at [1108, 221] on link "View External Url" at bounding box center [1070, 224] width 103 height 19
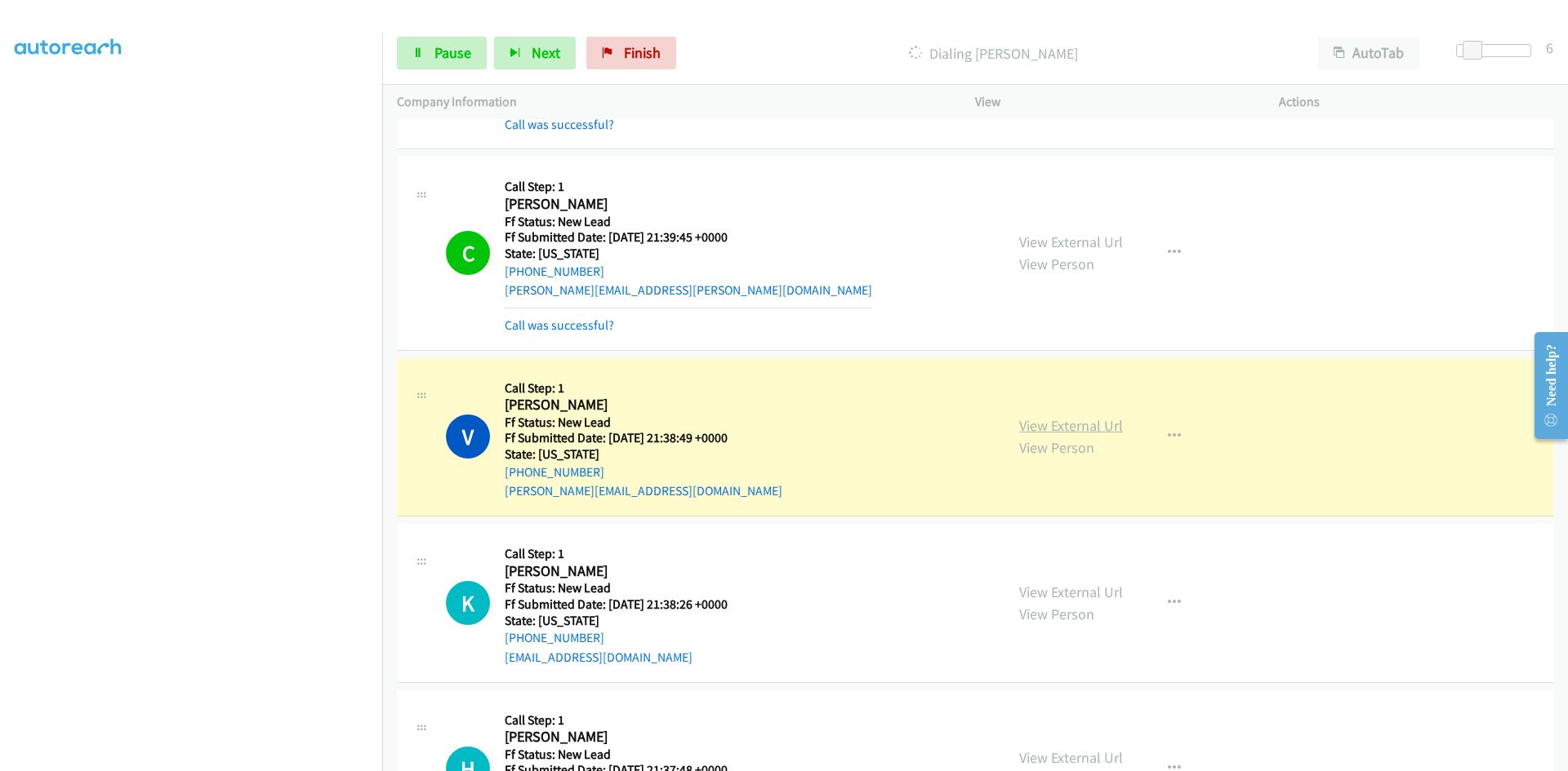
click at [1043, 426] on link "View External Url" at bounding box center [1070, 426] width 103 height 19
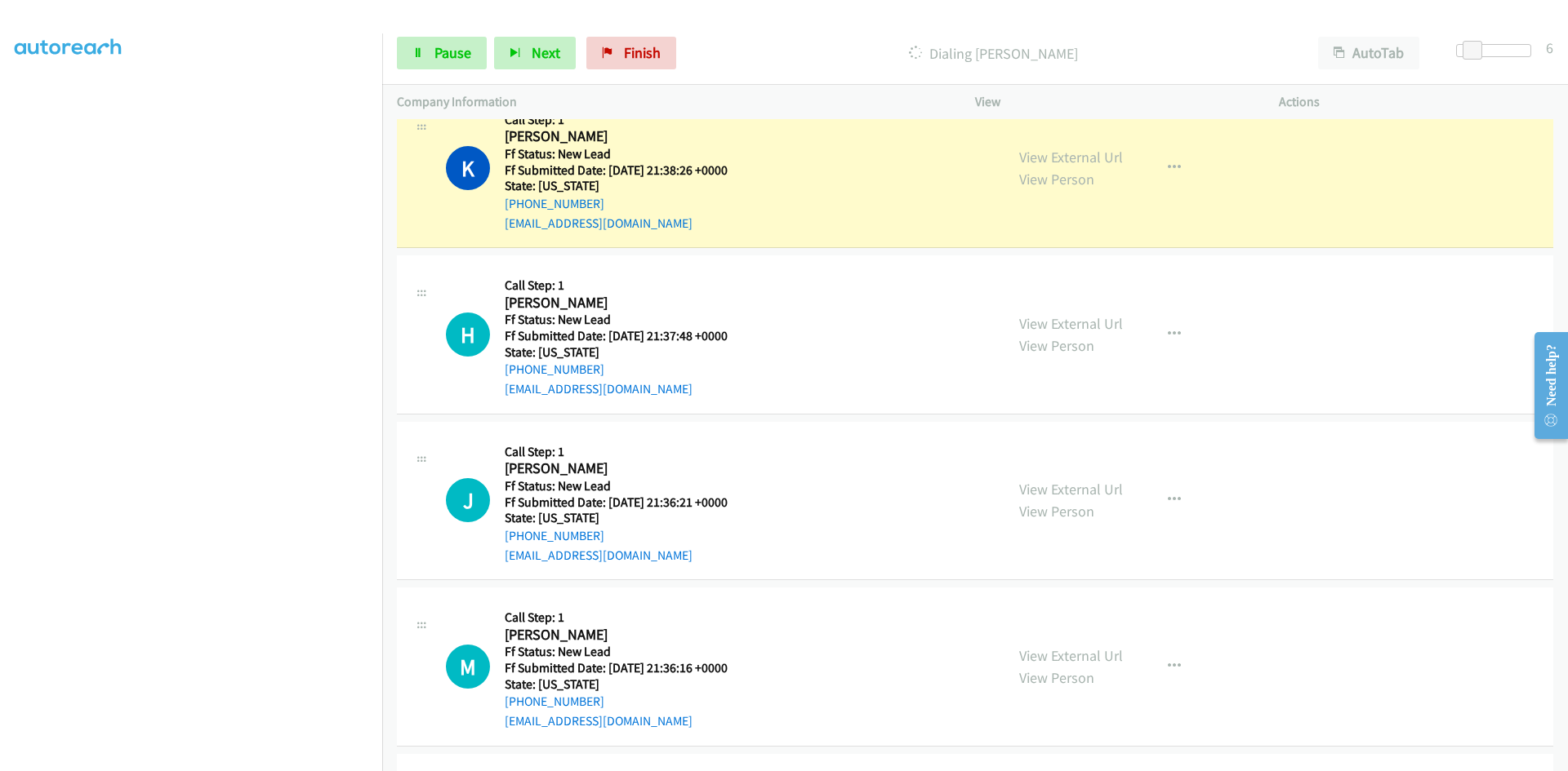
scroll to position [1224, 0]
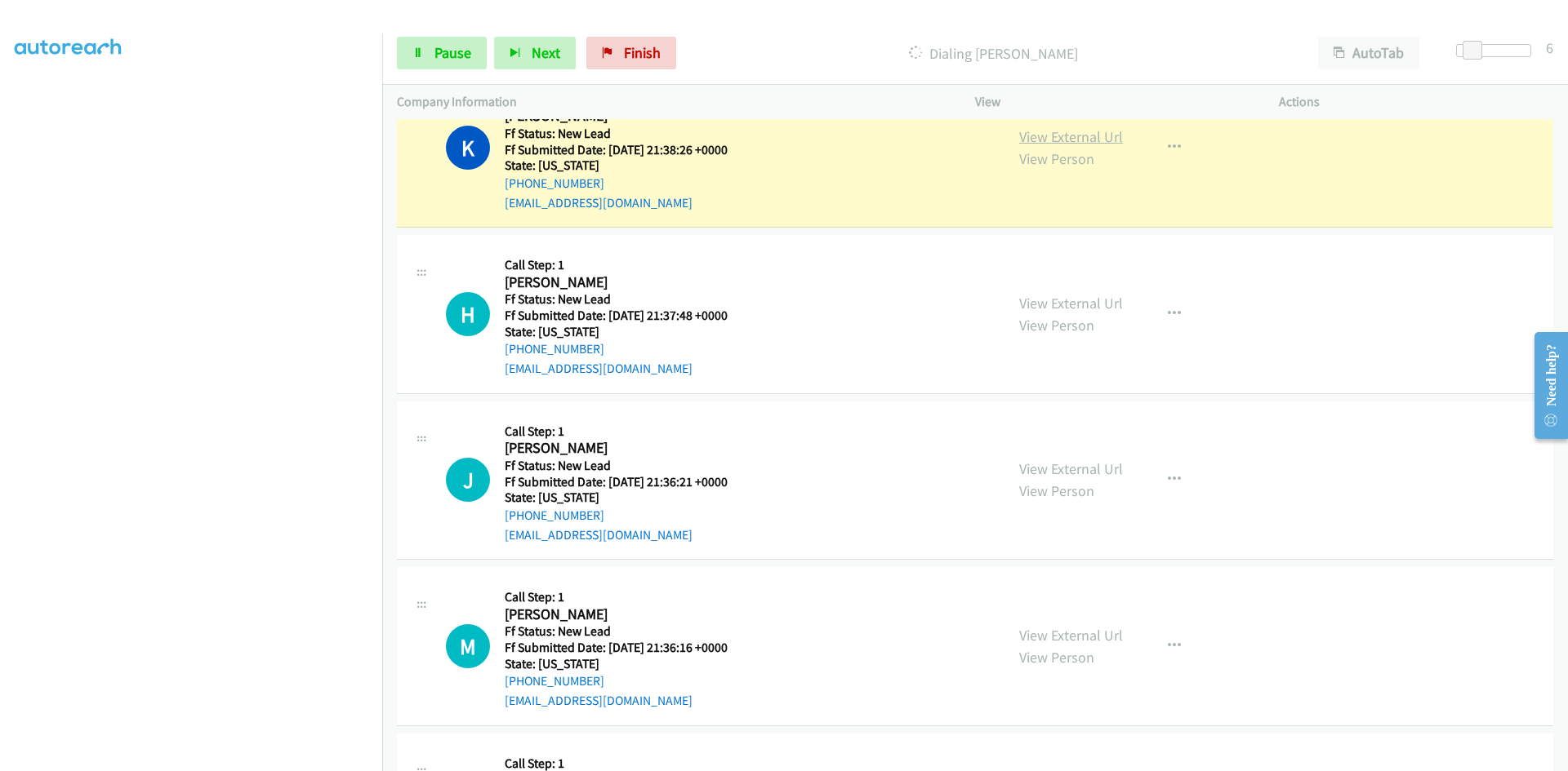
click at [1108, 140] on link "View External Url" at bounding box center [1070, 137] width 103 height 19
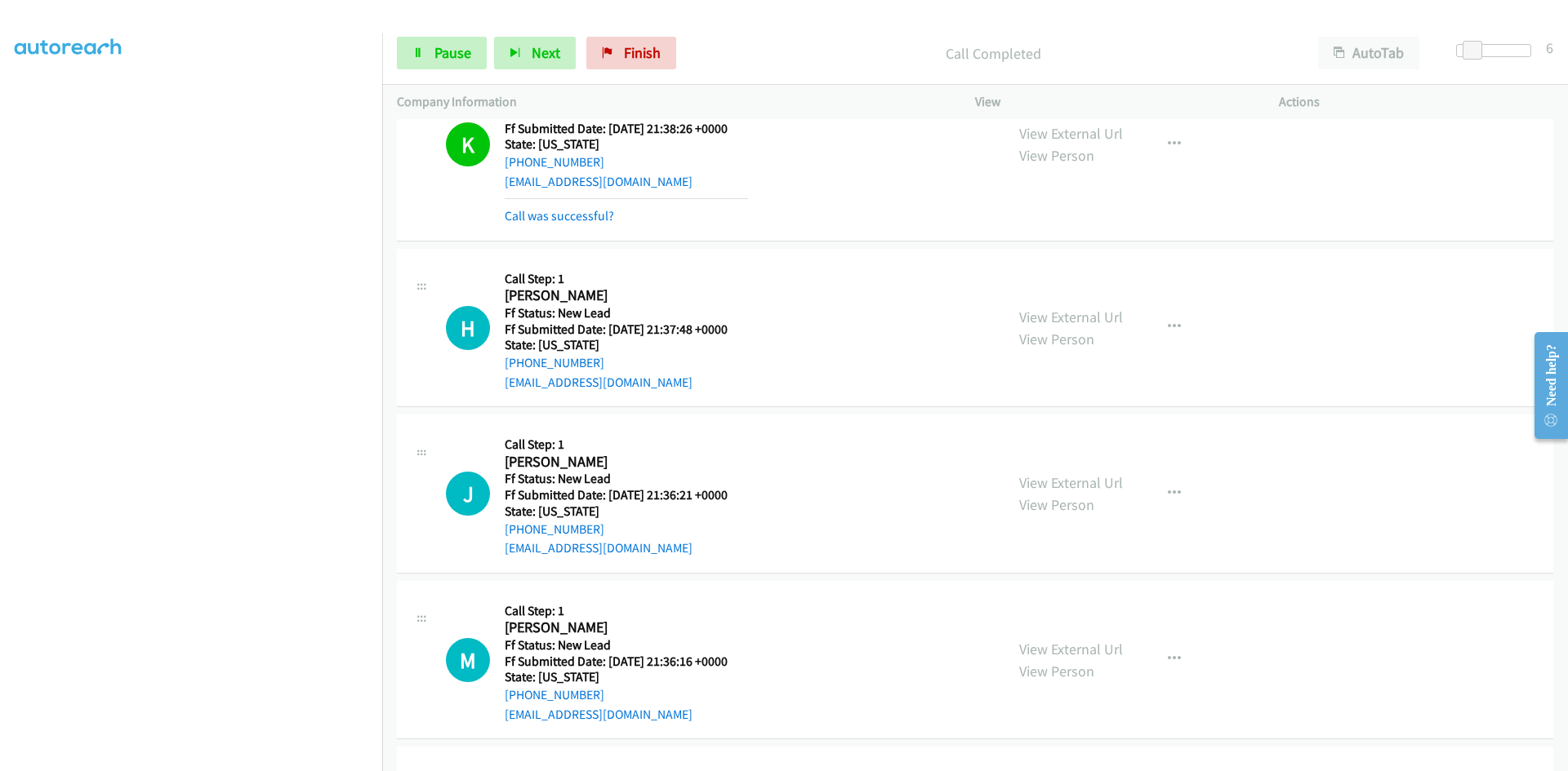
scroll to position [1305, 0]
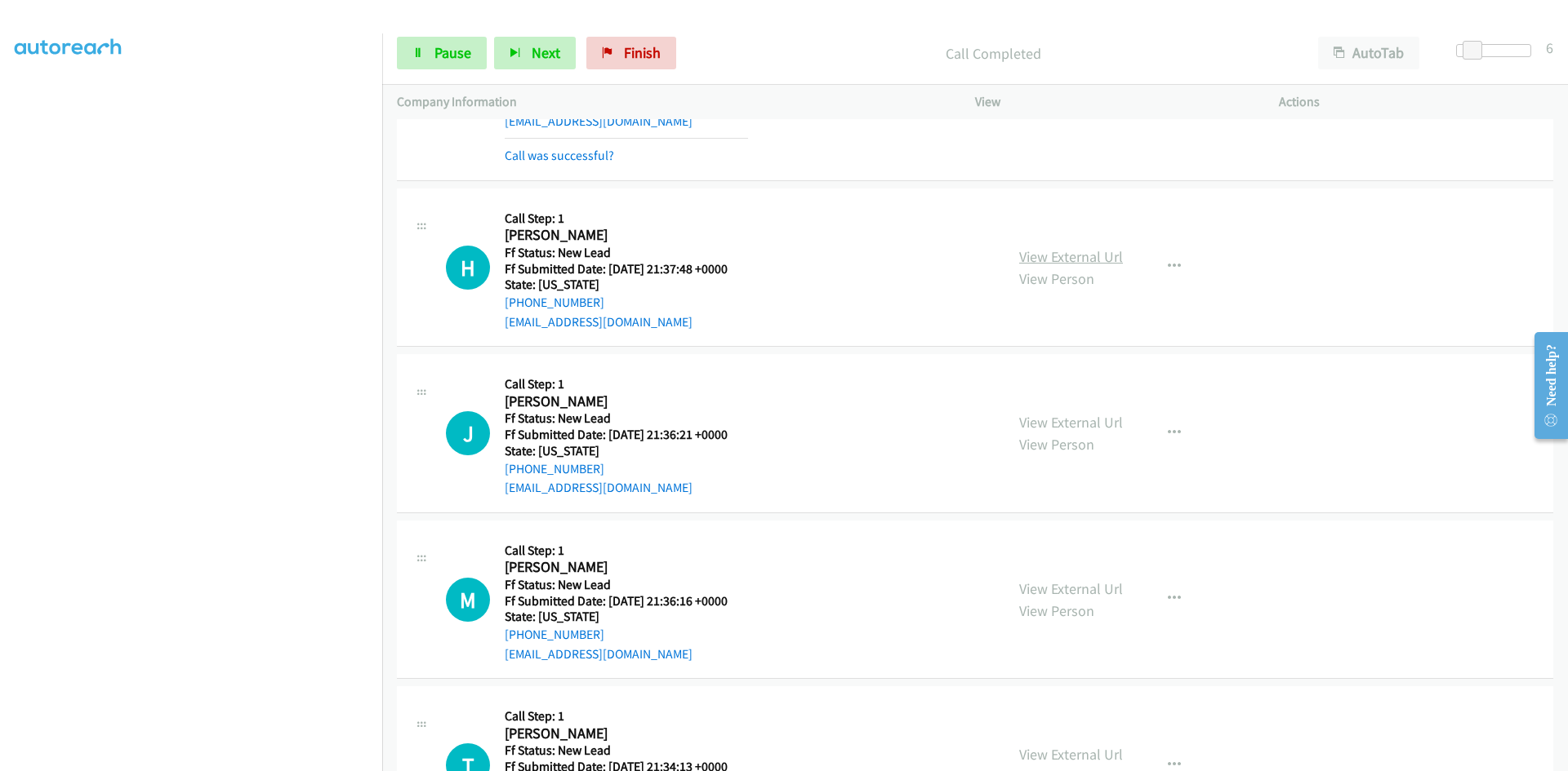
click at [1050, 258] on link "View External Url" at bounding box center [1070, 257] width 103 height 19
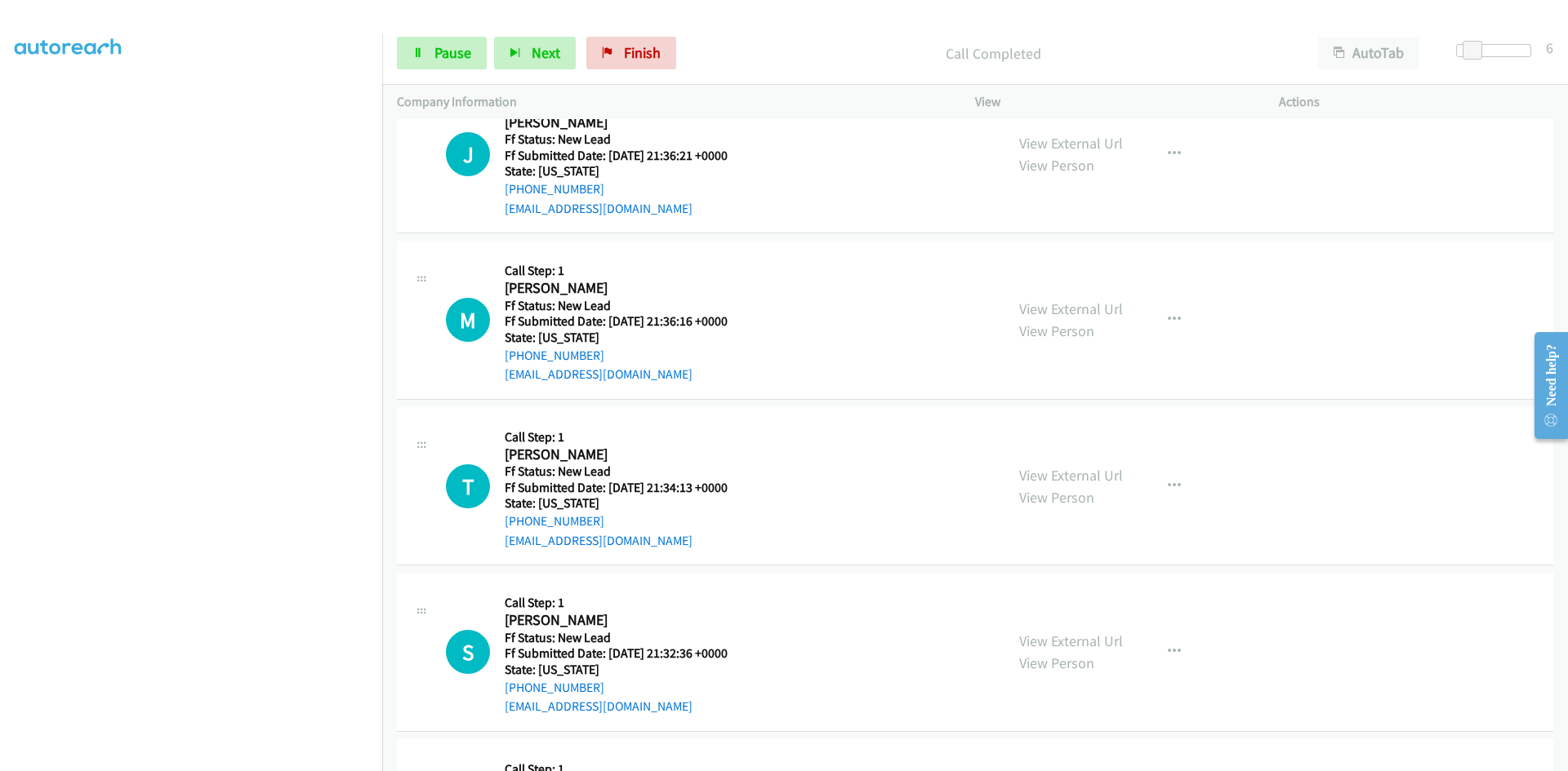
scroll to position [1632, 0]
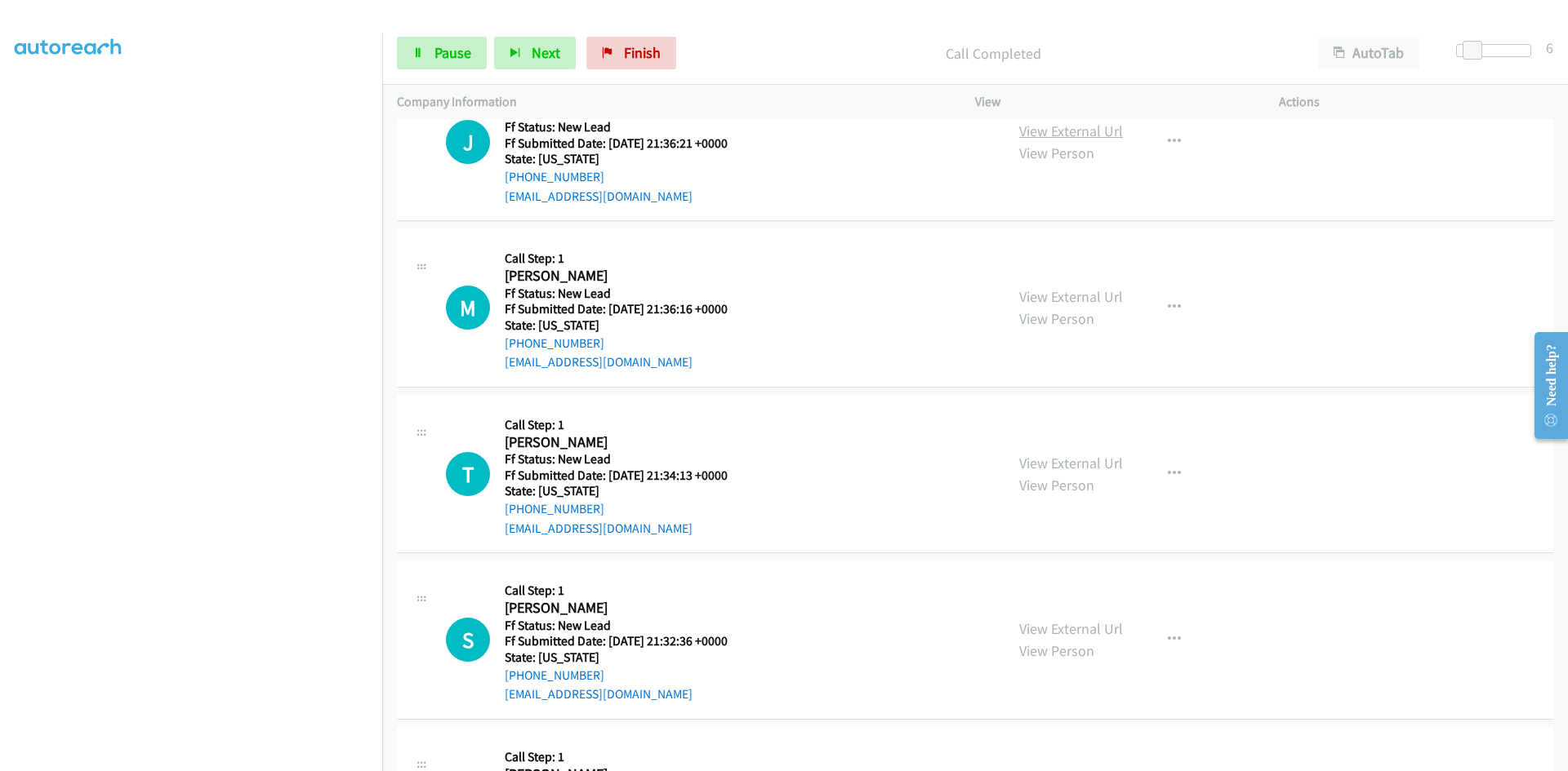
click at [1041, 128] on link "View External Url" at bounding box center [1070, 131] width 103 height 19
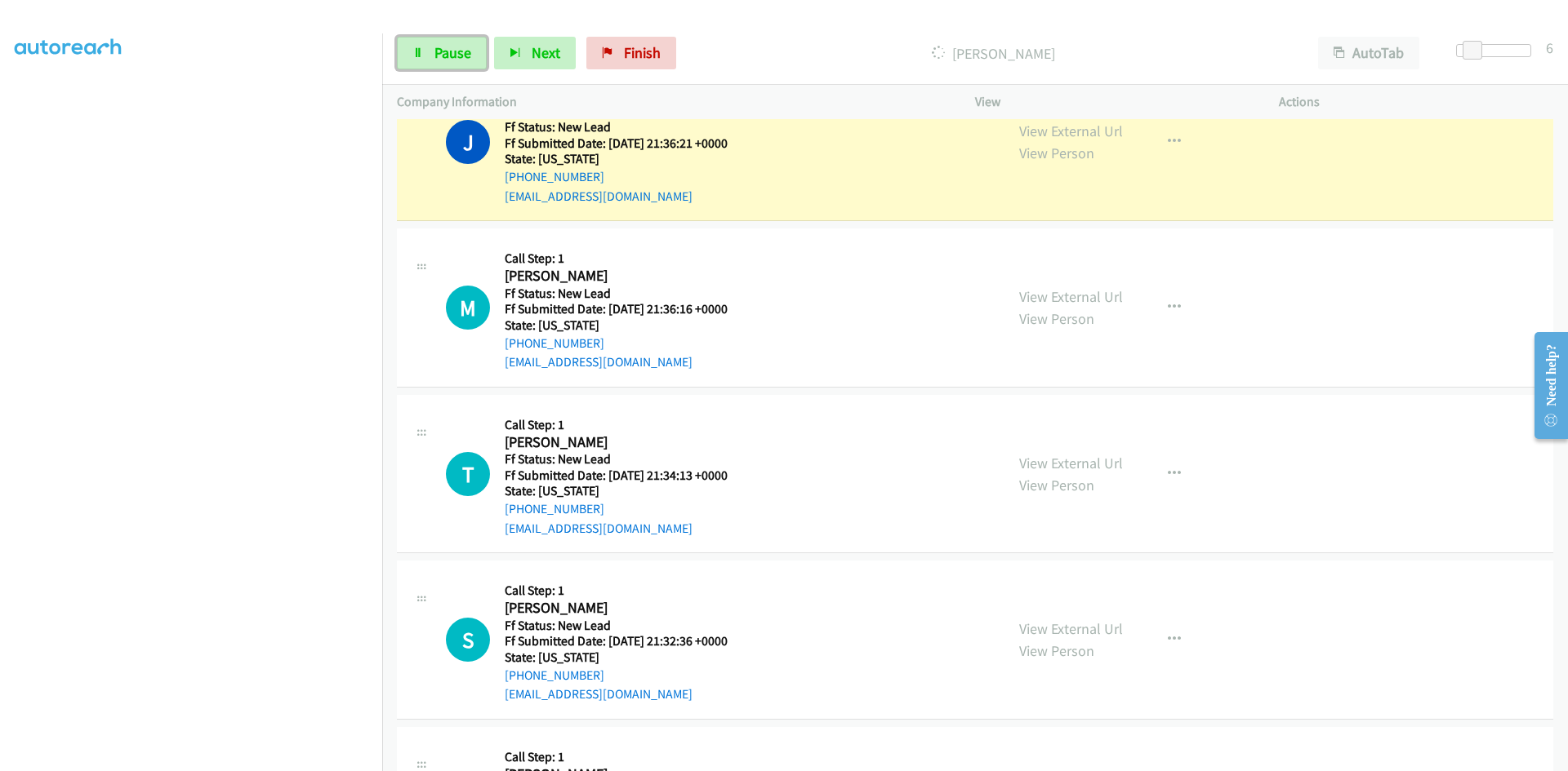
drag, startPoint x: 469, startPoint y: 52, endPoint x: 444, endPoint y: 99, distance: 53.2
click at [469, 52] on span "Pause" at bounding box center [452, 52] width 36 height 19
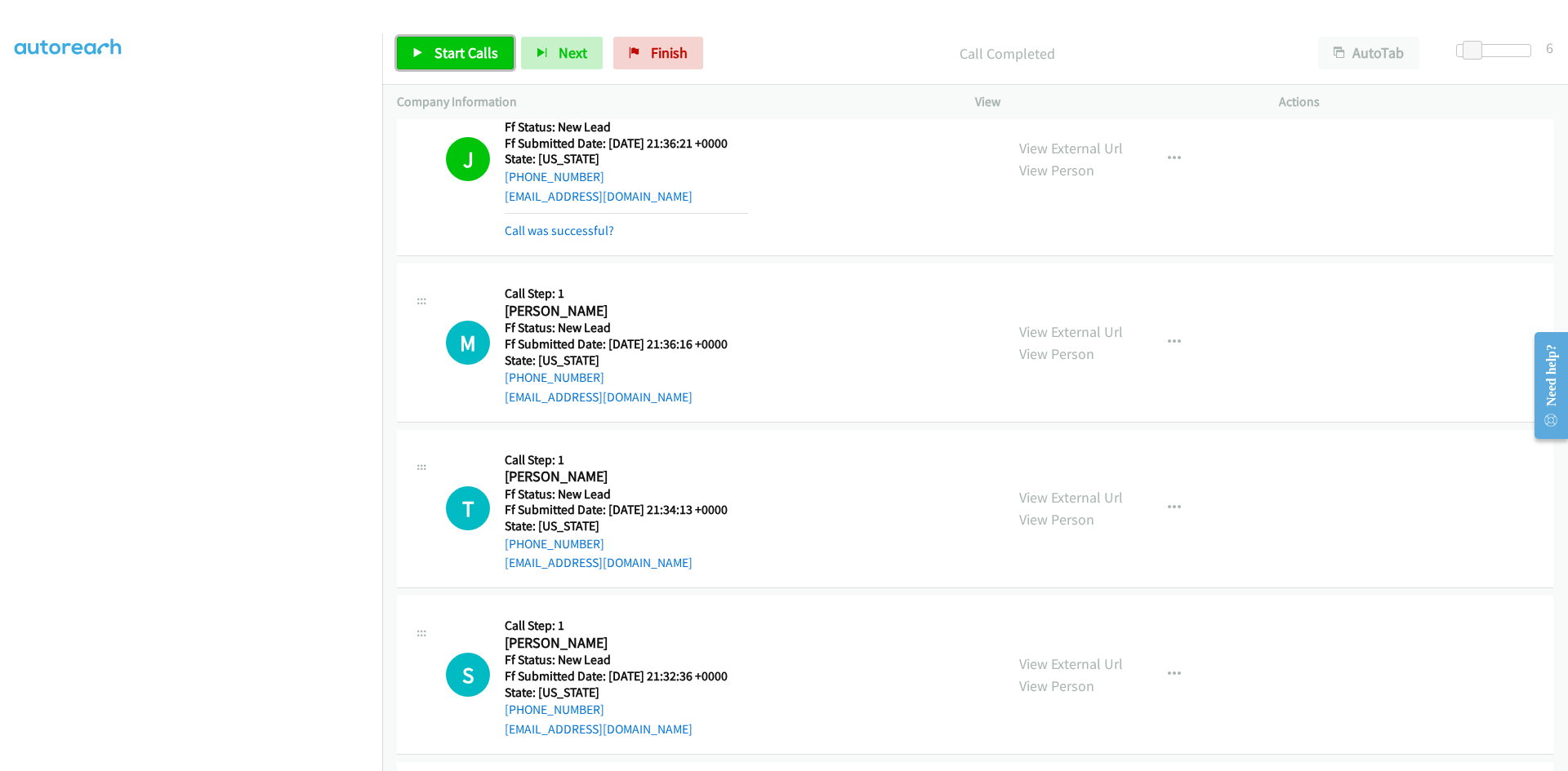
click at [485, 52] on span "Start Calls" at bounding box center [466, 52] width 63 height 19
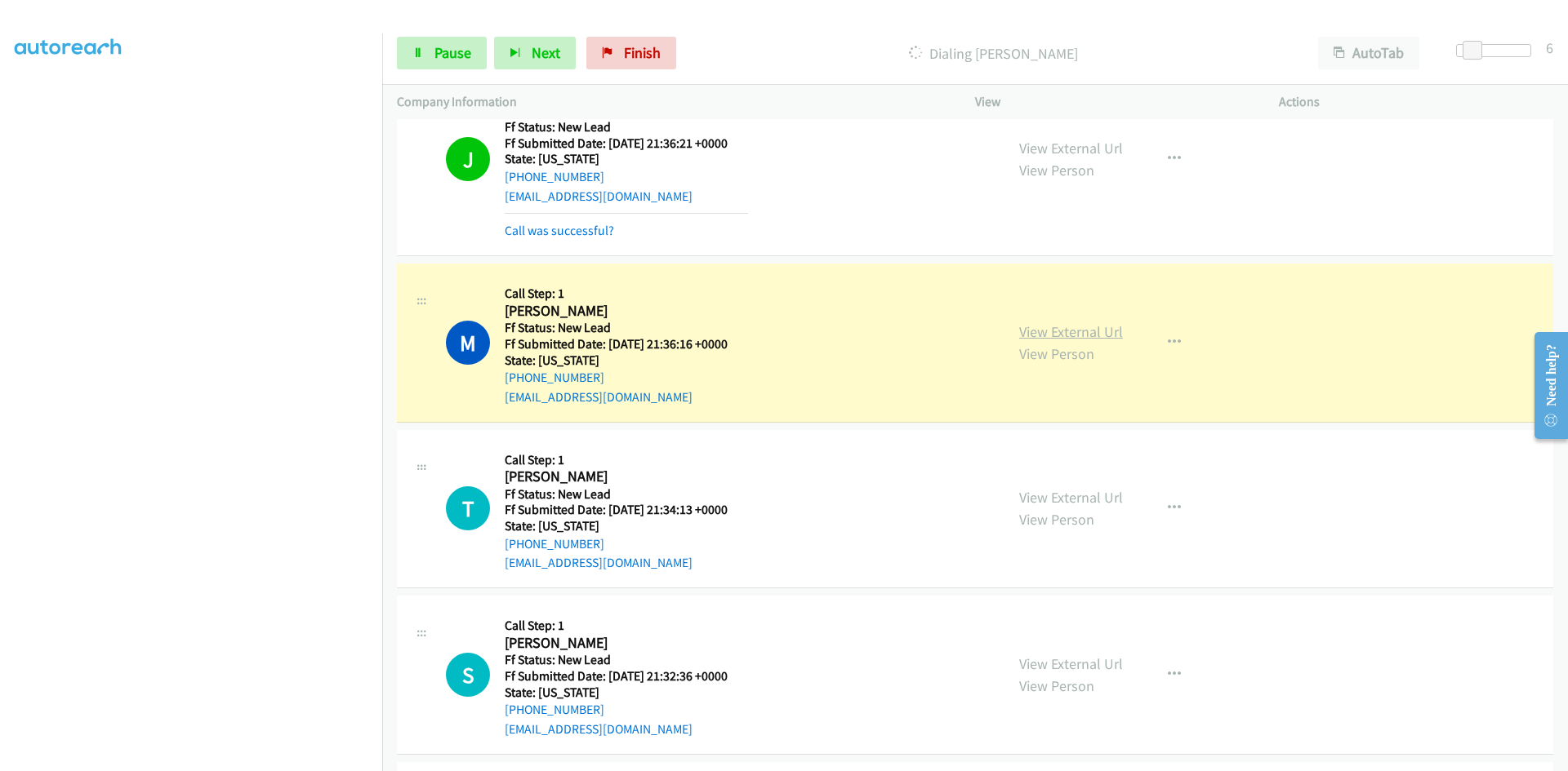
click at [1024, 333] on link "View External Url" at bounding box center [1070, 331] width 103 height 19
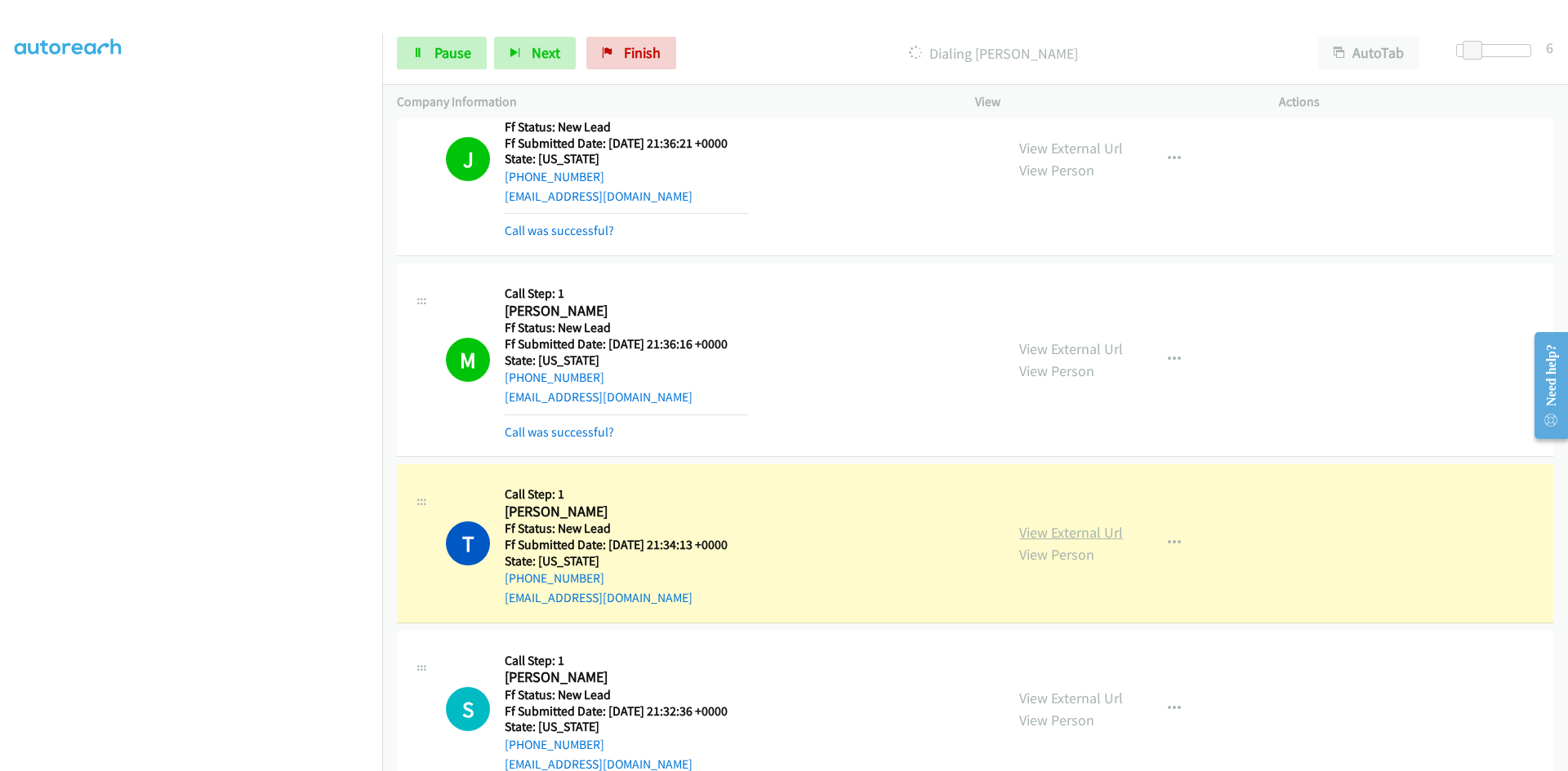
click at [1059, 530] on link "View External Url" at bounding box center [1070, 533] width 103 height 19
click at [434, 61] on span "Pause" at bounding box center [452, 52] width 36 height 19
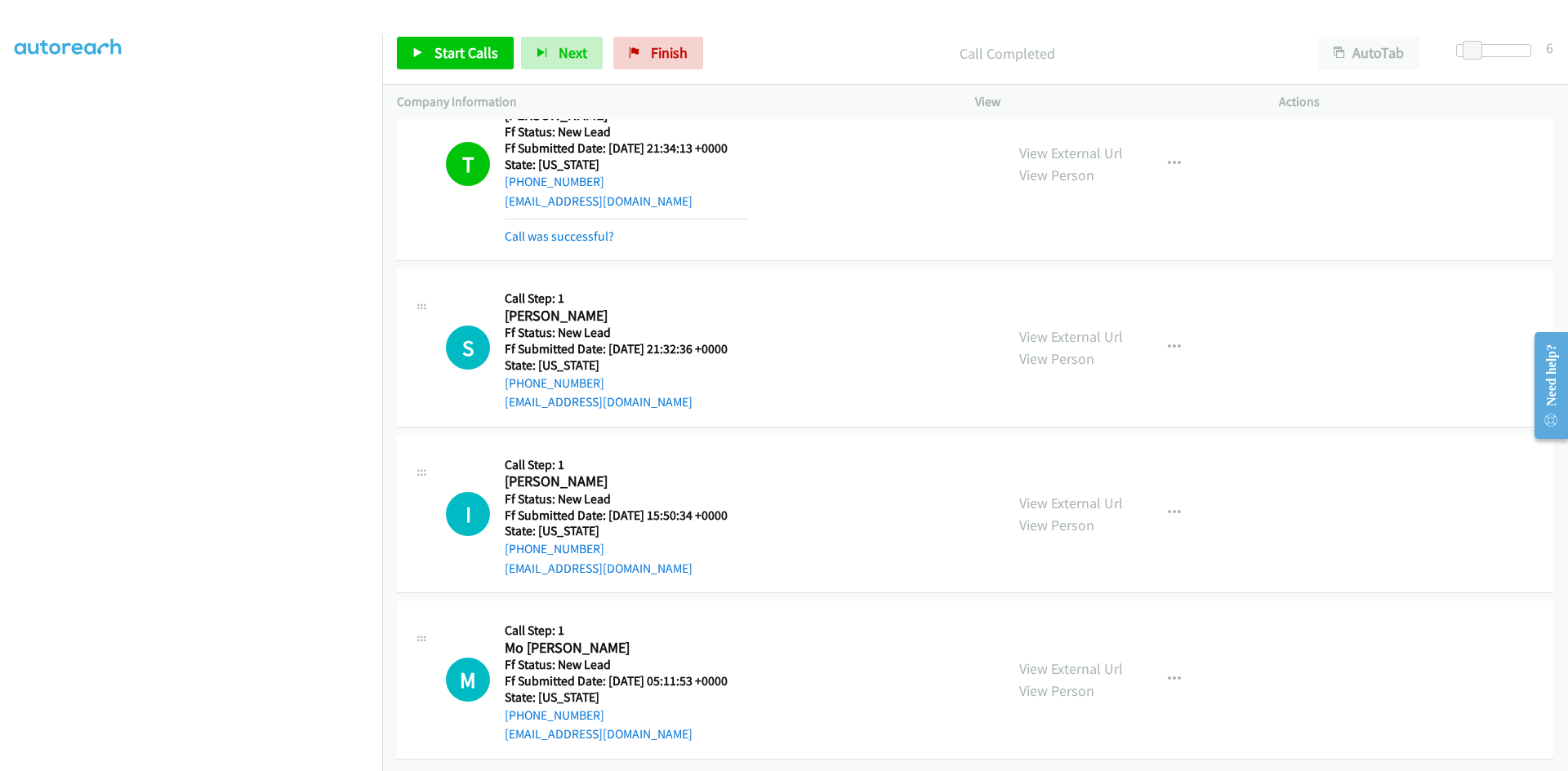
scroll to position [2041, 0]
click at [471, 60] on span "Start Calls" at bounding box center [466, 52] width 63 height 19
click at [1034, 327] on link "View External Url" at bounding box center [1070, 336] width 103 height 19
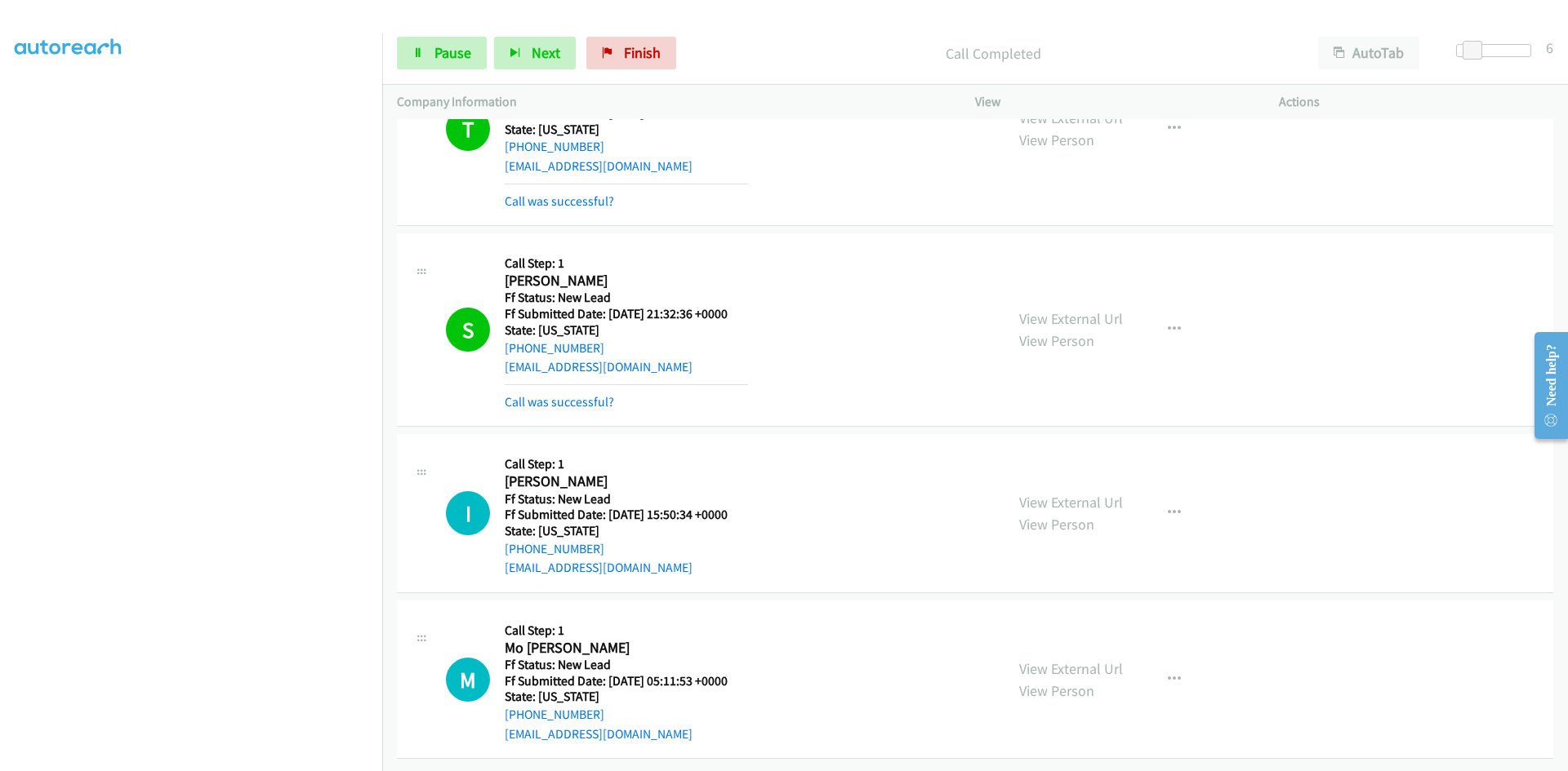
scroll to position [2076, 0]
click at [1055, 494] on link "View External Url" at bounding box center [1070, 502] width 103 height 19
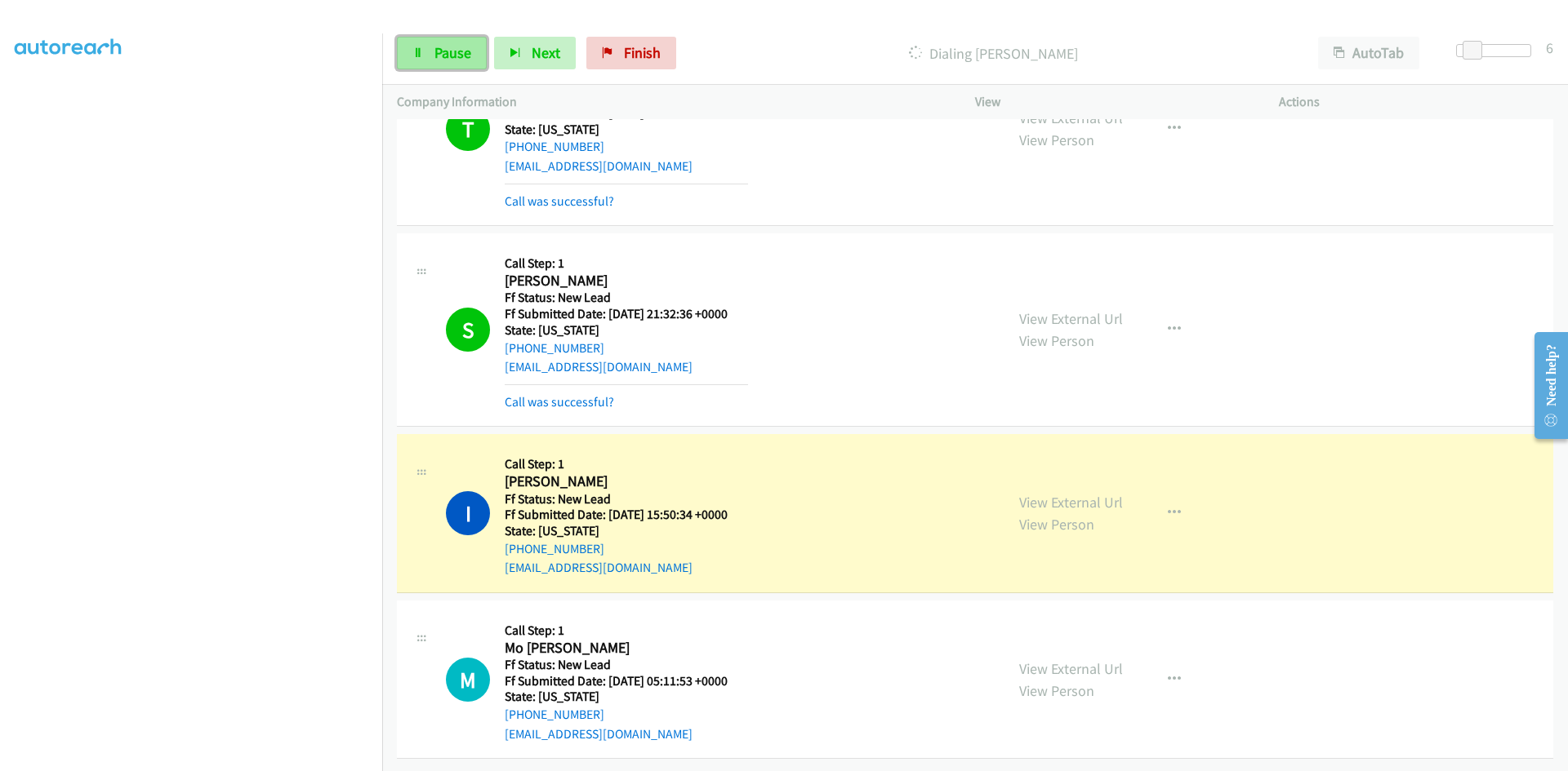
click at [454, 53] on span "Pause" at bounding box center [452, 52] width 36 height 19
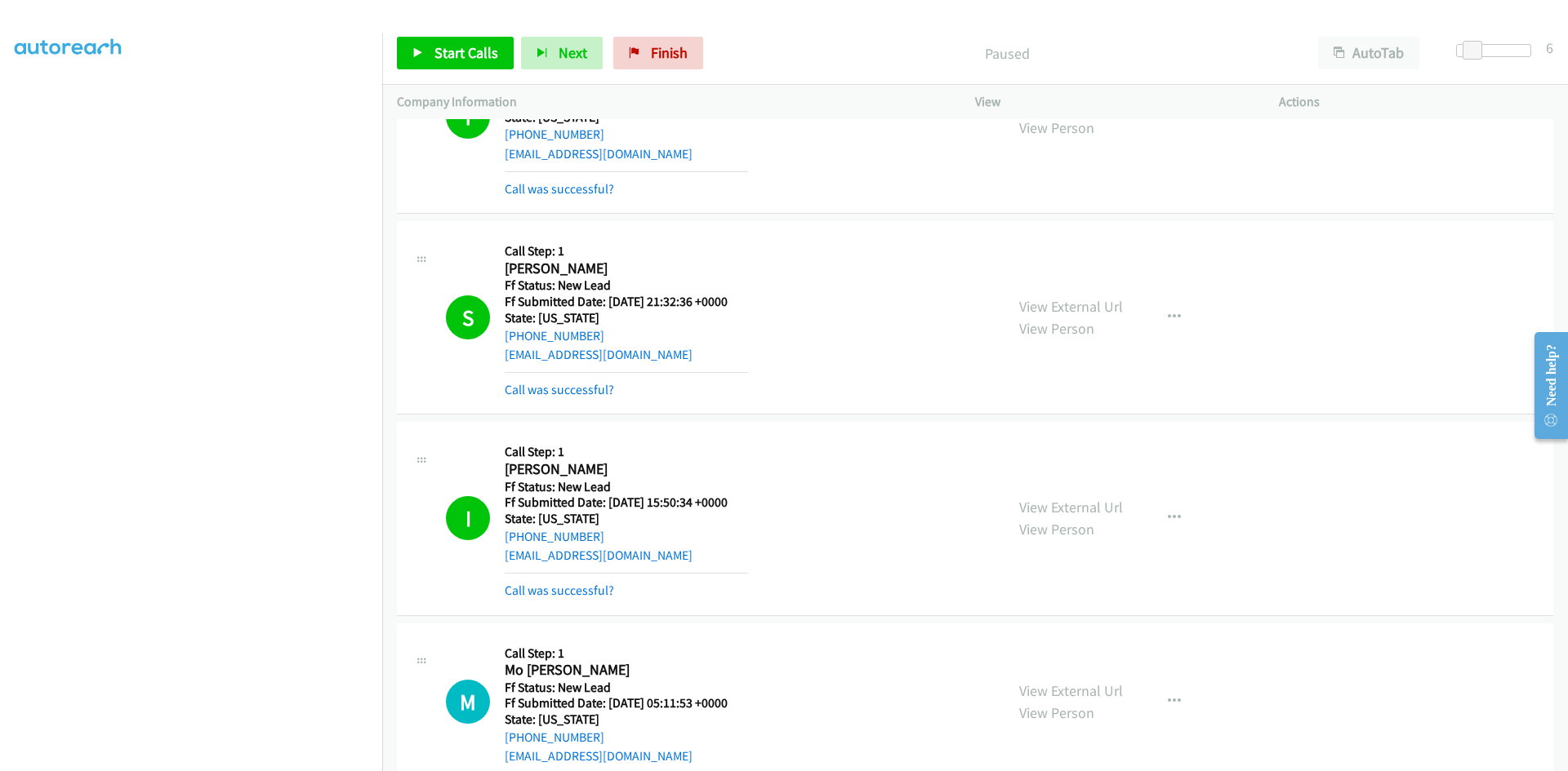
click at [590, 578] on mb0 "Call was successful?" at bounding box center [626, 587] width 243 height 28
click at [592, 585] on link "Call was successful?" at bounding box center [559, 590] width 109 height 16
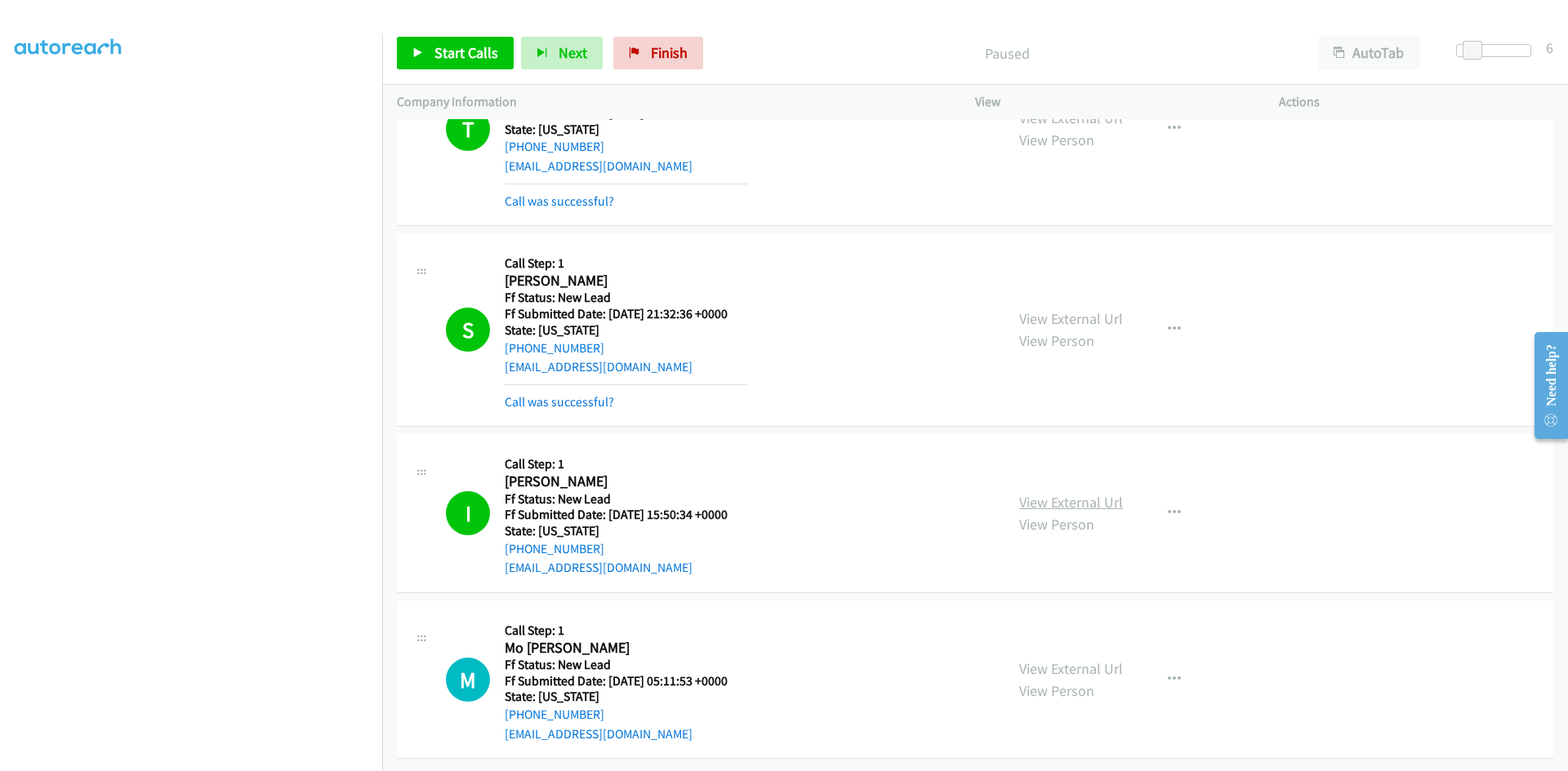
click at [1030, 493] on link "View External Url" at bounding box center [1070, 502] width 103 height 19
click at [472, 54] on span "Start Calls" at bounding box center [466, 52] width 63 height 19
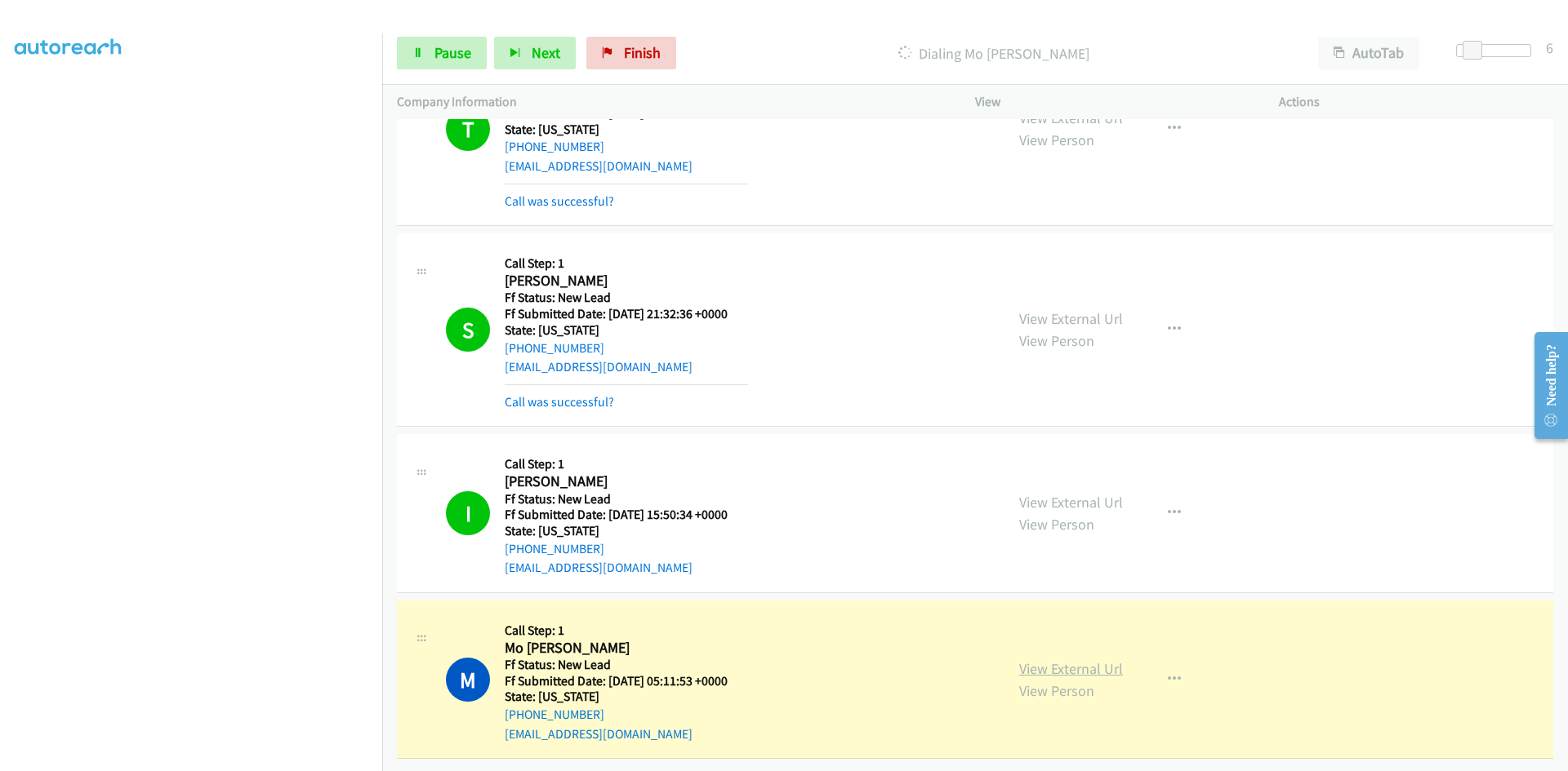
click at [1100, 659] on link "View External Url" at bounding box center [1070, 669] width 103 height 19
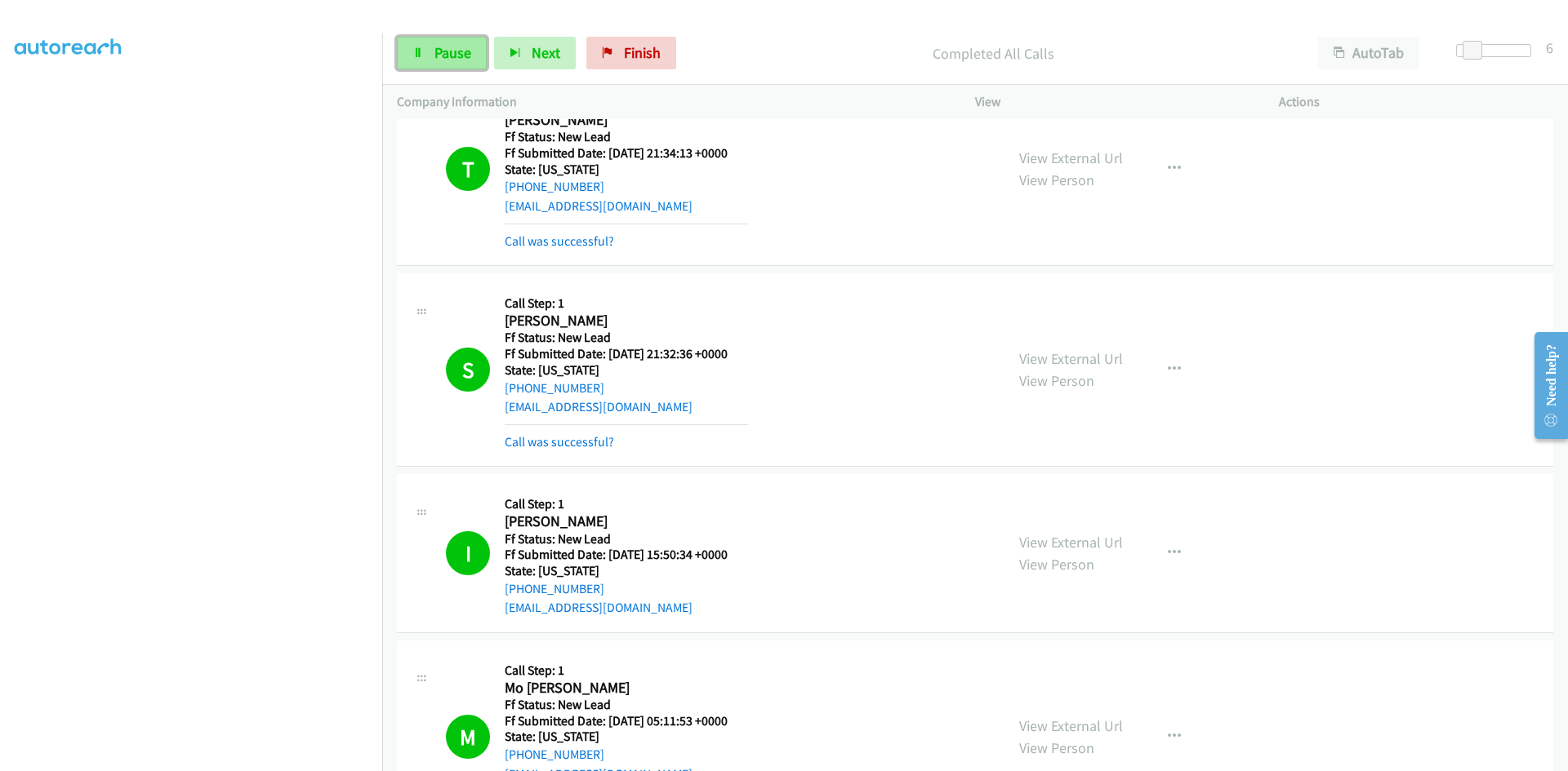
click at [470, 50] on span "Pause" at bounding box center [452, 52] width 36 height 19
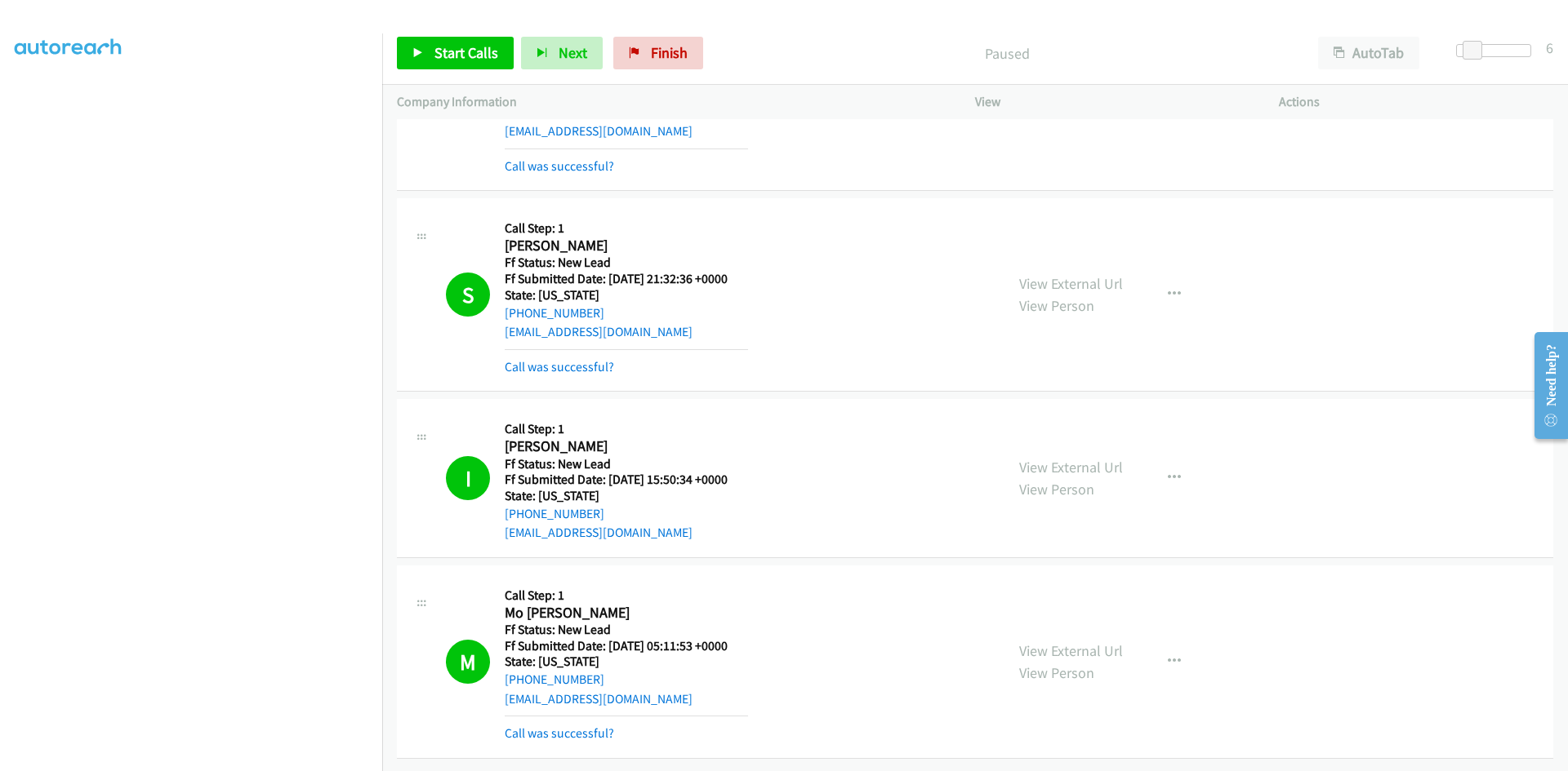
scroll to position [2163, 0]
click at [511, 725] on link "Call was successful?" at bounding box center [559, 733] width 109 height 16
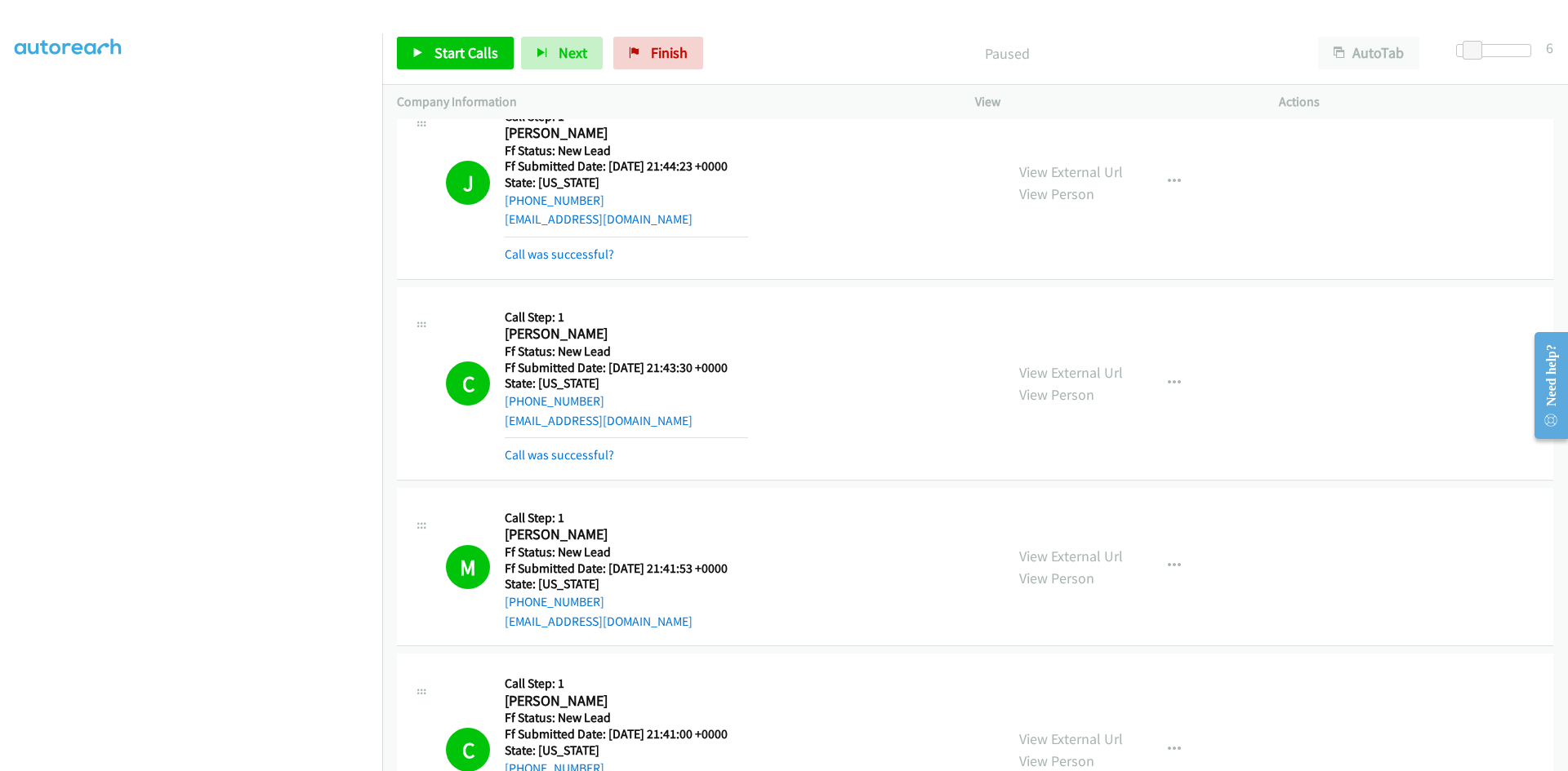
scroll to position [0, 0]
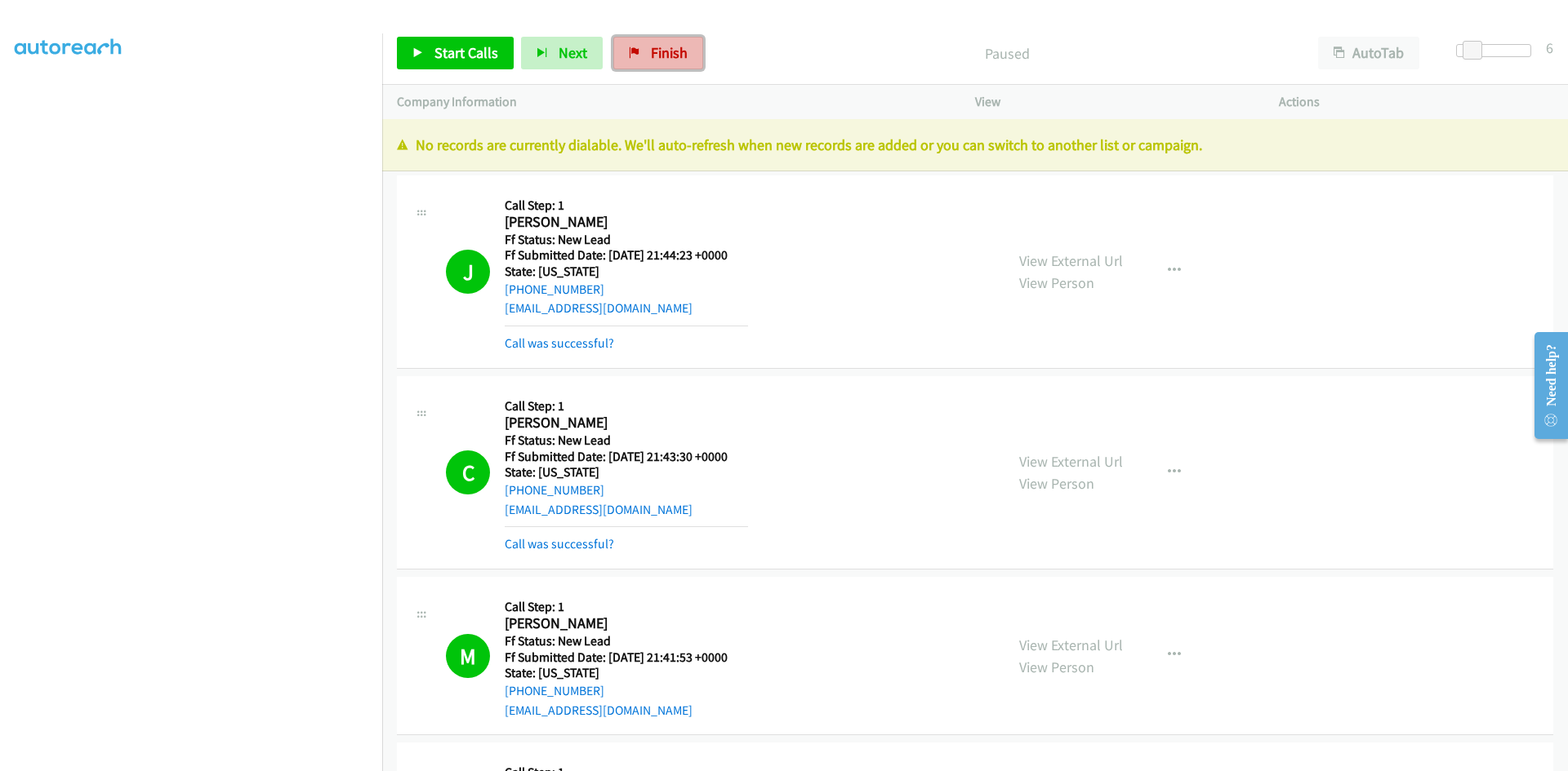
click at [651, 54] on span "Finish" at bounding box center [669, 52] width 36 height 19
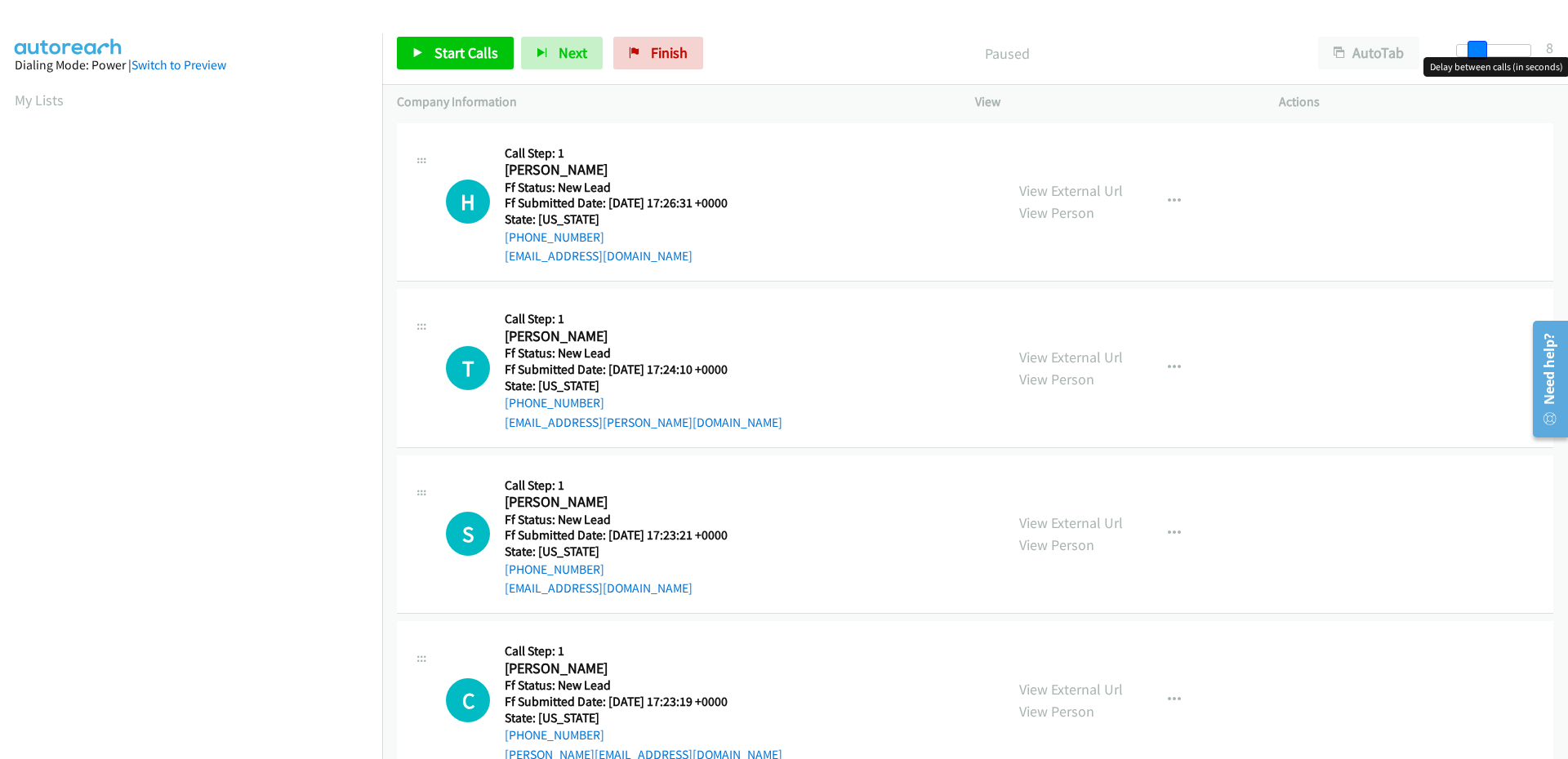
drag, startPoint x: 1466, startPoint y: 47, endPoint x: 1477, endPoint y: 47, distance: 11.0
click at [1477, 47] on span at bounding box center [1477, 50] width 20 height 20
click at [1468, 50] on span at bounding box center [1474, 50] width 20 height 20
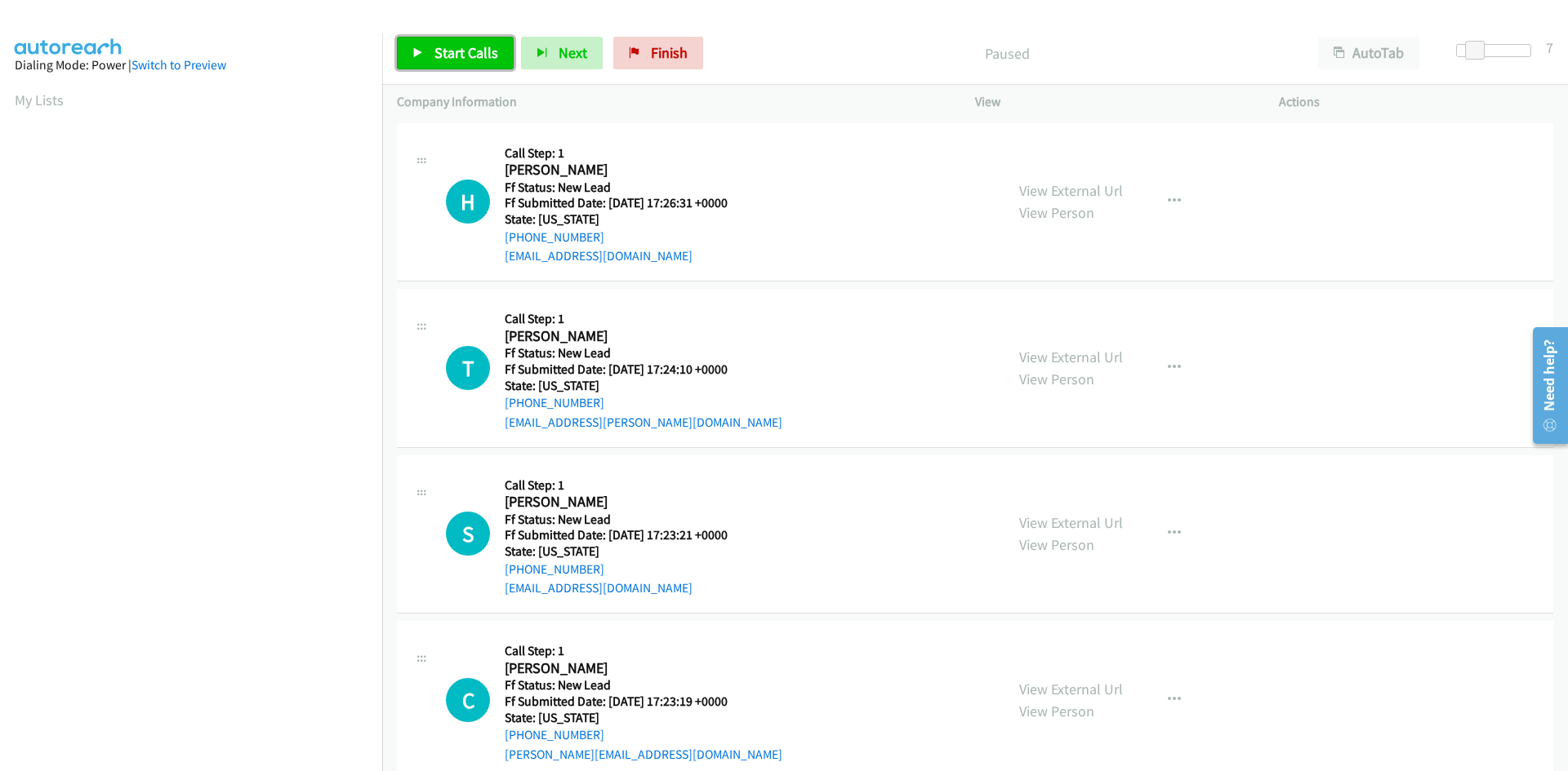
click at [436, 56] on span "Start Calls" at bounding box center [466, 52] width 63 height 19
click at [1047, 188] on link "View External Url" at bounding box center [1070, 191] width 103 height 19
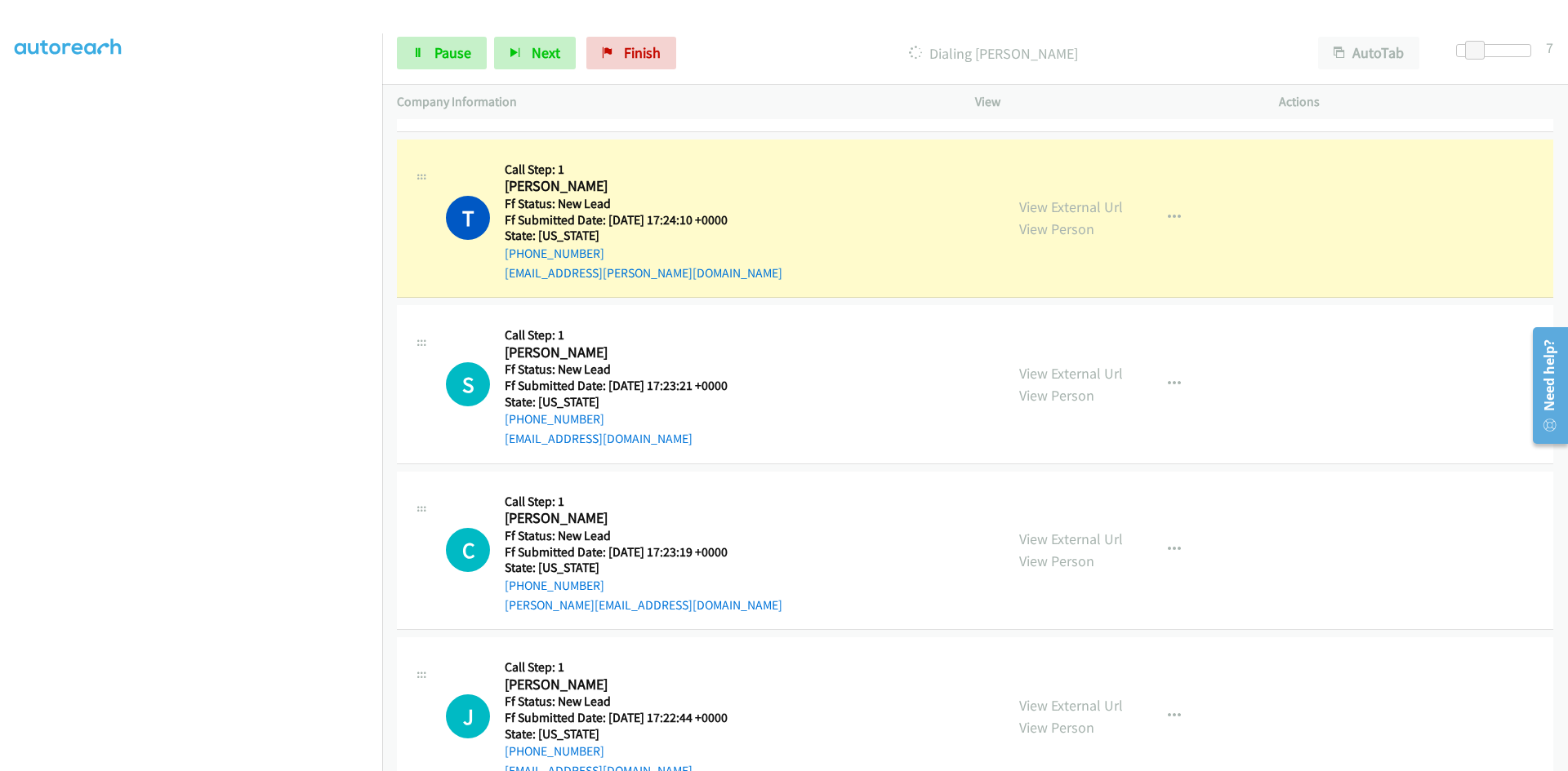
scroll to position [234, 0]
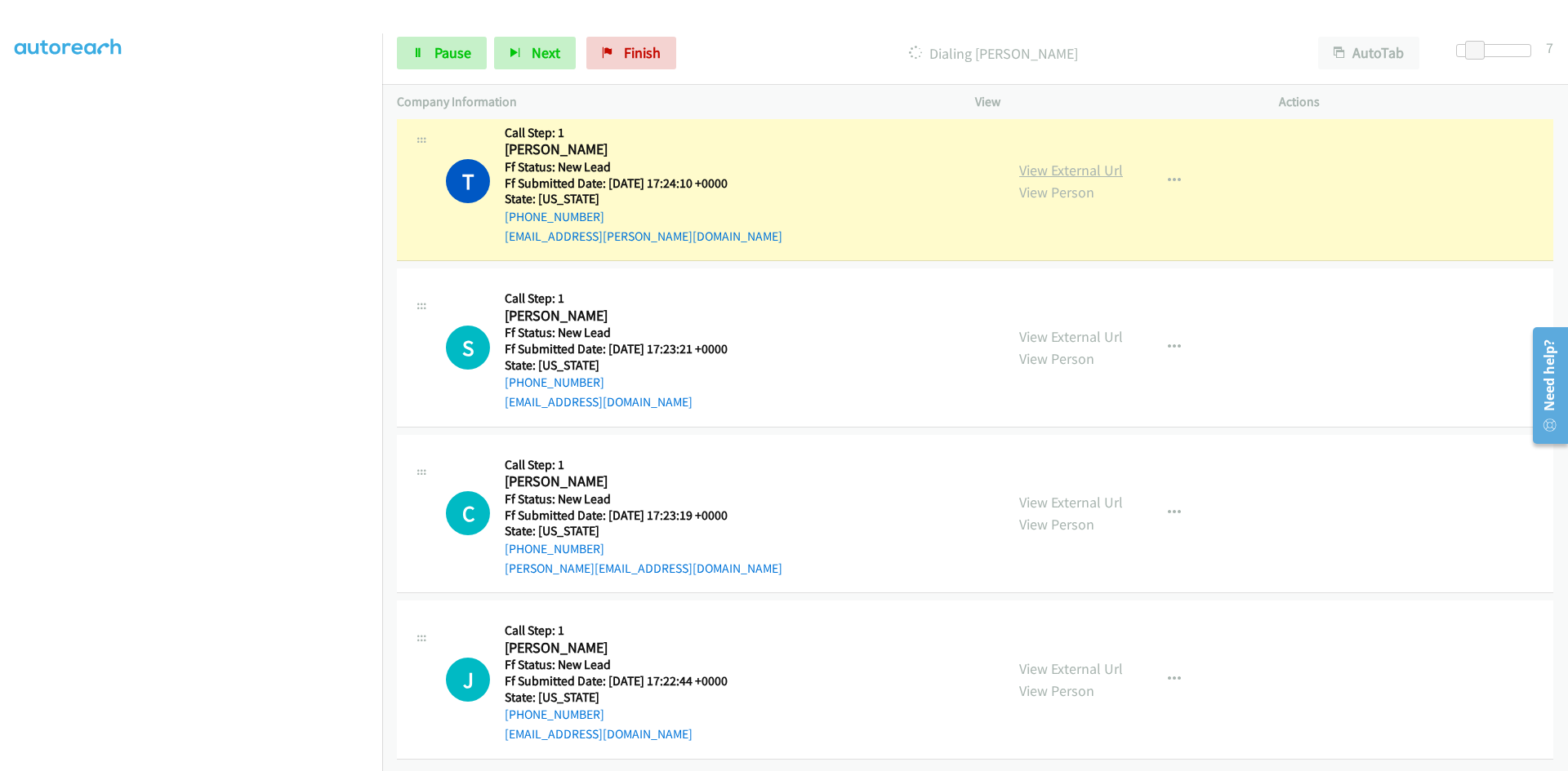
click at [1072, 164] on link "View External Url" at bounding box center [1070, 170] width 103 height 19
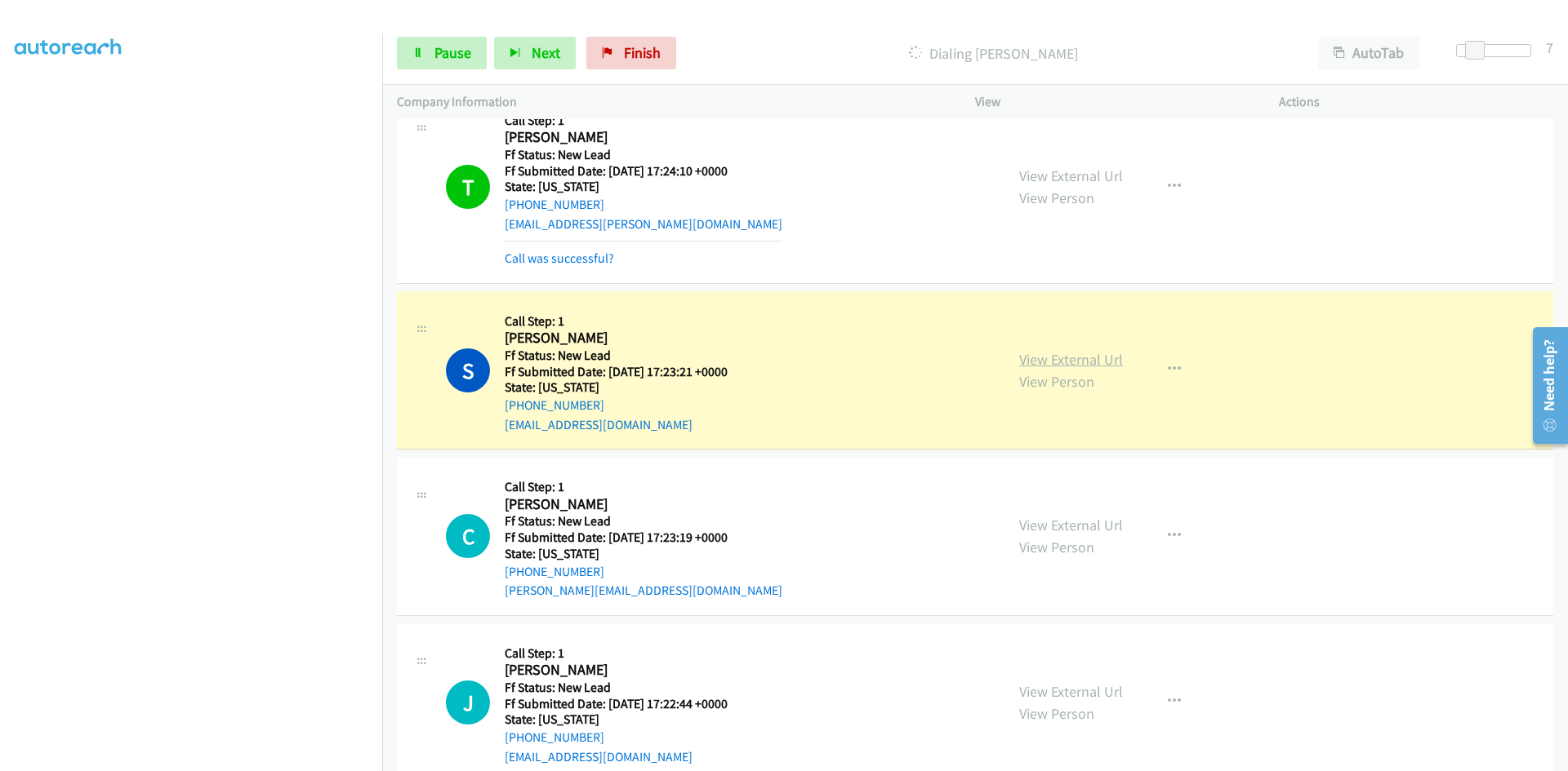
click at [1068, 358] on link "View External Url" at bounding box center [1070, 359] width 103 height 19
click at [599, 259] on link "Call was successful?" at bounding box center [559, 258] width 109 height 16
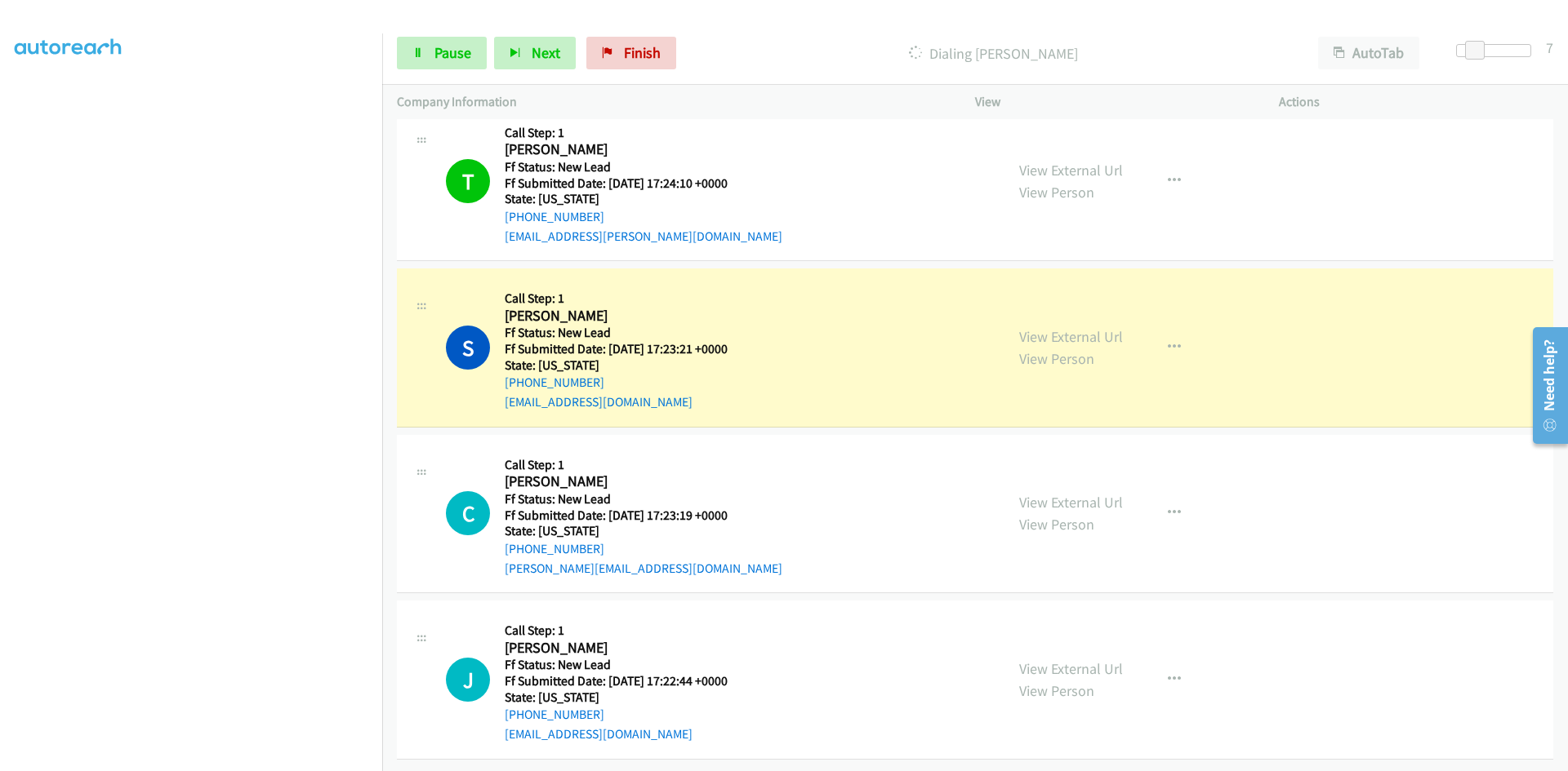
scroll to position [199, 0]
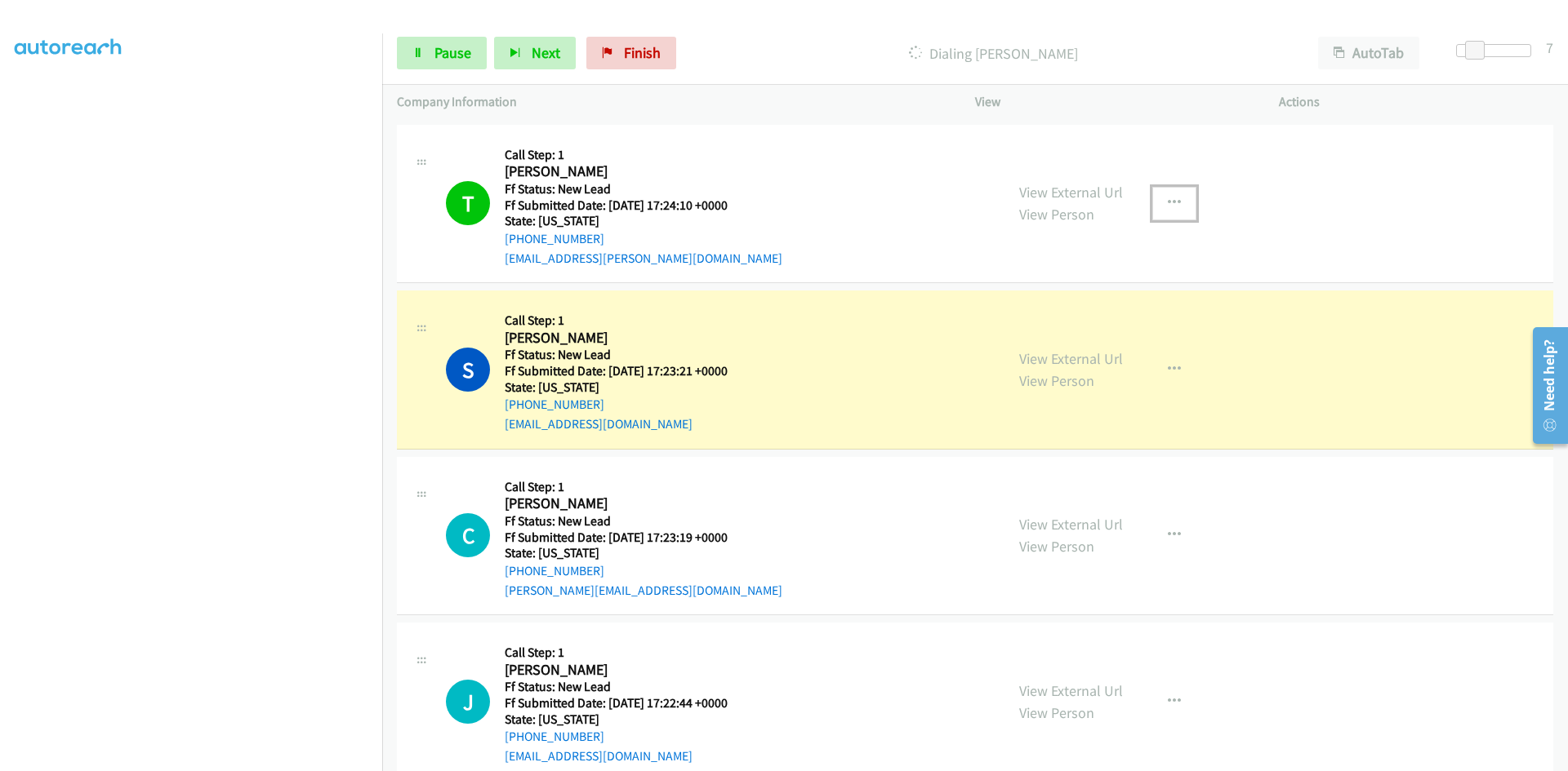
click at [1167, 199] on icon "button" at bounding box center [1174, 203] width 13 height 13
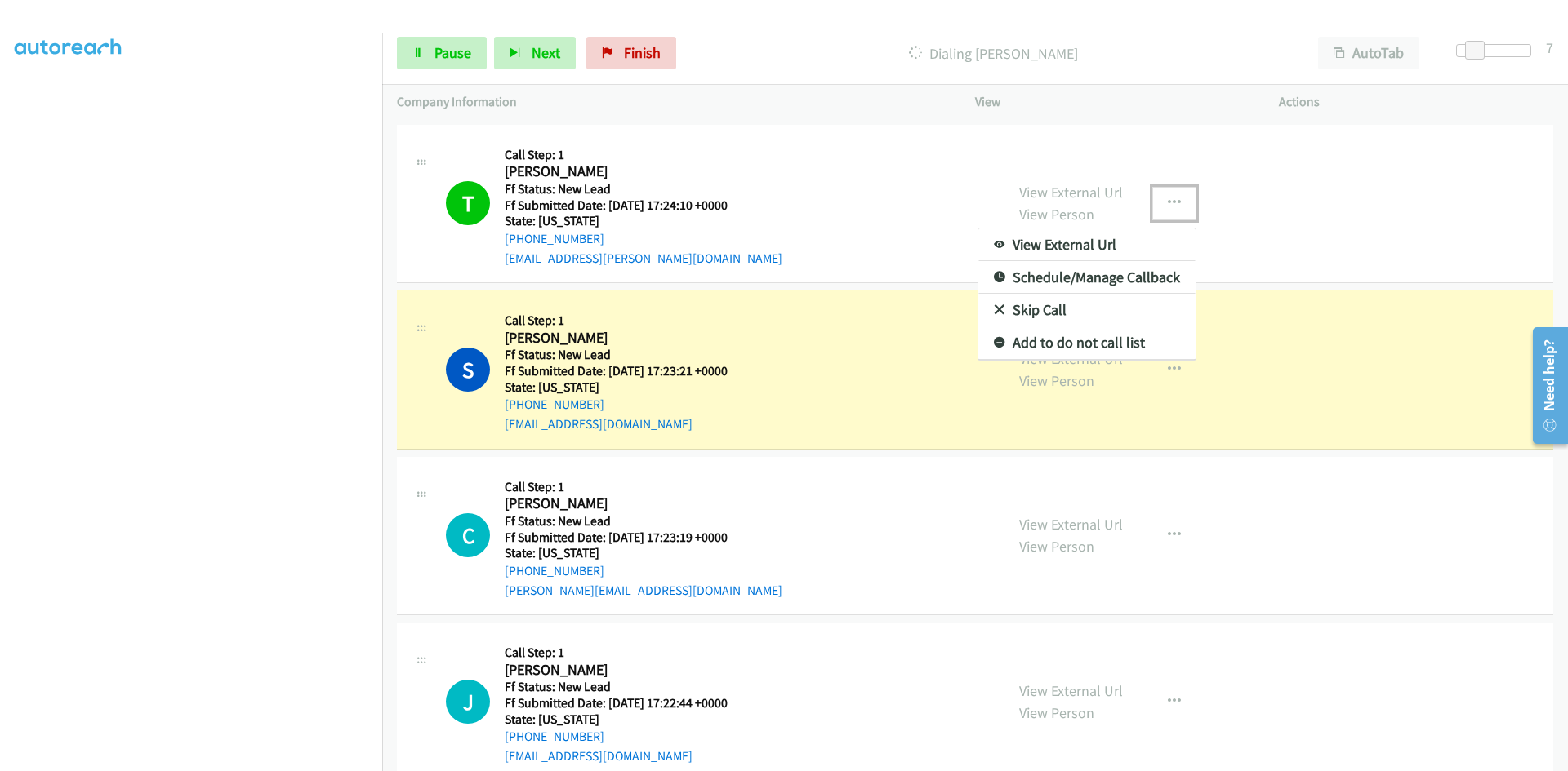
click at [1060, 340] on link "Add to do not call list" at bounding box center [1086, 343] width 217 height 33
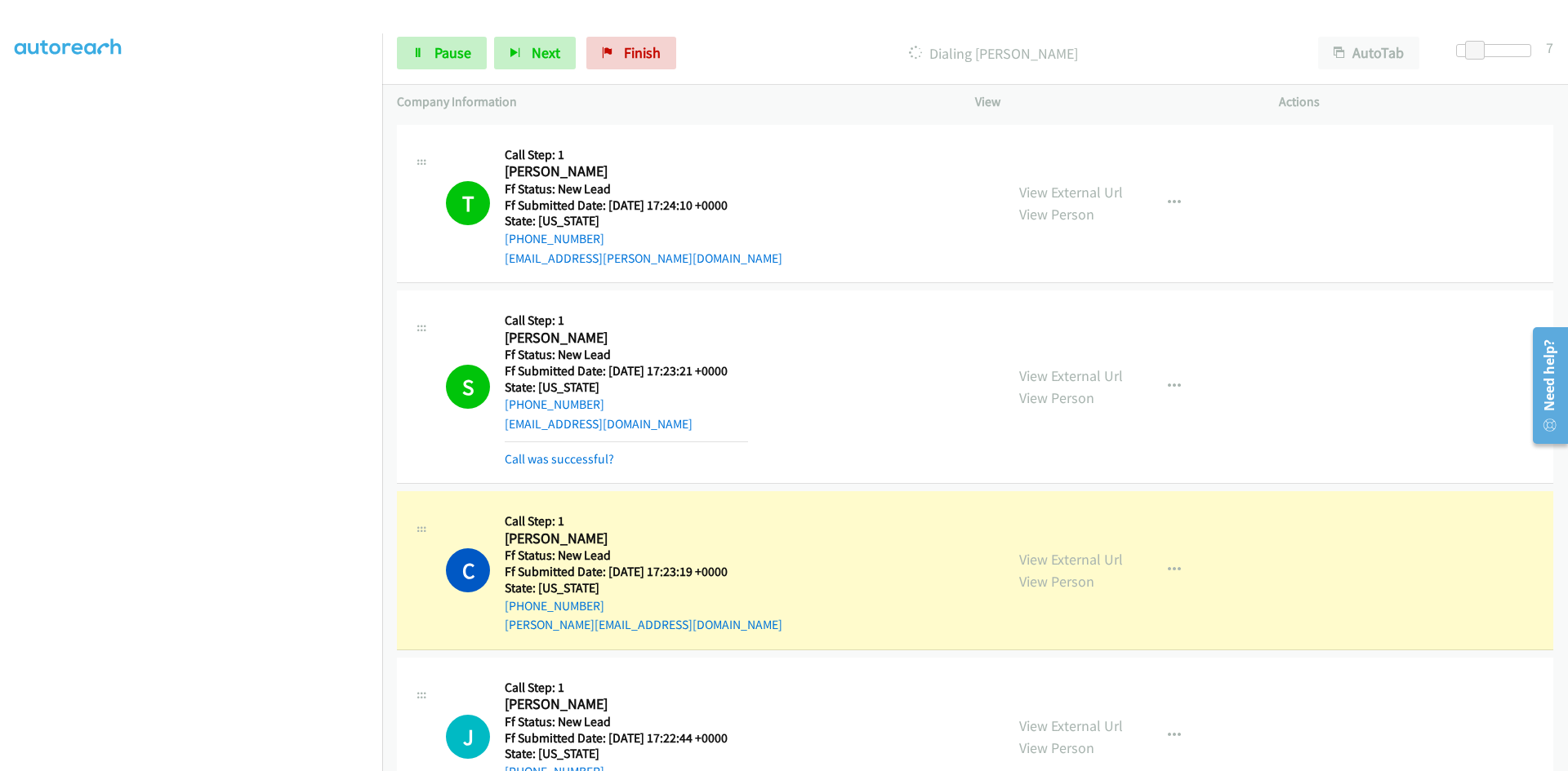
scroll to position [268, 0]
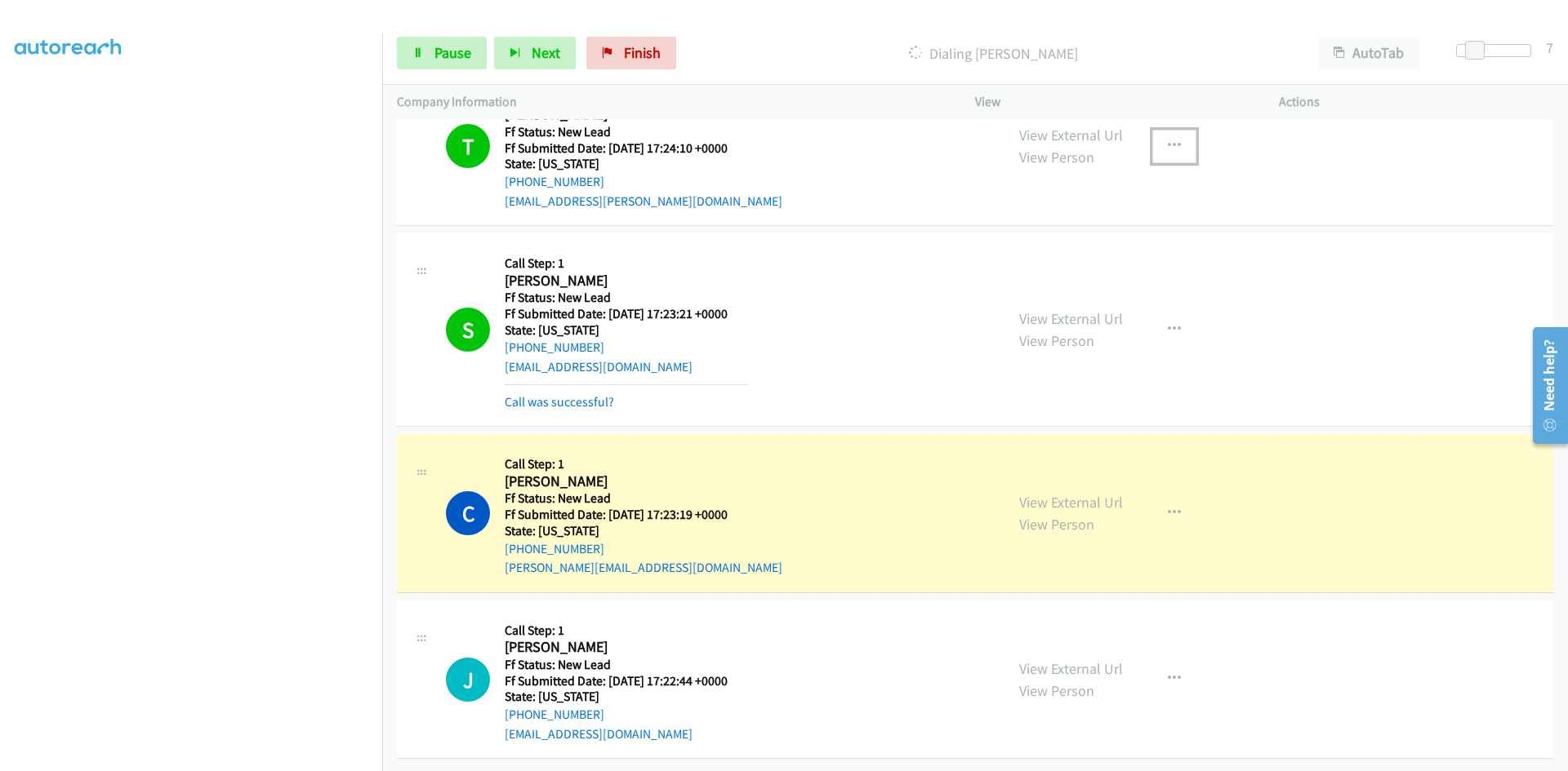
click at [1169, 140] on icon "button" at bounding box center [1174, 146] width 13 height 13
click at [1035, 274] on link "Add to do not call list" at bounding box center [1086, 285] width 217 height 33
click at [1036, 496] on link "View External Url" at bounding box center [1070, 502] width 103 height 19
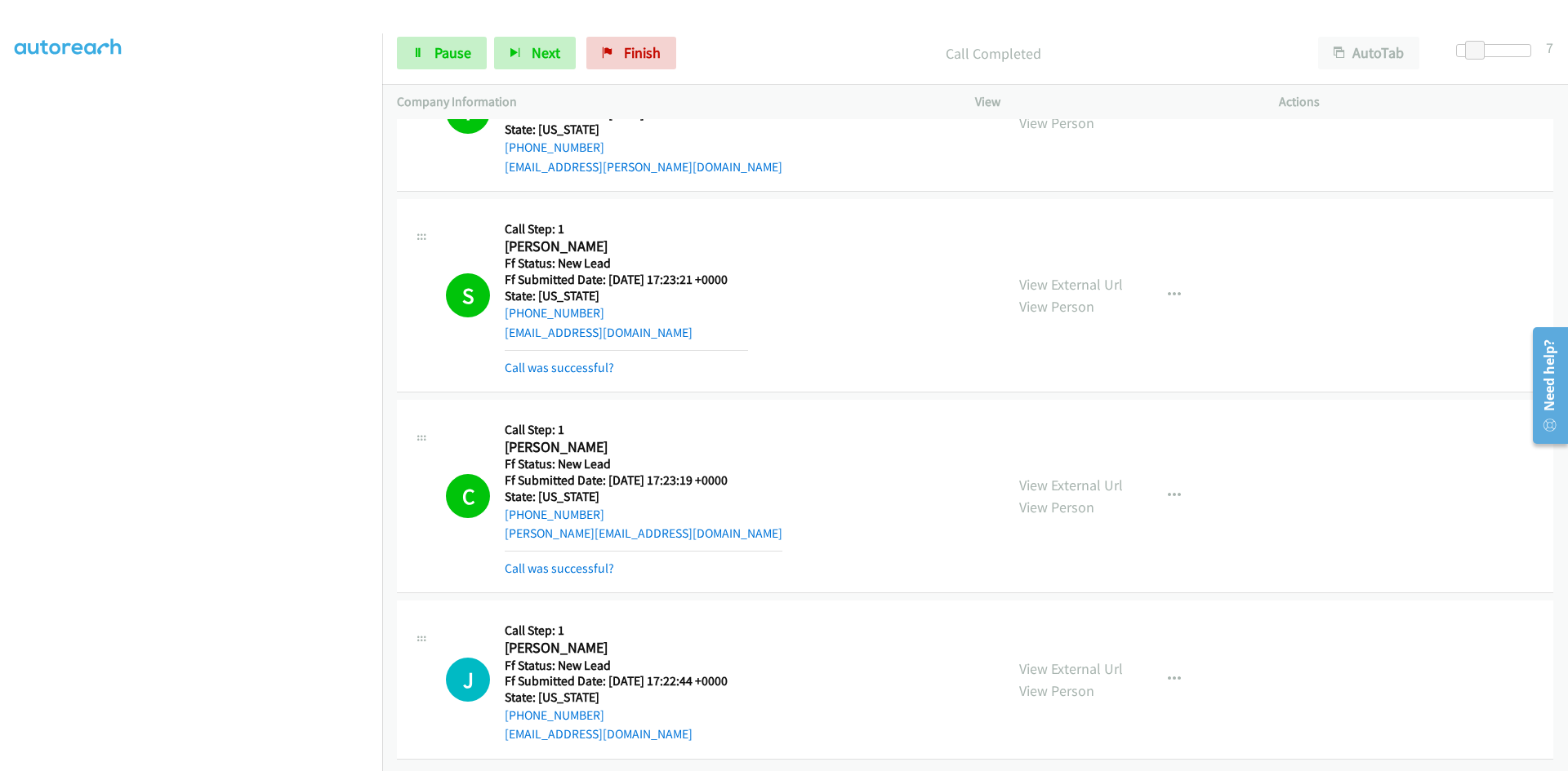
scroll to position [303, 0]
click at [1078, 659] on link "View External Url" at bounding box center [1070, 669] width 103 height 19
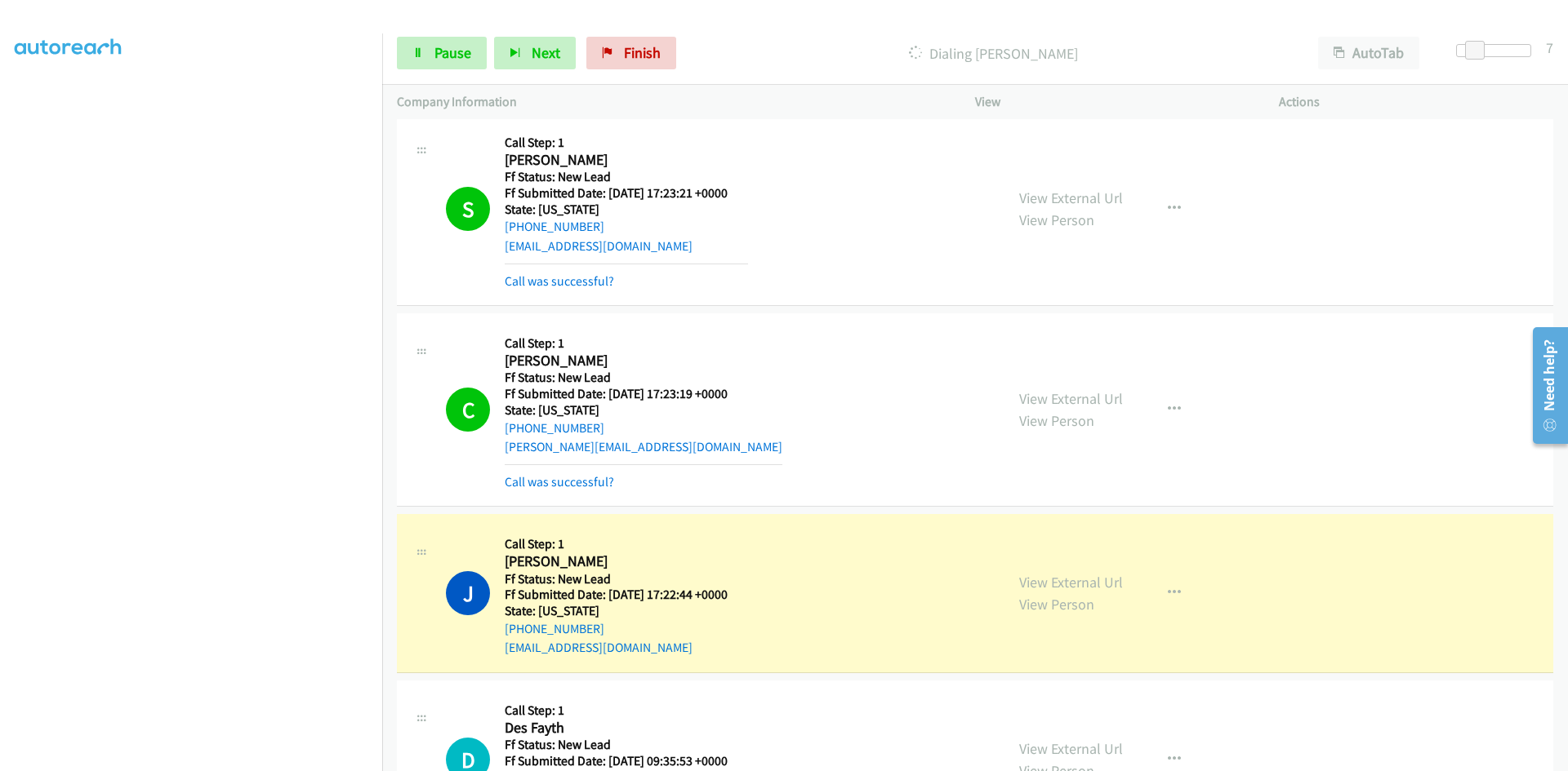
scroll to position [469, 0]
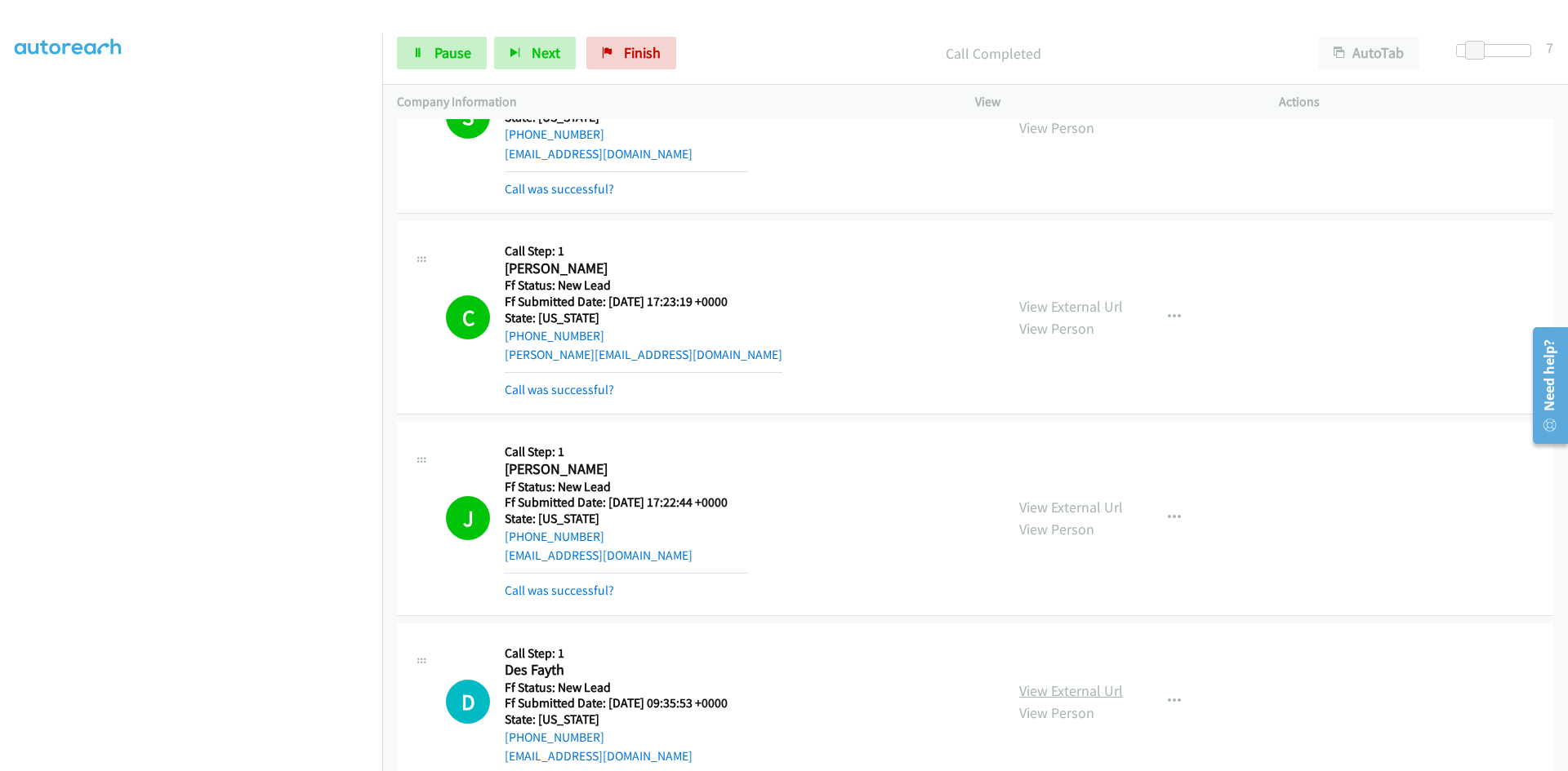
click at [1080, 692] on link "View External Url" at bounding box center [1070, 691] width 103 height 19
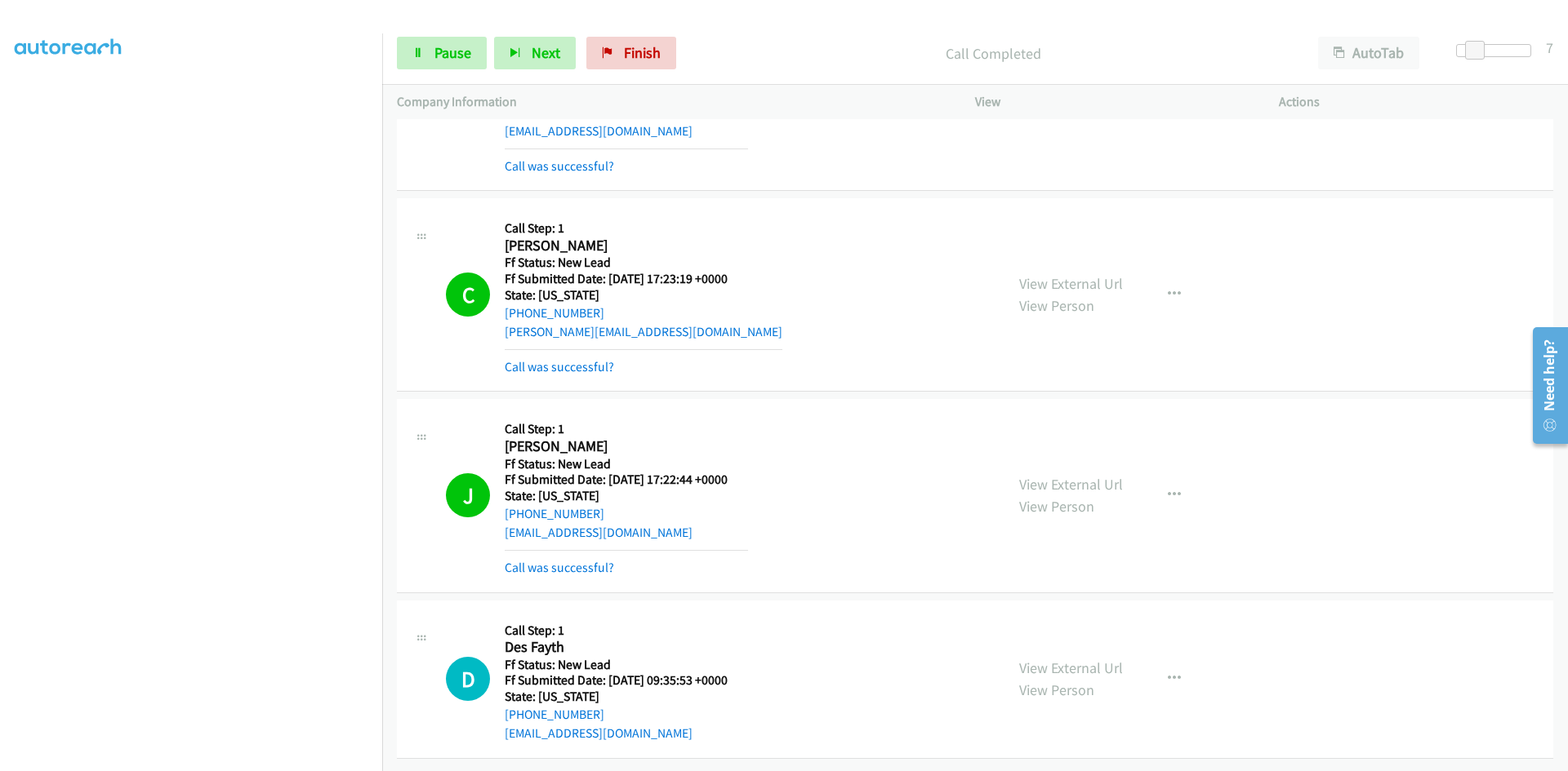
scroll to position [505, 0]
click at [458, 47] on span "Pause" at bounding box center [452, 52] width 36 height 19
click at [457, 47] on span "Start Calls" at bounding box center [466, 52] width 63 height 19
click at [458, 47] on span "Pause" at bounding box center [452, 52] width 36 height 19
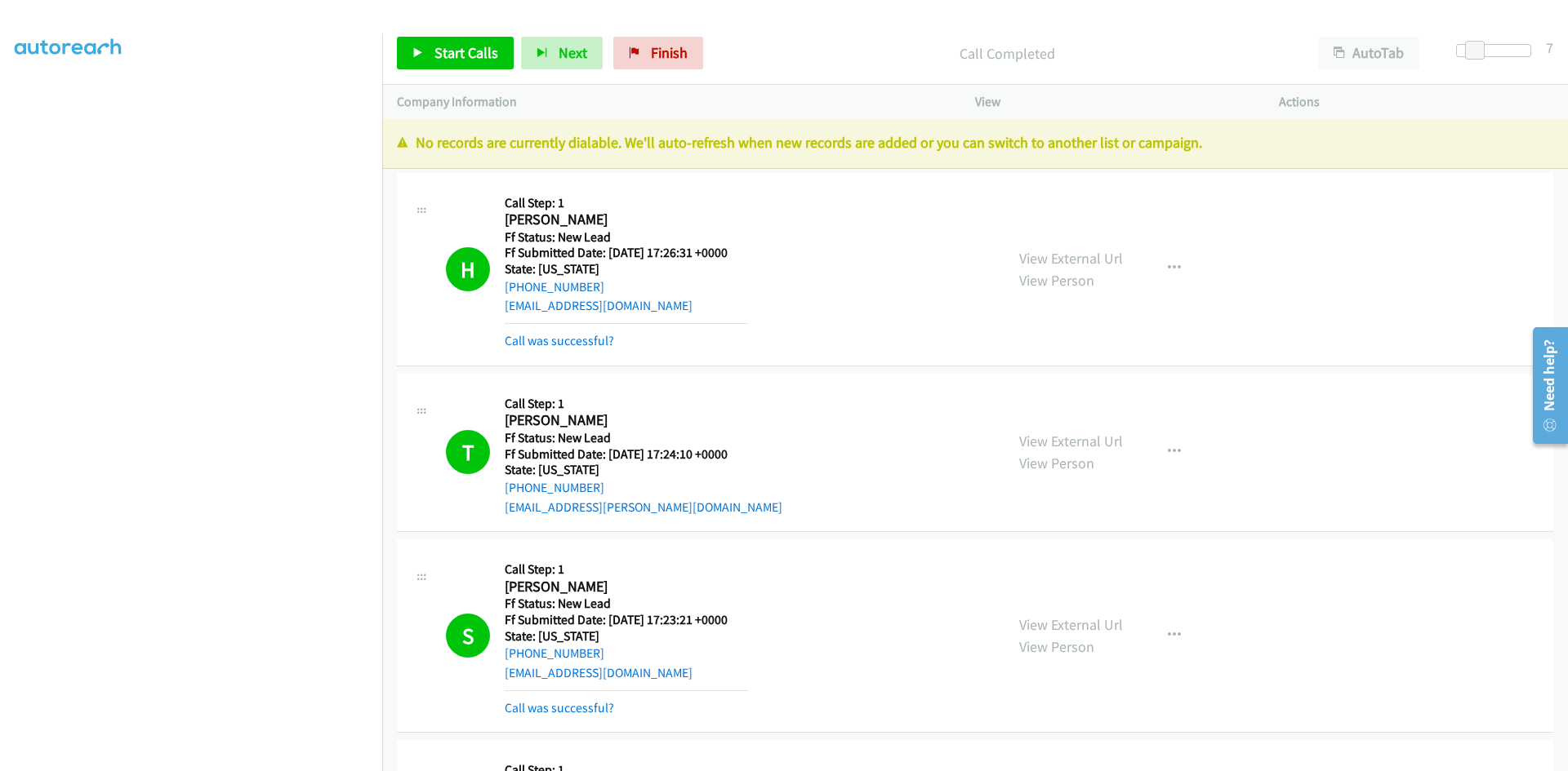
scroll to position [0, 0]
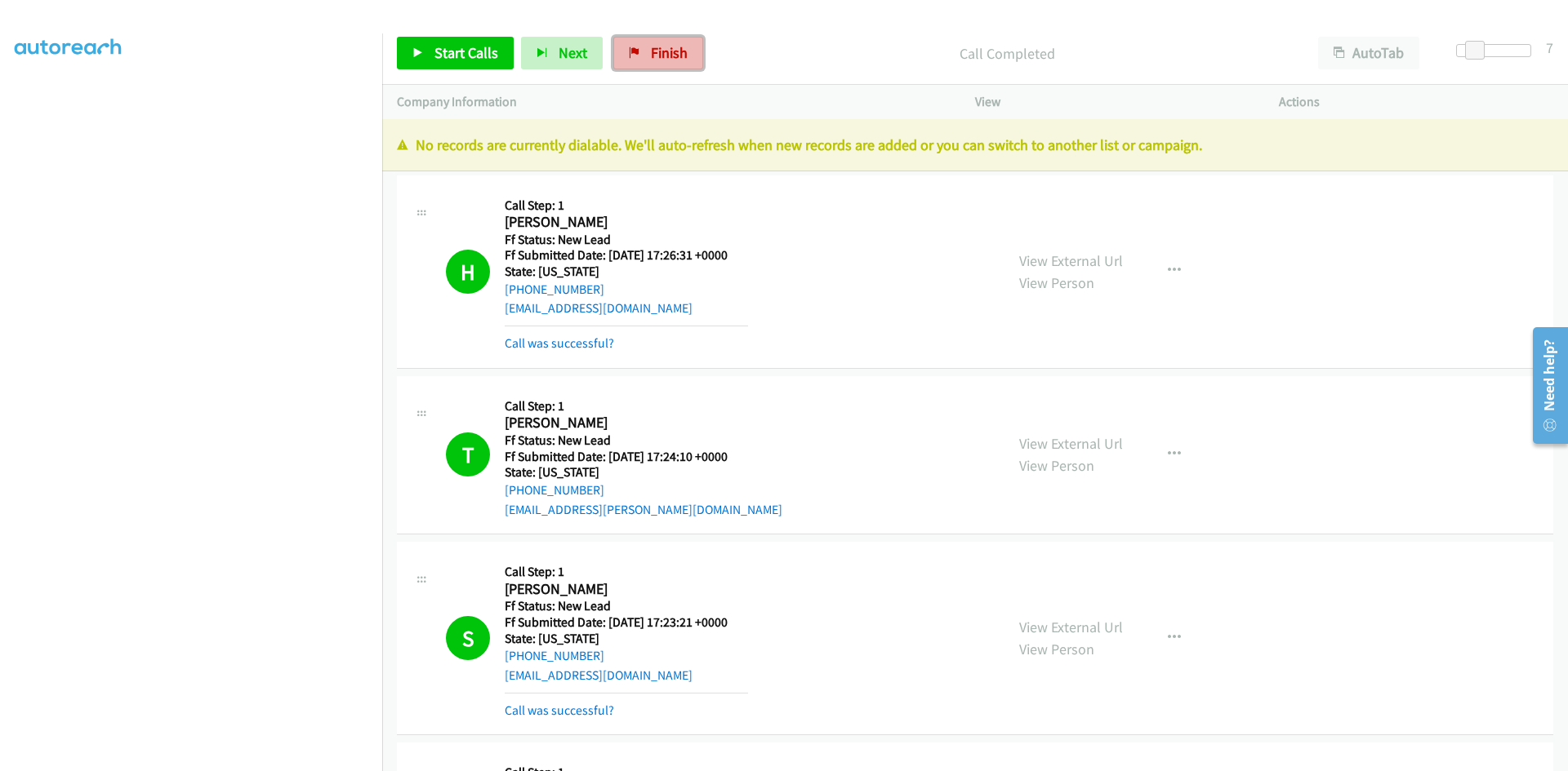
click at [653, 43] on link "Finish" at bounding box center [658, 52] width 89 height 33
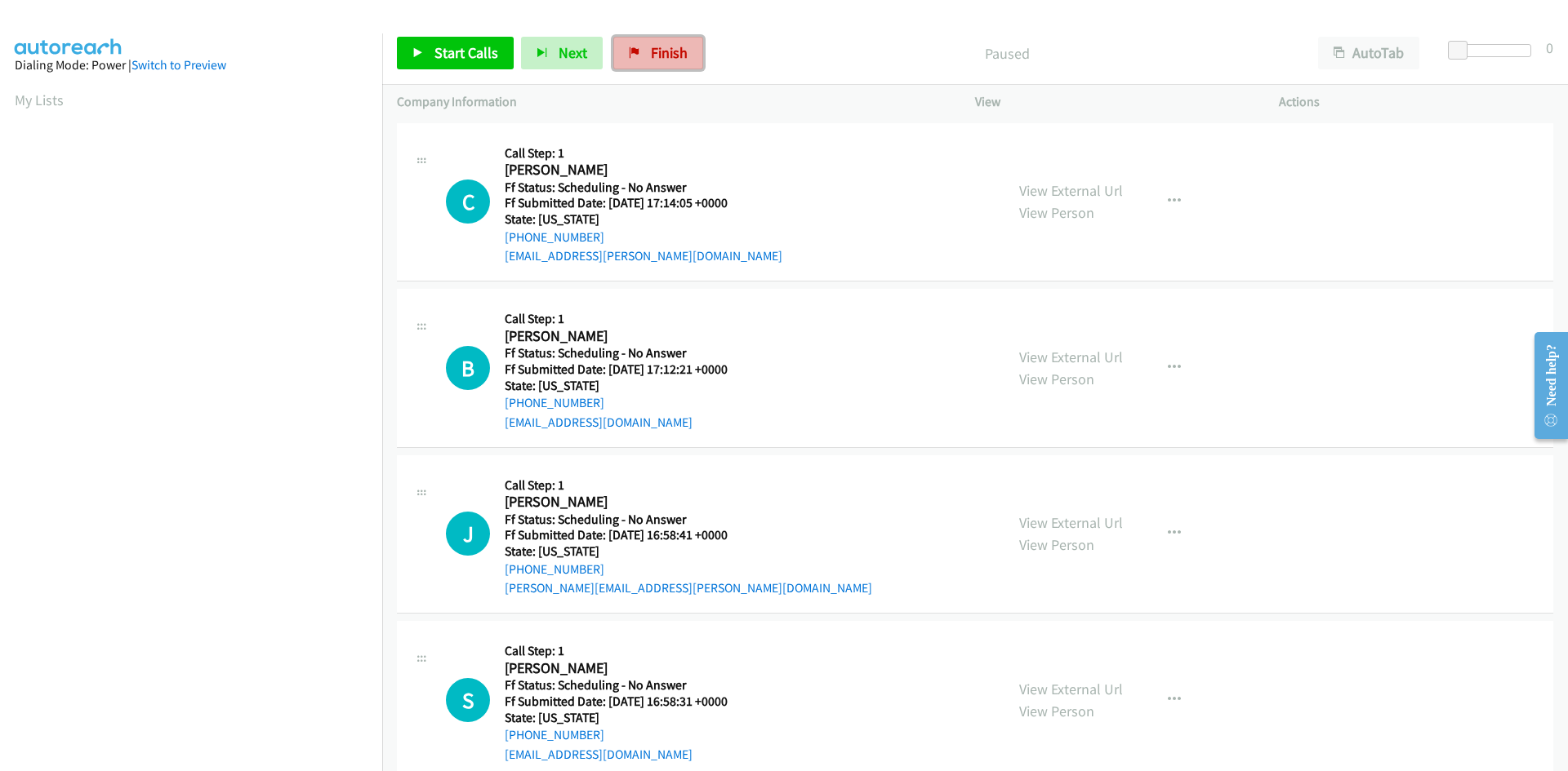
click at [681, 37] on link "Finish" at bounding box center [658, 52] width 89 height 33
click at [434, 54] on span "Start Calls" at bounding box center [466, 52] width 63 height 19
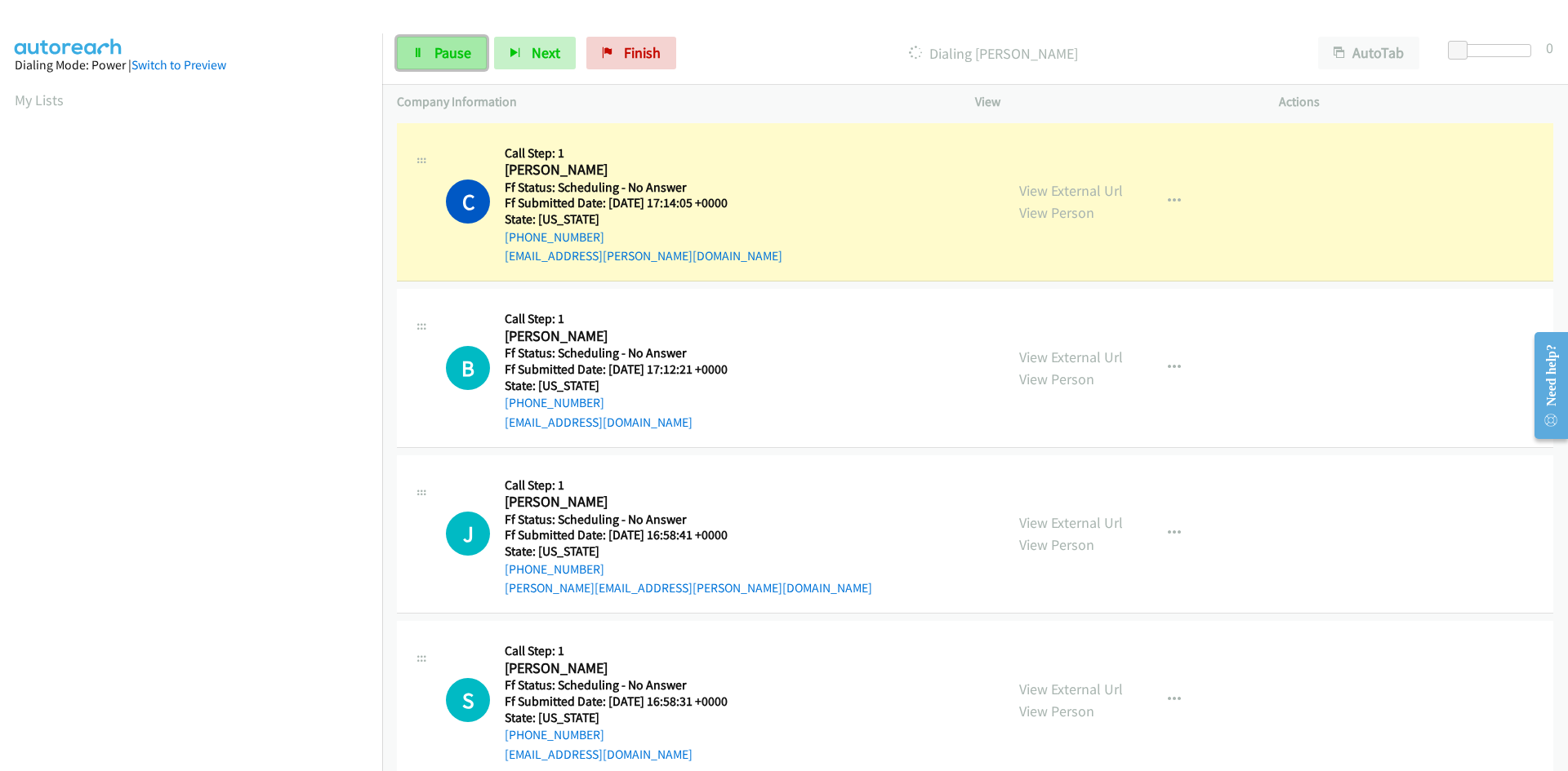
click at [445, 59] on span "Pause" at bounding box center [452, 52] width 36 height 19
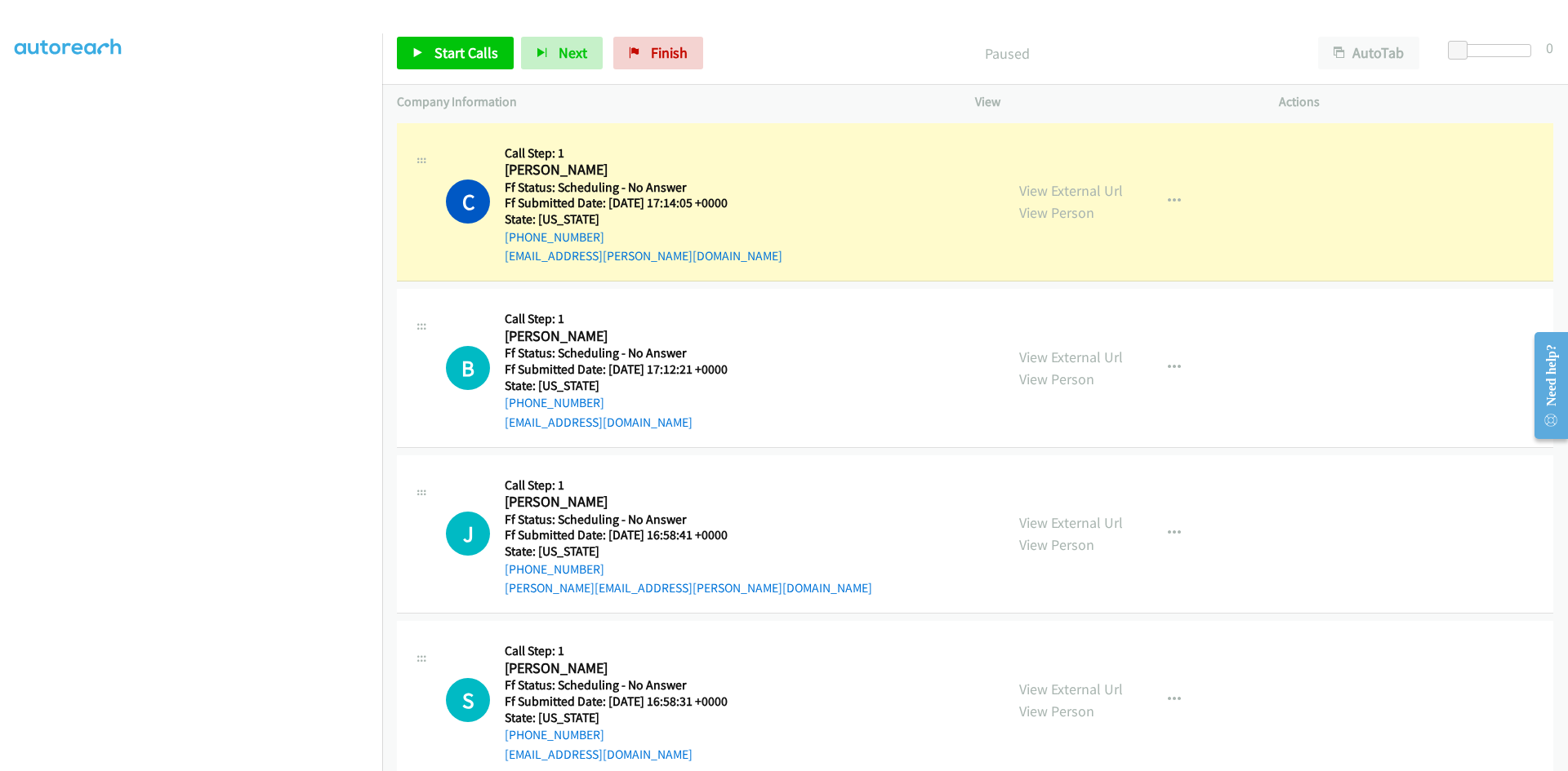
scroll to position [143, 0]
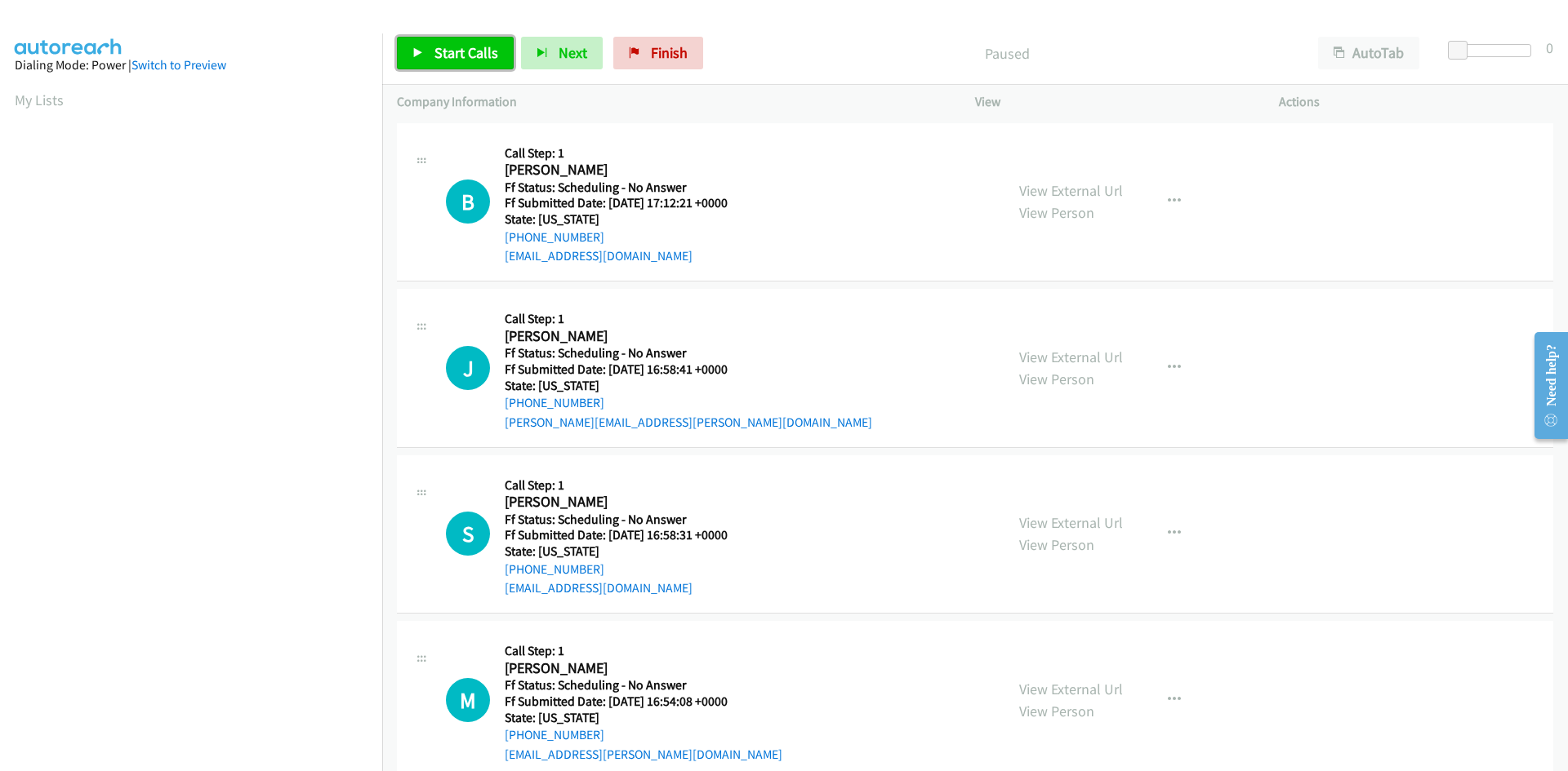
click at [487, 56] on span "Start Calls" at bounding box center [466, 52] width 63 height 19
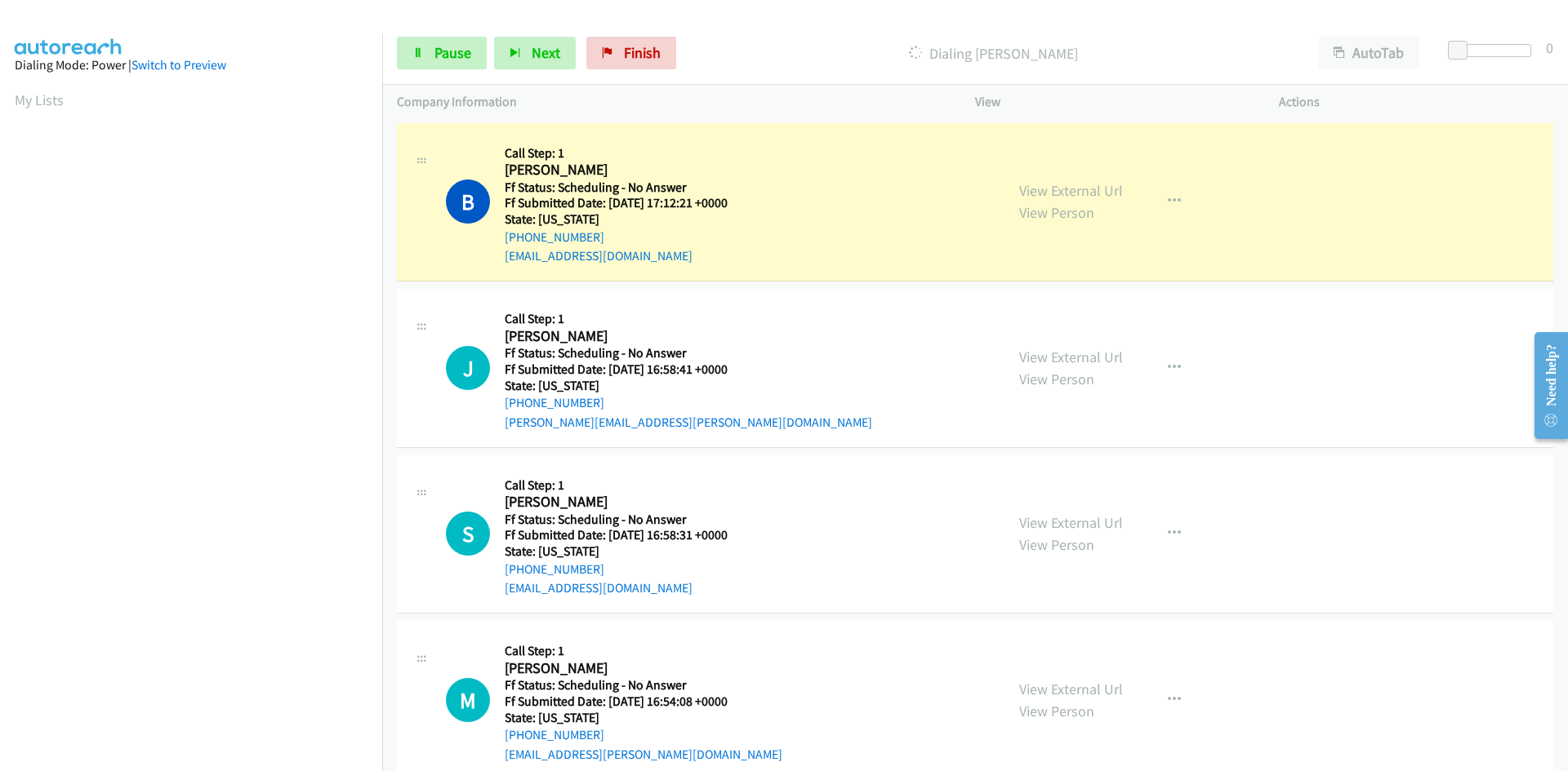
scroll to position [143, 0]
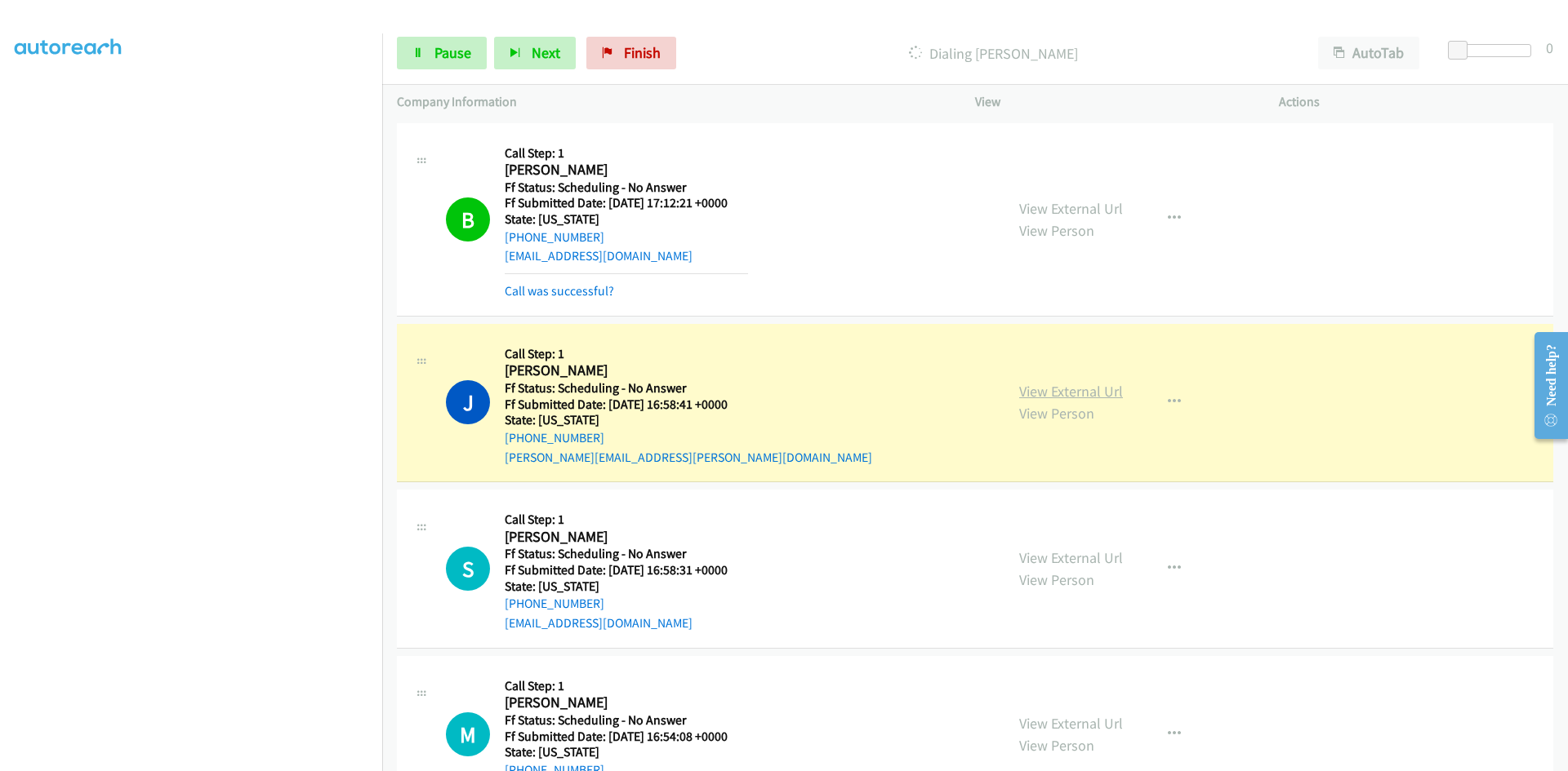
click at [1080, 393] on link "View External Url" at bounding box center [1070, 391] width 103 height 19
click at [1048, 208] on link "View External Url" at bounding box center [1070, 209] width 103 height 19
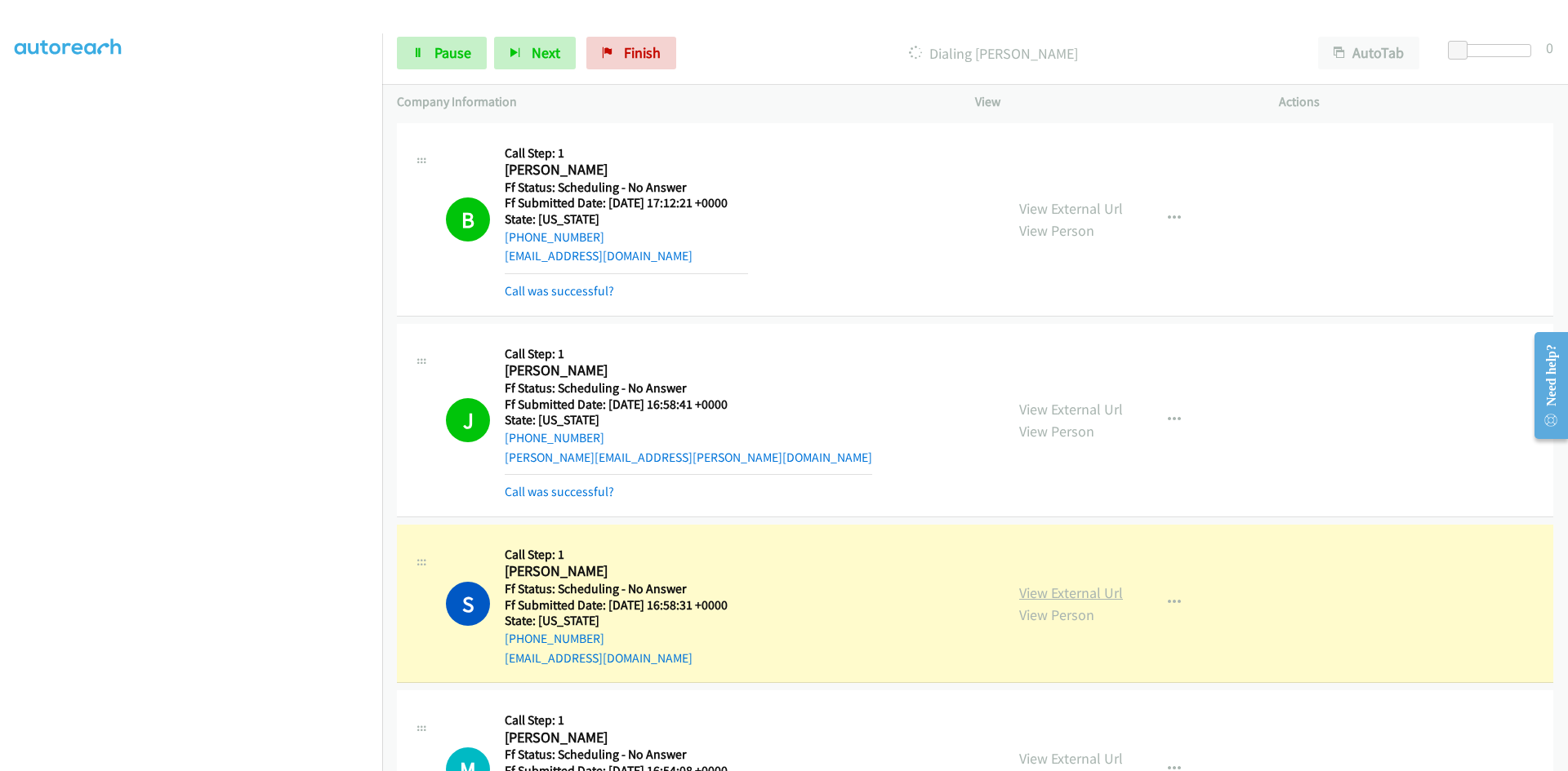
click at [1024, 585] on link "View External Url" at bounding box center [1070, 593] width 103 height 19
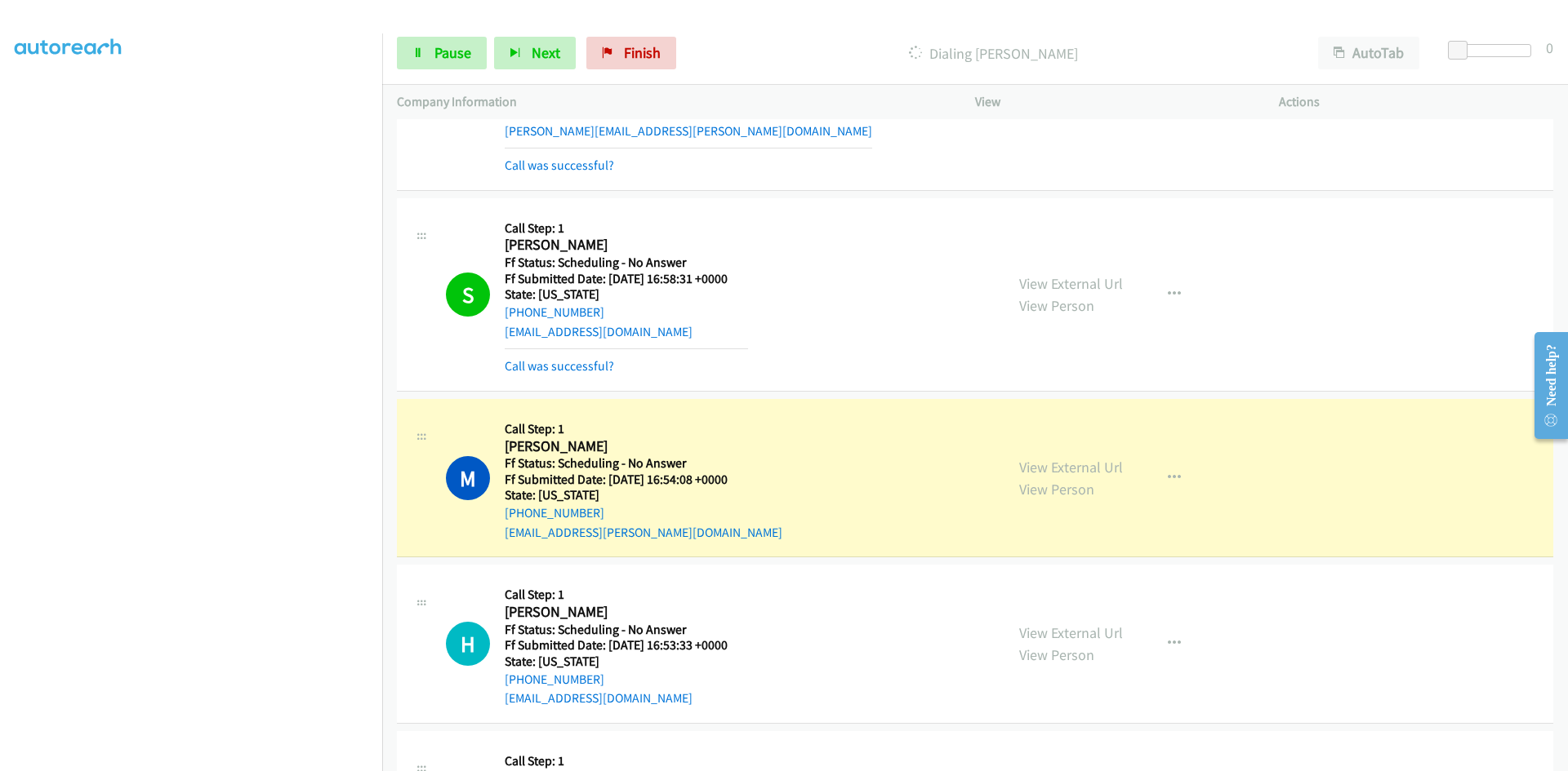
scroll to position [571, 0]
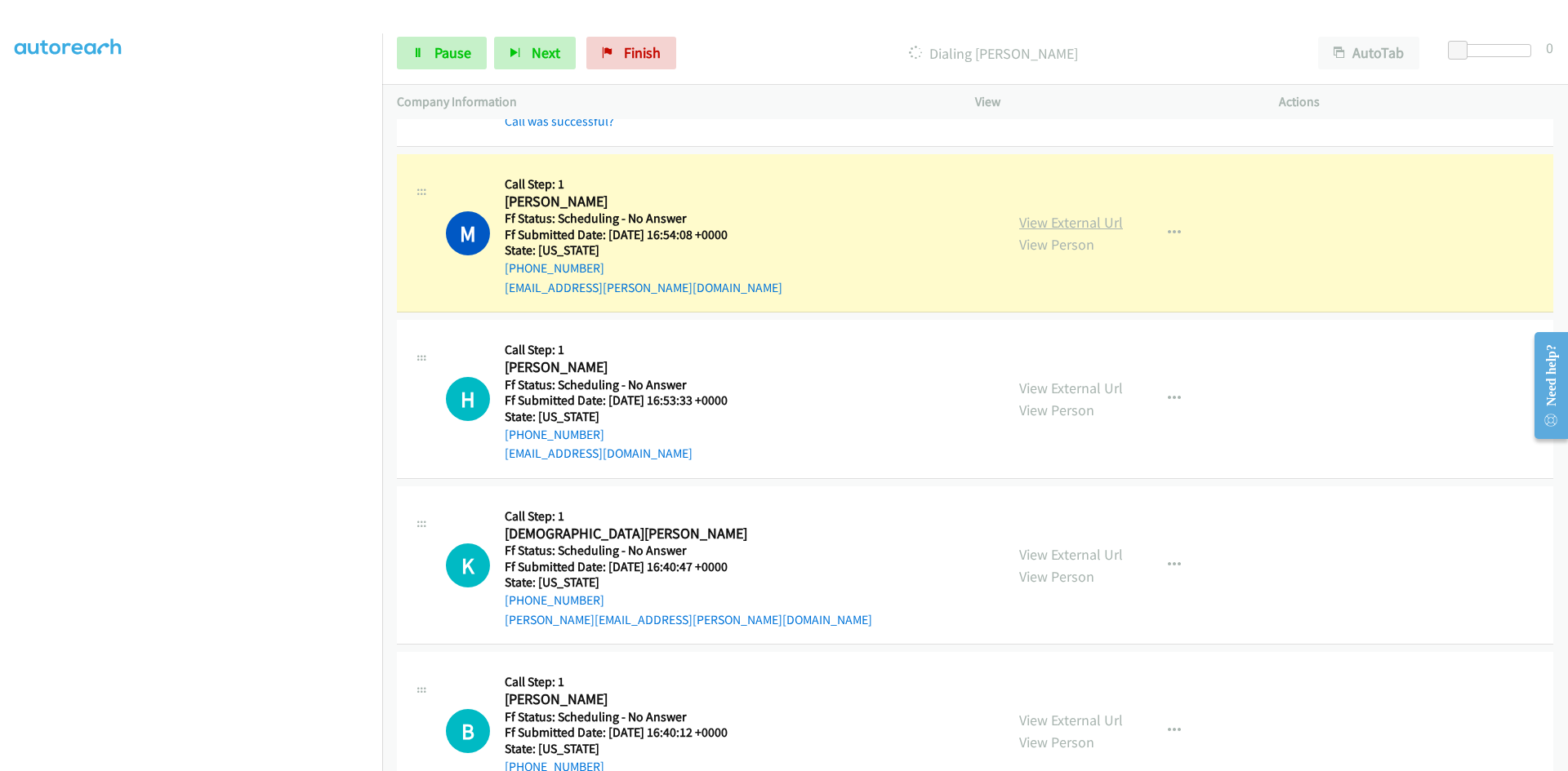
click at [1066, 224] on link "View External Url" at bounding box center [1070, 223] width 103 height 19
click at [466, 52] on span "Pause" at bounding box center [452, 52] width 36 height 19
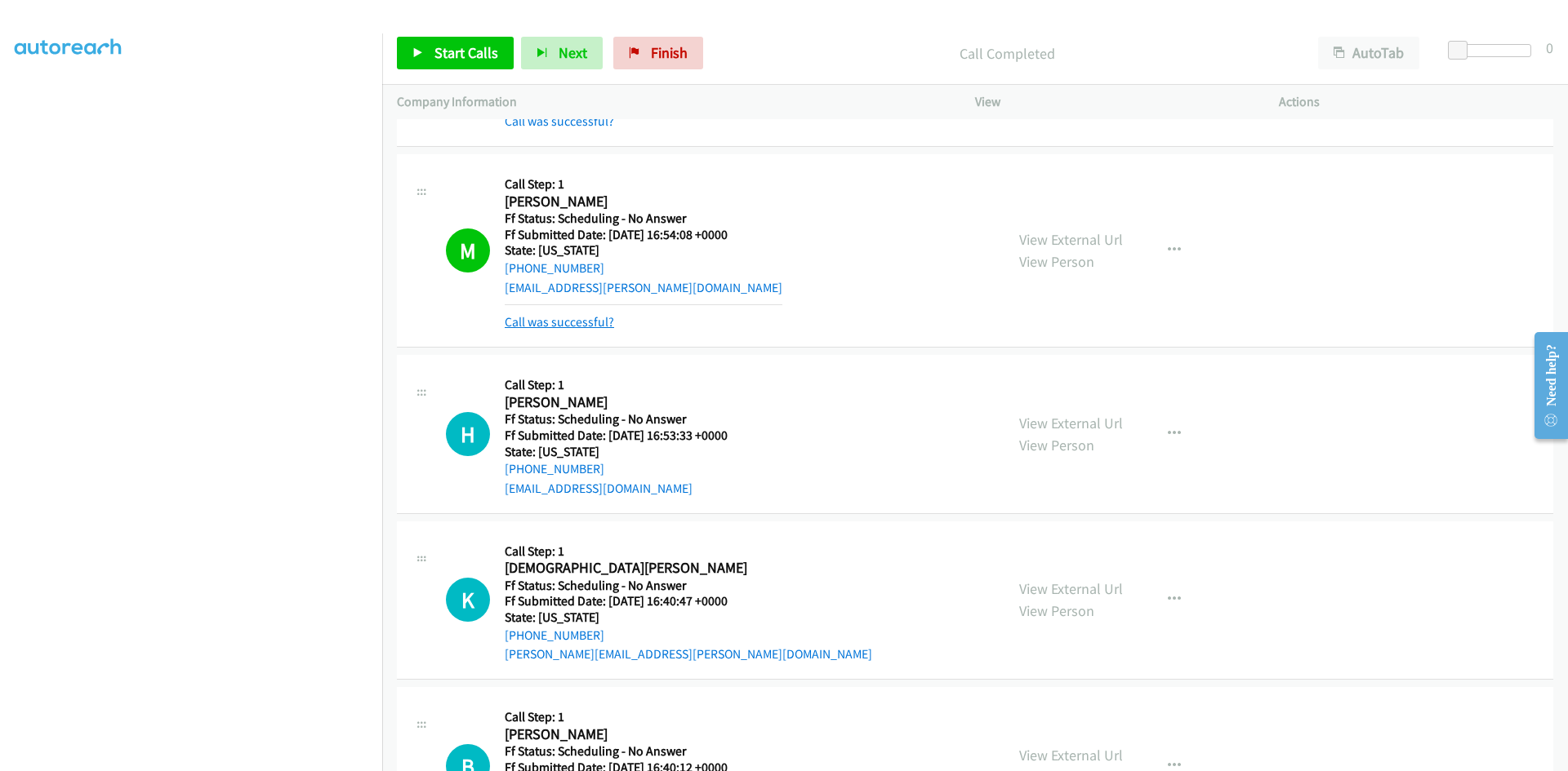
click at [602, 322] on link "Call was successful?" at bounding box center [559, 321] width 109 height 16
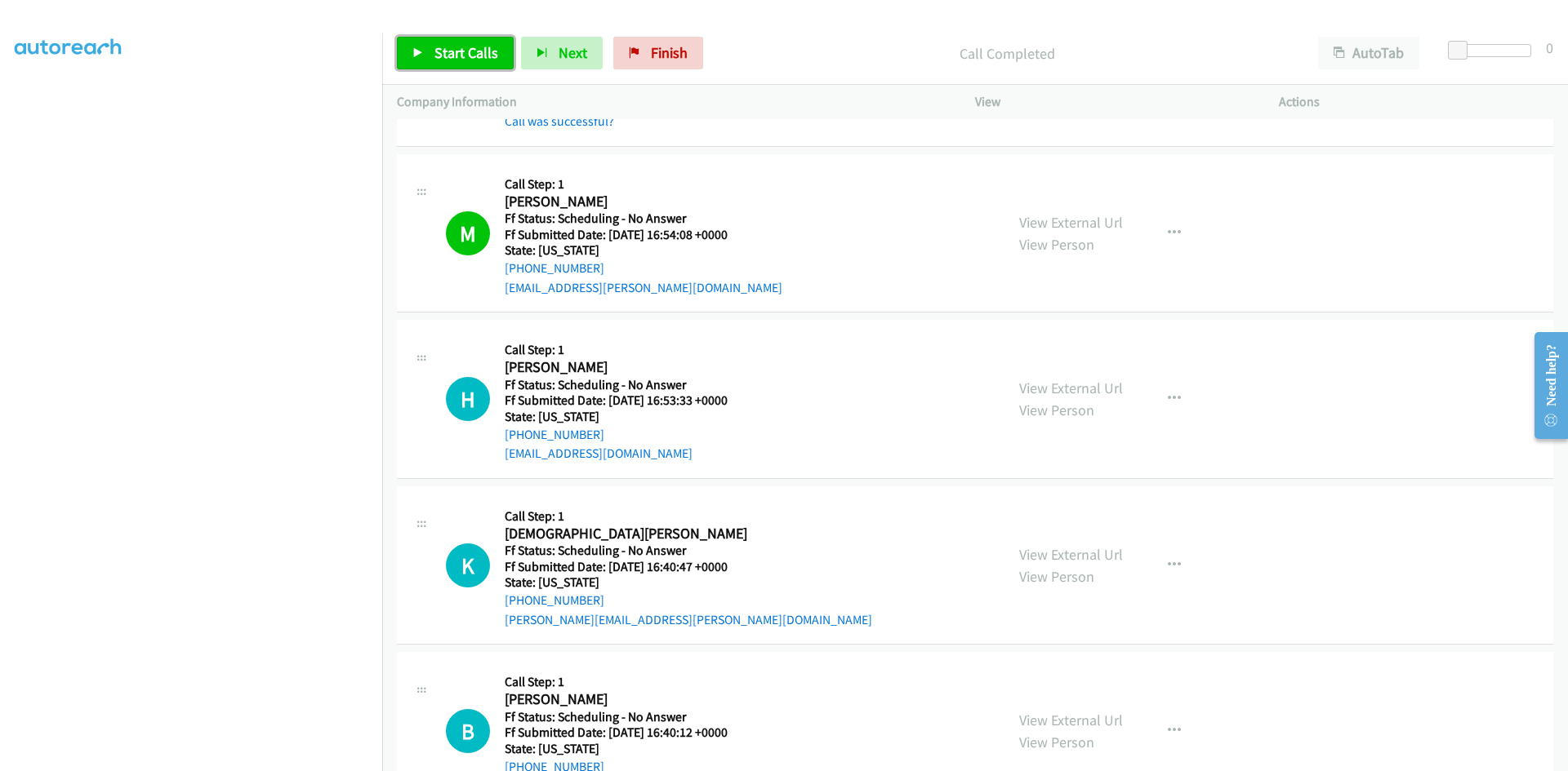
click at [442, 53] on span "Start Calls" at bounding box center [466, 52] width 63 height 19
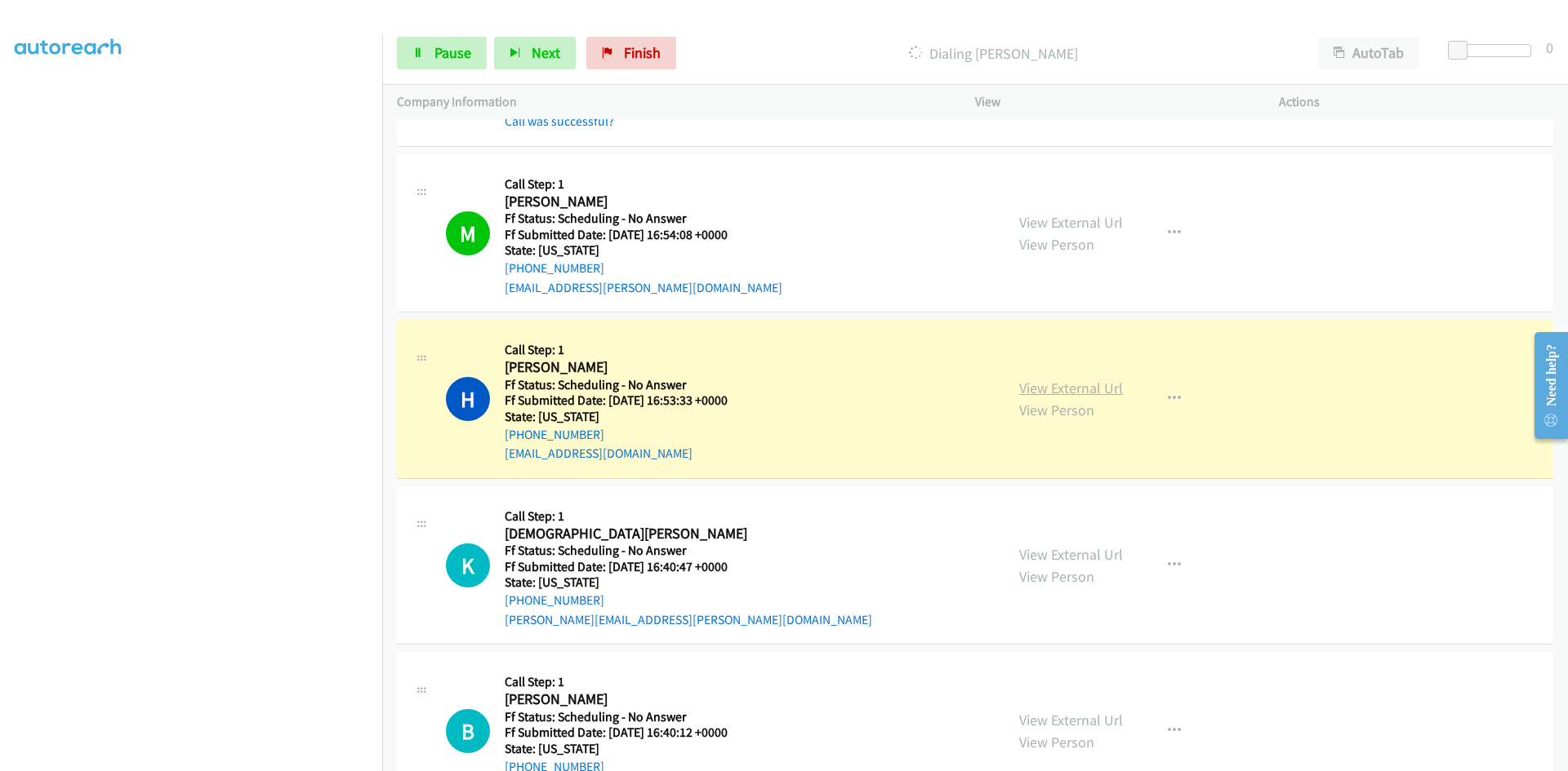
click at [1077, 383] on link "View External Url" at bounding box center [1070, 388] width 103 height 19
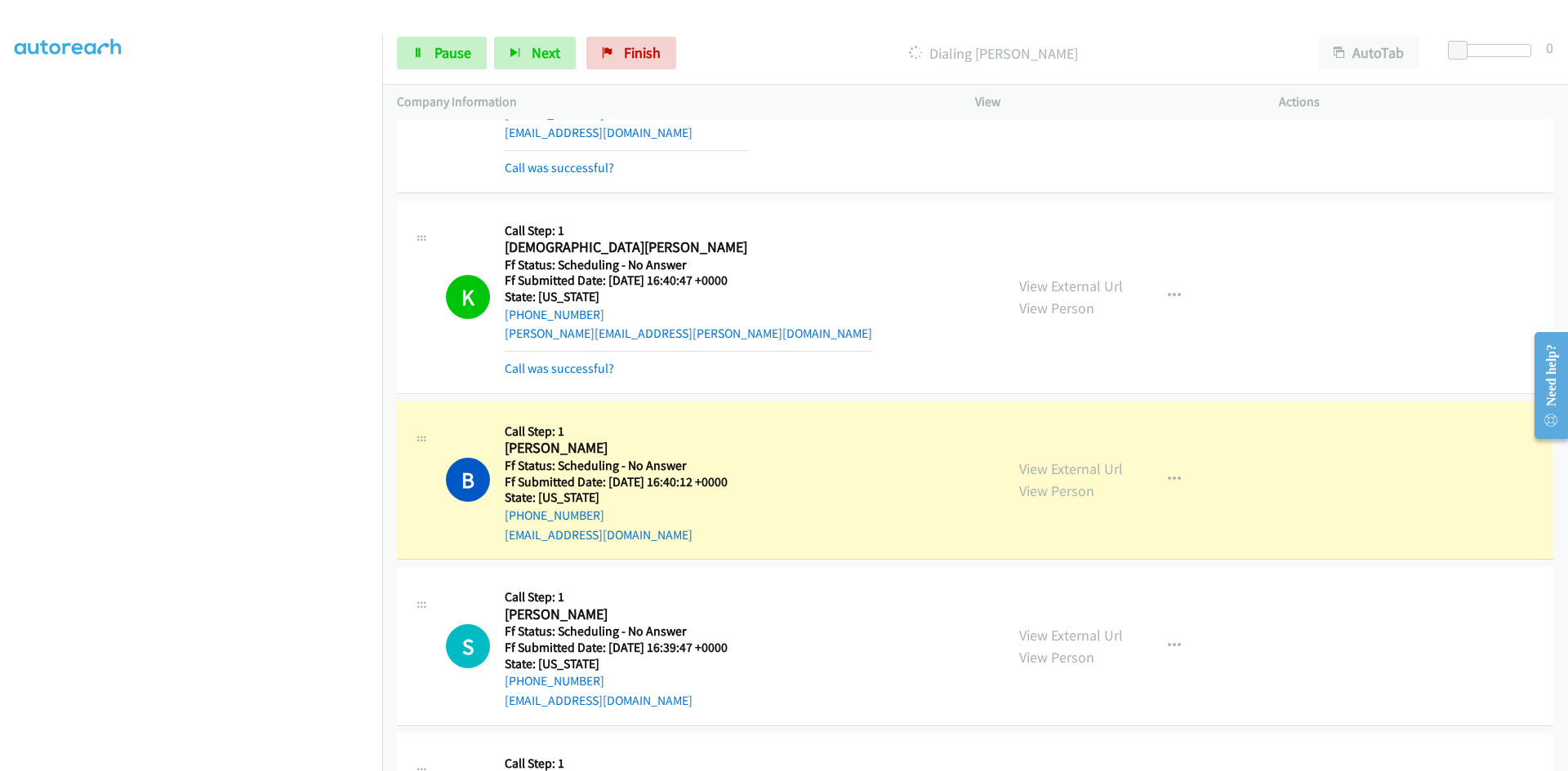
scroll to position [898, 0]
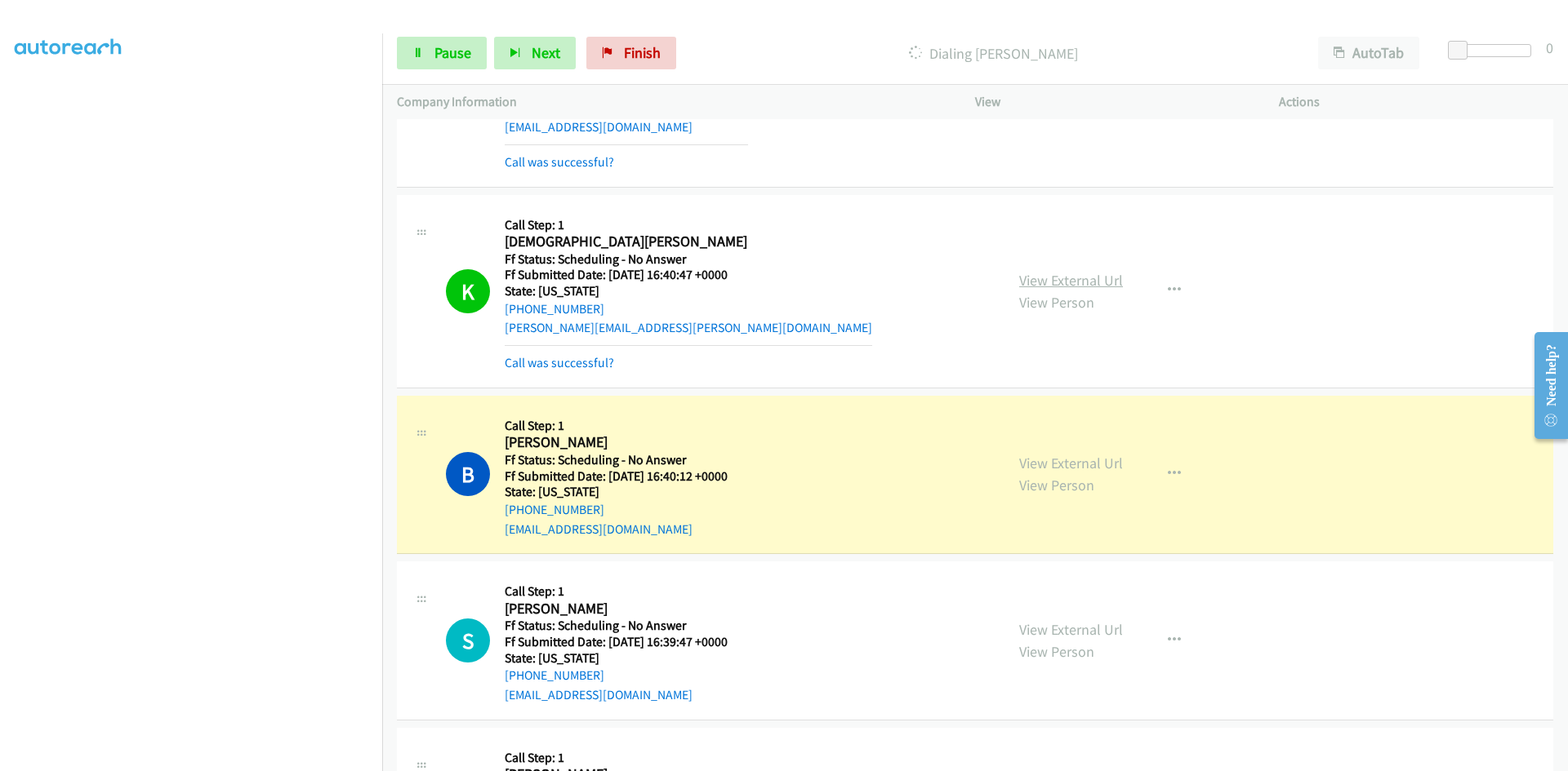
click at [1098, 286] on link "View External Url" at bounding box center [1070, 280] width 103 height 19
click at [1098, 466] on link "View External Url" at bounding box center [1070, 463] width 103 height 19
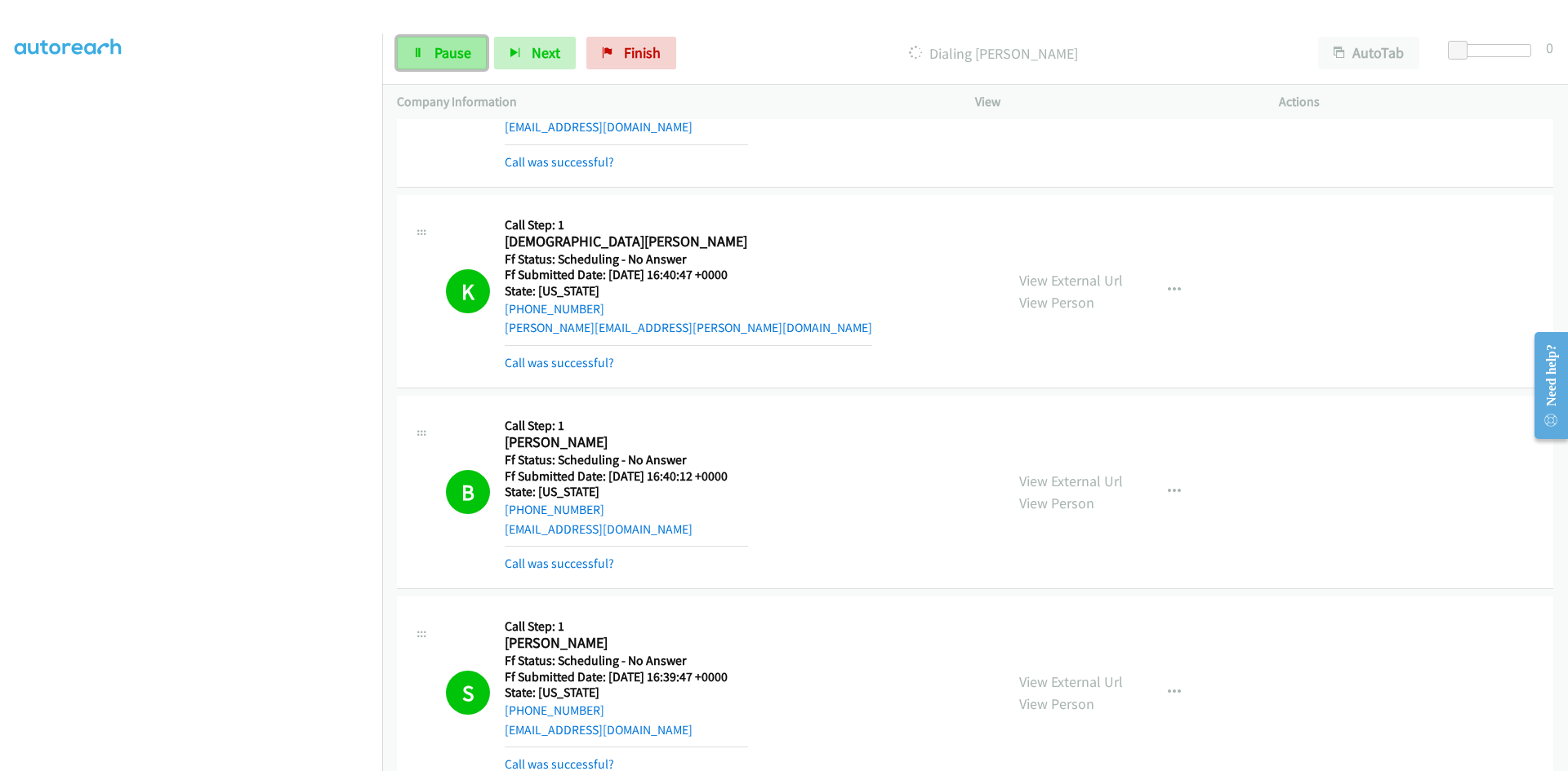
click at [457, 55] on span "Pause" at bounding box center [452, 52] width 36 height 19
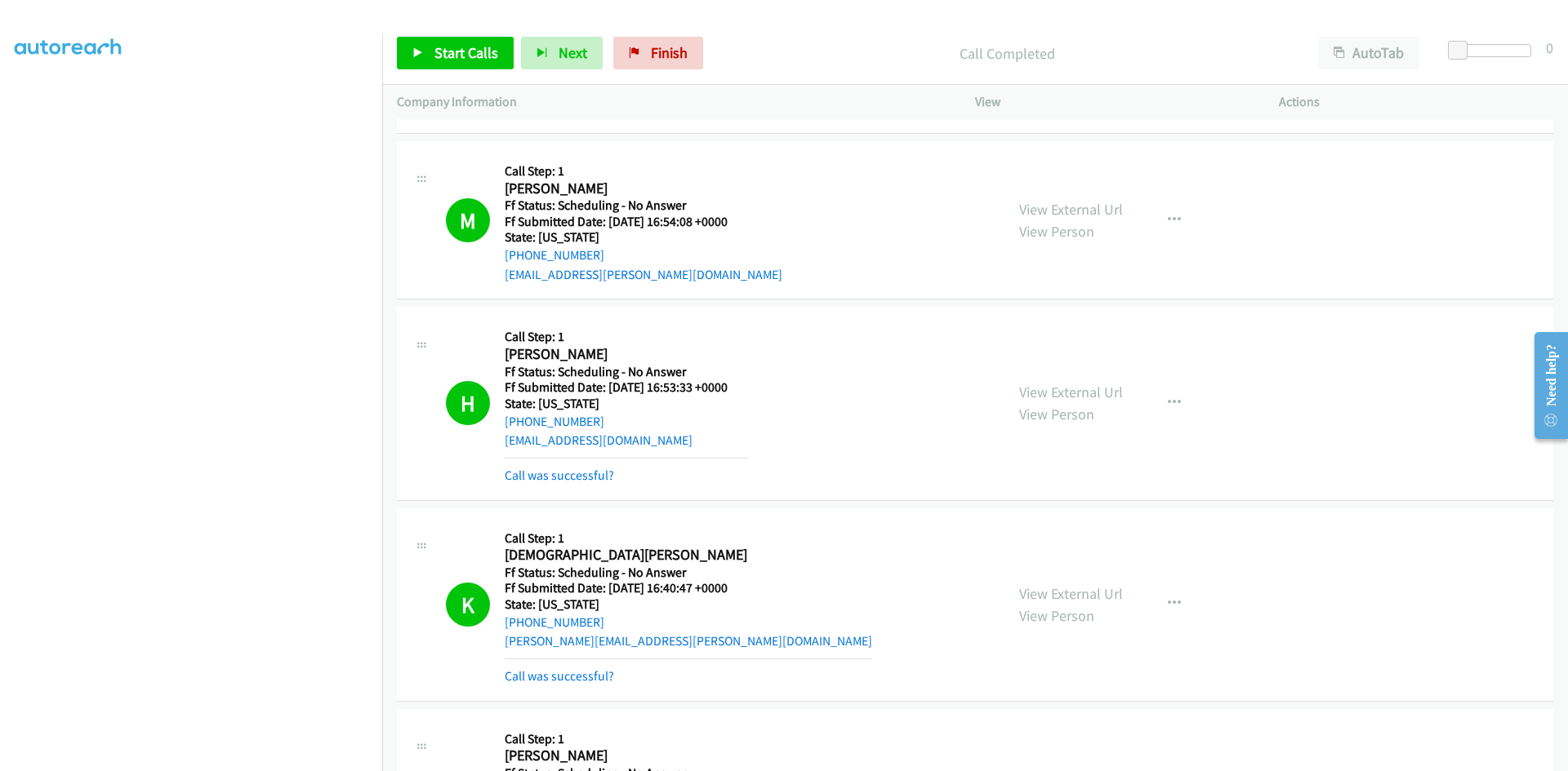
scroll to position [490, 0]
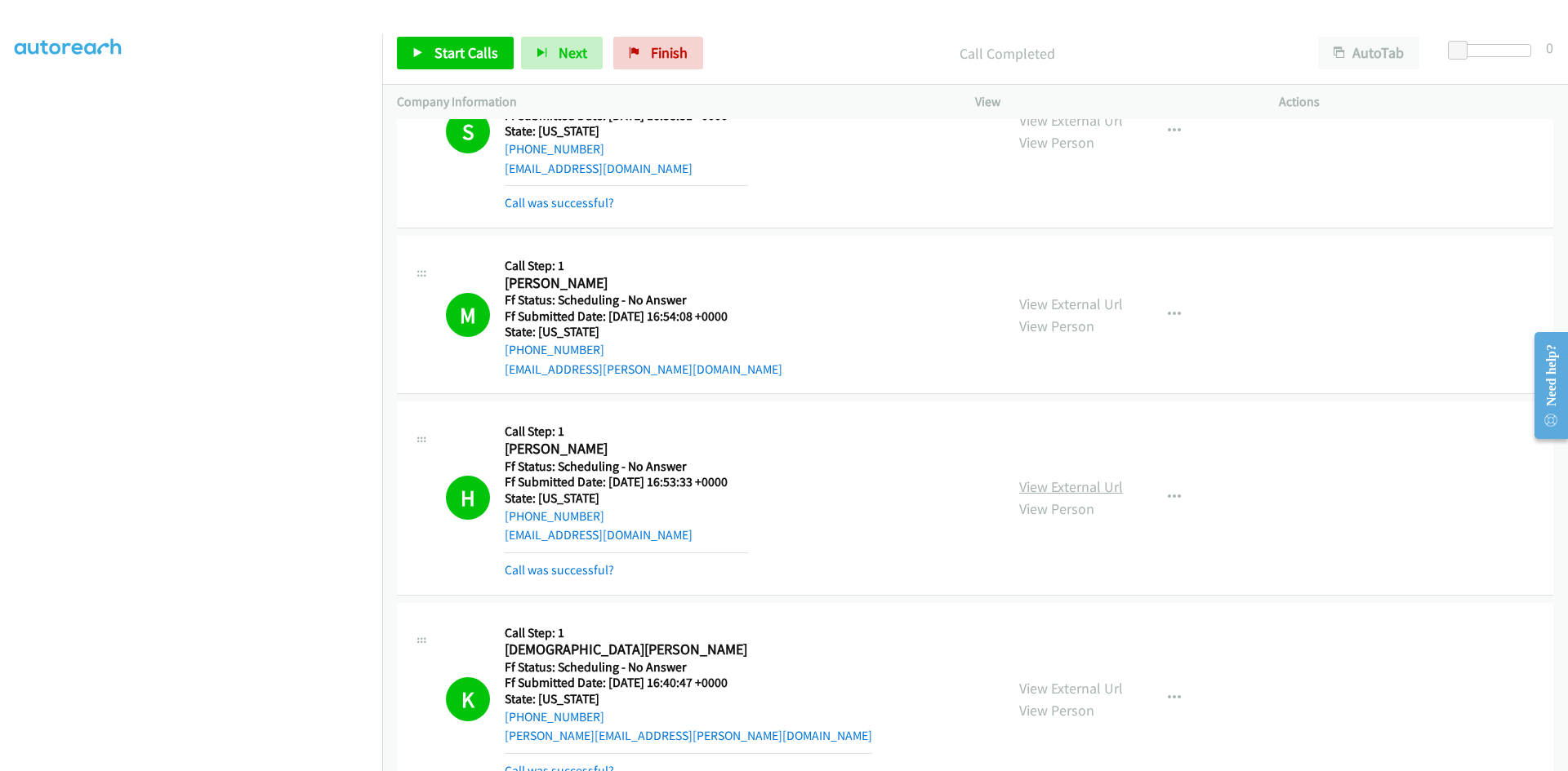
click at [1050, 488] on link "View External Url" at bounding box center [1070, 487] width 103 height 19
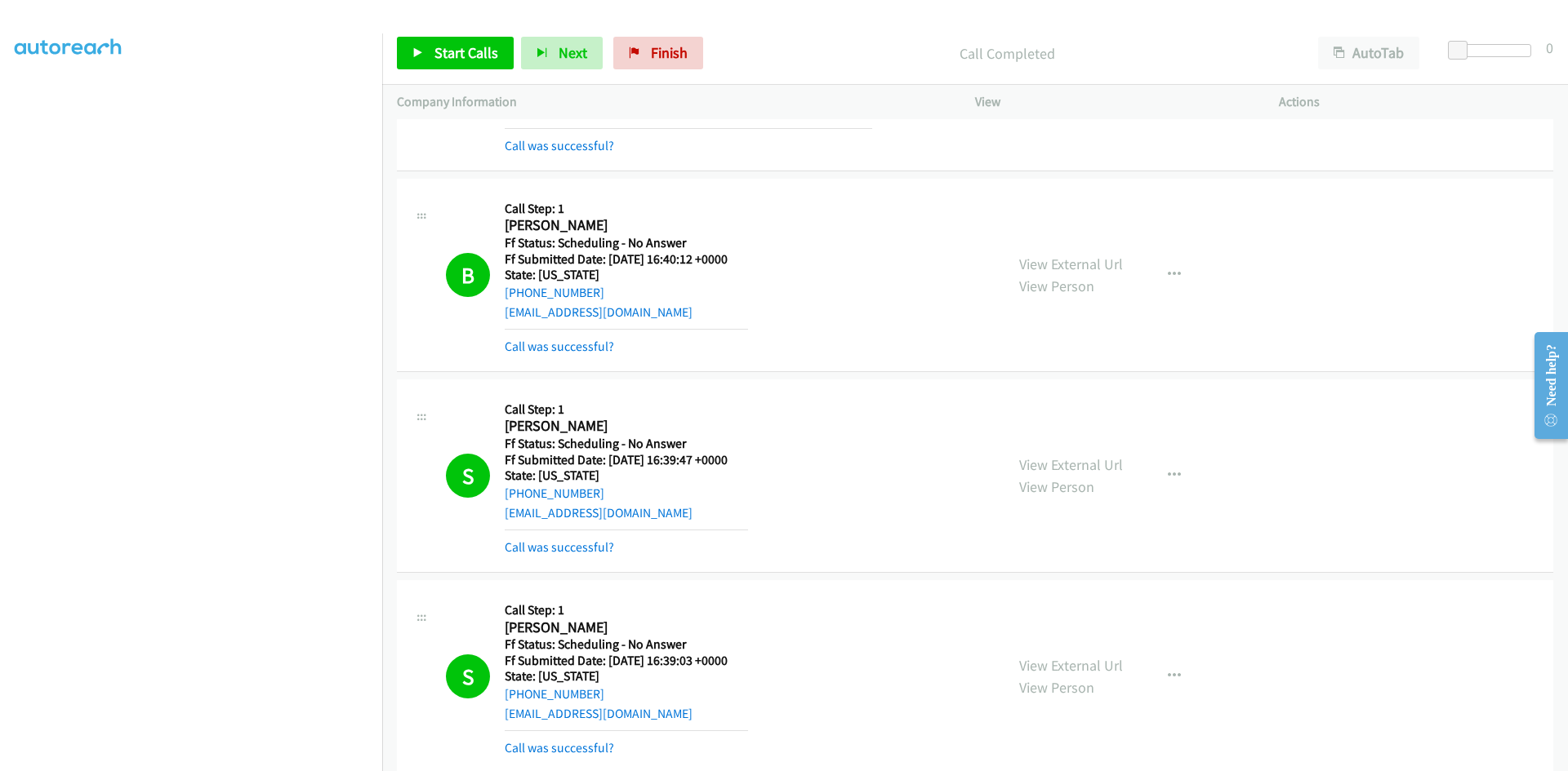
scroll to position [1143, 0]
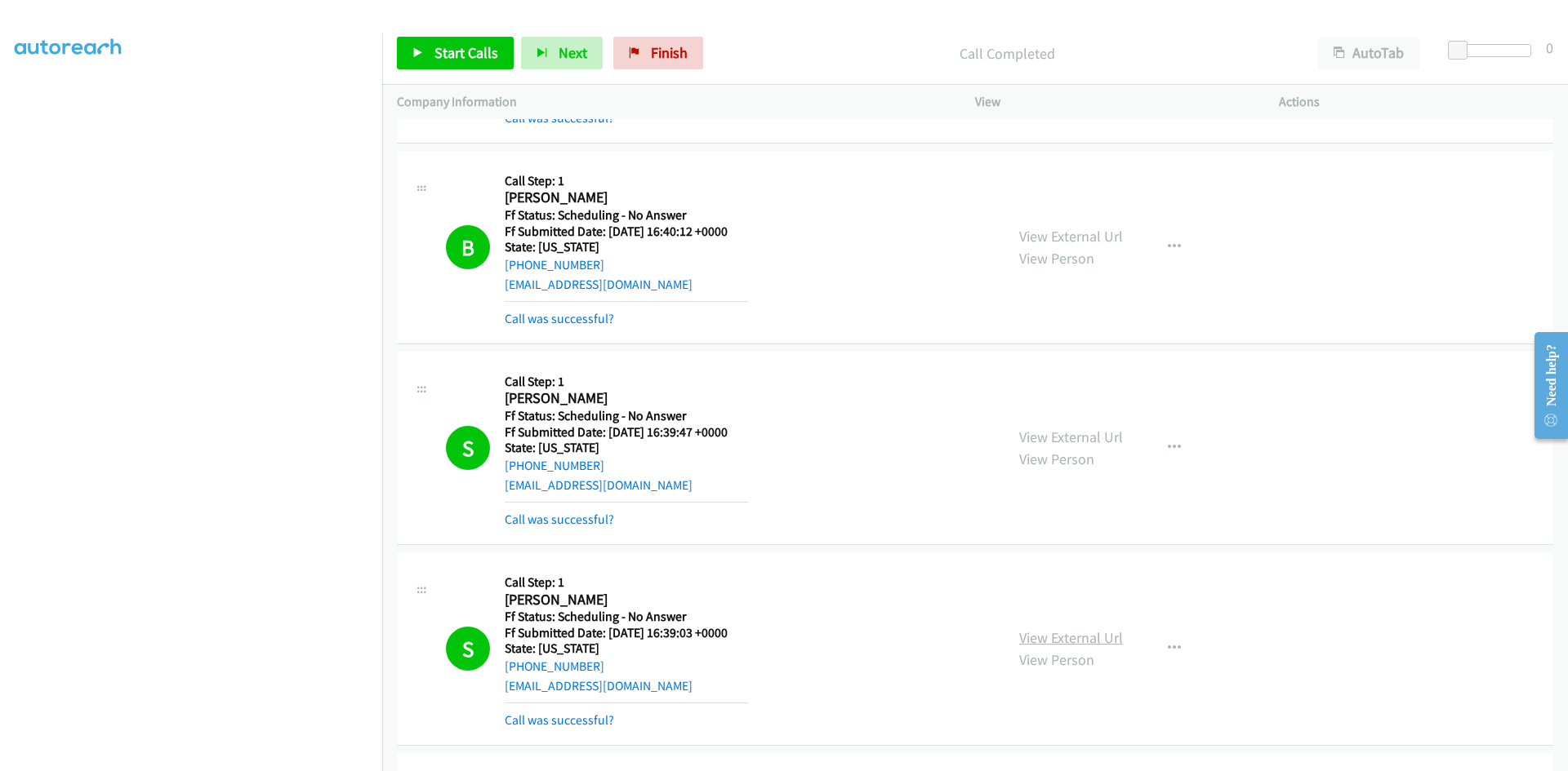
click at [1105, 640] on link "View External Url" at bounding box center [1070, 638] width 103 height 19
click at [1094, 436] on link "View External Url" at bounding box center [1070, 437] width 103 height 19
click at [1057, 232] on link "View External Url" at bounding box center [1070, 237] width 103 height 19
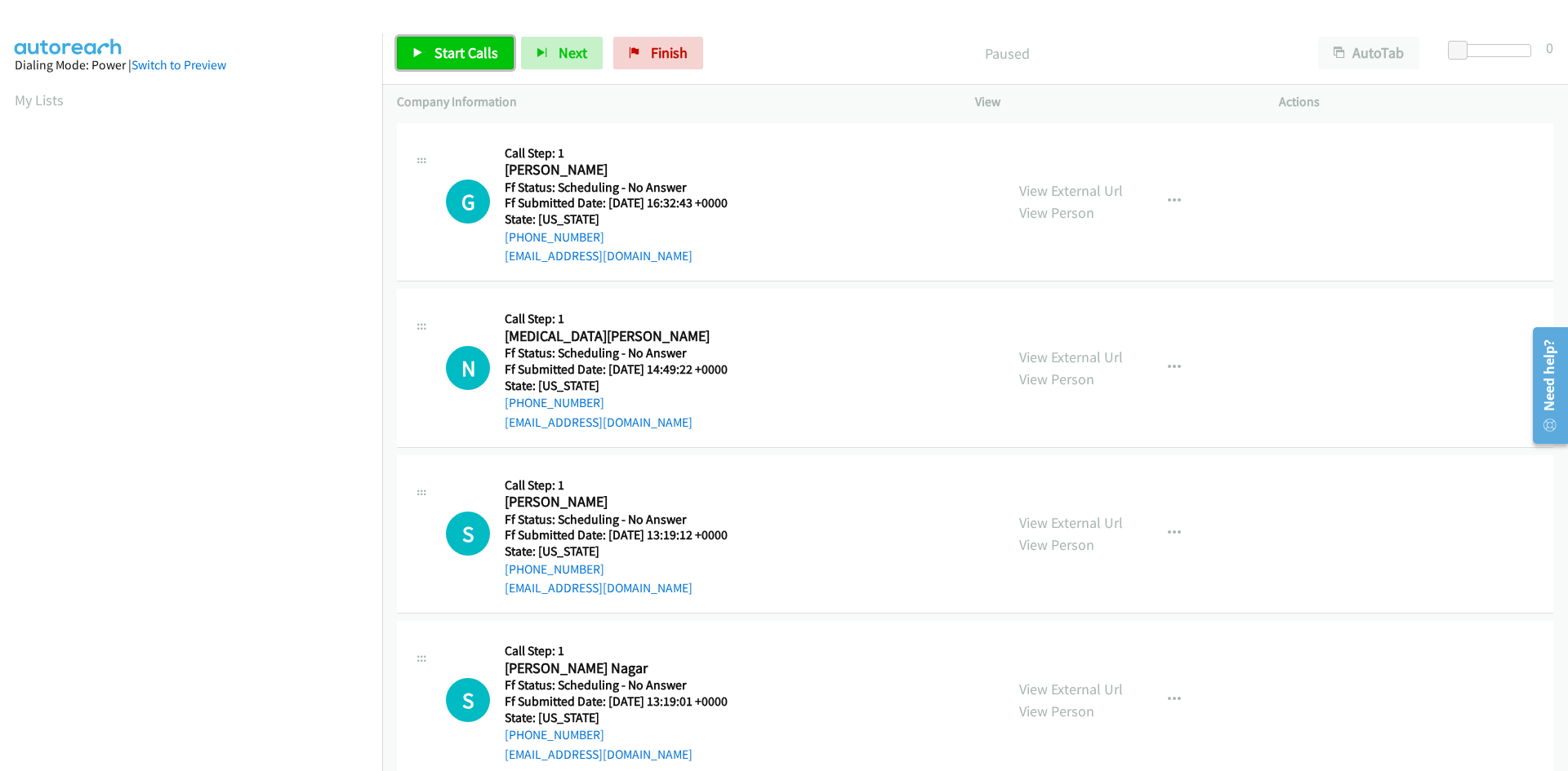
click at [452, 46] on span "Start Calls" at bounding box center [466, 52] width 63 height 19
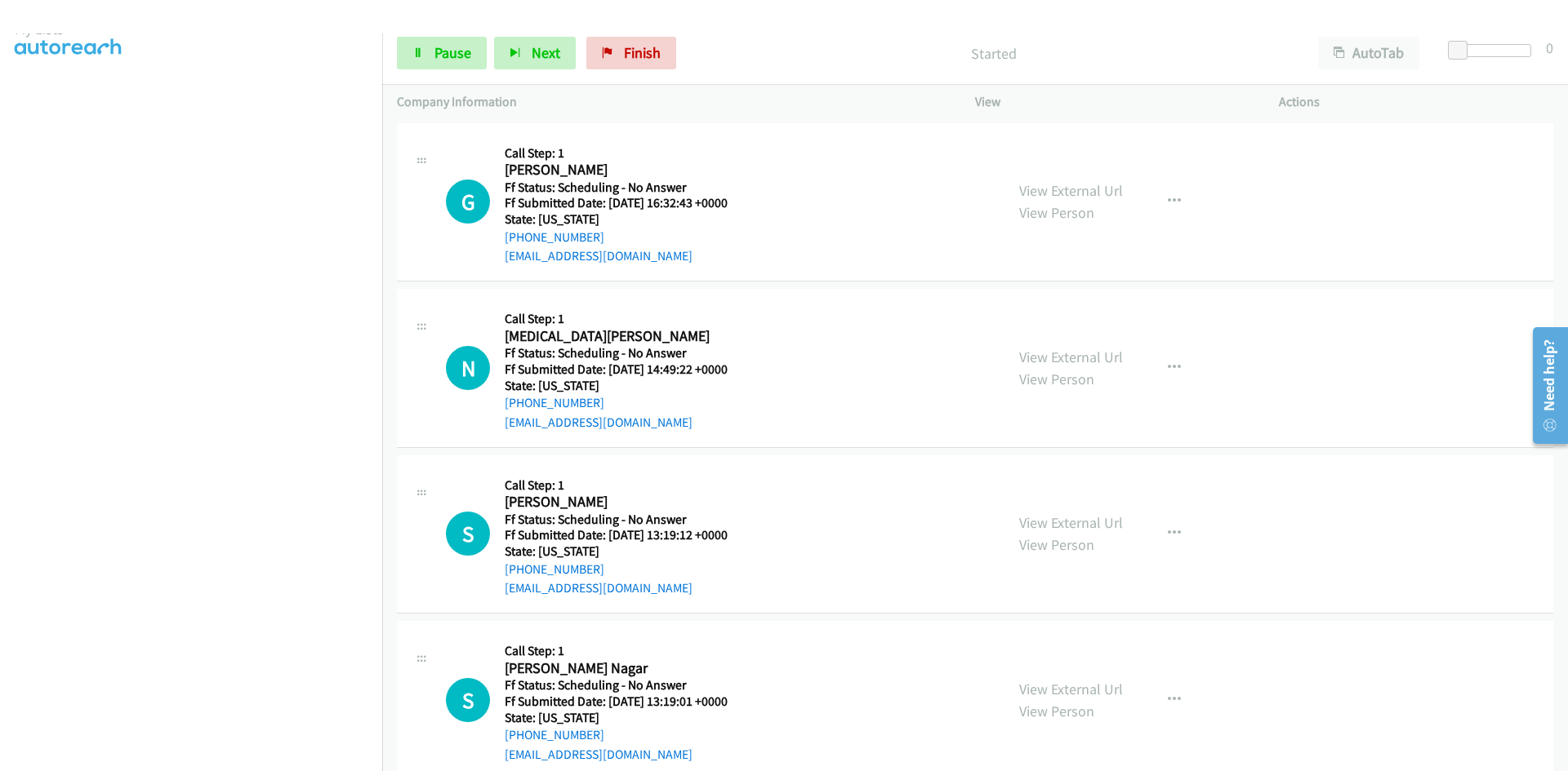
scroll to position [143, 0]
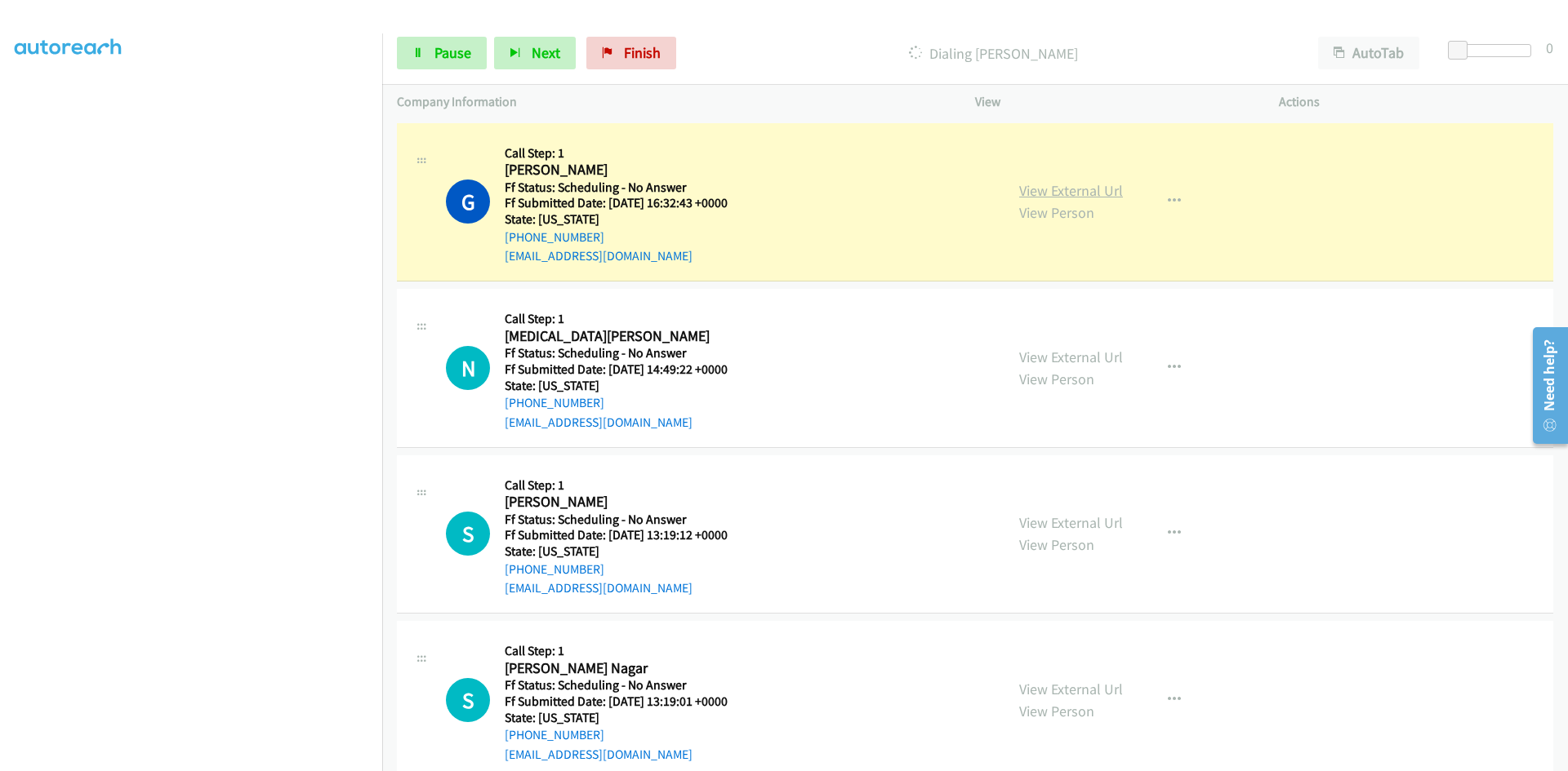
click at [1041, 195] on link "View External Url" at bounding box center [1070, 191] width 103 height 19
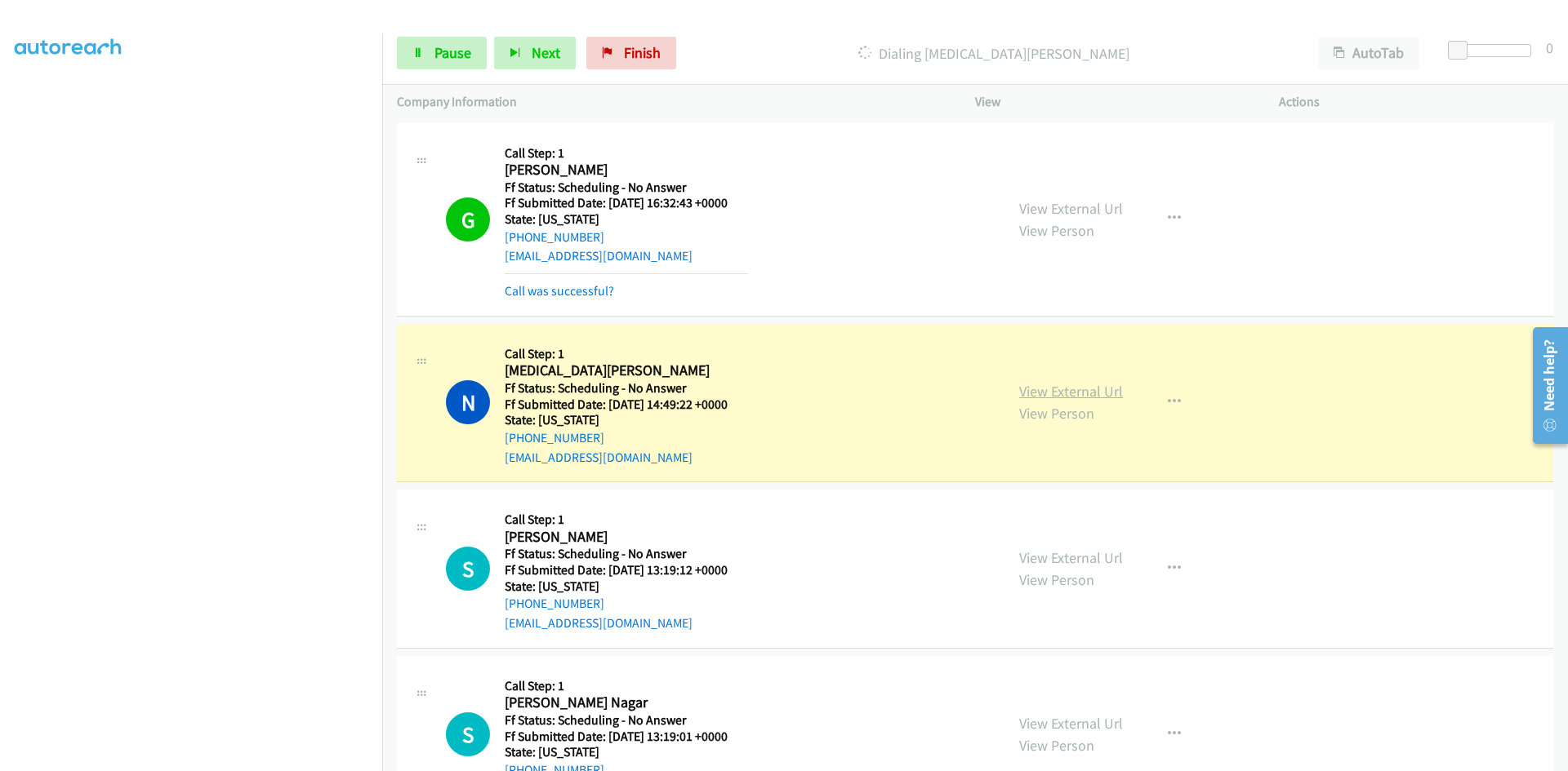
click at [1091, 380] on div "View External Url View Person" at bounding box center [1070, 401] width 103 height 44
click at [1091, 390] on link "View External Url" at bounding box center [1070, 391] width 103 height 19
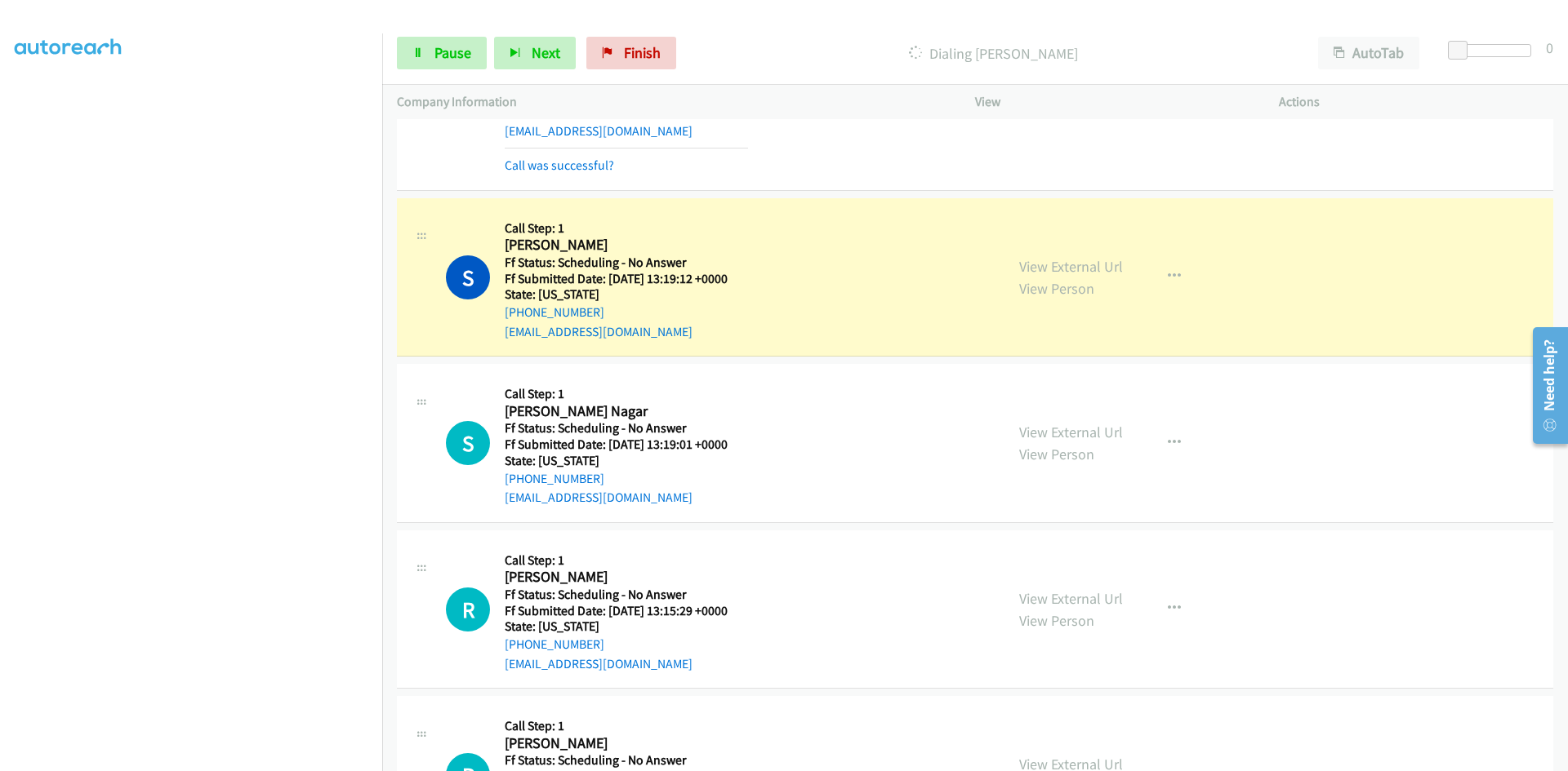
scroll to position [408, 0]
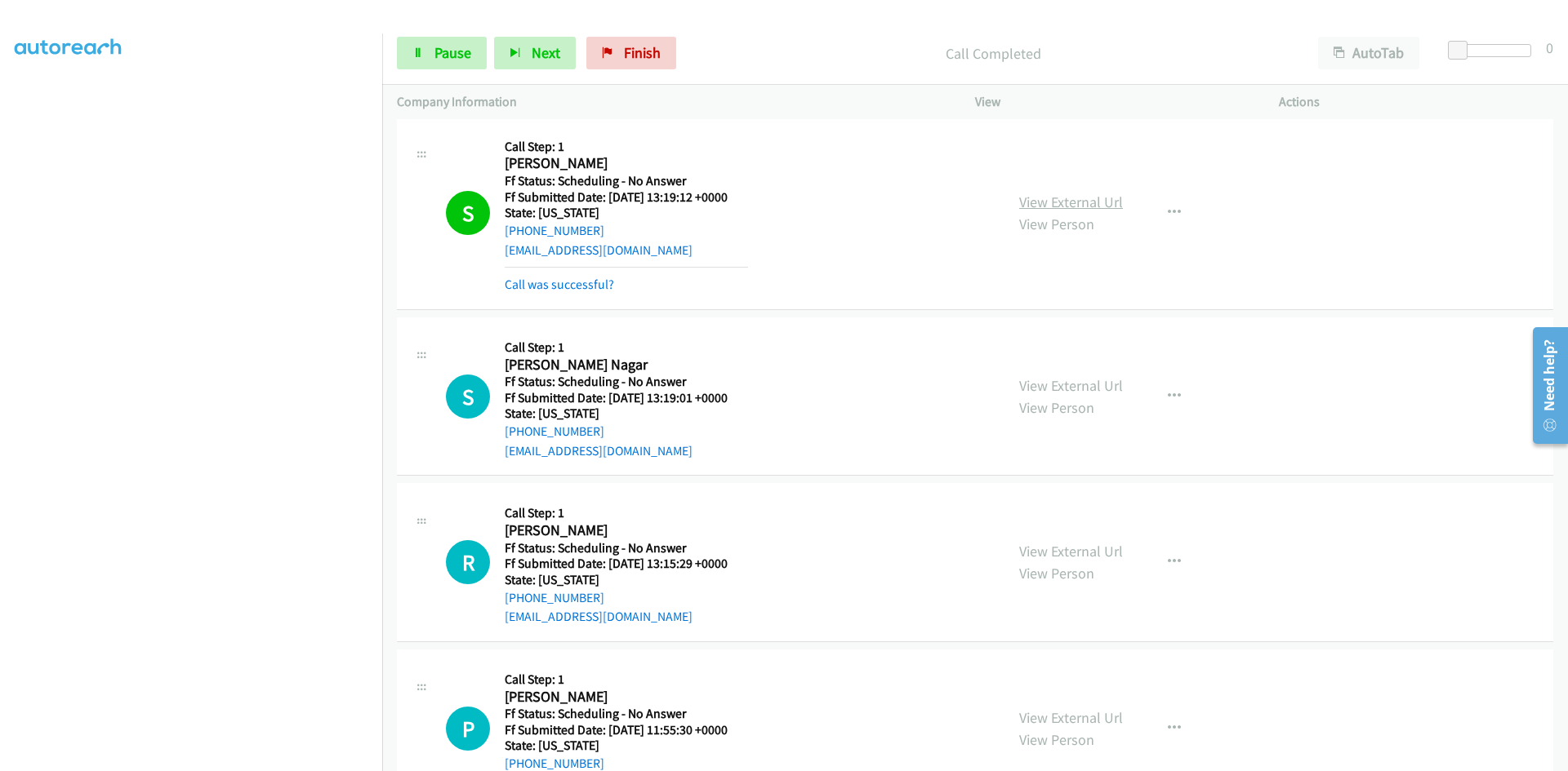
click at [1079, 205] on link "View External Url" at bounding box center [1070, 202] width 103 height 19
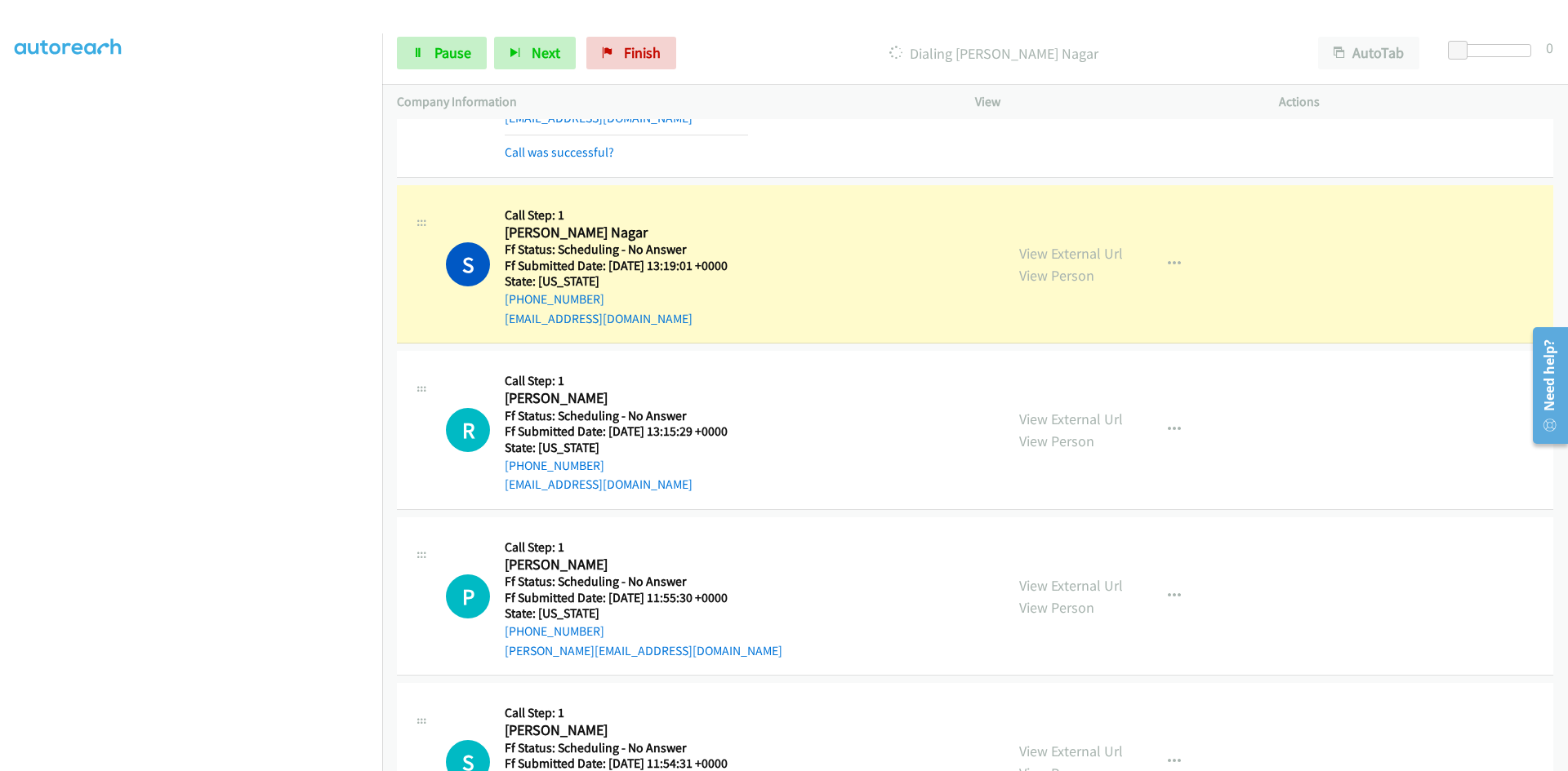
scroll to position [571, 0]
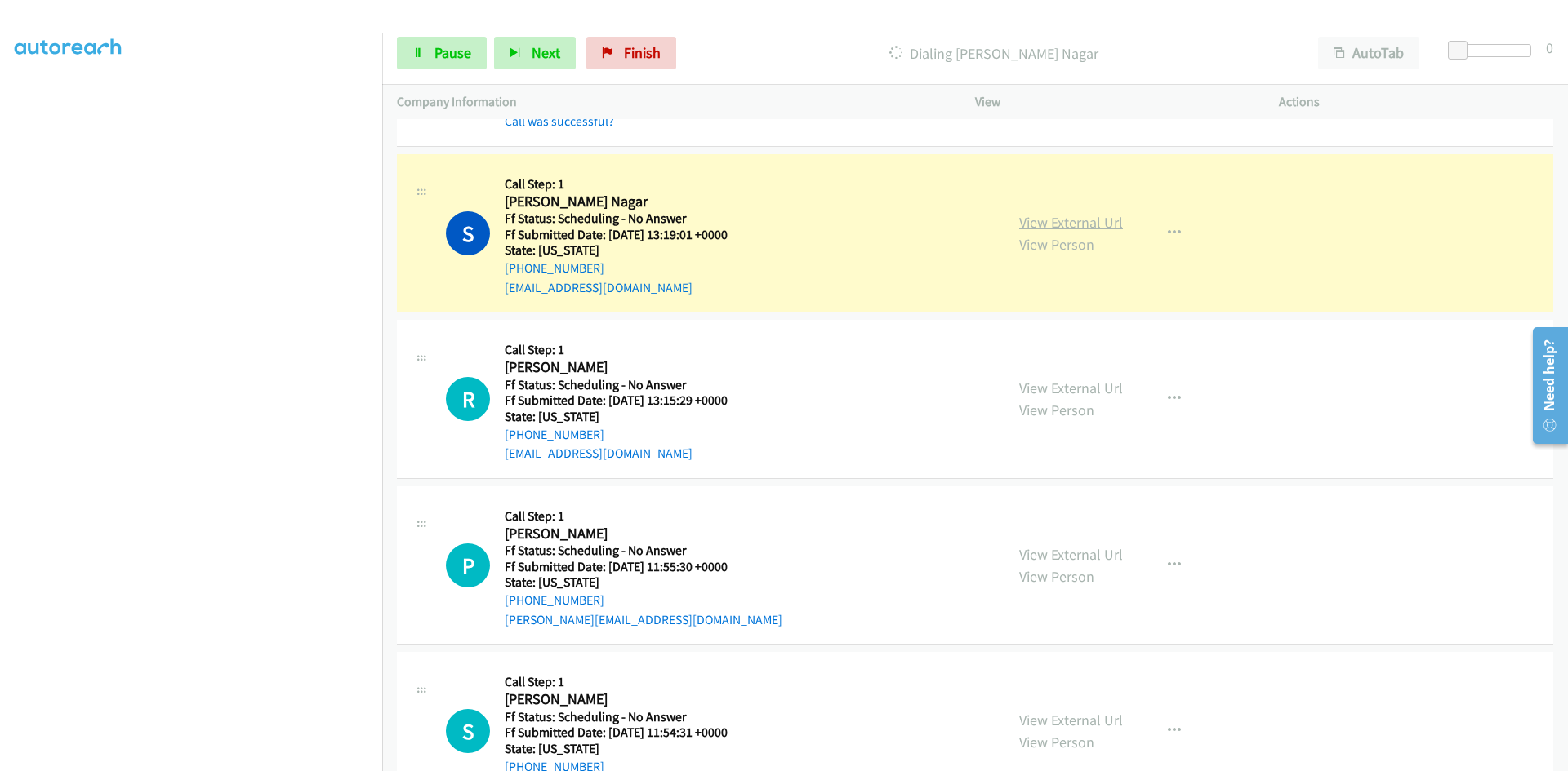
click at [1105, 222] on link "View External Url" at bounding box center [1070, 223] width 103 height 19
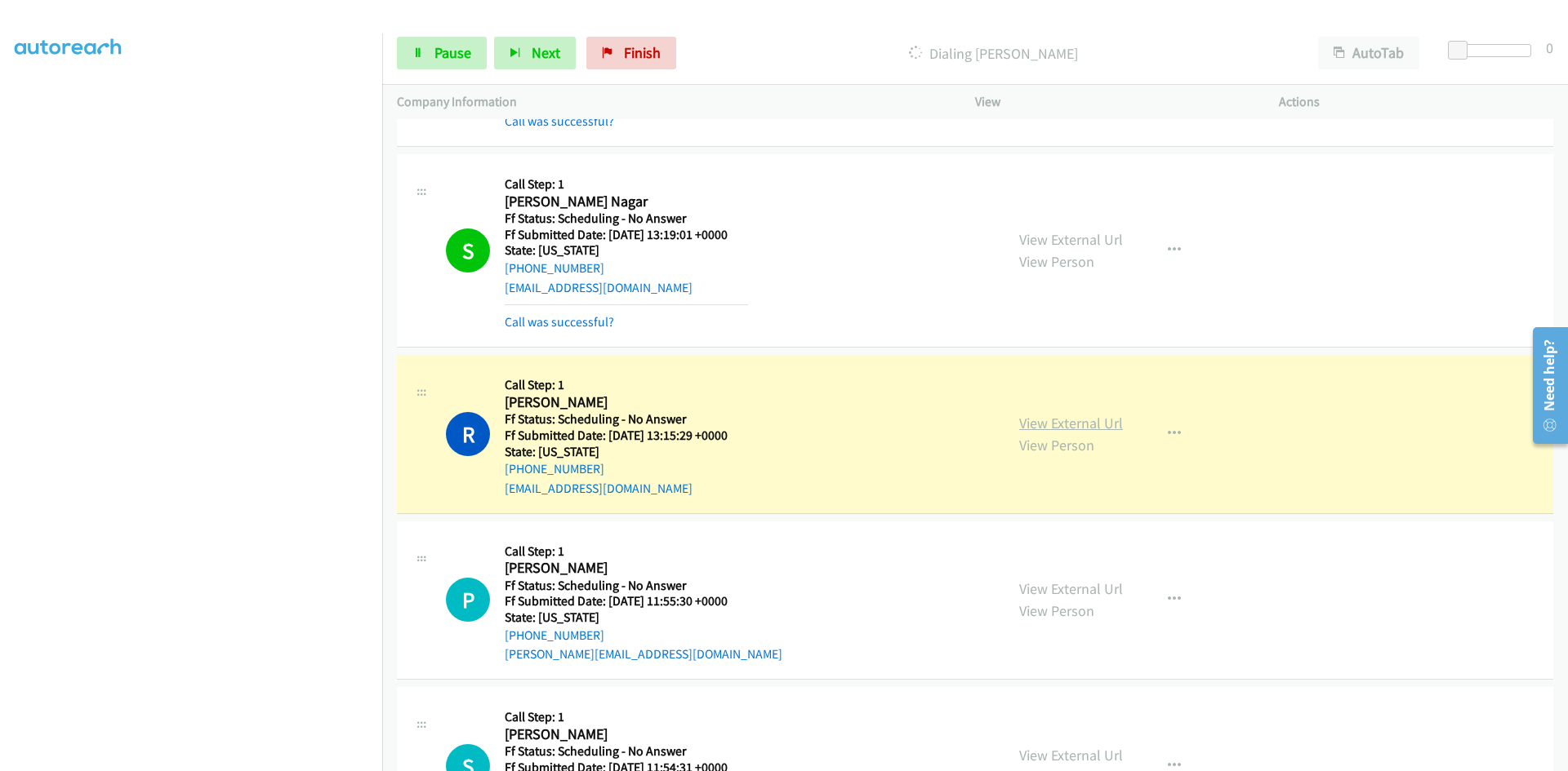
click at [1108, 419] on link "View External Url" at bounding box center [1070, 423] width 103 height 19
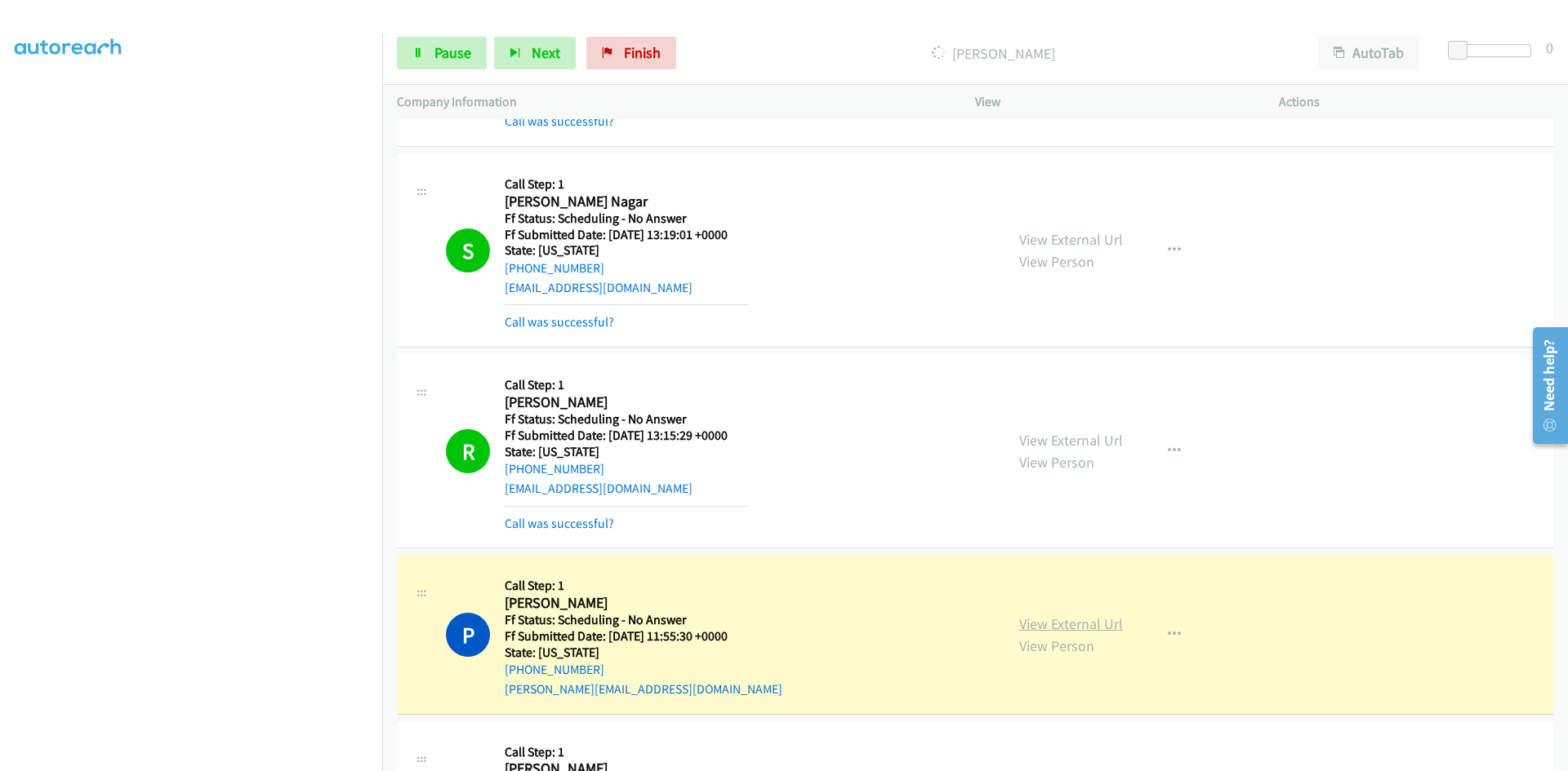
click at [1077, 622] on link "View External Url" at bounding box center [1070, 624] width 103 height 19
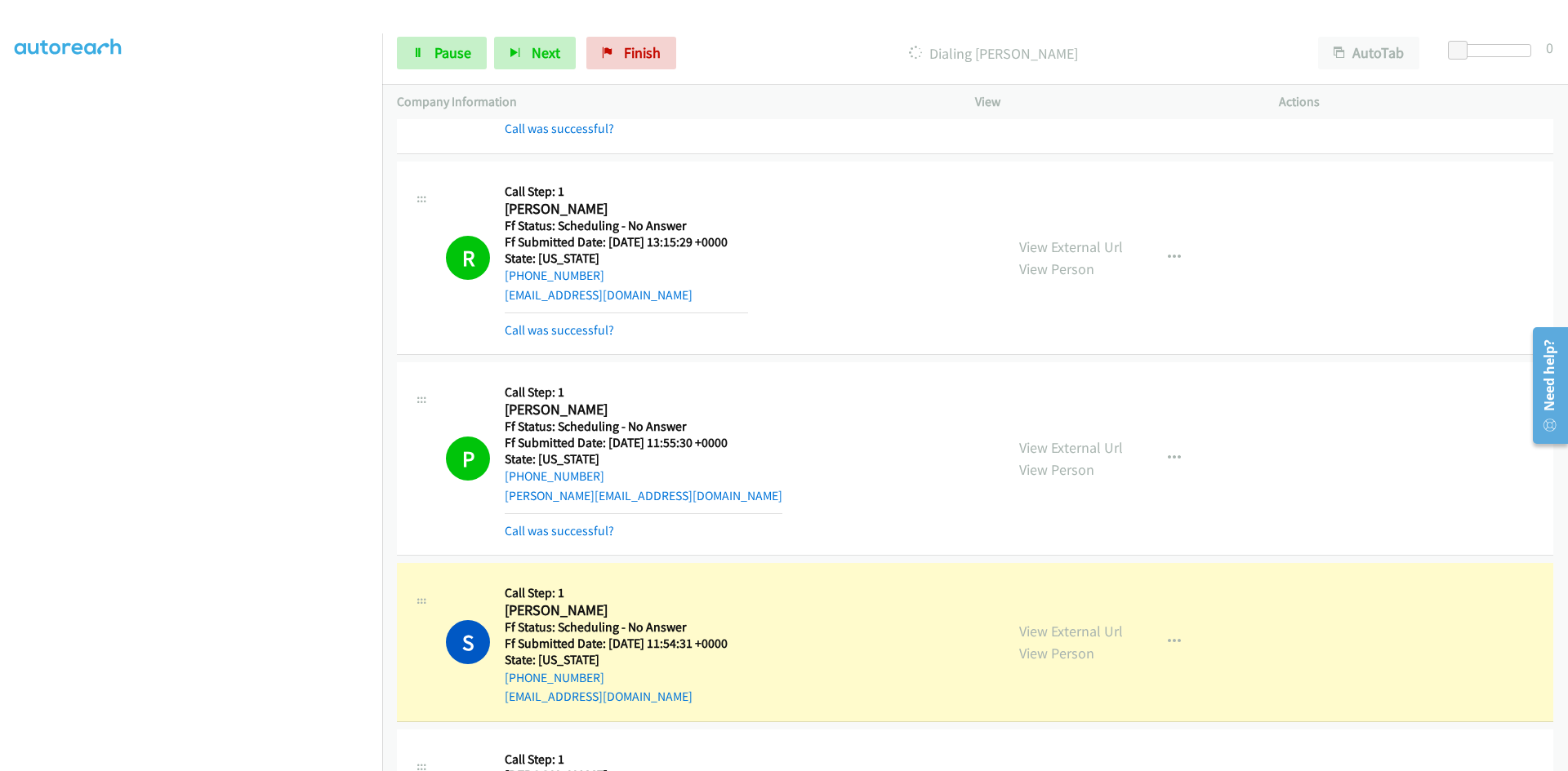
scroll to position [898, 0]
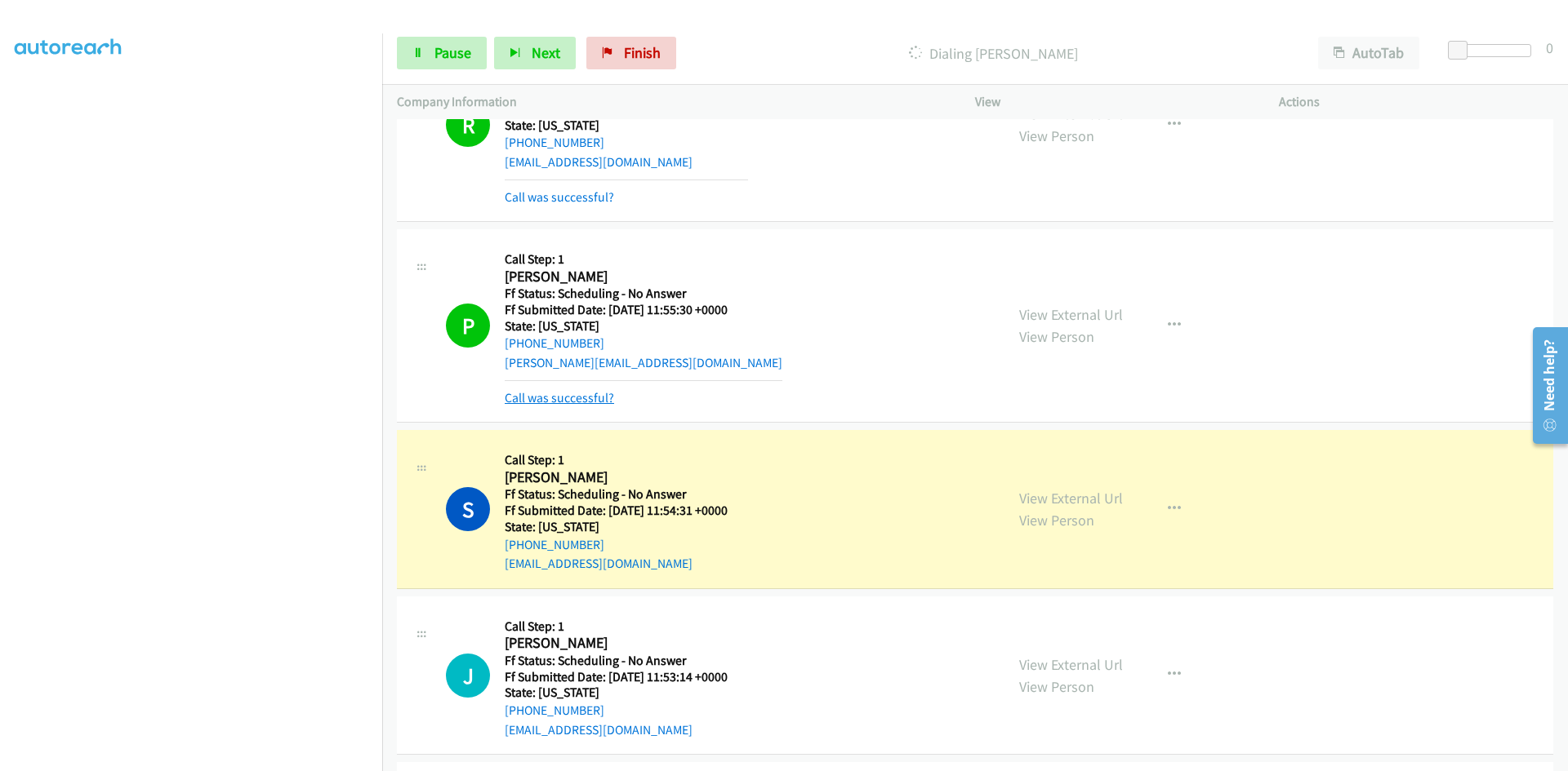
click at [569, 402] on link "Call was successful?" at bounding box center [559, 398] width 109 height 16
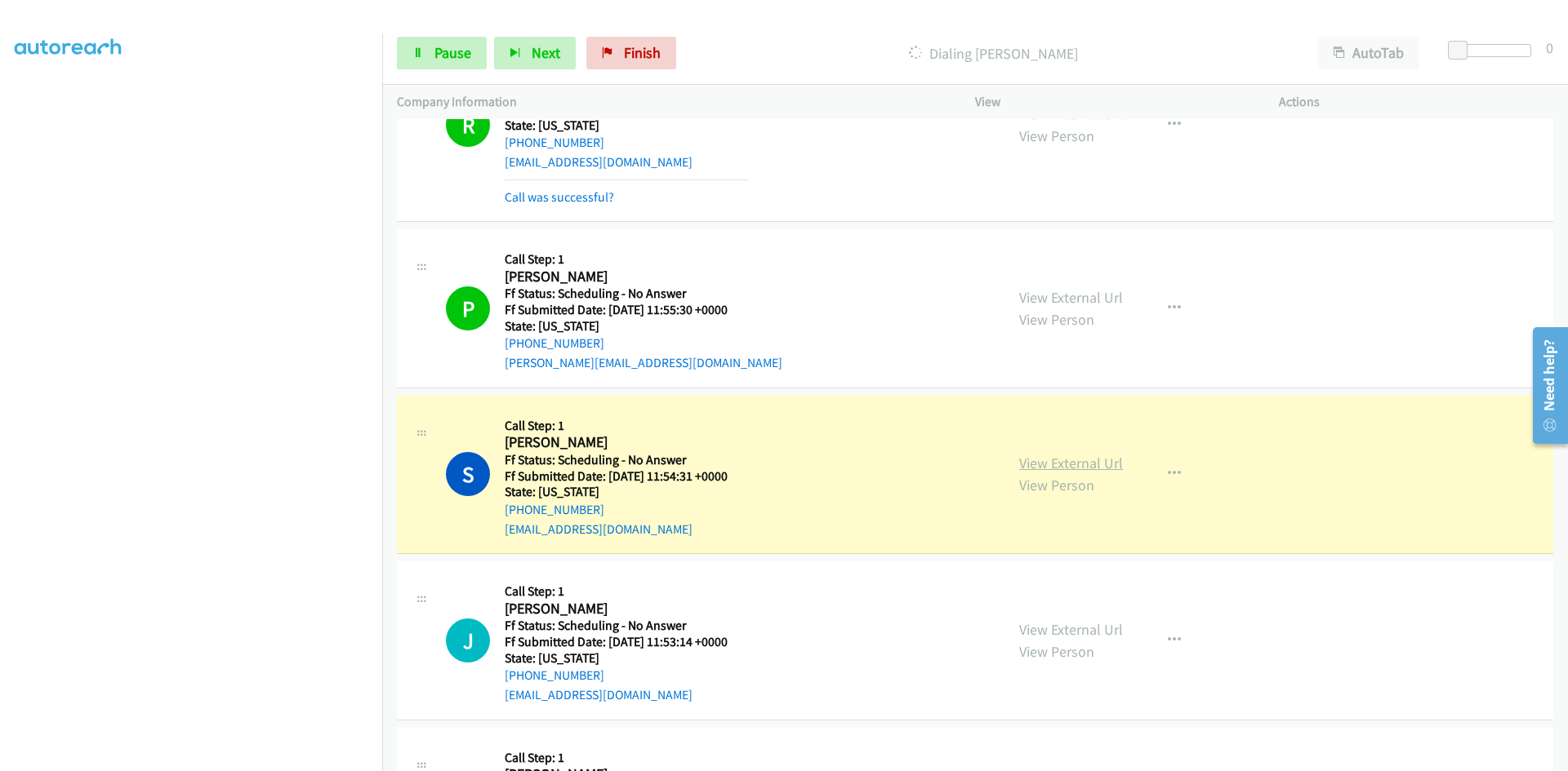
click at [1060, 465] on link "View External Url" at bounding box center [1070, 463] width 103 height 19
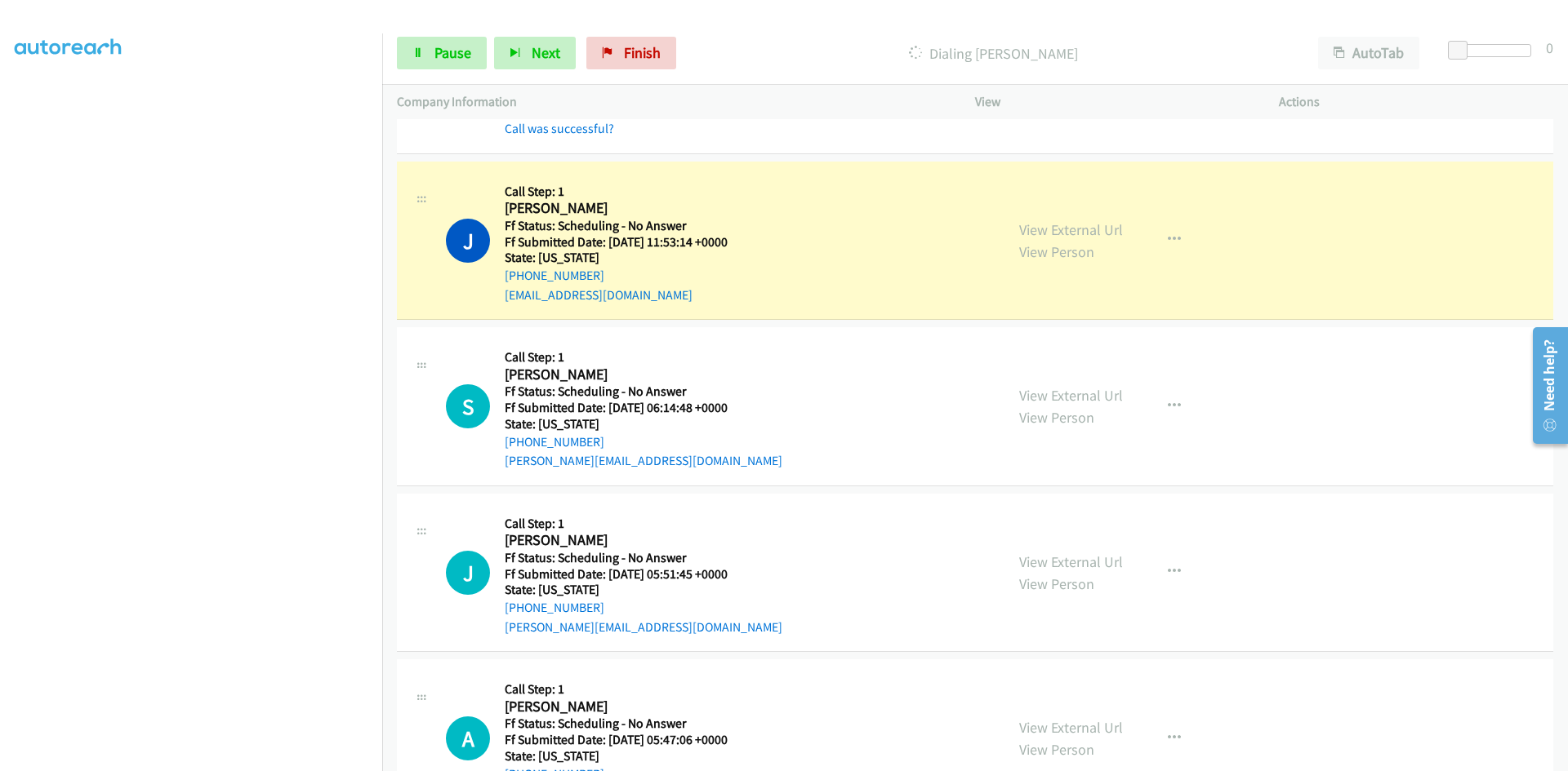
scroll to position [1387, 0]
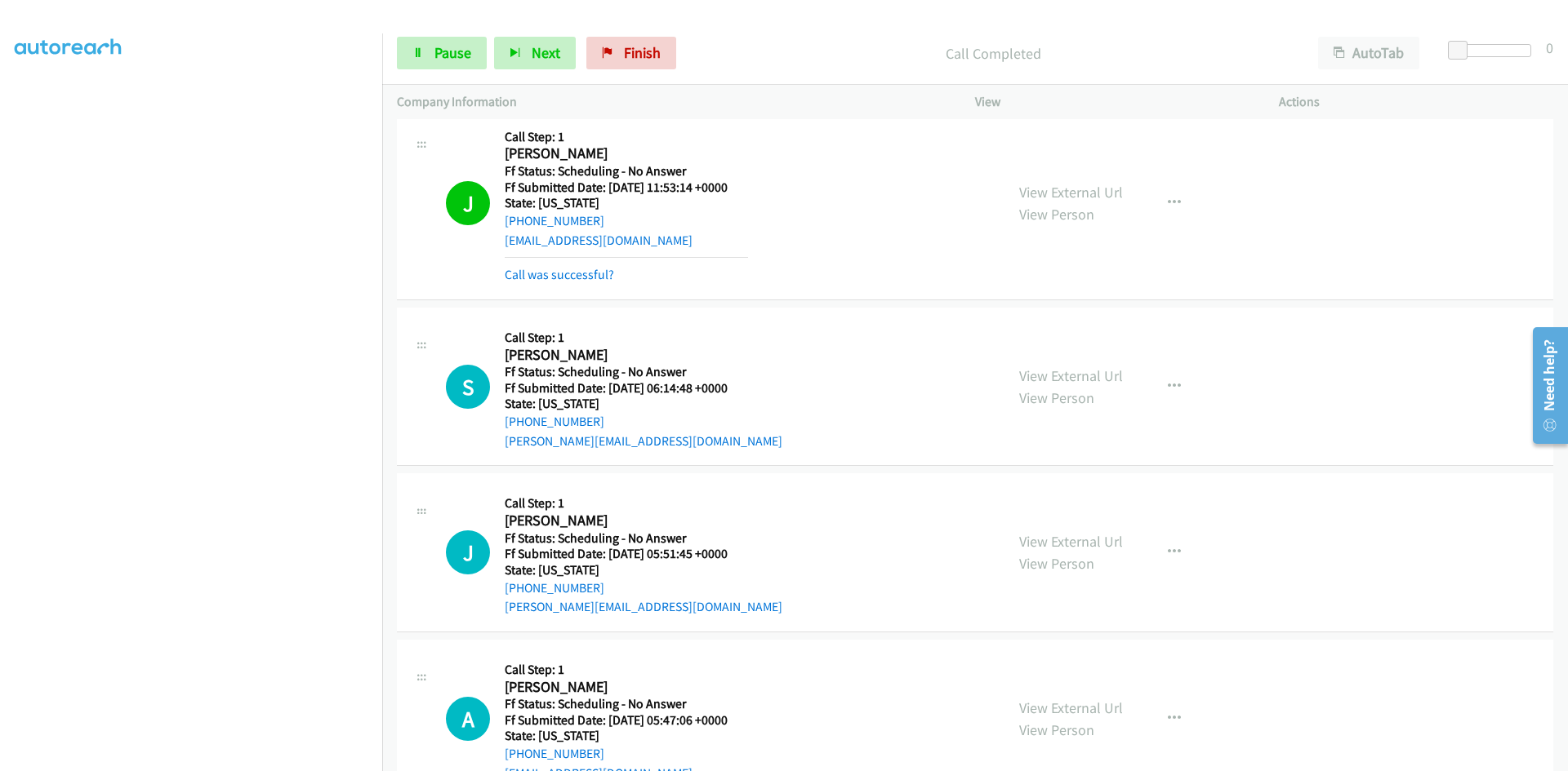
click at [1064, 182] on div "View External Url View Person" at bounding box center [1070, 203] width 103 height 44
click at [1063, 198] on link "View External Url" at bounding box center [1070, 192] width 103 height 19
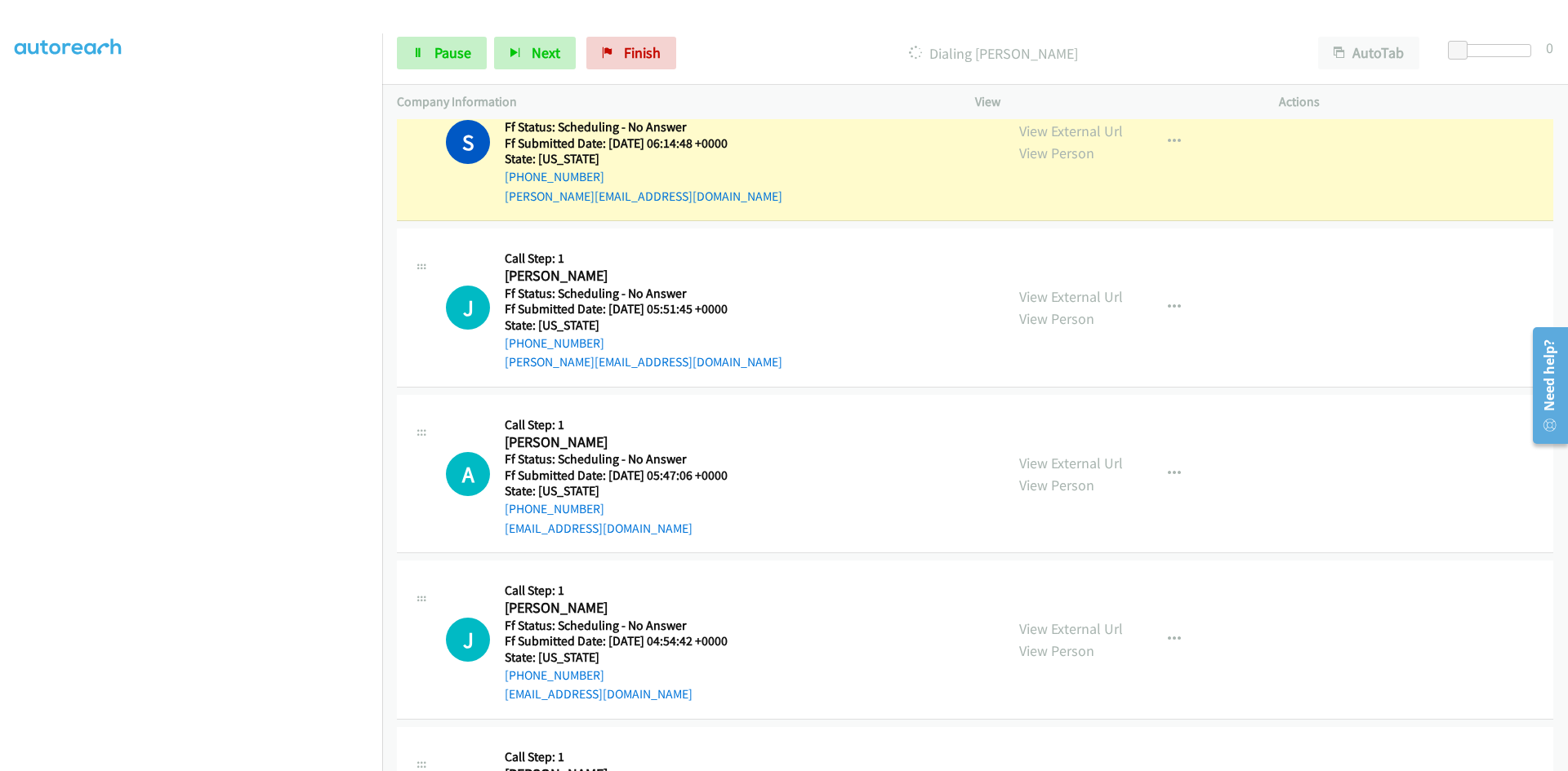
scroll to position [1550, 0]
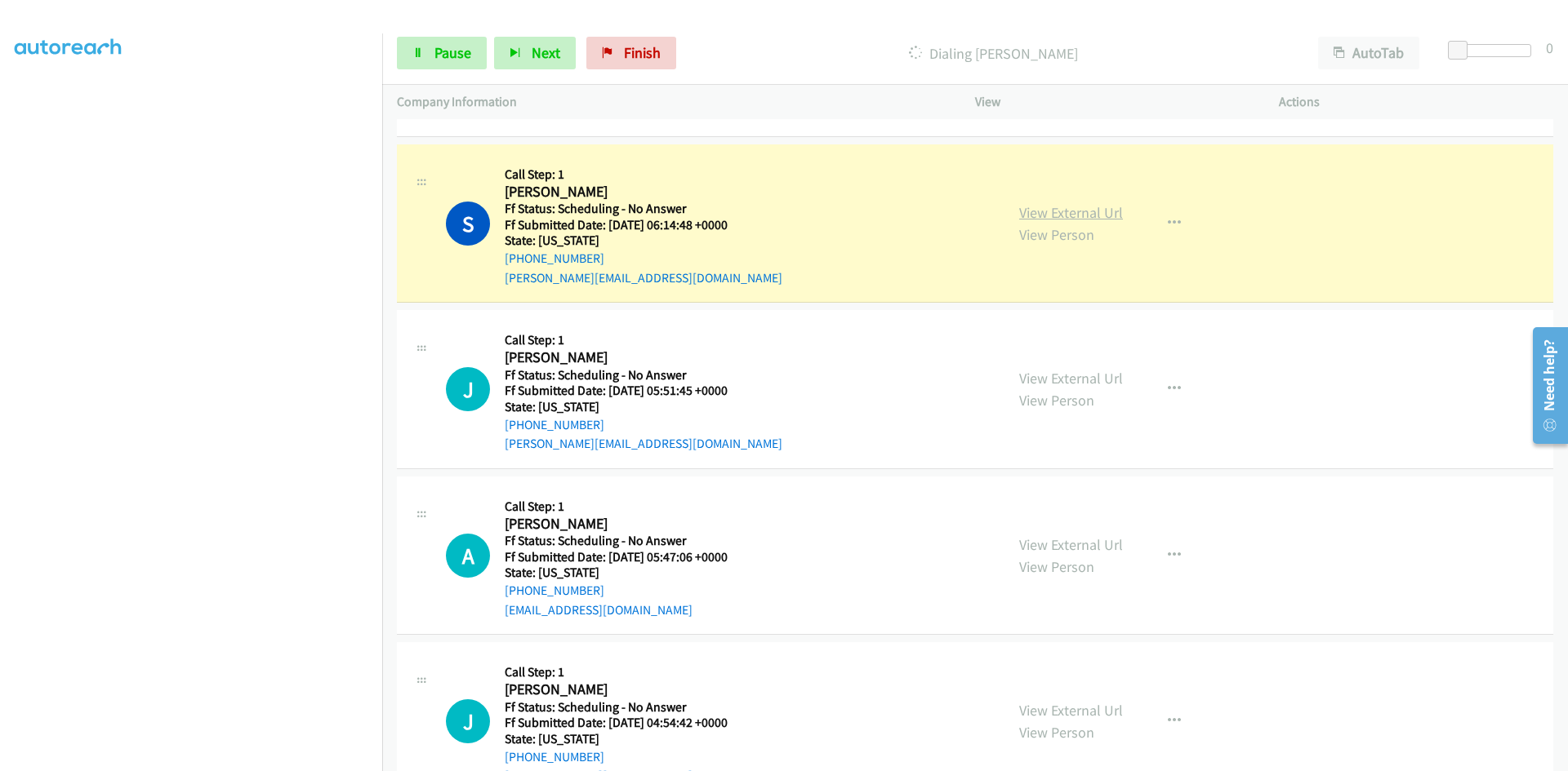
click at [1073, 211] on link "View External Url" at bounding box center [1070, 212] width 103 height 19
click at [443, 52] on span "Pause" at bounding box center [452, 52] width 36 height 19
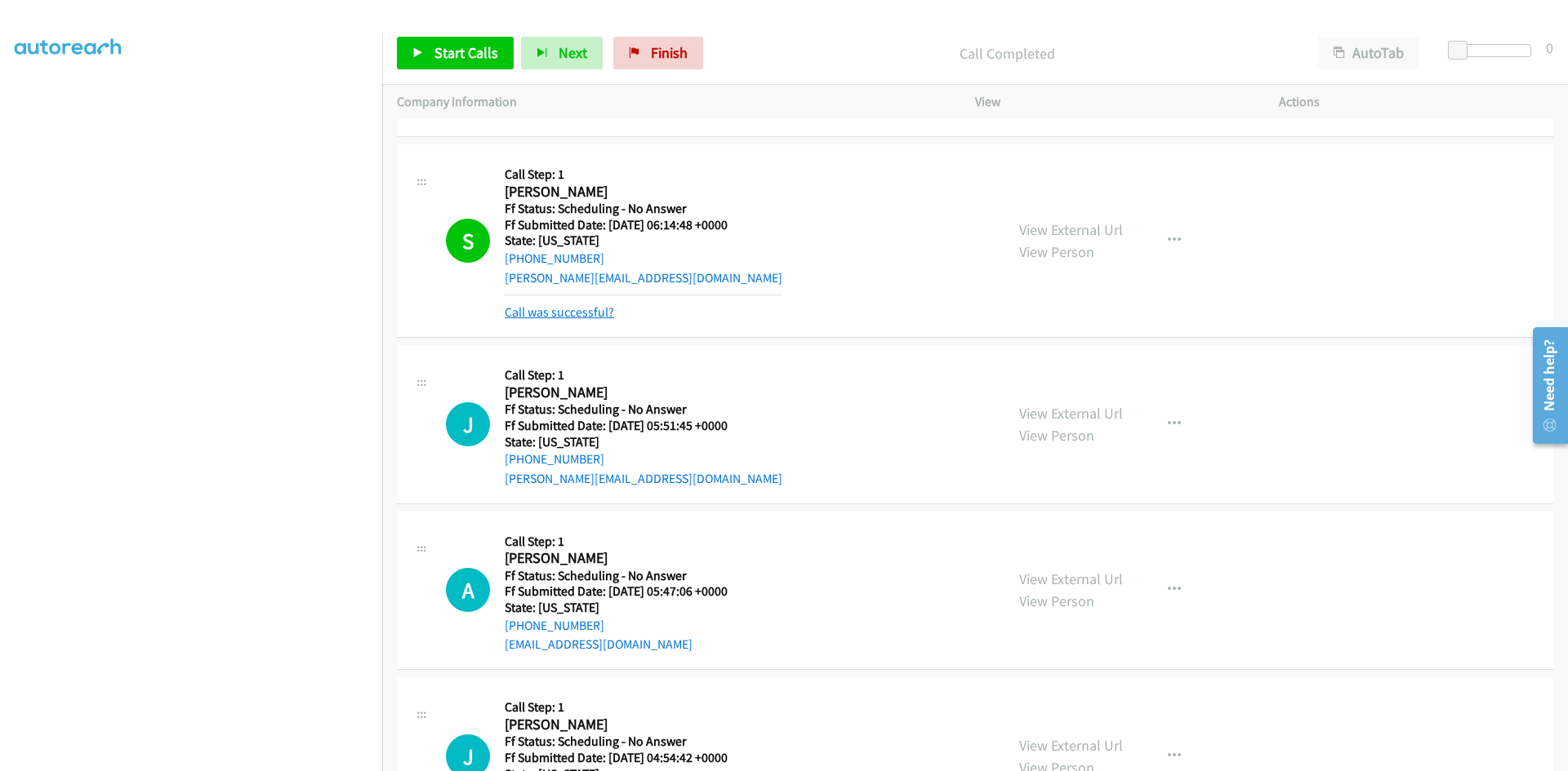
click at [543, 317] on link "Call was successful?" at bounding box center [559, 312] width 109 height 16
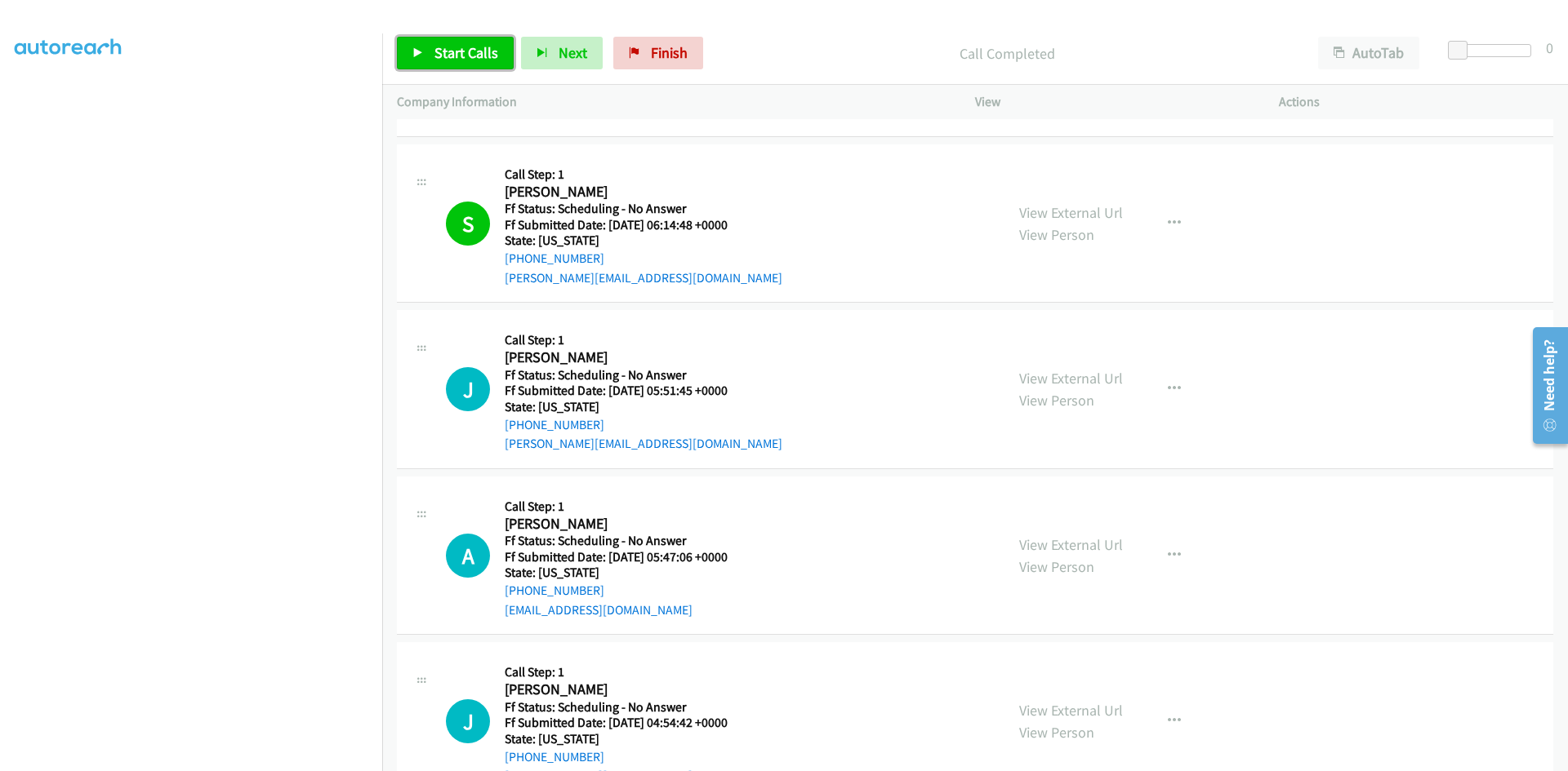
click at [456, 57] on span "Start Calls" at bounding box center [466, 52] width 63 height 19
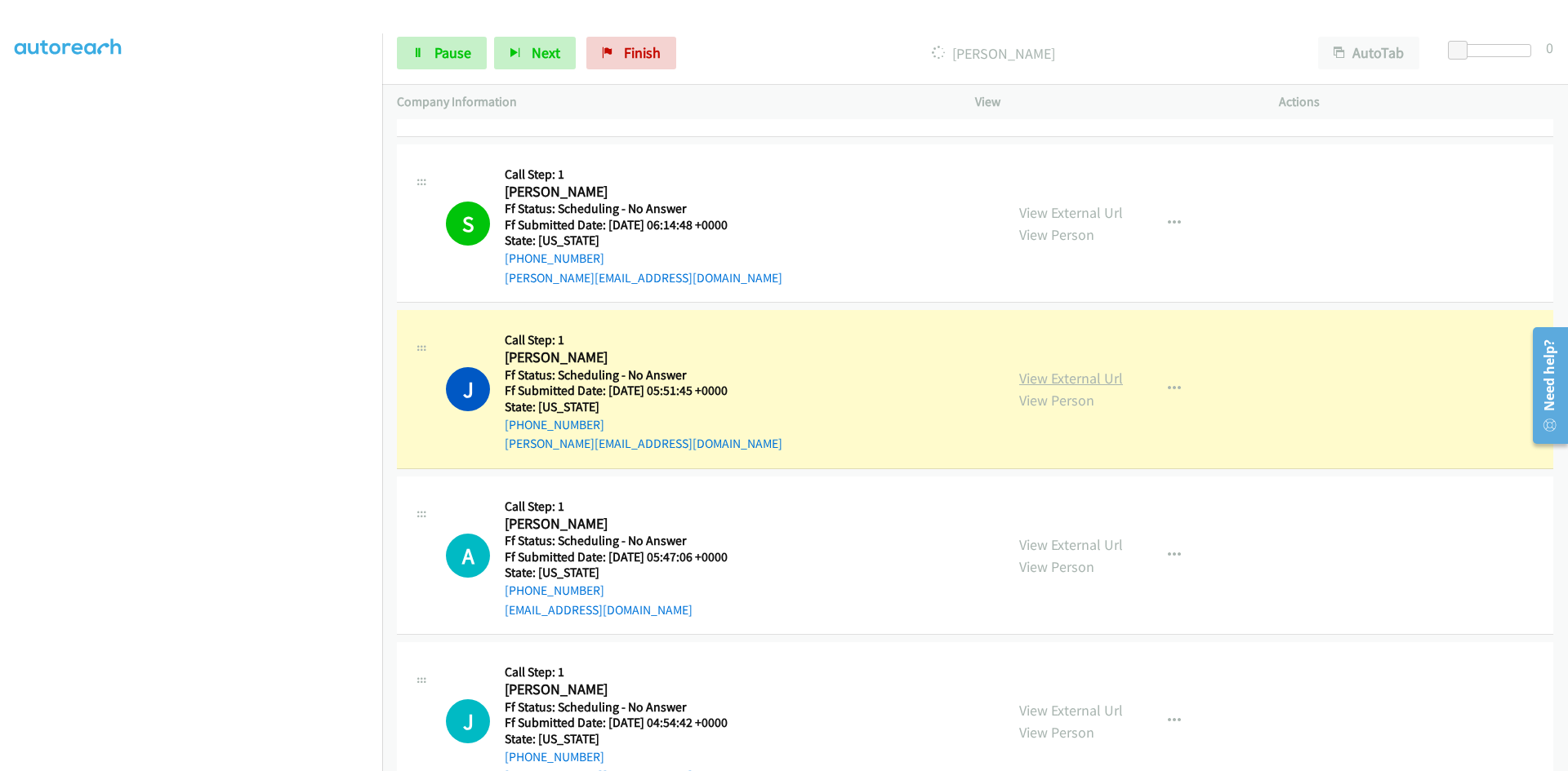
click at [1062, 384] on link "View External Url" at bounding box center [1070, 378] width 103 height 19
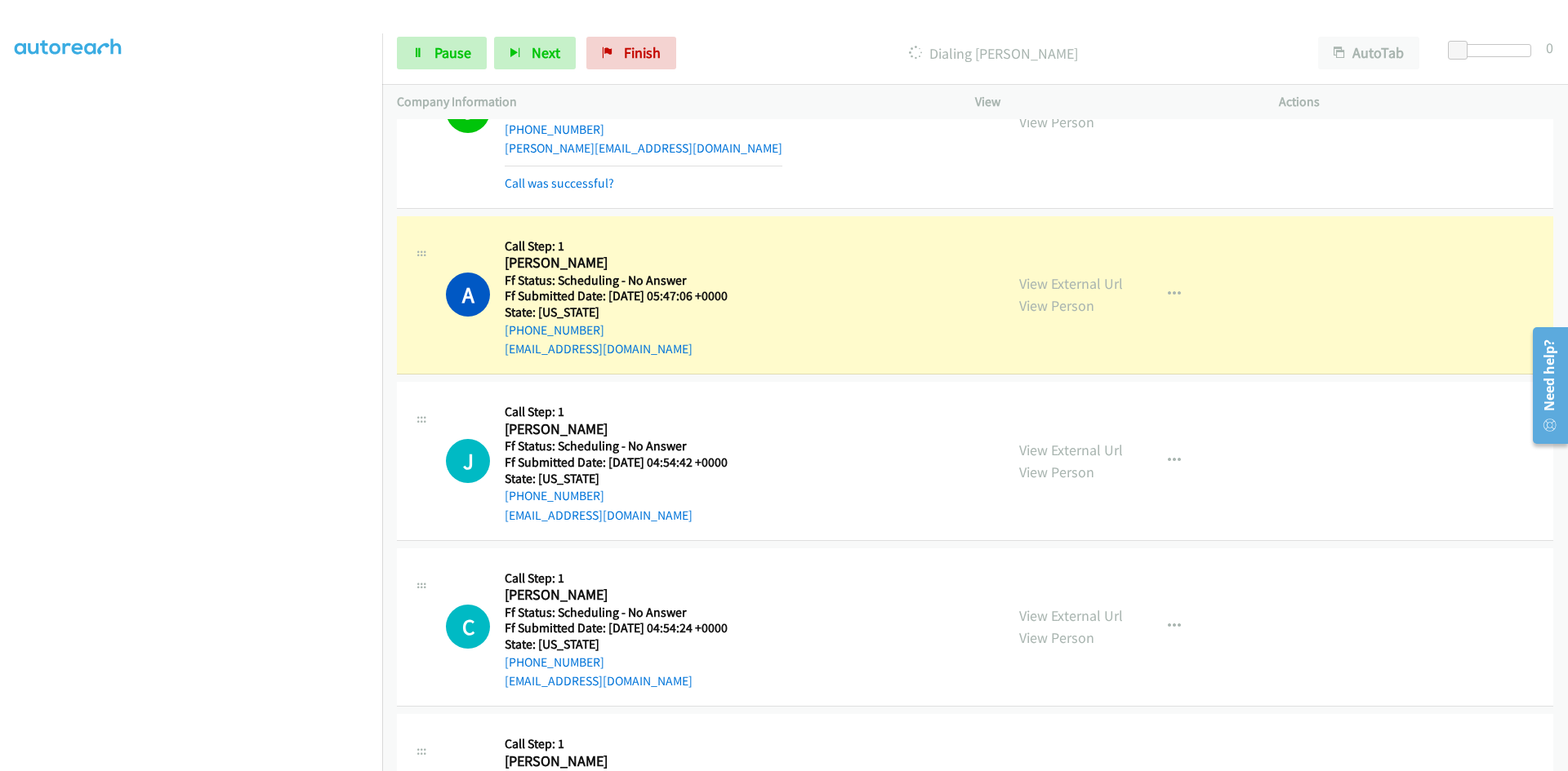
scroll to position [1958, 0]
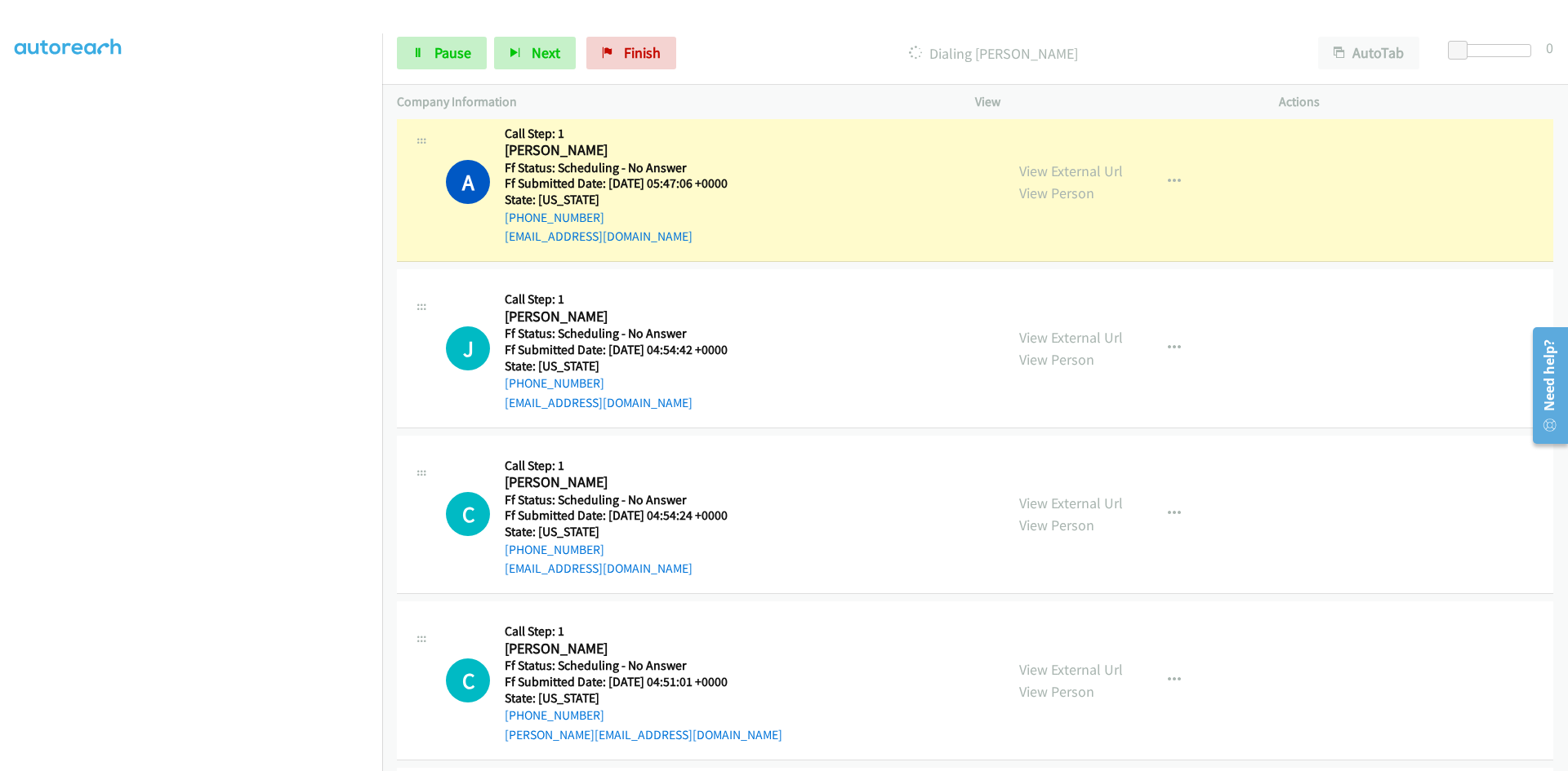
click at [1118, 174] on div "View External Url View Person View External Url Email Schedule/Manage Callback …" at bounding box center [1164, 183] width 319 height 128
click at [1107, 174] on link "View External Url" at bounding box center [1070, 171] width 103 height 19
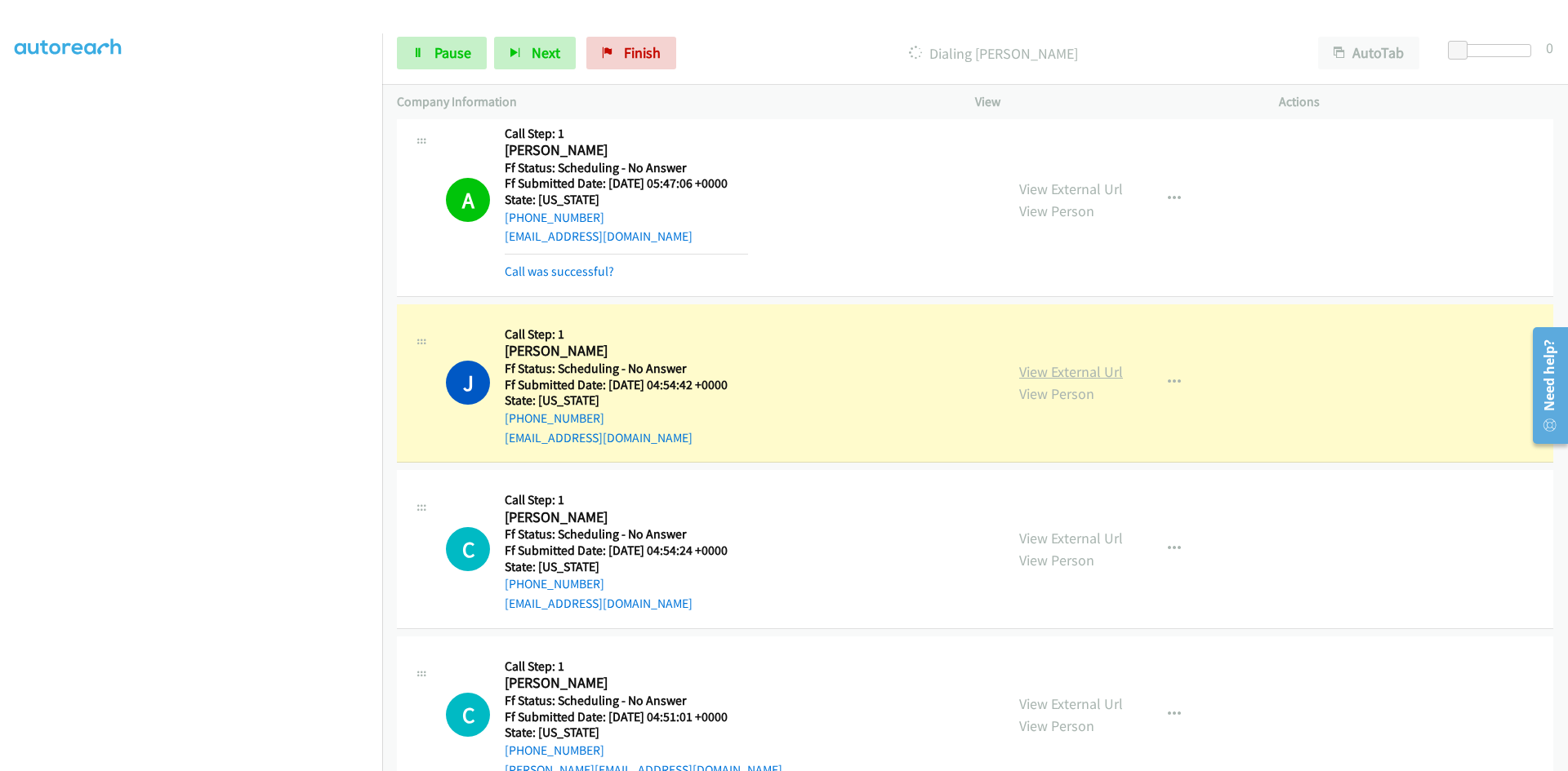
click at [1046, 373] on link "View External Url" at bounding box center [1070, 372] width 103 height 19
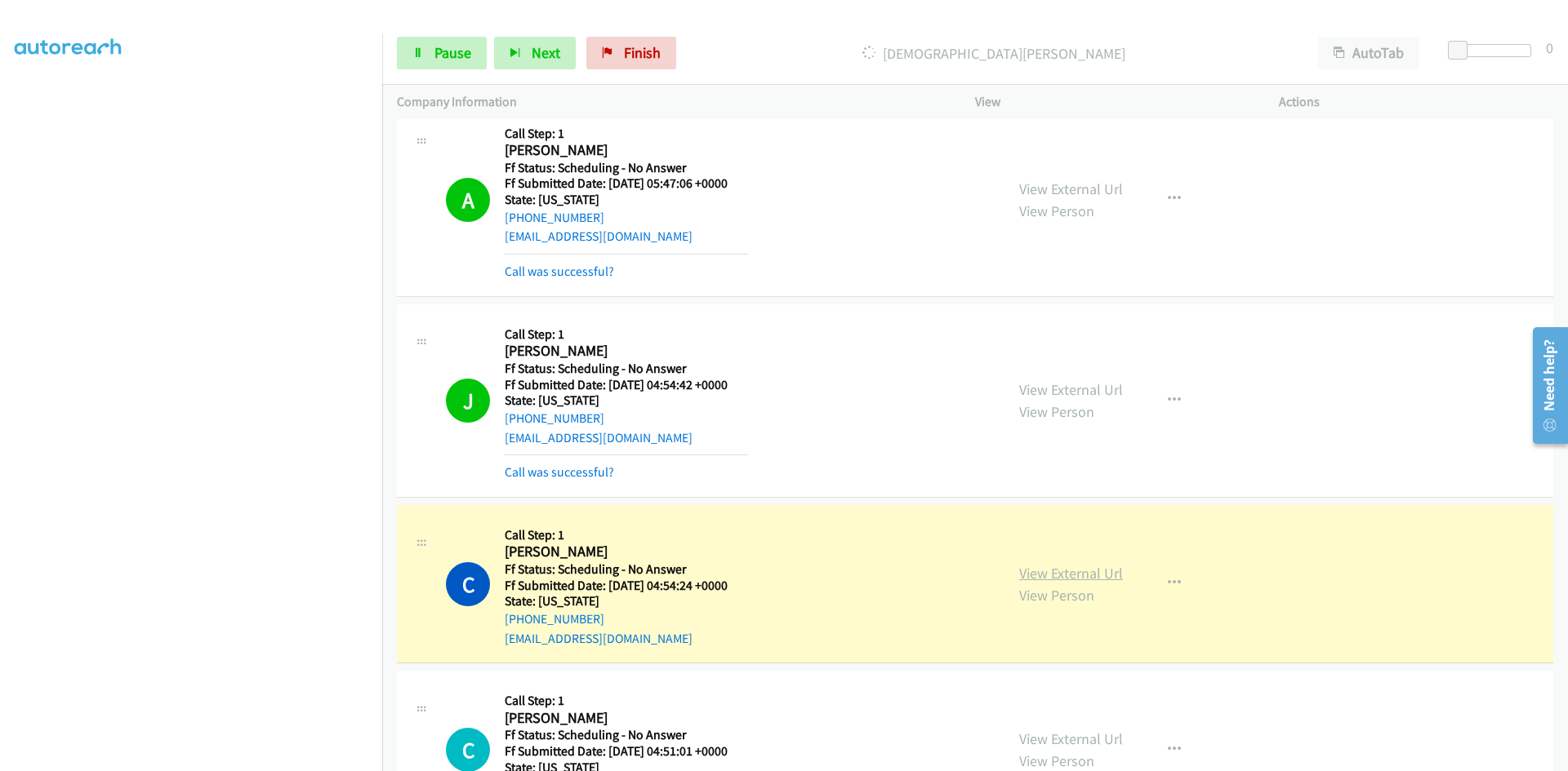
click at [1084, 577] on link "View External Url" at bounding box center [1070, 574] width 103 height 19
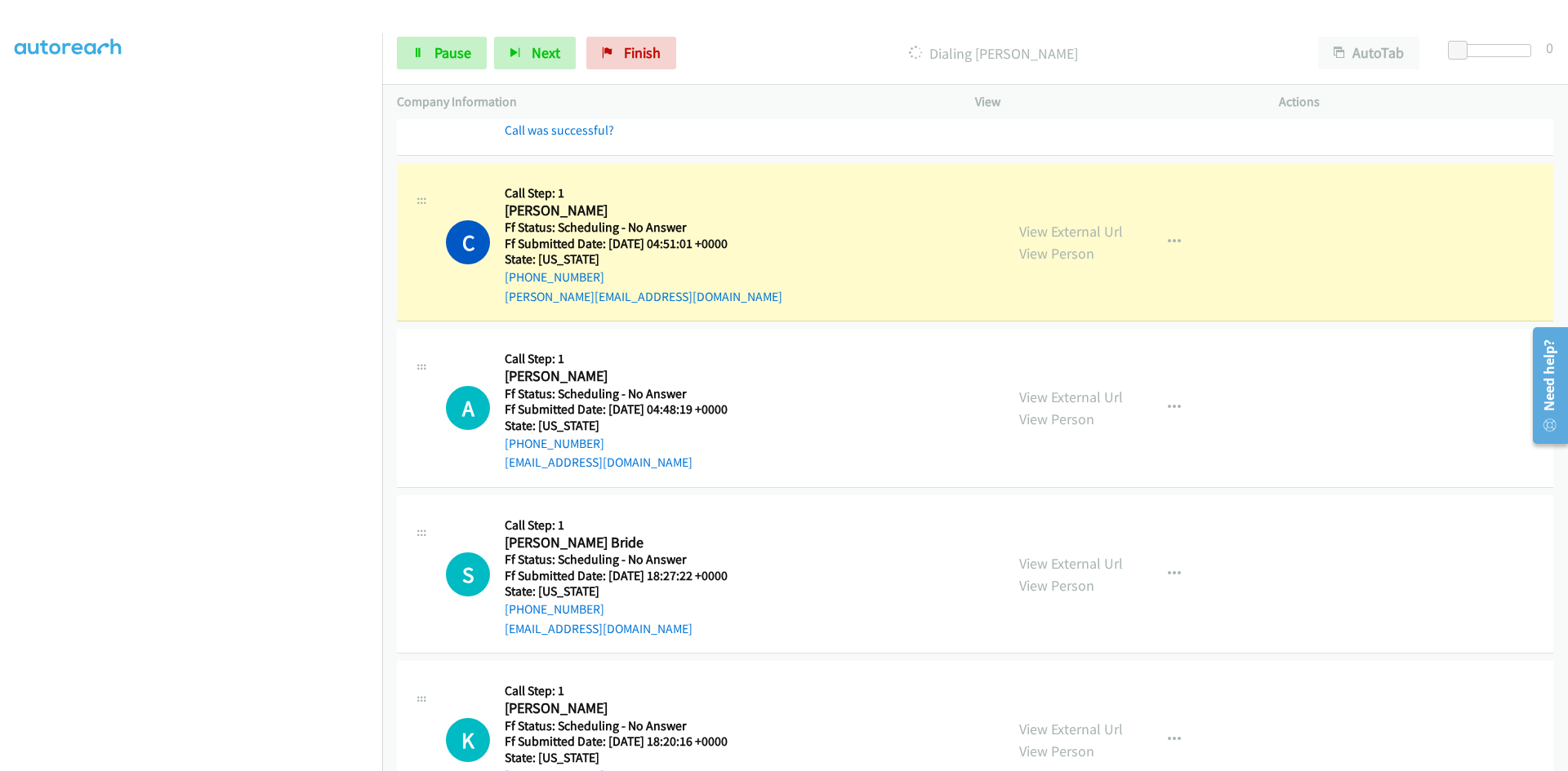
scroll to position [2530, 0]
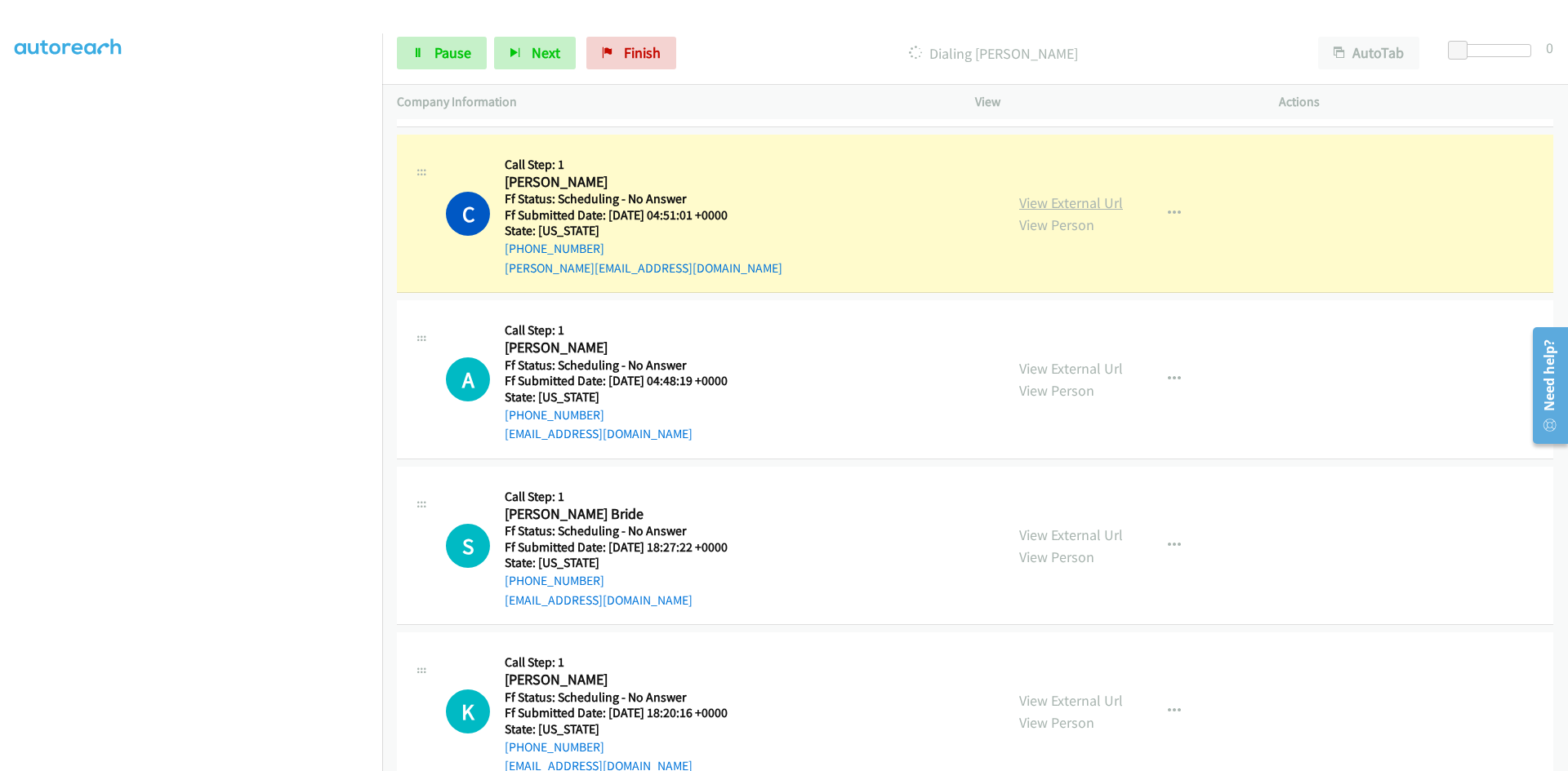
click at [1020, 208] on link "View External Url" at bounding box center [1070, 203] width 103 height 19
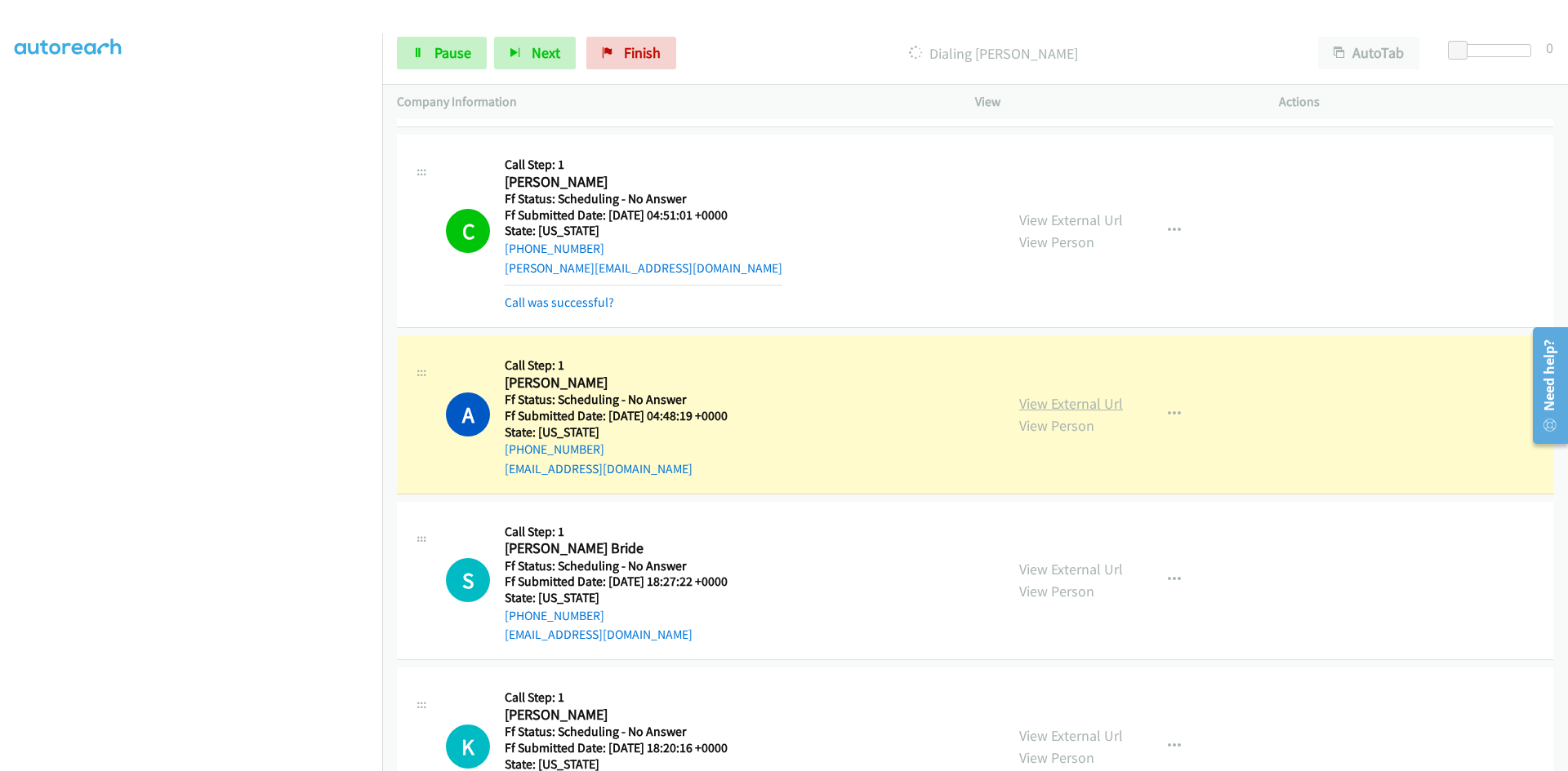
click at [1112, 406] on link "View External Url" at bounding box center [1070, 403] width 103 height 19
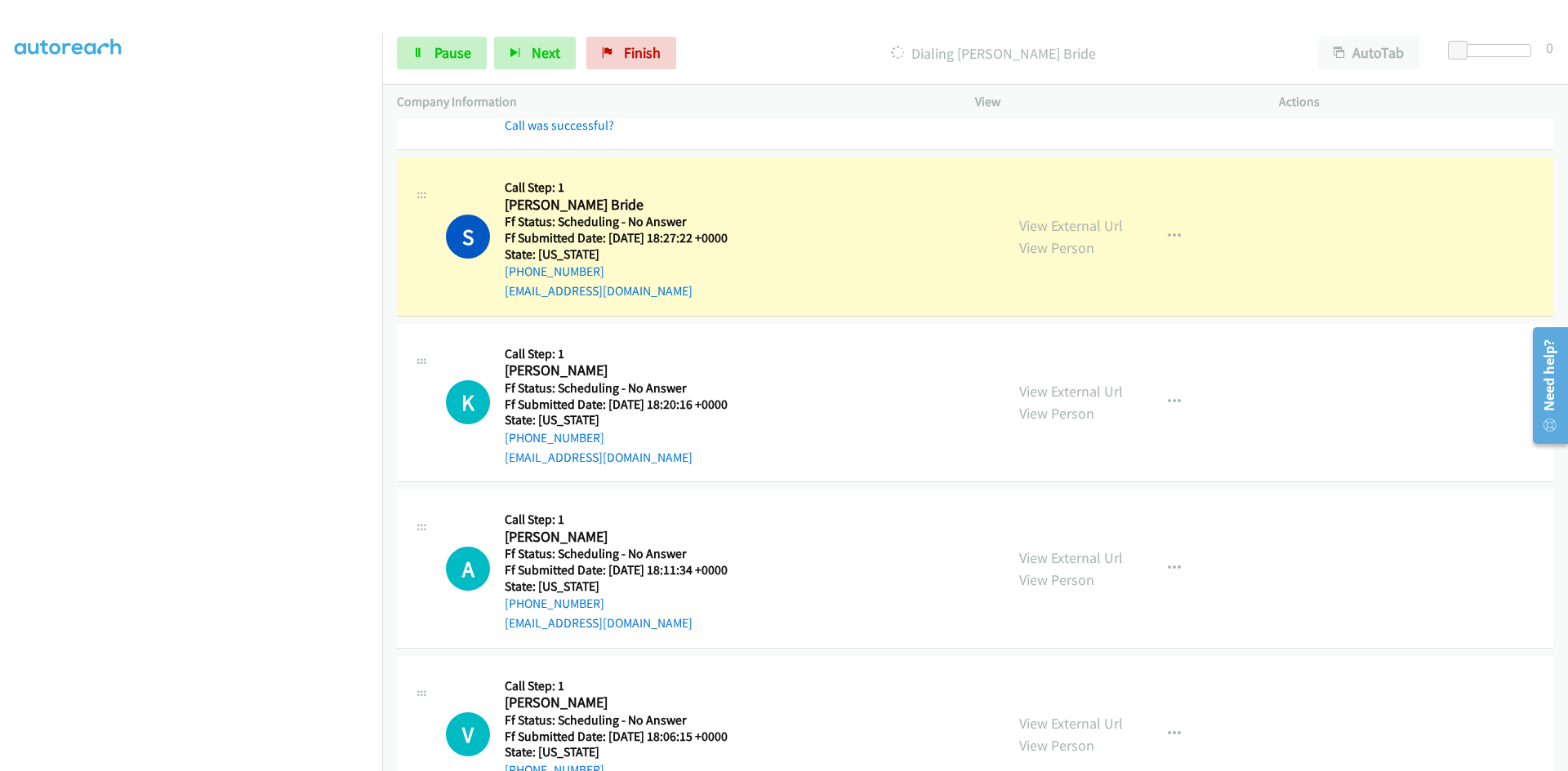
scroll to position [2938, 0]
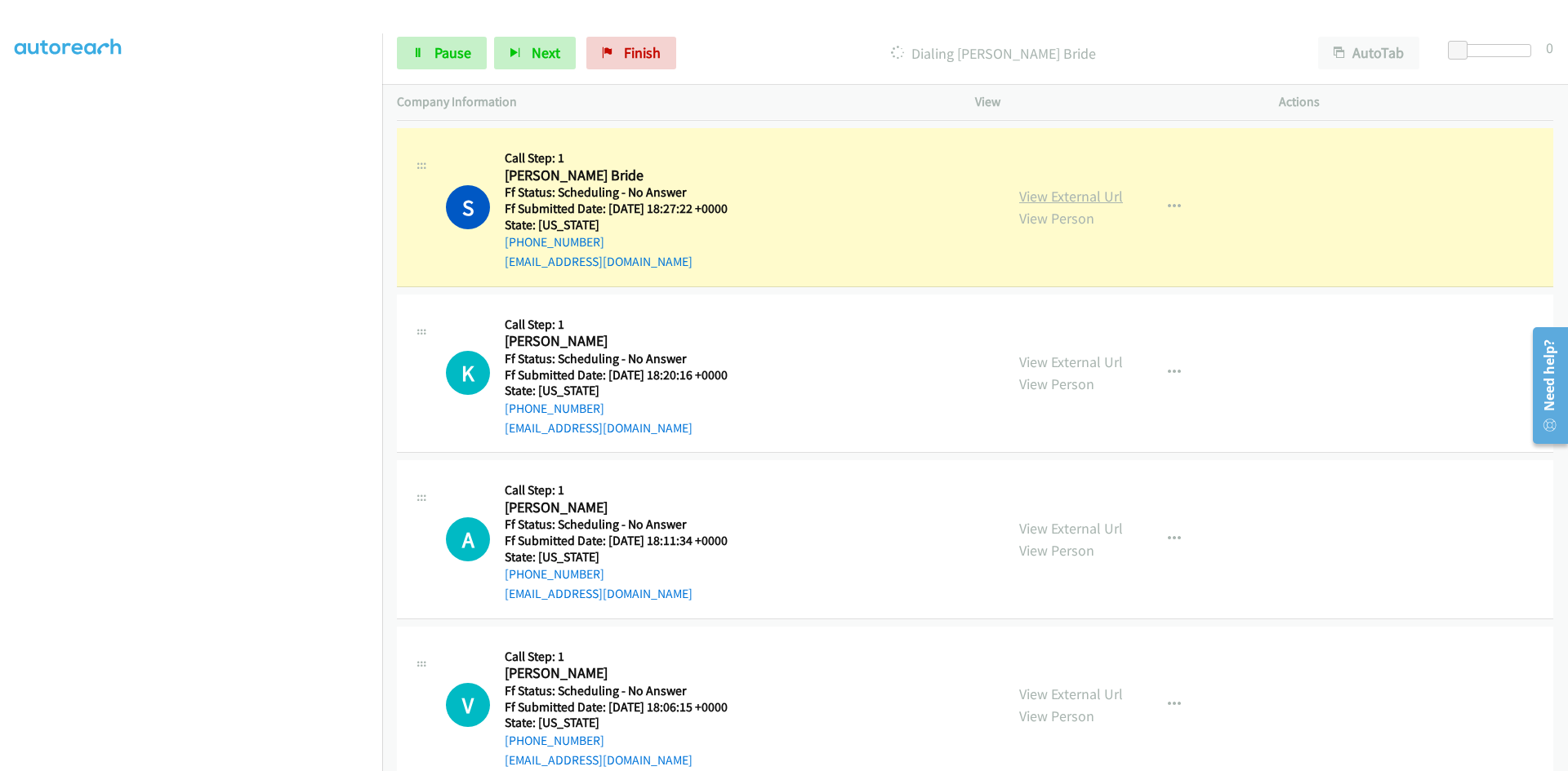
click at [1102, 200] on link "View External Url" at bounding box center [1070, 196] width 103 height 19
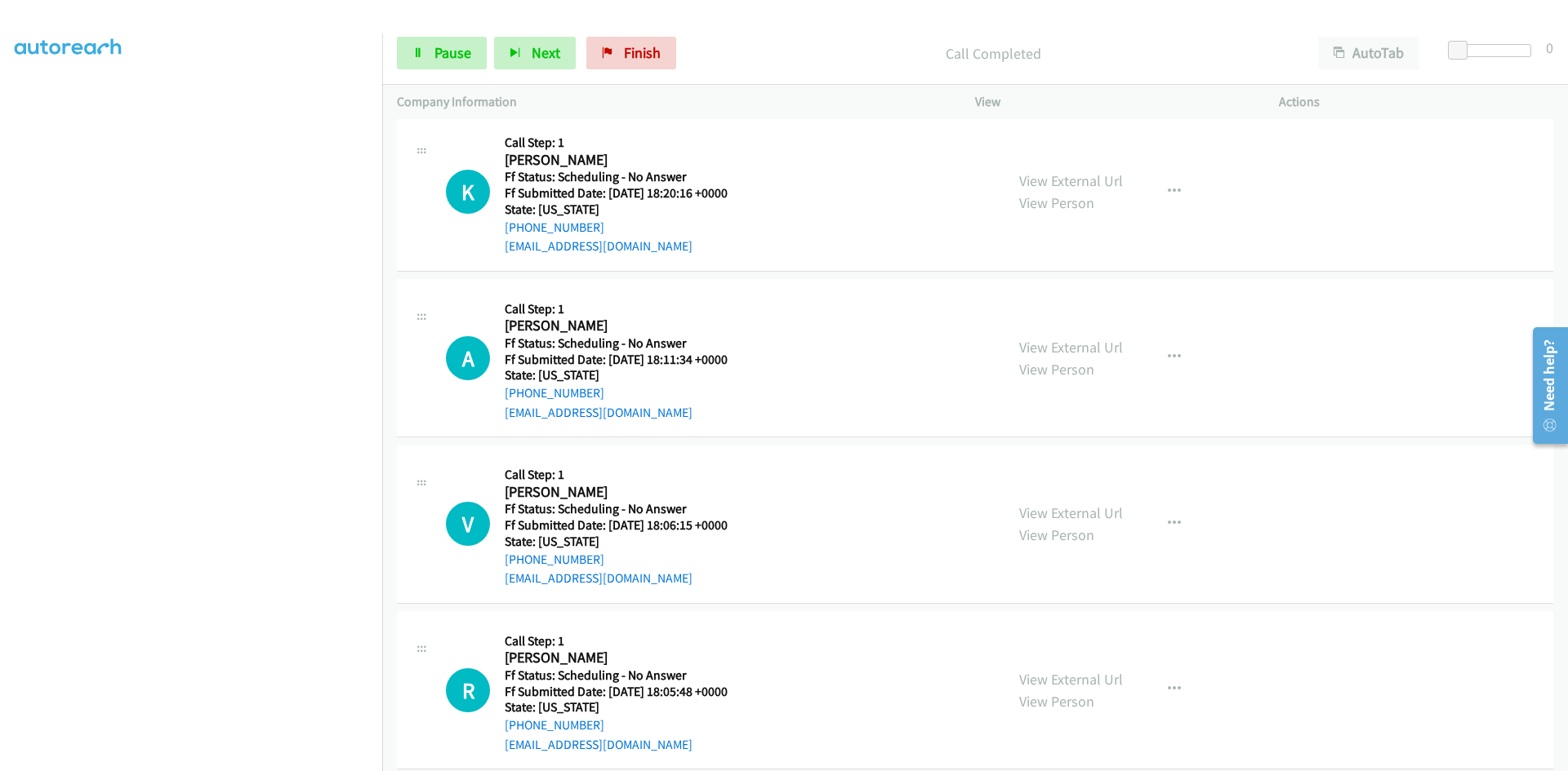
scroll to position [3183, 0]
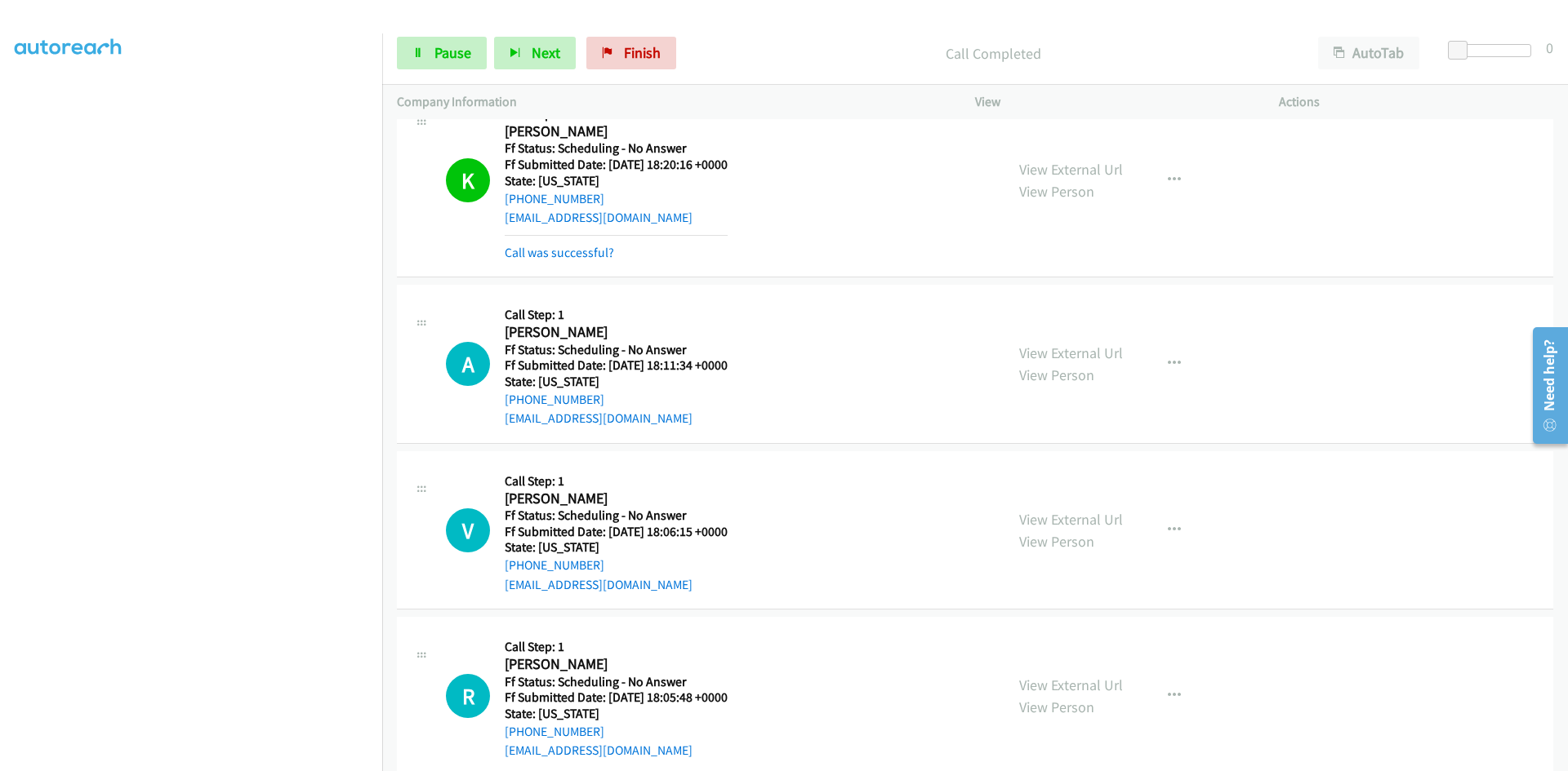
click at [1047, 149] on div "View External Url View Person View External Url Email Schedule/Manage Callback …" at bounding box center [1164, 180] width 319 height 163
click at [1049, 170] on link "View External Url" at bounding box center [1070, 169] width 103 height 19
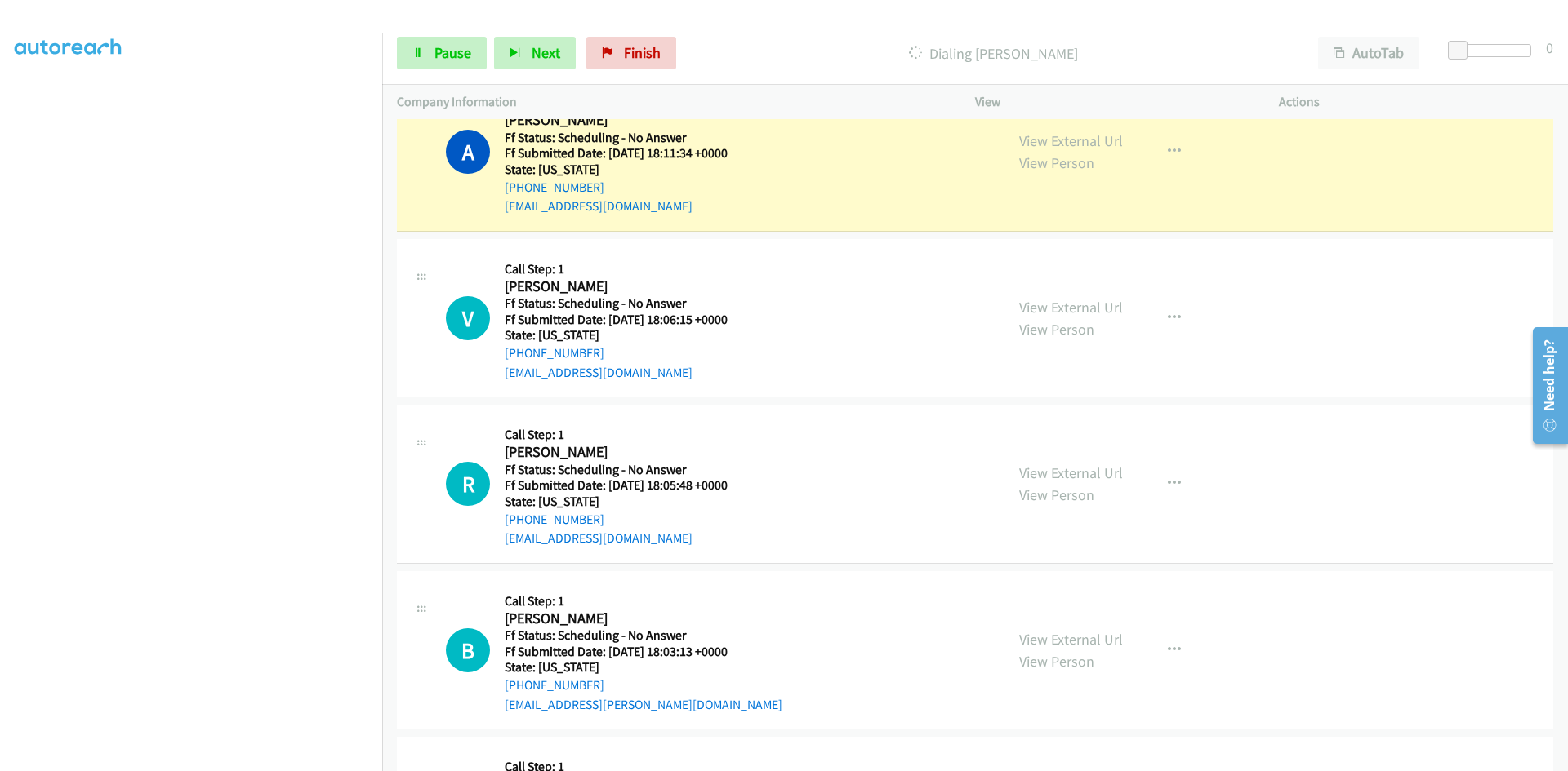
scroll to position [3510, 0]
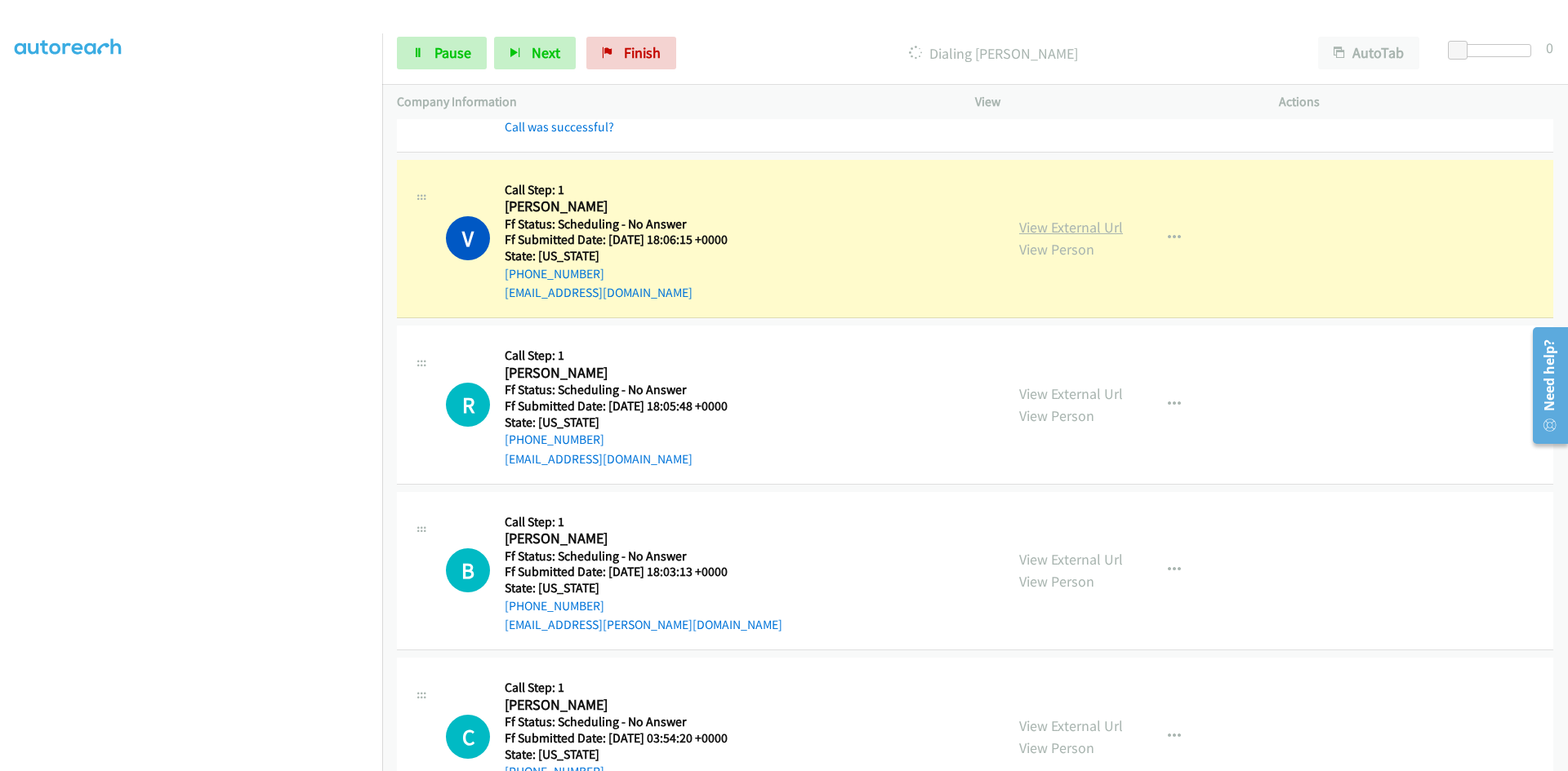
click at [1073, 232] on link "View External Url" at bounding box center [1070, 227] width 103 height 19
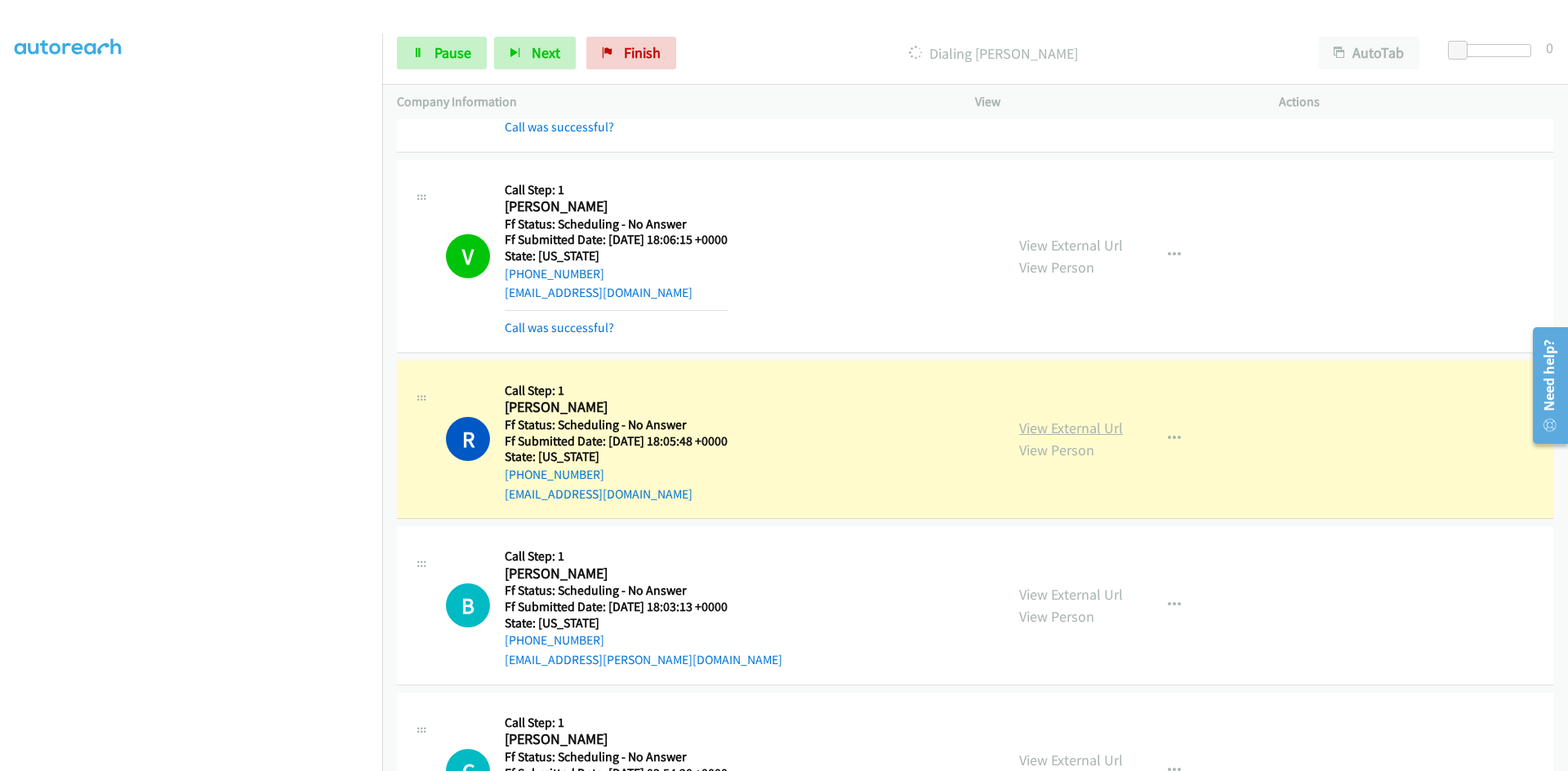
click at [1079, 430] on link "View External Url" at bounding box center [1070, 428] width 103 height 19
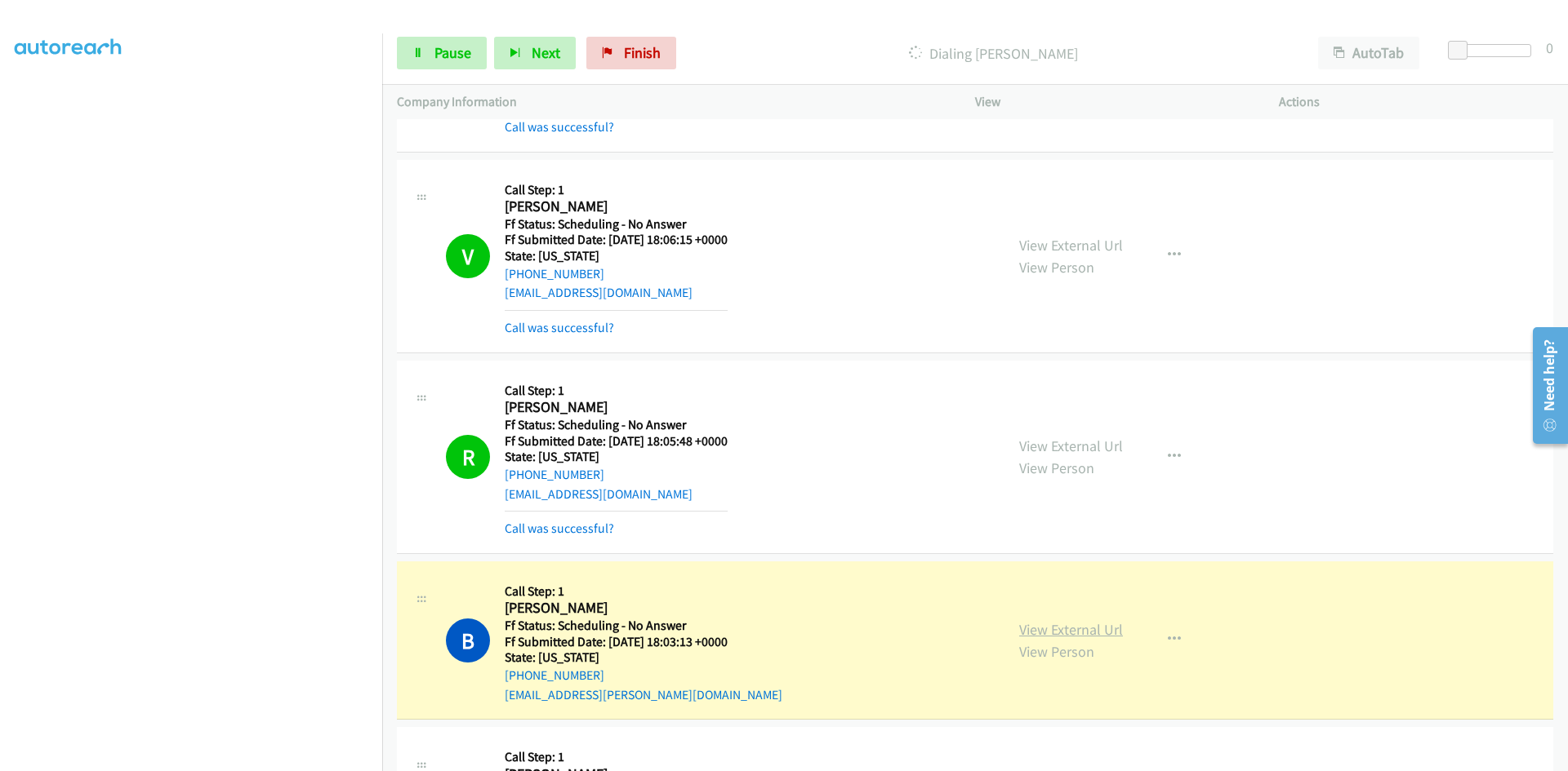
click at [1070, 626] on link "View External Url" at bounding box center [1070, 629] width 103 height 19
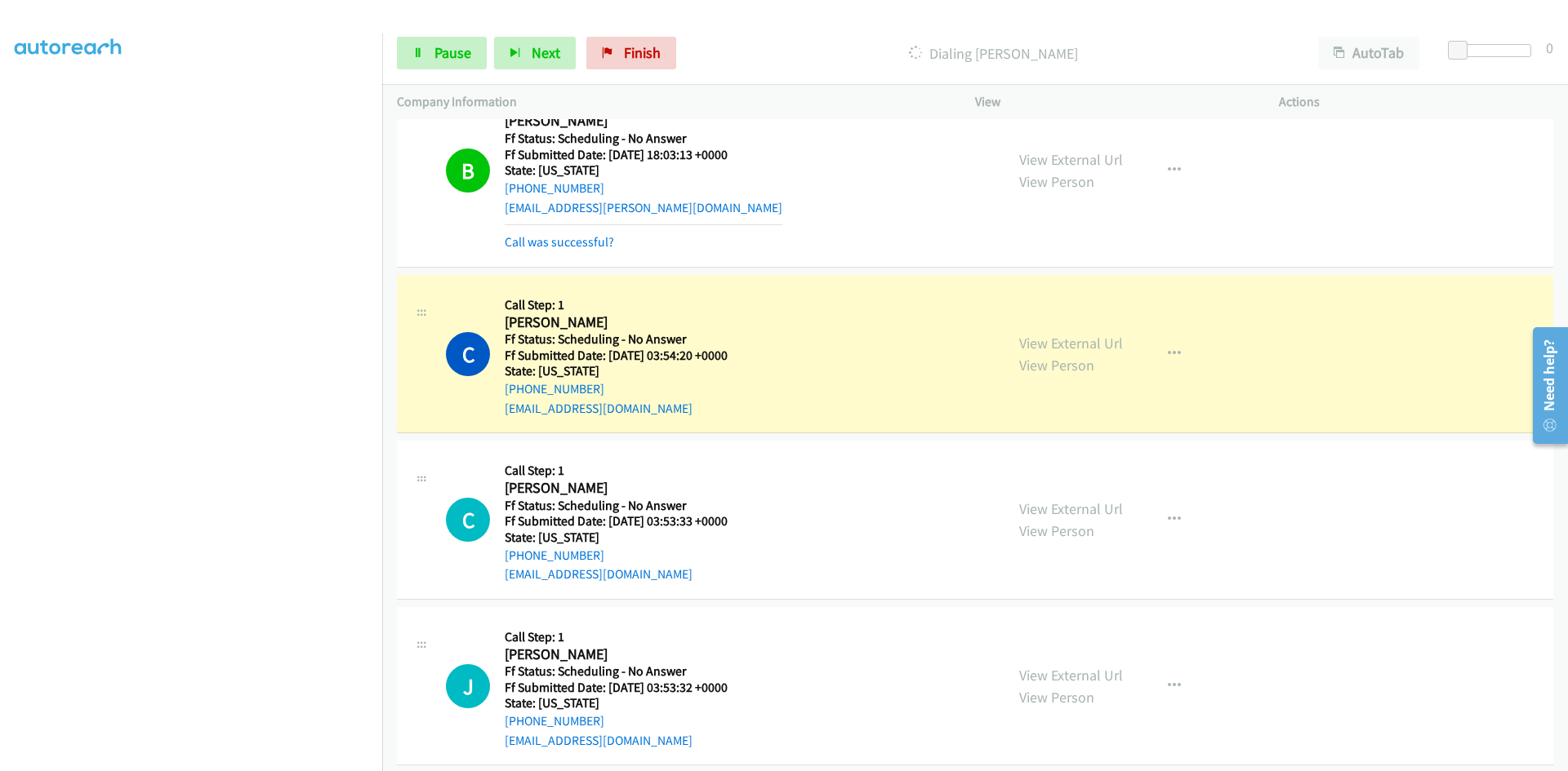
scroll to position [4162, 0]
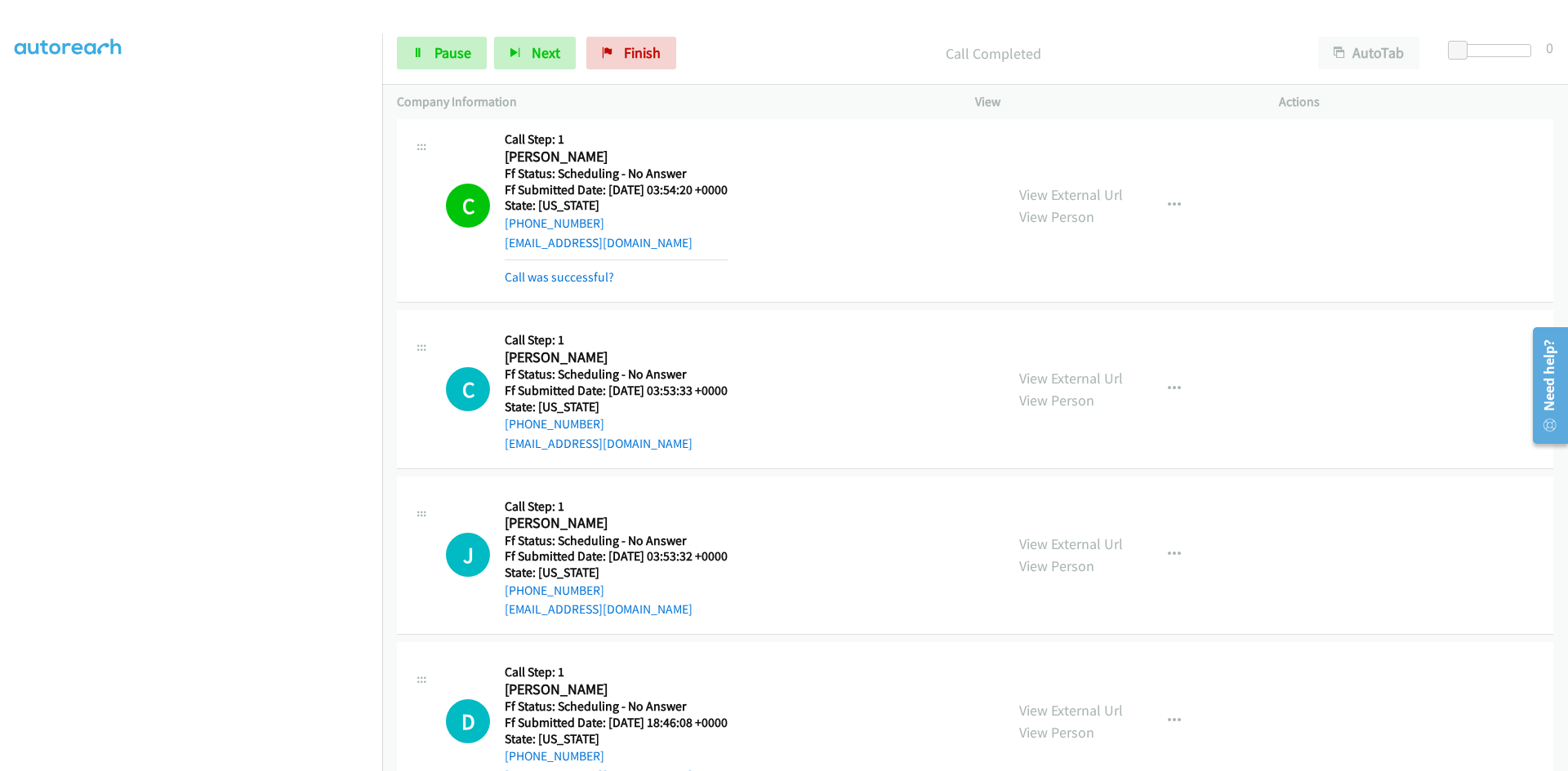
click at [1059, 181] on div "View External Url View Person View External Url Email Schedule/Manage Callback …" at bounding box center [1164, 205] width 319 height 163
click at [1061, 198] on link "View External Url" at bounding box center [1070, 195] width 103 height 19
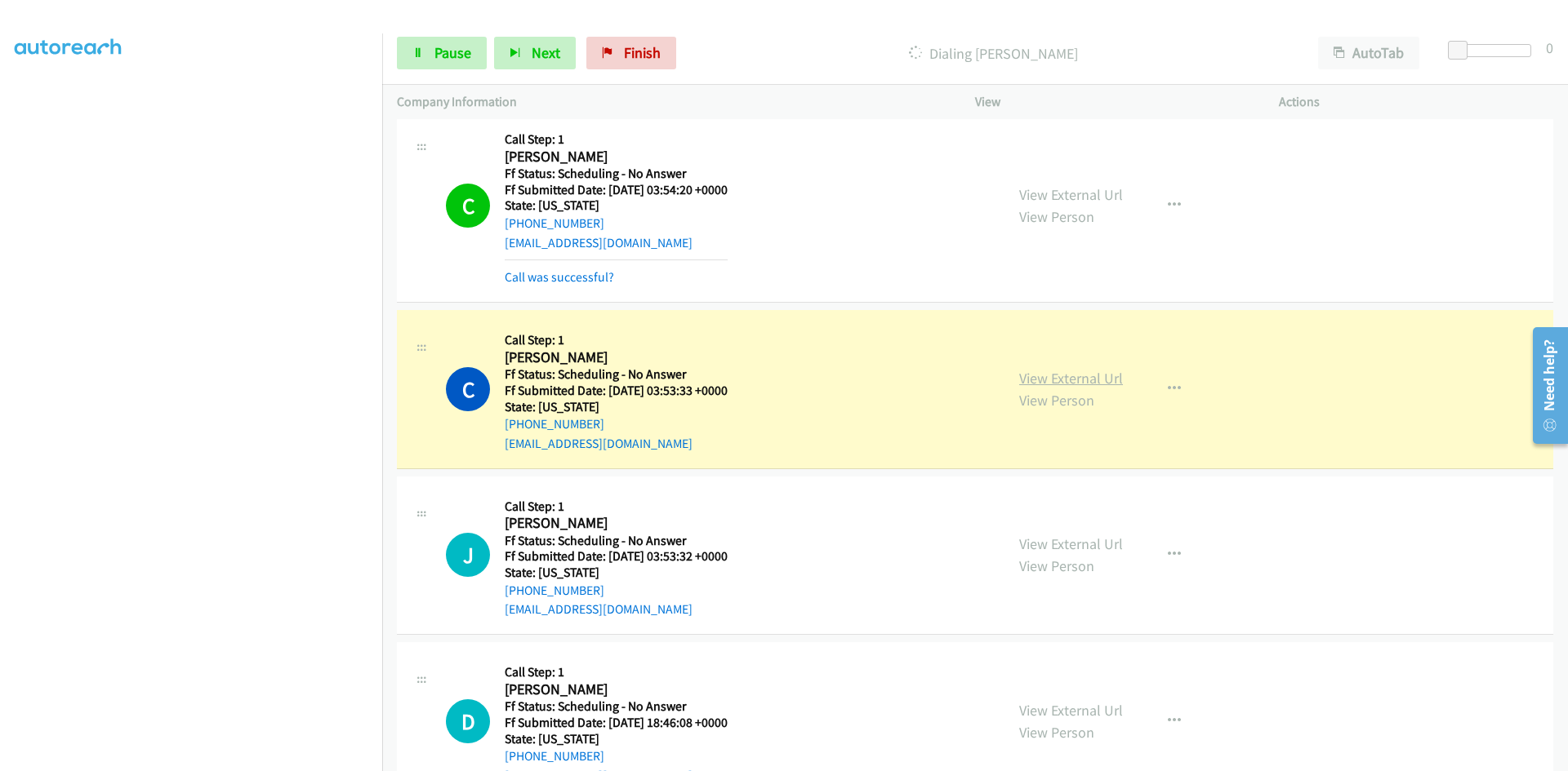
click at [1056, 381] on link "View External Url" at bounding box center [1070, 378] width 103 height 19
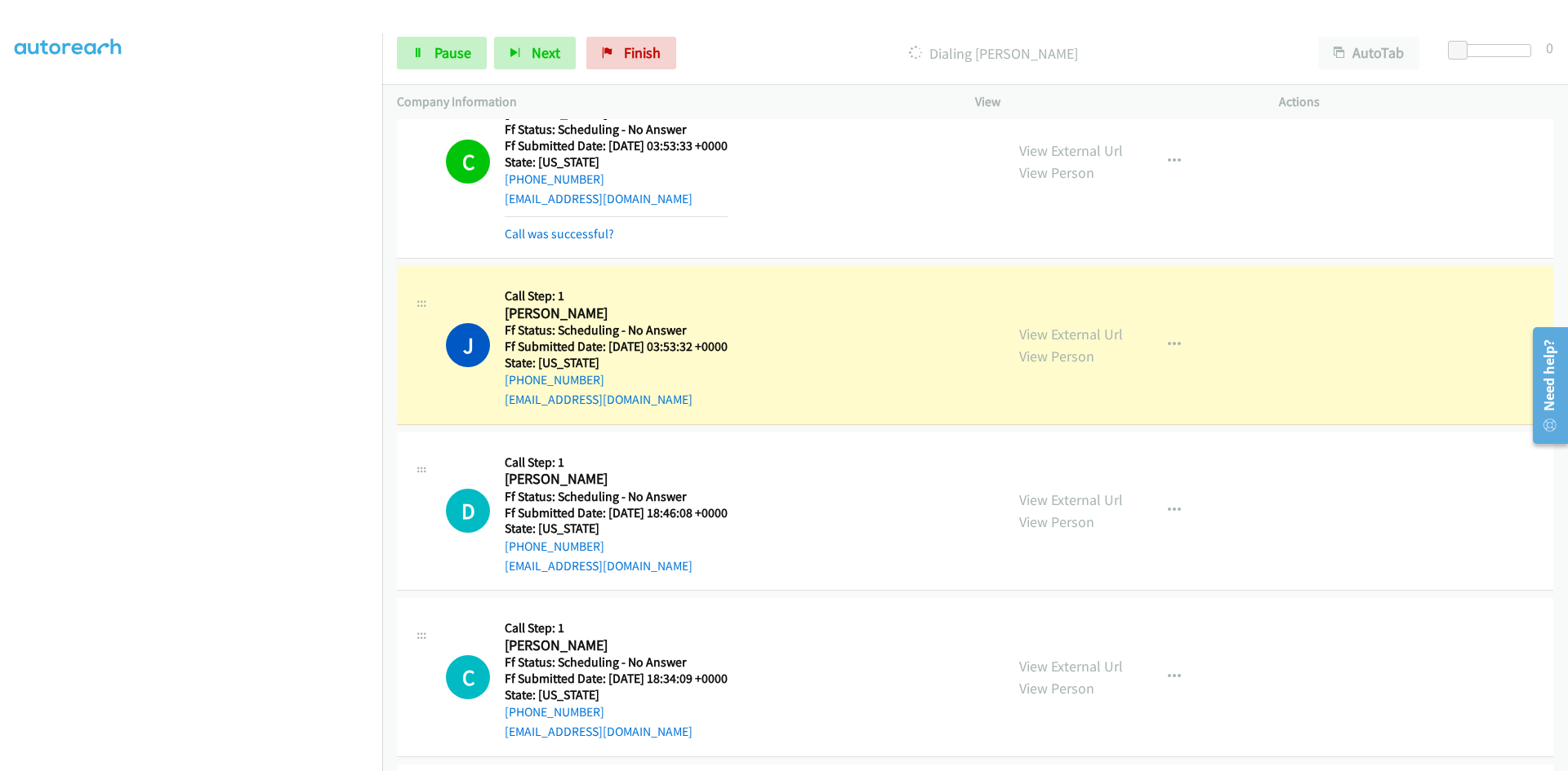
scroll to position [4570, 0]
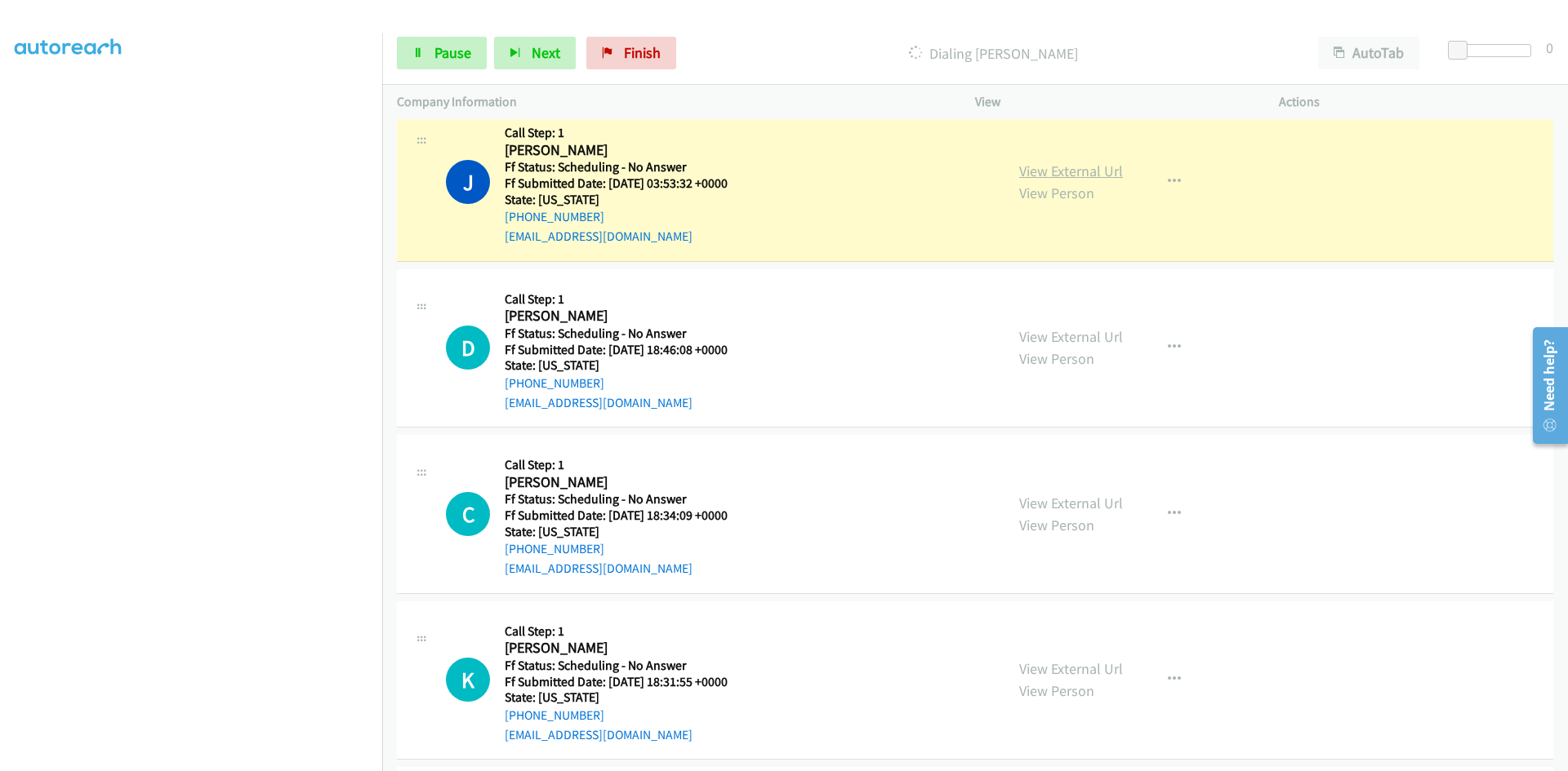
click at [1025, 175] on link "View External Url" at bounding box center [1070, 171] width 103 height 19
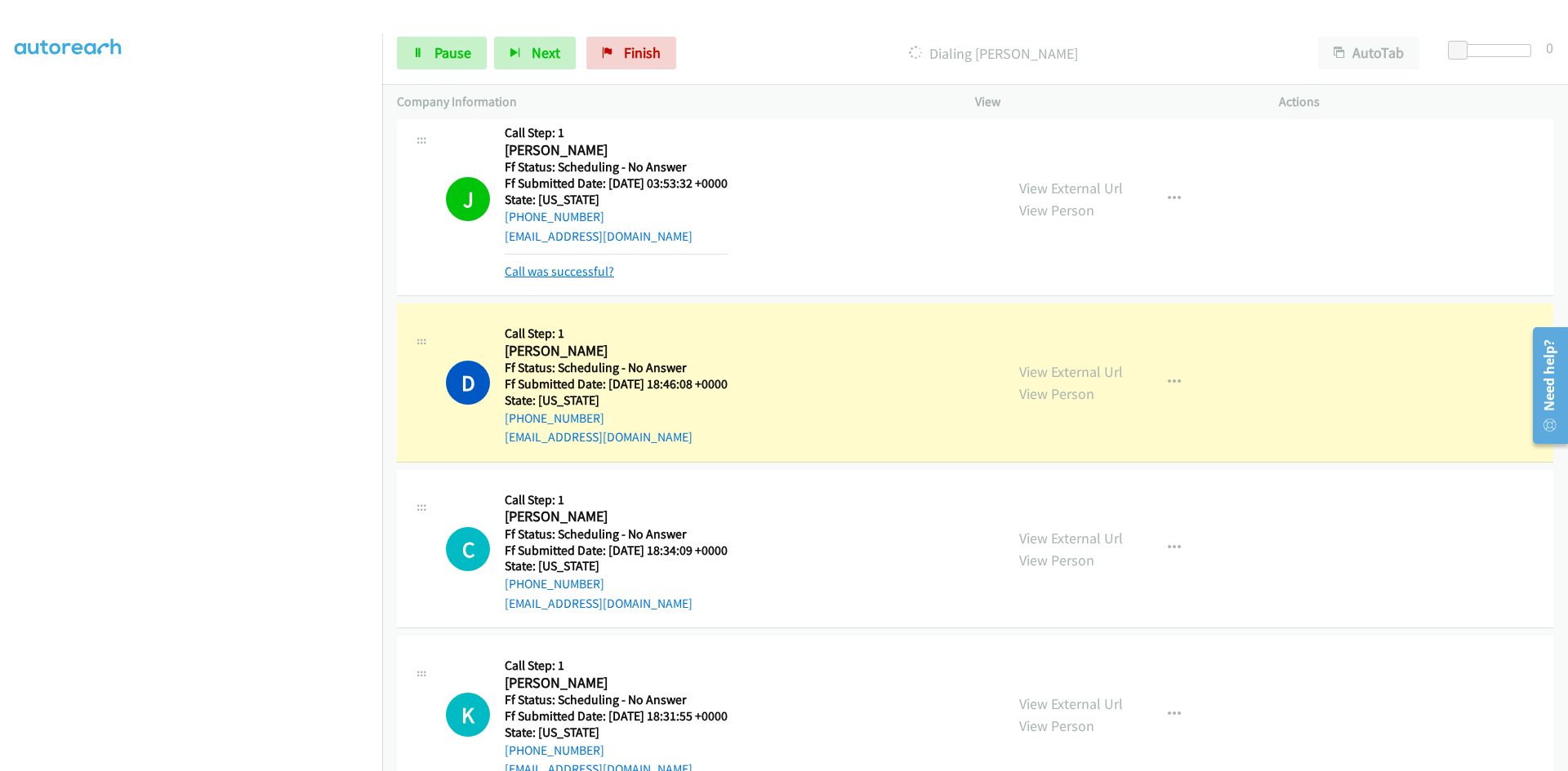
click at [571, 266] on link "Call was successful?" at bounding box center [559, 271] width 109 height 16
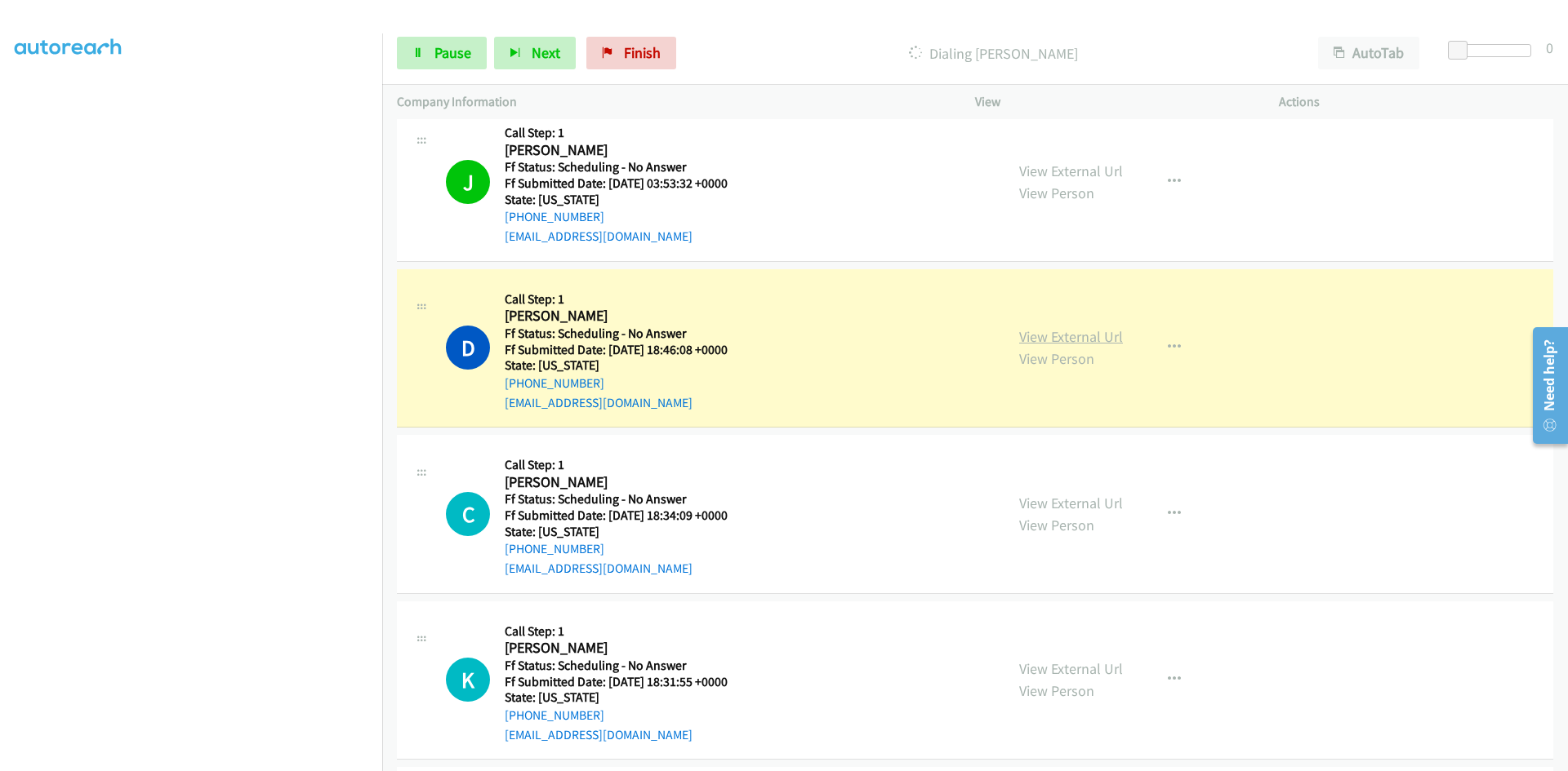
click at [1090, 332] on link "View External Url" at bounding box center [1070, 336] width 103 height 19
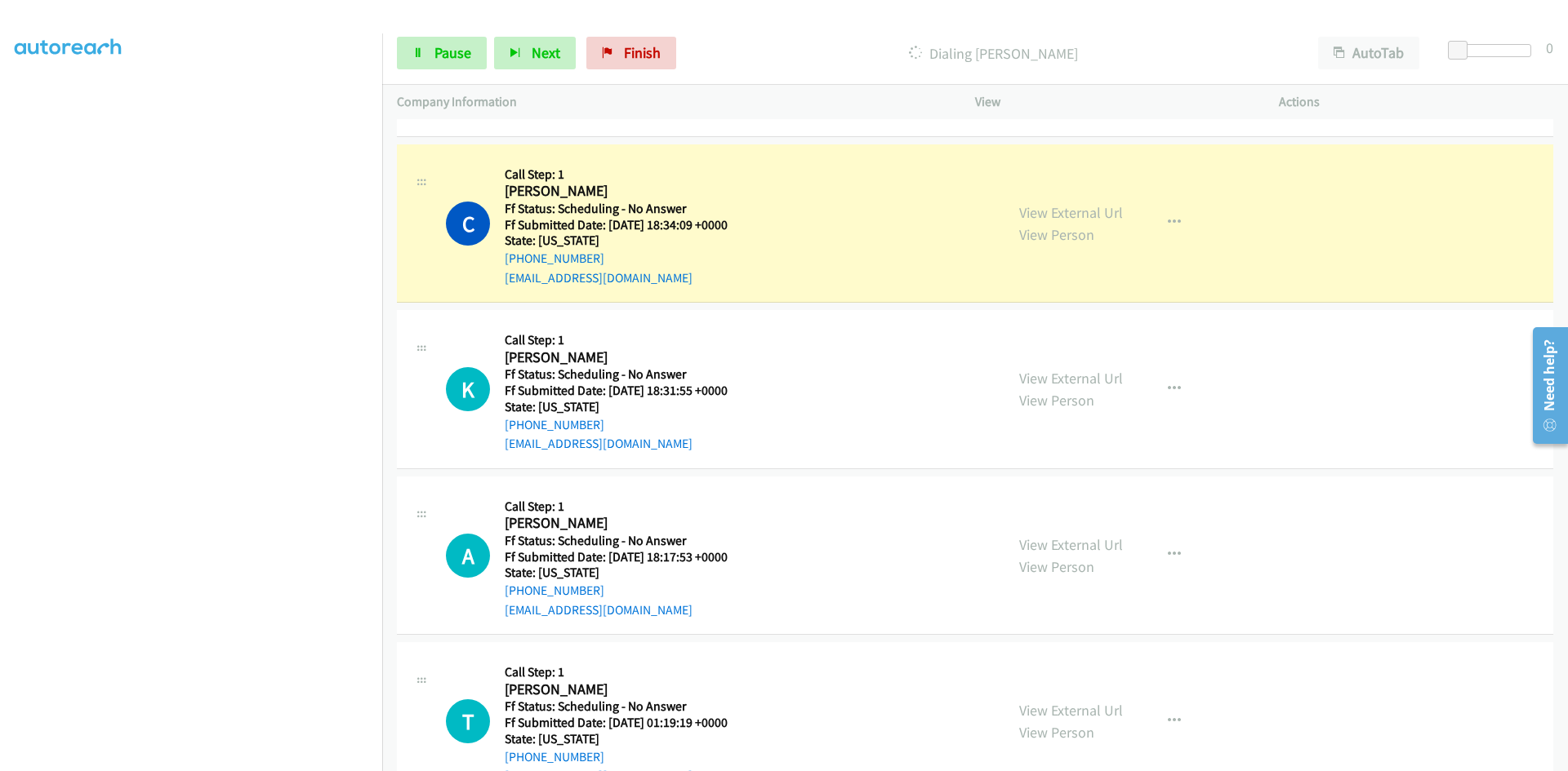
scroll to position [4896, 0]
click at [1089, 208] on link "View External Url" at bounding box center [1070, 211] width 103 height 19
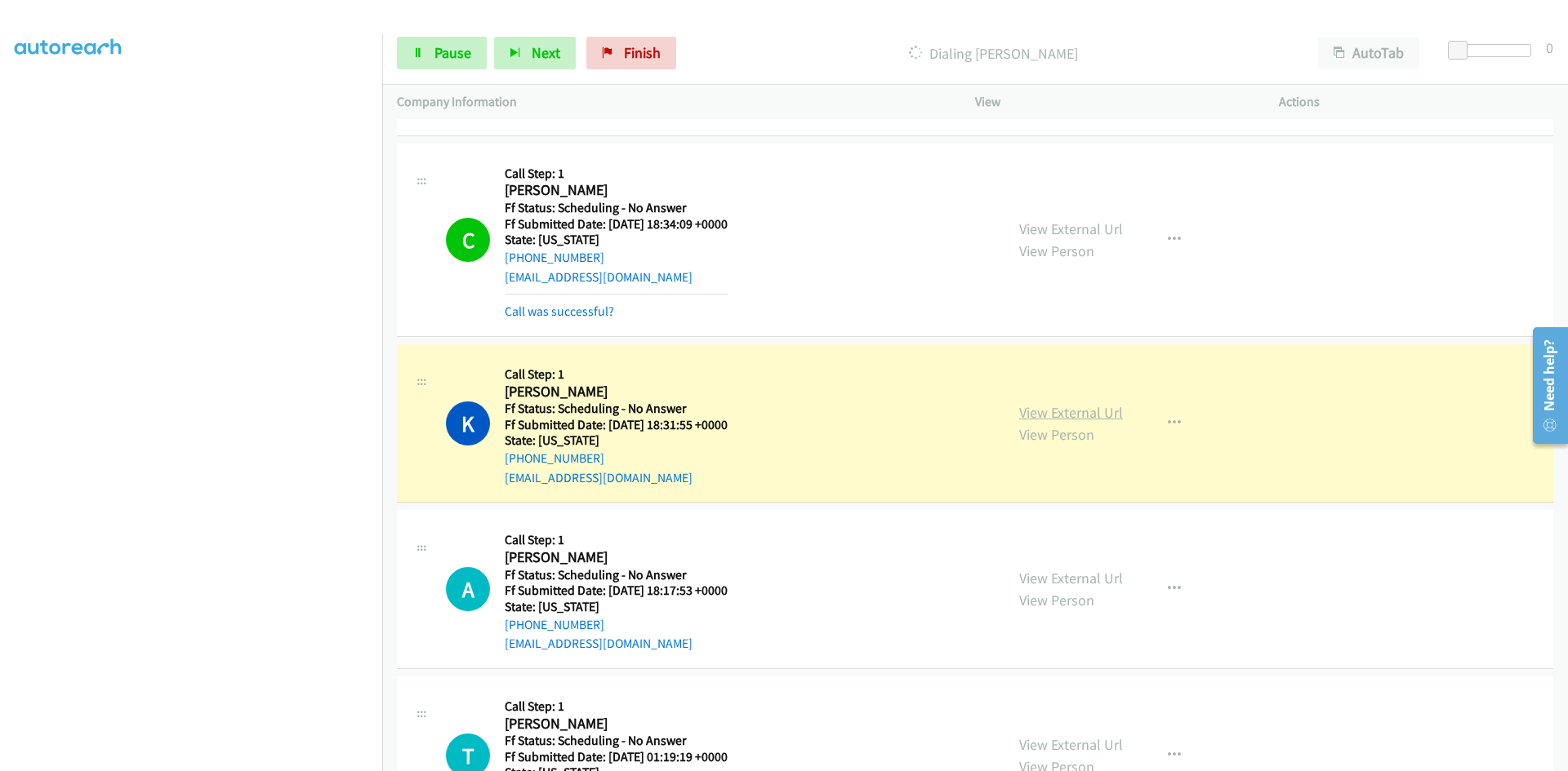
click at [1112, 419] on link "View External Url" at bounding box center [1070, 413] width 103 height 19
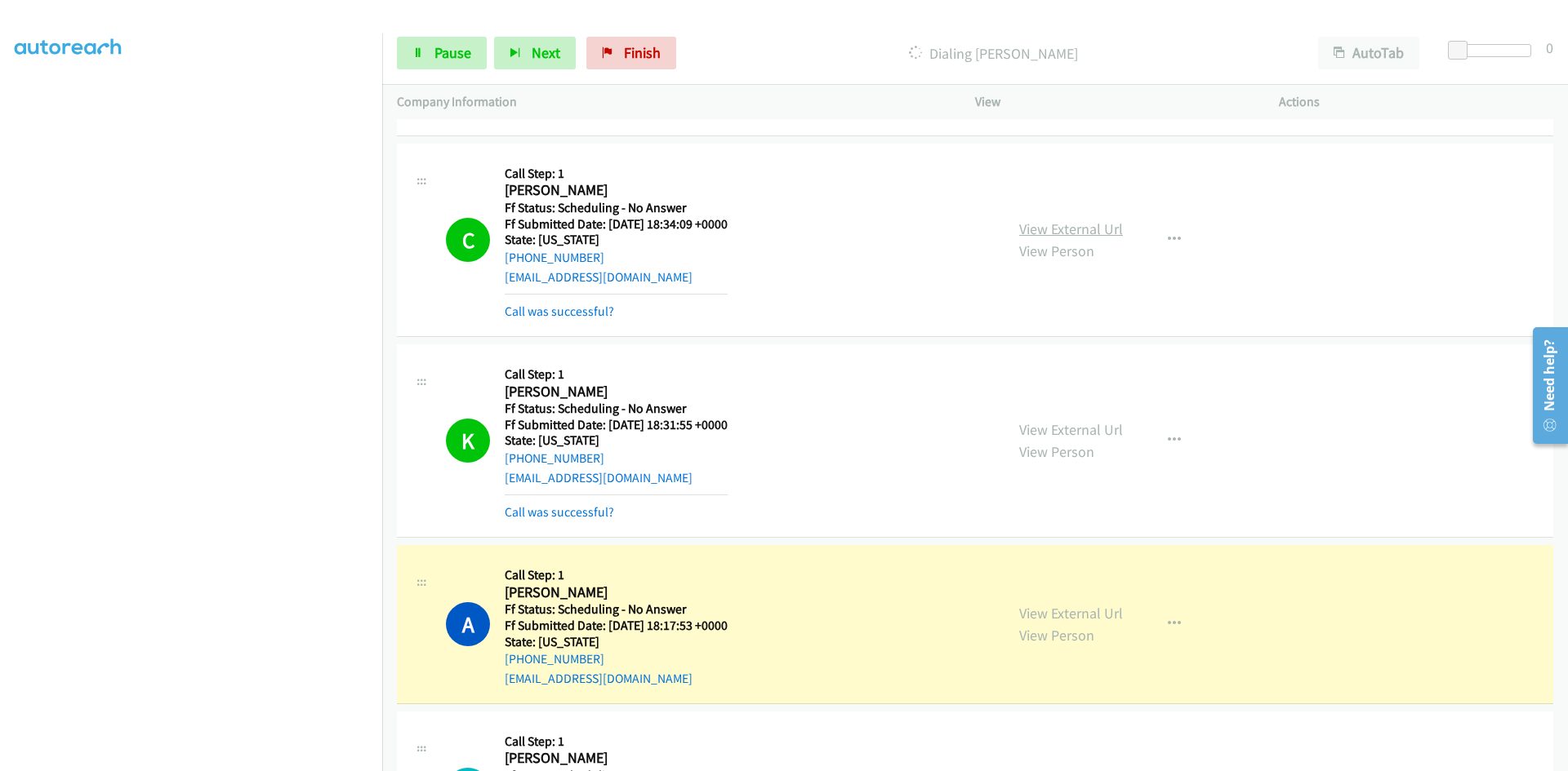
click at [1110, 236] on link "View External Url" at bounding box center [1070, 229] width 103 height 19
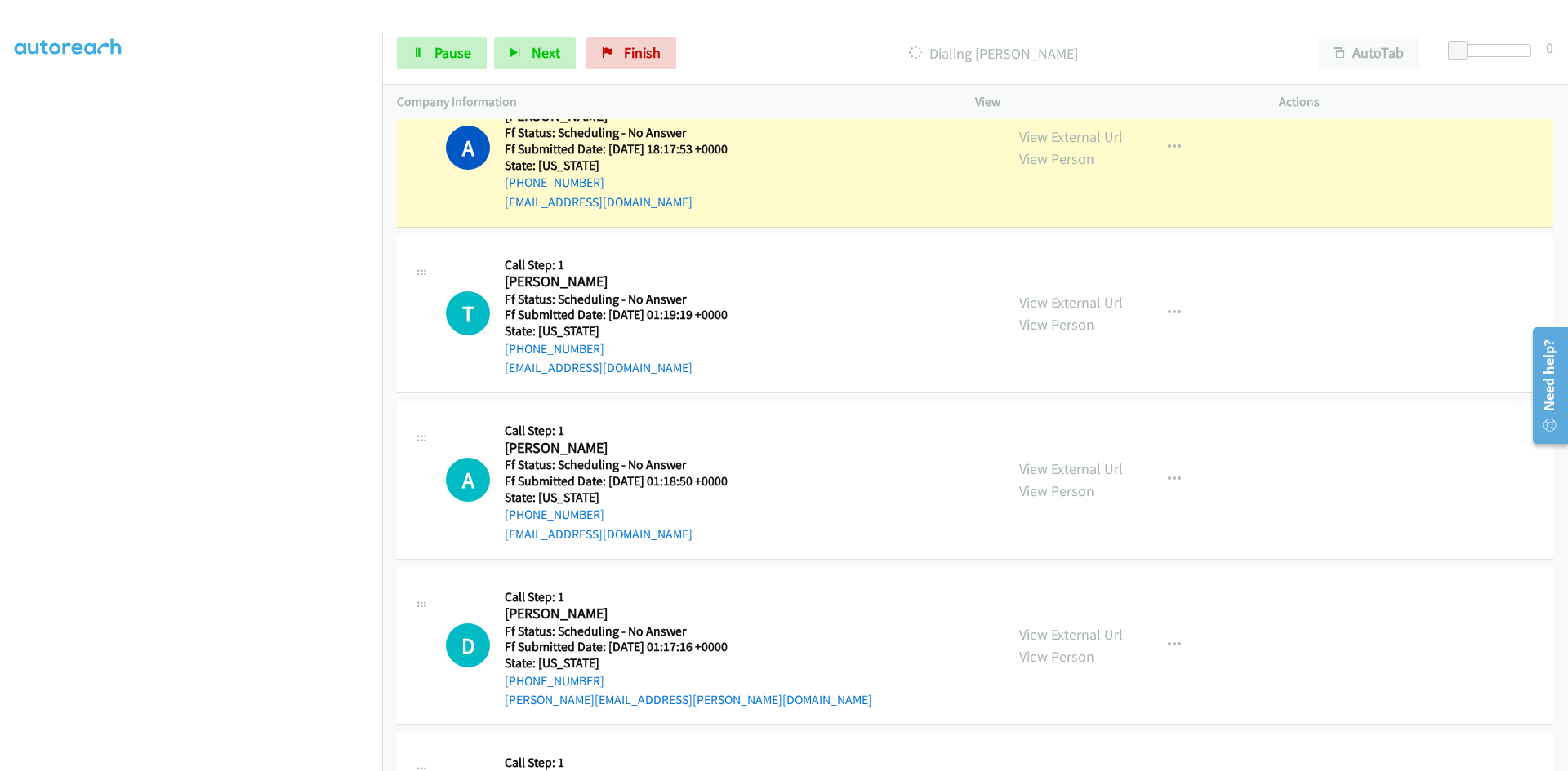
scroll to position [5386, 0]
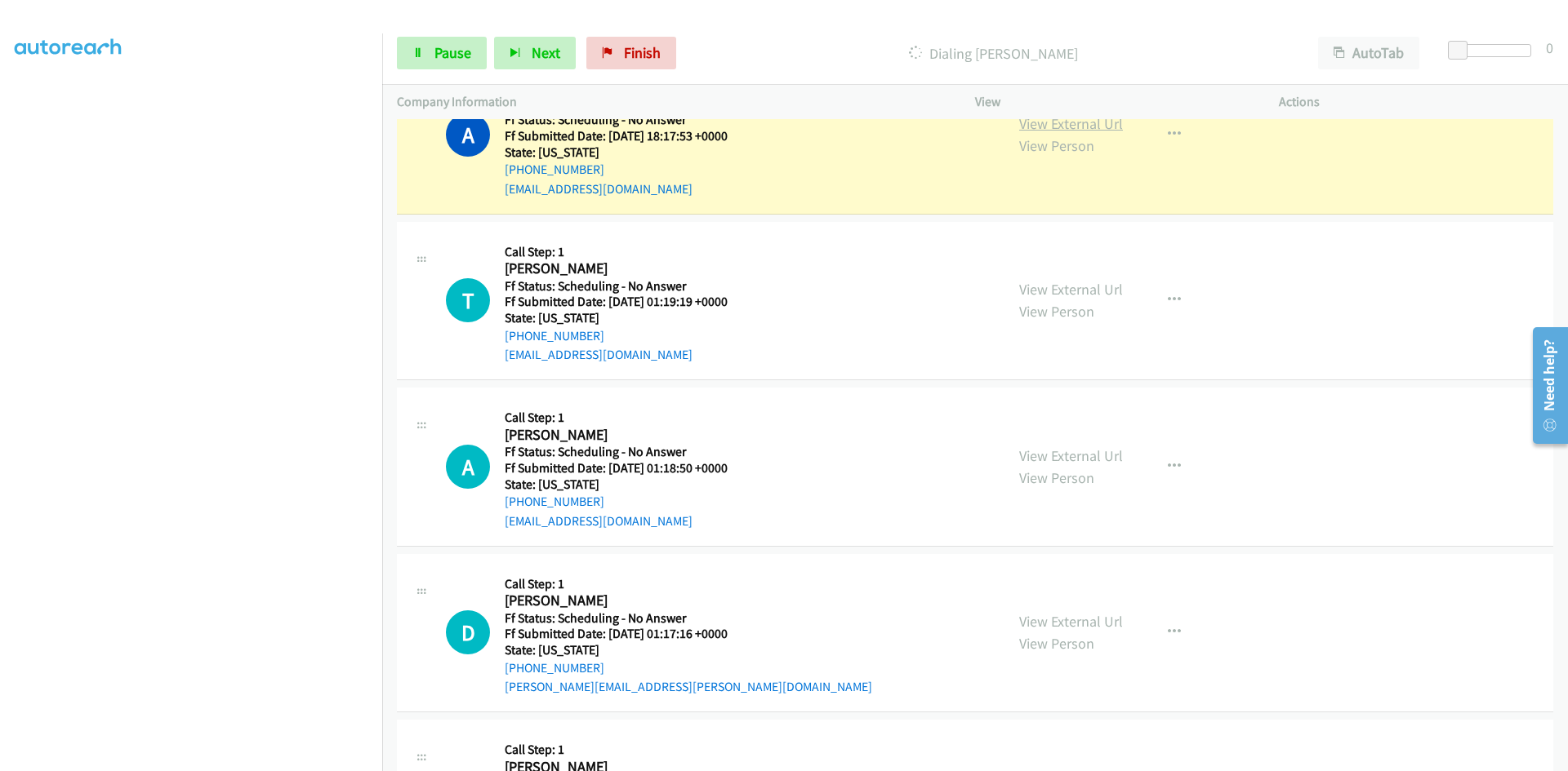
click at [1083, 127] on link "View External Url" at bounding box center [1070, 124] width 103 height 19
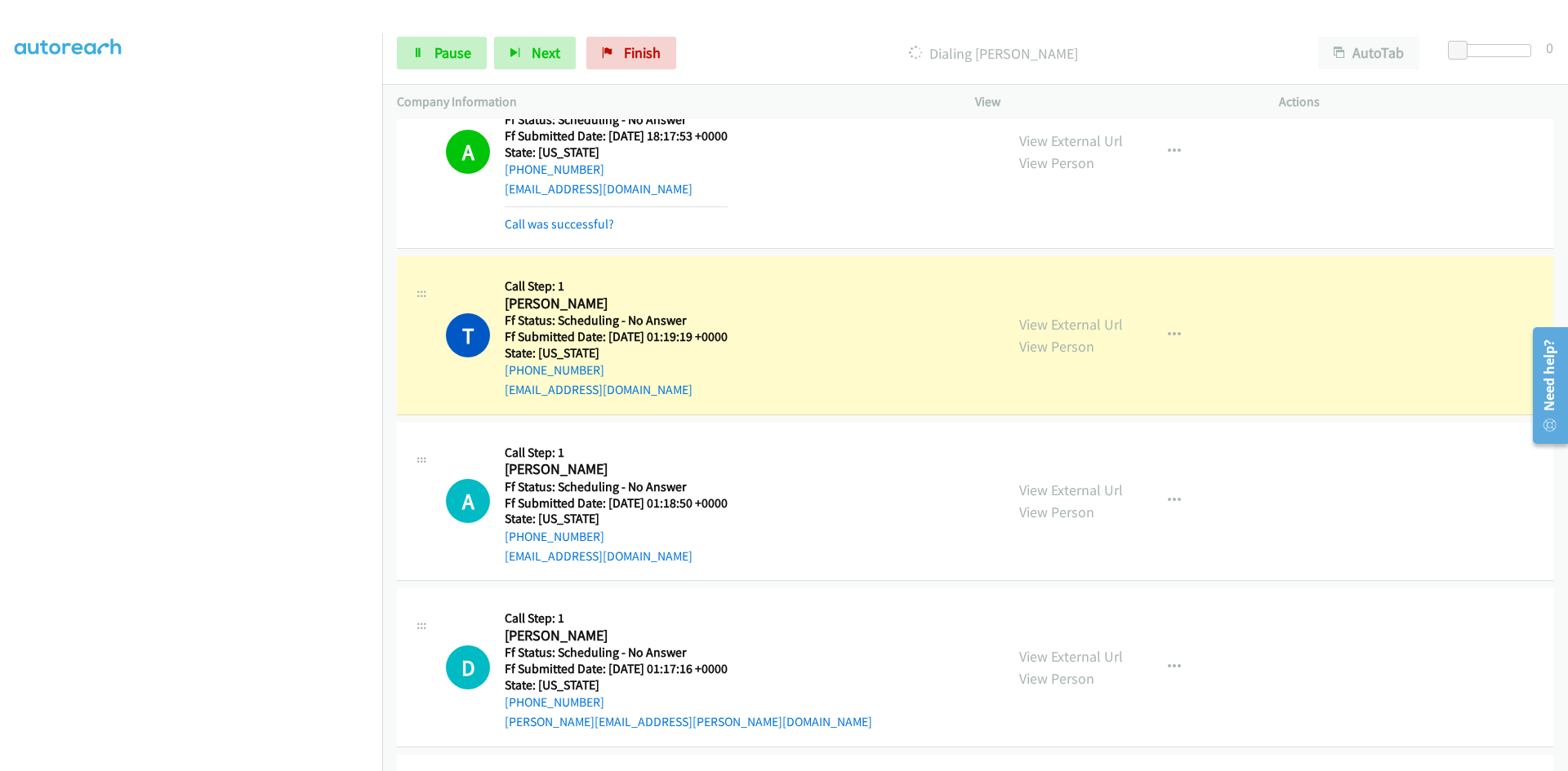
scroll to position [5404, 0]
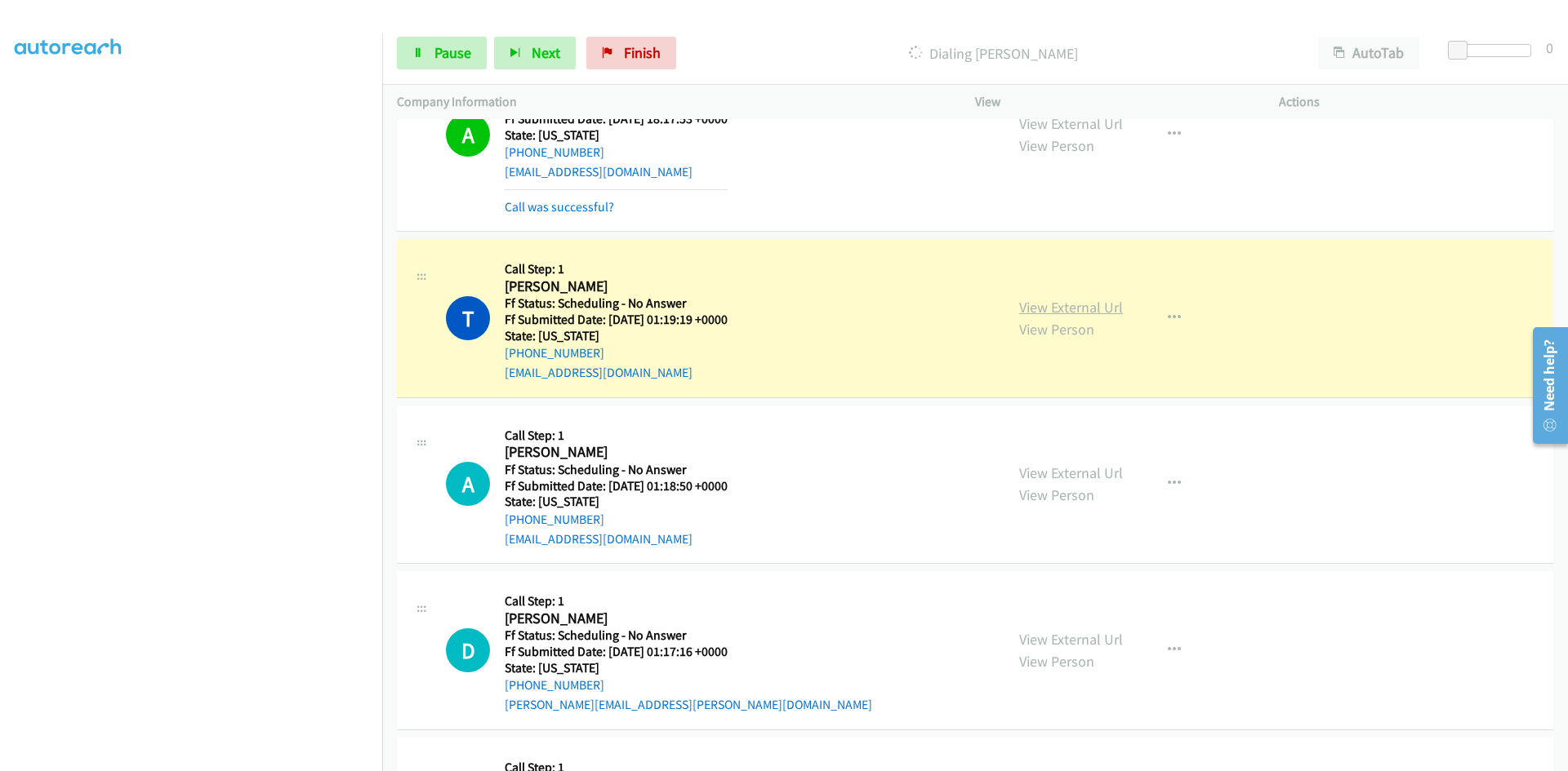
click at [1099, 310] on link "View External Url" at bounding box center [1070, 307] width 103 height 19
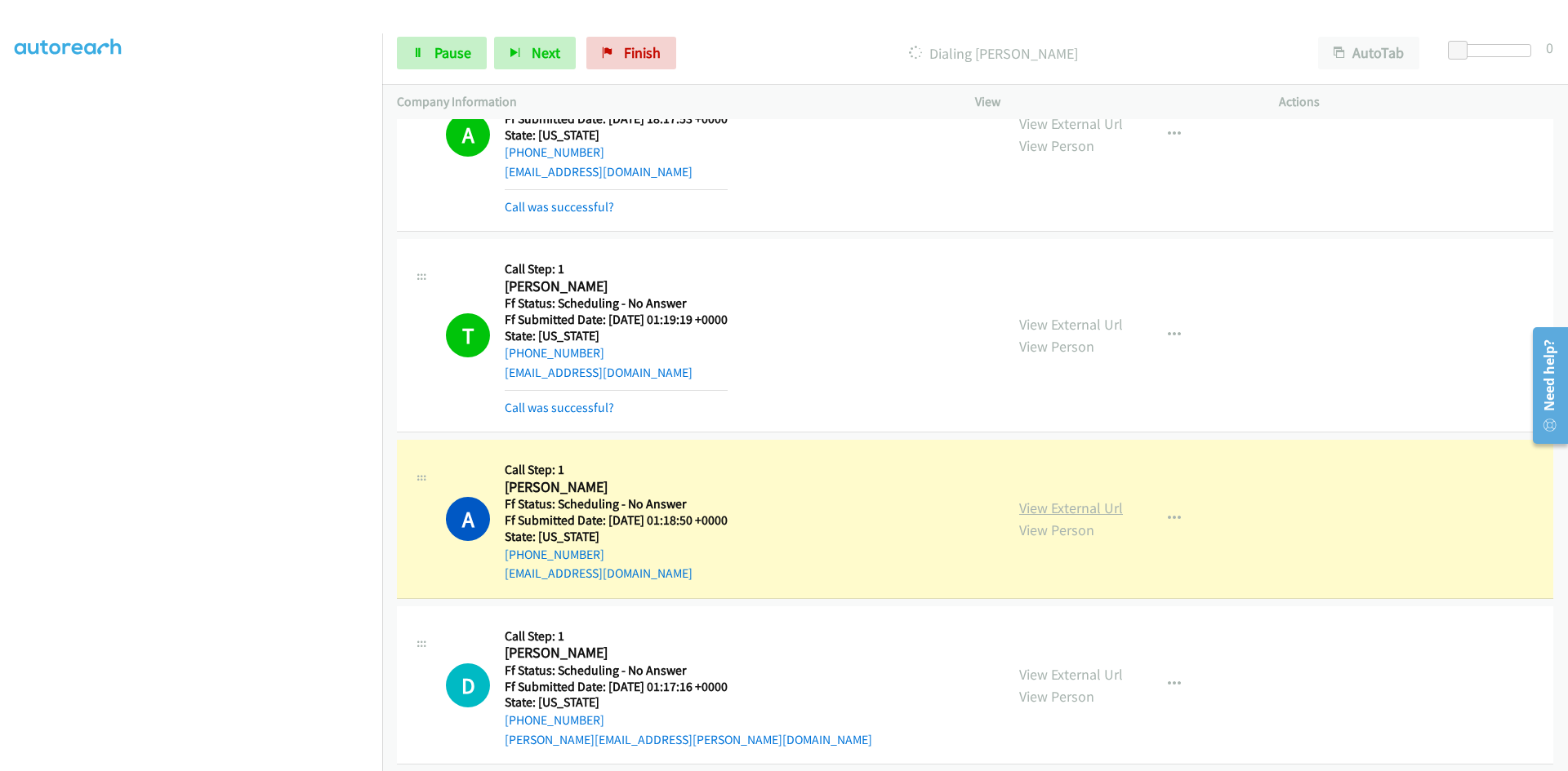
click at [1048, 506] on link "View External Url" at bounding box center [1070, 507] width 103 height 19
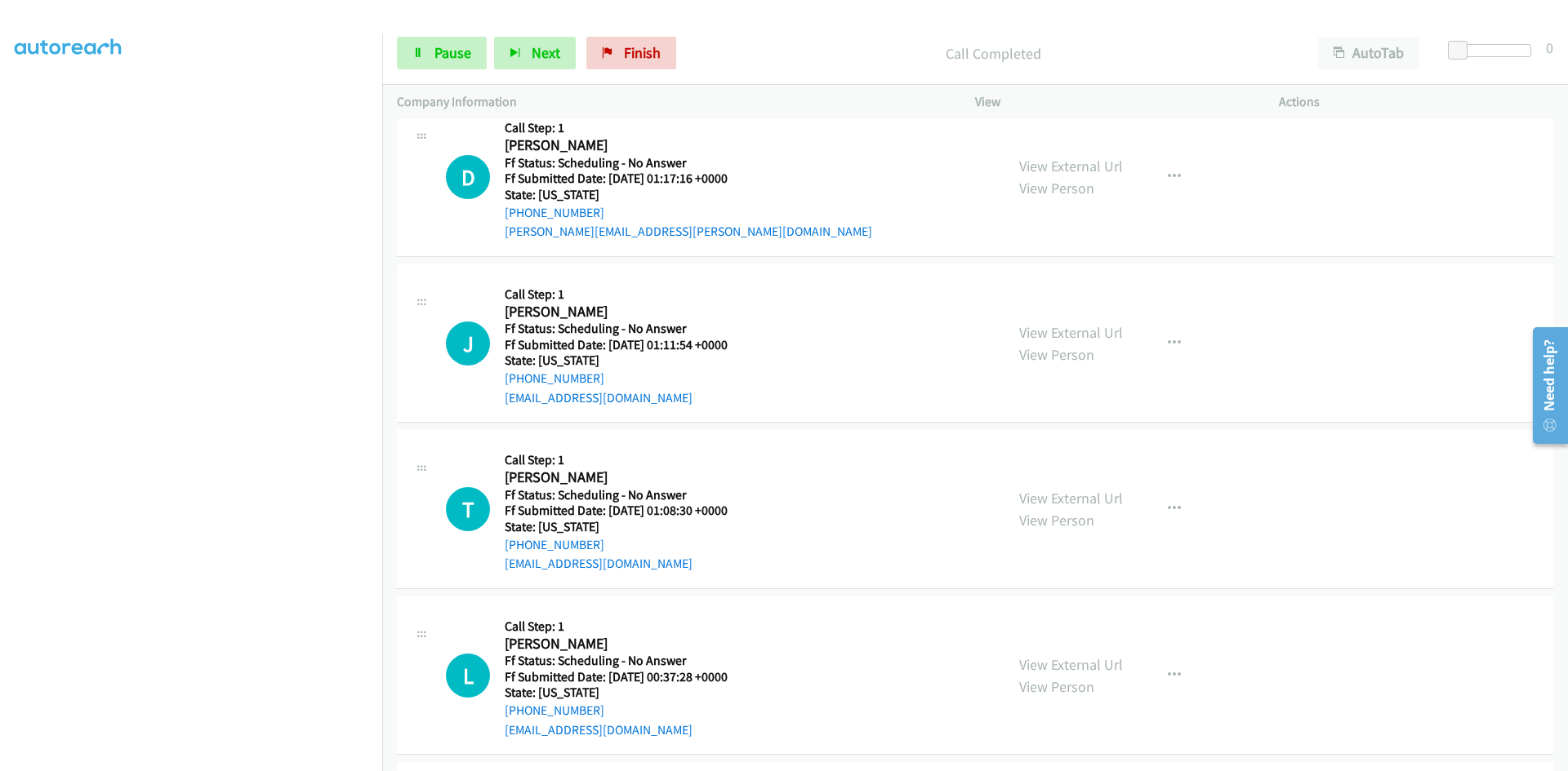
scroll to position [5974, 0]
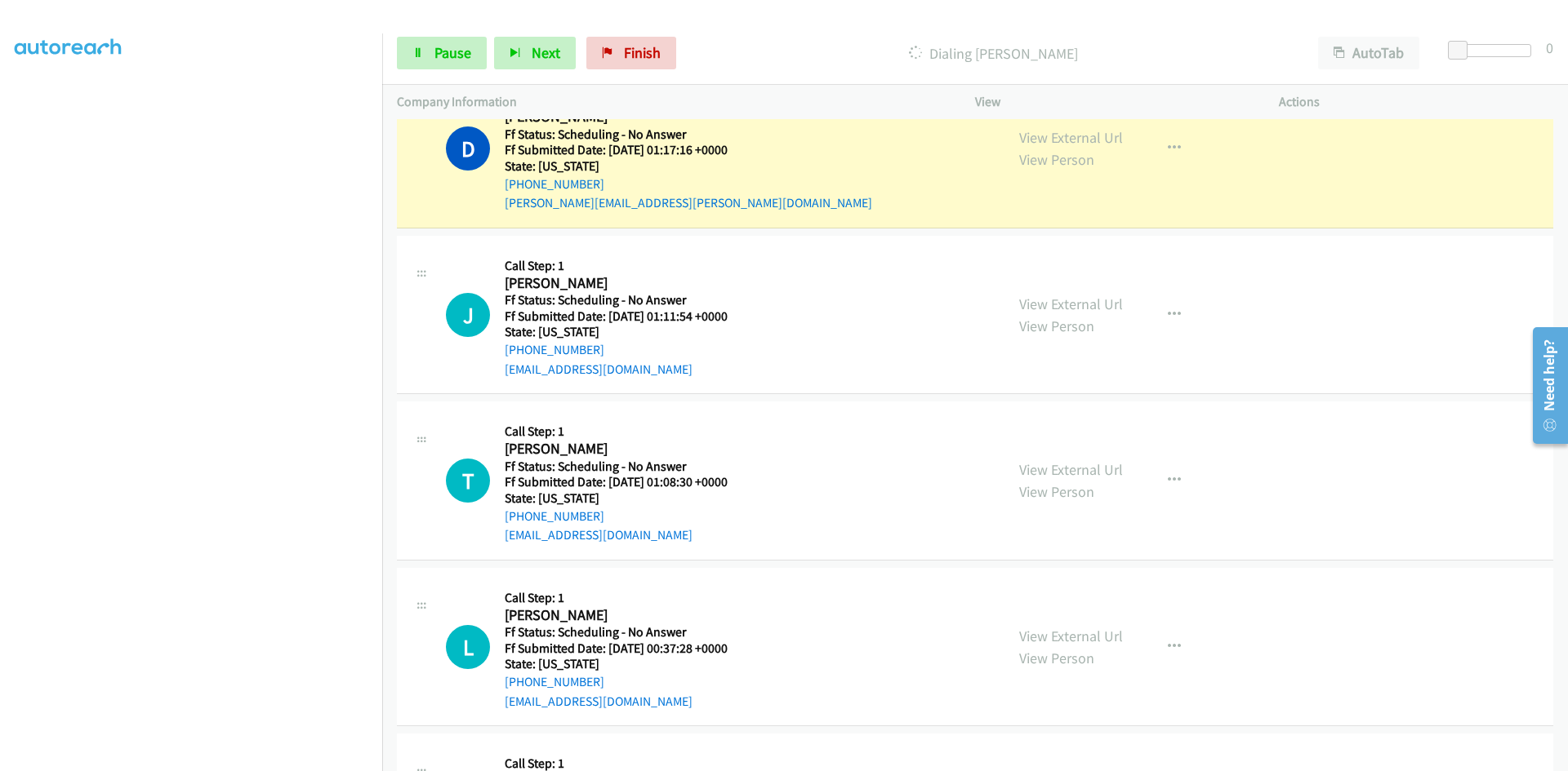
click at [1117, 144] on div "View External Url View Person View External Url Email Schedule/Manage Callback …" at bounding box center [1164, 148] width 319 height 128
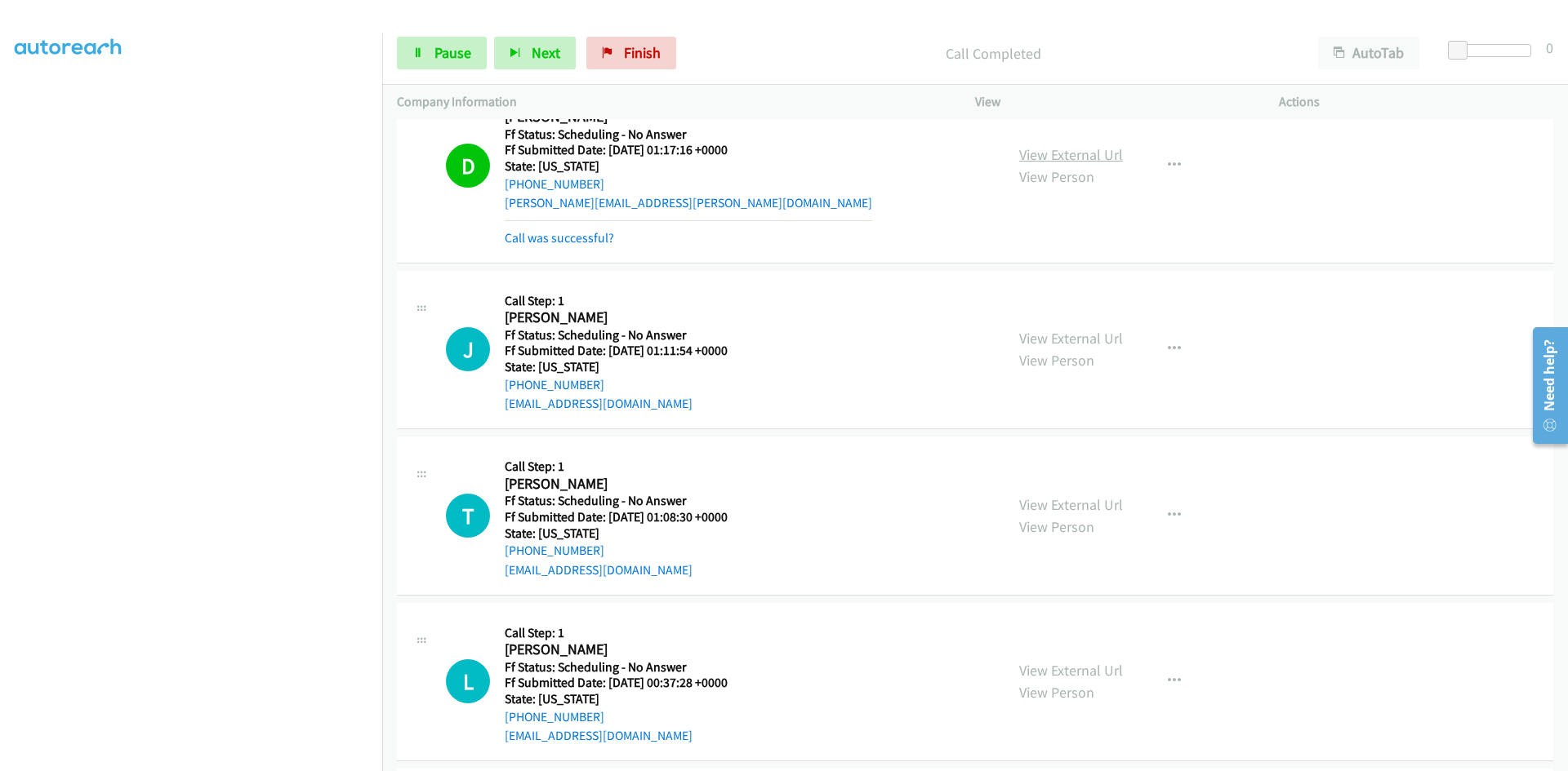
click at [1101, 157] on link "View External Url" at bounding box center [1070, 155] width 103 height 19
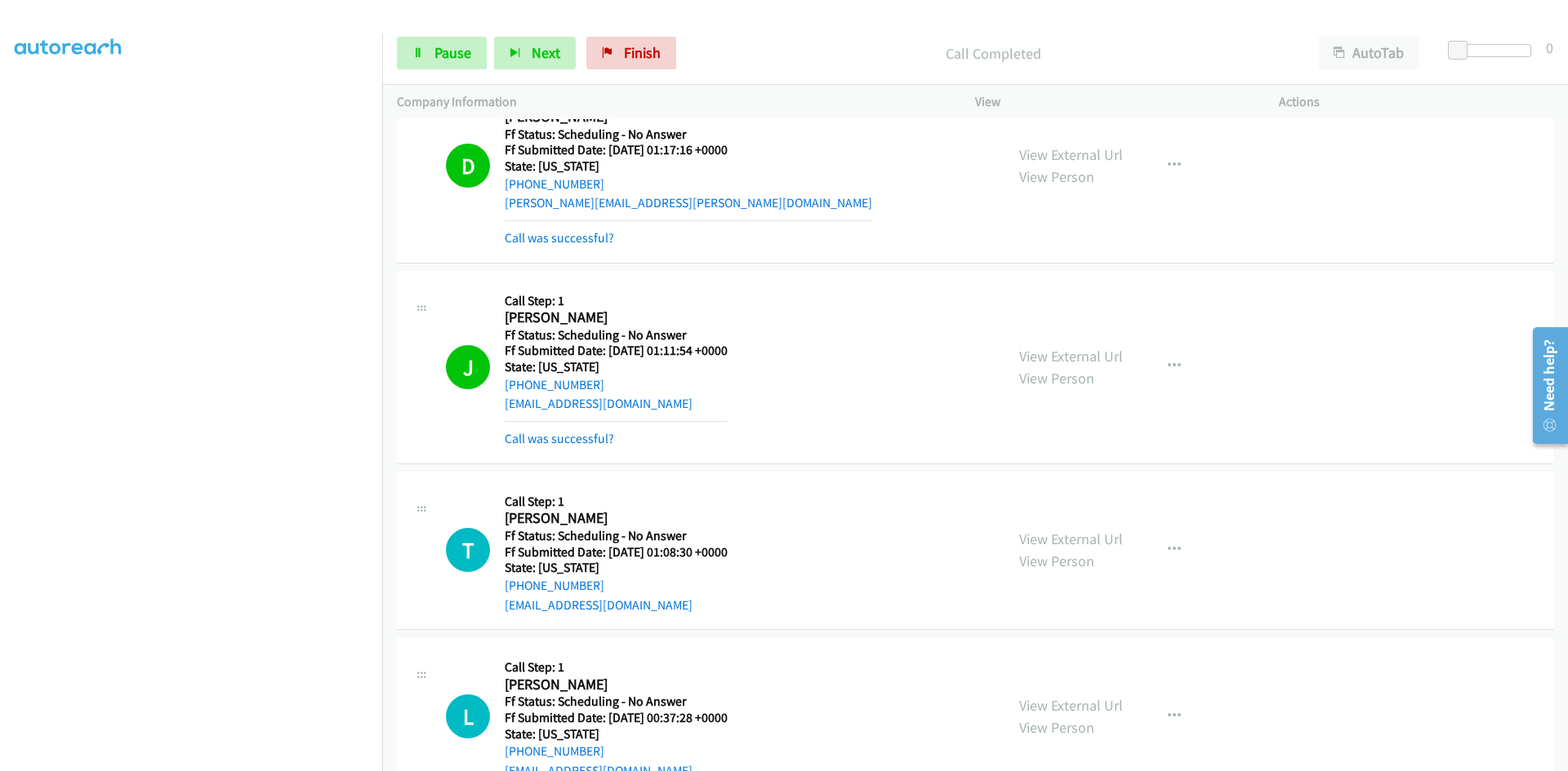
click at [1102, 340] on div "View External Url View Person View External Url Email Schedule/Manage Callback …" at bounding box center [1164, 367] width 319 height 163
click at [1105, 353] on link "View External Url" at bounding box center [1070, 356] width 103 height 19
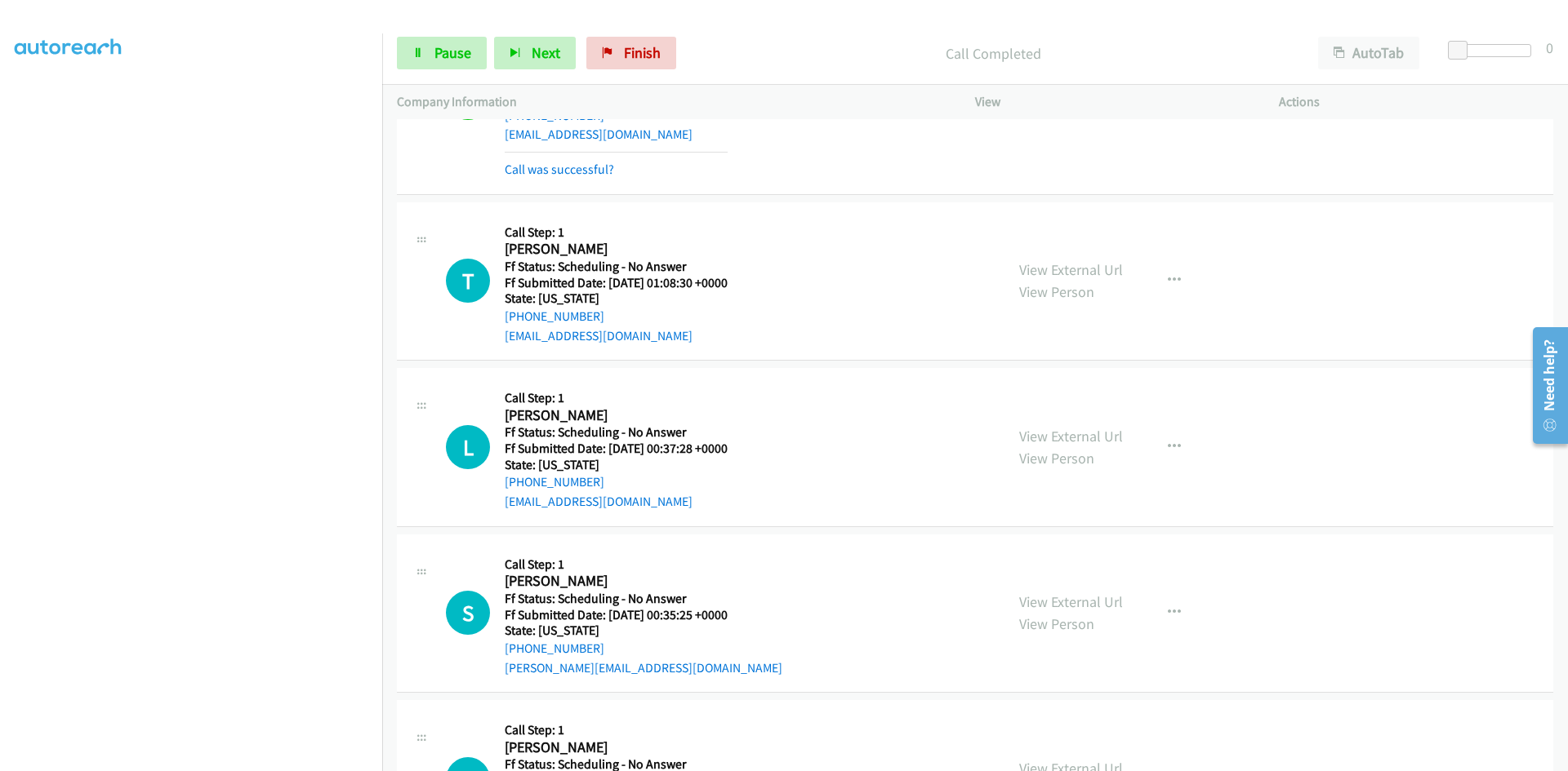
scroll to position [6301, 0]
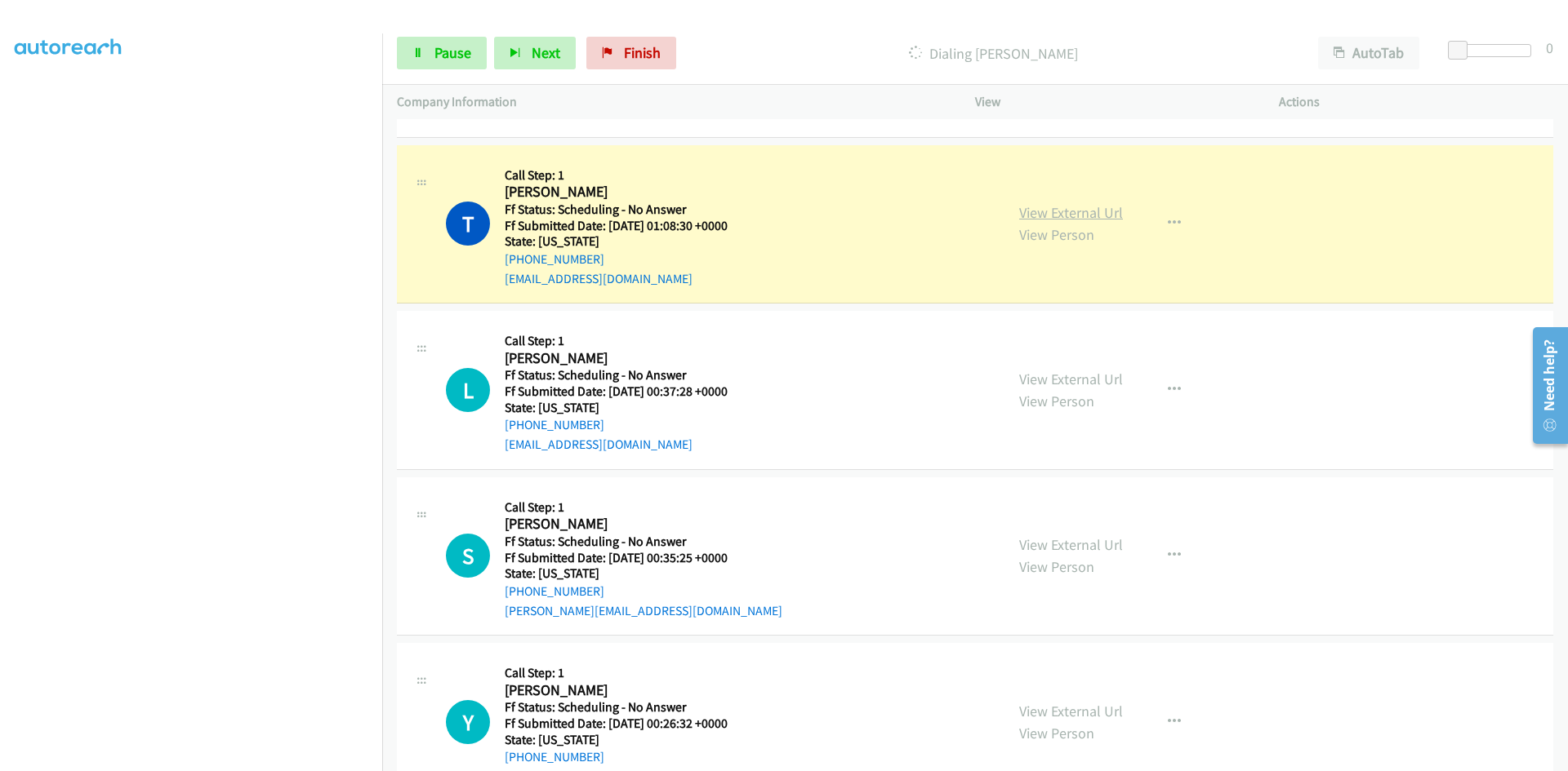
click at [1057, 207] on link "View External Url" at bounding box center [1070, 212] width 103 height 19
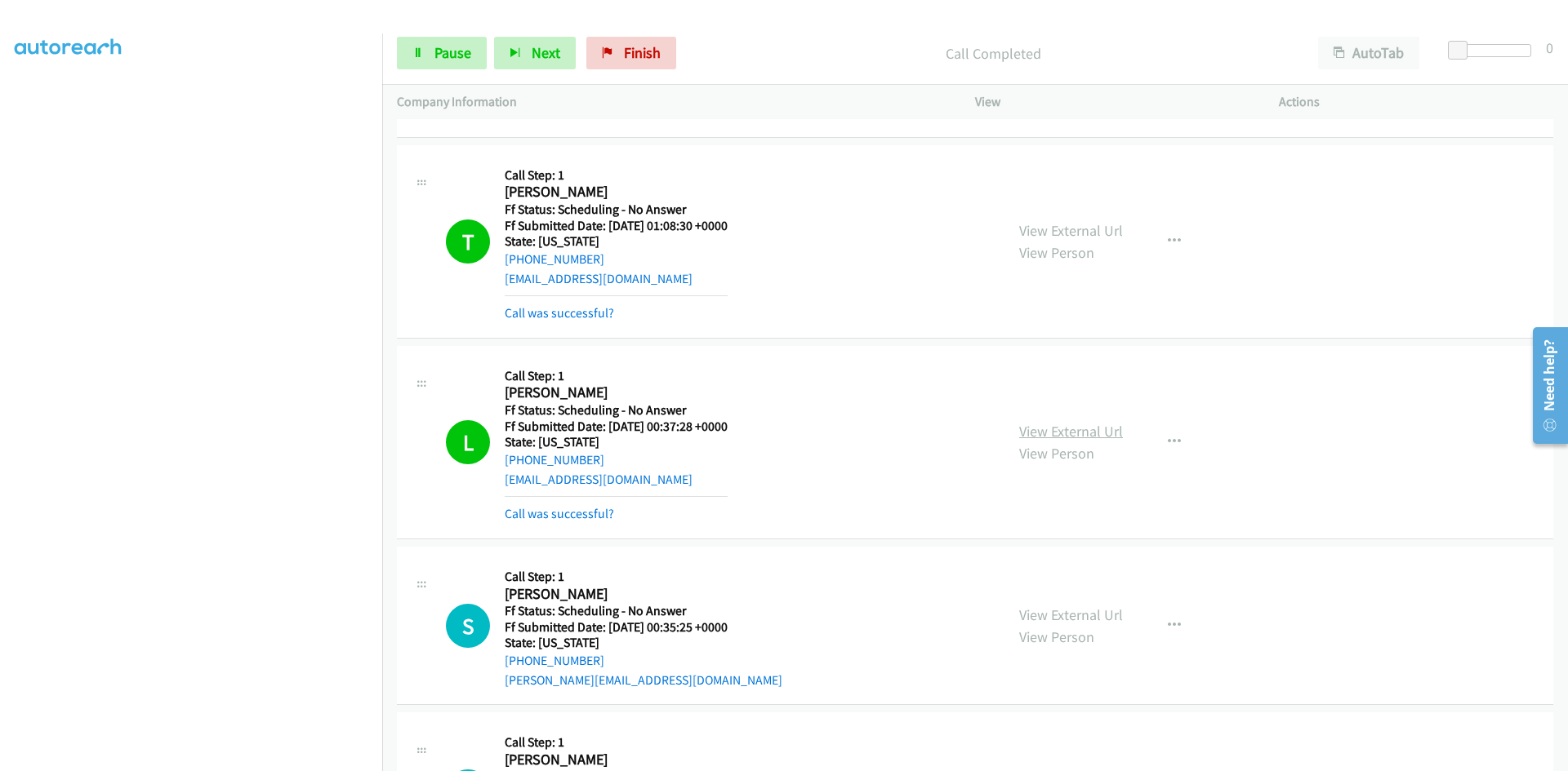
click at [1097, 427] on link "View External Url" at bounding box center [1070, 431] width 103 height 19
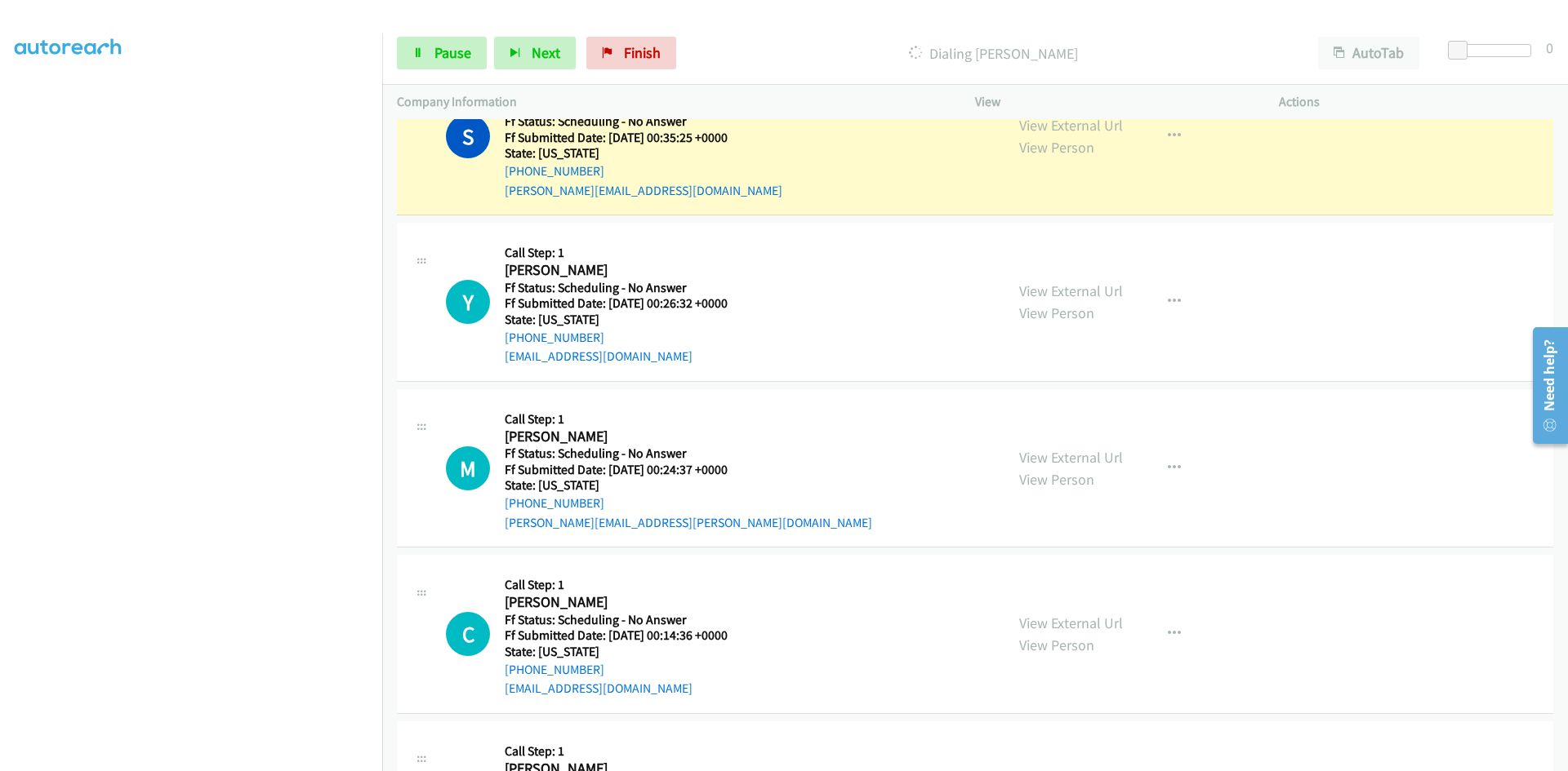
scroll to position [6808, 0]
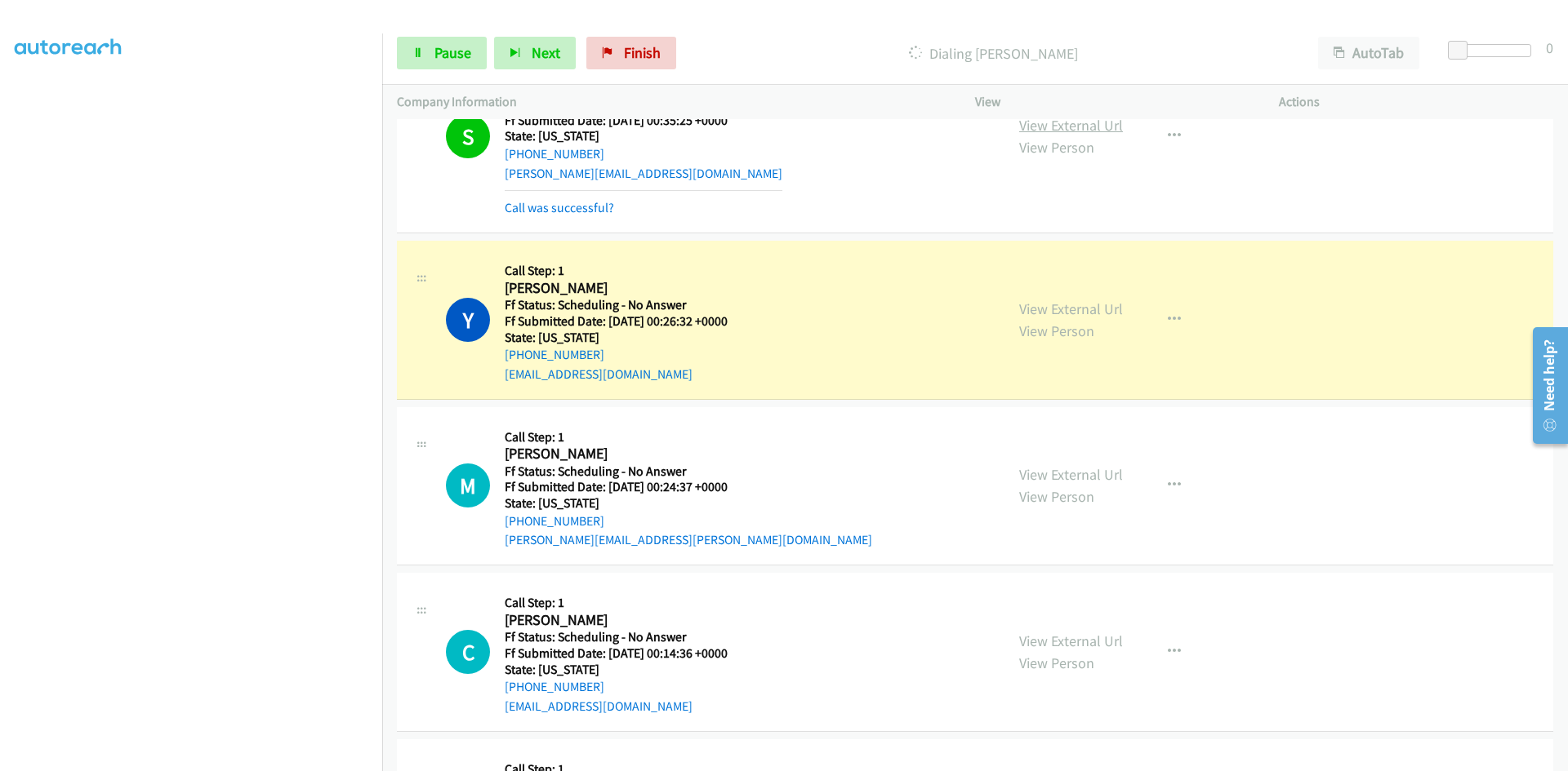
click at [1095, 121] on link "View External Url" at bounding box center [1070, 125] width 103 height 19
click at [1083, 308] on link "View External Url" at bounding box center [1070, 309] width 103 height 19
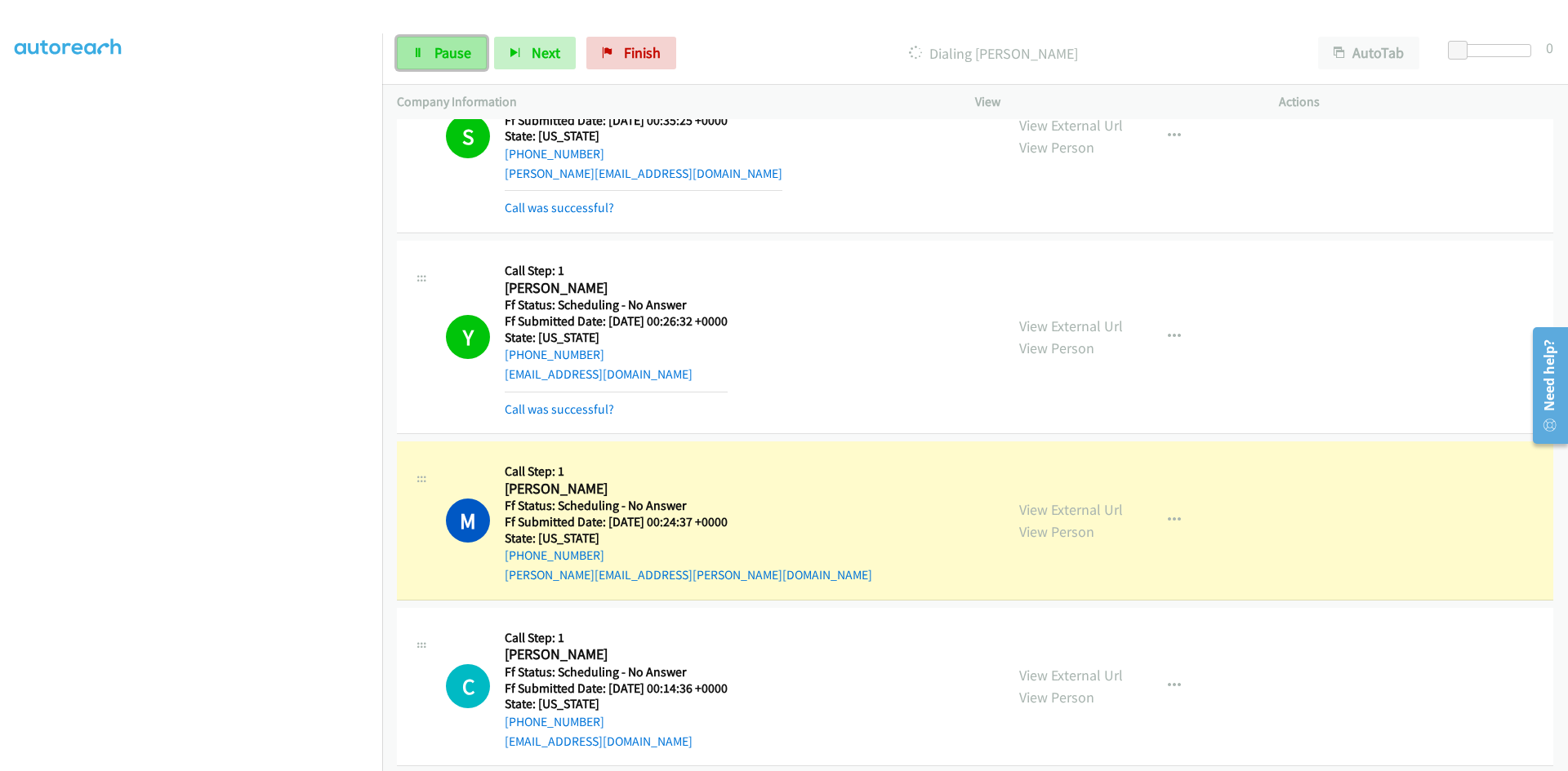
click at [445, 54] on span "Pause" at bounding box center [452, 52] width 36 height 19
click at [1067, 512] on link "View External Url" at bounding box center [1070, 509] width 103 height 19
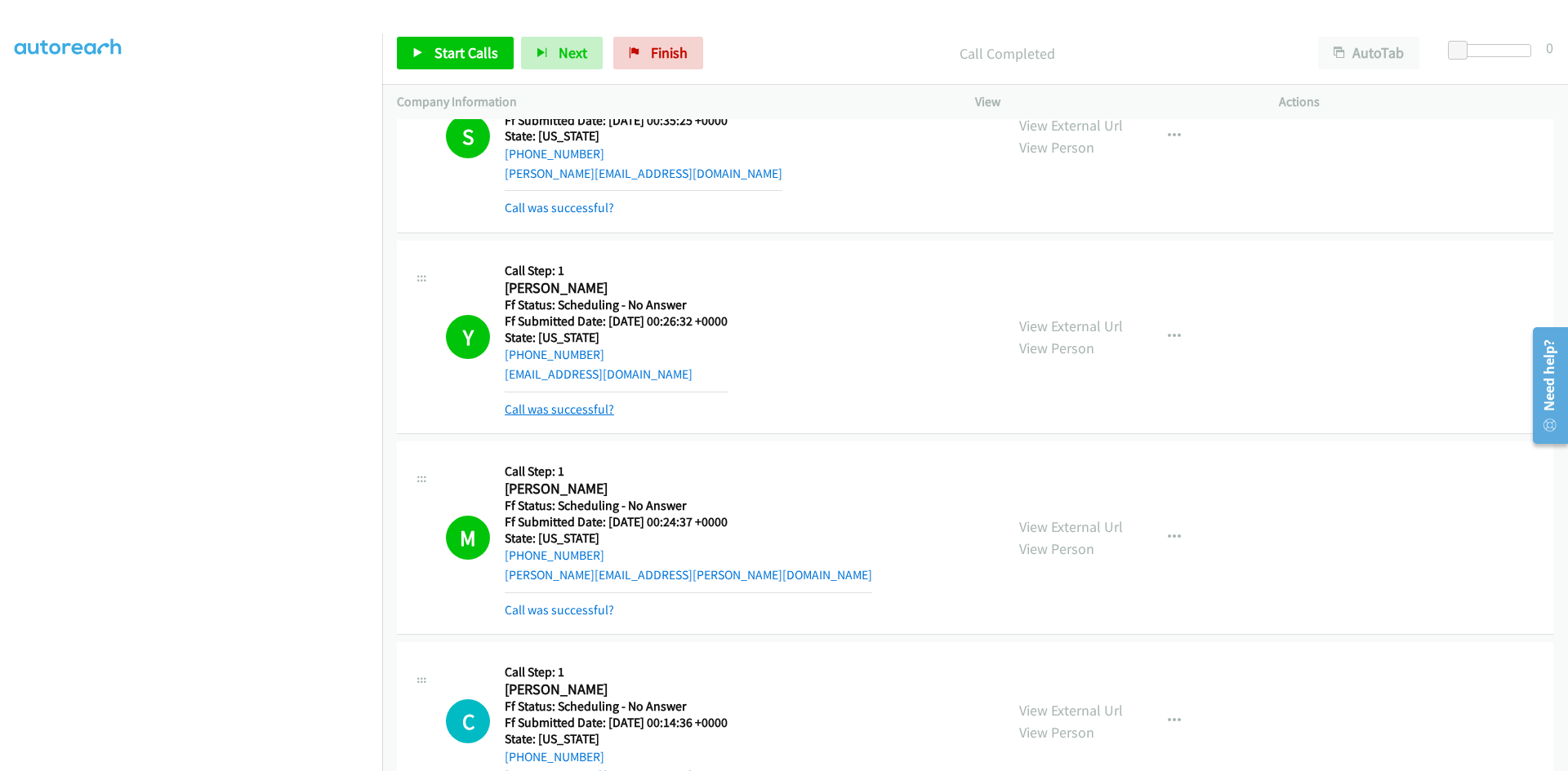
click at [576, 404] on link "Call was successful?" at bounding box center [559, 409] width 109 height 16
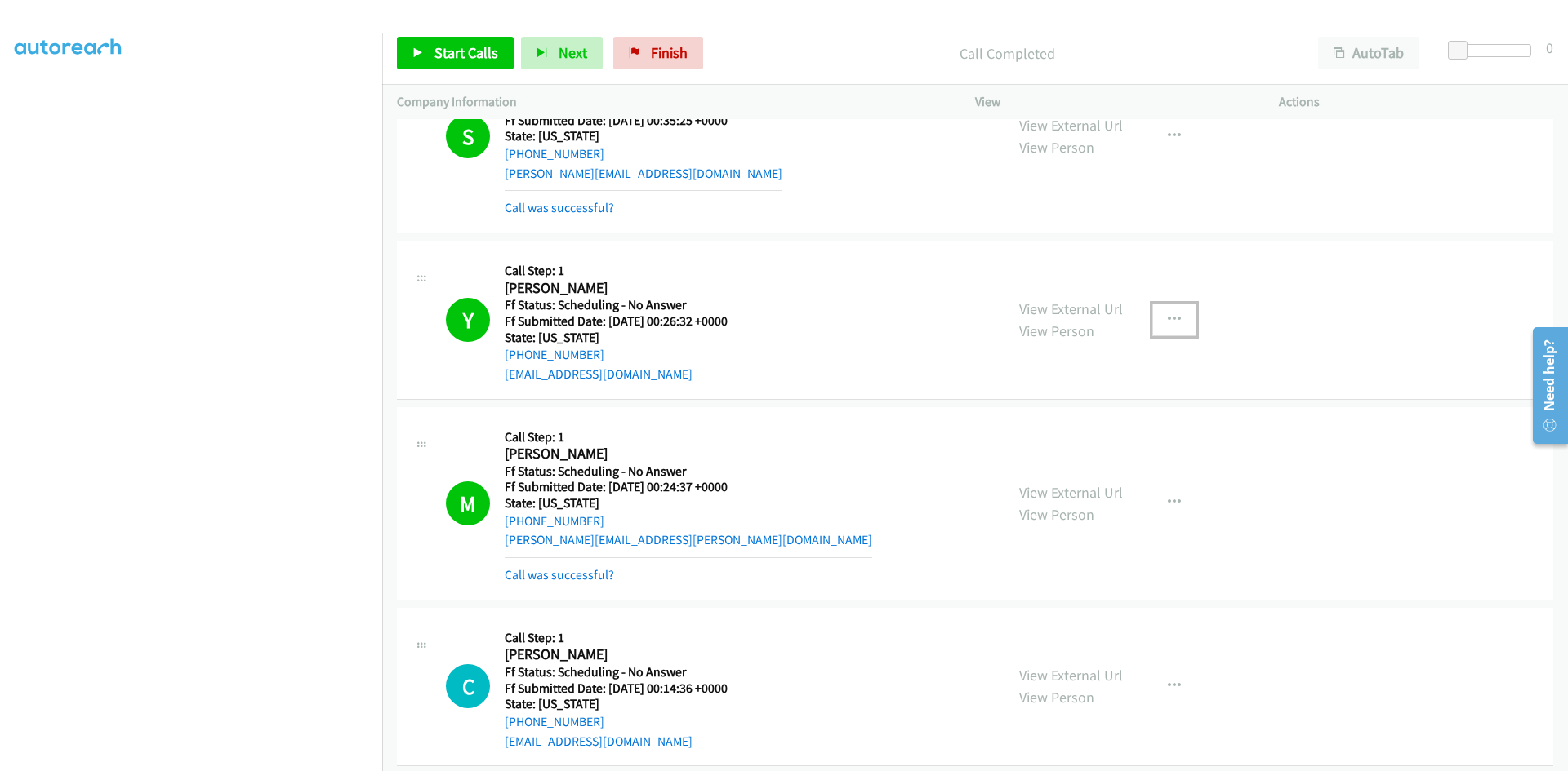
click at [1167, 315] on icon "button" at bounding box center [1174, 320] width 13 height 13
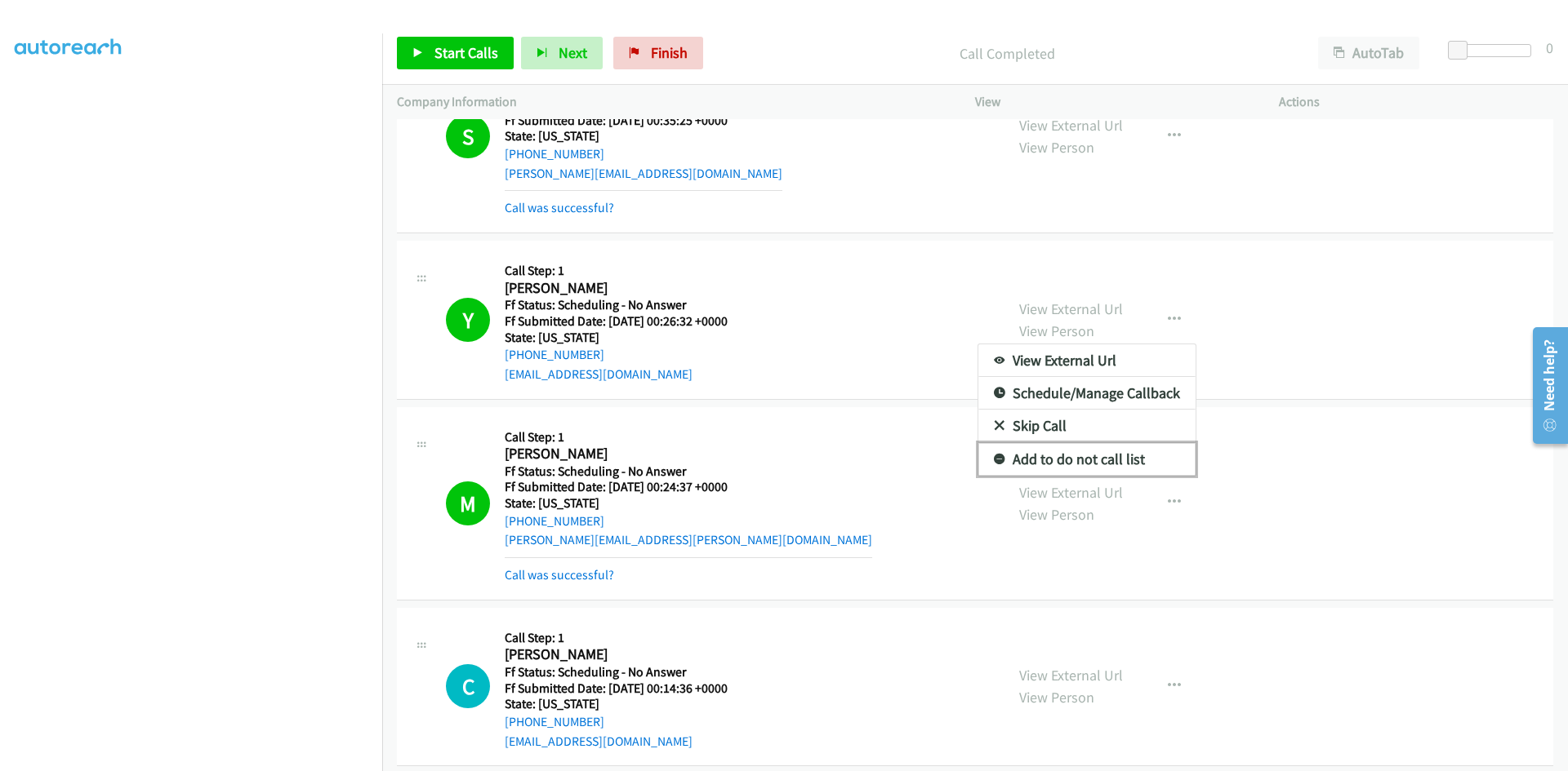
click at [1050, 459] on link "Add to do not call list" at bounding box center [1086, 459] width 217 height 33
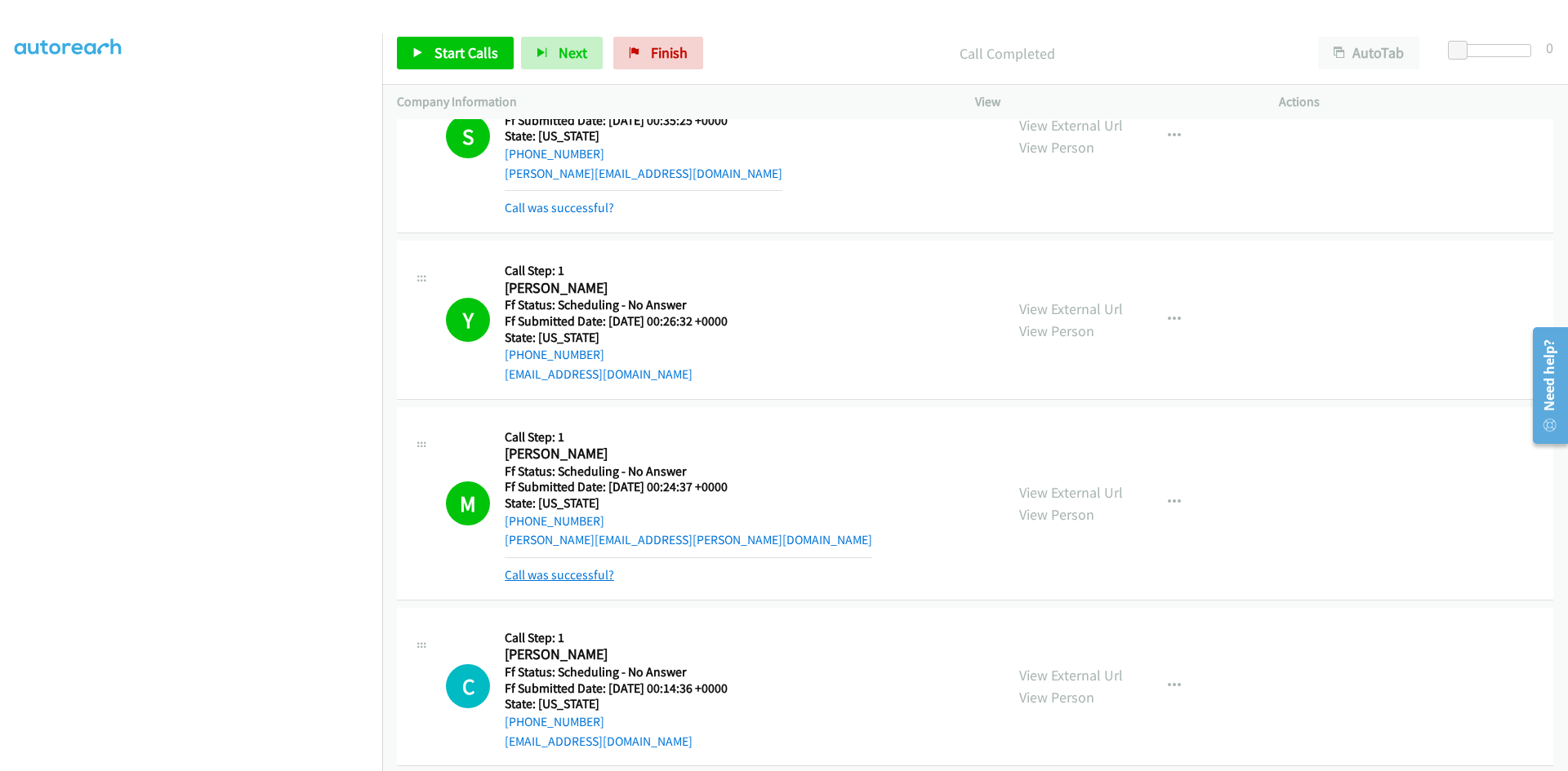
click at [558, 581] on link "Call was successful?" at bounding box center [559, 575] width 109 height 16
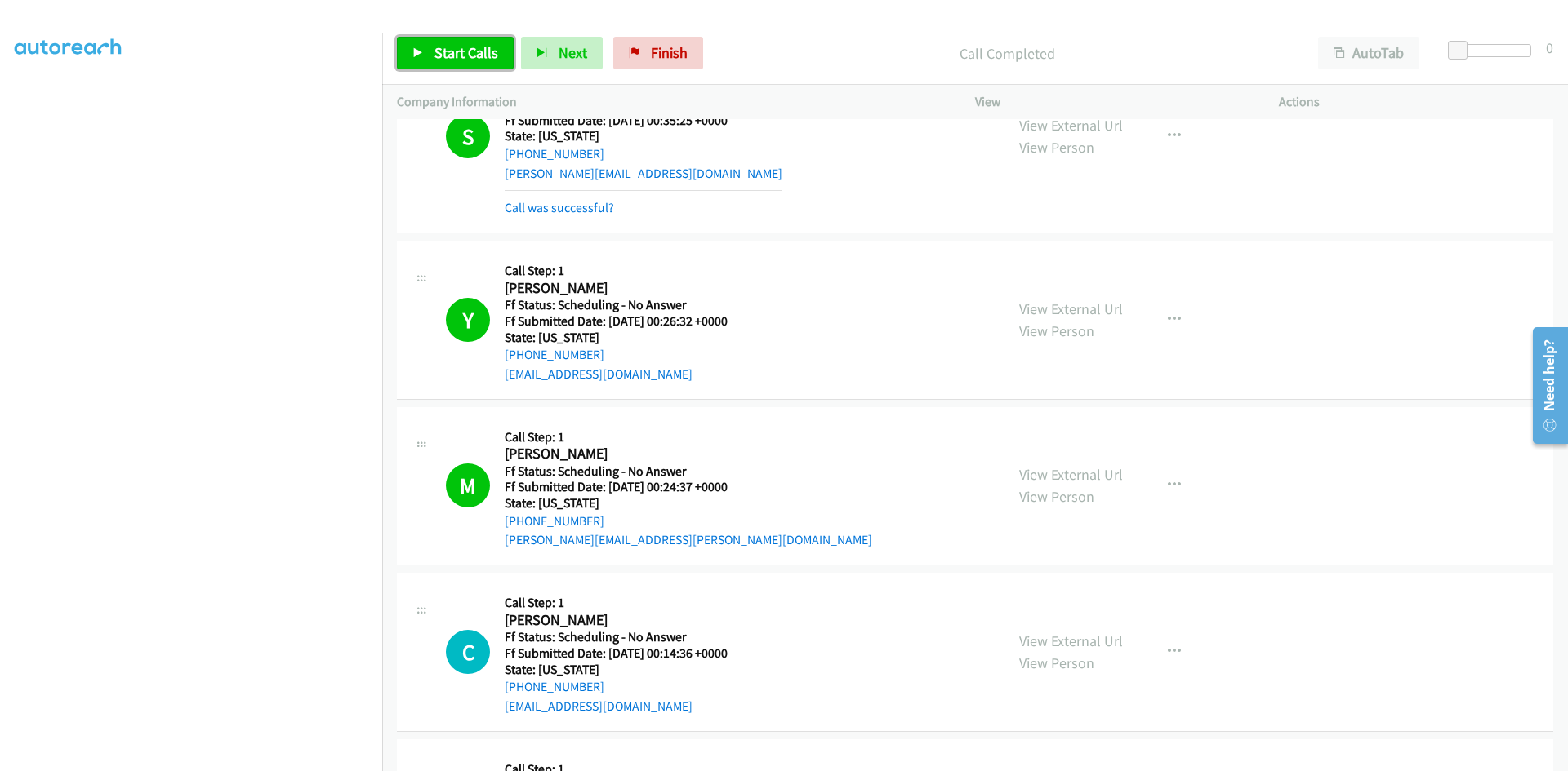
click at [489, 58] on span "Start Calls" at bounding box center [466, 52] width 63 height 19
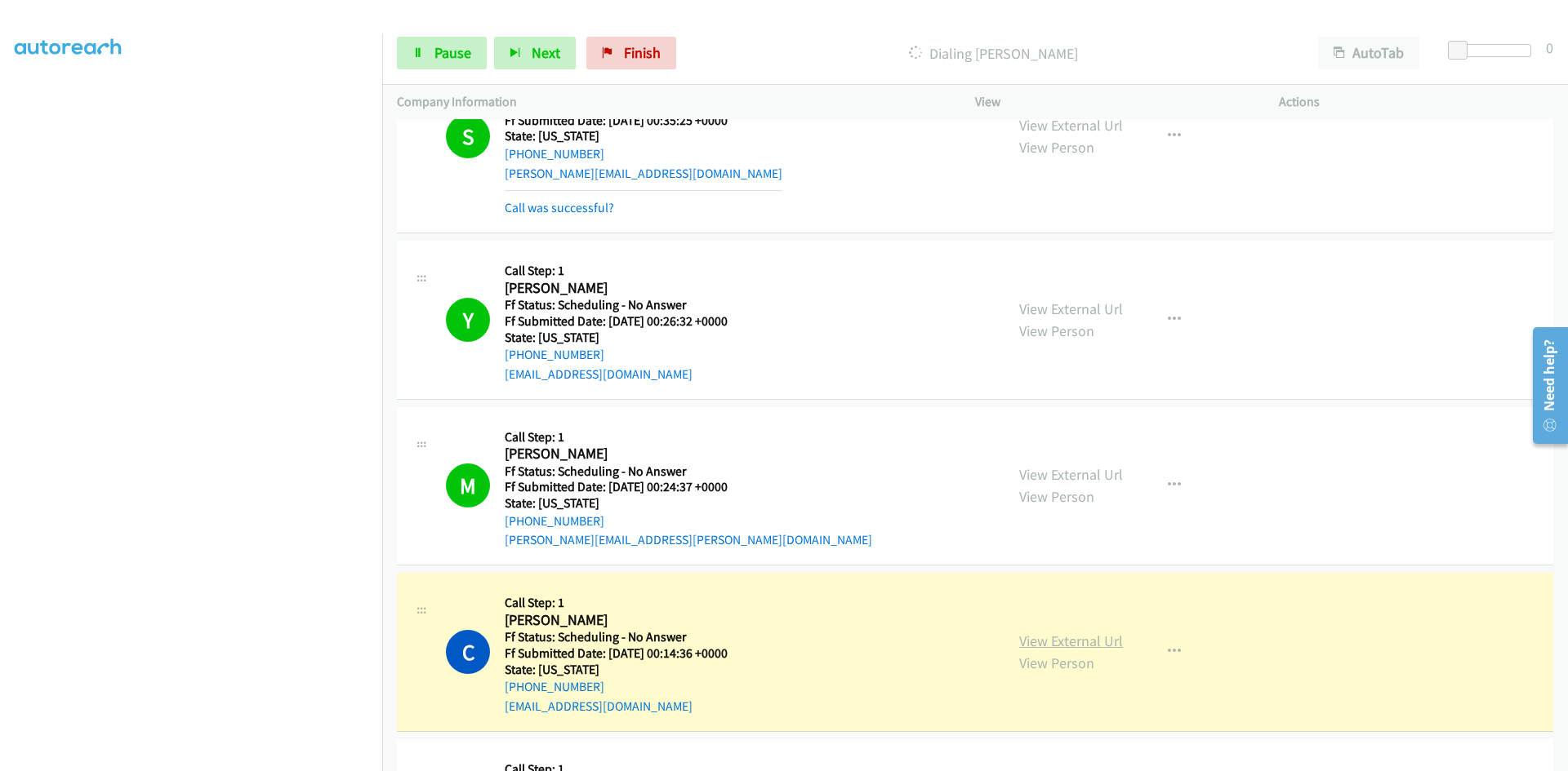
click at [1019, 646] on link "View External Url" at bounding box center [1070, 641] width 103 height 19
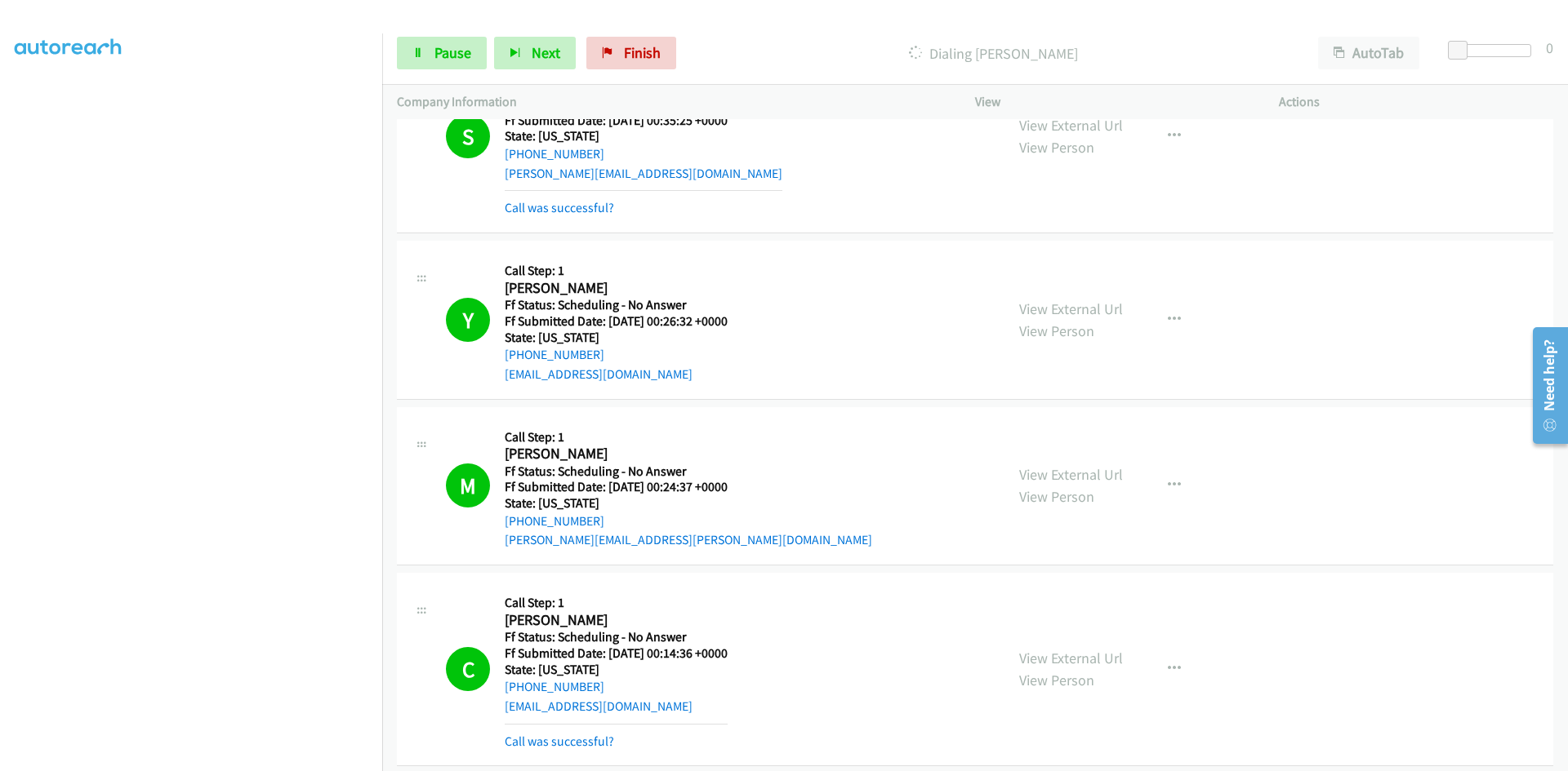
scroll to position [7135, 0]
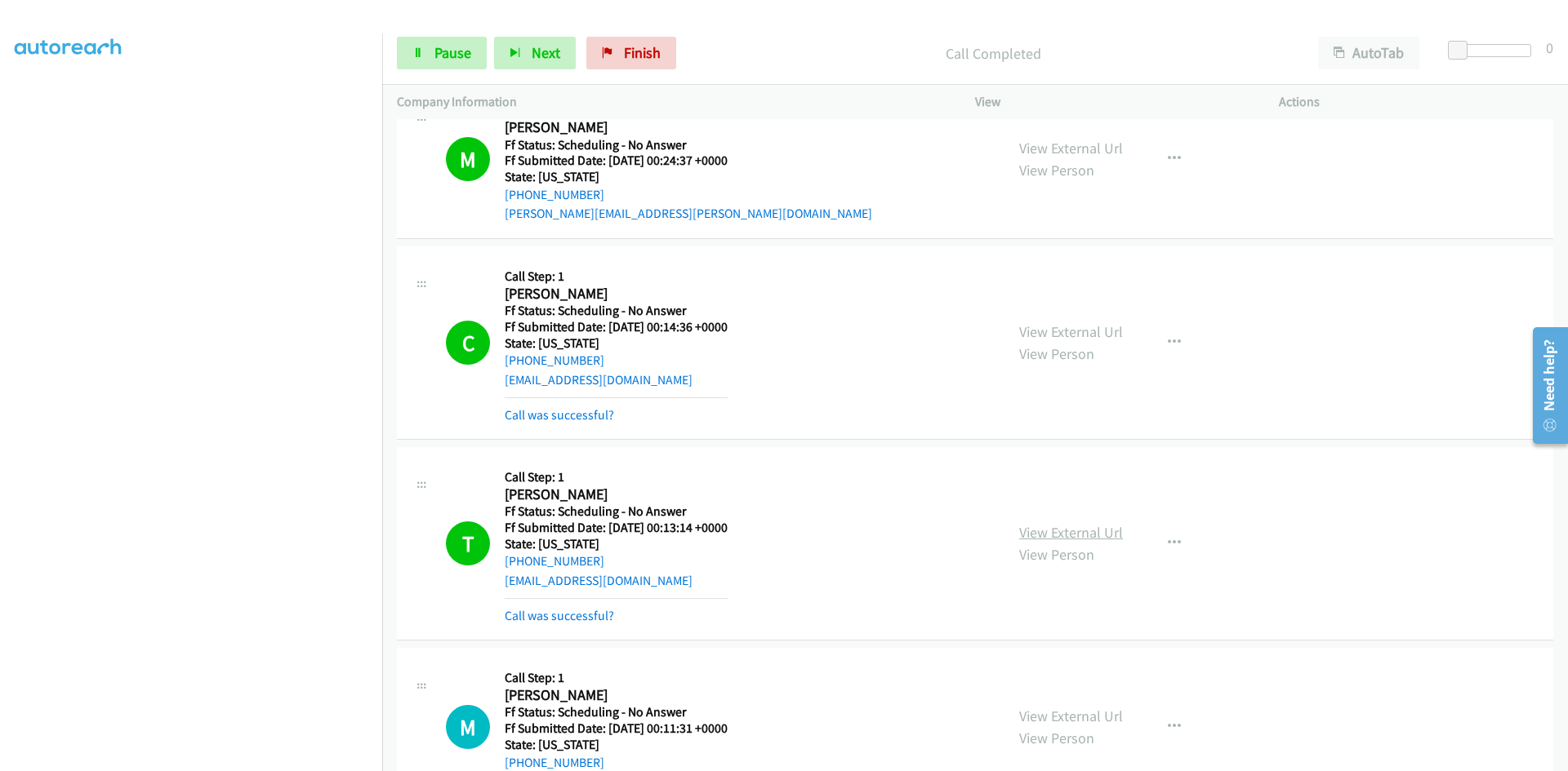
click at [1090, 527] on link "View External Url" at bounding box center [1070, 533] width 103 height 19
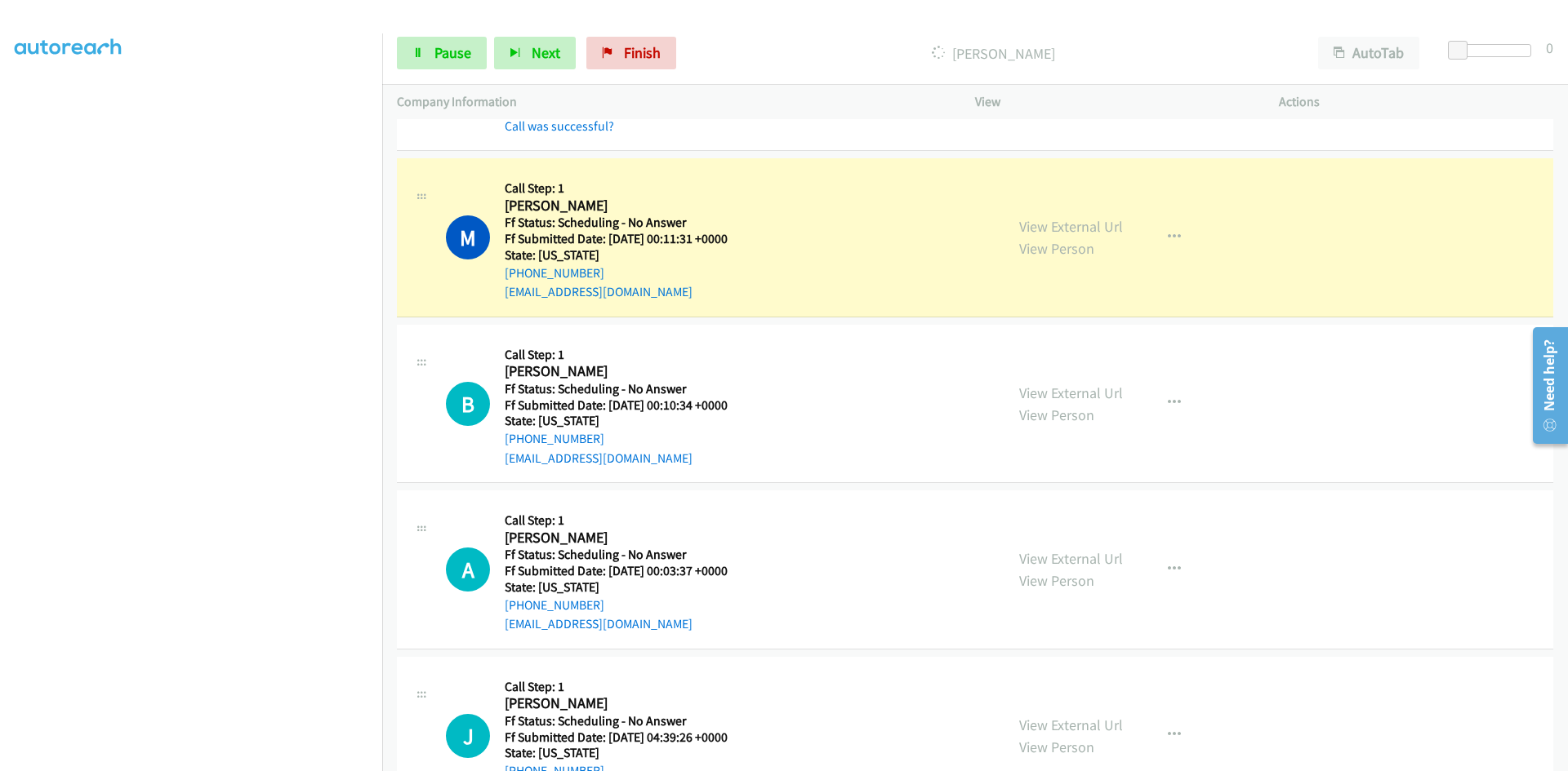
scroll to position [7705, 0]
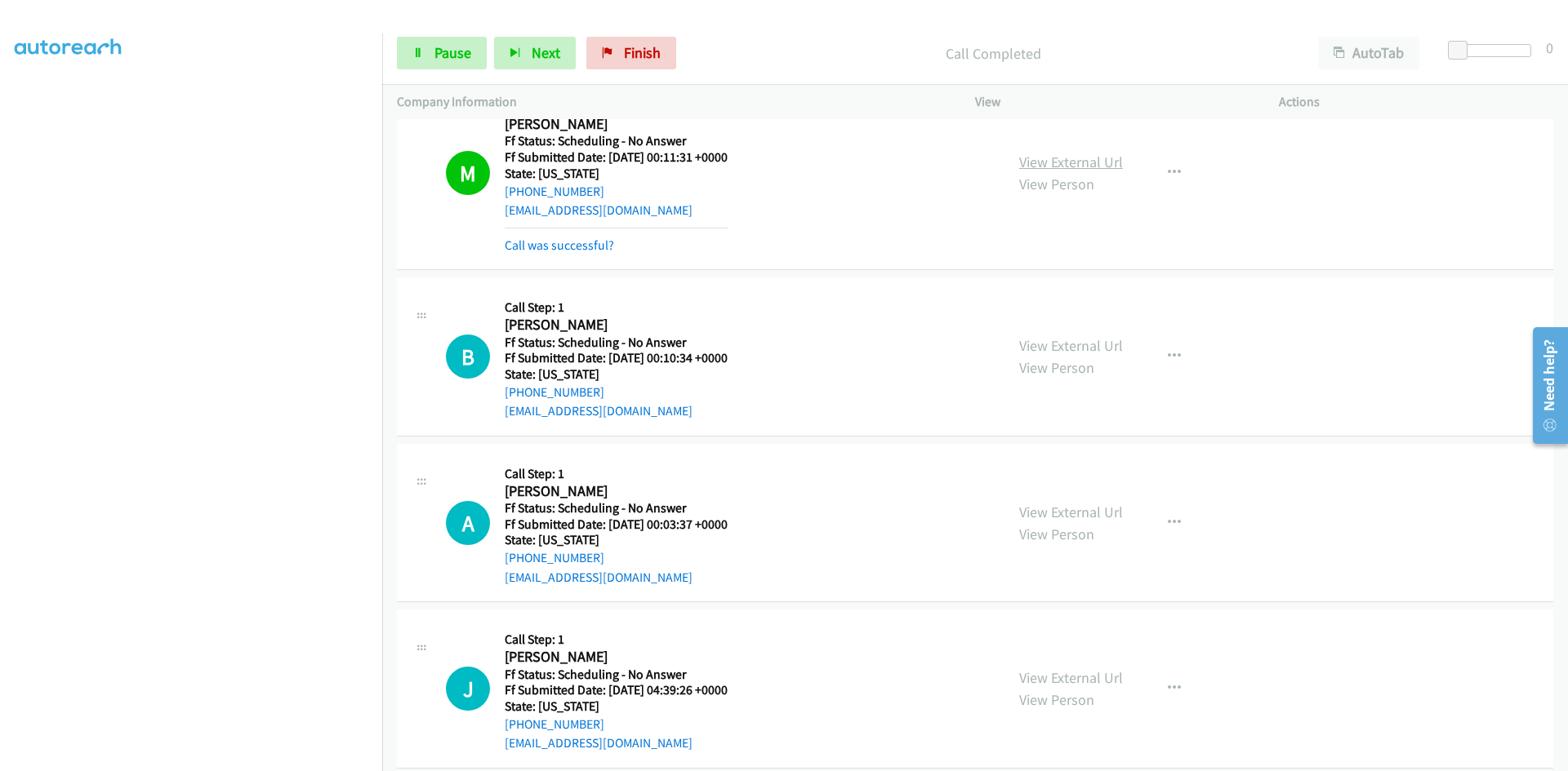
click at [1049, 143] on div "View External Url View Person View External Url Email Schedule/Manage Callback …" at bounding box center [1164, 172] width 319 height 163
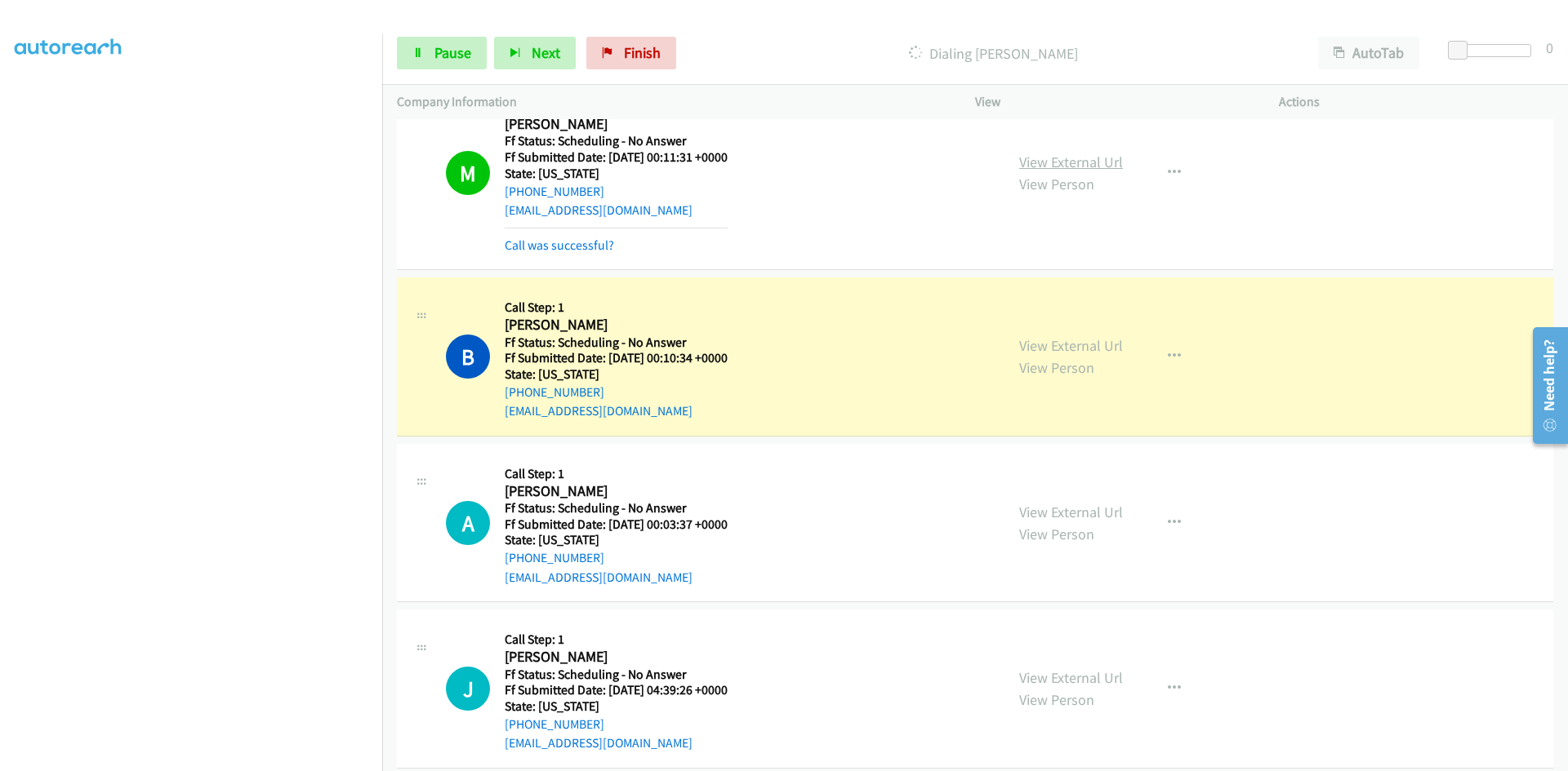
click at [1053, 156] on link "View External Url" at bounding box center [1070, 162] width 103 height 19
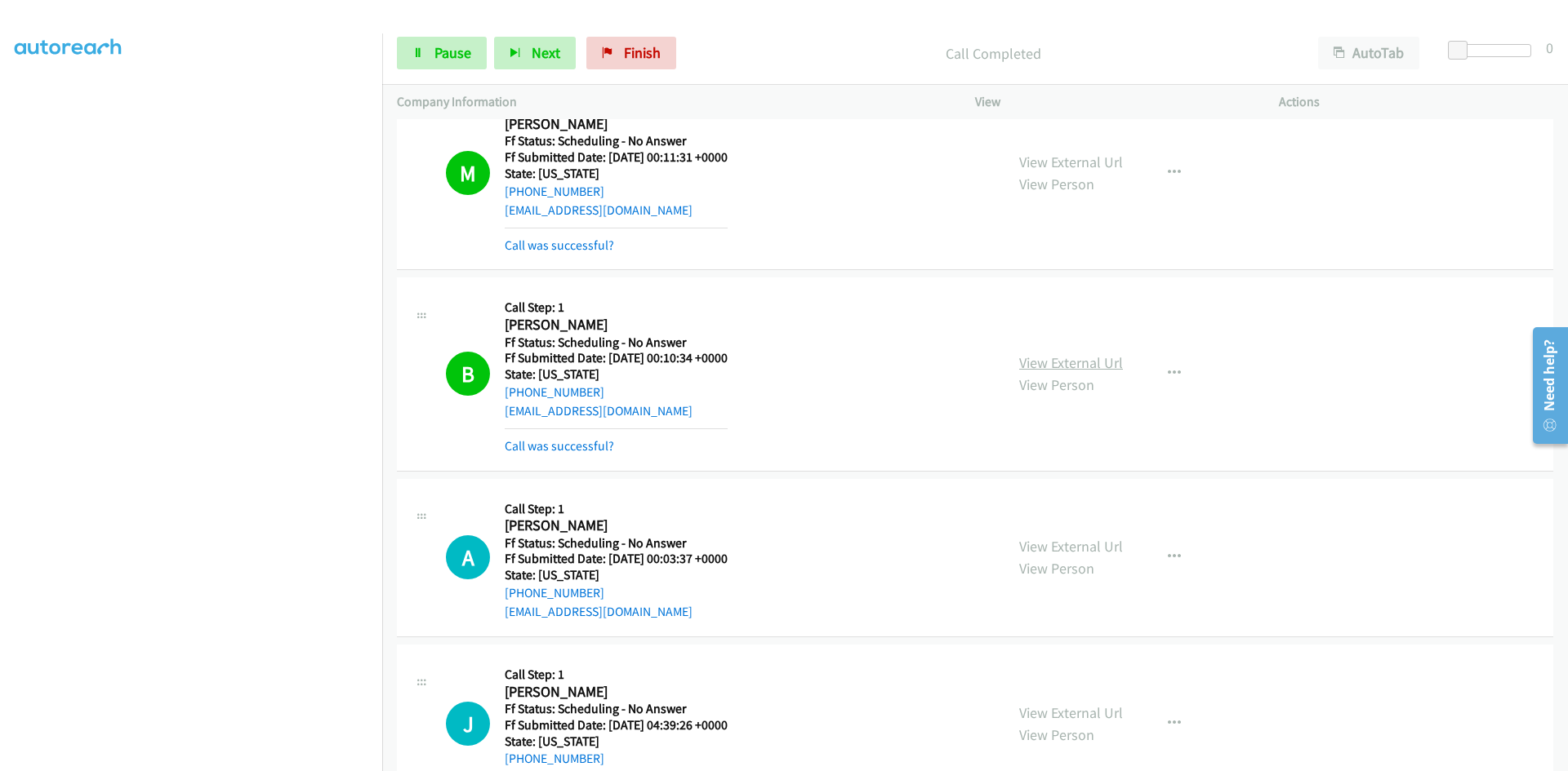
click at [1031, 358] on link "View External Url" at bounding box center [1070, 362] width 103 height 19
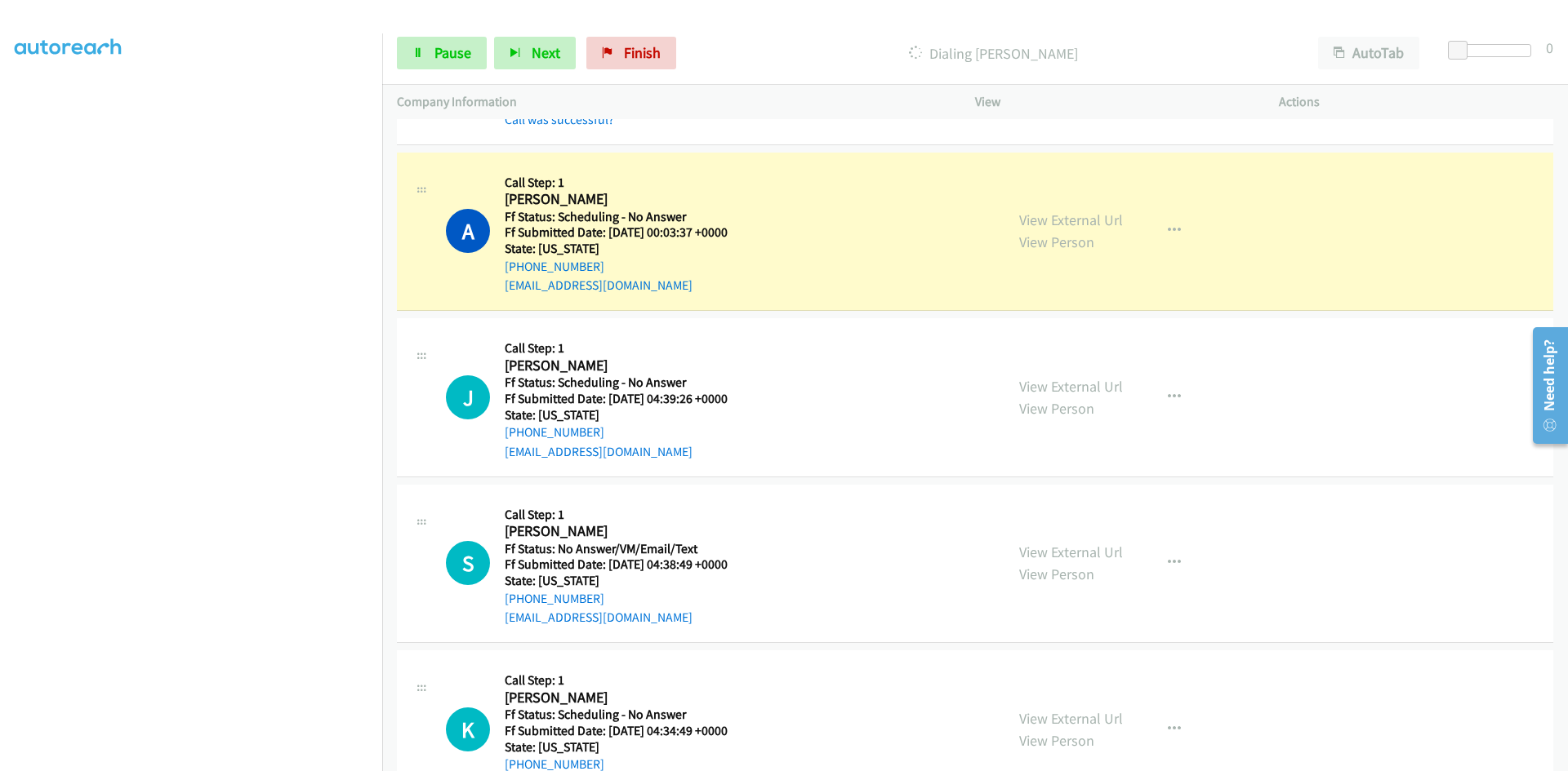
scroll to position [8113, 0]
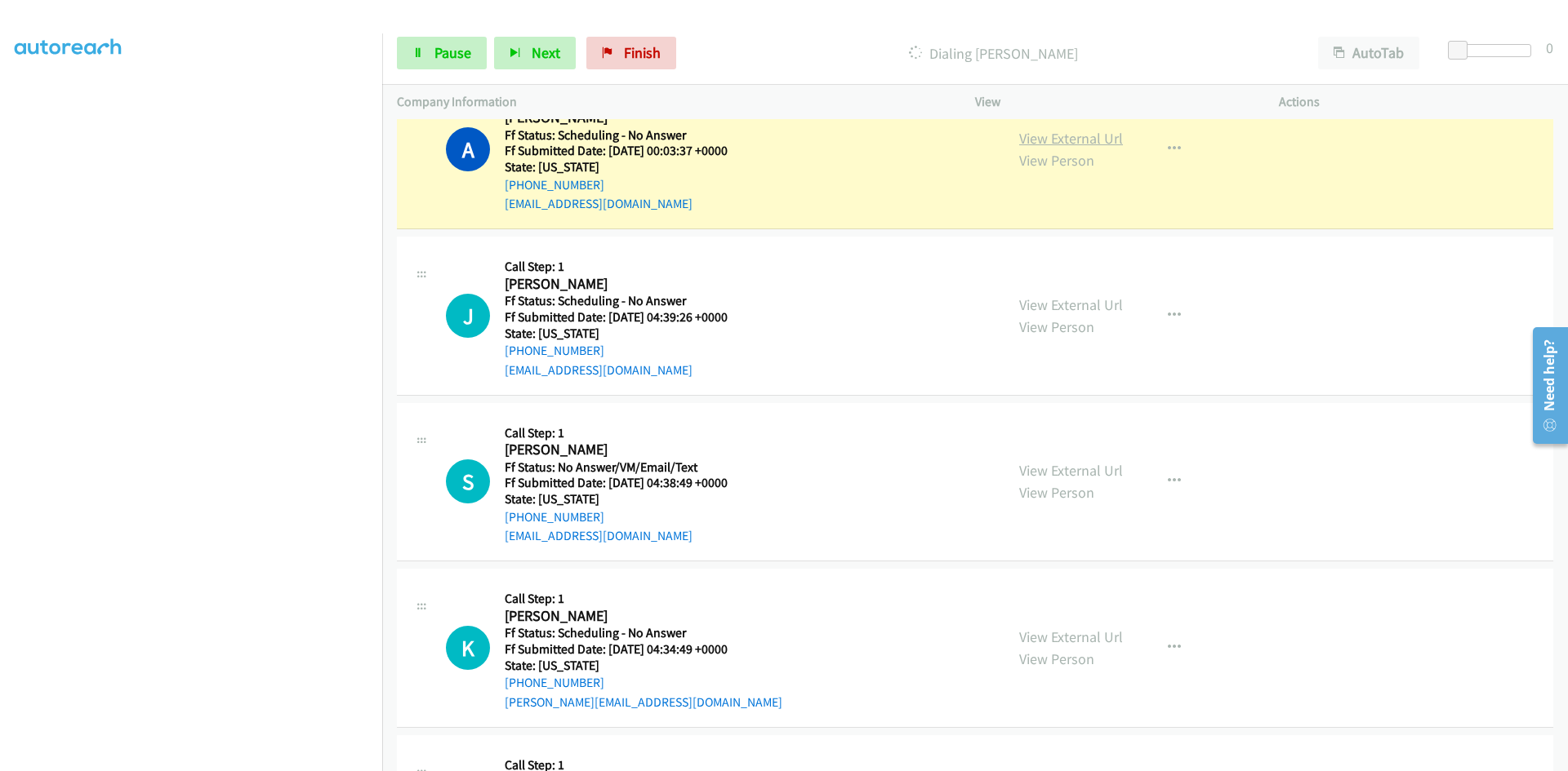
click at [1029, 139] on link "View External Url" at bounding box center [1070, 138] width 103 height 19
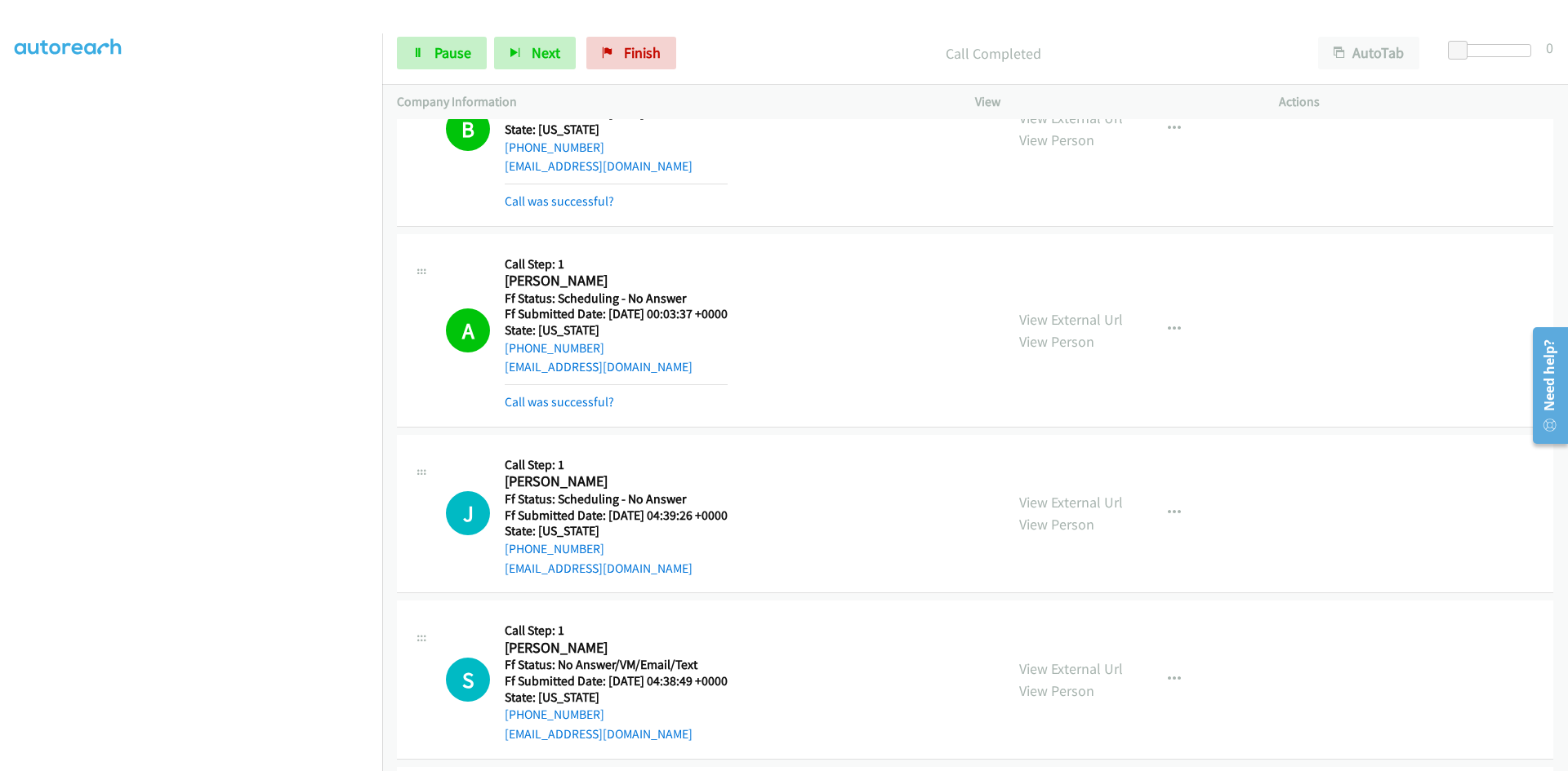
scroll to position [8032, 0]
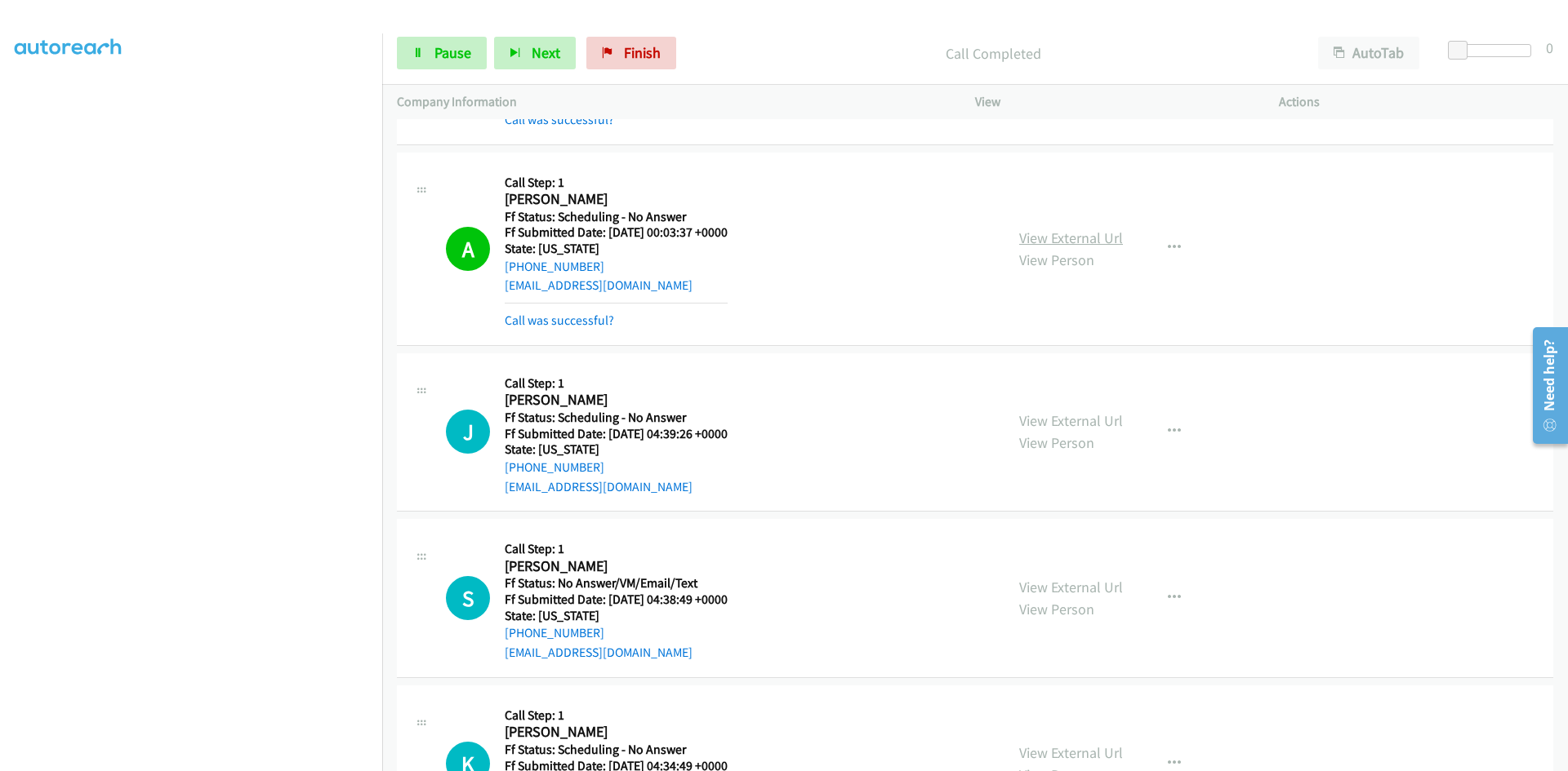
click at [1084, 236] on link "View External Url" at bounding box center [1070, 237] width 103 height 19
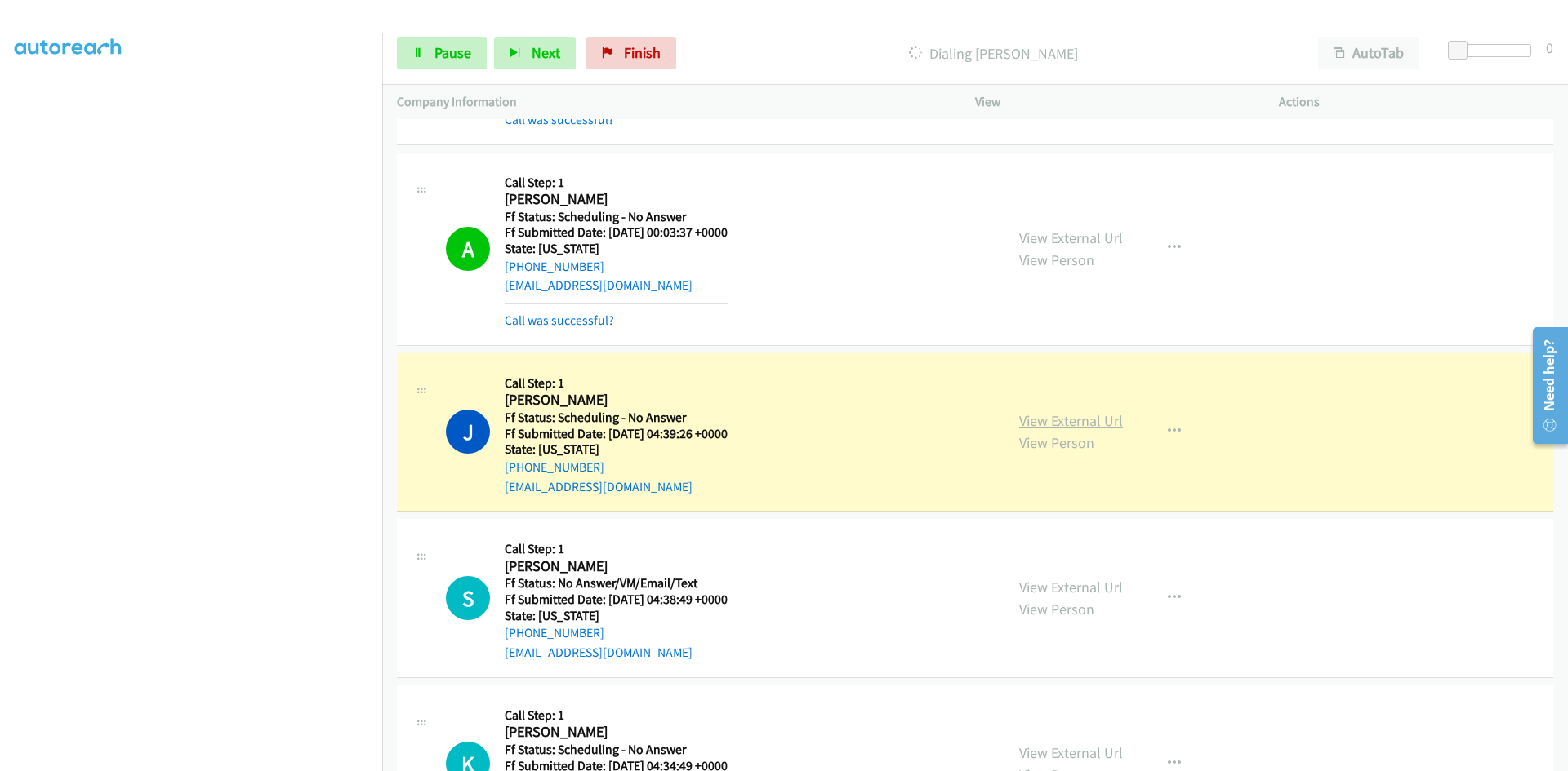
click at [1105, 418] on link "View External Url" at bounding box center [1070, 421] width 103 height 19
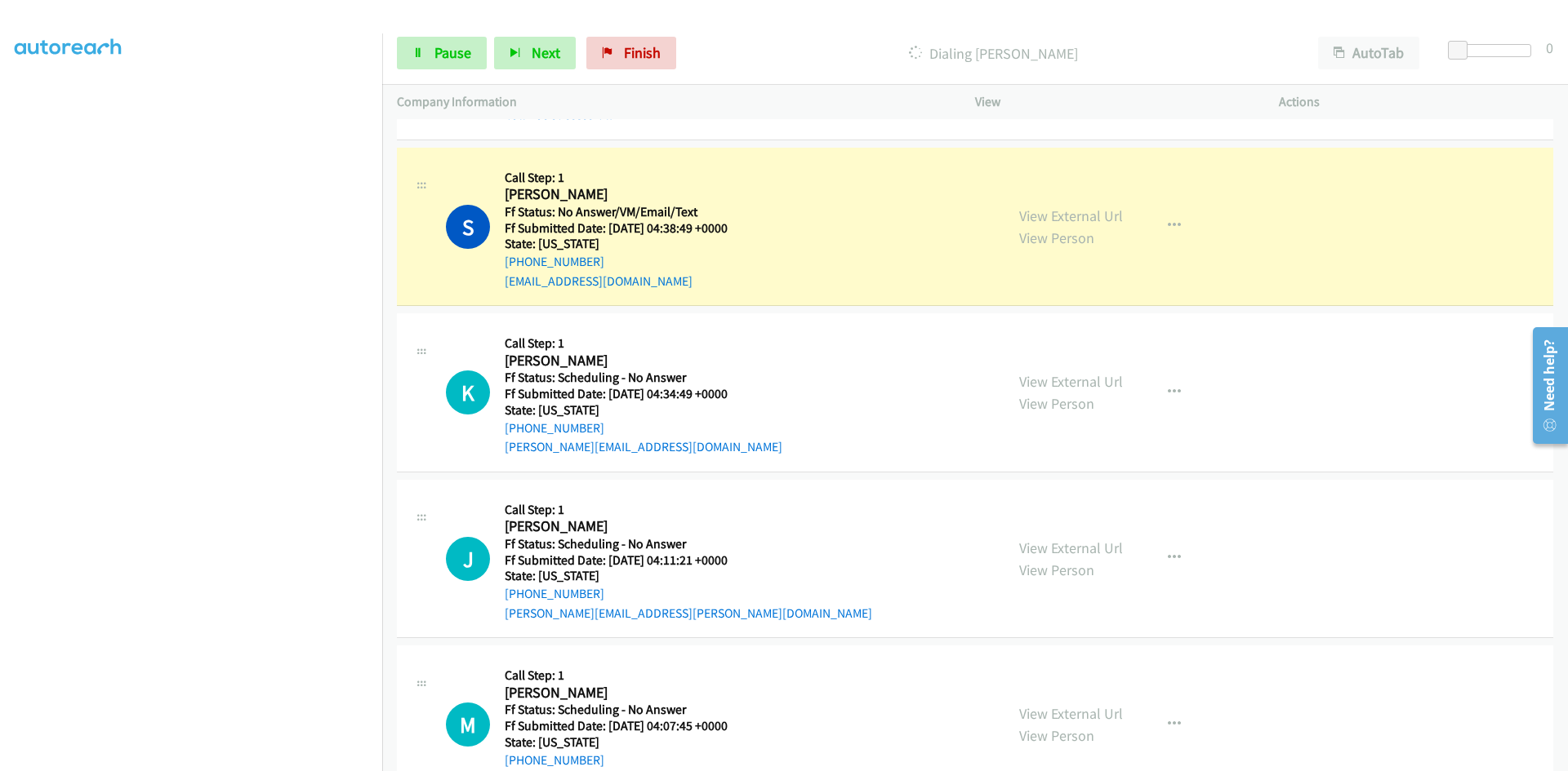
scroll to position [8440, 0]
click at [1084, 214] on link "View External Url" at bounding box center [1070, 214] width 103 height 19
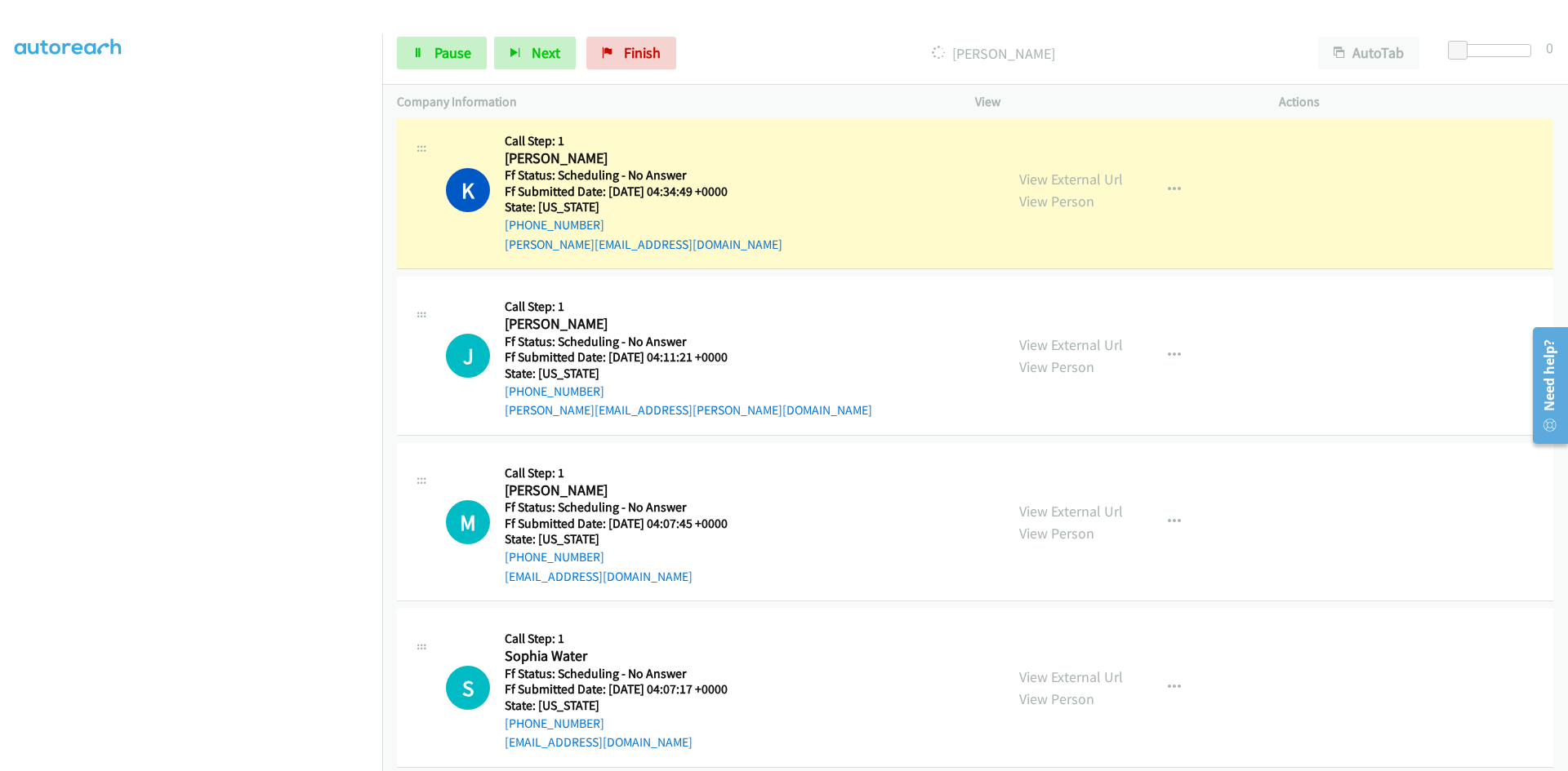
scroll to position [8685, 0]
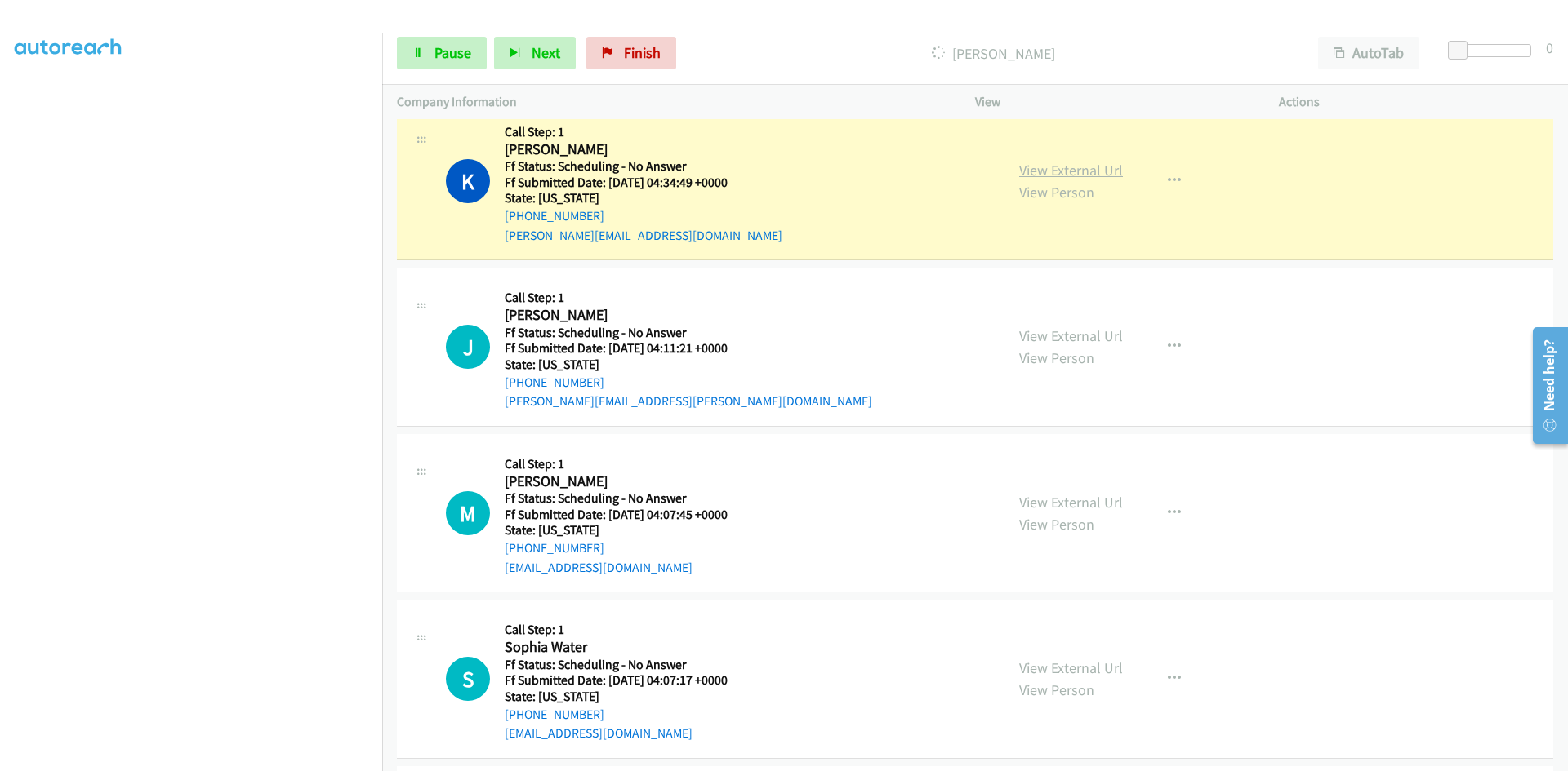
click at [1046, 175] on link "View External Url" at bounding box center [1070, 170] width 103 height 19
click at [1087, 169] on link "View External Url" at bounding box center [1070, 170] width 103 height 19
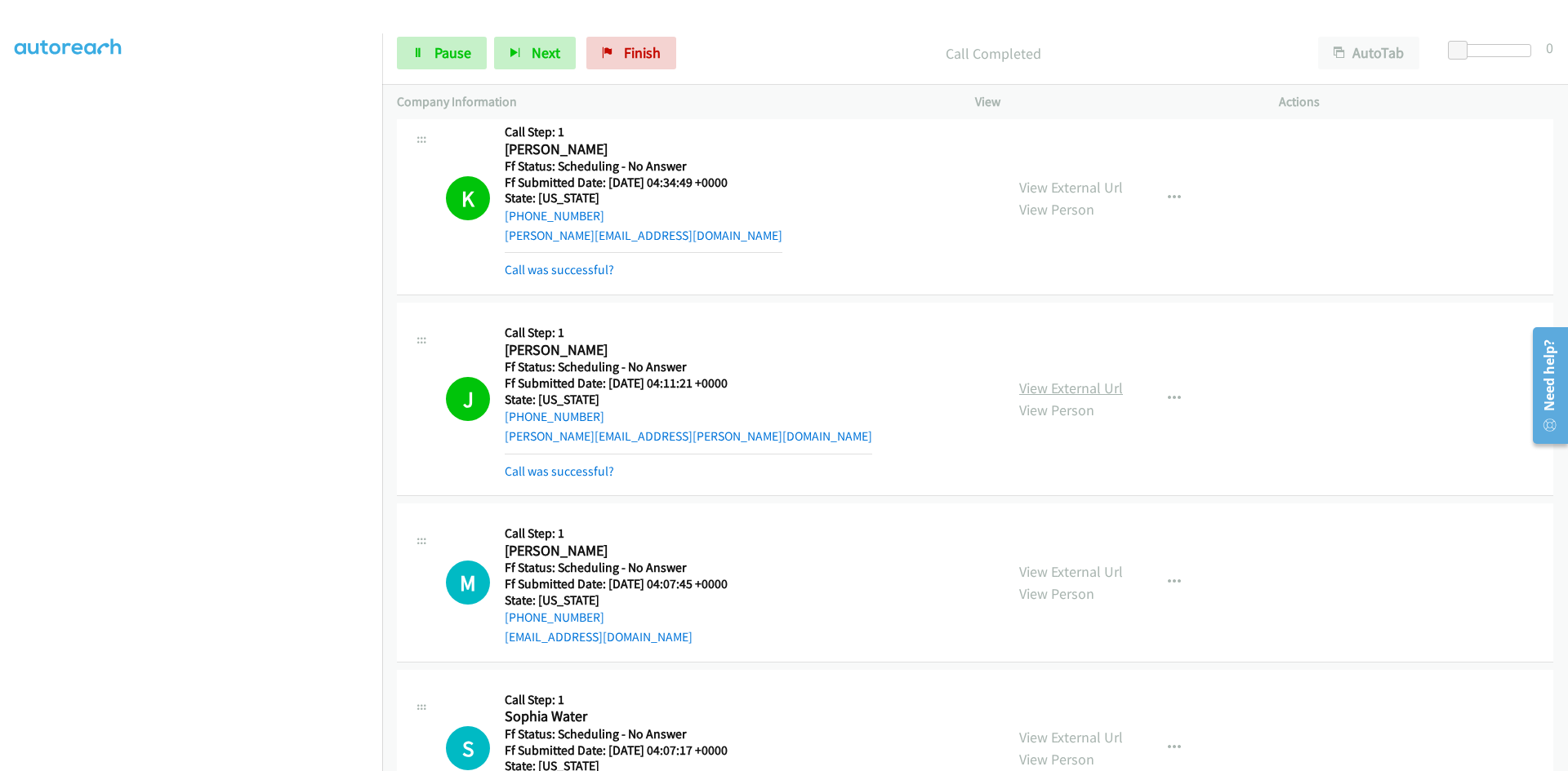
click at [1104, 388] on link "View External Url" at bounding box center [1070, 388] width 103 height 19
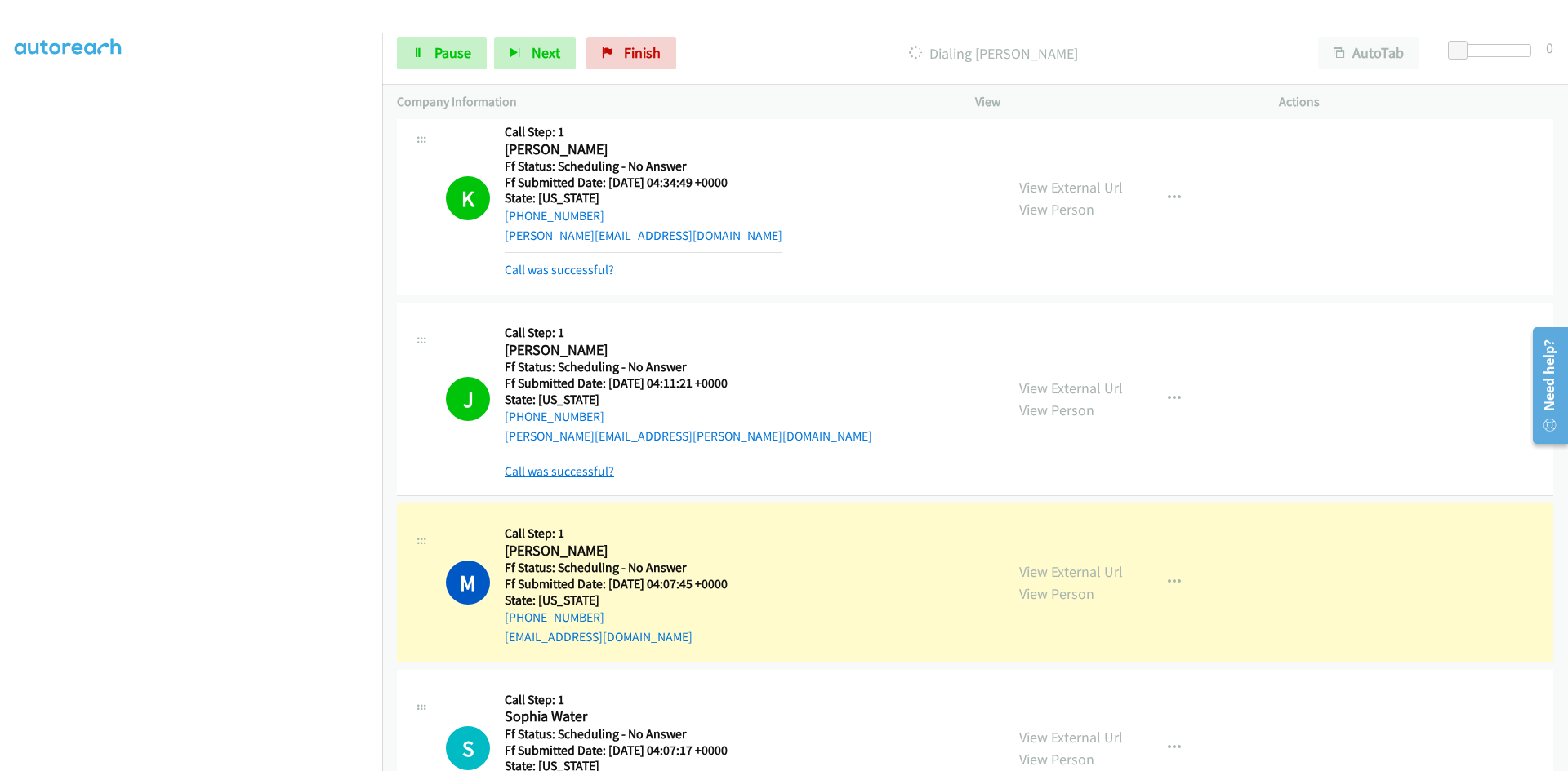
click at [592, 467] on link "Call was successful?" at bounding box center [559, 471] width 109 height 16
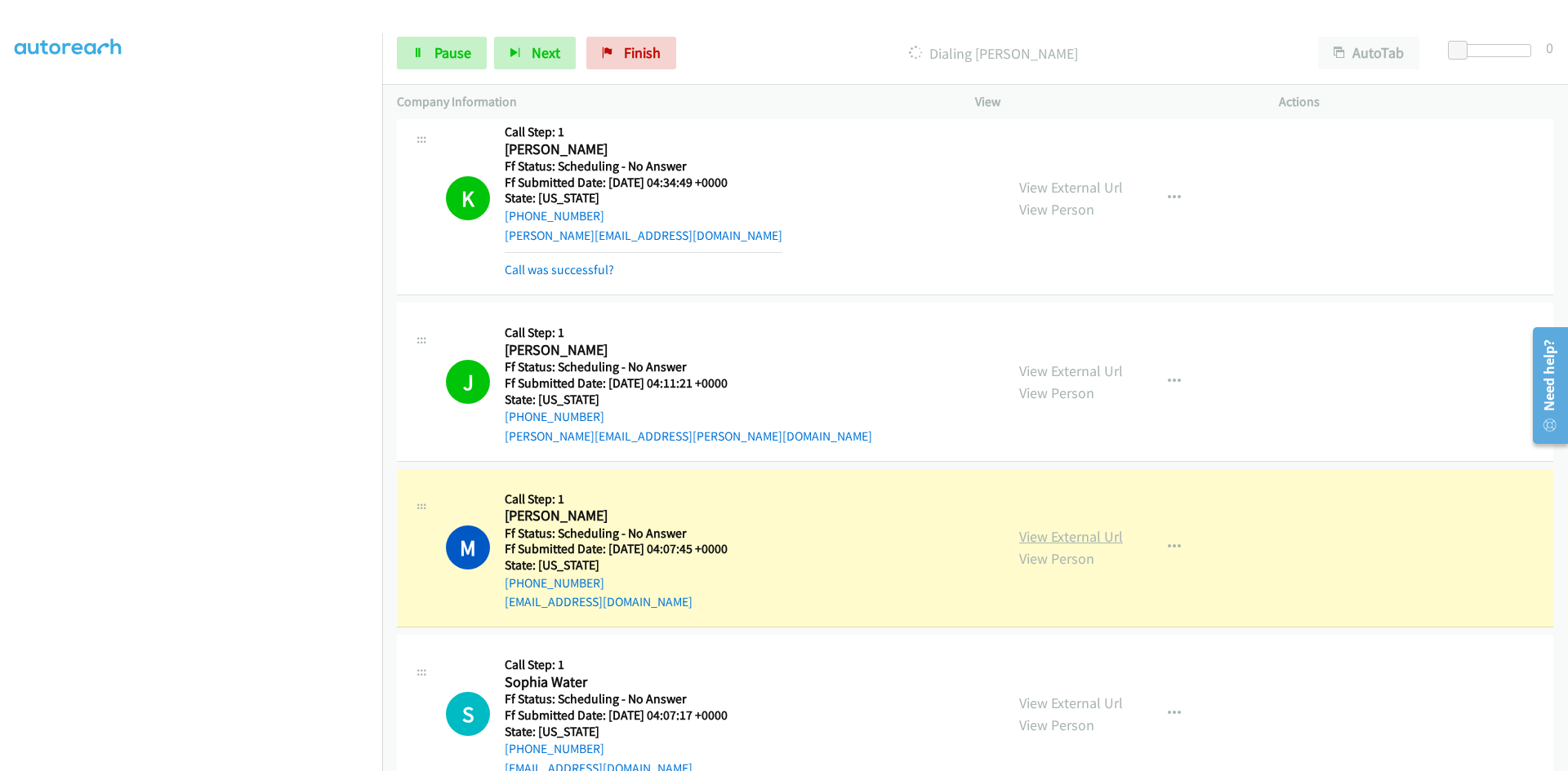
click at [1059, 537] on link "View External Url" at bounding box center [1070, 536] width 103 height 19
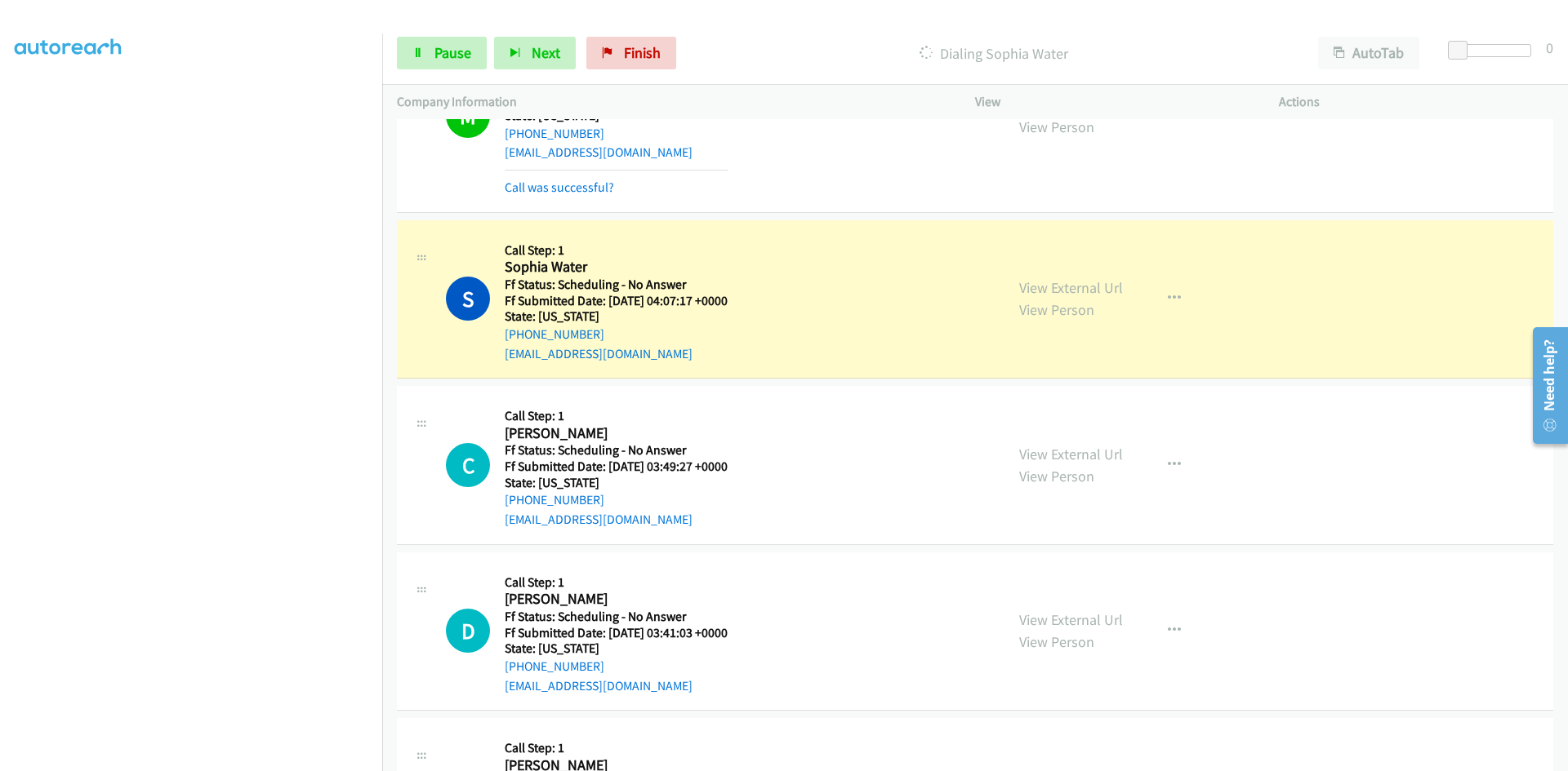
scroll to position [9256, 0]
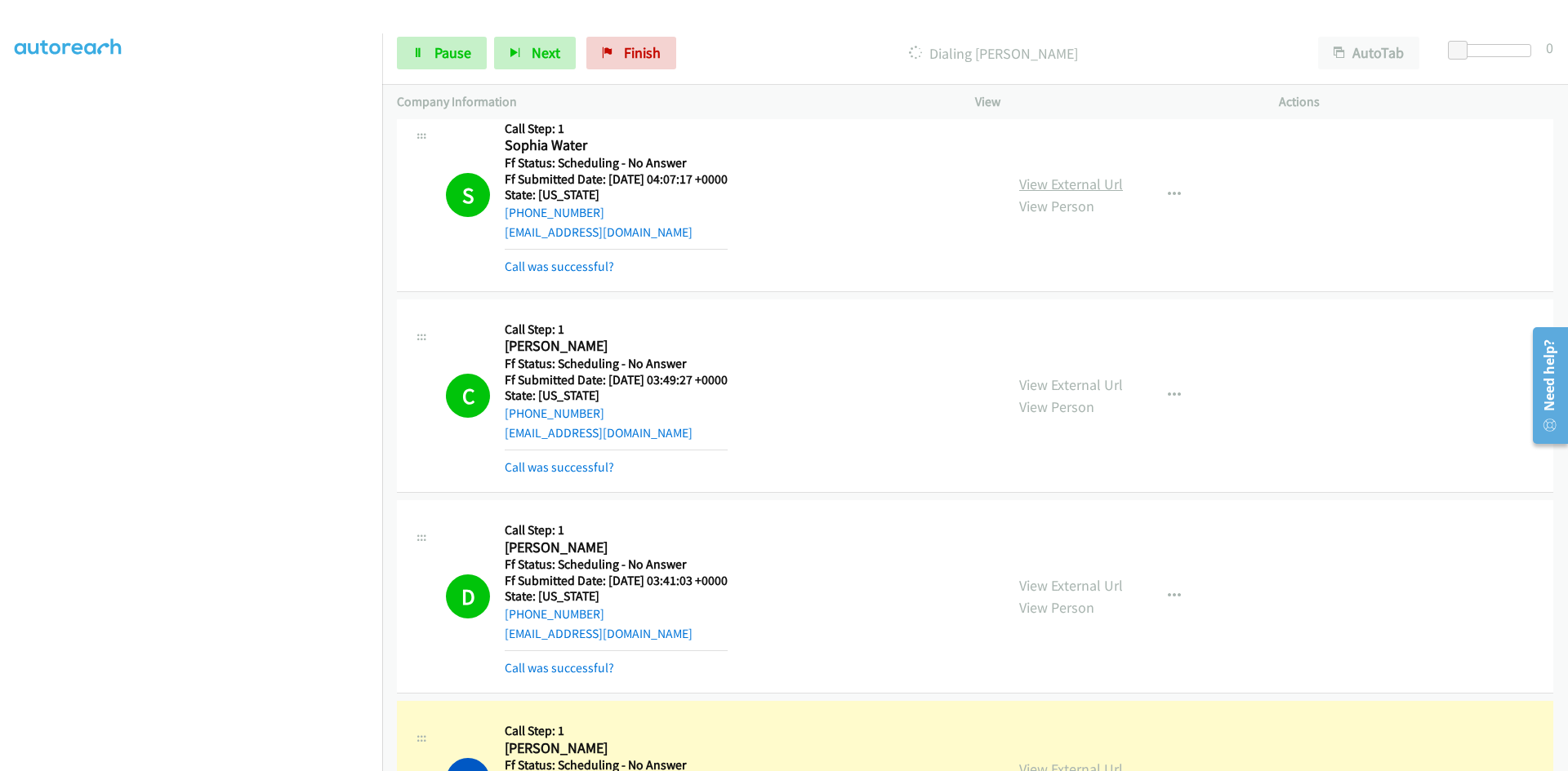
click at [1073, 184] on link "View External Url" at bounding box center [1070, 184] width 103 height 19
click at [1070, 387] on link "View External Url" at bounding box center [1070, 385] width 103 height 19
click at [1057, 580] on link "View External Url" at bounding box center [1070, 586] width 103 height 19
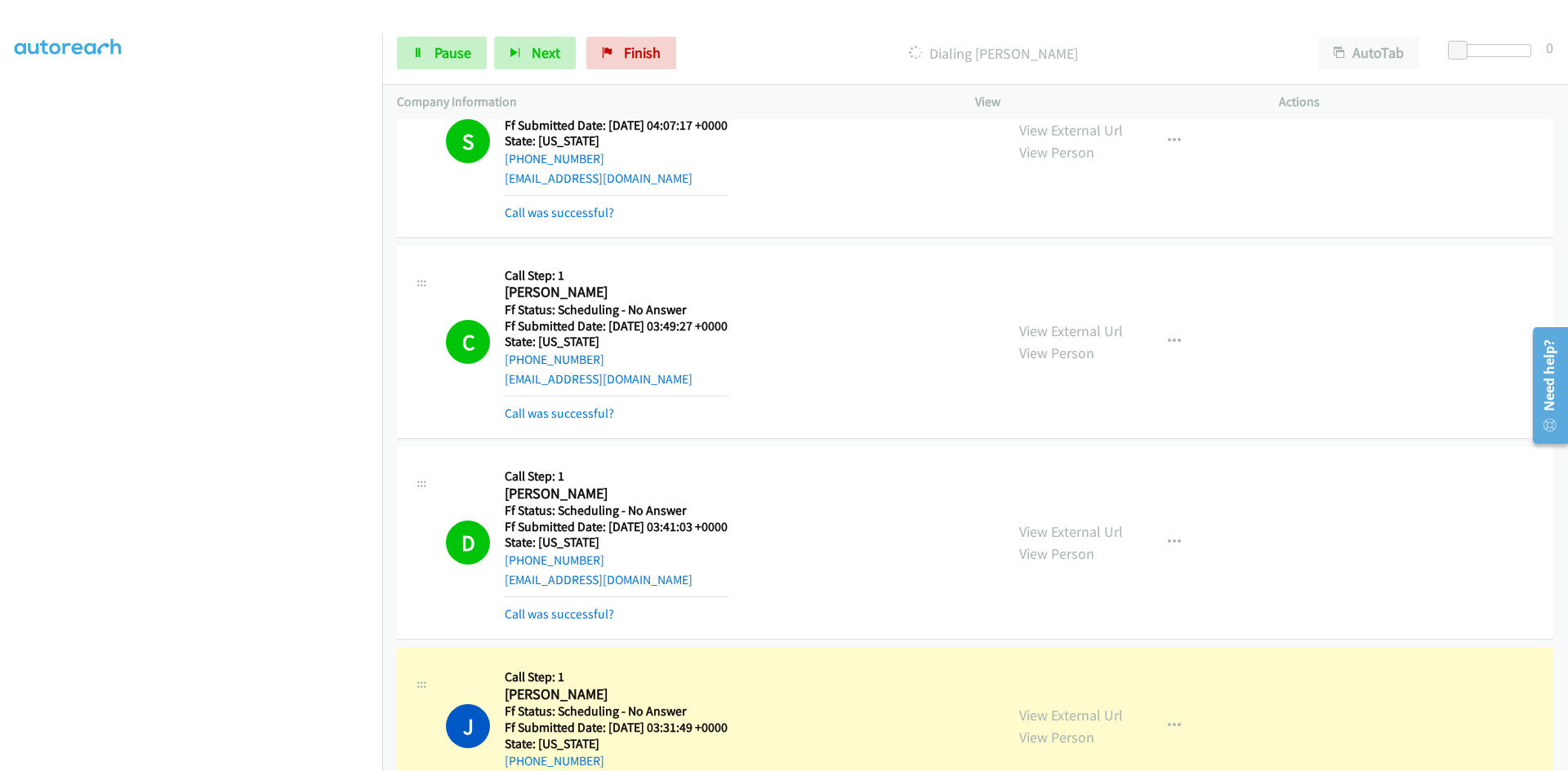
scroll to position [9420, 0]
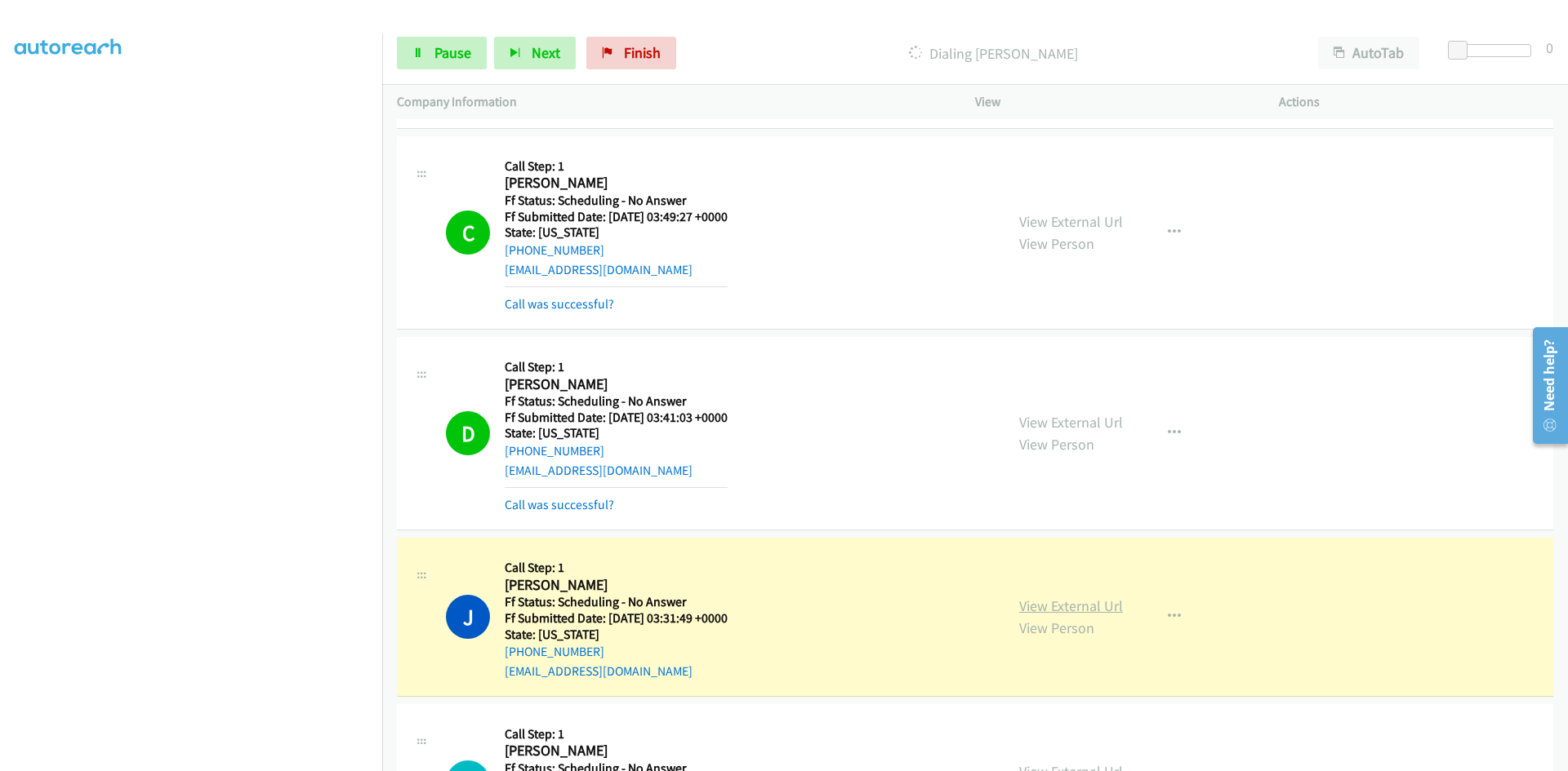
click at [1060, 601] on link "View External Url" at bounding box center [1070, 606] width 103 height 19
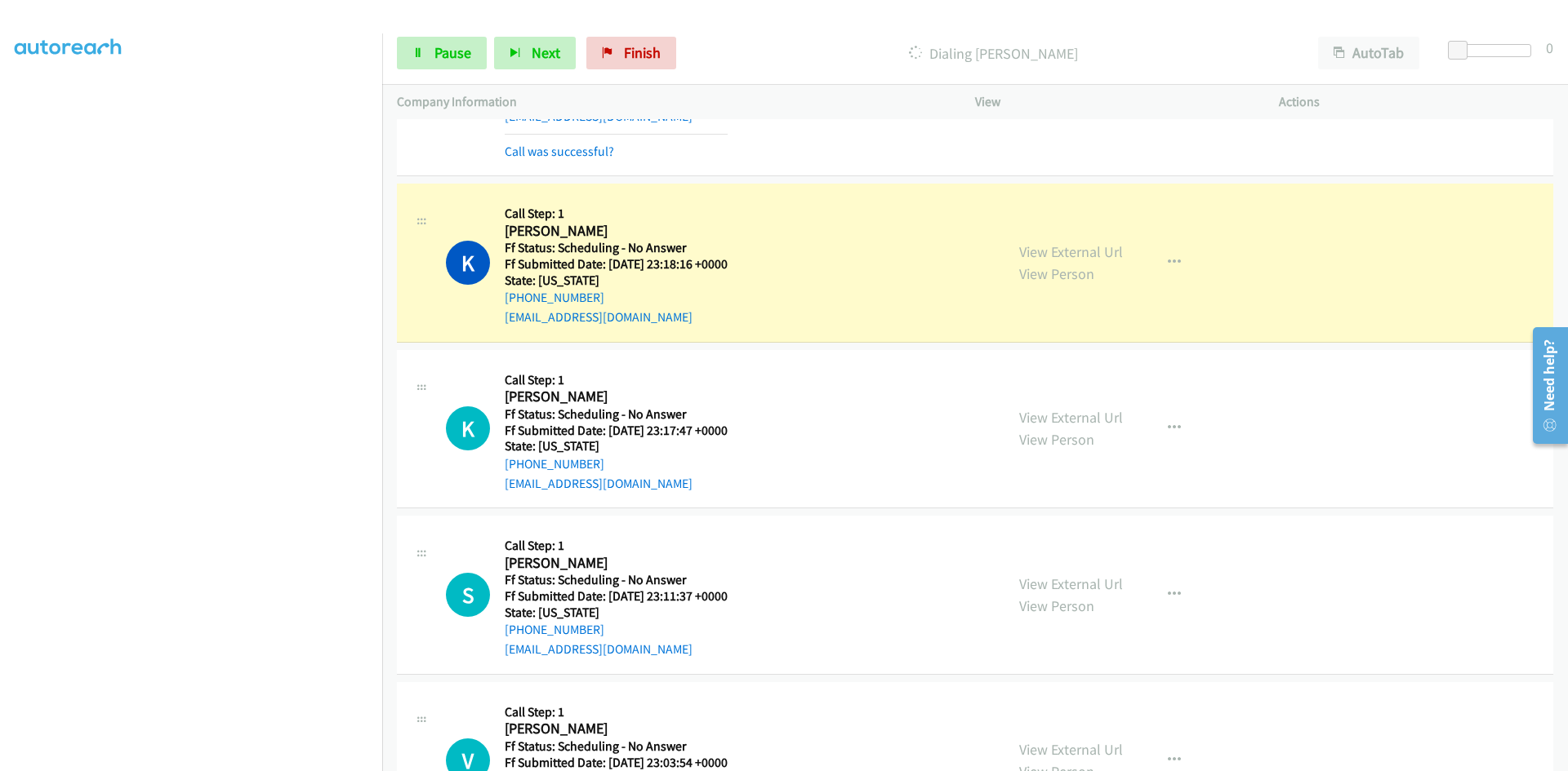
scroll to position [9990, 0]
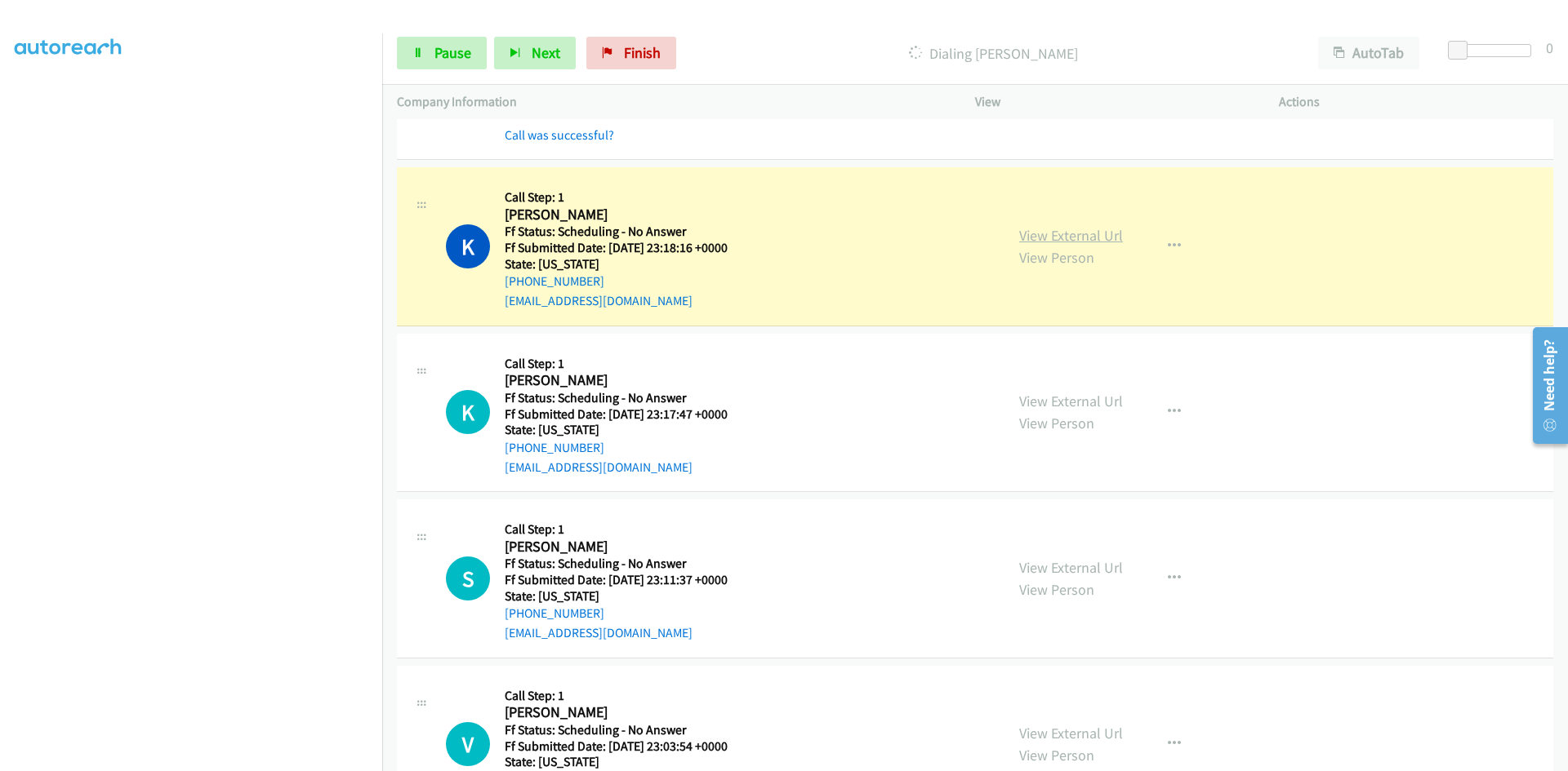
click at [1061, 237] on link "View External Url" at bounding box center [1070, 236] width 103 height 19
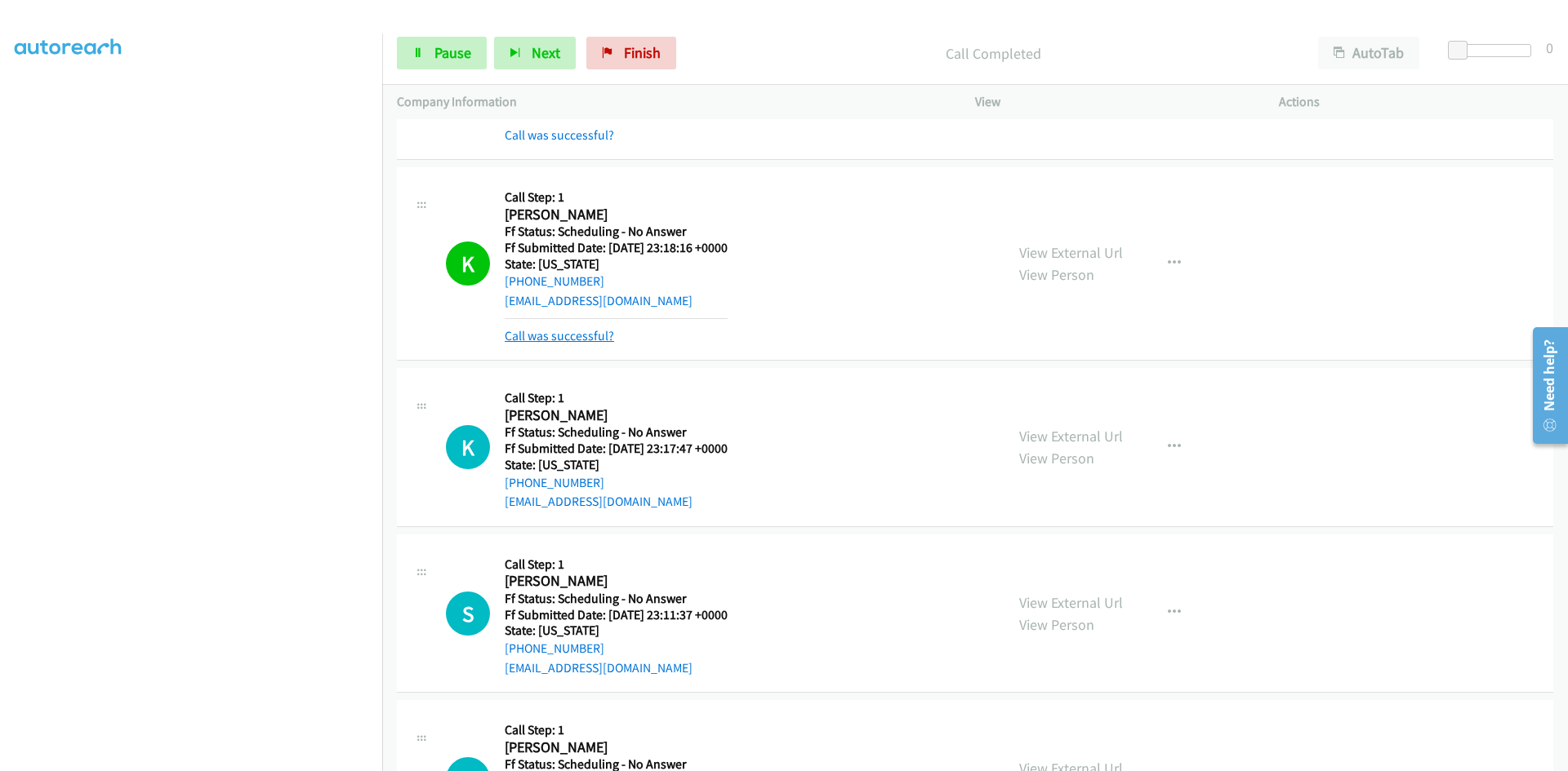
click at [570, 340] on link "Call was successful?" at bounding box center [559, 335] width 109 height 16
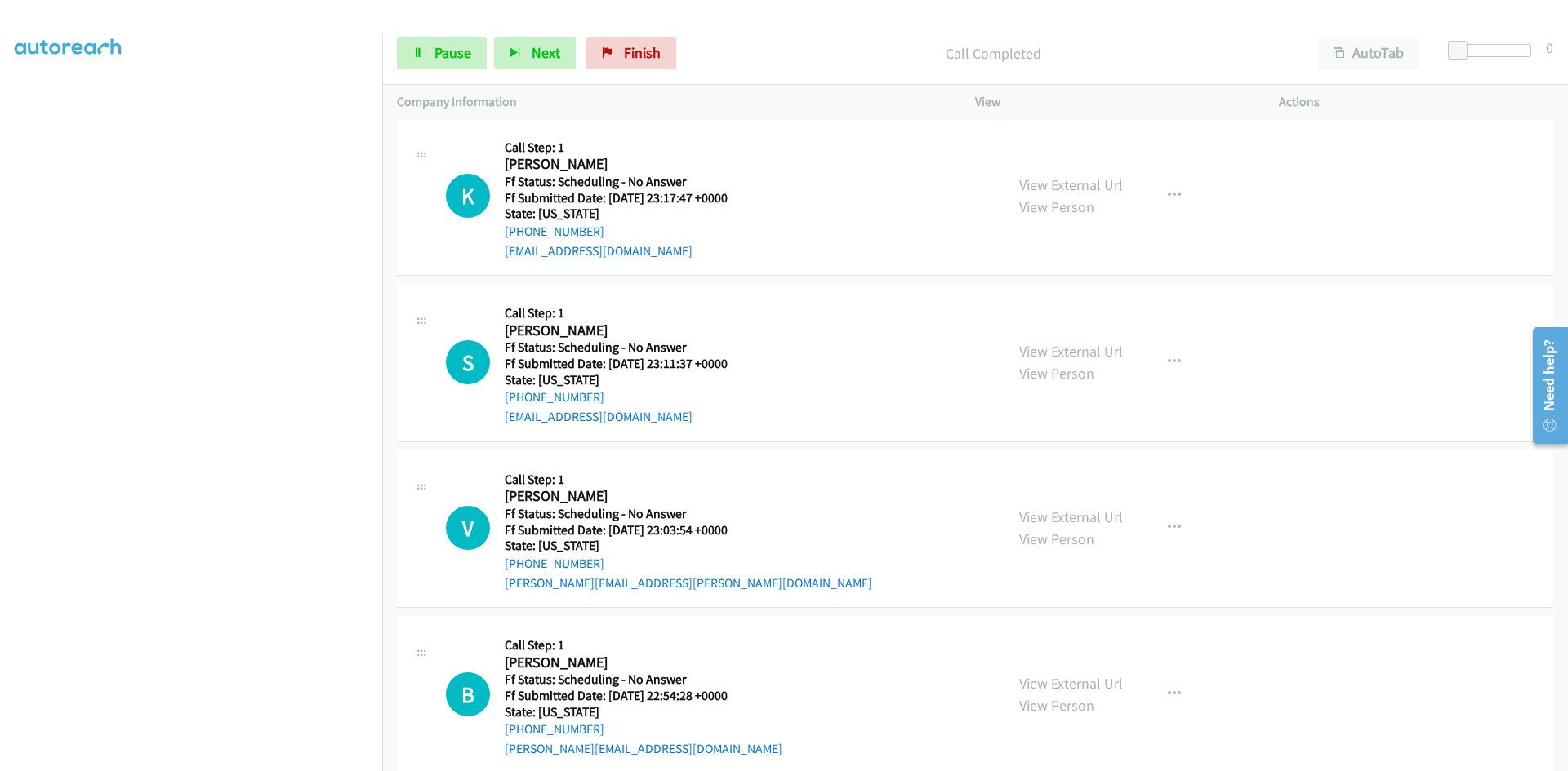
scroll to position [10235, 0]
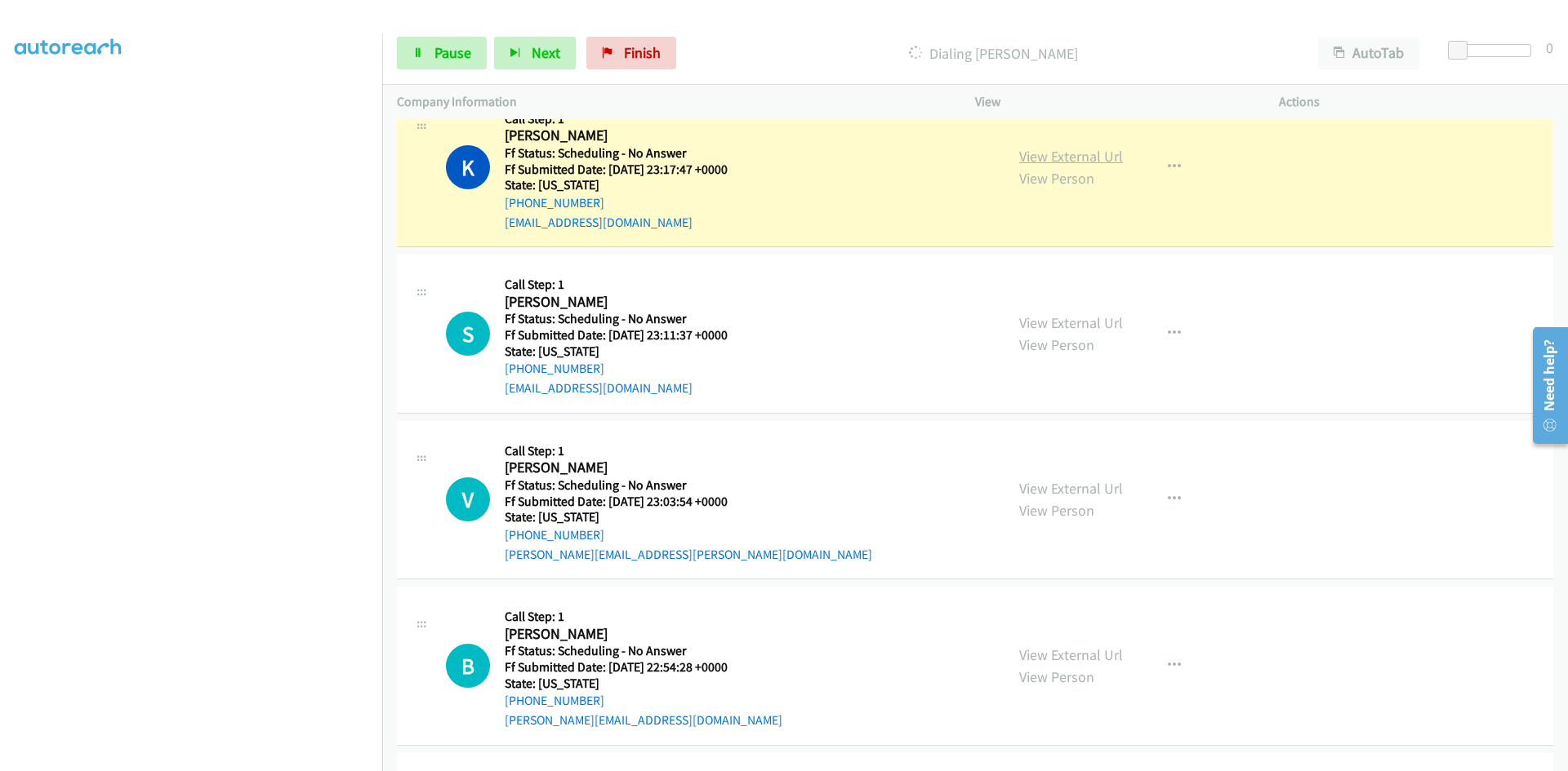
click at [1097, 156] on link "View External Url" at bounding box center [1070, 156] width 103 height 19
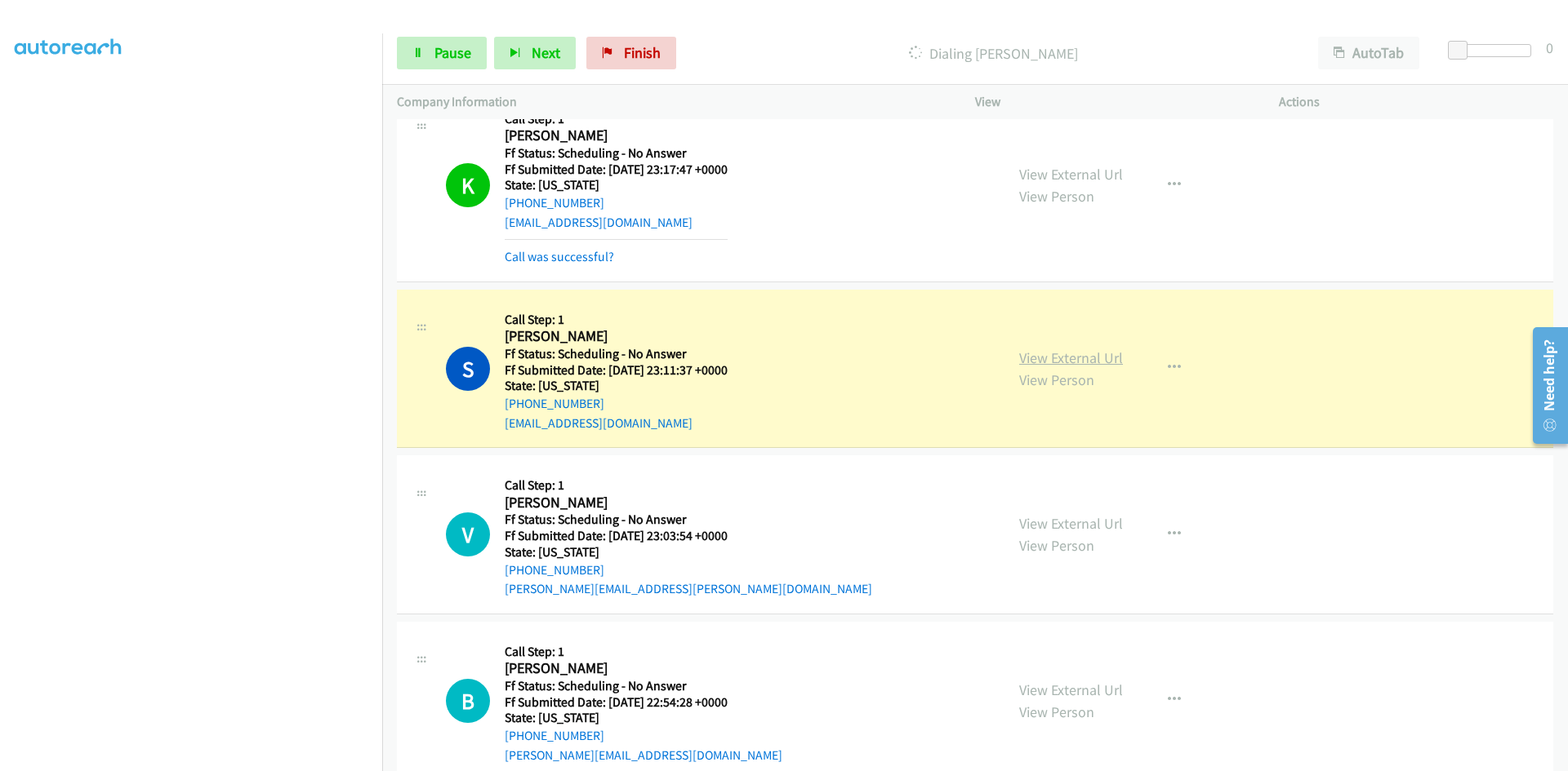
click at [1058, 358] on link "View External Url" at bounding box center [1070, 358] width 103 height 19
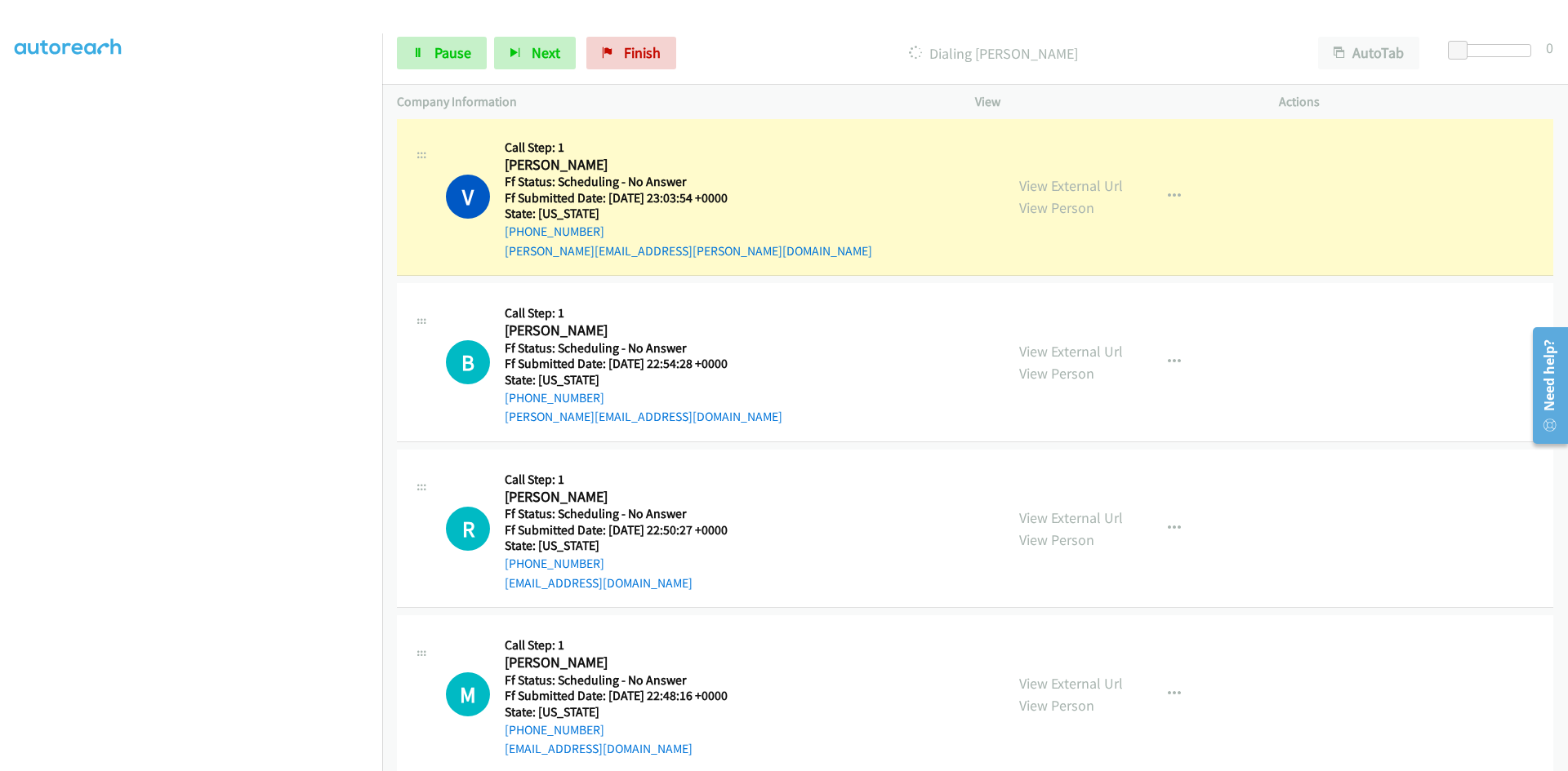
scroll to position [10643, 0]
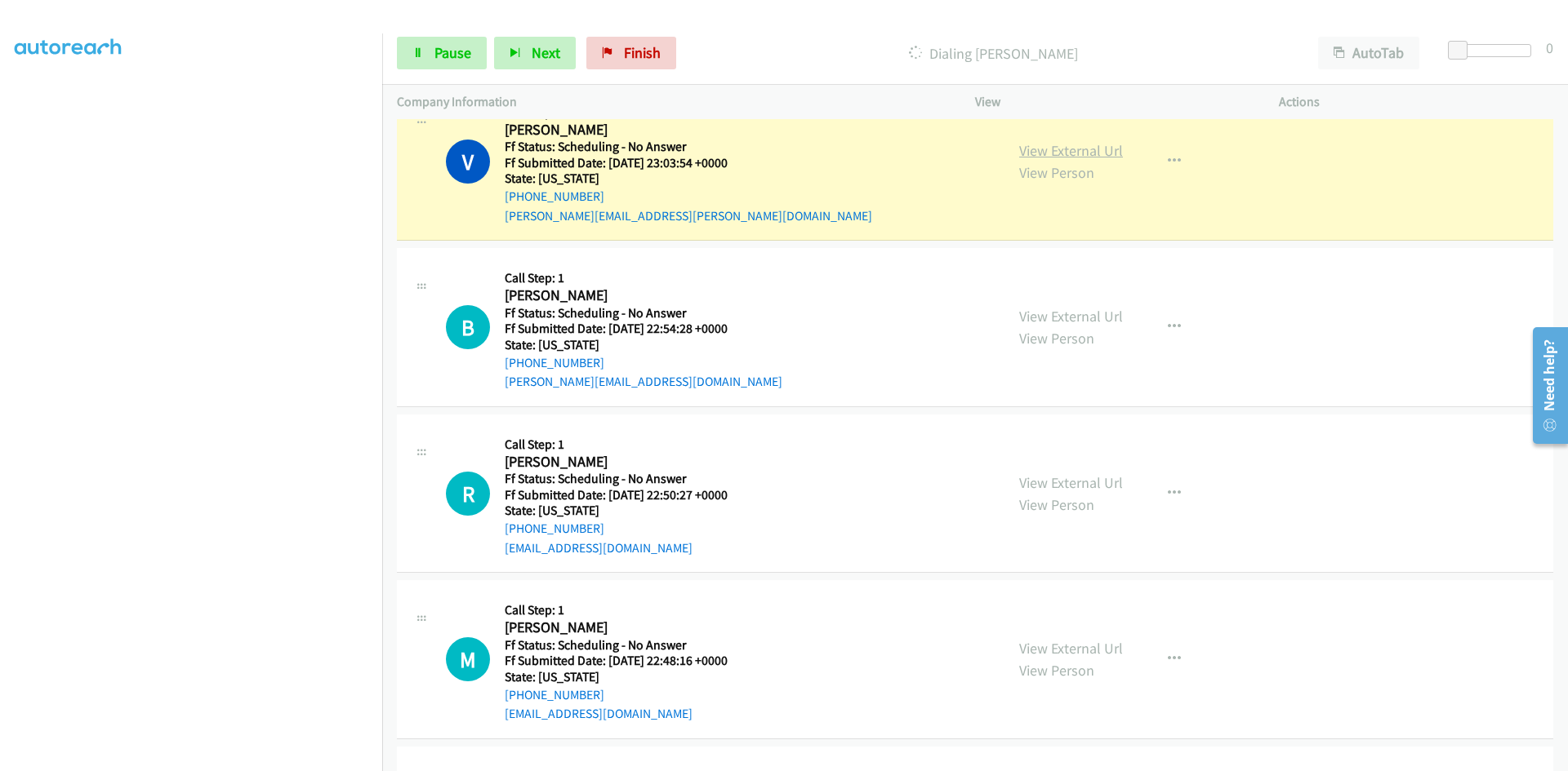
click at [1073, 147] on link "View External Url" at bounding box center [1070, 151] width 103 height 19
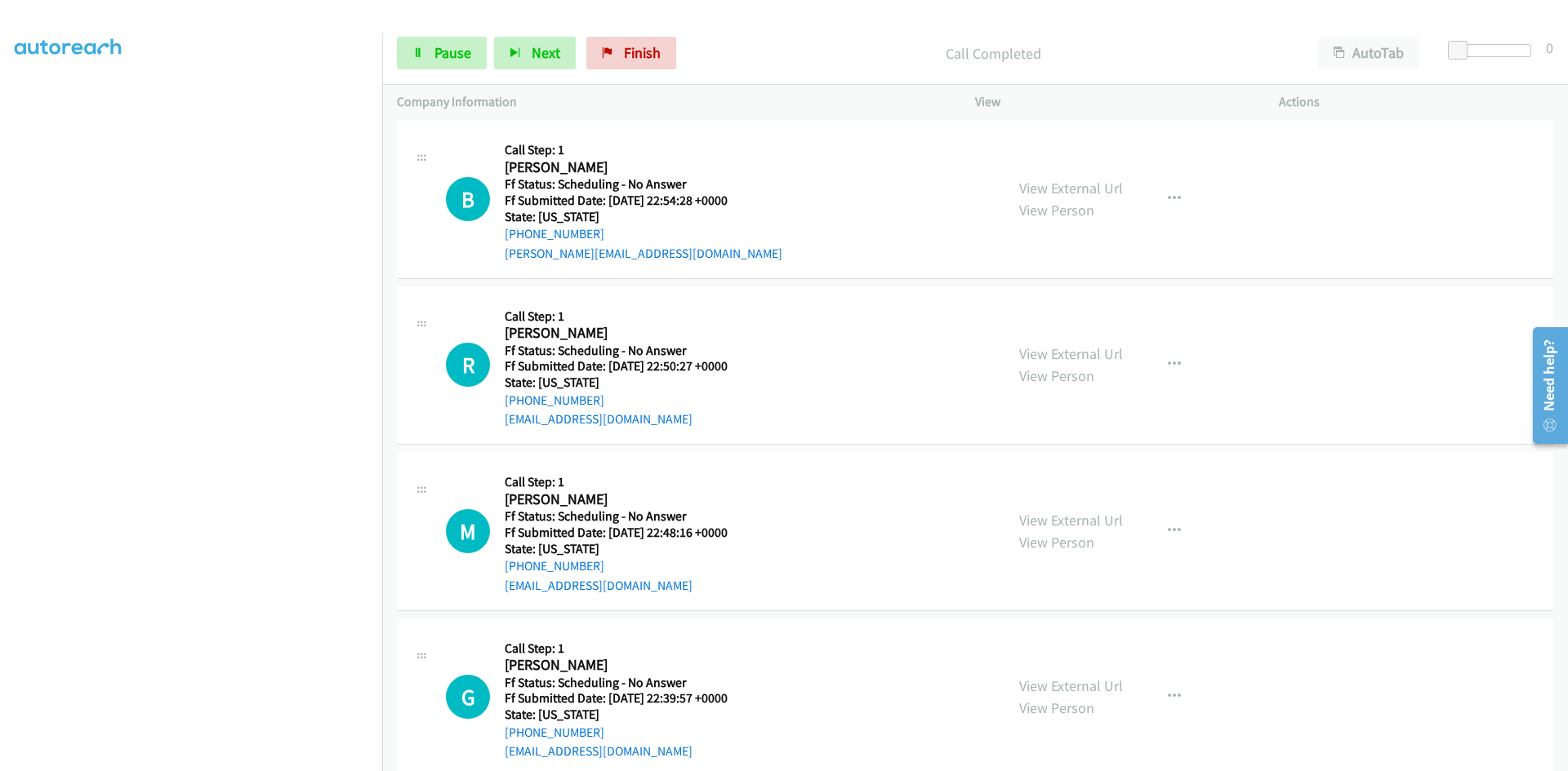
scroll to position [10841, 0]
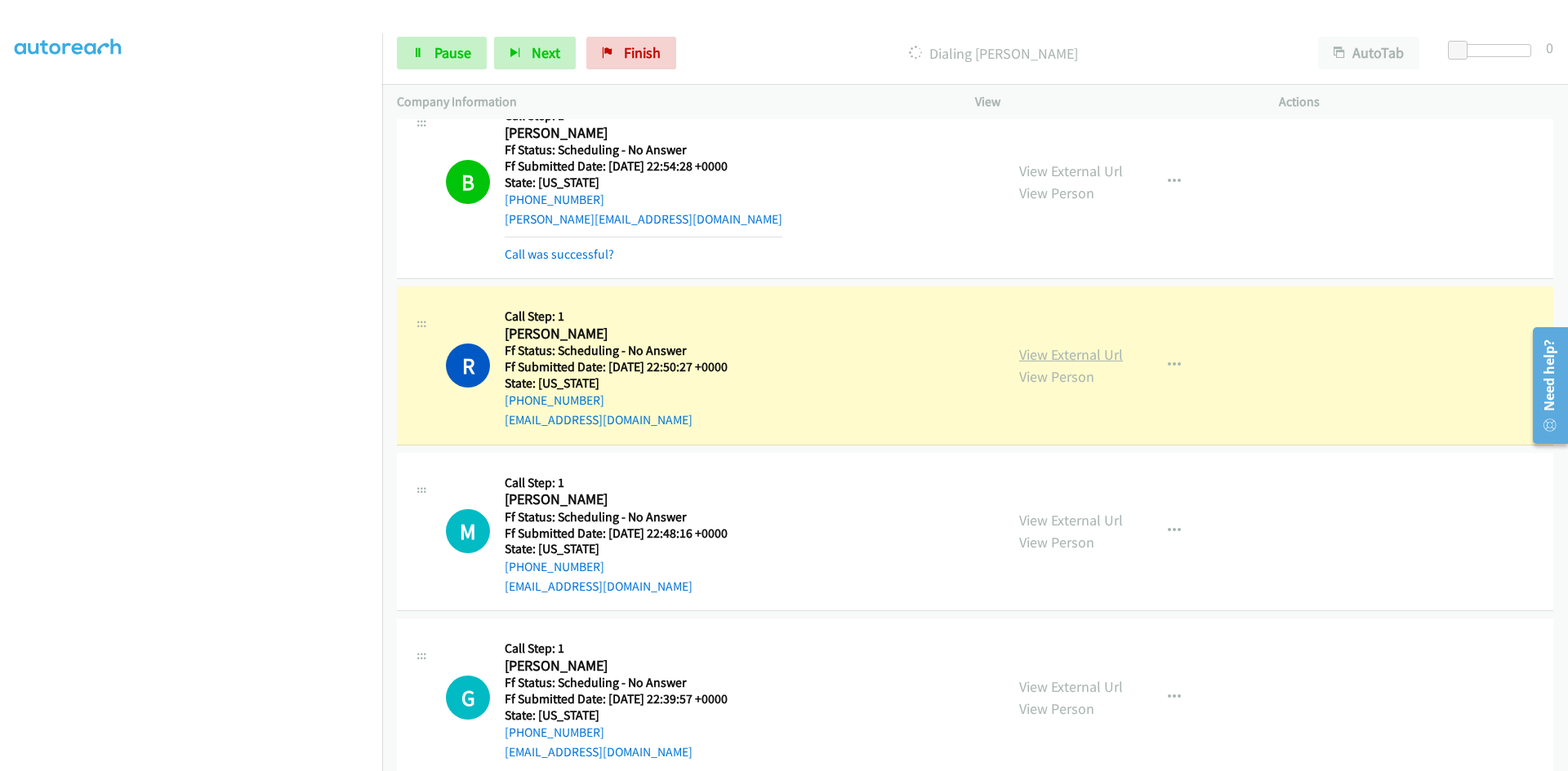
click at [1053, 357] on link "View External Url" at bounding box center [1070, 355] width 103 height 19
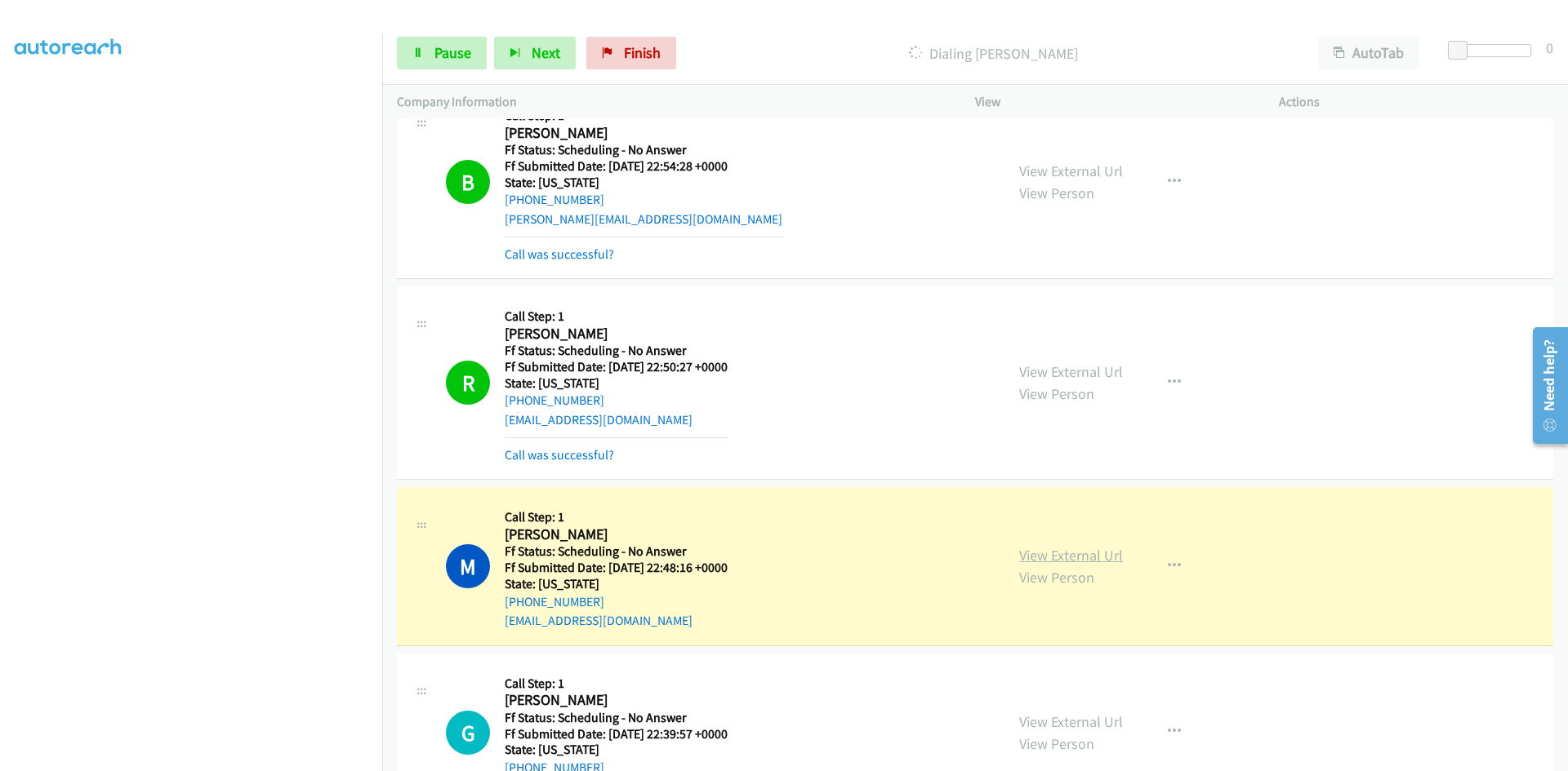
click at [1110, 555] on link "View External Url" at bounding box center [1070, 555] width 103 height 19
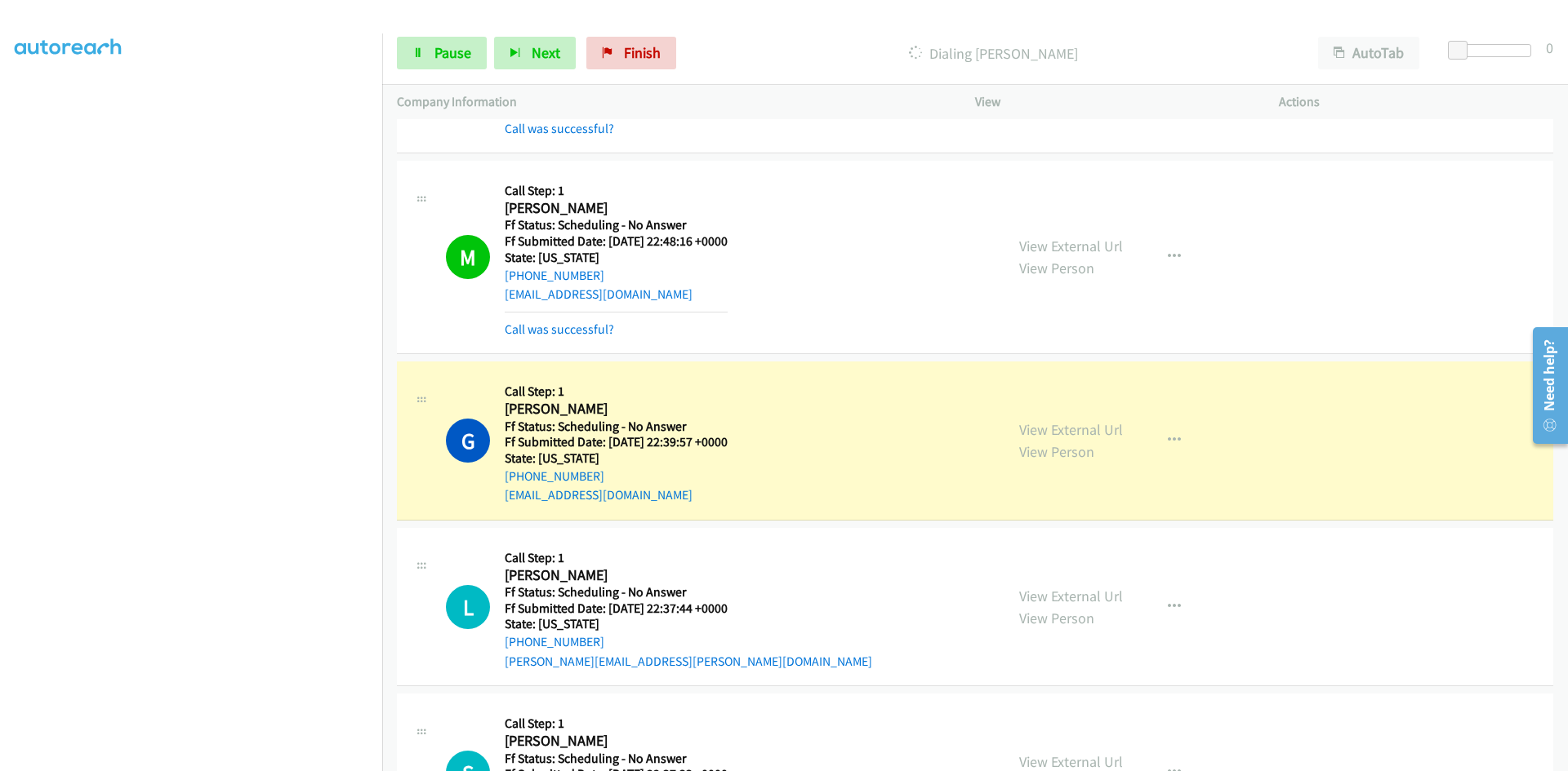
scroll to position [11412, 0]
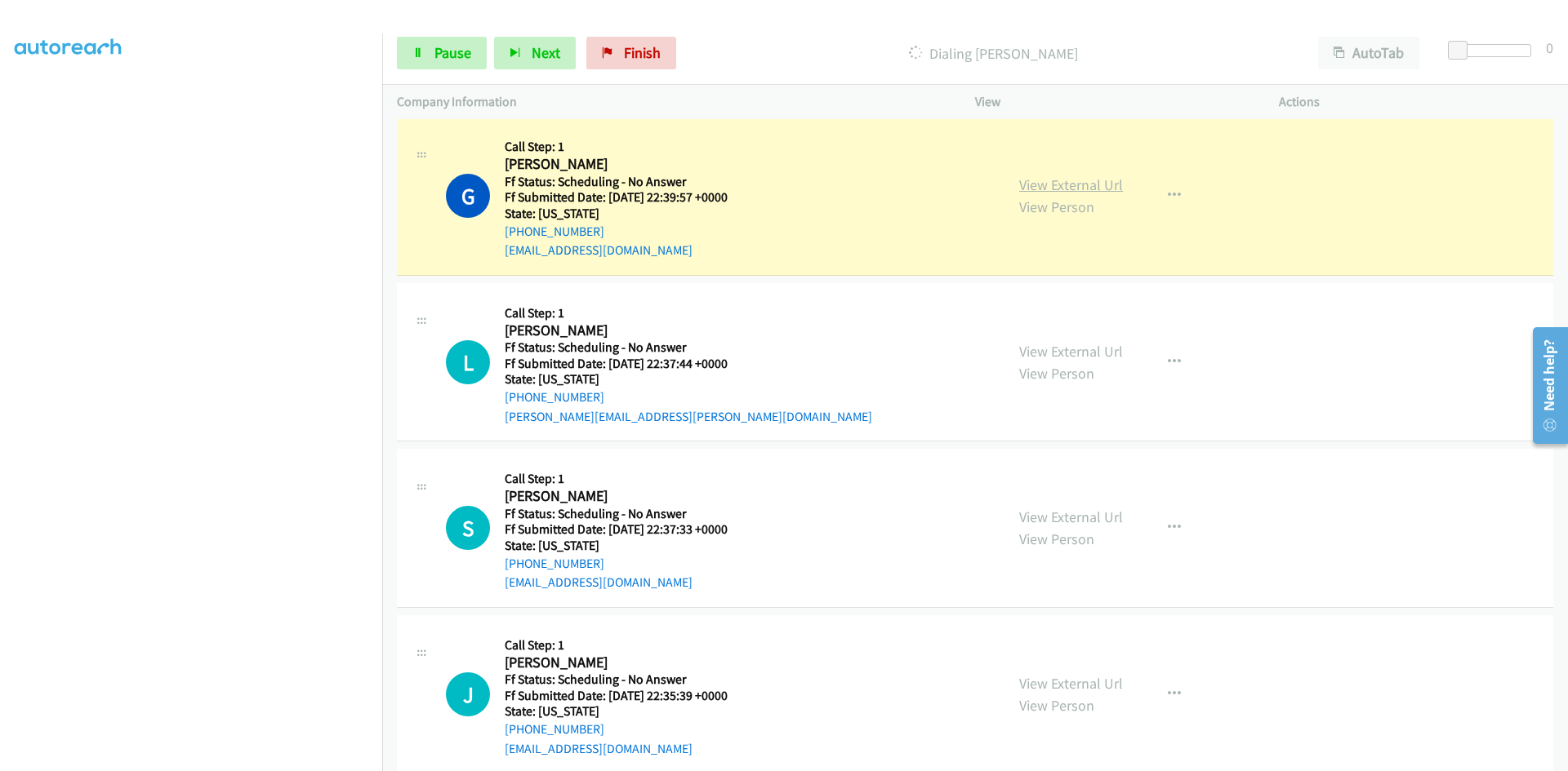
click at [1103, 189] on link "View External Url" at bounding box center [1070, 184] width 103 height 19
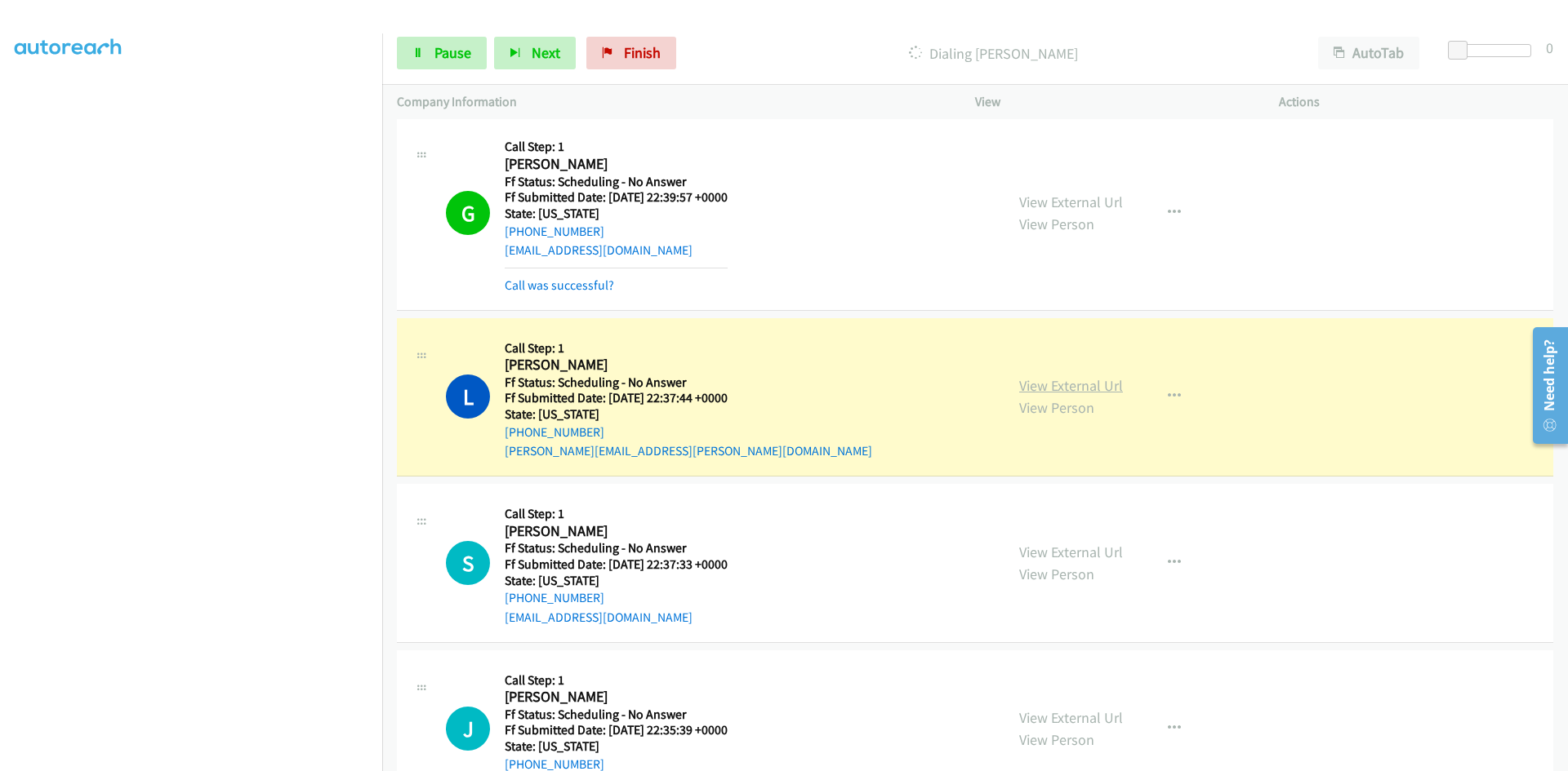
click at [1023, 387] on link "View External Url" at bounding box center [1070, 386] width 103 height 19
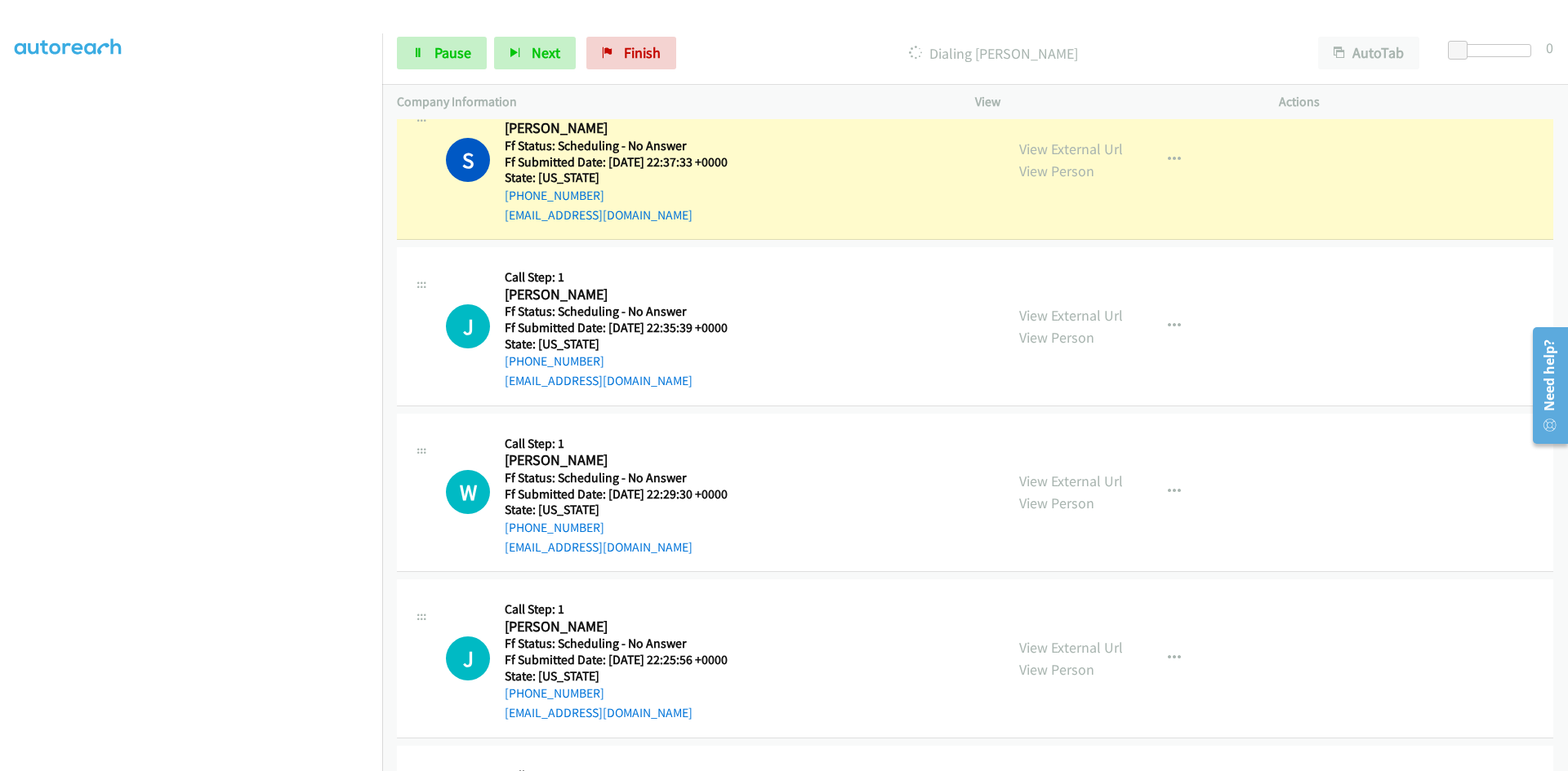
scroll to position [11820, 0]
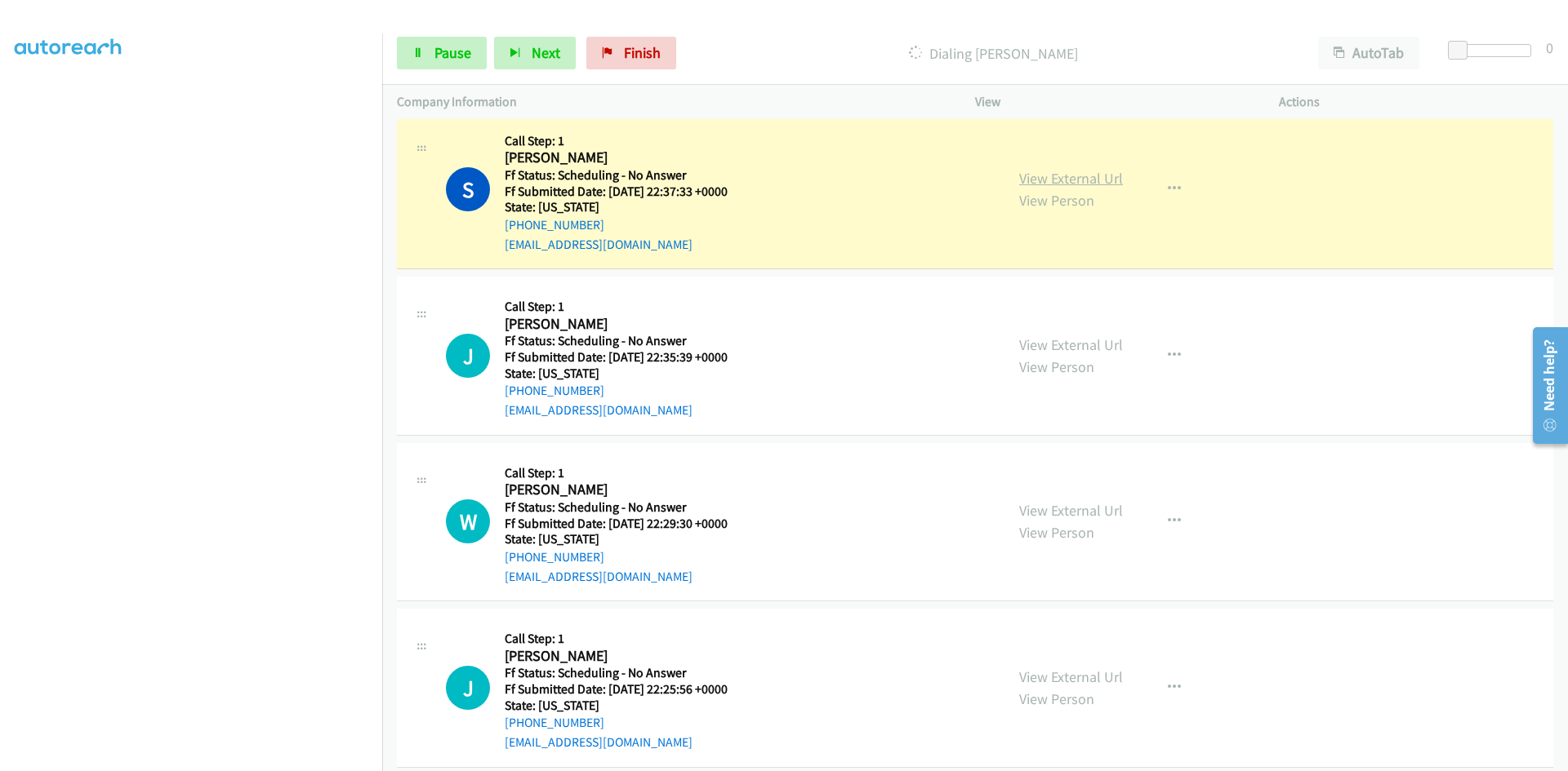
click at [1063, 176] on link "View External Url" at bounding box center [1070, 178] width 103 height 19
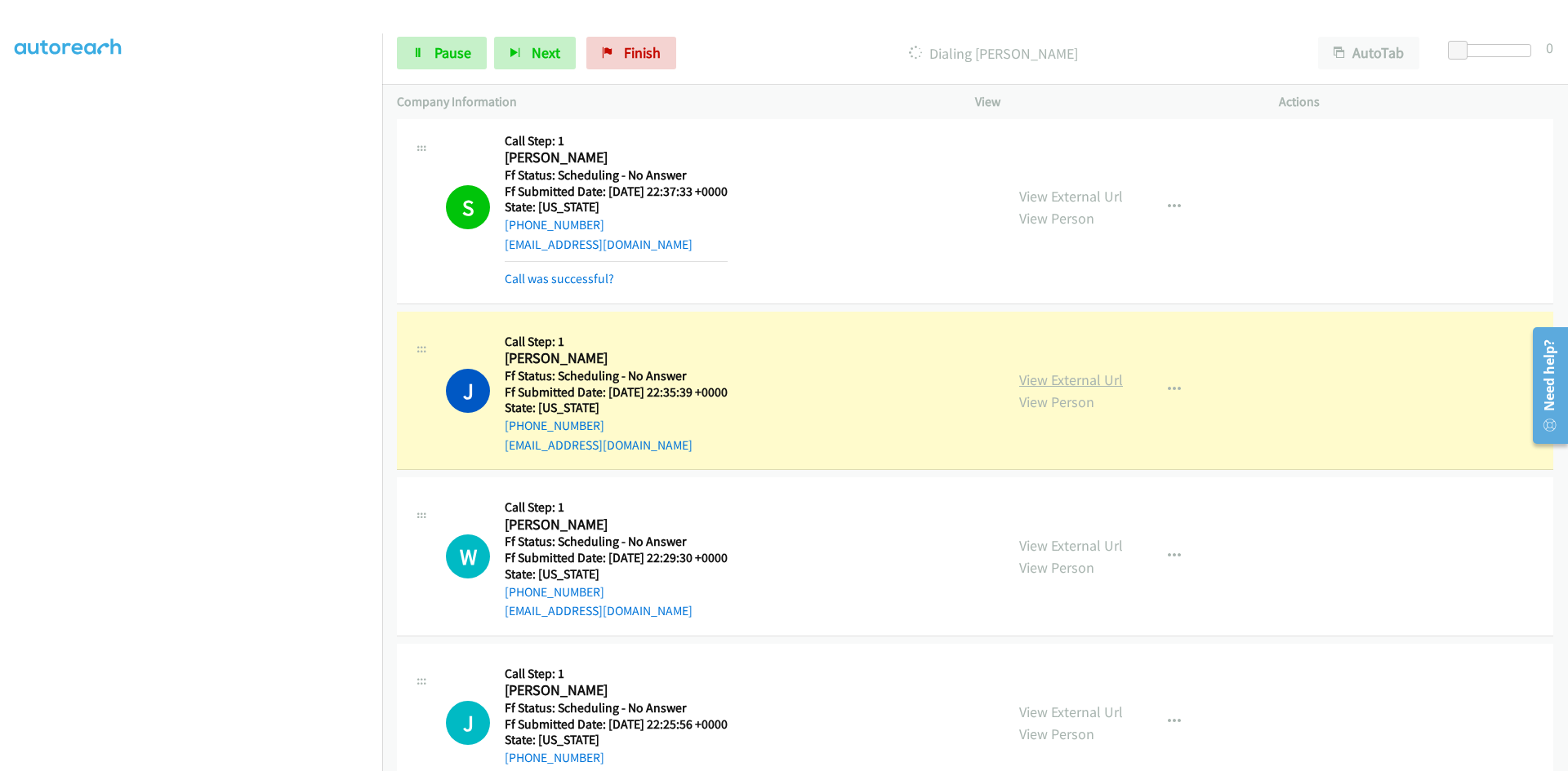
click at [1107, 380] on link "View External Url" at bounding box center [1070, 380] width 103 height 19
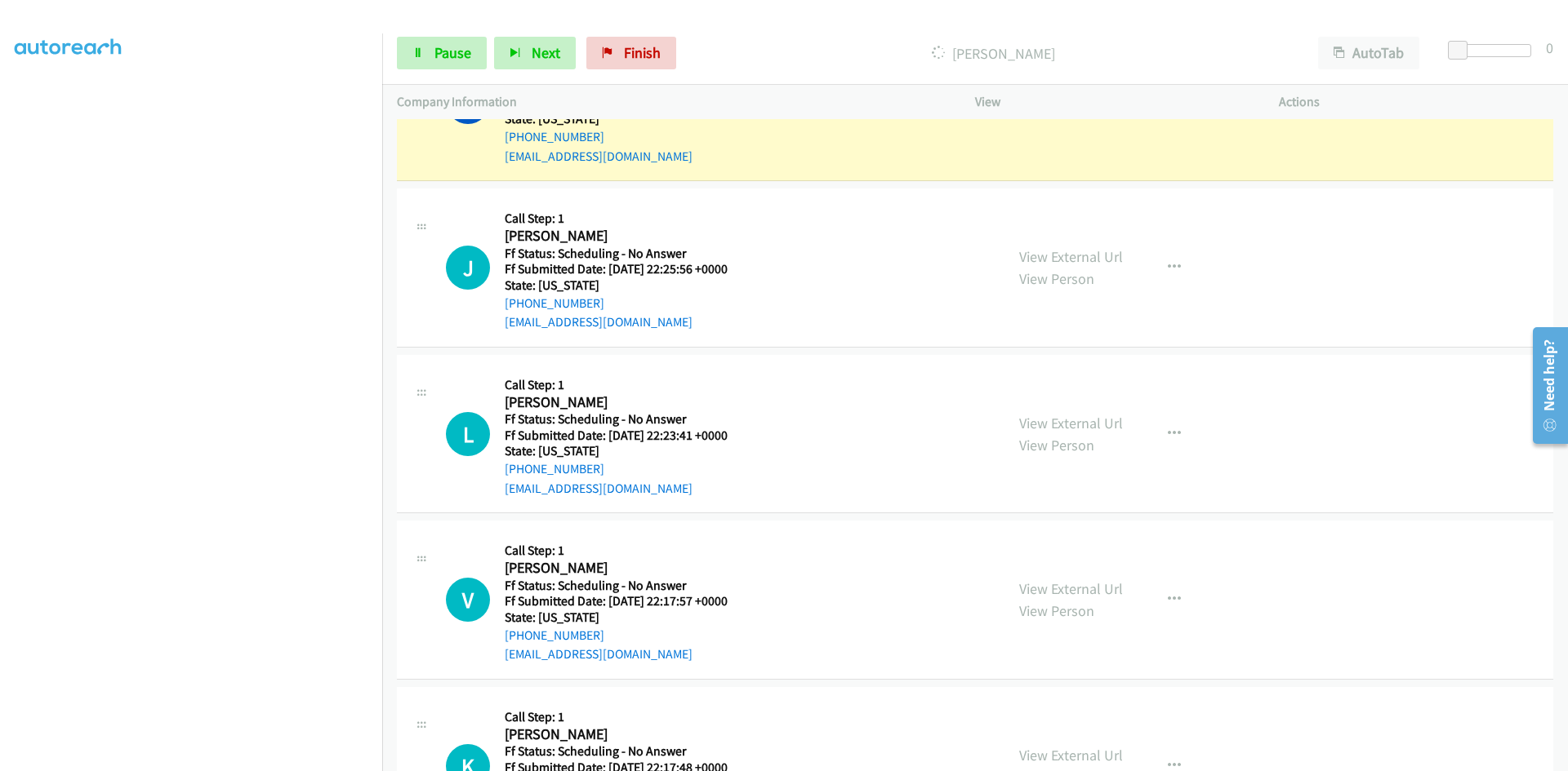
scroll to position [12228, 0]
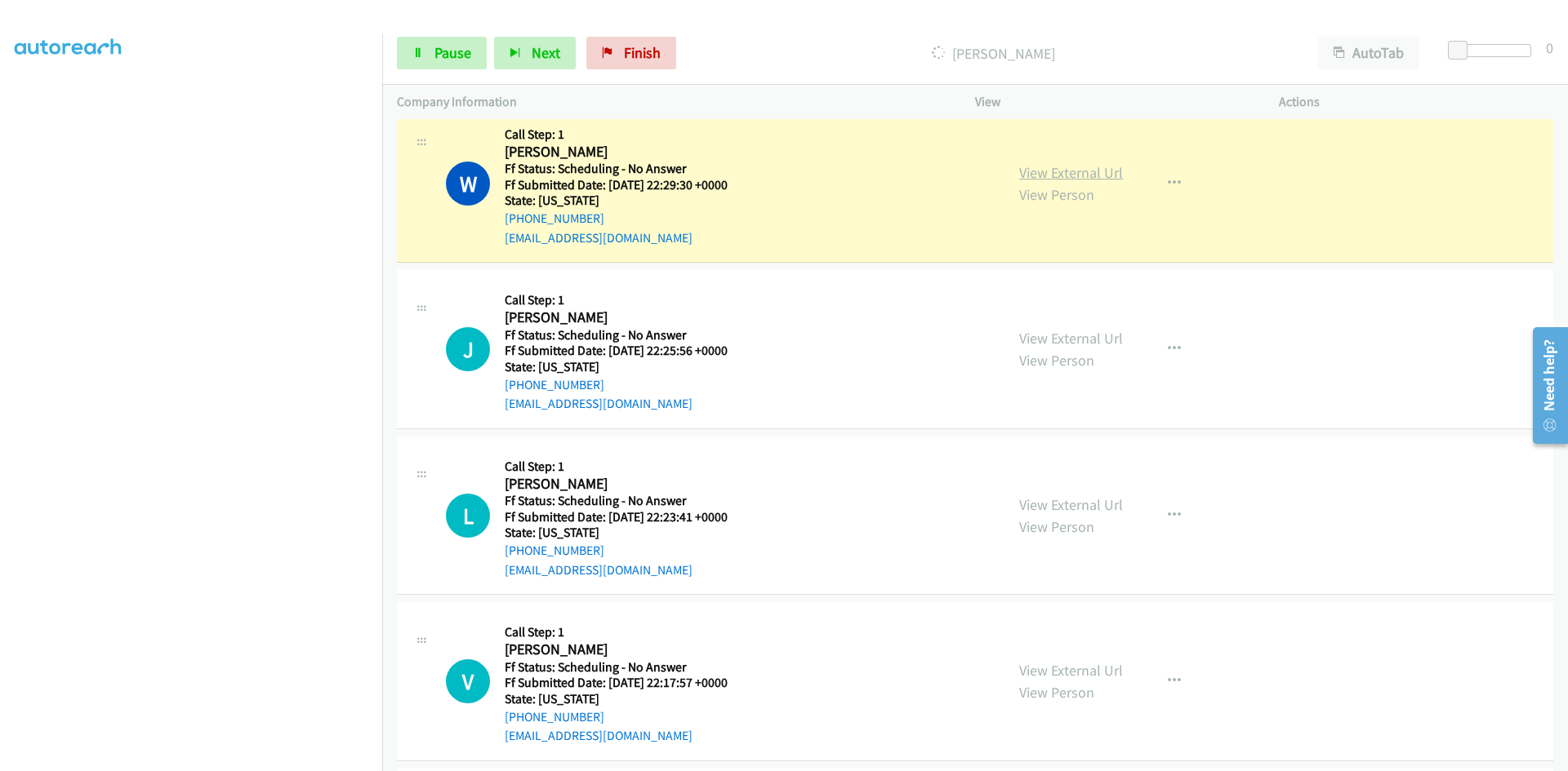
click at [1063, 174] on link "View External Url" at bounding box center [1070, 172] width 103 height 19
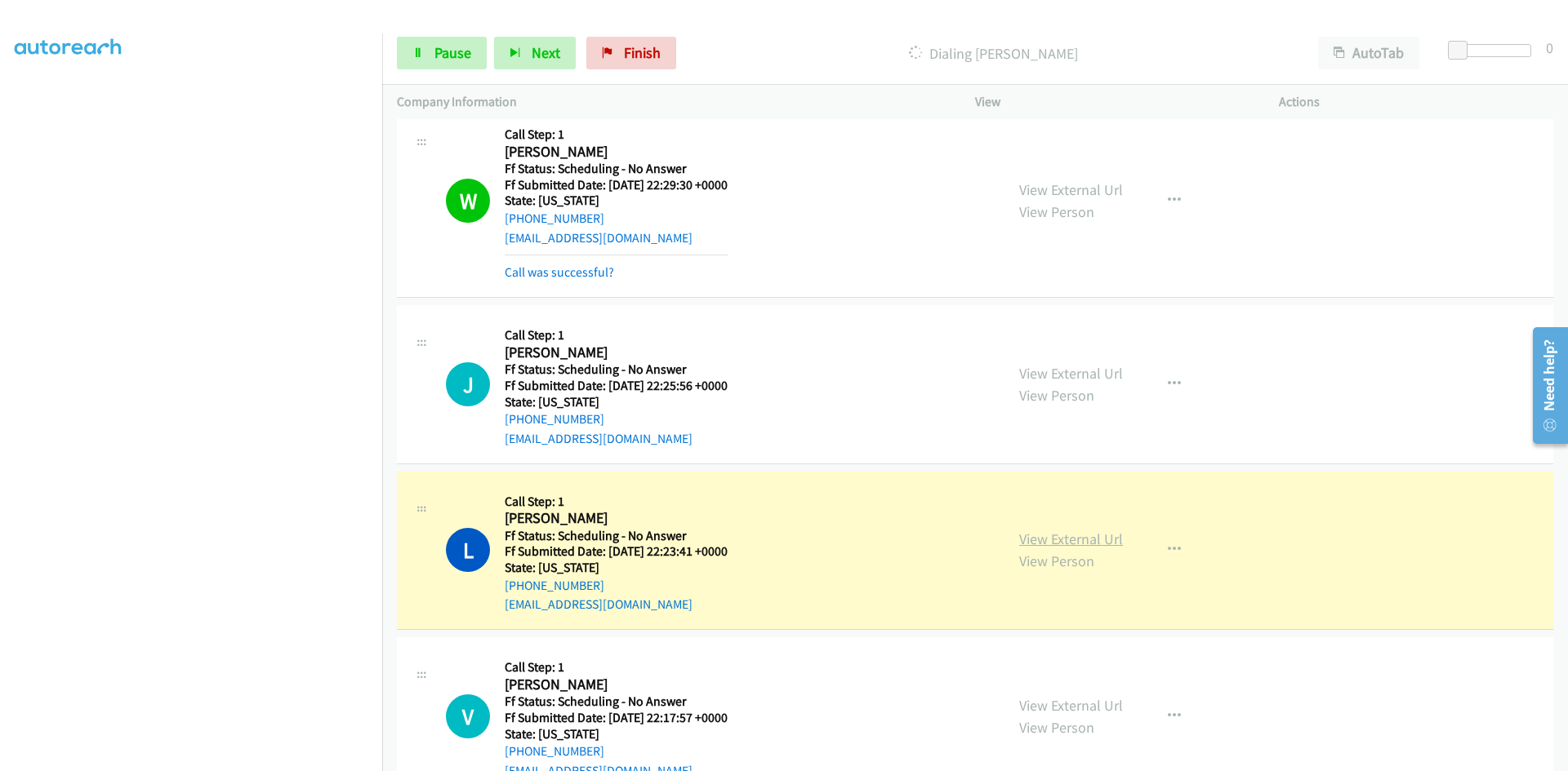
click at [1045, 540] on link "View External Url" at bounding box center [1070, 539] width 103 height 19
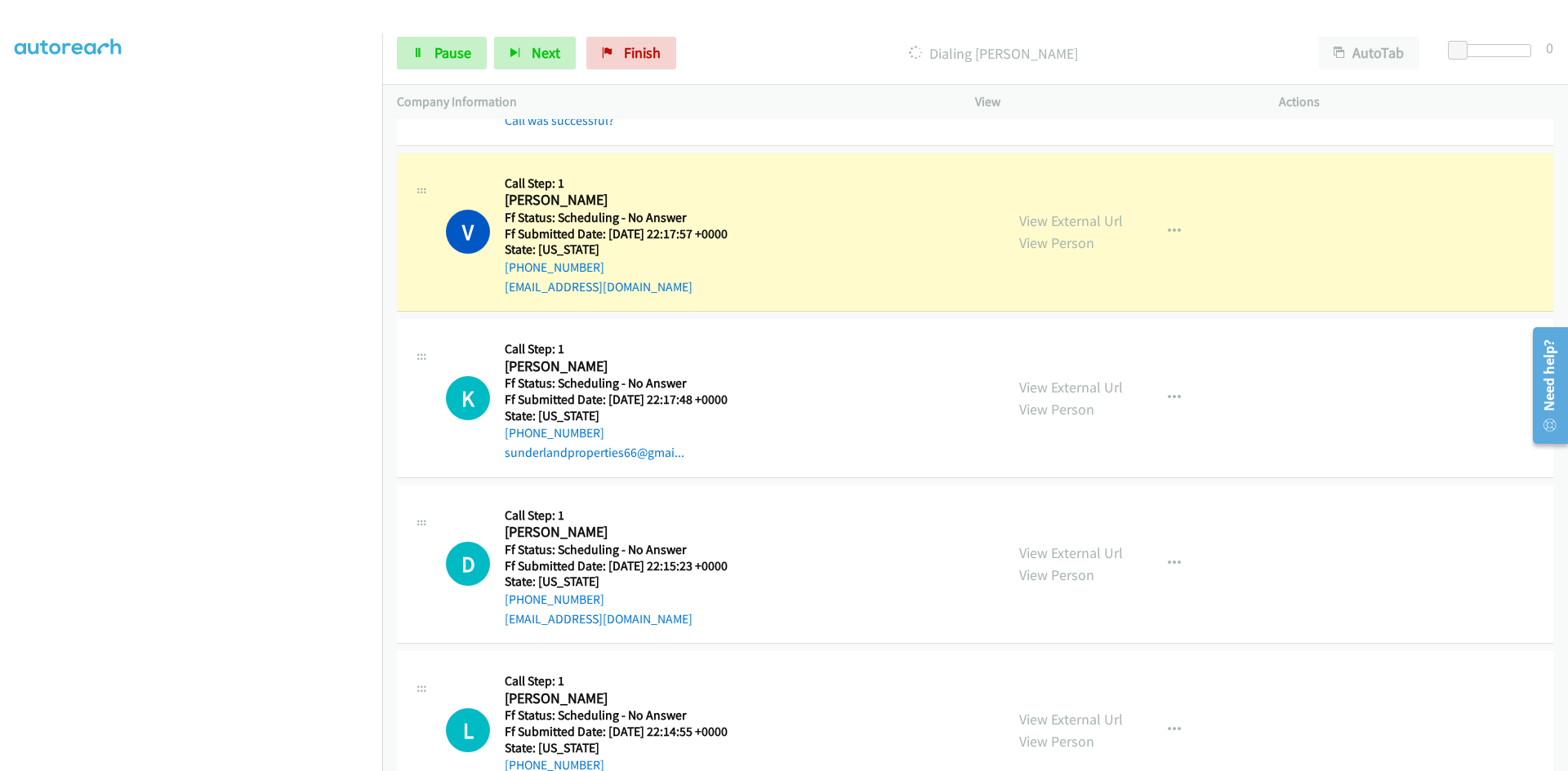
scroll to position [12800, 0]
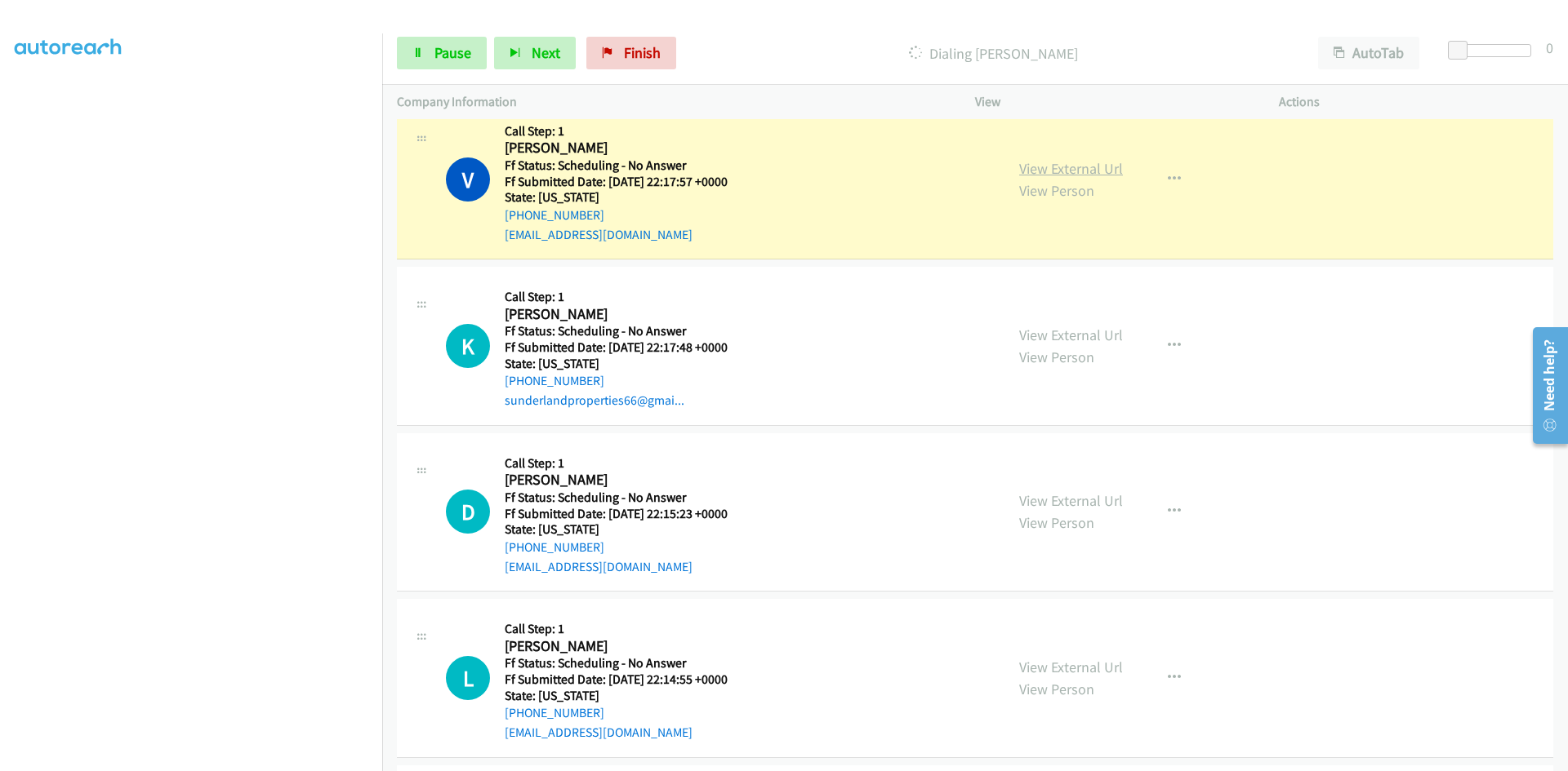
click at [1080, 169] on link "View External Url" at bounding box center [1070, 169] width 103 height 19
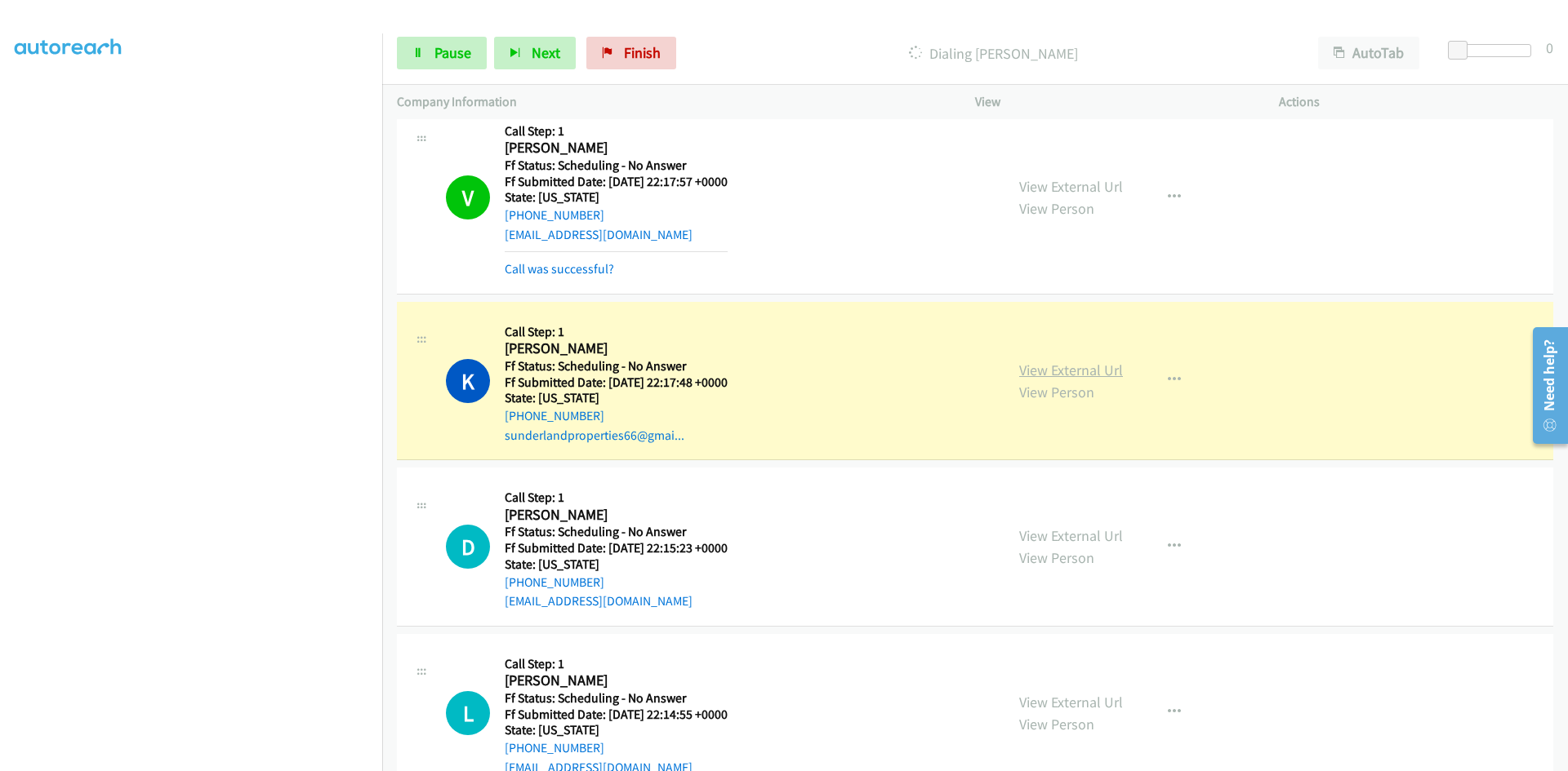
click at [1037, 370] on link "View External Url" at bounding box center [1070, 370] width 103 height 19
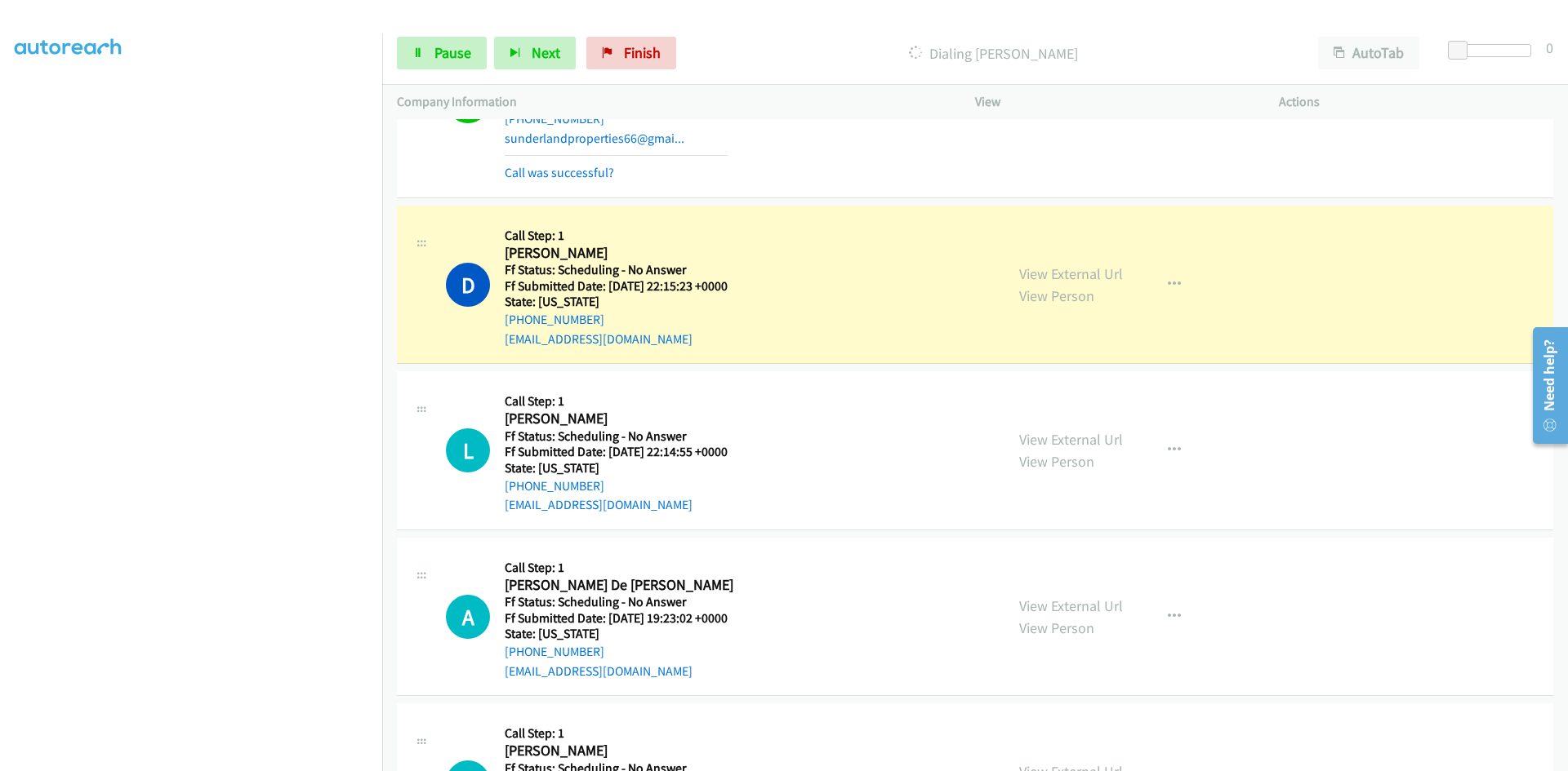
scroll to position [13126, 0]
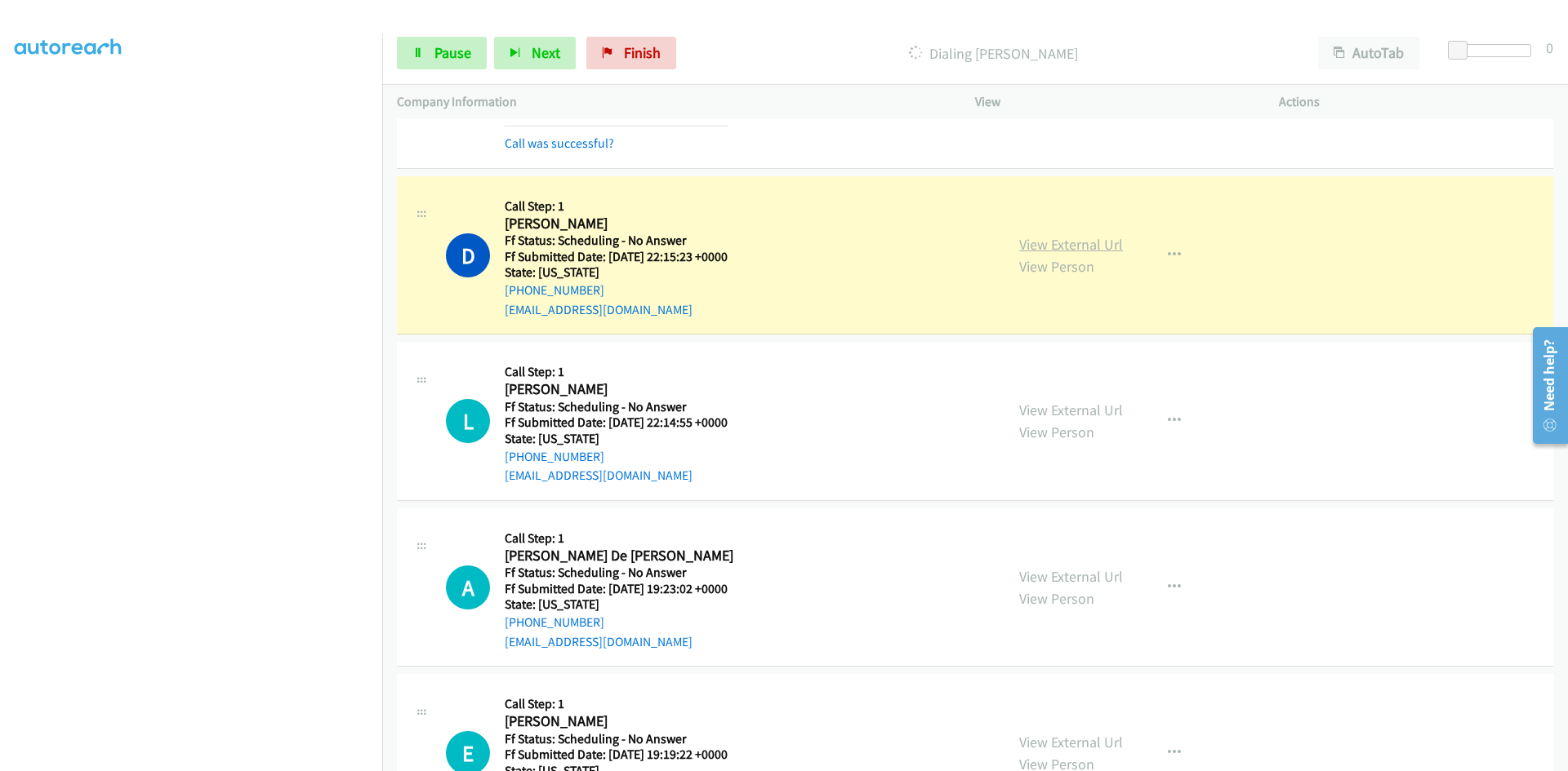
click at [1076, 249] on link "View External Url" at bounding box center [1070, 244] width 103 height 19
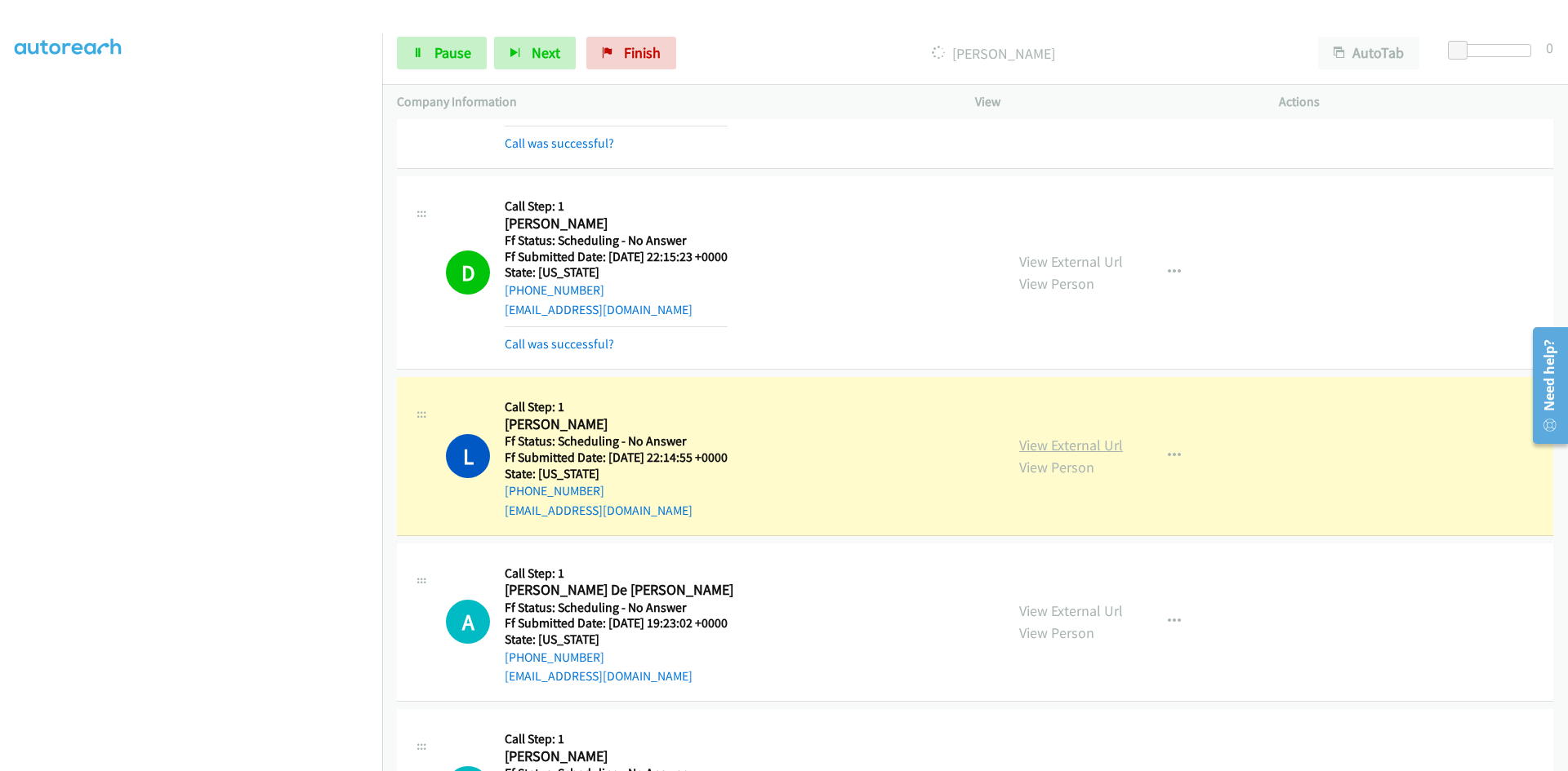
click at [1077, 444] on link "View External Url" at bounding box center [1070, 445] width 103 height 19
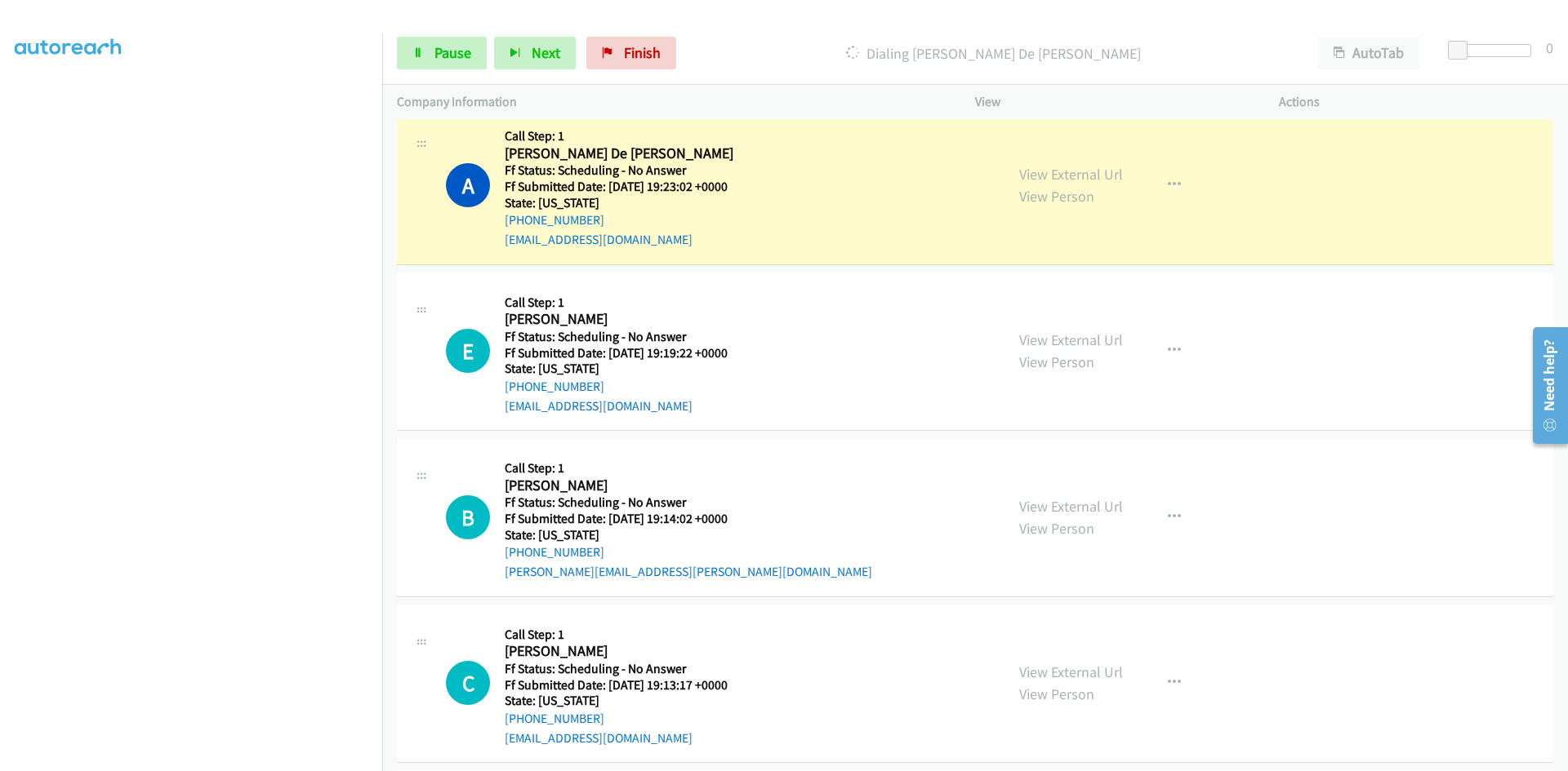
scroll to position [13615, 0]
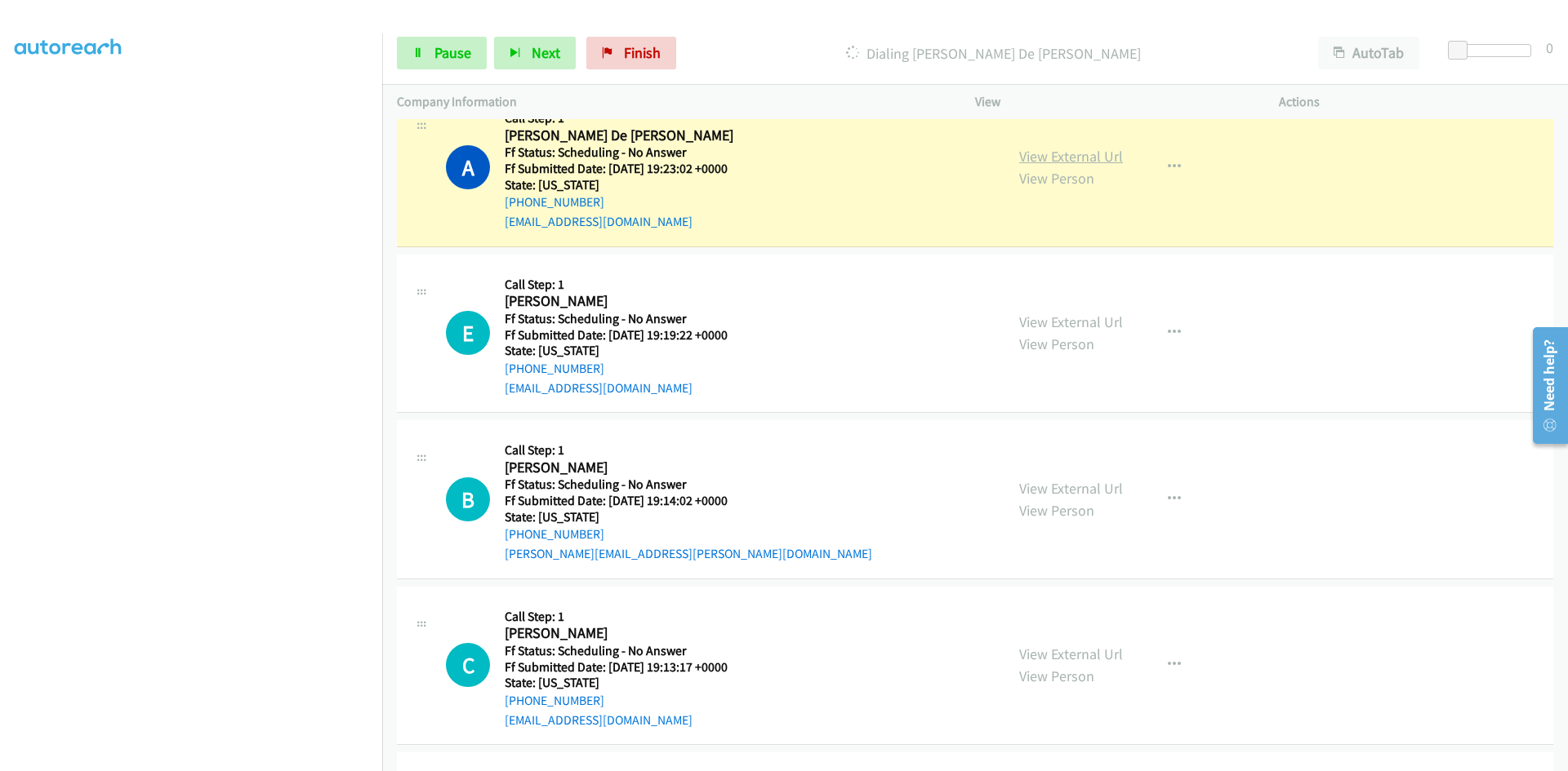
click at [1041, 151] on link "View External Url" at bounding box center [1070, 156] width 103 height 19
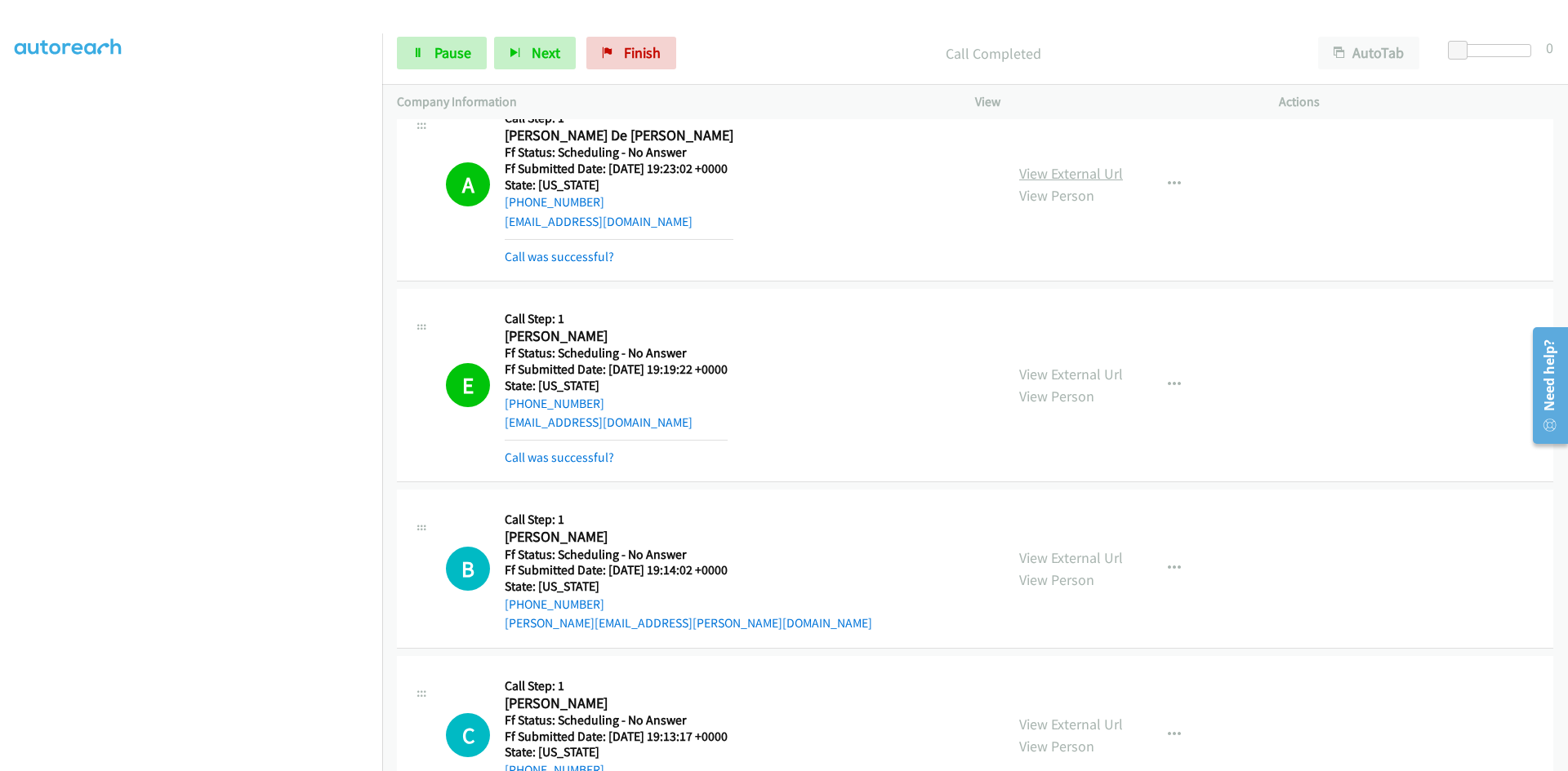
click at [1076, 164] on link "View External Url" at bounding box center [1070, 173] width 103 height 19
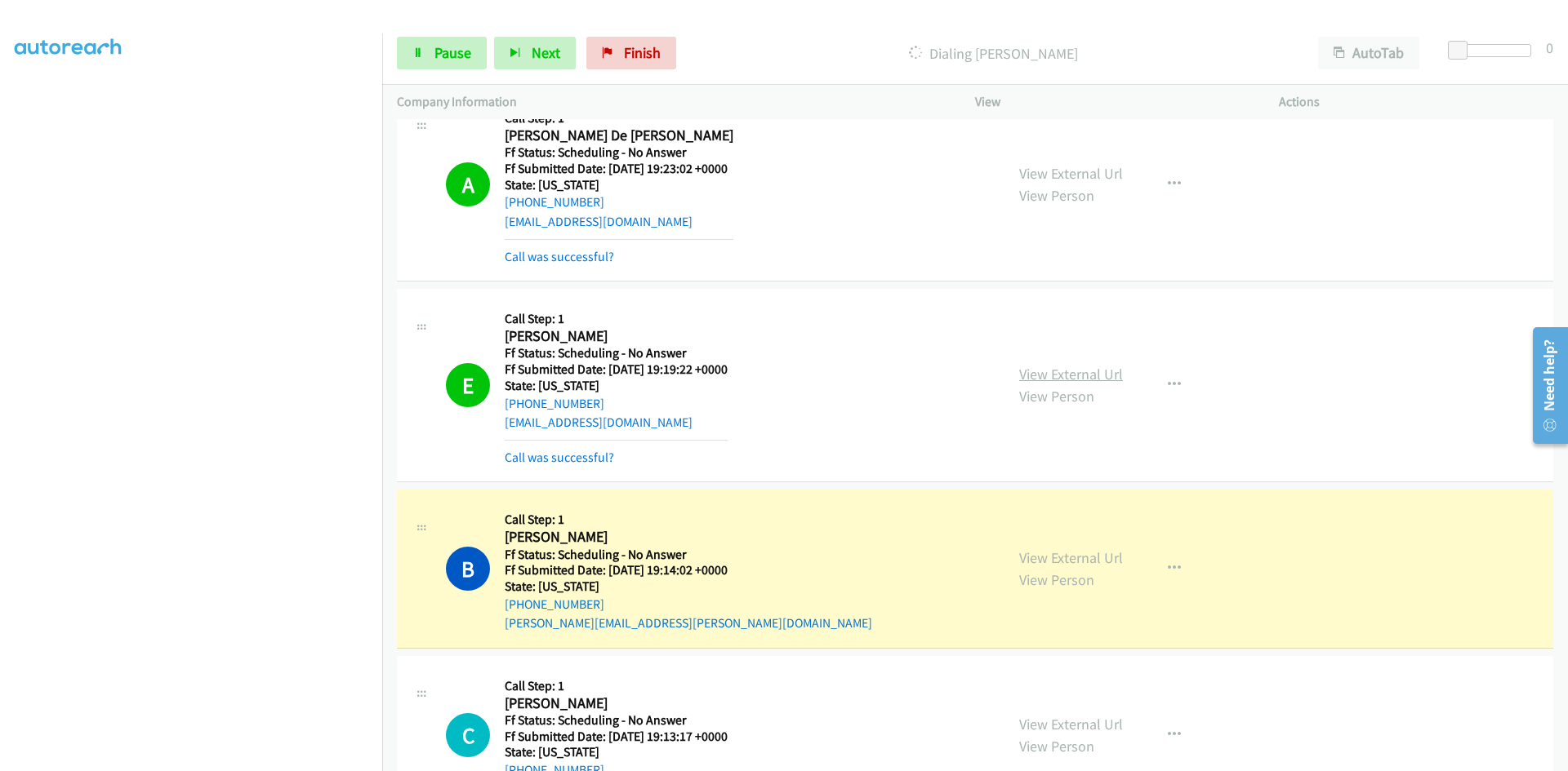
click at [1054, 373] on link "View External Url" at bounding box center [1070, 374] width 103 height 19
click at [429, 58] on link "Pause" at bounding box center [442, 52] width 89 height 33
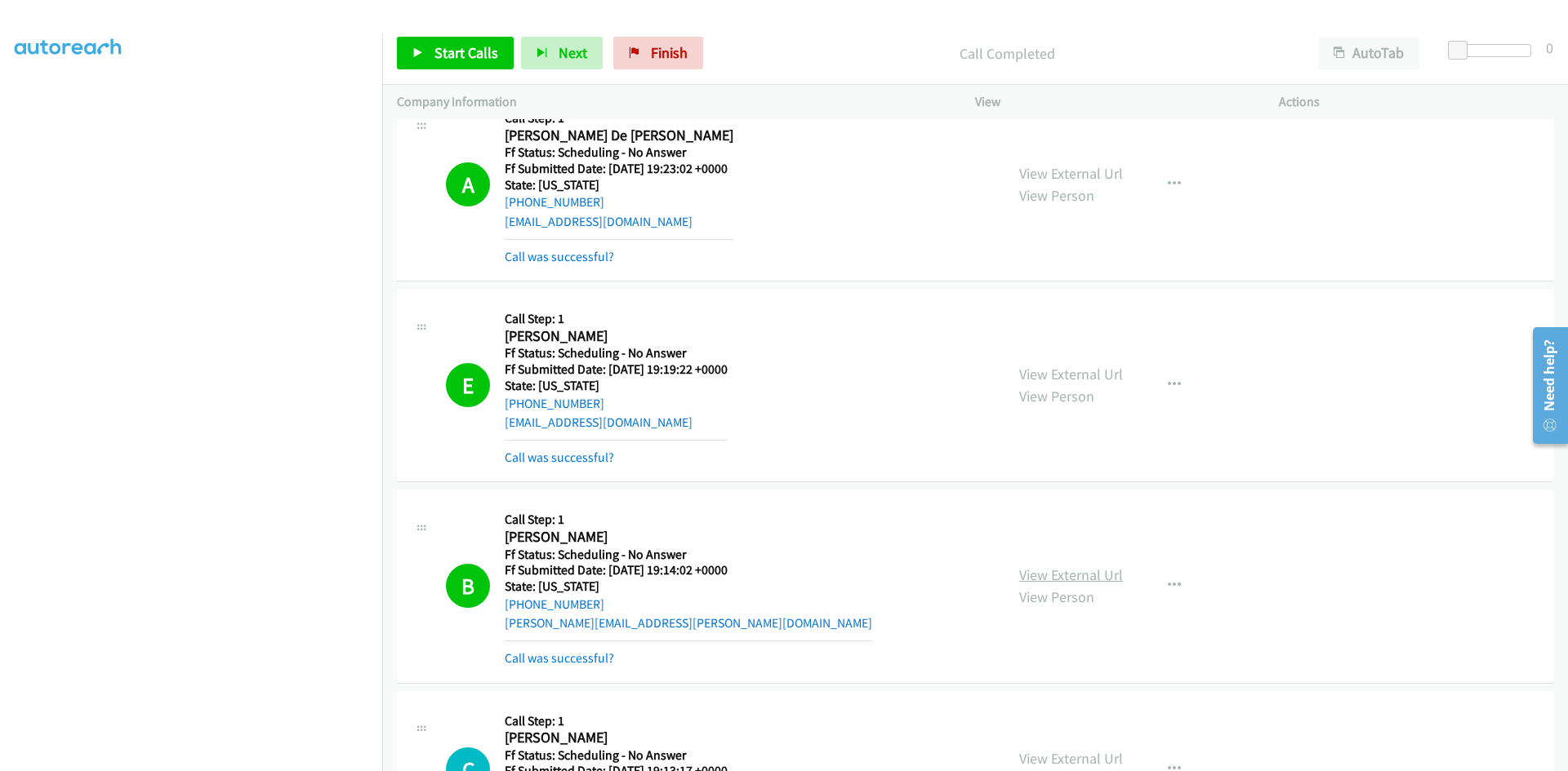
click at [1050, 579] on link "View External Url" at bounding box center [1070, 575] width 103 height 19
click at [662, 43] on span "Finish" at bounding box center [669, 52] width 36 height 19
